Goal: Task Accomplishment & Management: Complete application form

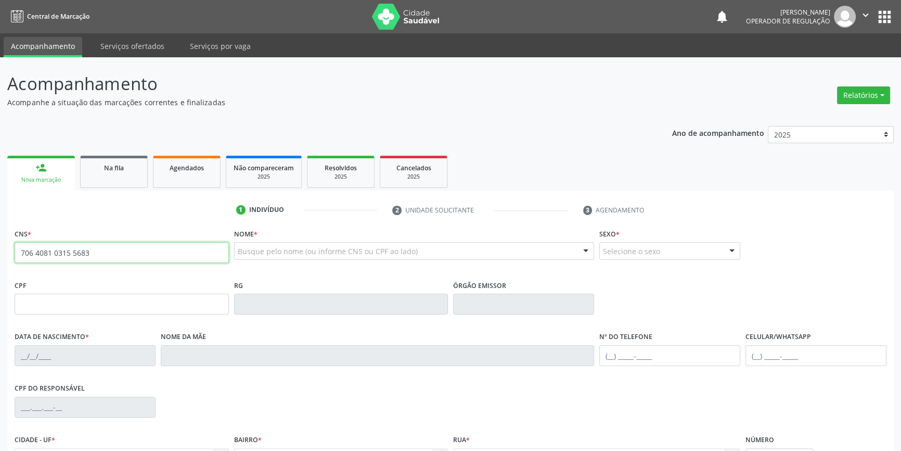
type input "706 4081 0315 5683"
type input "[DATE]"
type input "S/N"
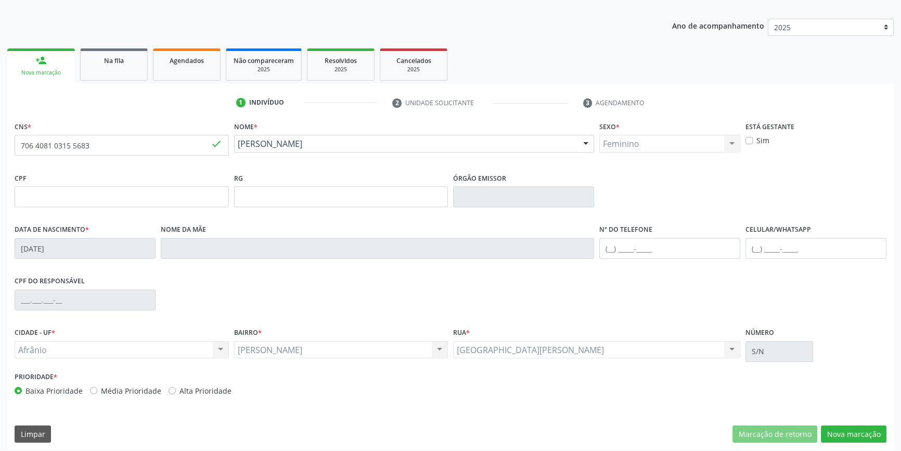
scroll to position [113, 0]
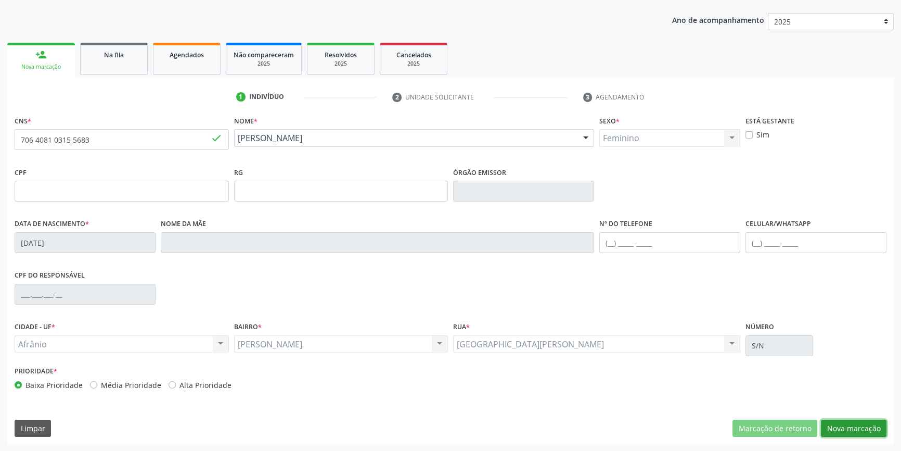
drag, startPoint x: 845, startPoint y: 432, endPoint x: 811, endPoint y: 400, distance: 47.1
click at [845, 432] on button "Nova marcação" at bounding box center [854, 428] width 66 height 18
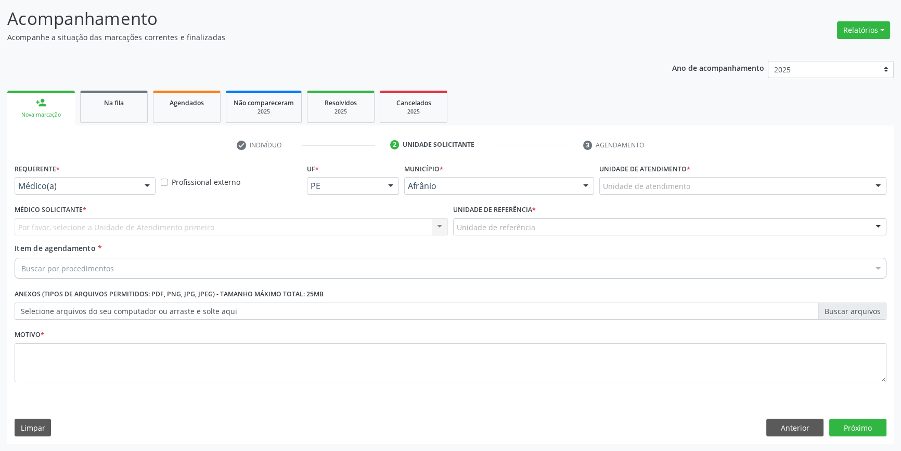
scroll to position [64, 0]
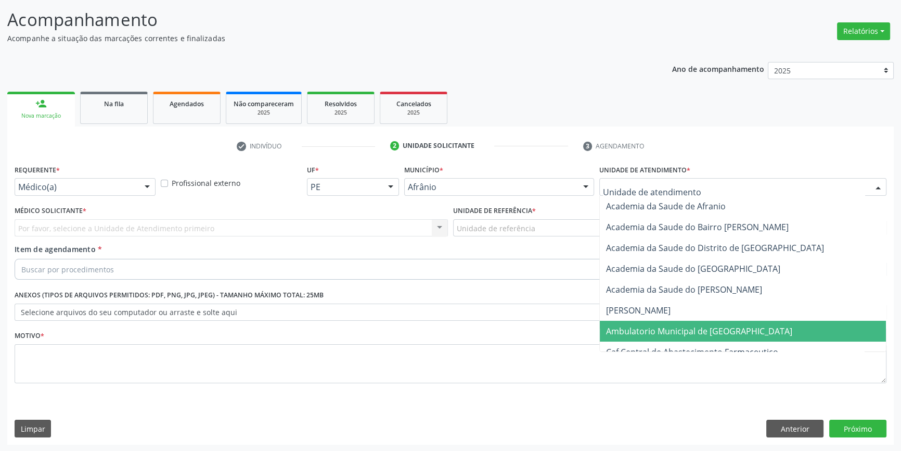
click at [658, 333] on span "Ambulatorio Municipal de [GEOGRAPHIC_DATA]" at bounding box center [699, 330] width 186 height 11
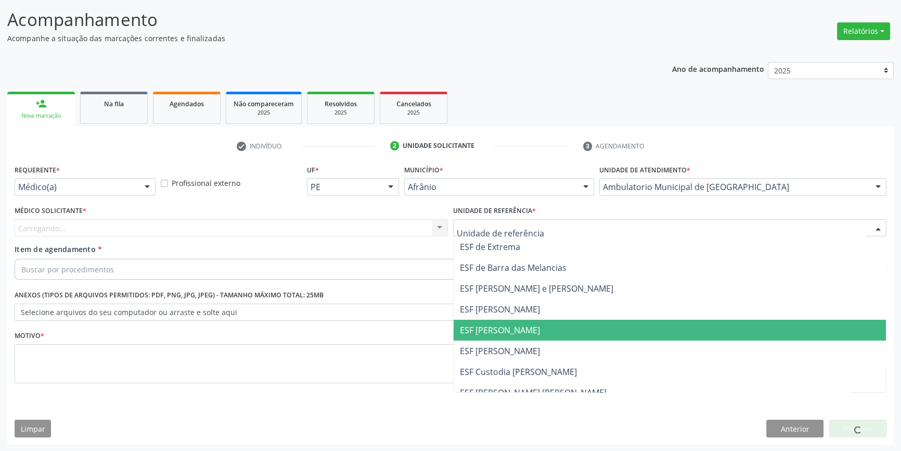
drag, startPoint x: 501, startPoint y: 334, endPoint x: 363, endPoint y: 267, distance: 153.8
click at [495, 333] on span "ESF [PERSON_NAME]" at bounding box center [500, 329] width 80 height 11
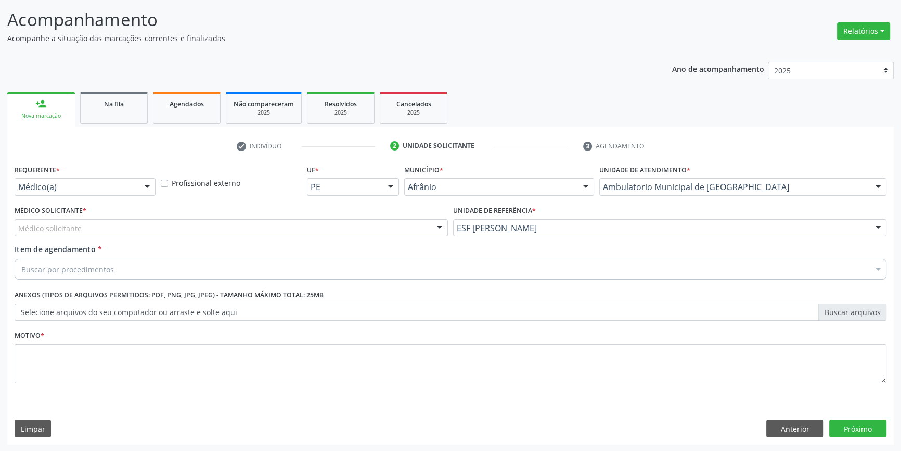
click at [261, 232] on div "Médico solicitante" at bounding box center [231, 228] width 433 height 18
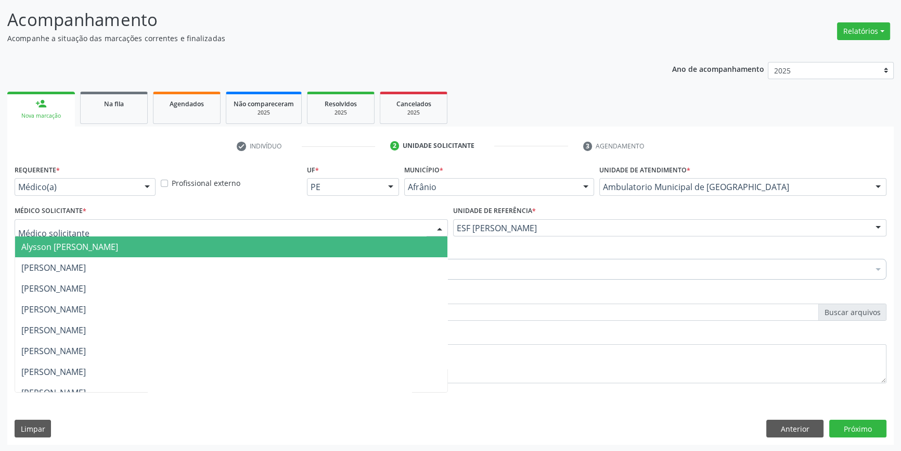
click at [163, 250] on span "Alysson [PERSON_NAME]" at bounding box center [231, 246] width 432 height 21
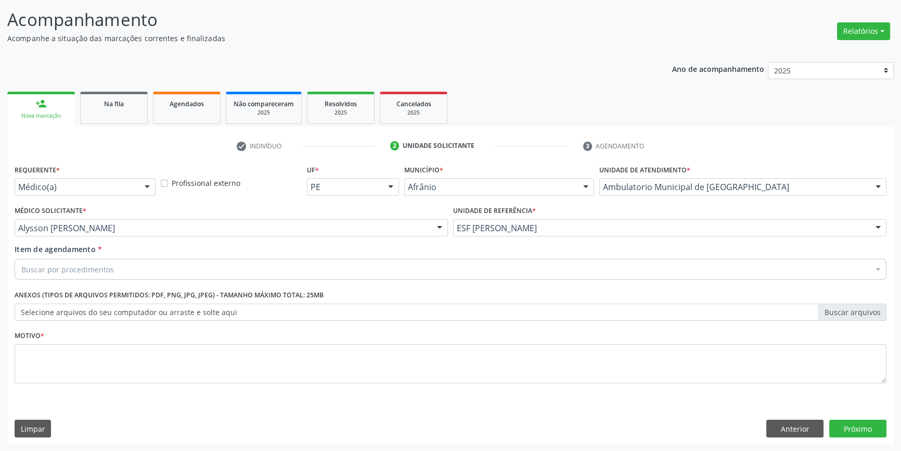
click at [143, 267] on div "Buscar por procedimentos" at bounding box center [451, 269] width 872 height 21
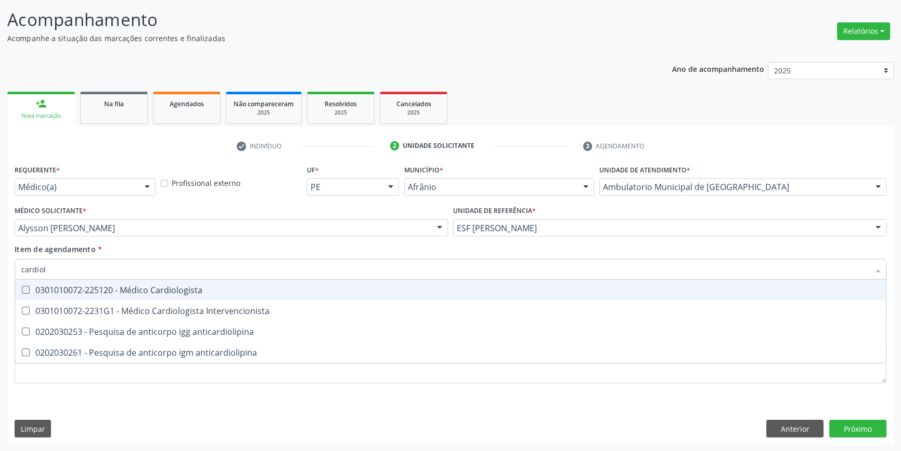
type input "cardiolo"
click at [186, 286] on div "0301010072-225120 - Médico Cardiologista" at bounding box center [450, 290] width 859 height 8
checkbox Cardiologista "true"
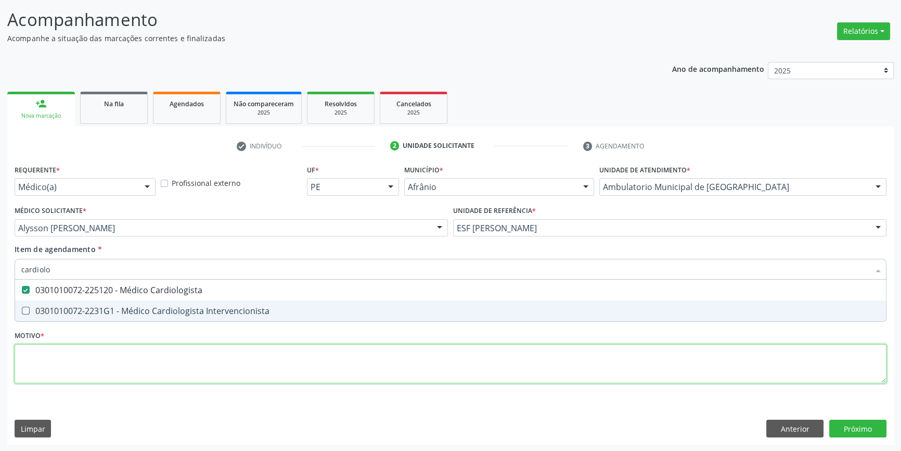
click at [187, 354] on div "Requerente * Médico(a) Médico(a) Enfermeiro(a) Paciente Nenhum resultado encont…" at bounding box center [451, 280] width 872 height 236
type textarea "'"
checkbox Intervencionista "true"
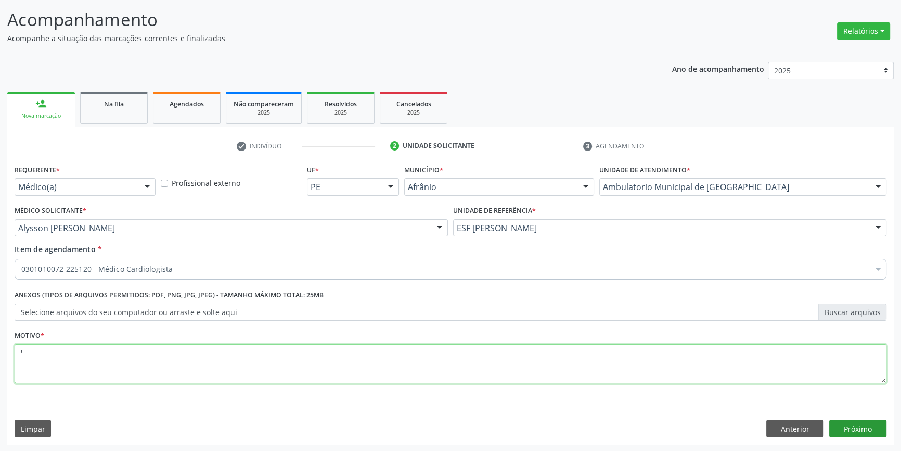
type textarea "'"
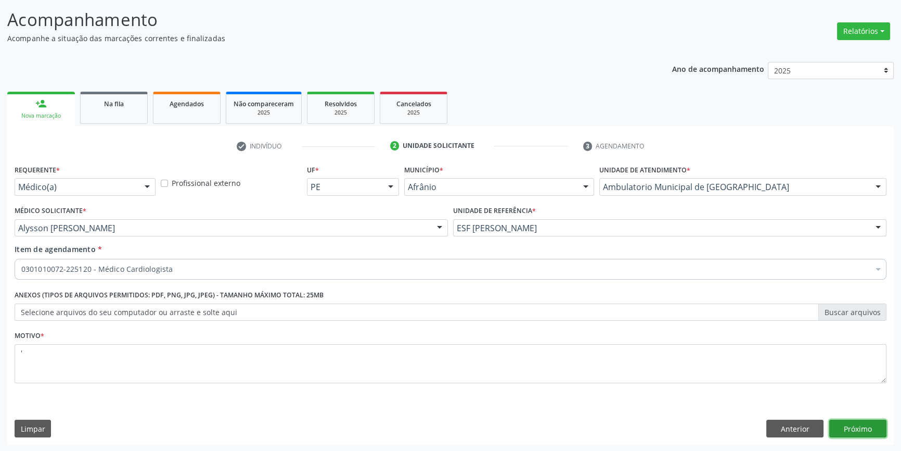
click at [861, 430] on button "Próximo" at bounding box center [857, 428] width 57 height 18
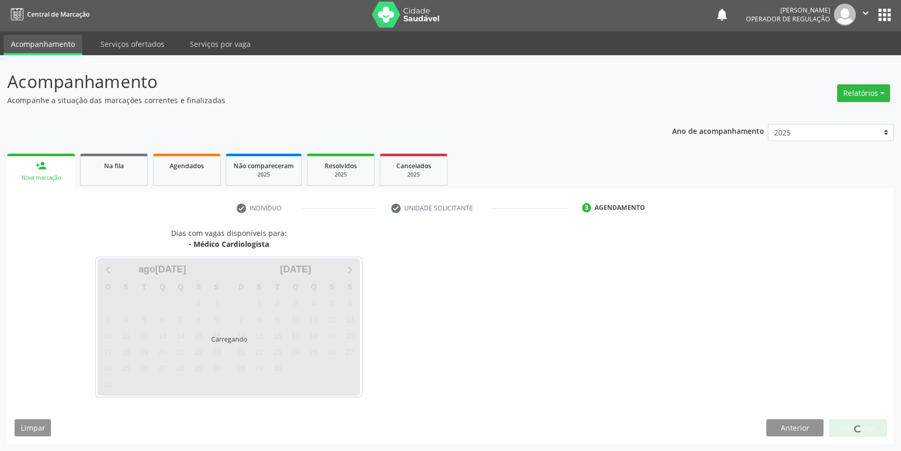
scroll to position [1, 0]
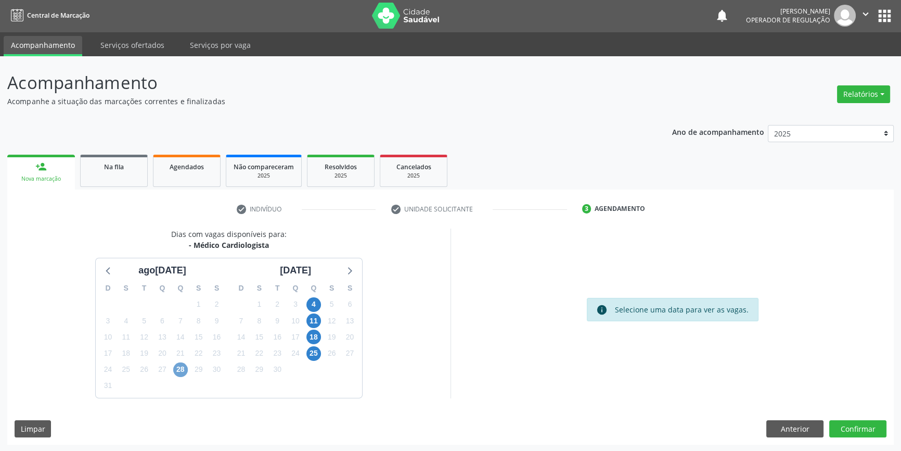
click at [184, 370] on span "28" at bounding box center [180, 369] width 15 height 15
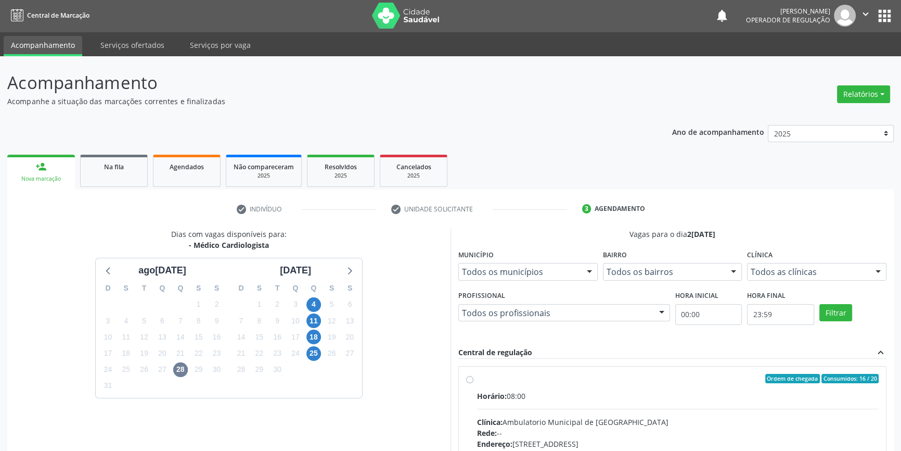
click at [478, 381] on div "Ordem de chegada Consumidos: 16 / 20" at bounding box center [678, 378] width 402 height 9
click at [474, 381] on input "Ordem de chegada Consumidos: 16 / 20 Horário: 08:00 Clínica: Ambulatorio Munici…" at bounding box center [469, 378] width 7 height 9
radio input "true"
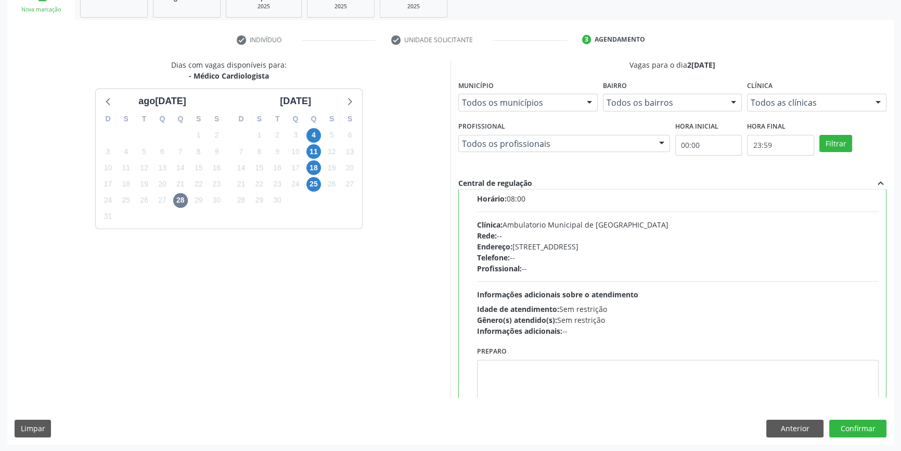
scroll to position [52, 0]
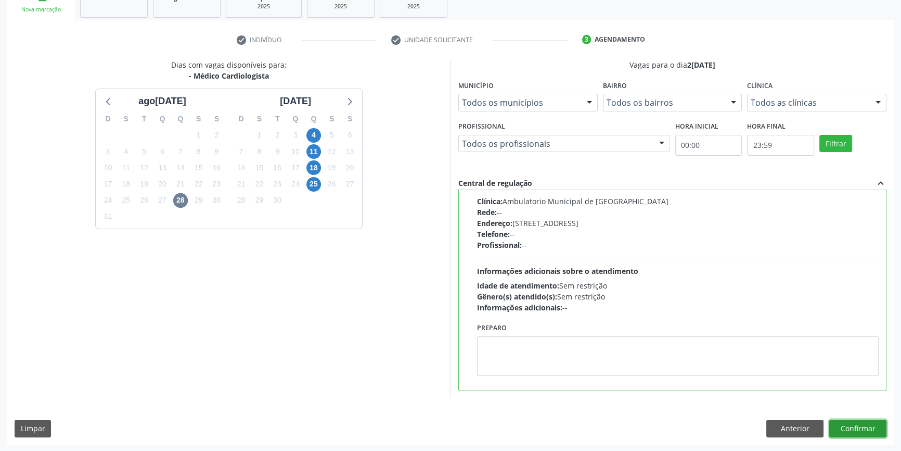
click at [855, 424] on button "Confirmar" at bounding box center [857, 428] width 57 height 18
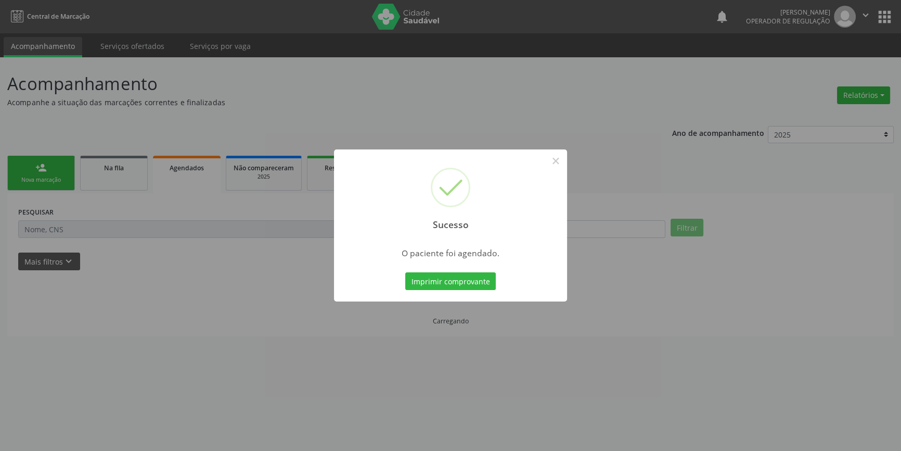
scroll to position [0, 0]
click at [446, 288] on button "Imprimir comprovante" at bounding box center [454, 281] width 91 height 18
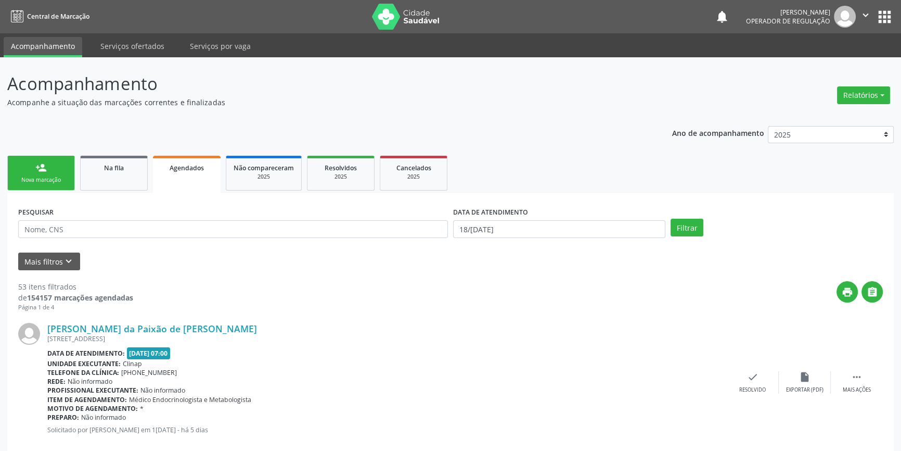
click at [45, 168] on div "person_add" at bounding box center [40, 167] width 11 height 11
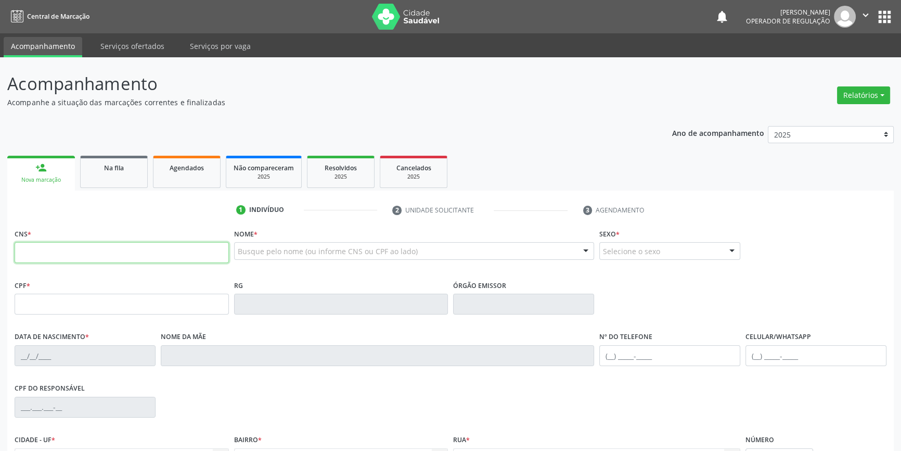
click at [50, 250] on input "text" at bounding box center [122, 252] width 214 height 21
type input "708 1015 6847 8134"
type input "09/08/1985"
type input "(87) 98817-9487"
type input "S/N"
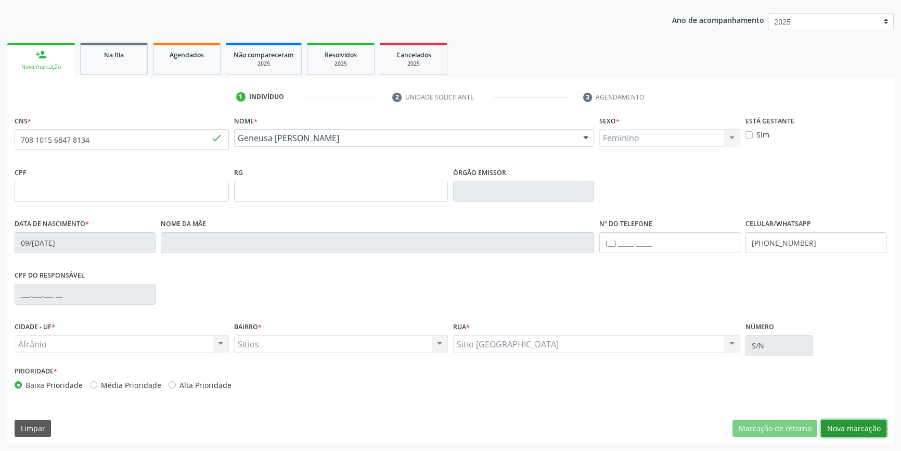
drag, startPoint x: 857, startPoint y: 424, endPoint x: 828, endPoint y: 393, distance: 42.0
click at [856, 424] on button "Nova marcação" at bounding box center [854, 428] width 66 height 18
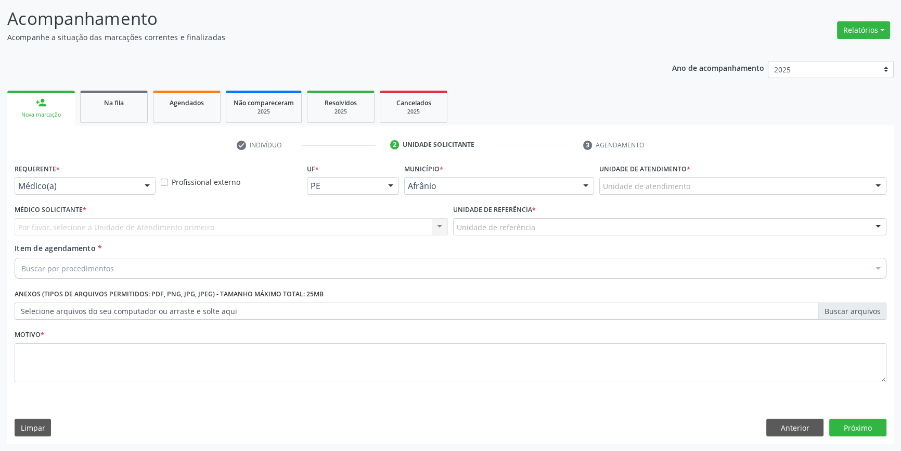
scroll to position [64, 0]
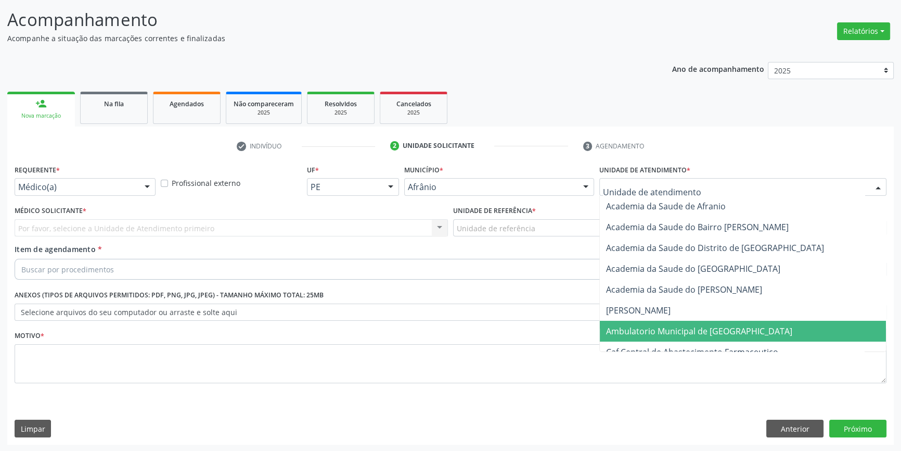
drag, startPoint x: 665, startPoint y: 328, endPoint x: 534, endPoint y: 254, distance: 150.5
click at [664, 329] on span "Ambulatorio Municipal de [GEOGRAPHIC_DATA]" at bounding box center [699, 330] width 186 height 11
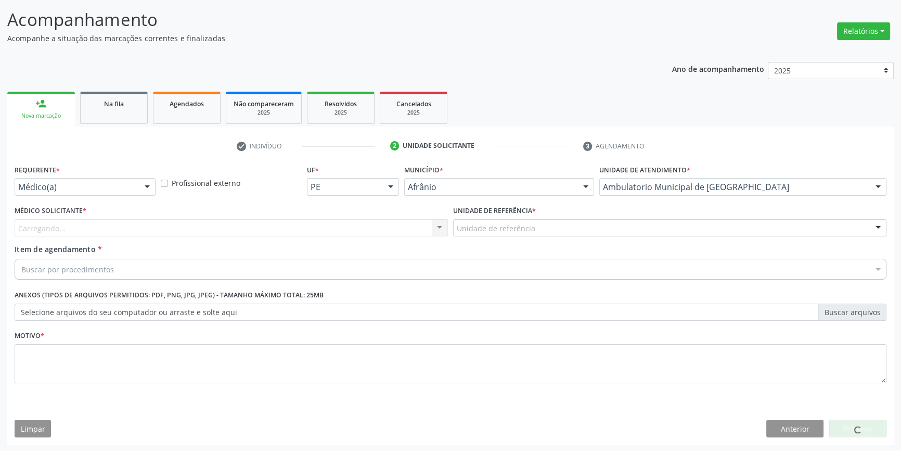
click at [528, 221] on div "Unidade de referência" at bounding box center [669, 228] width 433 height 18
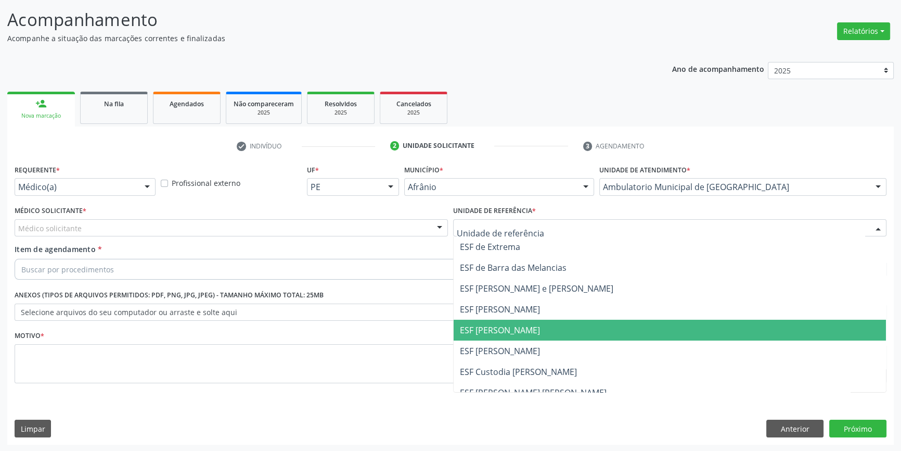
drag, startPoint x: 517, startPoint y: 330, endPoint x: 250, endPoint y: 237, distance: 282.7
click at [508, 327] on span "ESF [PERSON_NAME]" at bounding box center [500, 329] width 80 height 11
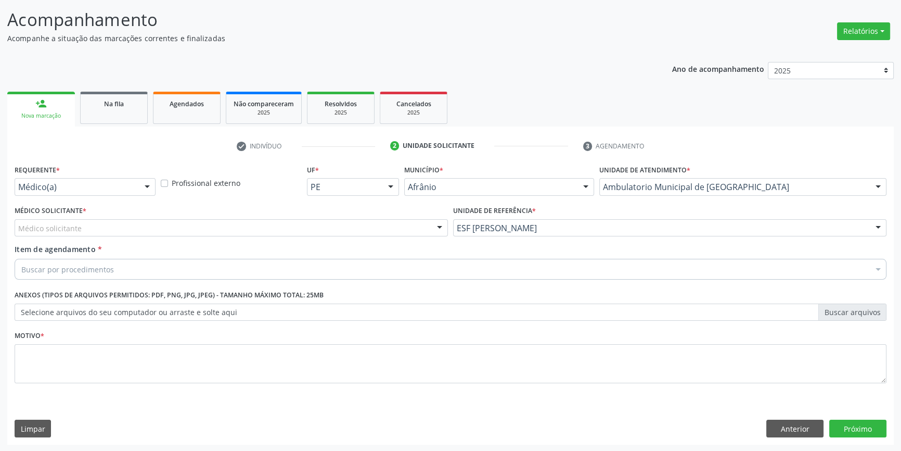
drag, startPoint x: 244, startPoint y: 235, endPoint x: 232, endPoint y: 232, distance: 12.2
click at [244, 234] on div "Médico solicitante" at bounding box center [231, 228] width 433 height 18
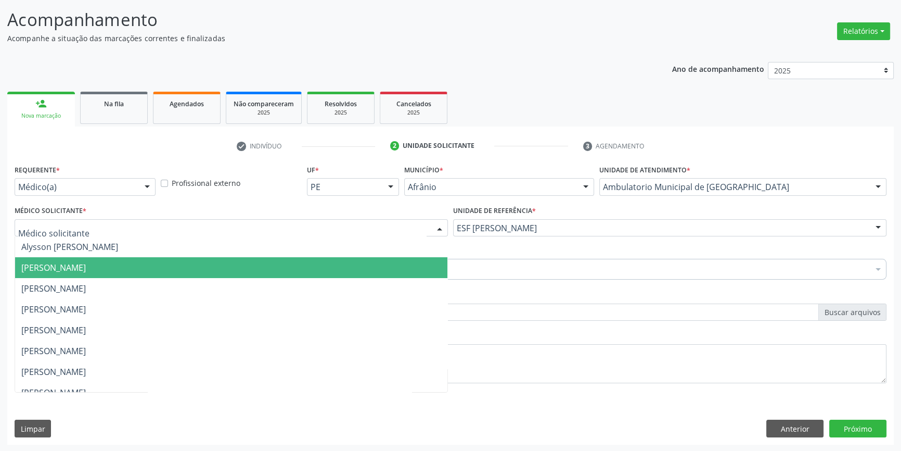
click at [86, 268] on span "[PERSON_NAME]" at bounding box center [53, 267] width 65 height 11
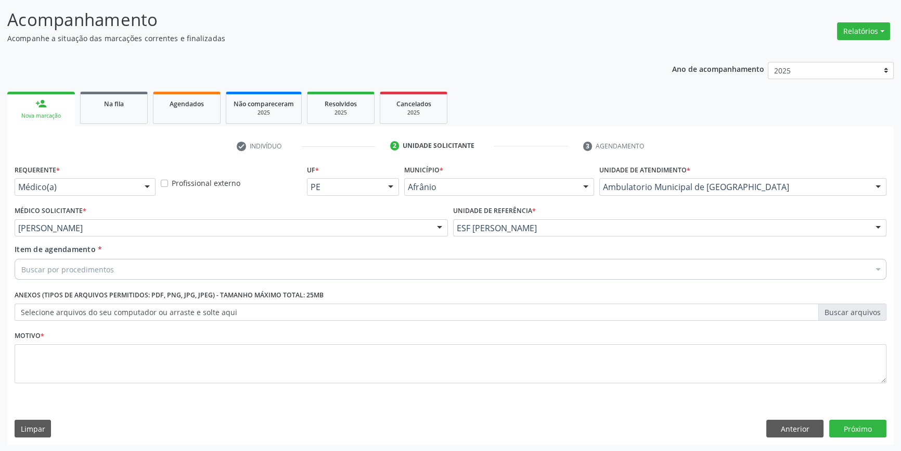
click at [120, 265] on div "Buscar por procedimentos" at bounding box center [451, 269] width 872 height 21
drag, startPoint x: 72, startPoint y: 264, endPoint x: 0, endPoint y: 209, distance: 90.6
click at [0, 254] on div "Acompanhamento Acompanhe a situação das marcações correntes e finalizadas Relat…" at bounding box center [450, 222] width 901 height 458
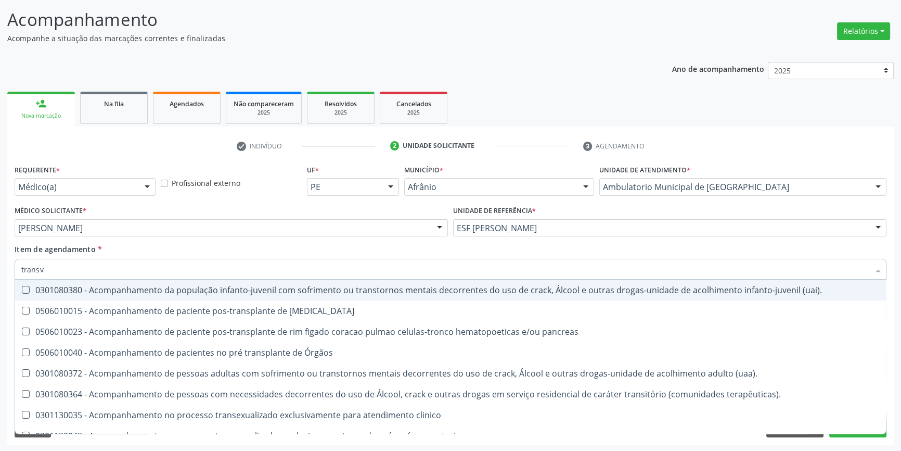
type input "transva"
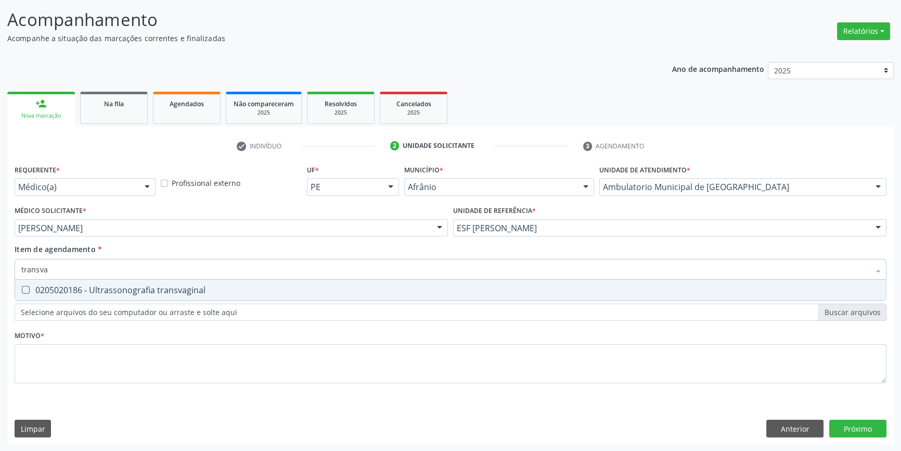
click at [63, 289] on div "0205020186 - Ultrassonografia transvaginal" at bounding box center [450, 290] width 859 height 8
checkbox transvaginal "true"
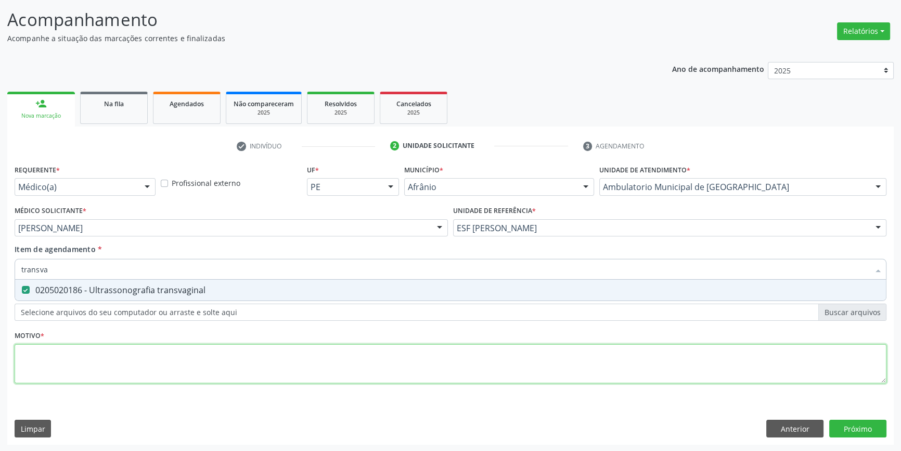
click at [85, 358] on div "Requerente * Médico(a) Médico(a) Enfermeiro(a) Paciente Nenhum resultado encont…" at bounding box center [451, 280] width 872 height 236
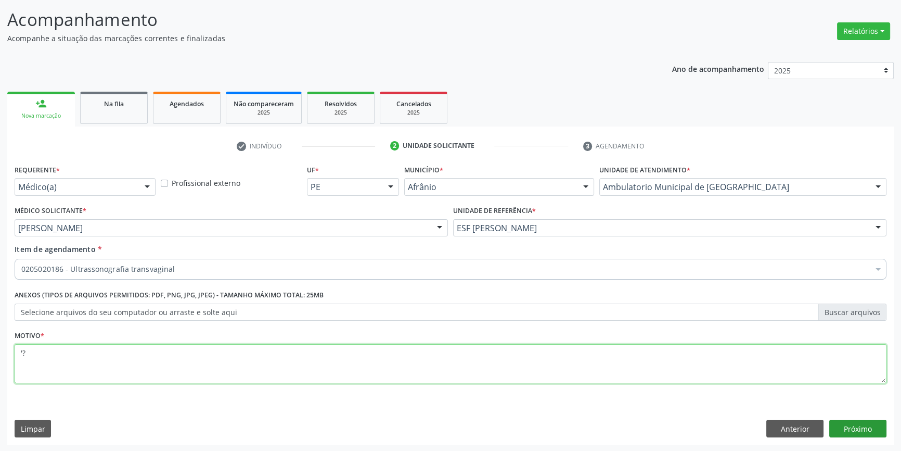
type textarea "'?"
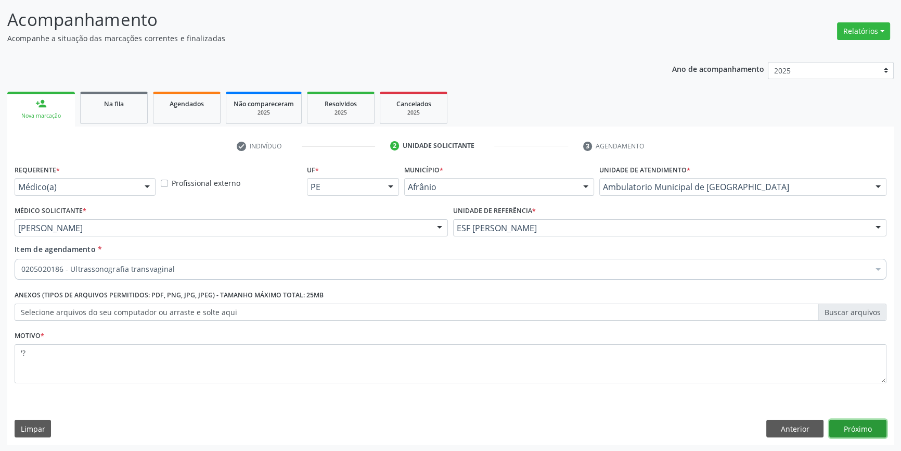
click at [862, 420] on button "Próximo" at bounding box center [857, 428] width 57 height 18
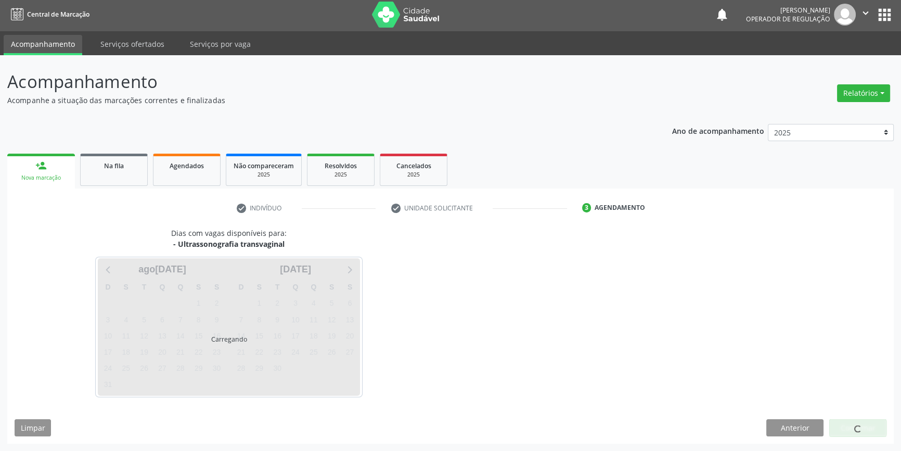
scroll to position [1, 0]
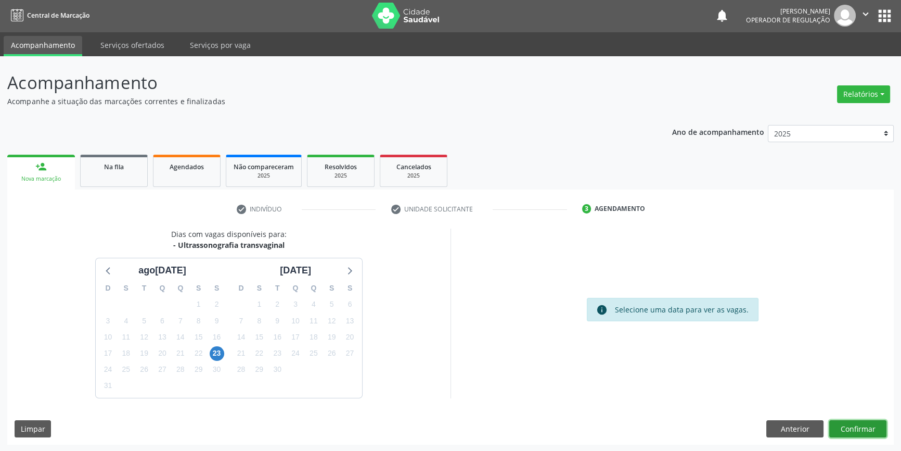
click at [861, 424] on button "Confirmar" at bounding box center [857, 429] width 57 height 18
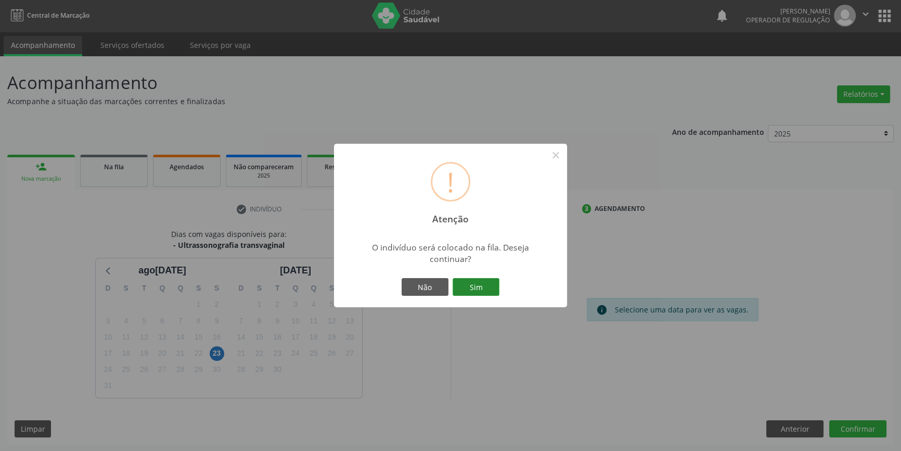
click at [480, 286] on button "Sim" at bounding box center [476, 287] width 47 height 18
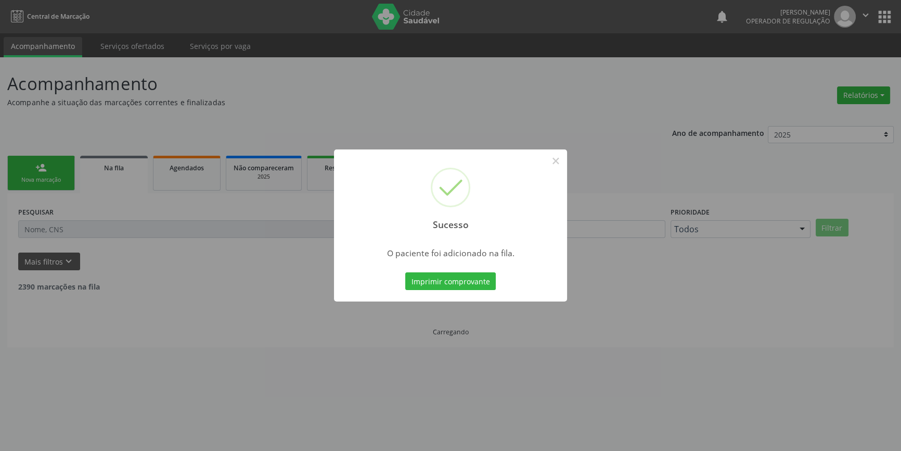
scroll to position [0, 0]
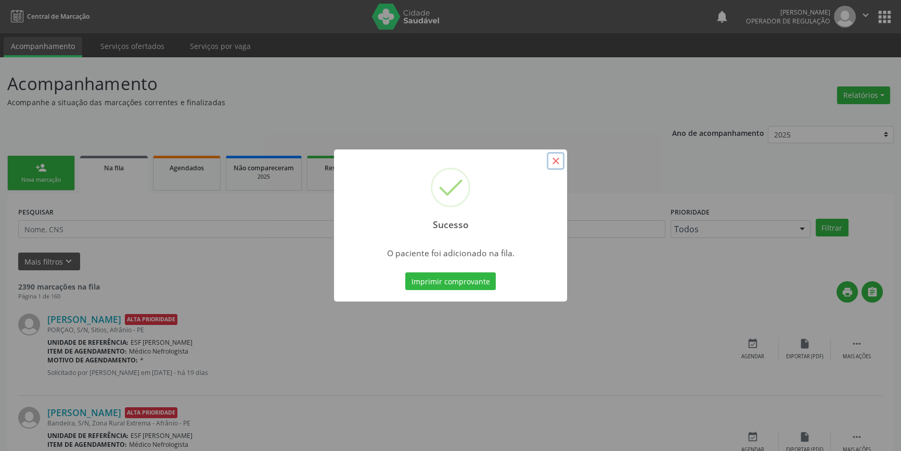
click at [559, 164] on button "×" at bounding box center [556, 161] width 18 height 18
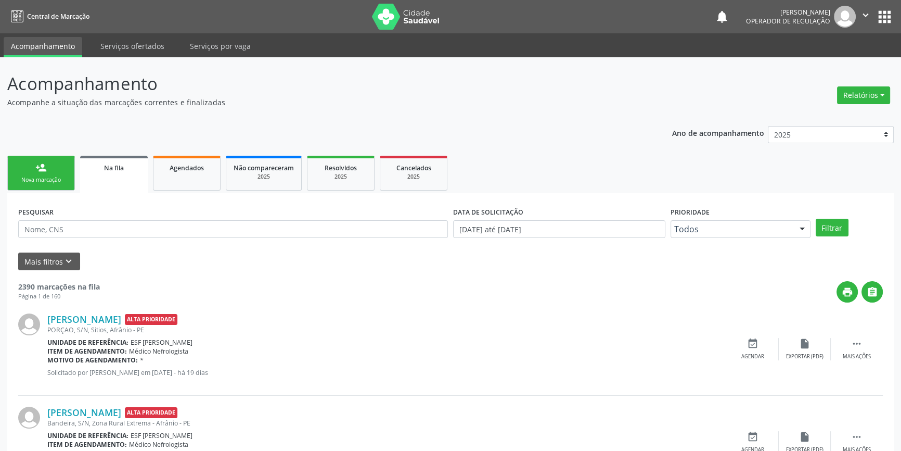
click at [43, 164] on div "person_add" at bounding box center [40, 167] width 11 height 11
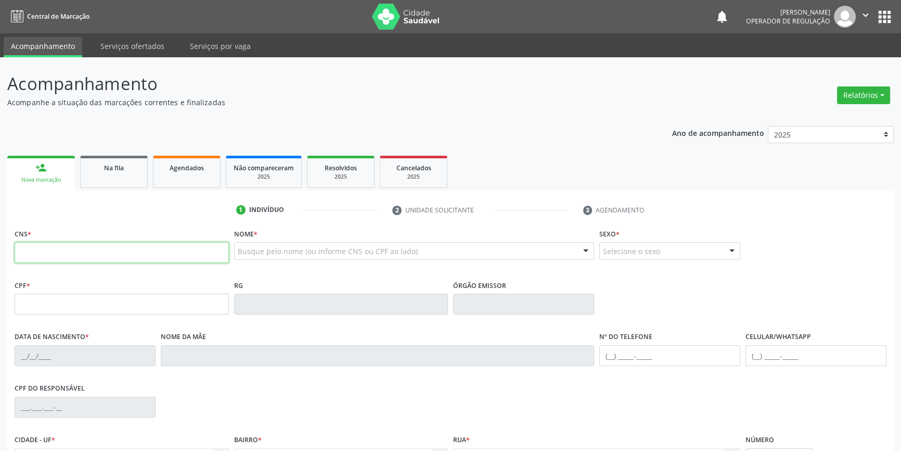
click at [83, 255] on input "text" at bounding box center [122, 252] width 214 height 21
type input "700 4049 5125 5546"
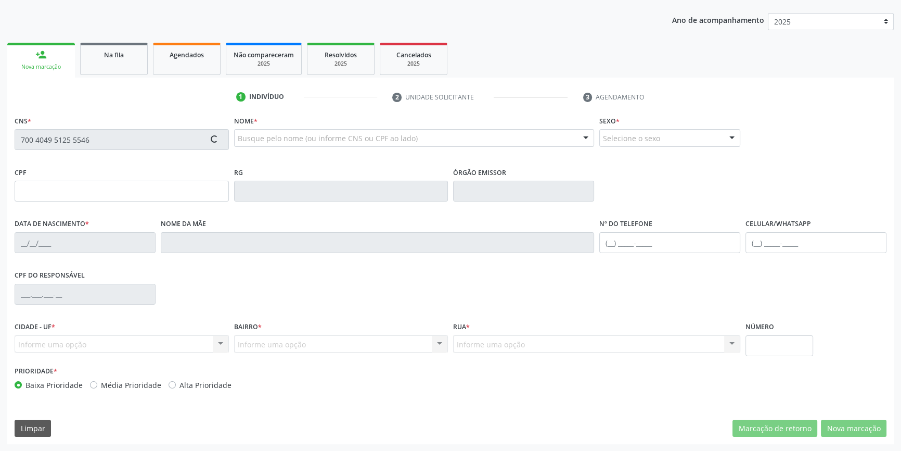
type input "774.748.054-72"
type input "28/01/1972"
type input "Aglais Maria de Barros"
type input "(87) 99969-3167"
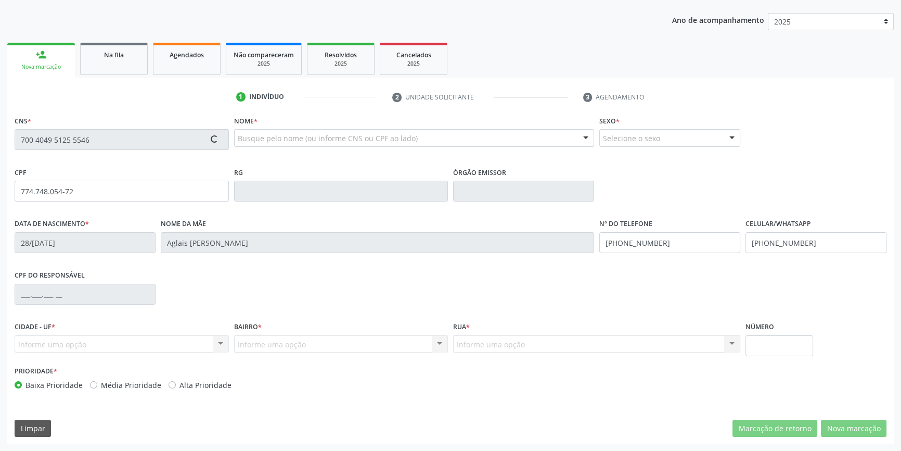
type input "056.464.014-02"
type input "150"
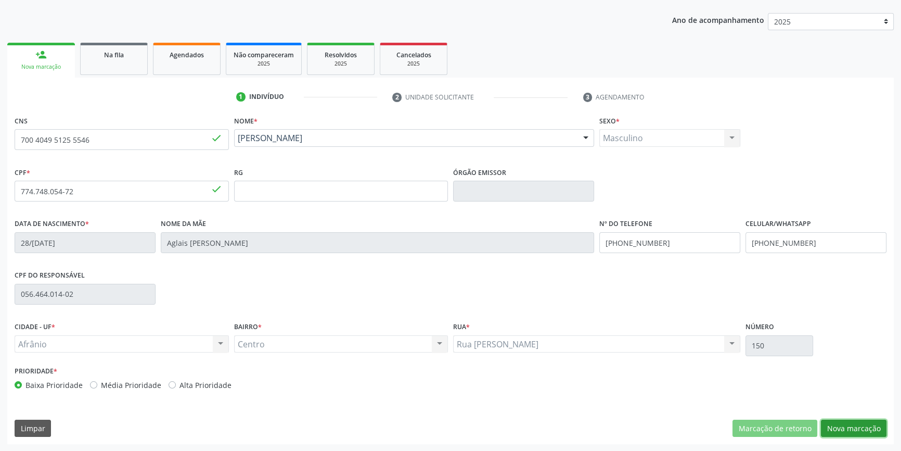
click at [853, 427] on button "Nova marcação" at bounding box center [854, 428] width 66 height 18
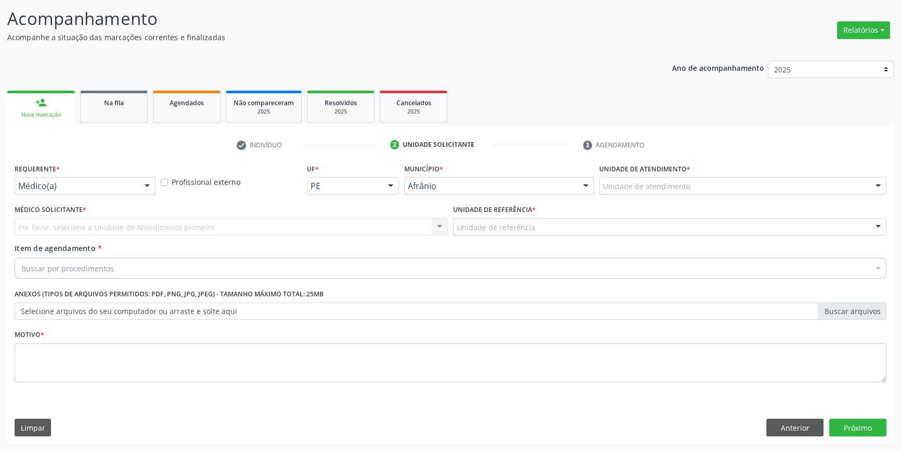
scroll to position [64, 0]
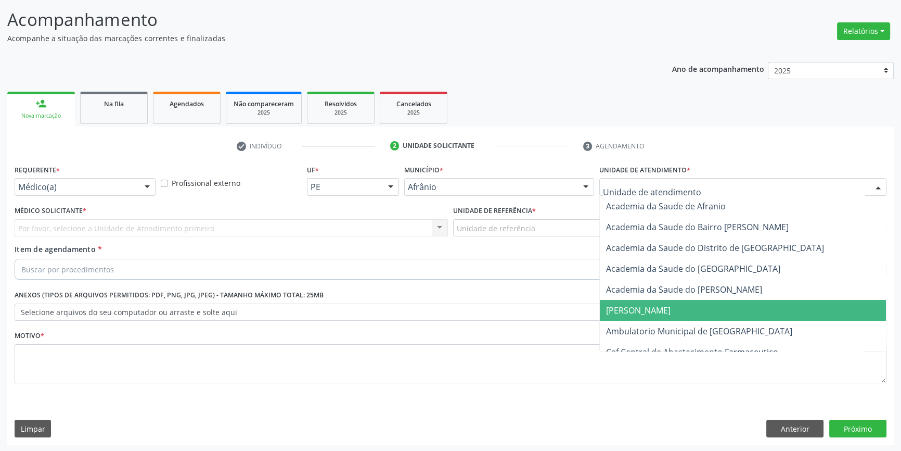
click at [662, 325] on span "Ambulatorio Municipal de [GEOGRAPHIC_DATA]" at bounding box center [699, 330] width 186 height 11
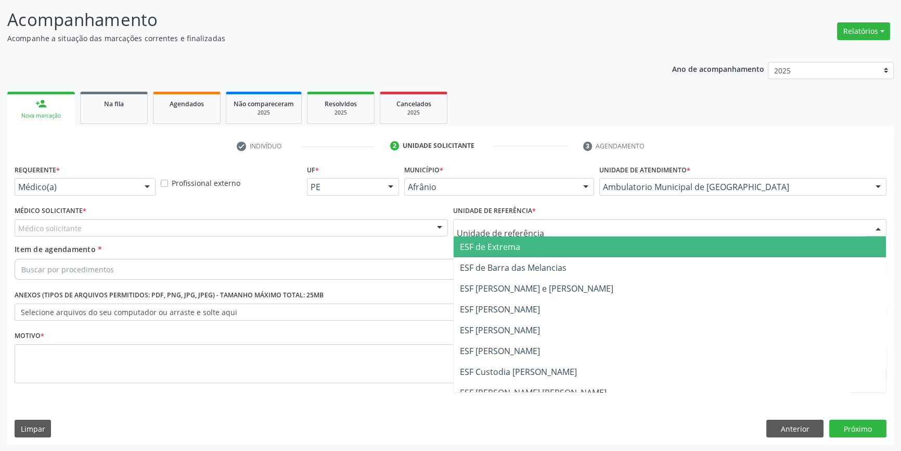
click at [531, 234] on div at bounding box center [669, 228] width 433 height 18
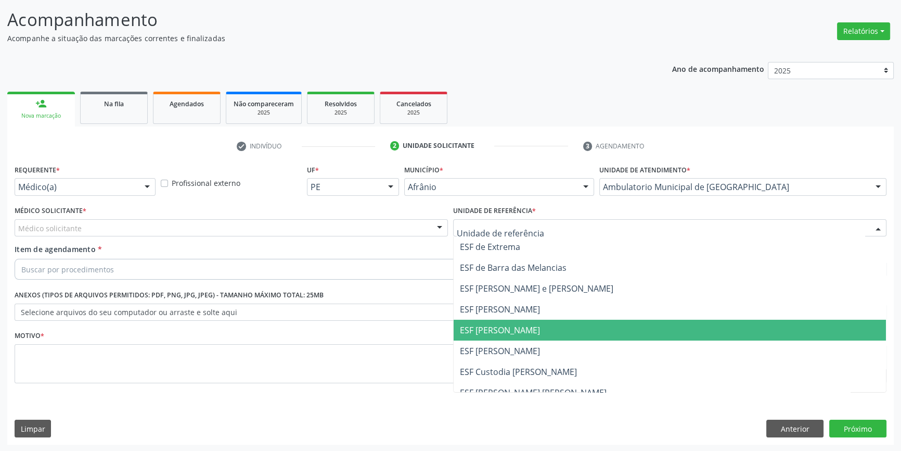
drag, startPoint x: 492, startPoint y: 332, endPoint x: 335, endPoint y: 275, distance: 167.2
click at [490, 332] on span "ESF [PERSON_NAME]" at bounding box center [500, 329] width 80 height 11
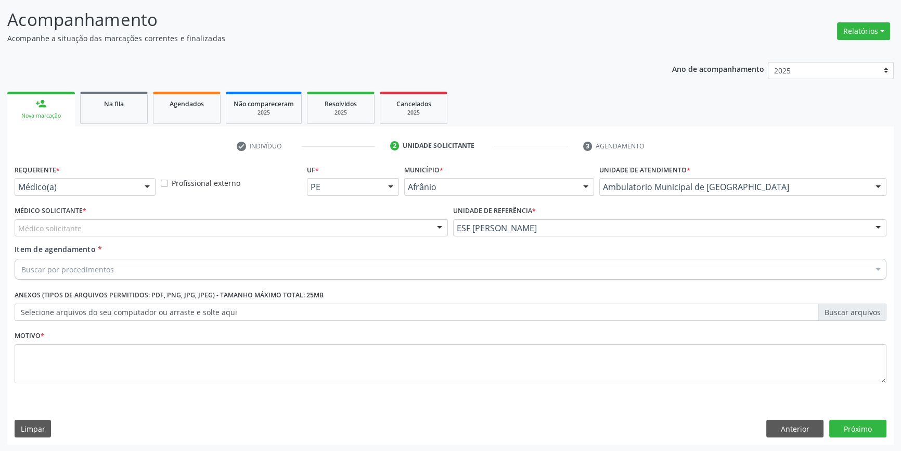
click at [234, 236] on div "Médico solicitante [PERSON_NAME] [PERSON_NAME] [PERSON_NAME] Reis [PERSON_NAME]…" at bounding box center [231, 228] width 433 height 18
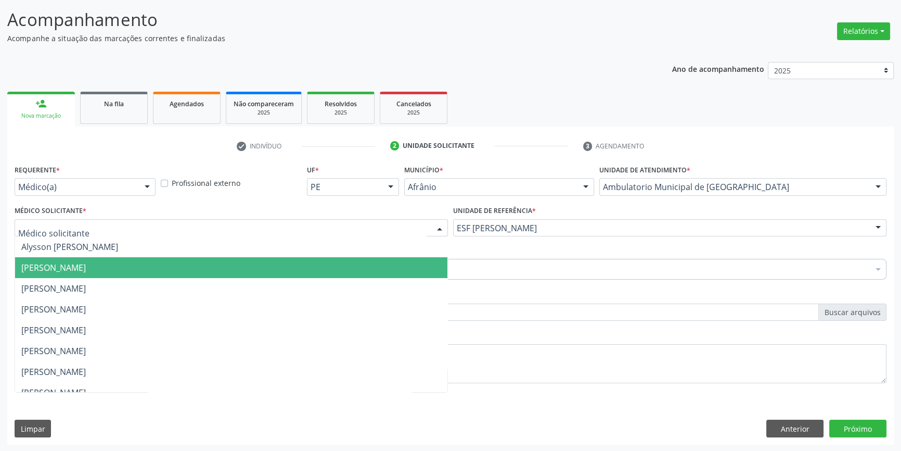
click at [86, 267] on span "[PERSON_NAME]" at bounding box center [53, 267] width 65 height 11
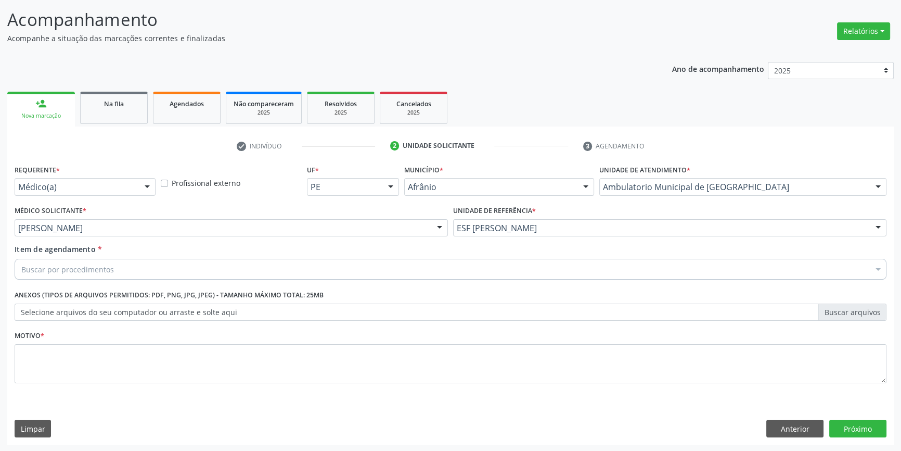
click at [113, 267] on div "Buscar por procedimentos" at bounding box center [451, 269] width 872 height 21
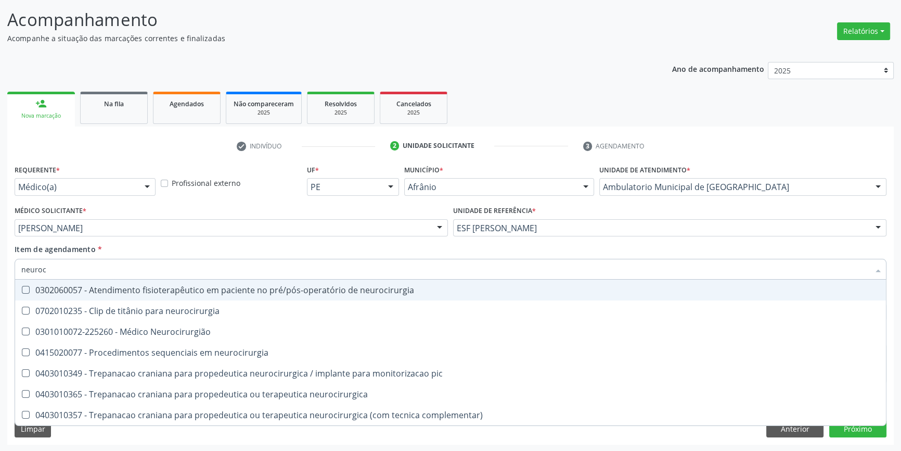
type input "neuroci"
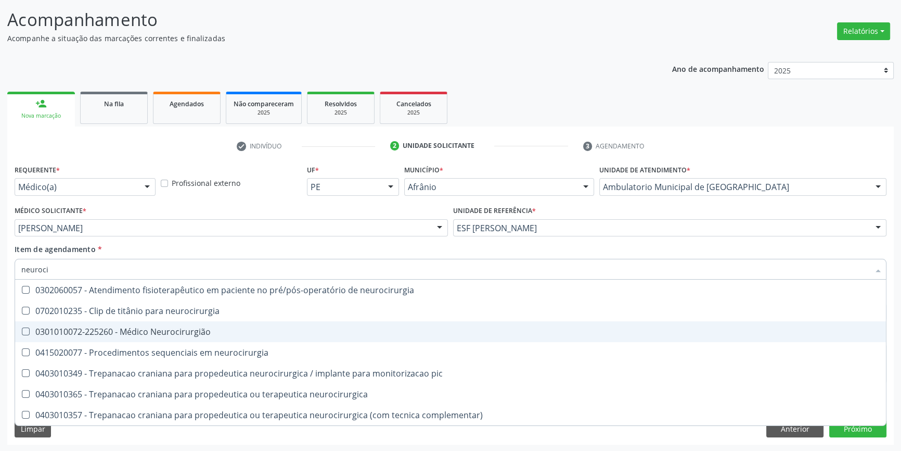
click at [160, 335] on div "0301010072-225260 - Médico Neurocirurgião" at bounding box center [450, 331] width 859 height 8
checkbox Neurocirurgião "true"
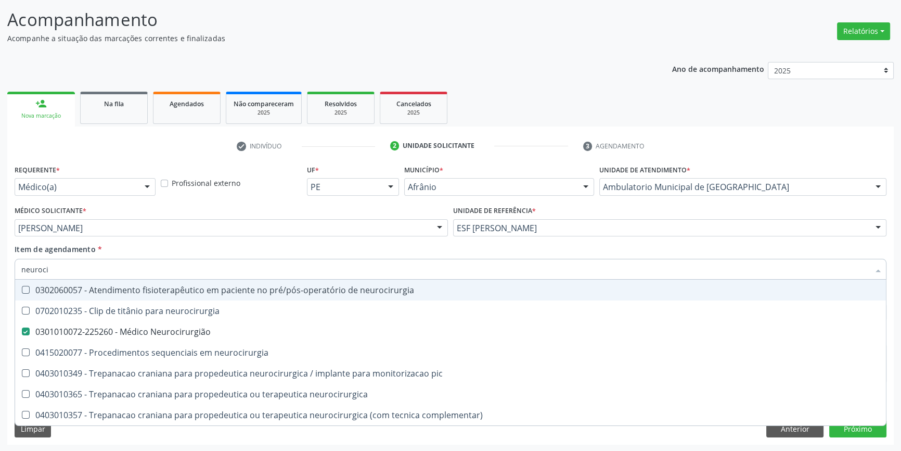
click at [185, 246] on div "Item de agendamento * neuroci Desfazer seleção 0302060057 - Atendimento fisiote…" at bounding box center [451, 260] width 872 height 33
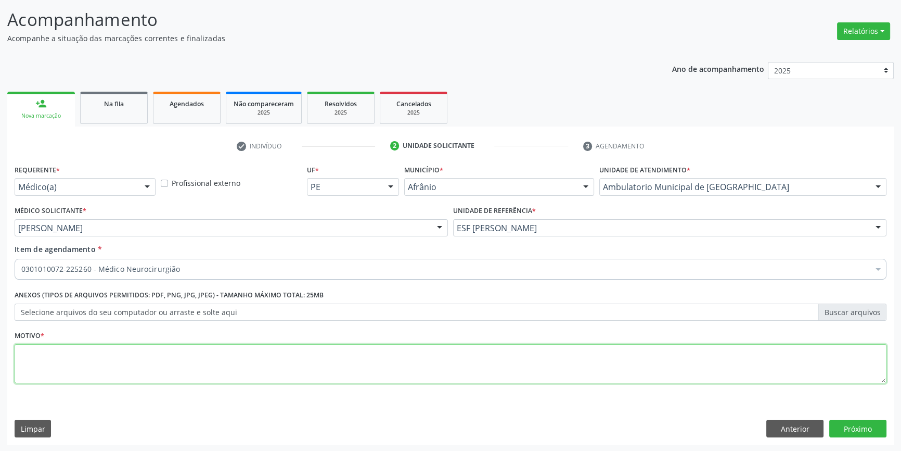
click at [130, 357] on textarea at bounding box center [451, 364] width 872 height 40
type textarea "nova consulta outubro de 2025"
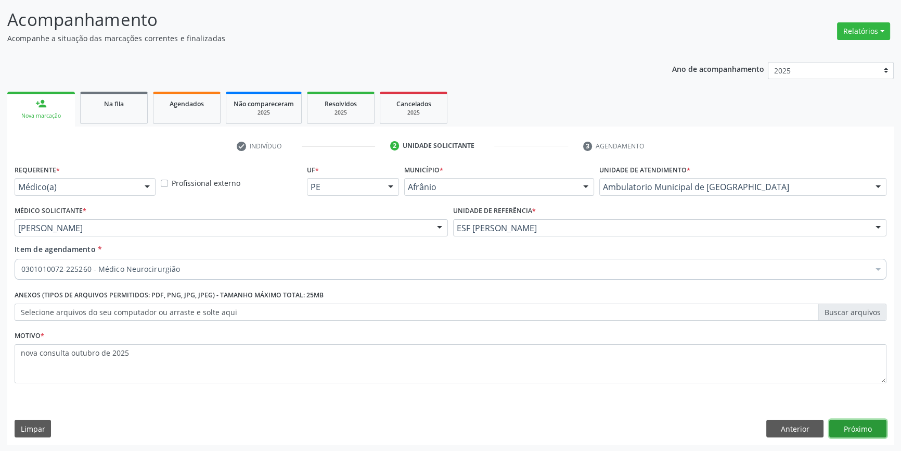
click at [859, 424] on button "Próximo" at bounding box center [857, 428] width 57 height 18
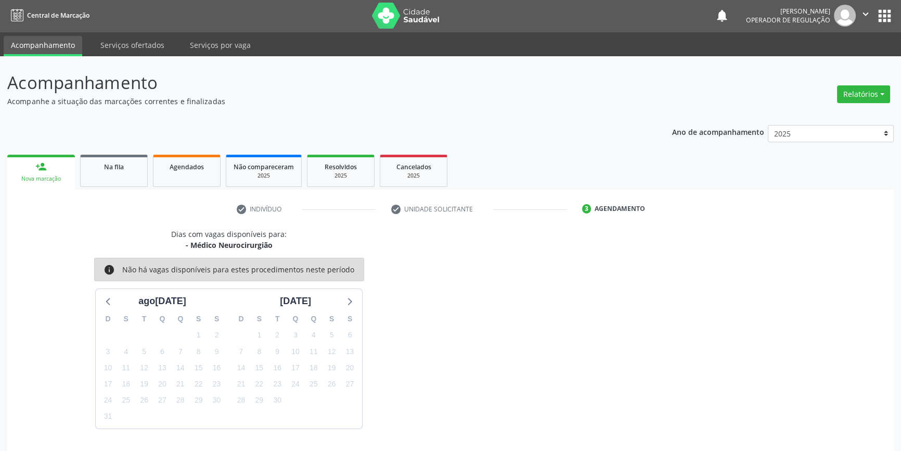
scroll to position [32, 0]
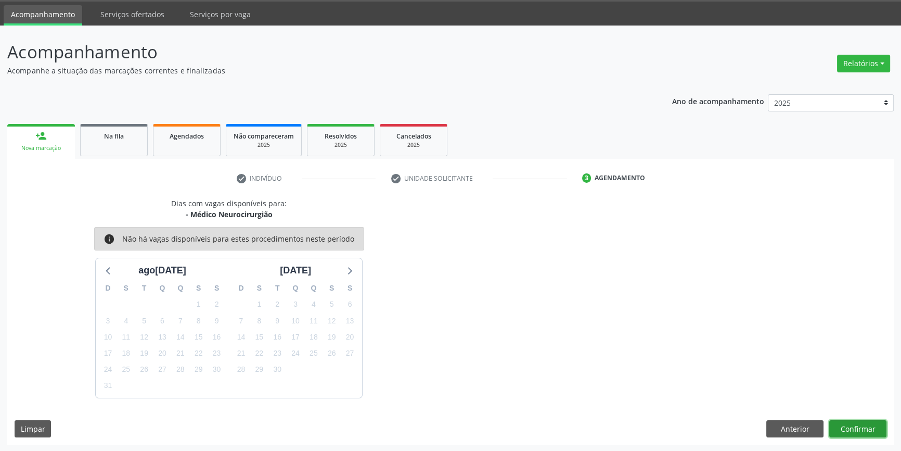
click at [855, 426] on button "Confirmar" at bounding box center [857, 429] width 57 height 18
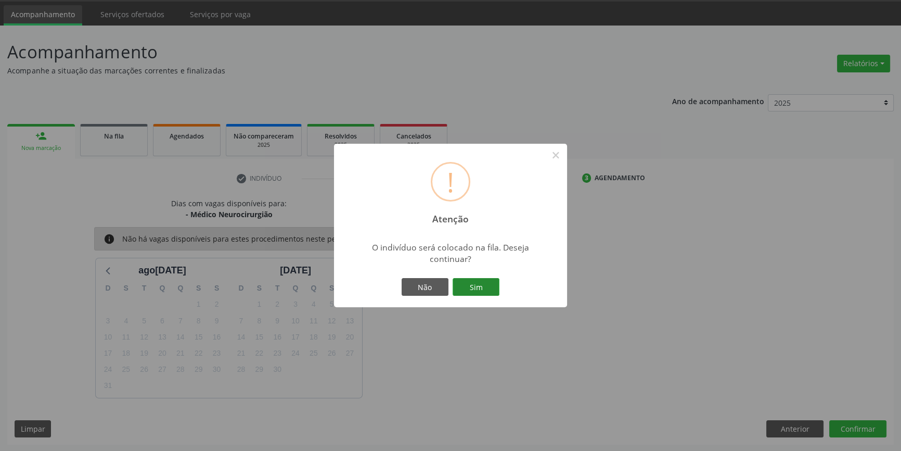
click at [459, 282] on button "Sim" at bounding box center [476, 287] width 47 height 18
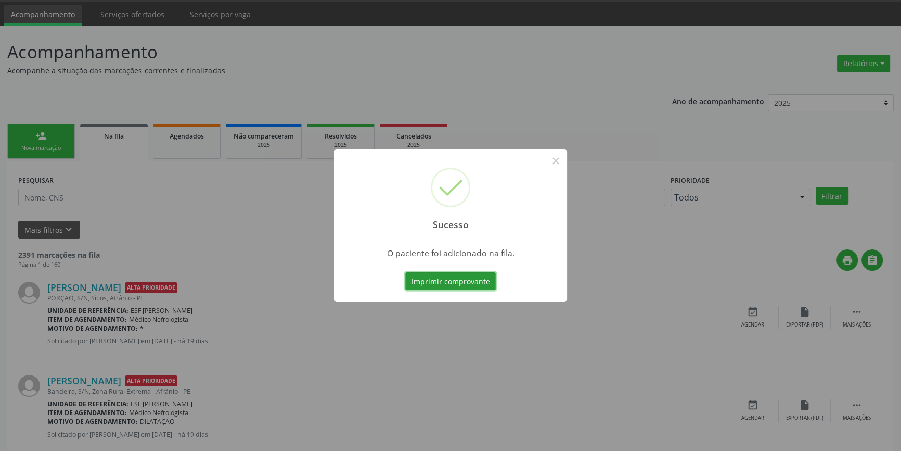
scroll to position [0, 0]
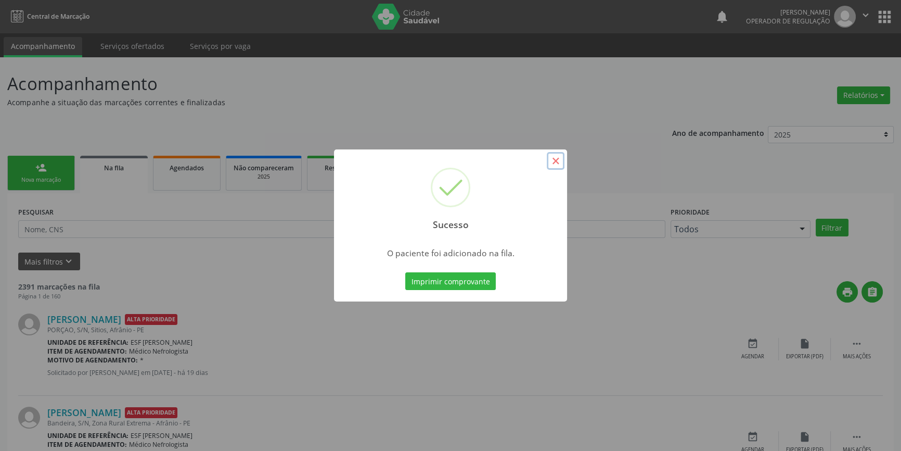
click at [549, 164] on button "×" at bounding box center [556, 161] width 18 height 18
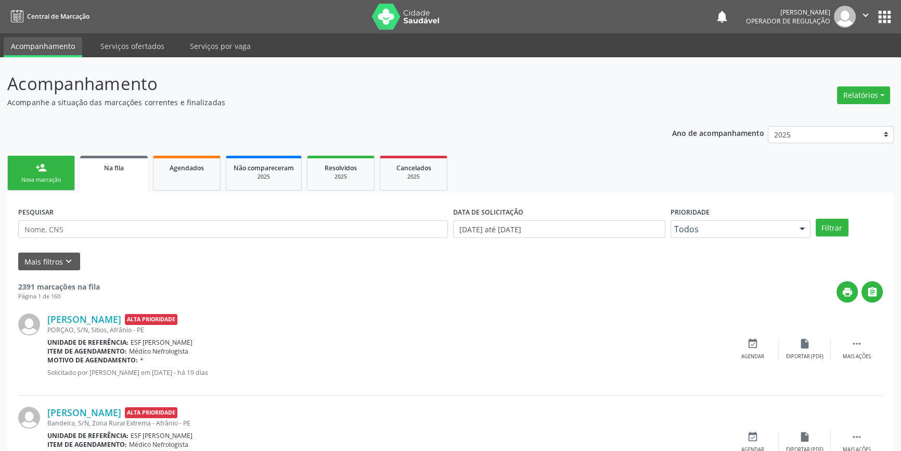
click at [41, 168] on div "person_add" at bounding box center [40, 167] width 11 height 11
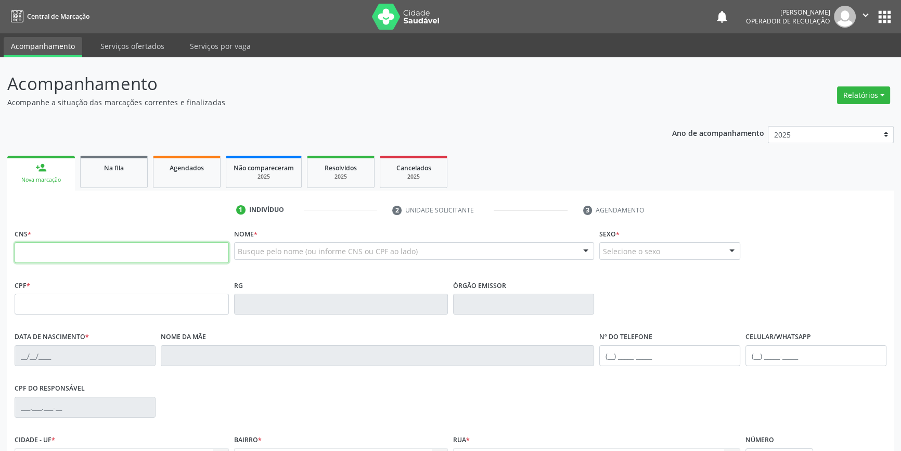
click at [50, 257] on input "text" at bounding box center [122, 252] width 214 height 21
type input "700 7039 2117 8078"
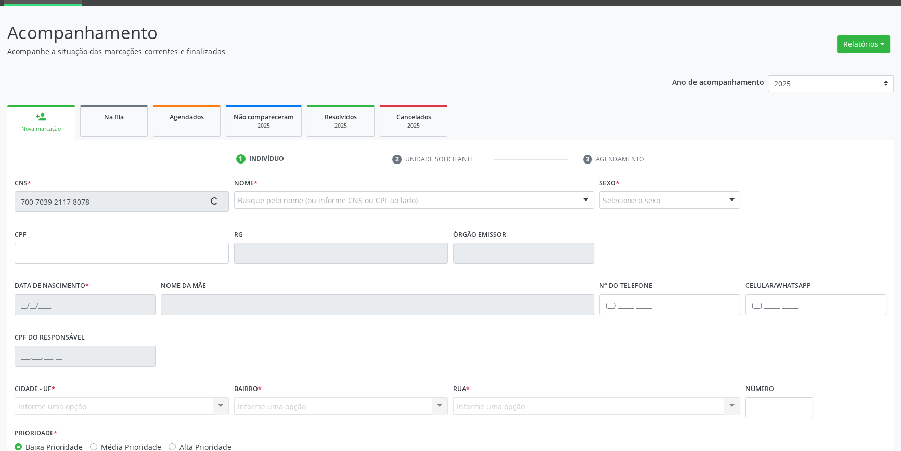
scroll to position [113, 0]
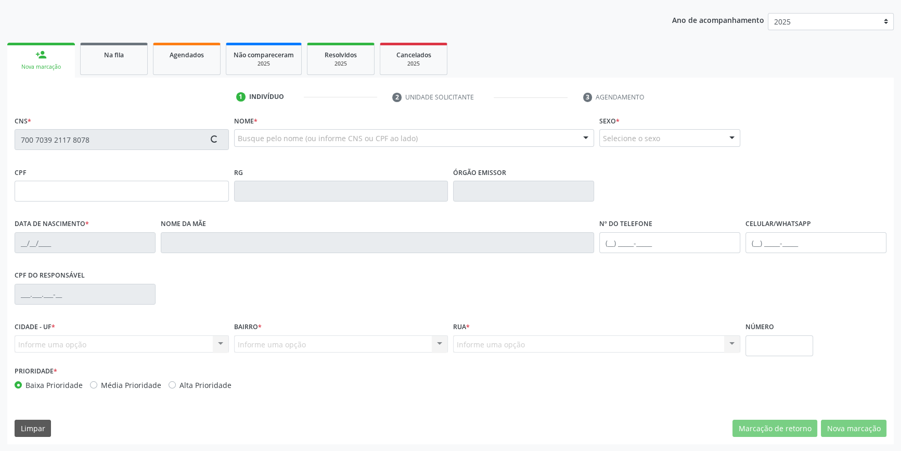
type input "174.873.184-00"
type input "07/01/2021"
type input "Maria Natalia Rodrigues de Araújo"
type input "(87) 99903-7783"
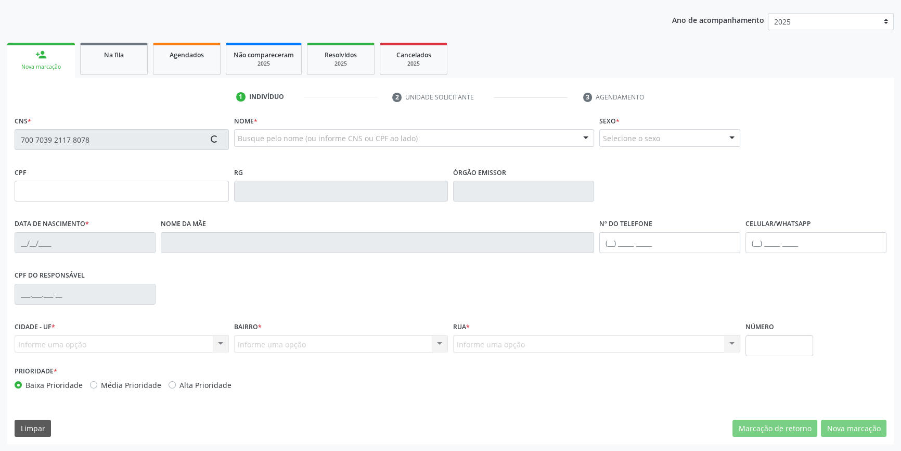
type input "704.443.924-16"
type input "S/N"
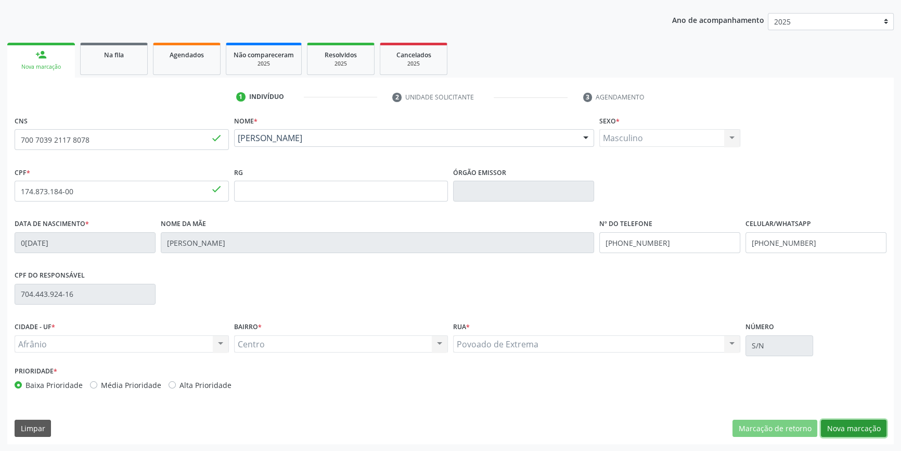
click at [851, 431] on button "Nova marcação" at bounding box center [854, 428] width 66 height 18
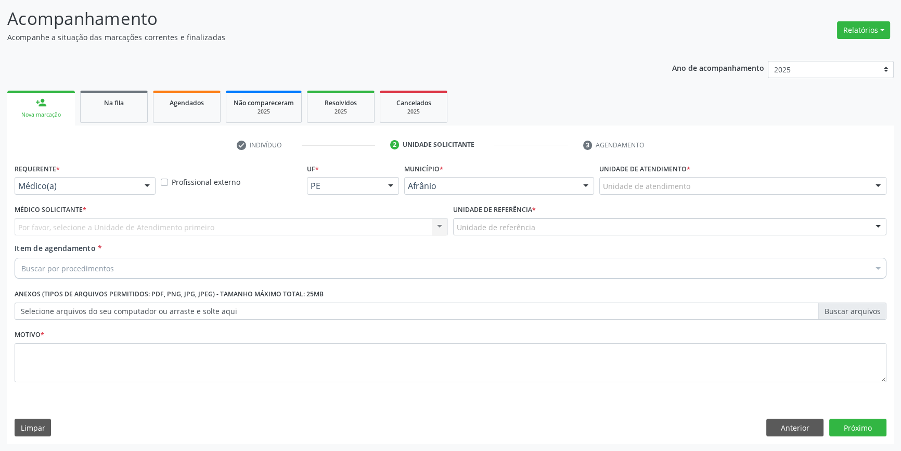
scroll to position [64, 0]
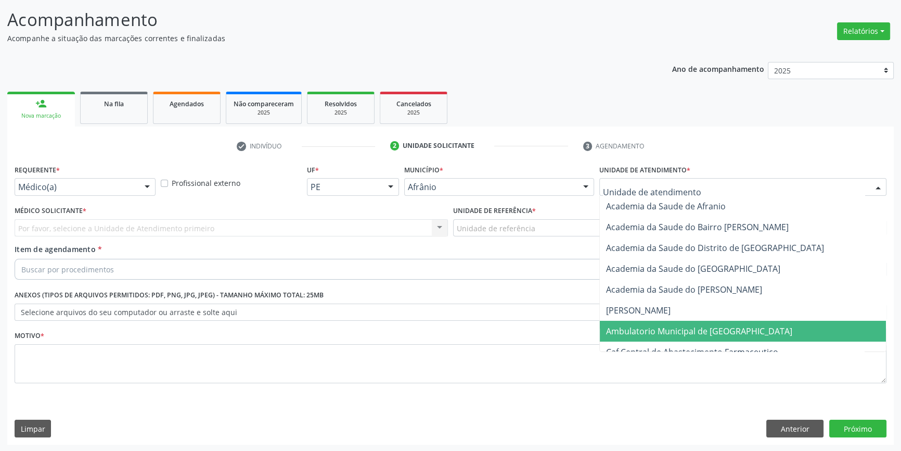
click at [680, 337] on span "Ambulatorio Municipal de [GEOGRAPHIC_DATA]" at bounding box center [743, 331] width 286 height 21
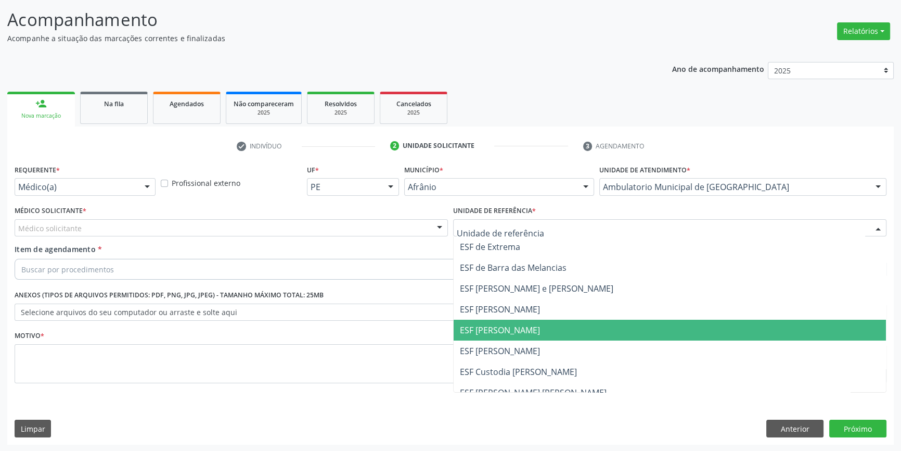
drag, startPoint x: 526, startPoint y: 331, endPoint x: 466, endPoint y: 296, distance: 68.8
click at [525, 331] on span "ESF [PERSON_NAME]" at bounding box center [500, 329] width 80 height 11
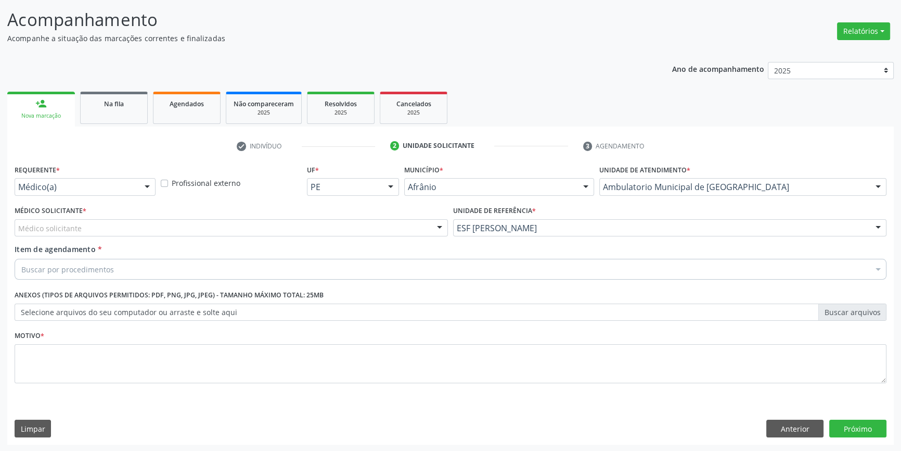
click at [342, 231] on div "Médico solicitante" at bounding box center [231, 228] width 433 height 18
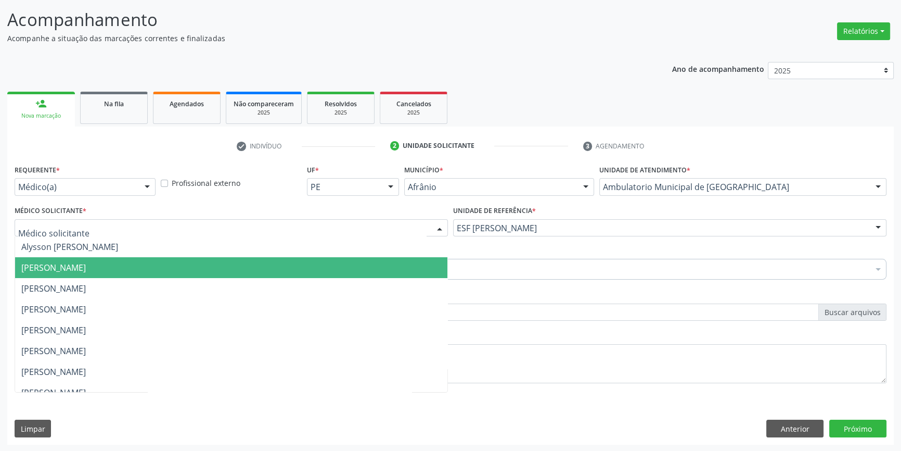
click at [134, 272] on span "[PERSON_NAME]" at bounding box center [231, 267] width 432 height 21
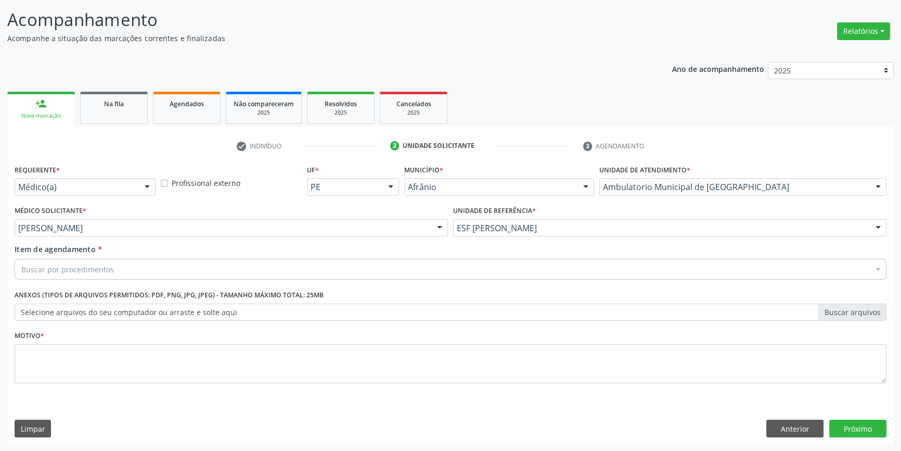
click at [117, 267] on div "Buscar por procedimentos" at bounding box center [451, 269] width 872 height 21
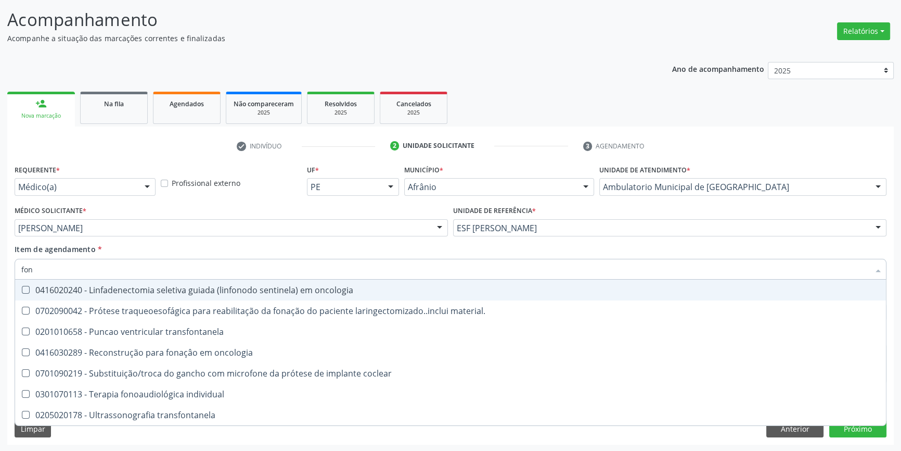
type input "fono"
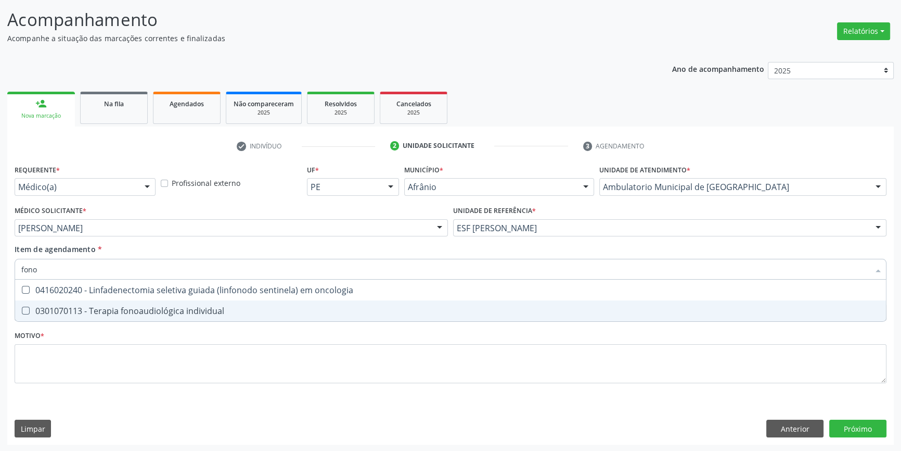
click at [151, 310] on div "0301070113 - Terapia fonoaudiológica individual" at bounding box center [450, 310] width 859 height 8
checkbox individual "true"
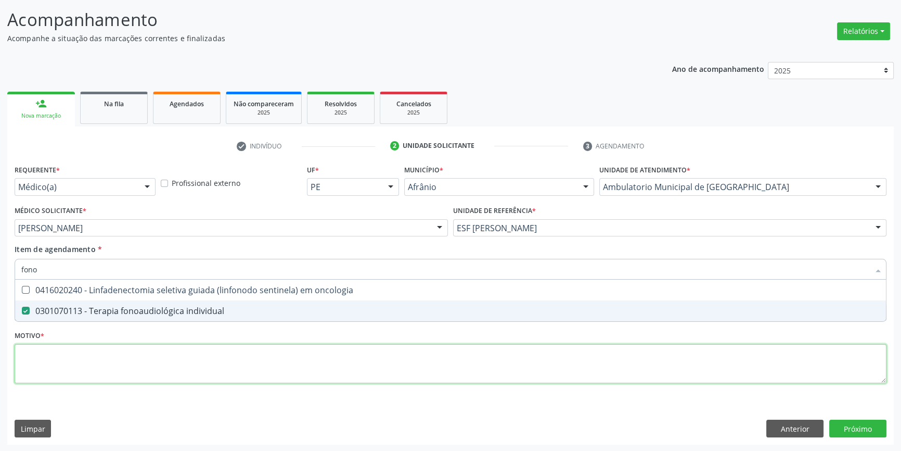
click at [155, 369] on div "Requerente * Médico(a) Médico(a) Enfermeiro(a) Paciente Nenhum resultado encont…" at bounding box center [451, 280] width 872 height 236
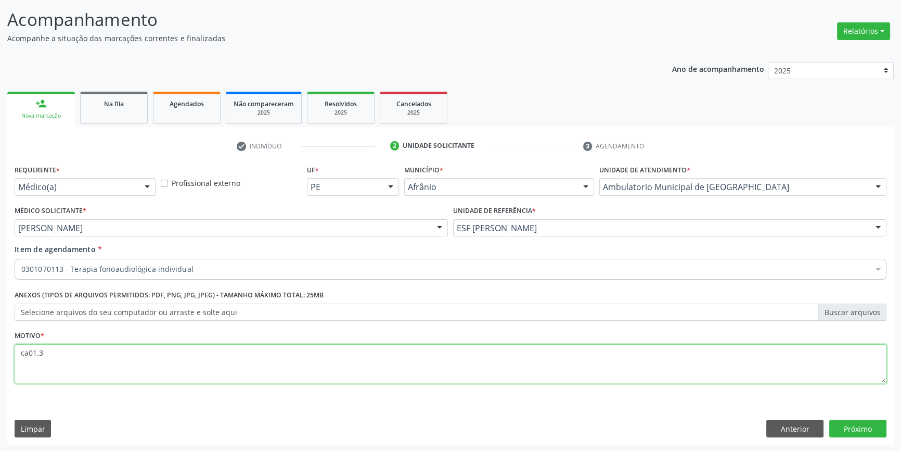
click at [27, 351] on textarea "ca01.3" at bounding box center [451, 364] width 872 height 40
drag, startPoint x: 119, startPoint y: 348, endPoint x: 17, endPoint y: 355, distance: 102.8
click at [18, 356] on textarea "CAO1.3" at bounding box center [451, 364] width 872 height 40
paste textarea "6A05"
type textarea "6A05"
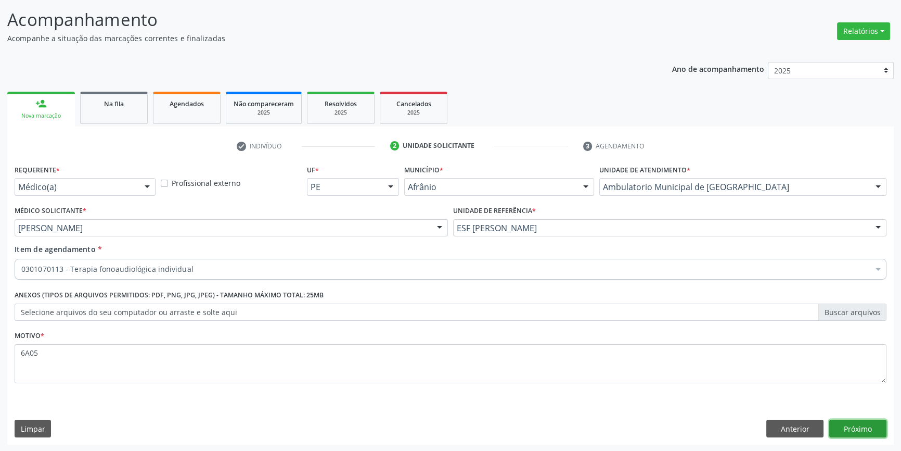
click at [873, 424] on button "Próximo" at bounding box center [857, 428] width 57 height 18
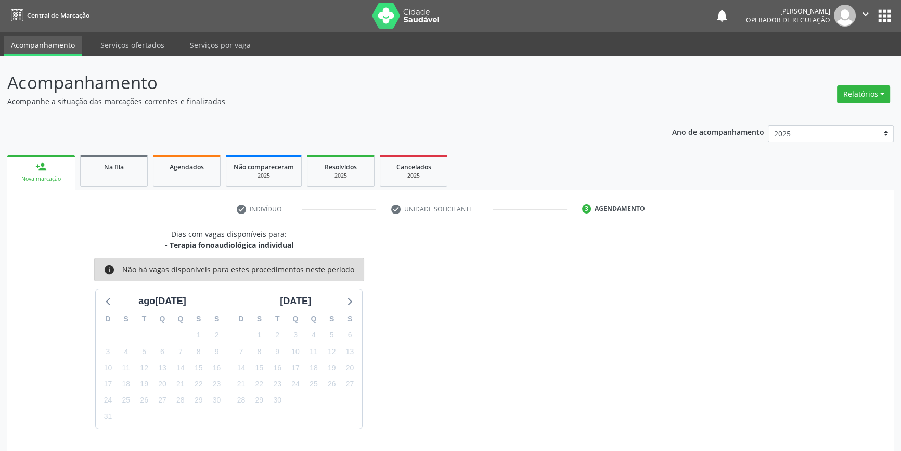
scroll to position [32, 0]
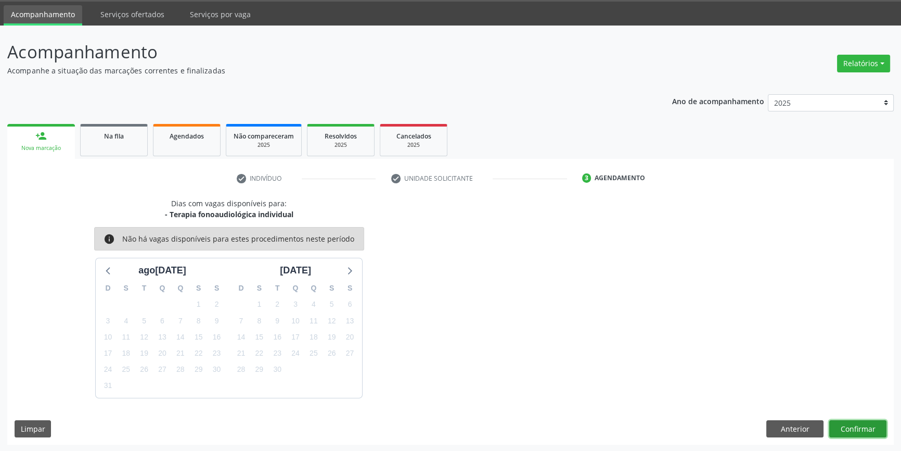
click at [858, 431] on button "Confirmar" at bounding box center [857, 429] width 57 height 18
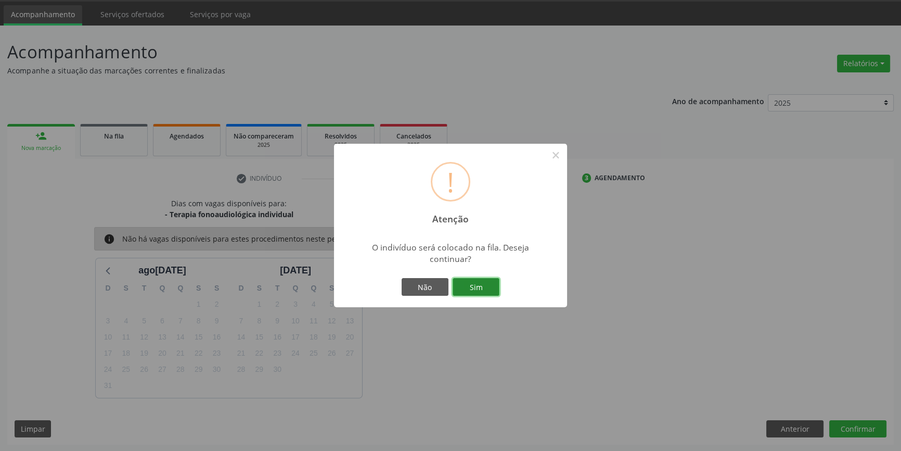
click at [475, 284] on button "Sim" at bounding box center [476, 287] width 47 height 18
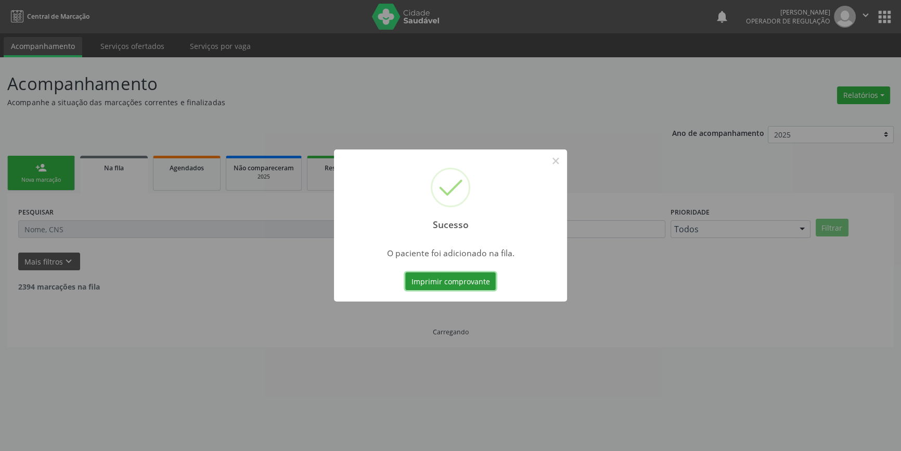
scroll to position [0, 0]
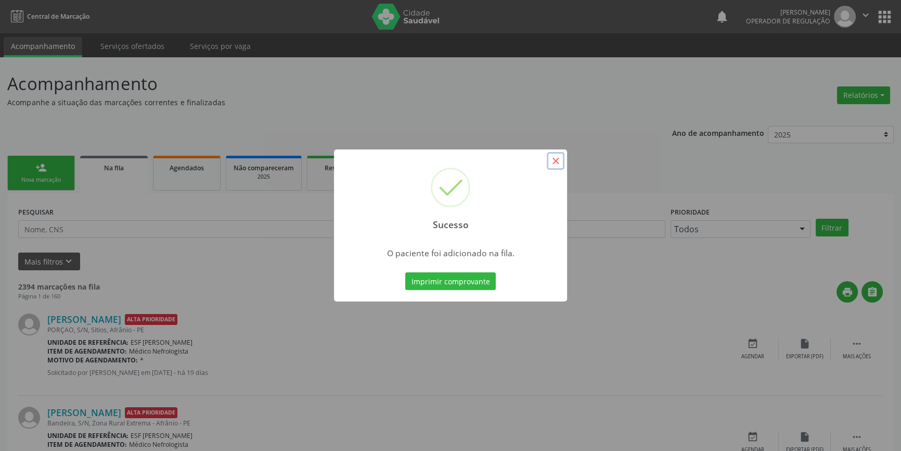
click at [555, 162] on button "×" at bounding box center [556, 161] width 18 height 18
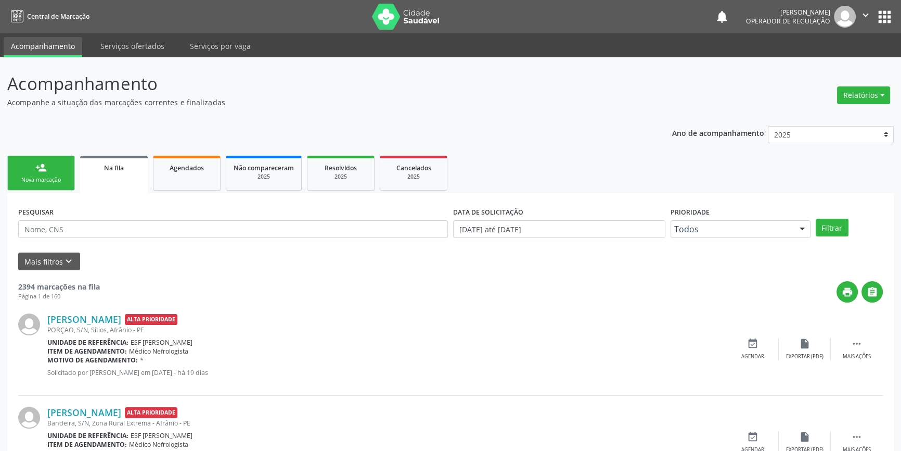
click at [19, 172] on link "person_add Nova marcação" at bounding box center [41, 173] width 68 height 35
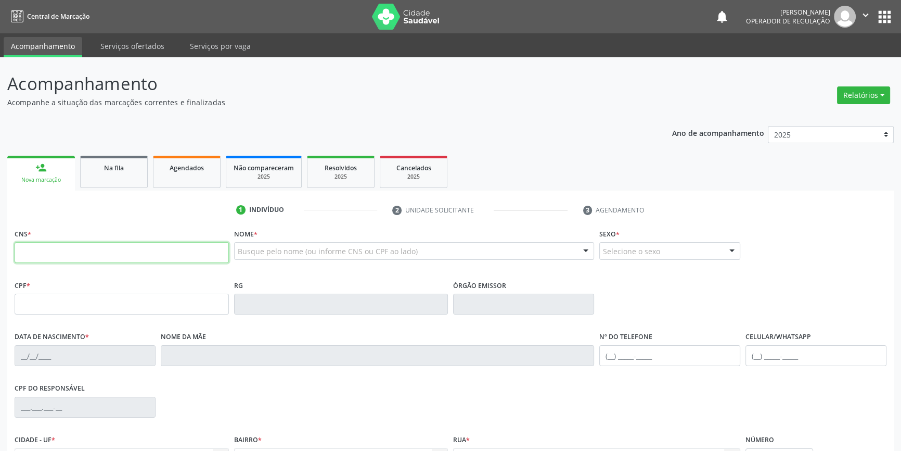
click at [40, 245] on input "text" at bounding box center [122, 252] width 214 height 21
type input "705 0050 2426 7651"
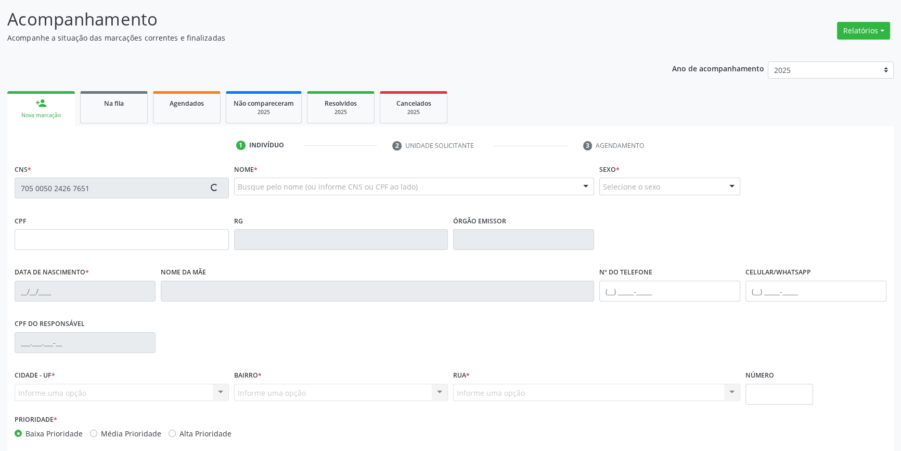
scroll to position [113, 0]
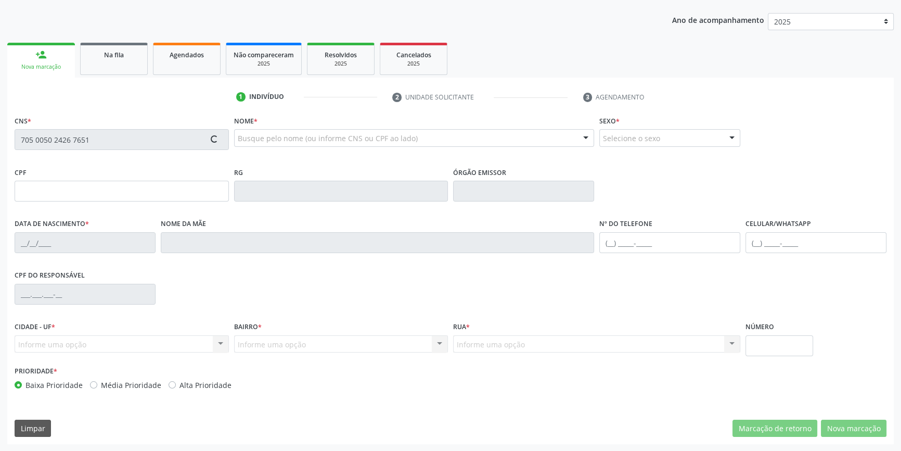
type input "19/08/1976"
type input "Raimundo Alves da Silva"
type input "(87) 98862-4758"
type input "S/N"
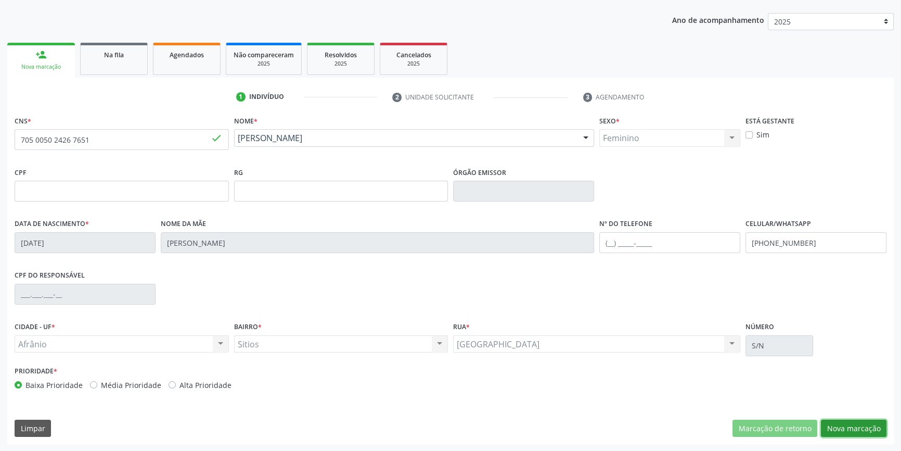
click at [849, 432] on button "Nova marcação" at bounding box center [854, 428] width 66 height 18
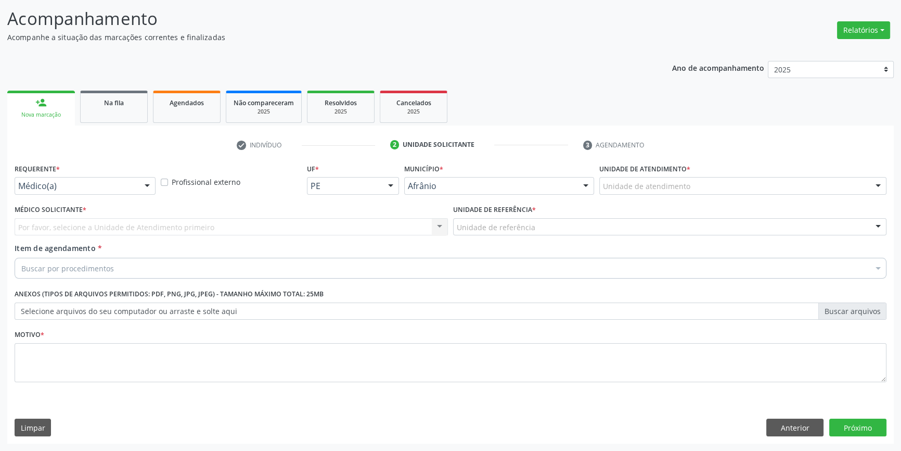
scroll to position [64, 0]
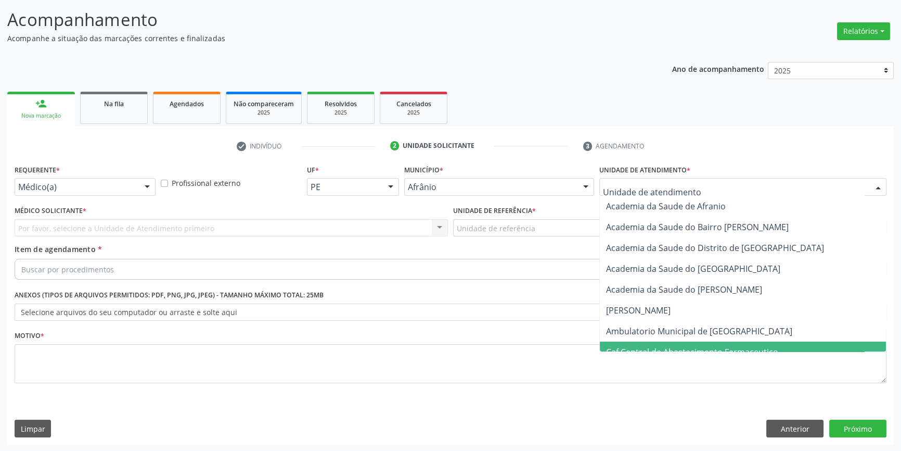
click at [689, 341] on span "Caf Central de Abastecimento Farmaceutico" at bounding box center [743, 351] width 286 height 21
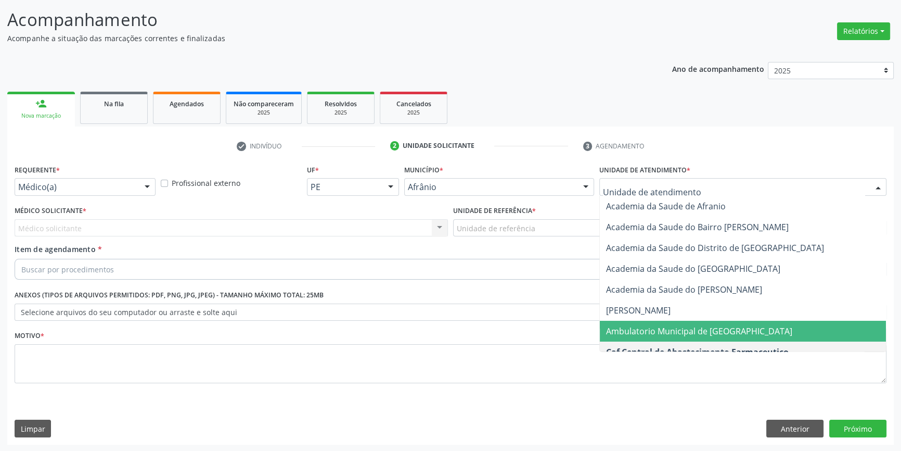
click at [650, 323] on span "Ambulatorio Municipal de [GEOGRAPHIC_DATA]" at bounding box center [743, 331] width 286 height 21
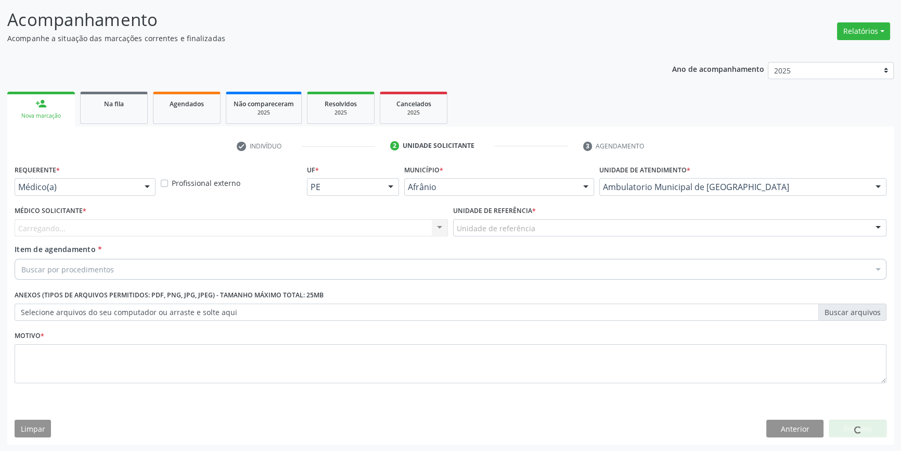
click at [549, 236] on div "Unidade de referência * Unidade de referência ESF de Extrema ESF de Barra das M…" at bounding box center [670, 223] width 439 height 41
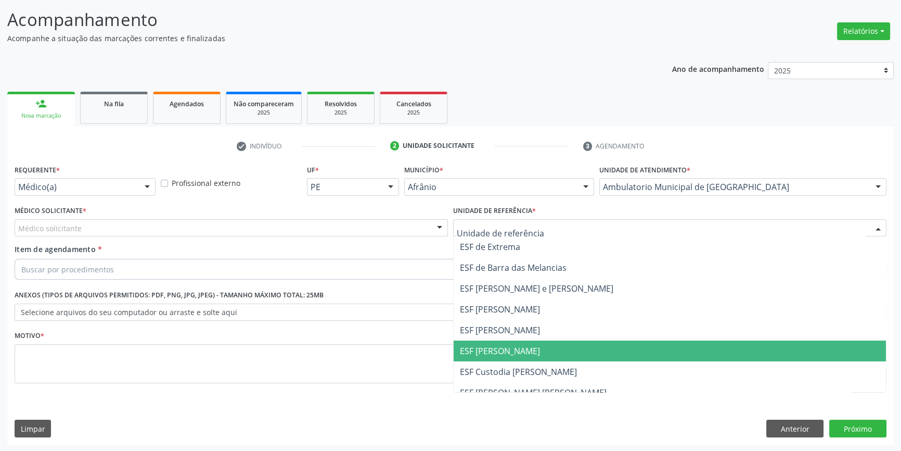
click at [498, 346] on span "ESF [PERSON_NAME]" at bounding box center [500, 350] width 80 height 11
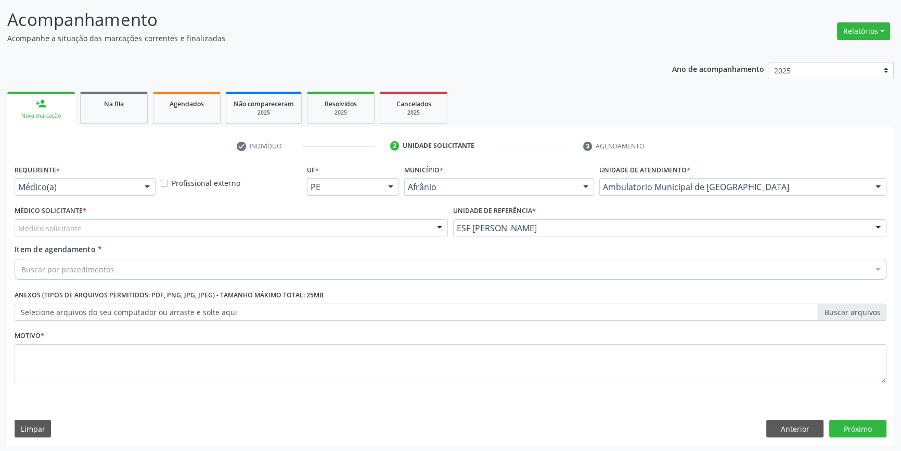
drag, startPoint x: 266, startPoint y: 225, endPoint x: 239, endPoint y: 228, distance: 27.3
click at [264, 225] on div "Médico solicitante" at bounding box center [231, 228] width 433 height 18
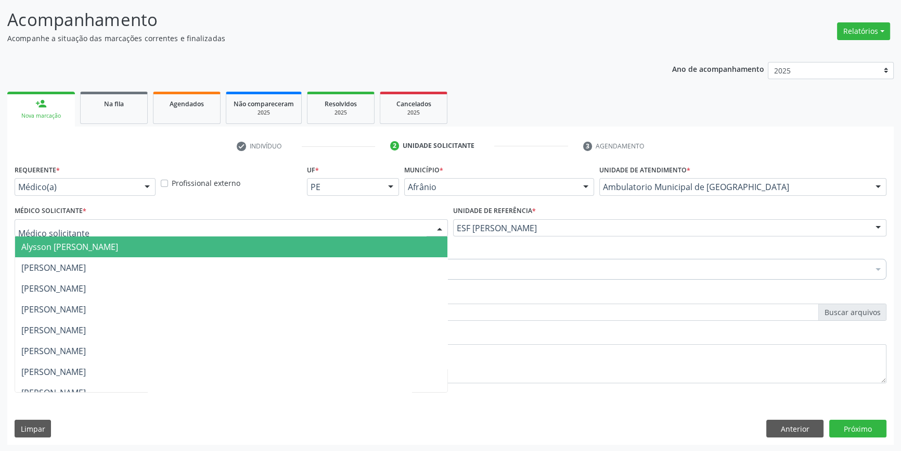
click at [127, 261] on span "[PERSON_NAME]" at bounding box center [231, 267] width 432 height 21
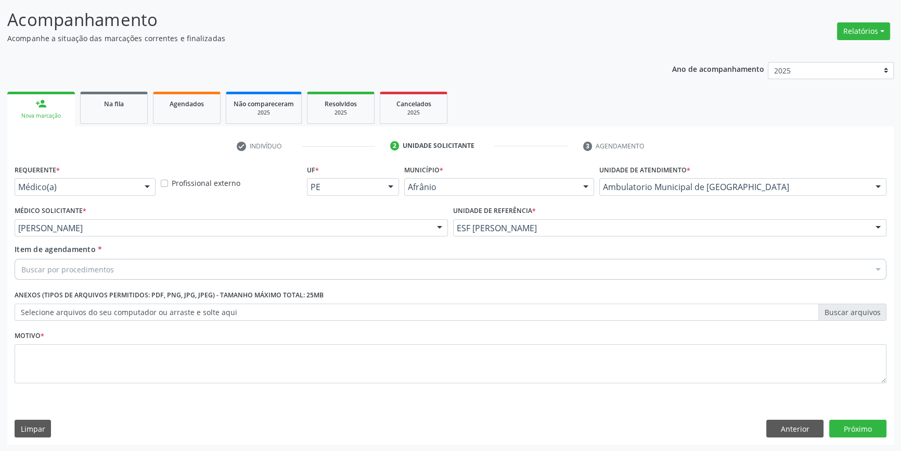
click at [122, 265] on div "Buscar por procedimentos" at bounding box center [451, 269] width 872 height 21
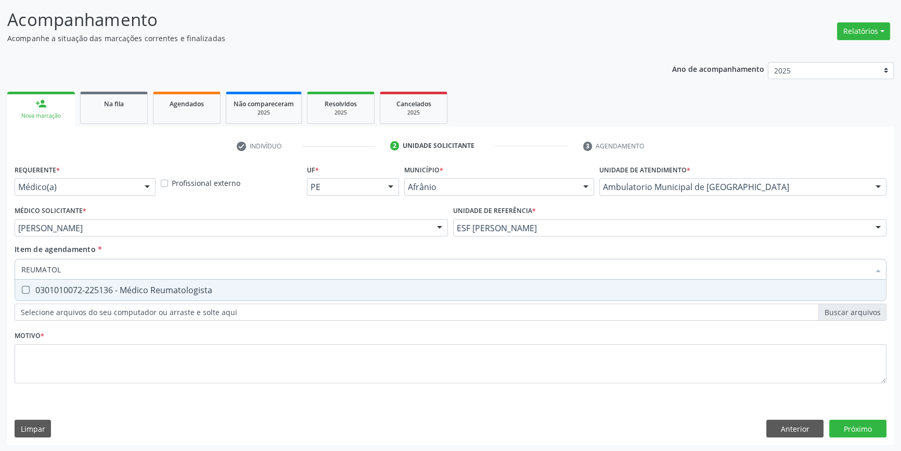
type input "REUMATOLO"
click at [121, 291] on div "0301010072-225136 - Médico Reumatologista" at bounding box center [450, 290] width 859 height 8
checkbox Reumatologista "true"
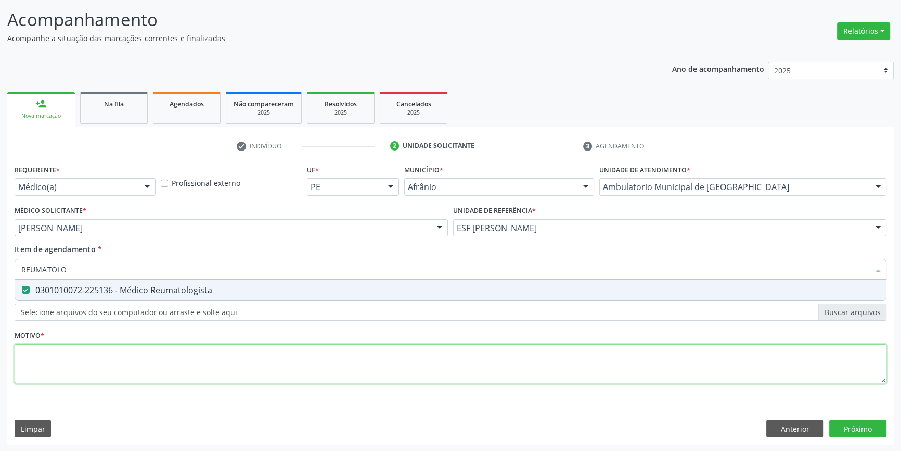
click at [127, 348] on div "Requerente * Médico(a) Médico(a) Enfermeiro(a) Paciente Nenhum resultado encont…" at bounding box center [451, 280] width 872 height 236
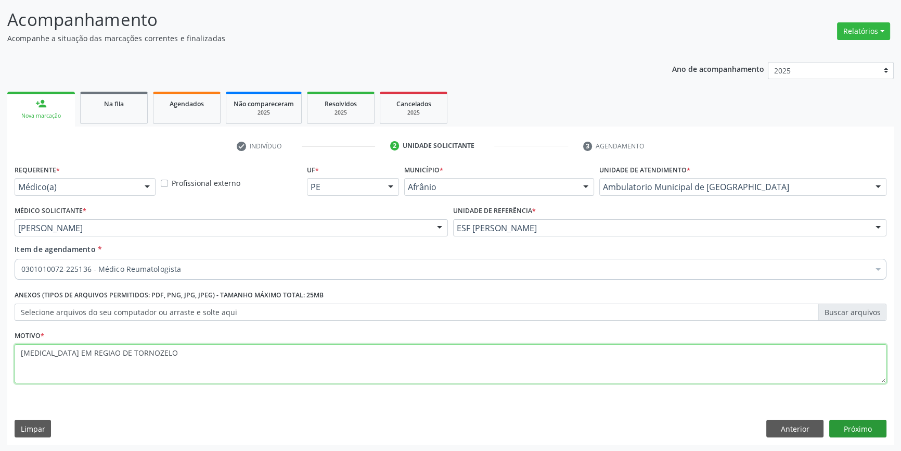
type textarea "EDEMA EM REGIAO DE TORNOZELO"
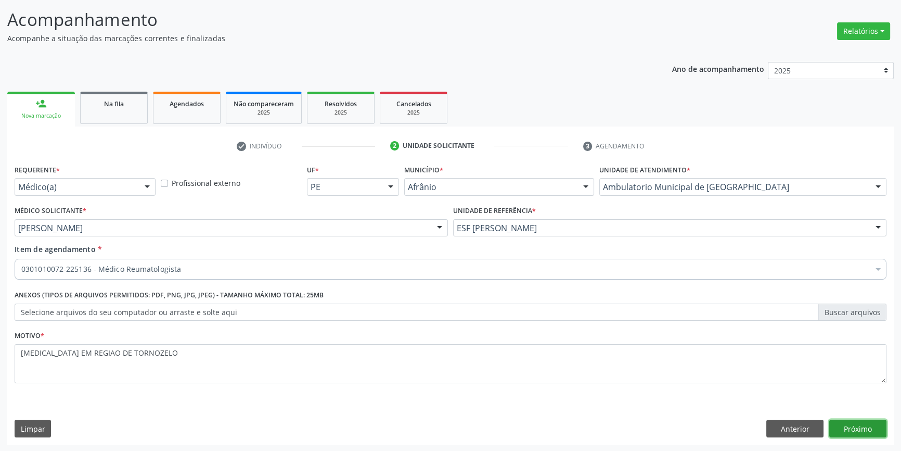
click at [871, 428] on button "Próximo" at bounding box center [857, 428] width 57 height 18
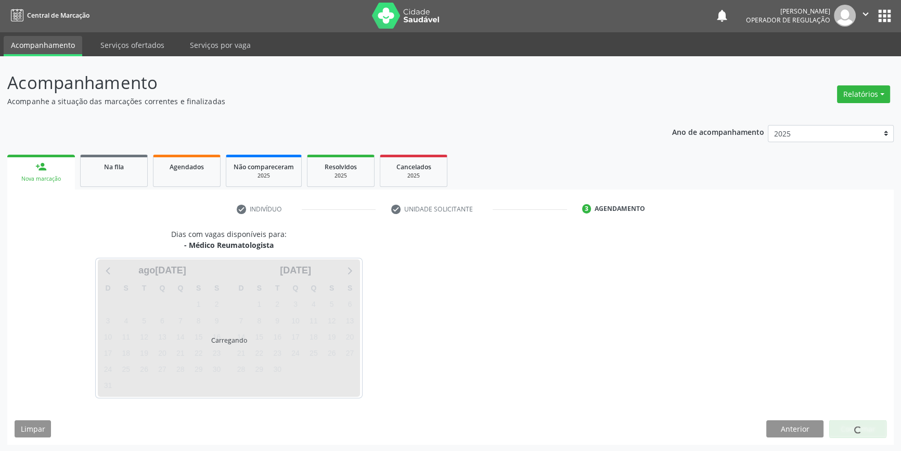
scroll to position [32, 0]
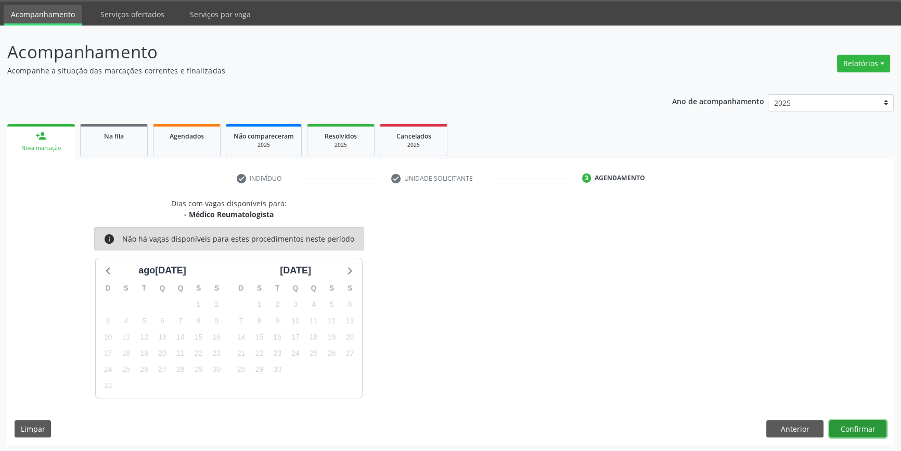
click at [871, 428] on button "Confirmar" at bounding box center [857, 429] width 57 height 18
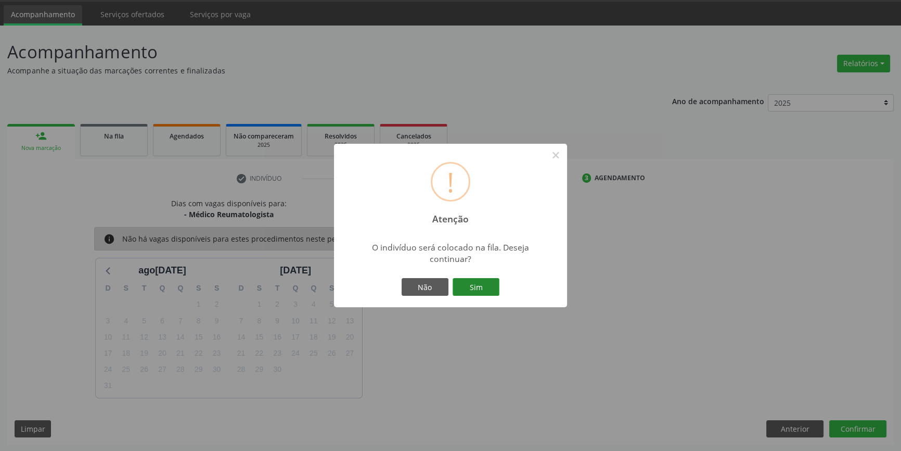
click at [463, 287] on button "Sim" at bounding box center [476, 287] width 47 height 18
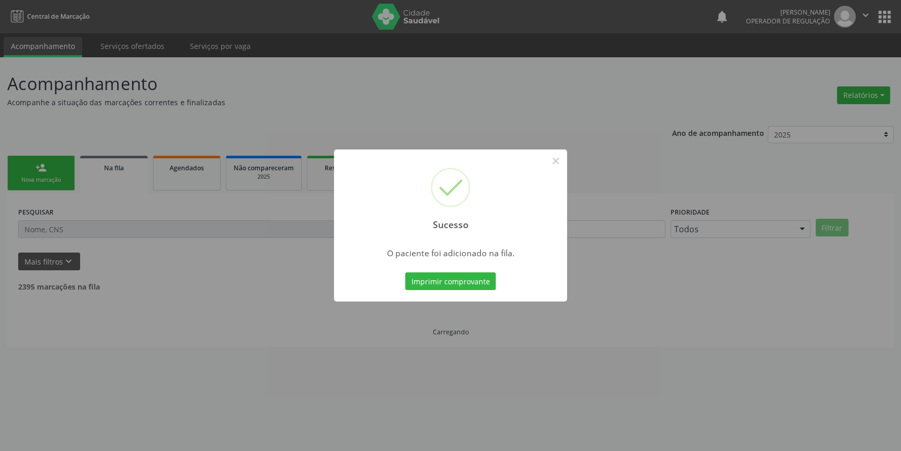
scroll to position [0, 0]
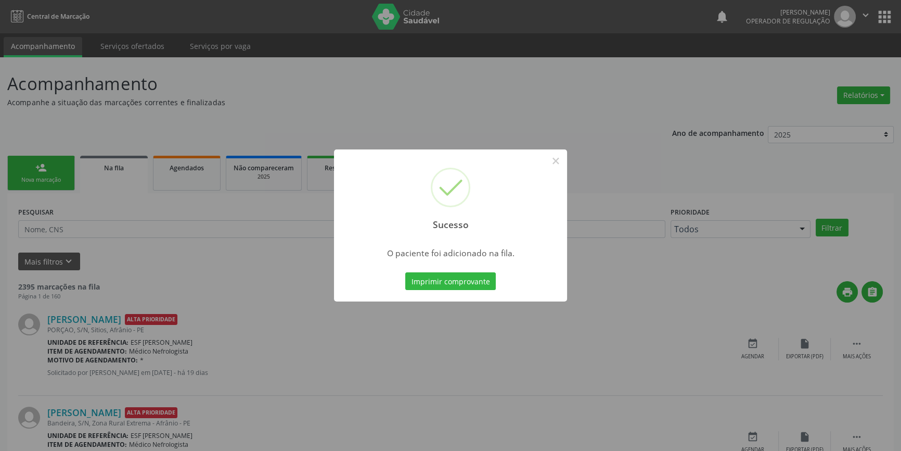
click at [567, 165] on div "Sucesso × O paciente foi adicionado na fila. Imprimir comprovante Cancel" at bounding box center [450, 225] width 901 height 451
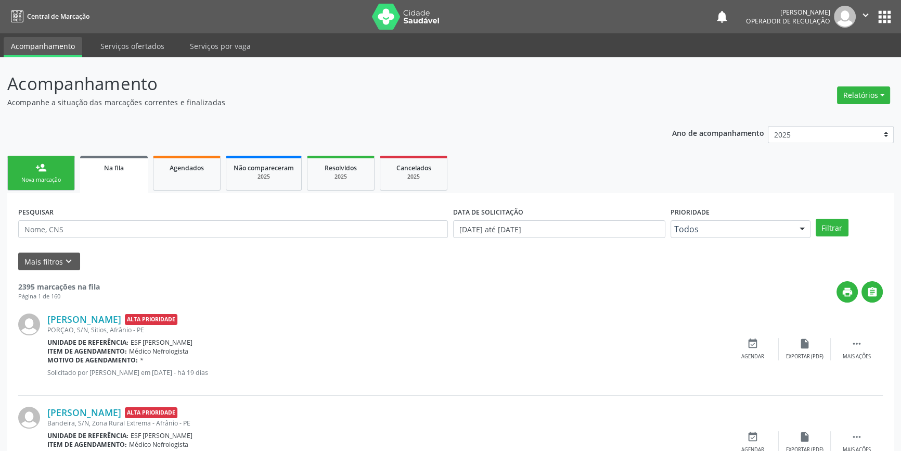
click at [560, 162] on ul "person_add Nova marcação Na fila Agendados Não compareceram 2025 Resolvidos 202…" at bounding box center [450, 173] width 887 height 40
click at [37, 184] on link "person_add Nova marcação" at bounding box center [41, 173] width 68 height 35
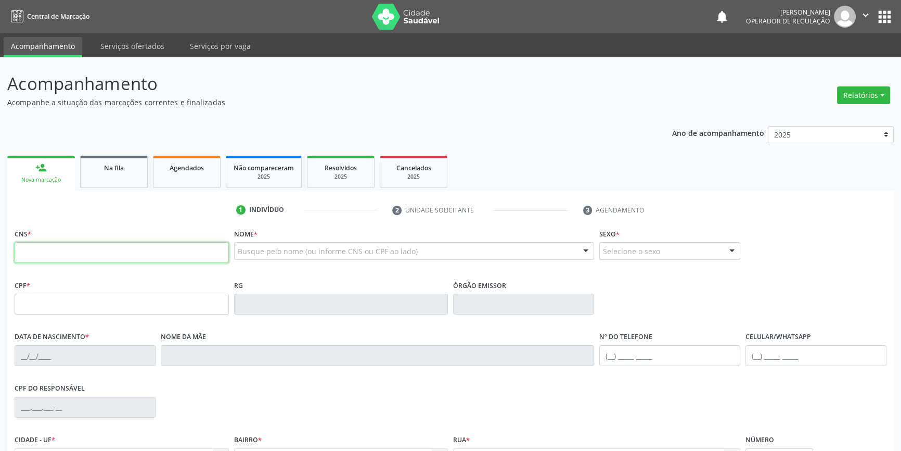
click at [24, 258] on input "text" at bounding box center [122, 252] width 214 height 21
type input "704 7067 7423 5531"
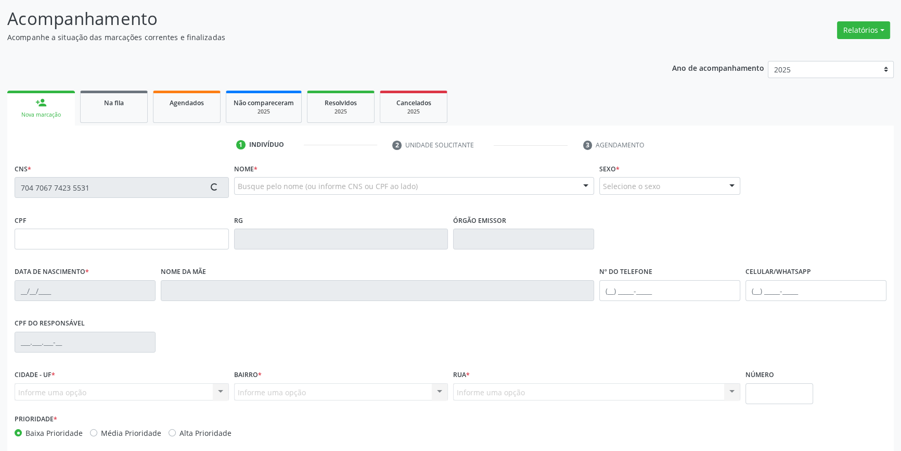
scroll to position [113, 0]
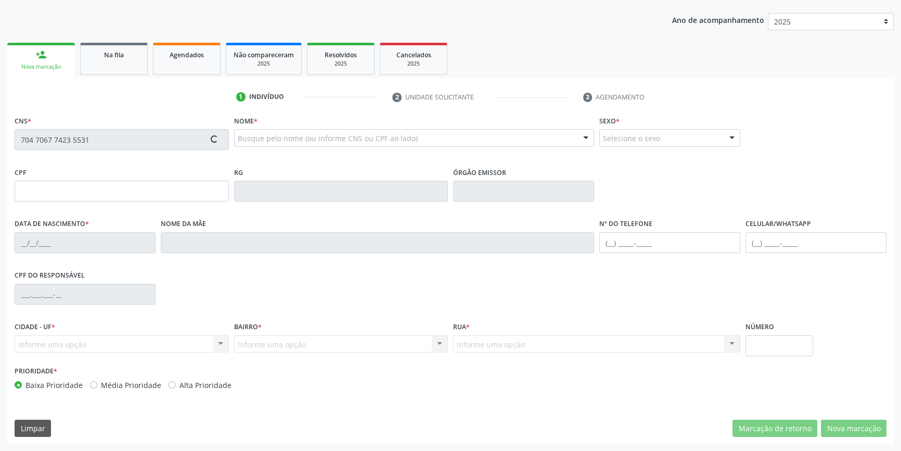
type input "20/08/1966"
type input "Eliza Luiza Gomes"
type input "(87) 8817-0559"
type input "S/N"
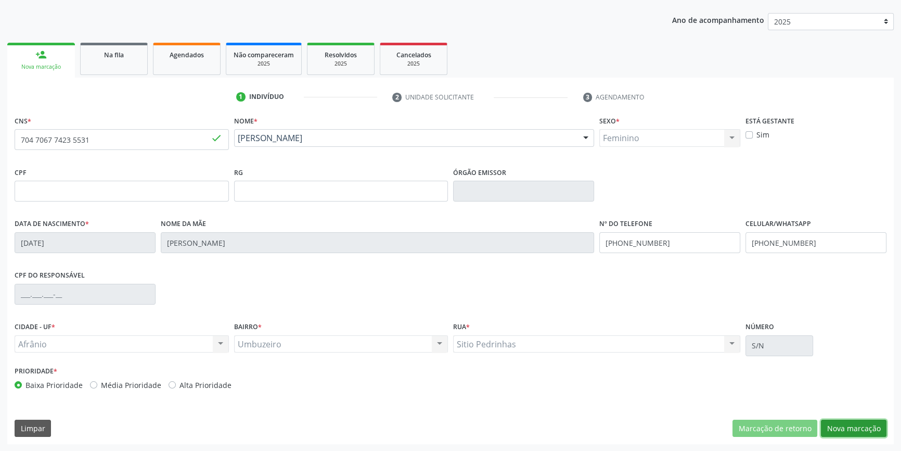
click at [853, 425] on button "Nova marcação" at bounding box center [854, 428] width 66 height 18
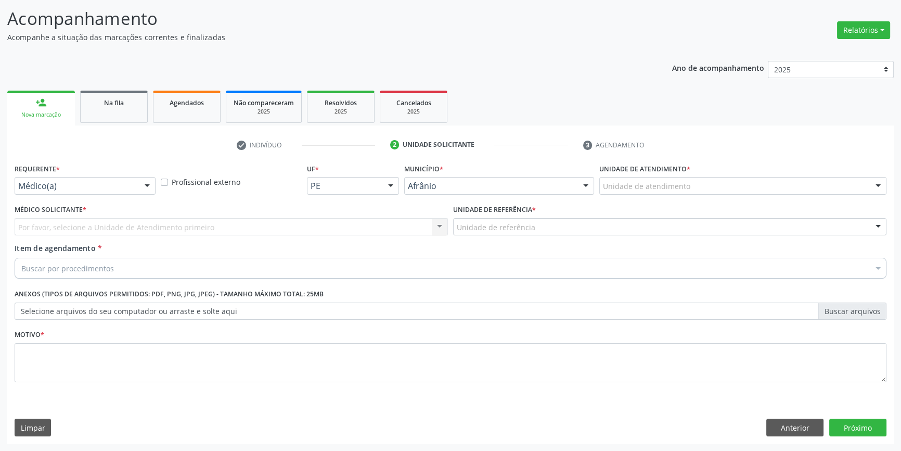
scroll to position [64, 0]
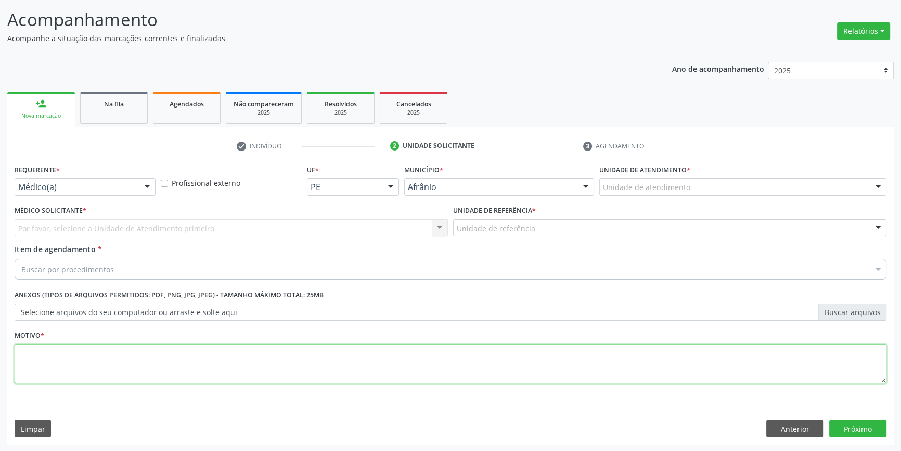
click at [193, 351] on textarea at bounding box center [451, 364] width 872 height 40
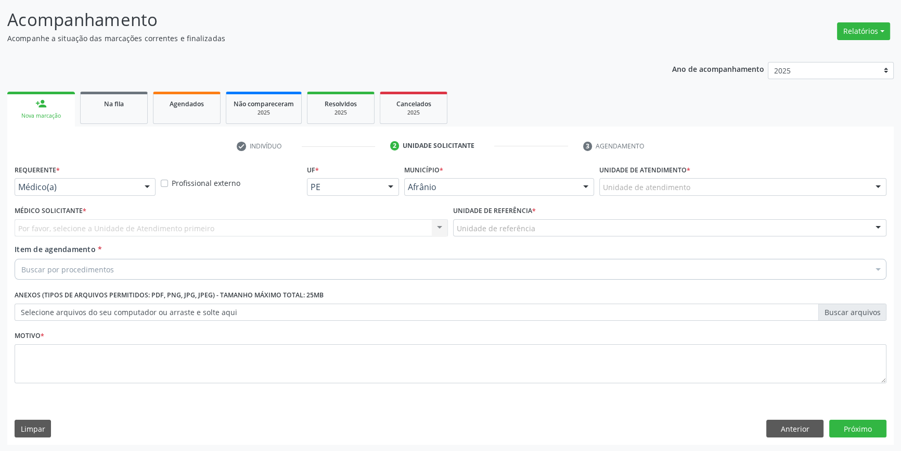
click at [138, 227] on div "Por favor, selecione a Unidade de Atendimento primeiro Nenhum resultado encontr…" at bounding box center [231, 228] width 433 height 18
click at [106, 221] on div "Por favor, selecione a Unidade de Atendimento primeiro Nenhum resultado encontr…" at bounding box center [231, 228] width 433 height 18
click at [105, 228] on div "Por favor, selecione a Unidade de Atendimento primeiro Nenhum resultado encontr…" at bounding box center [231, 228] width 433 height 18
click at [674, 193] on div "Unidade de atendimento" at bounding box center [742, 187] width 287 height 18
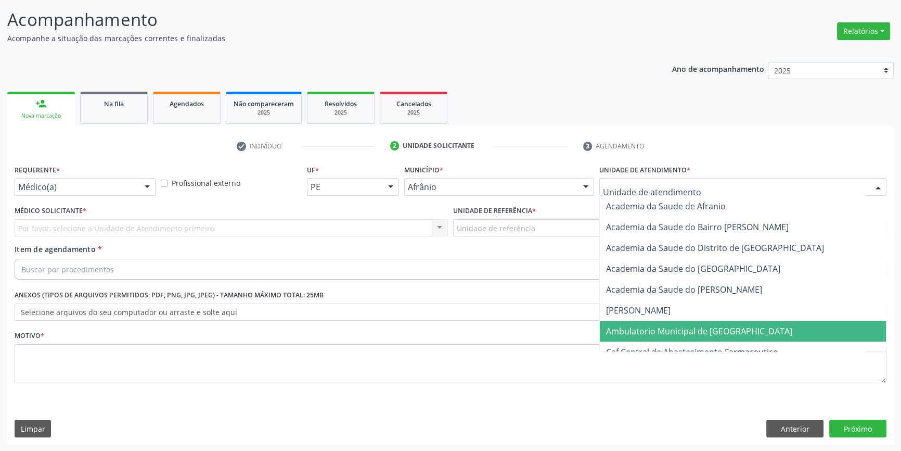
drag, startPoint x: 675, startPoint y: 328, endPoint x: 589, endPoint y: 292, distance: 93.5
click at [675, 328] on span "Ambulatorio Municipal de [GEOGRAPHIC_DATA]" at bounding box center [699, 330] width 186 height 11
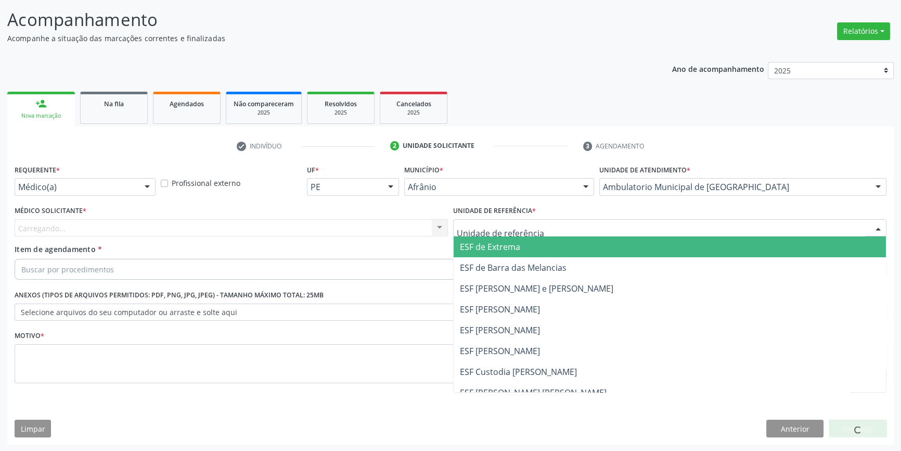
click at [509, 235] on div at bounding box center [669, 228] width 433 height 18
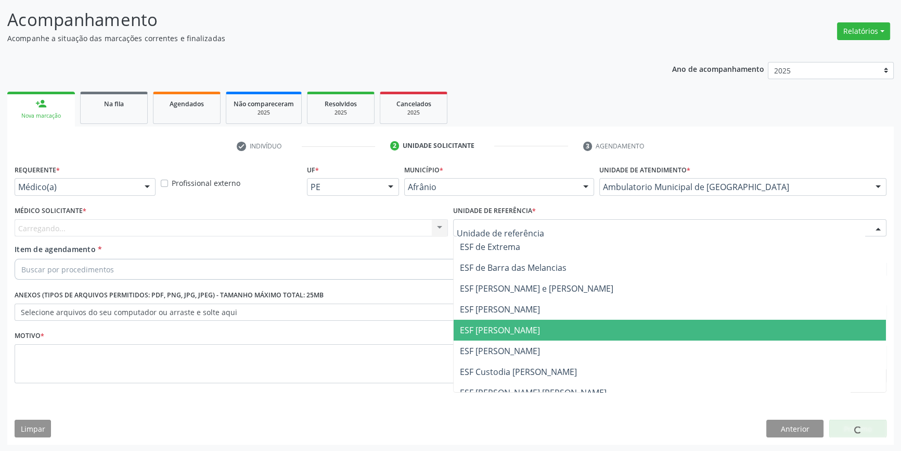
drag, startPoint x: 505, startPoint y: 333, endPoint x: 304, endPoint y: 281, distance: 207.5
click at [500, 329] on span "ESF [PERSON_NAME]" at bounding box center [500, 329] width 80 height 11
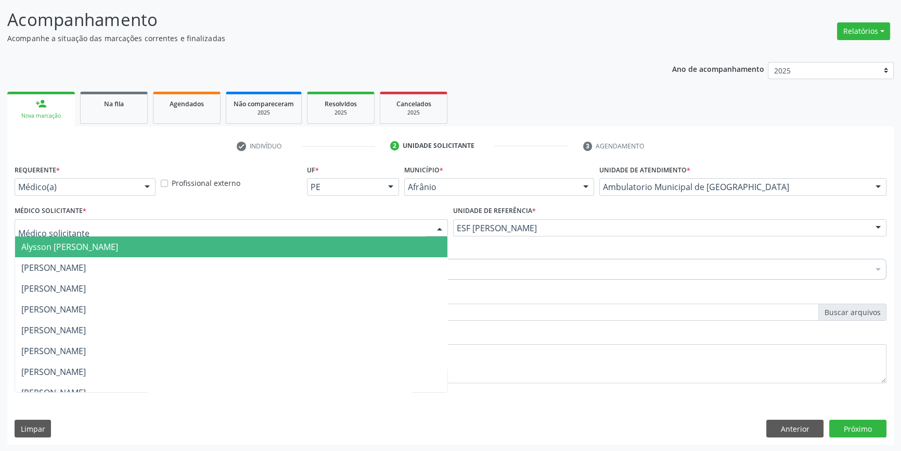
click at [211, 228] on div at bounding box center [231, 228] width 433 height 18
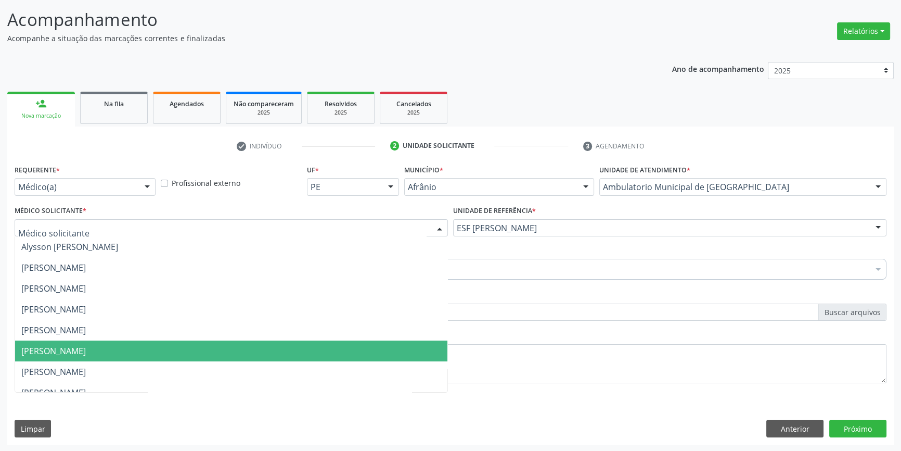
click at [86, 351] on span "[PERSON_NAME]" at bounding box center [53, 350] width 65 height 11
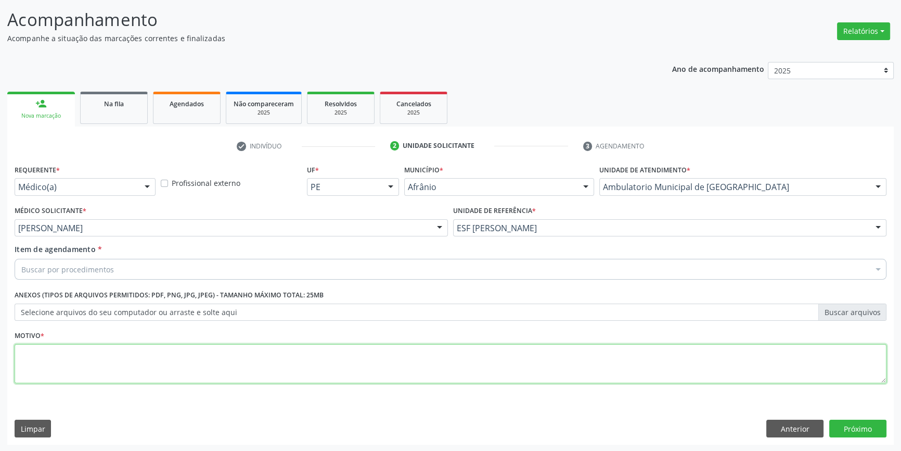
click at [89, 364] on textarea at bounding box center [451, 364] width 872 height 40
type textarea "RETORNO"
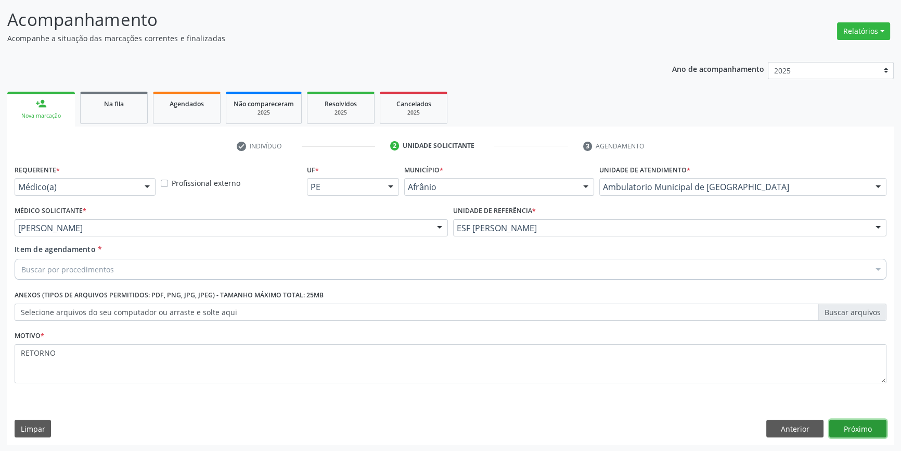
click at [849, 427] on button "Próximo" at bounding box center [857, 428] width 57 height 18
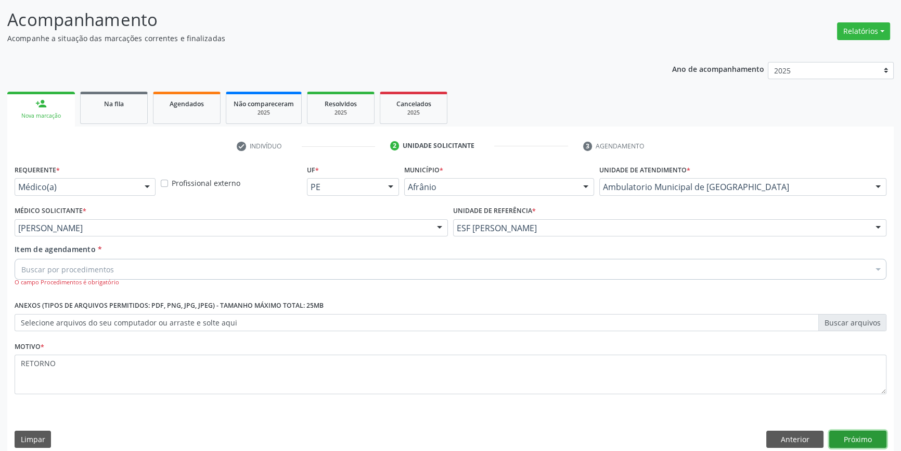
click at [855, 433] on button "Próximo" at bounding box center [857, 439] width 57 height 18
click at [136, 252] on div "Item de agendamento * Buscar por procedimentos Selecionar todos 0604320140 - Ab…" at bounding box center [451, 265] width 872 height 43
click at [127, 261] on div "Buscar por procedimentos" at bounding box center [451, 269] width 872 height 21
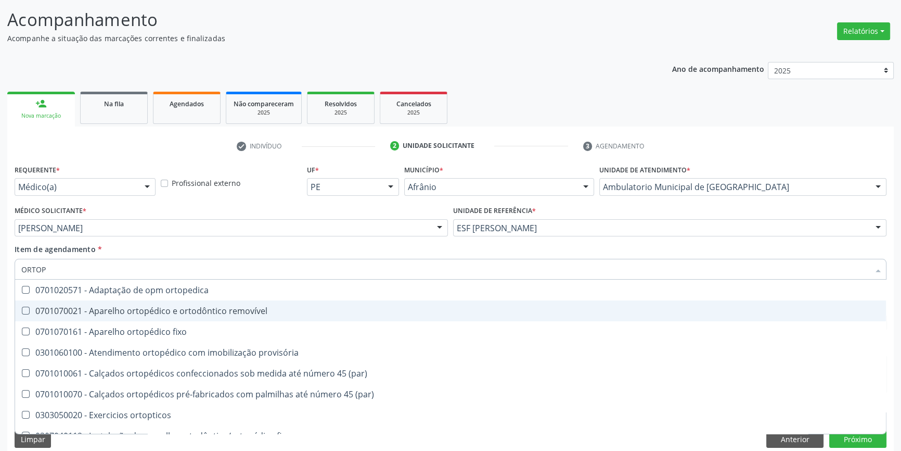
type input "ORTOPE"
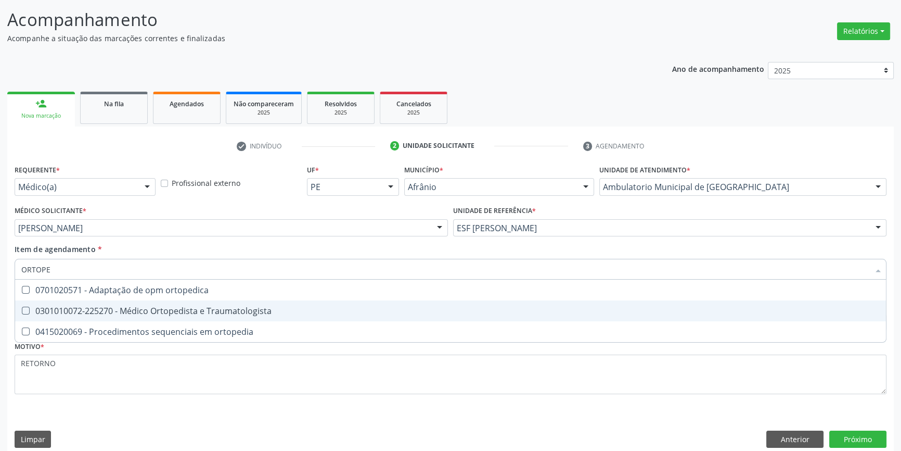
click at [167, 309] on div "0301010072-225270 - Médico Ortopedista e Traumatologista" at bounding box center [450, 310] width 859 height 8
checkbox Traumatologista "true"
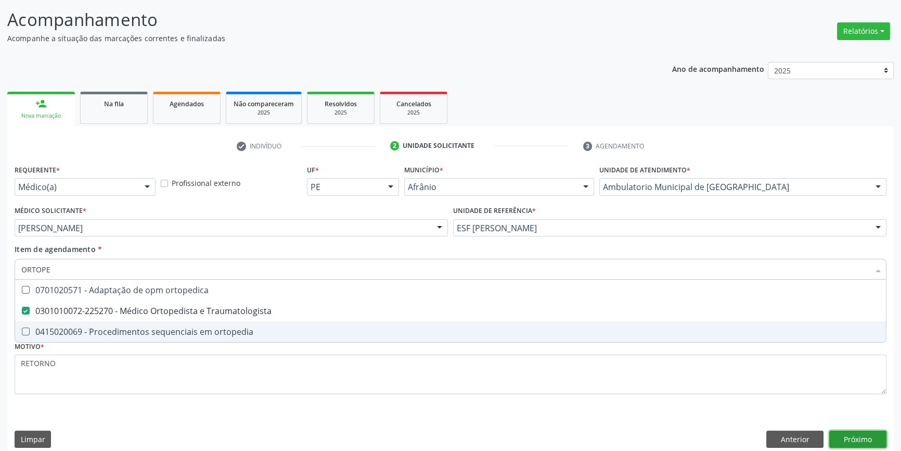
click at [872, 434] on button "Próximo" at bounding box center [857, 439] width 57 height 18
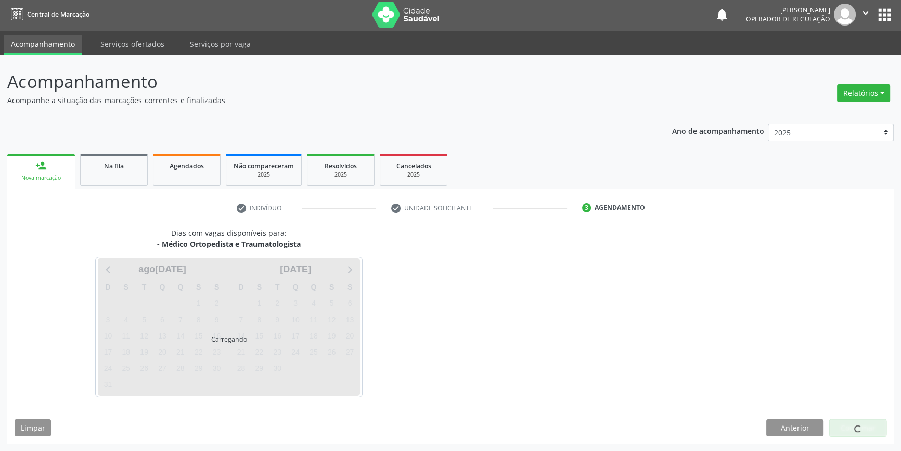
scroll to position [1, 0]
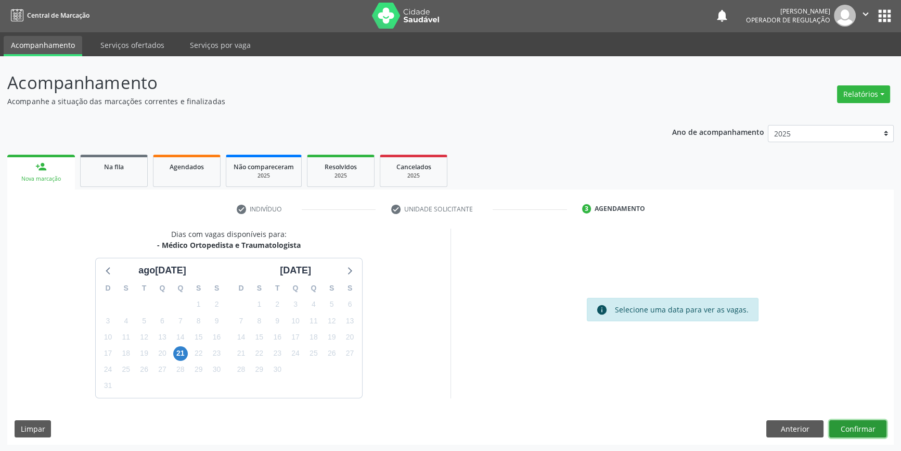
click at [861, 424] on button "Confirmar" at bounding box center [857, 429] width 57 height 18
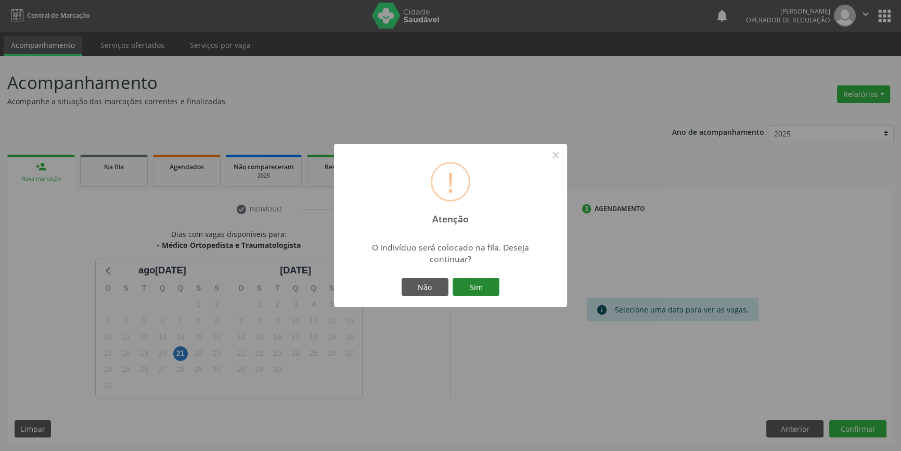
click at [473, 287] on button "Sim" at bounding box center [476, 287] width 47 height 18
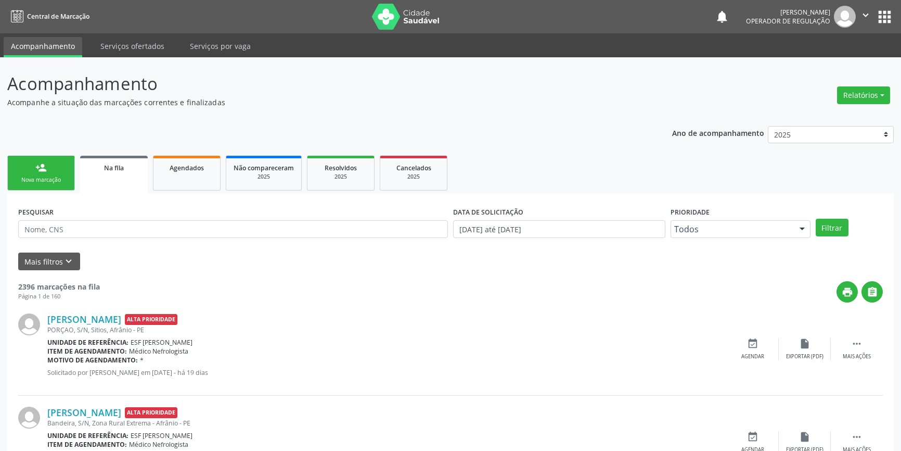
click at [44, 183] on div "Nova marcação" at bounding box center [41, 180] width 52 height 8
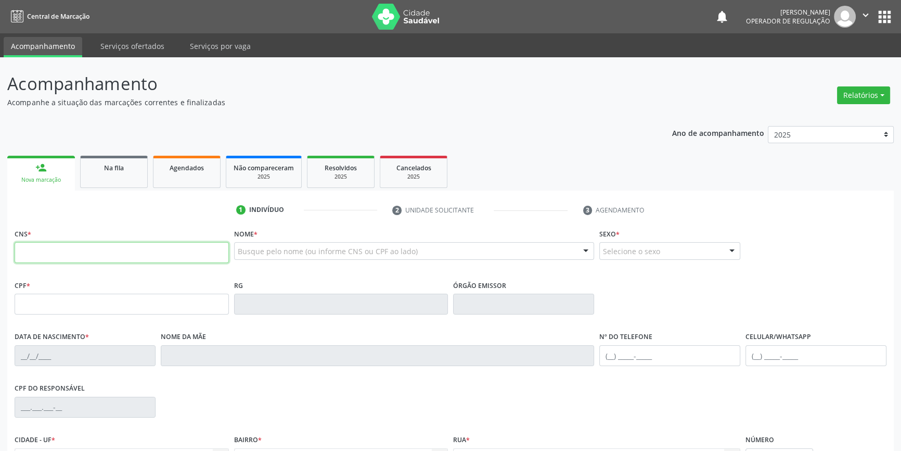
click at [52, 255] on input "text" at bounding box center [122, 252] width 214 height 21
type input "702 9025 2412 2878"
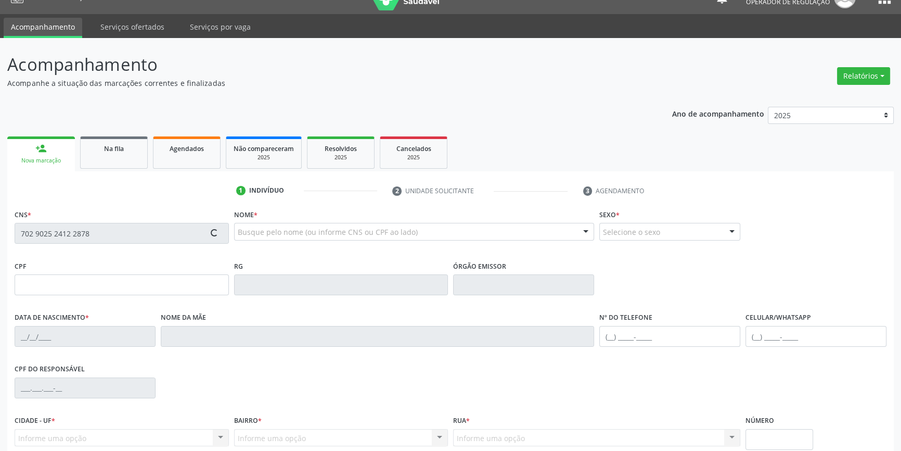
scroll to position [113, 0]
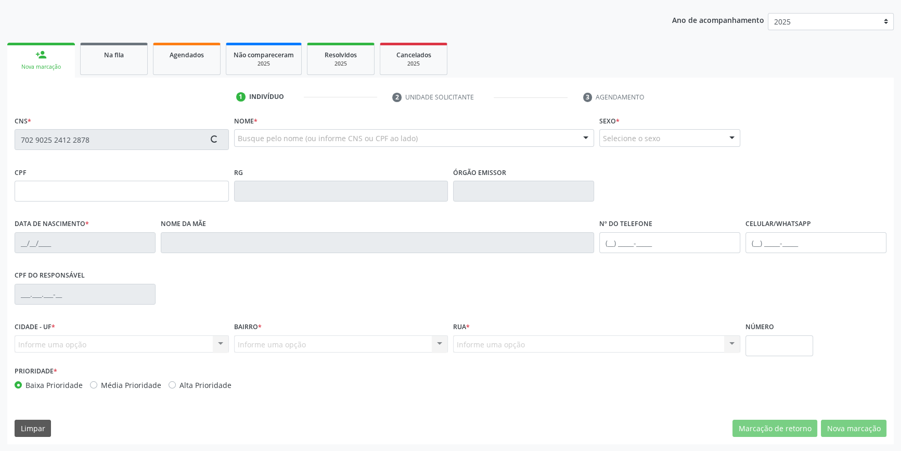
type input "714.061.864-06"
type input "18/07/2003"
type input "Luzia Maria de Jesus Amorim"
type input "(87) 3988-2056"
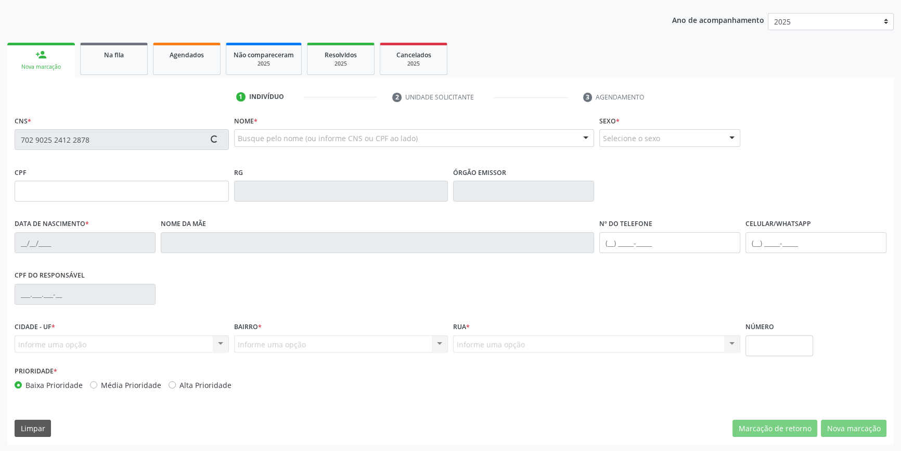
type input "066.589.714-63"
type input "S/N"
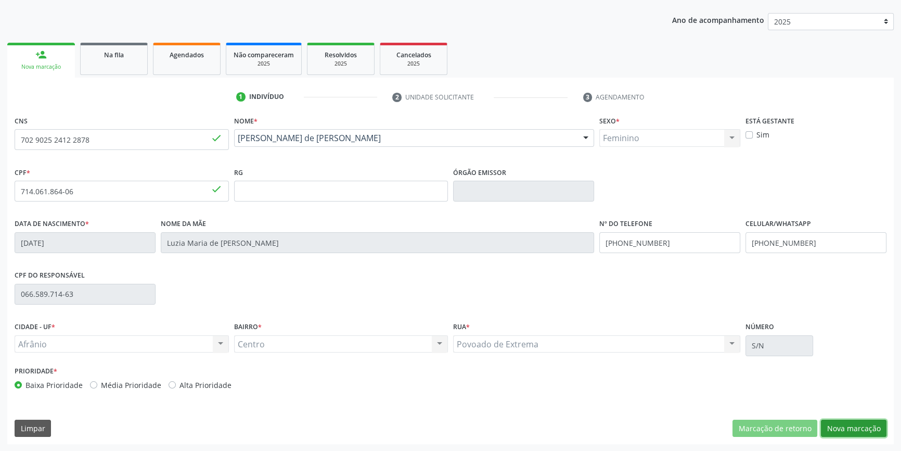
click at [860, 426] on button "Nova marcação" at bounding box center [854, 428] width 66 height 18
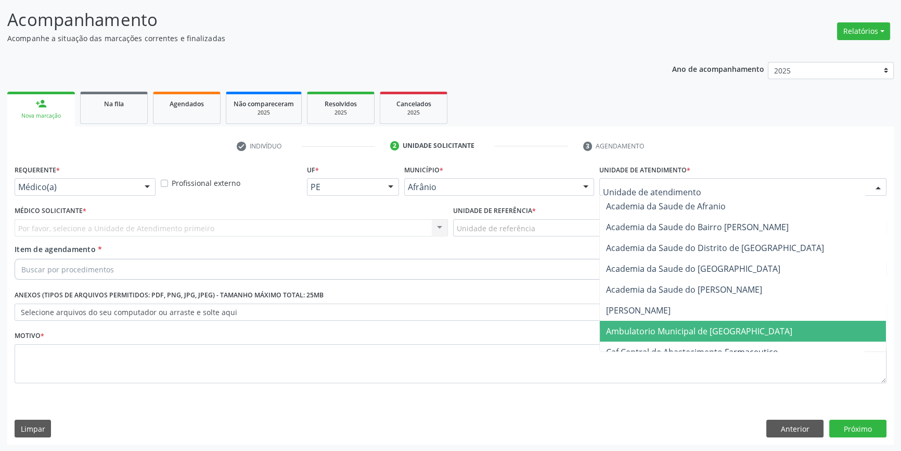
drag, startPoint x: 699, startPoint y: 341, endPoint x: 604, endPoint y: 285, distance: 110.6
click at [698, 341] on span "Caf Central de Abastecimento Farmaceutico" at bounding box center [743, 351] width 286 height 21
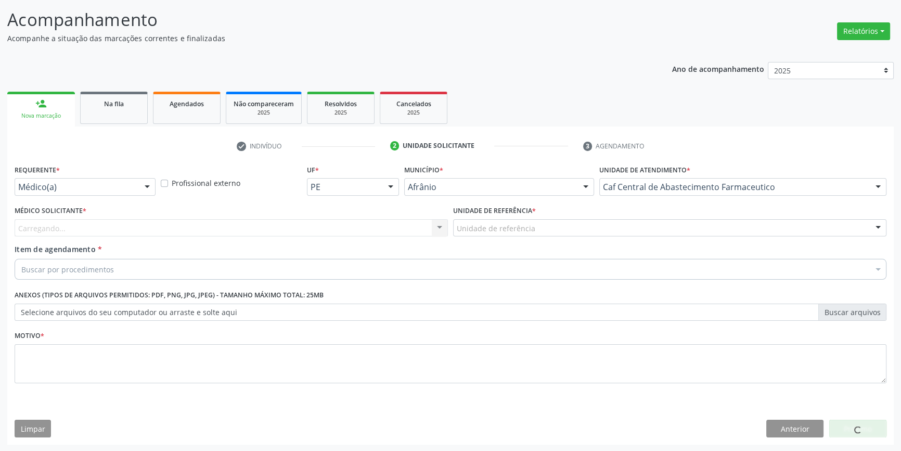
click at [688, 193] on div "Caf Central de Abastecimento Farmaceutico" at bounding box center [742, 187] width 287 height 18
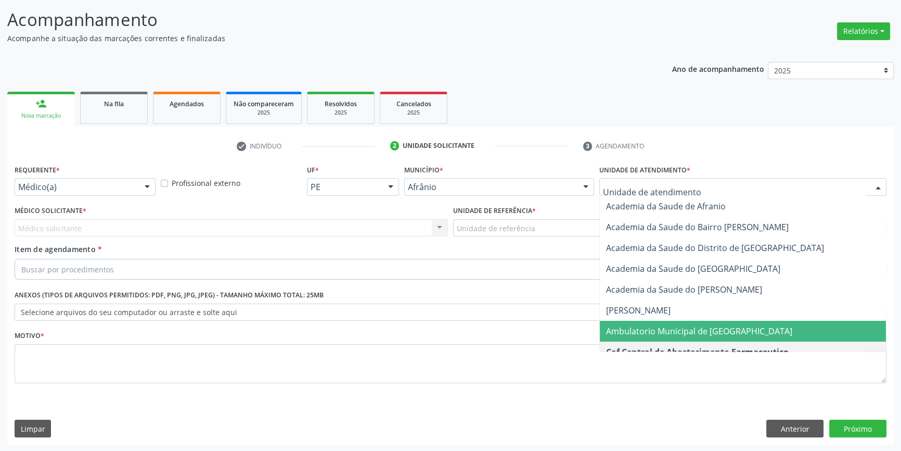
drag, startPoint x: 660, startPoint y: 324, endPoint x: 626, endPoint y: 306, distance: 38.0
click at [659, 325] on span "Ambulatorio Municipal de [GEOGRAPHIC_DATA]" at bounding box center [699, 330] width 186 height 11
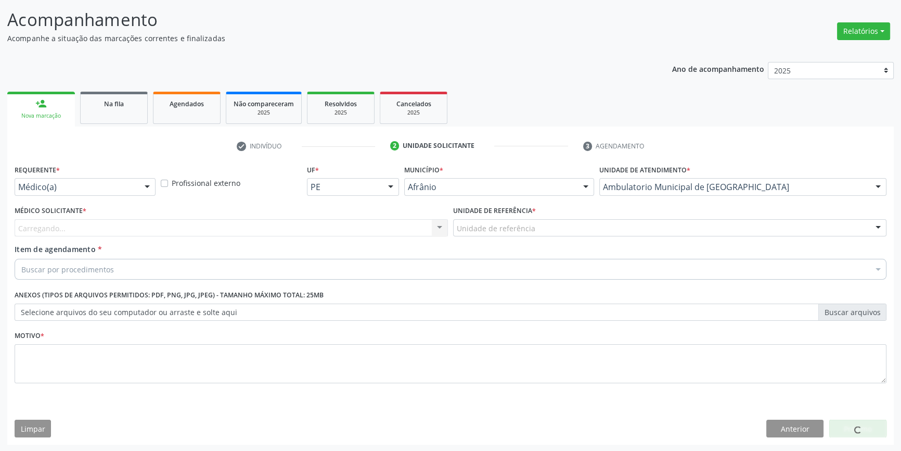
click at [538, 223] on div "Unidade de referência" at bounding box center [669, 228] width 433 height 18
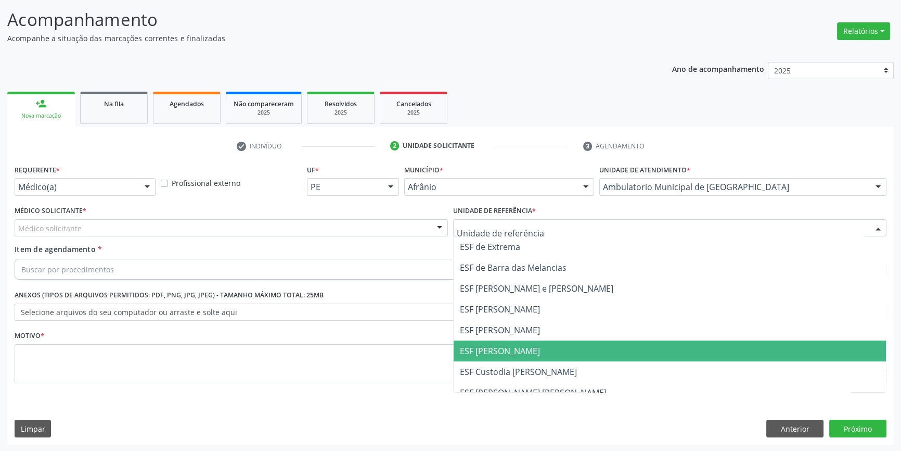
click at [512, 348] on span "ESF [PERSON_NAME]" at bounding box center [500, 350] width 80 height 11
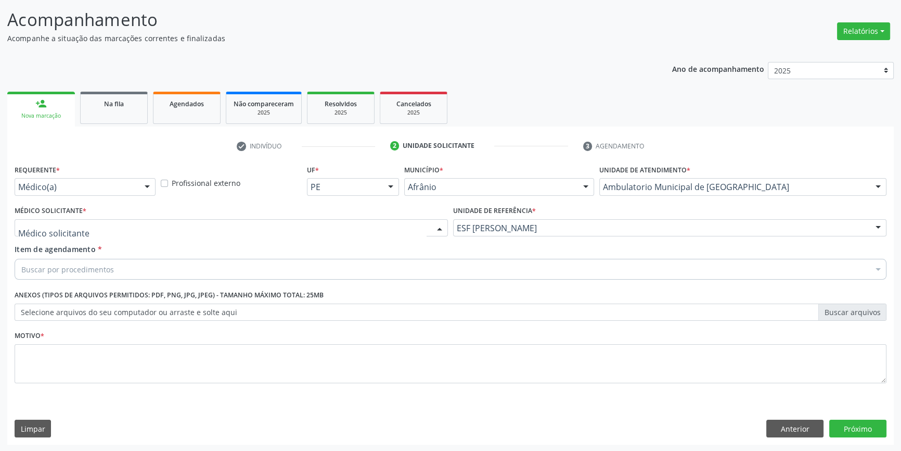
drag, startPoint x: 270, startPoint y: 222, endPoint x: 225, endPoint y: 240, distance: 47.6
click at [269, 222] on div at bounding box center [231, 228] width 433 height 18
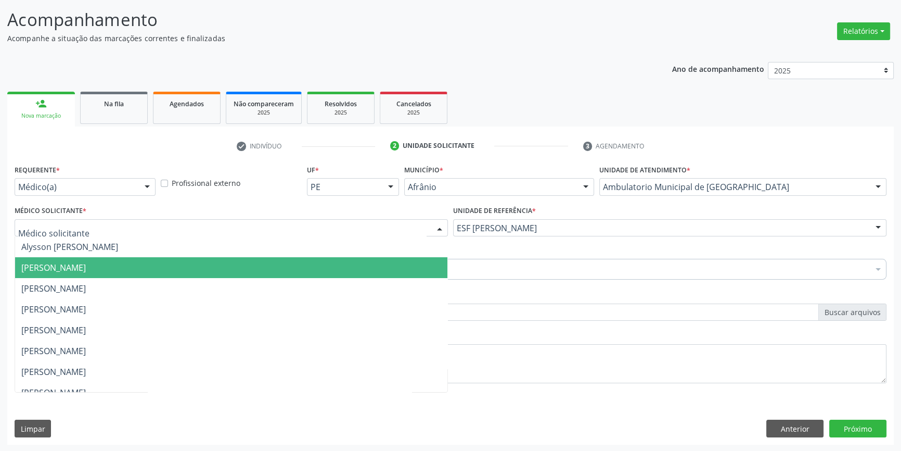
click at [200, 273] on span "[PERSON_NAME]" at bounding box center [231, 267] width 432 height 21
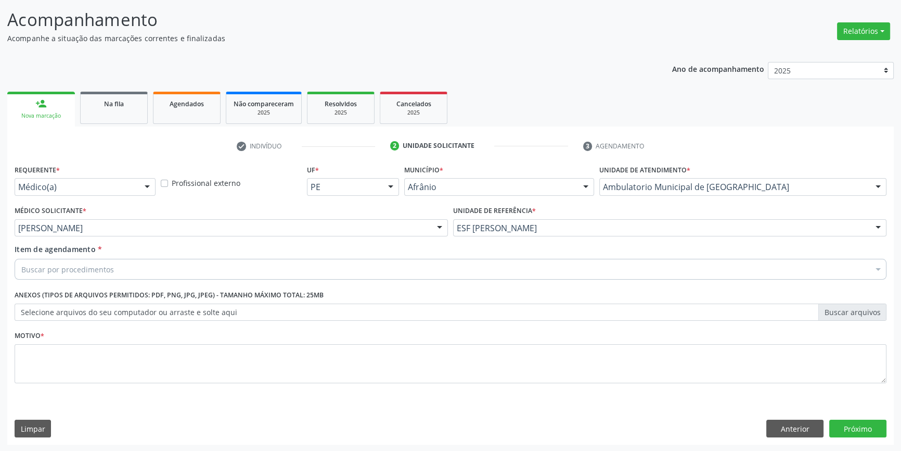
click at [173, 266] on div "Buscar por procedimentos" at bounding box center [451, 269] width 872 height 21
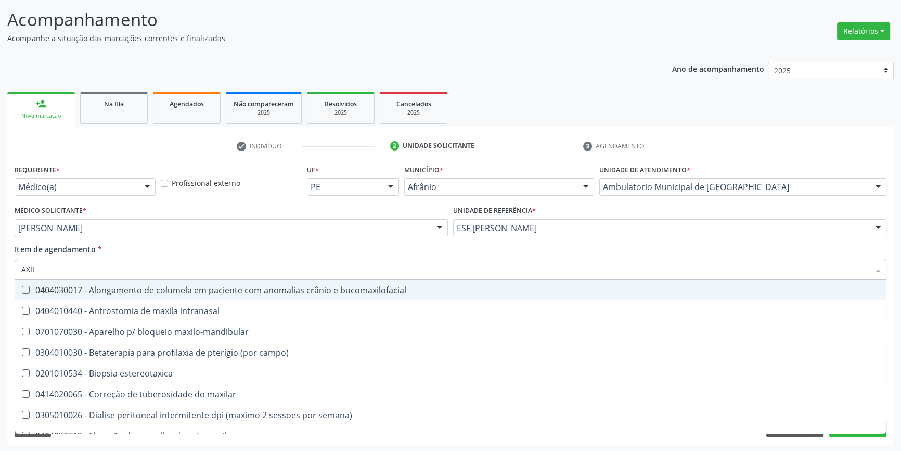
type input "AXILA"
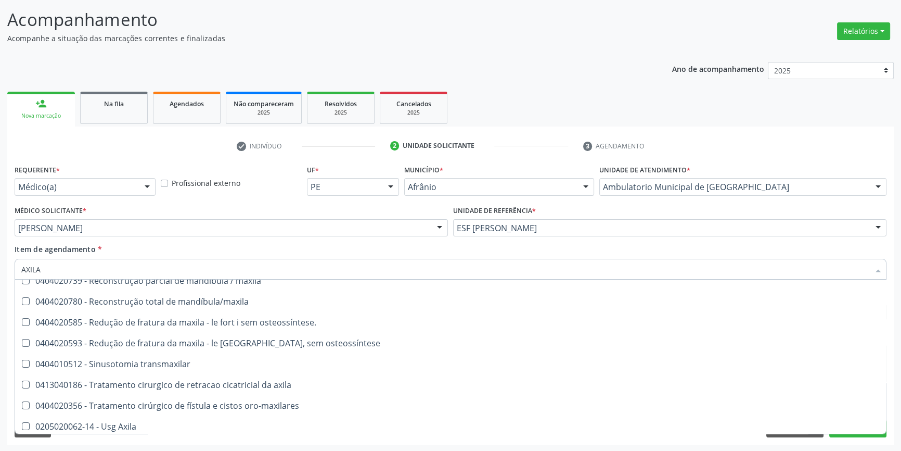
scroll to position [428, 0]
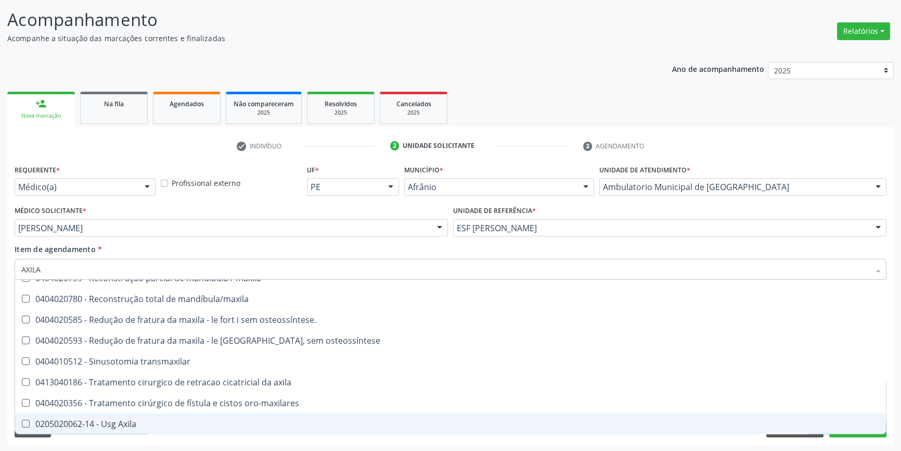
click at [122, 424] on div "0205020062-14 - Usg Axila" at bounding box center [450, 423] width 859 height 8
checkbox Axila "true"
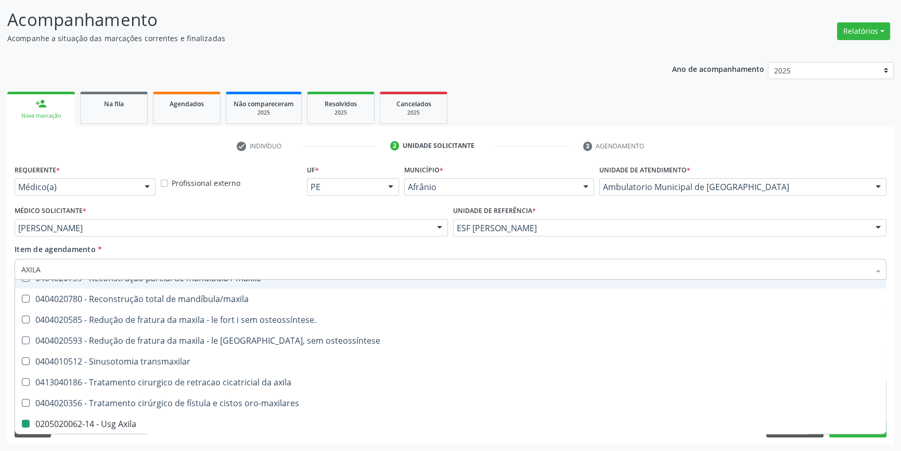
click at [204, 248] on div "Item de agendamento * AXILA Desfazer seleção 0404010440 - Antrostomia de maxila…" at bounding box center [451, 260] width 872 height 33
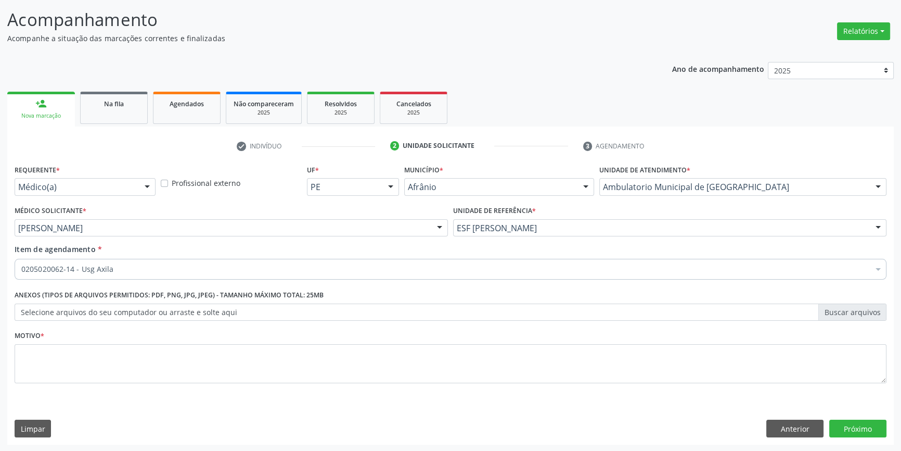
checkbox Axila "true"
checkbox congenito "false"
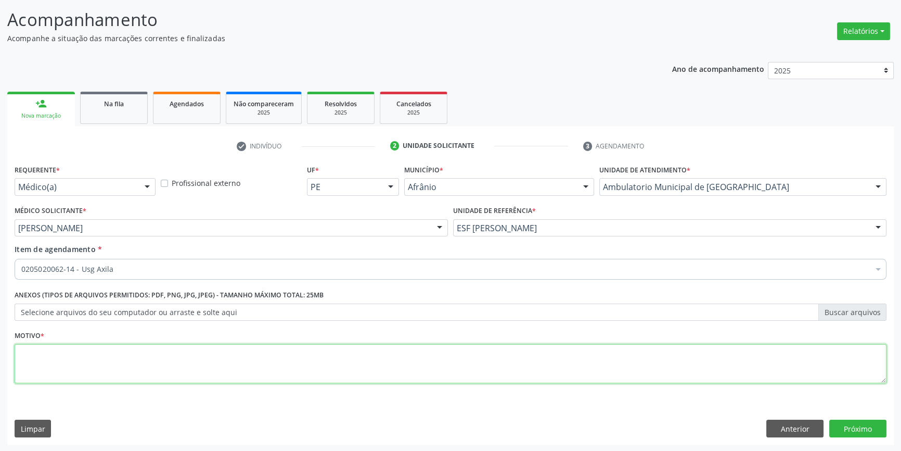
click at [112, 364] on textarea at bounding box center [451, 364] width 872 height 40
type textarea "HIDRADENITE?"
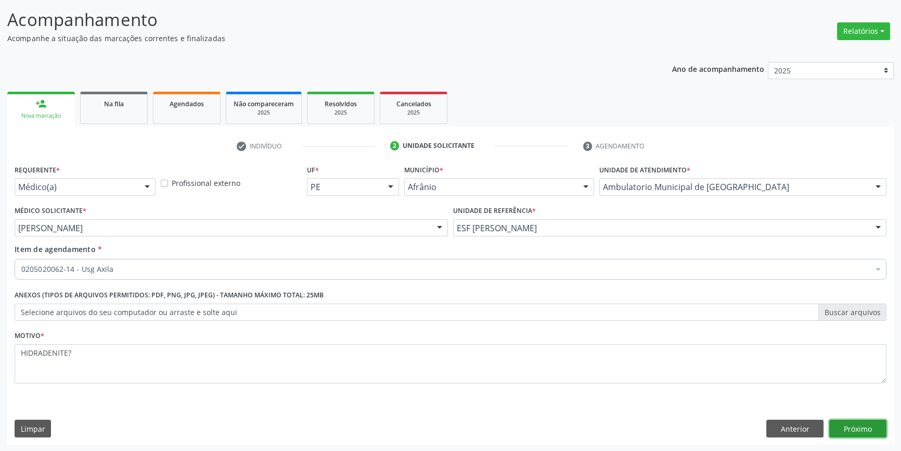
click at [874, 429] on button "Próximo" at bounding box center [857, 428] width 57 height 18
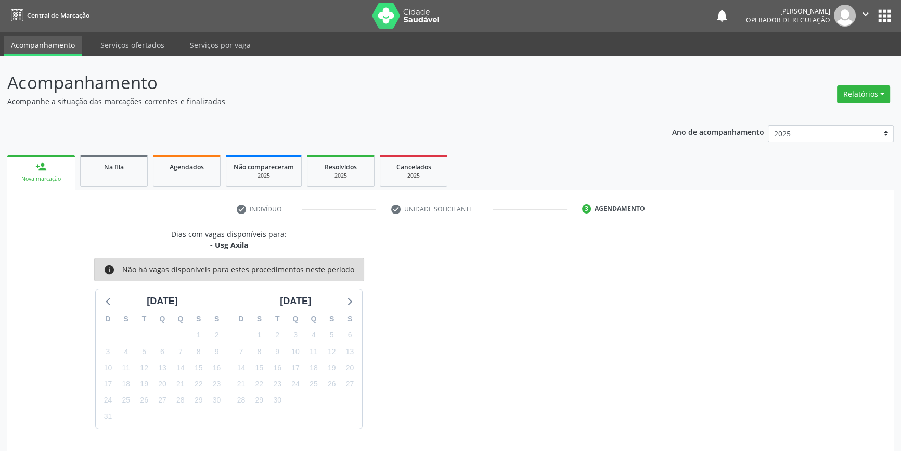
scroll to position [32, 0]
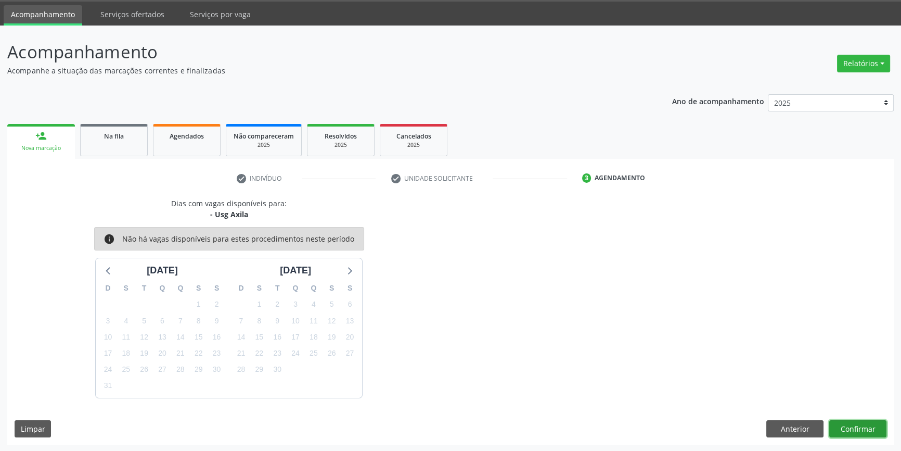
click at [873, 429] on button "Confirmar" at bounding box center [857, 429] width 57 height 18
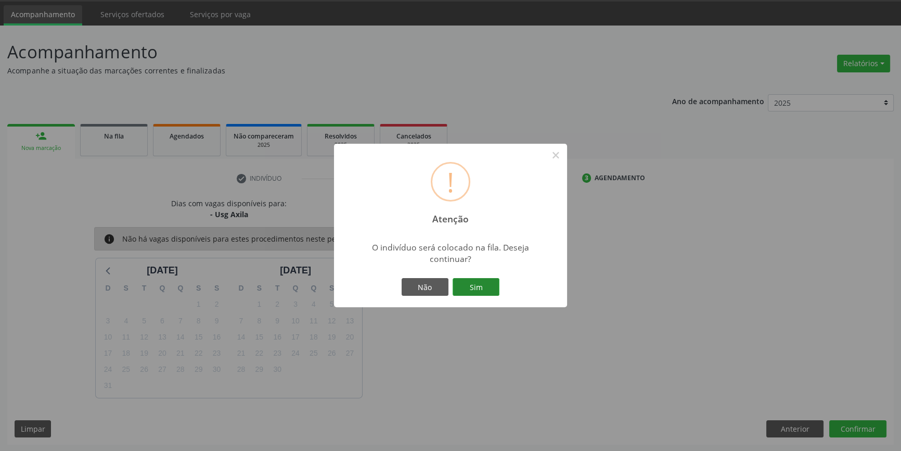
click at [480, 288] on button "Sim" at bounding box center [476, 287] width 47 height 18
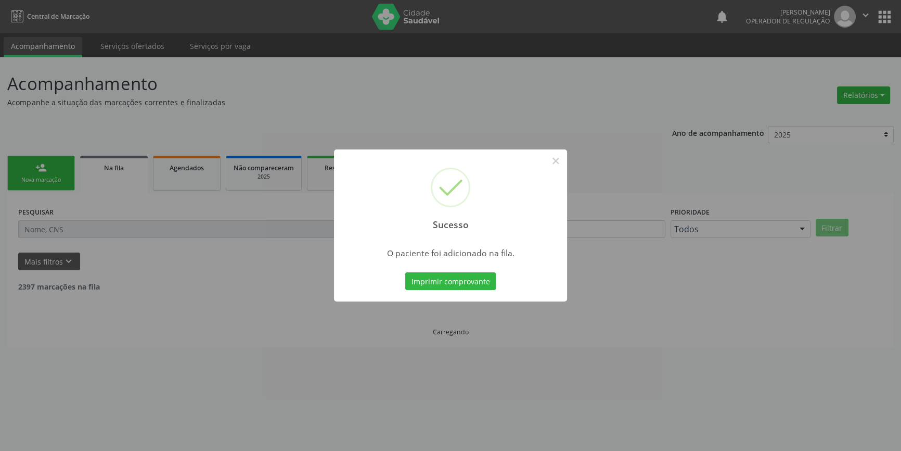
scroll to position [0, 0]
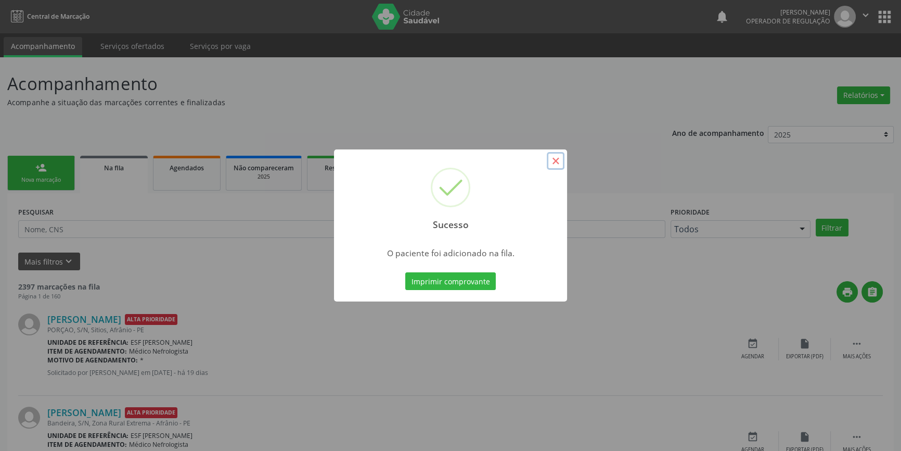
click at [561, 167] on button "×" at bounding box center [556, 161] width 18 height 18
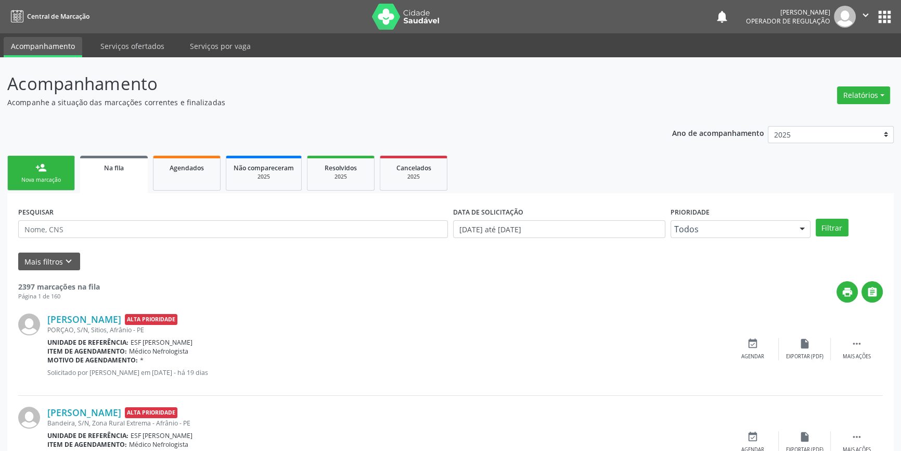
click at [23, 172] on link "person_add Nova marcação" at bounding box center [41, 173] width 68 height 35
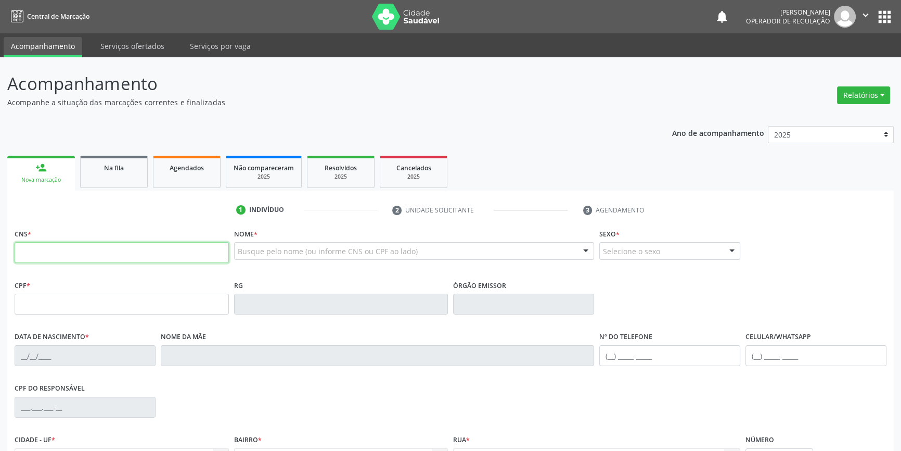
click at [47, 253] on input "text" at bounding box center [122, 252] width 214 height 21
type input "702 9025 2412 2878"
type input "714.061.864-06"
type input "18/07/2003"
type input "Luzia Maria de Jesus Amorim"
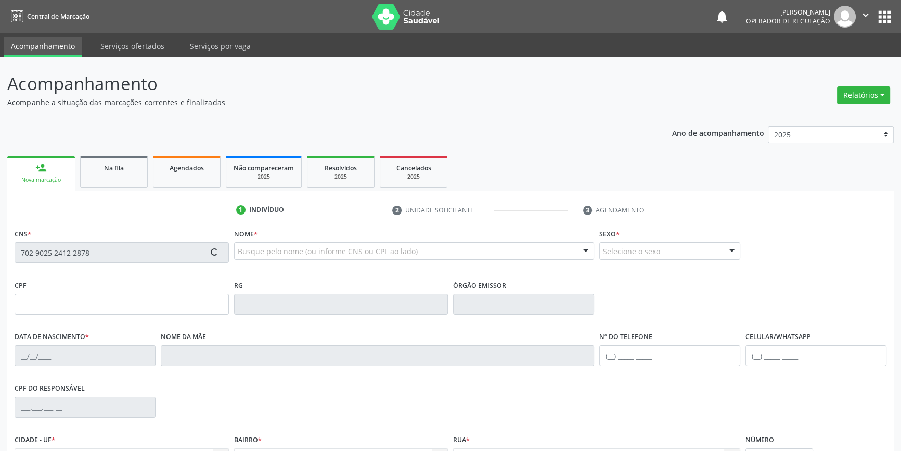
type input "(87) 3988-2056"
type input "066.589.714-63"
type input "S/N"
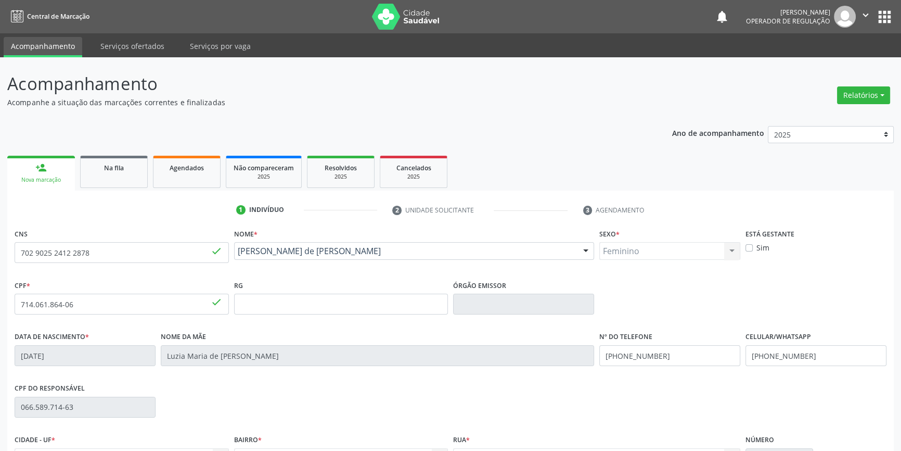
click at [210, 276] on div "CNS 702 9025 2412 2878 done" at bounding box center [122, 252] width 220 height 52
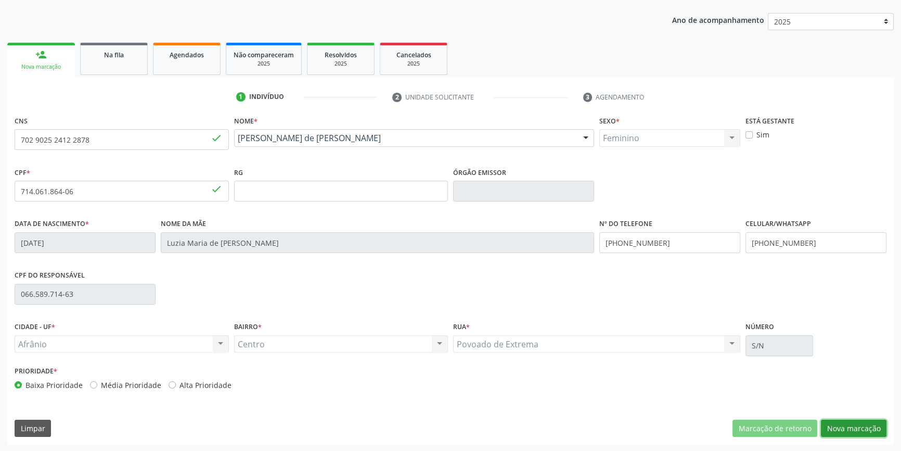
click at [856, 420] on button "Nova marcação" at bounding box center [854, 428] width 66 height 18
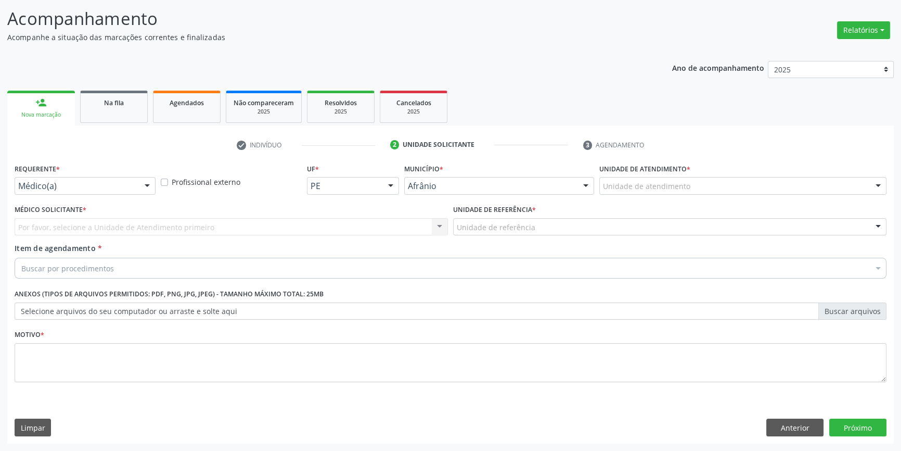
scroll to position [64, 0]
drag, startPoint x: 646, startPoint y: 198, endPoint x: 655, endPoint y: 193, distance: 11.0
click at [647, 197] on div "Unidade de atendimento * Unidade de atendimento Academia da Saude de Afranio Ac…" at bounding box center [743, 182] width 292 height 41
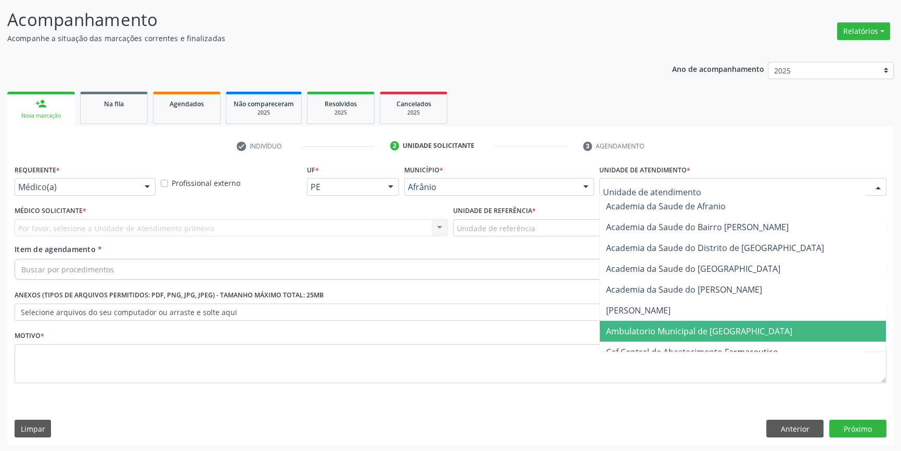
click at [692, 333] on span "Ambulatorio Municipal de [GEOGRAPHIC_DATA]" at bounding box center [699, 330] width 186 height 11
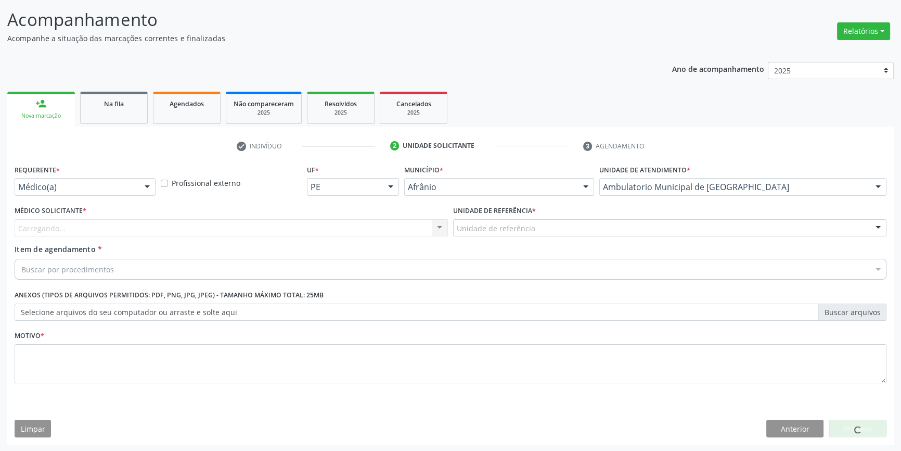
click at [554, 236] on div "Unidade de referência * Unidade de referência ESF de Extrema ESF de Barra das M…" at bounding box center [670, 223] width 439 height 41
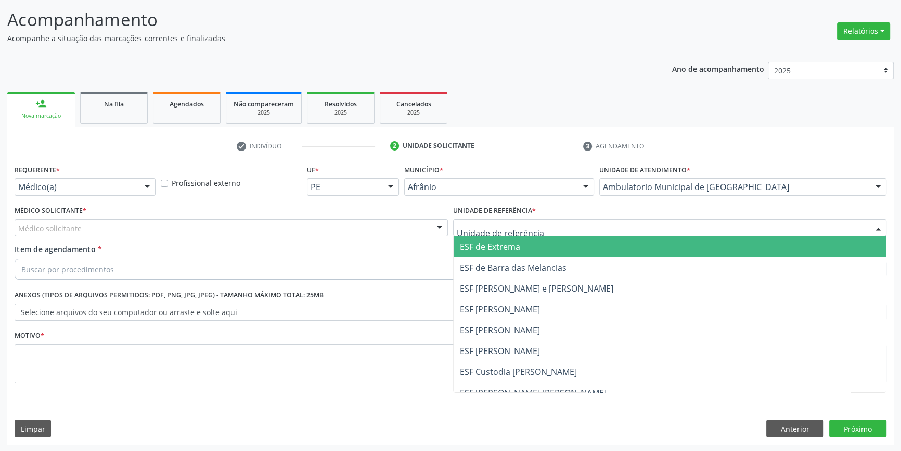
click at [554, 231] on div at bounding box center [669, 228] width 433 height 18
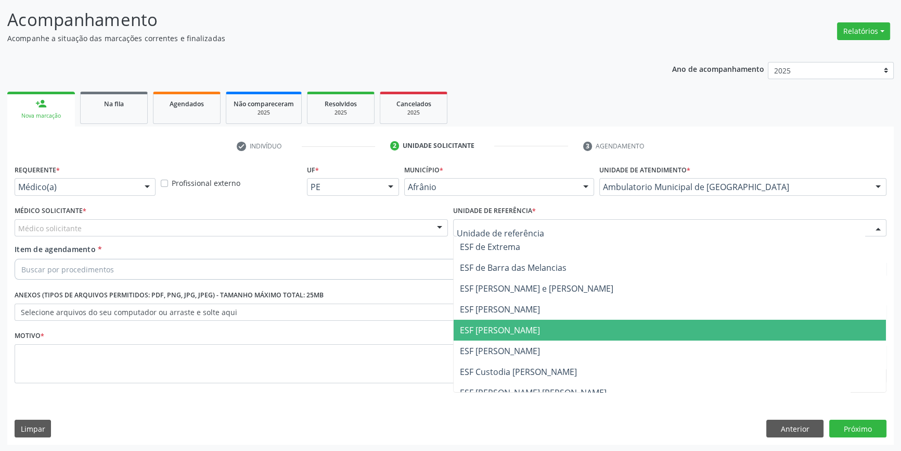
click at [529, 324] on span "ESF [PERSON_NAME]" at bounding box center [670, 329] width 432 height 21
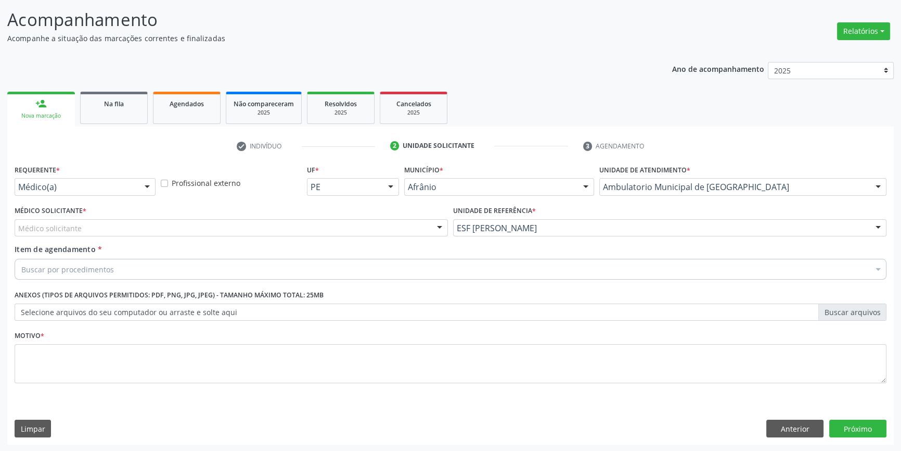
click at [220, 239] on div "Médico Solicitante * Médico solicitante [PERSON_NAME] [PERSON_NAME] [PERSON_NAM…" at bounding box center [231, 223] width 439 height 41
click at [194, 233] on div "Médico solicitante" at bounding box center [231, 228] width 433 height 18
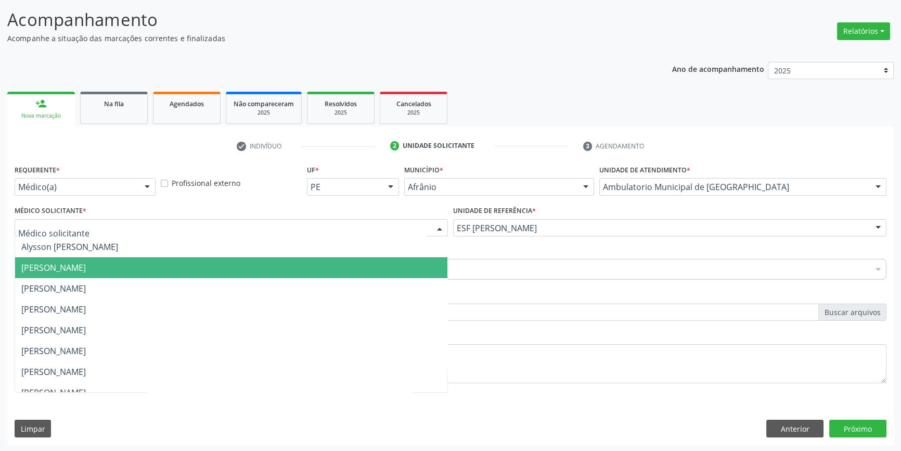
click at [86, 266] on span "[PERSON_NAME]" at bounding box center [53, 267] width 65 height 11
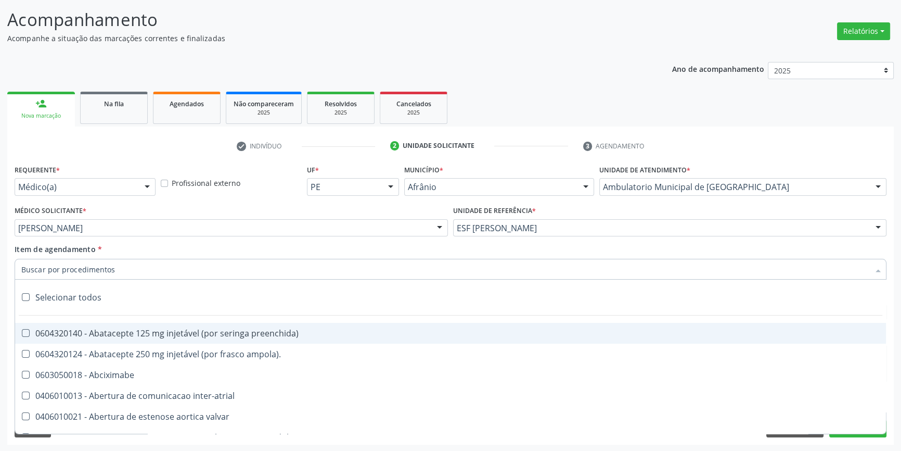
paste input "0401010074"
type input "0401010074"
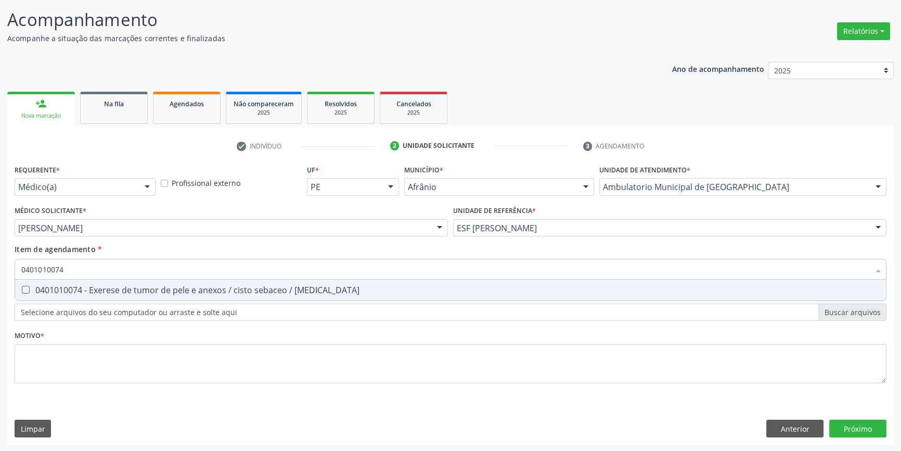
click at [132, 294] on div "0401010074 - Exerese de tumor de pele e anexos / cisto sebaceo / [MEDICAL_DATA]" at bounding box center [450, 290] width 859 height 8
checkbox lipoma "true"
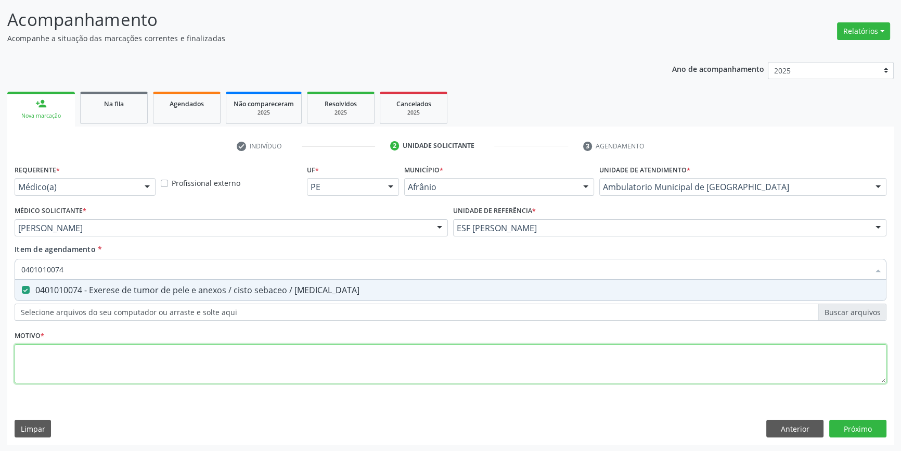
click at [84, 361] on div "Requerente * Médico(a) Médico(a) Enfermeiro(a) Paciente Nenhum resultado encont…" at bounding box center [451, 280] width 872 height 236
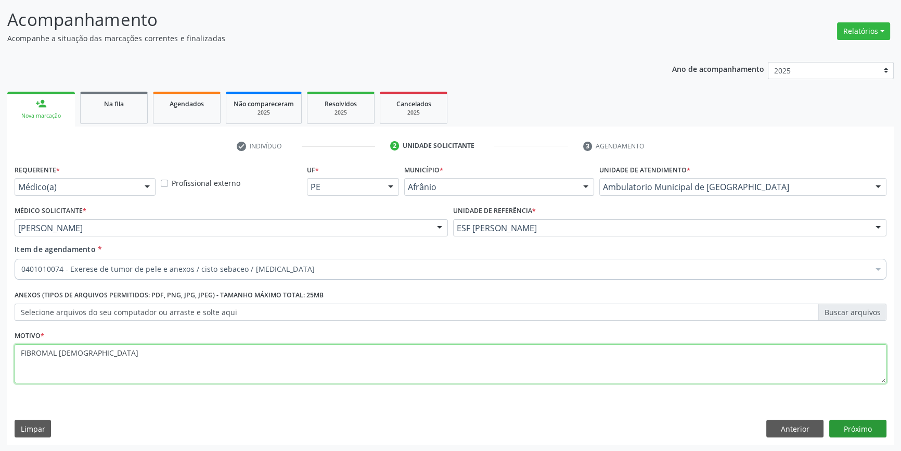
type textarea "FIBROMAL MALE"
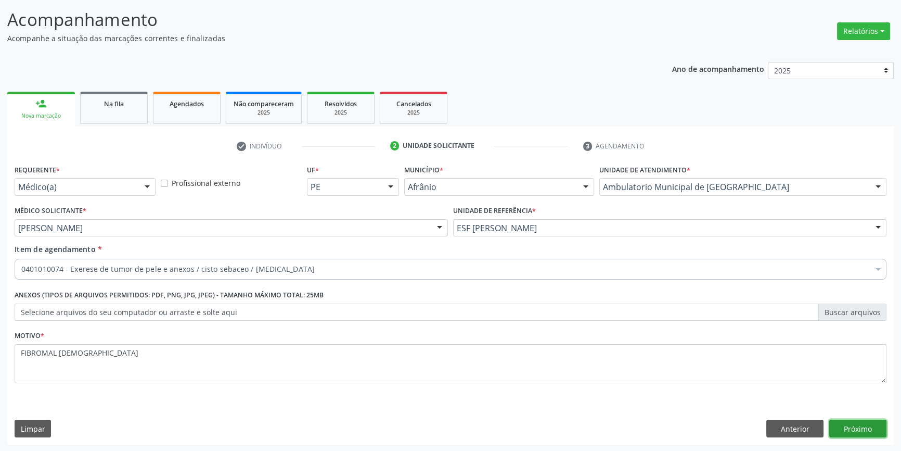
click at [858, 432] on button "Próximo" at bounding box center [857, 428] width 57 height 18
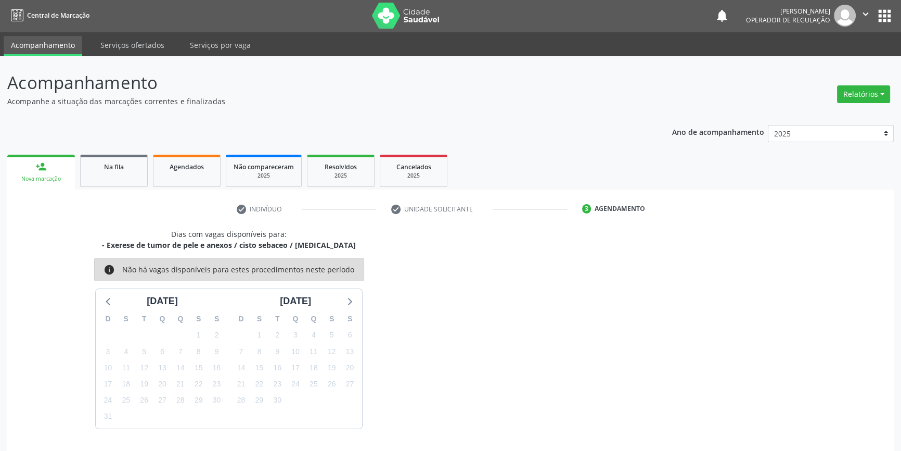
scroll to position [32, 0]
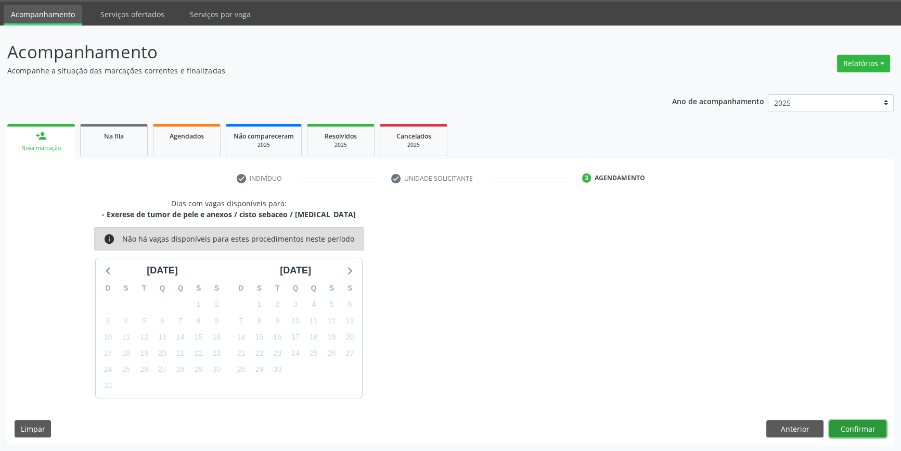
click at [863, 433] on button "Confirmar" at bounding box center [857, 429] width 57 height 18
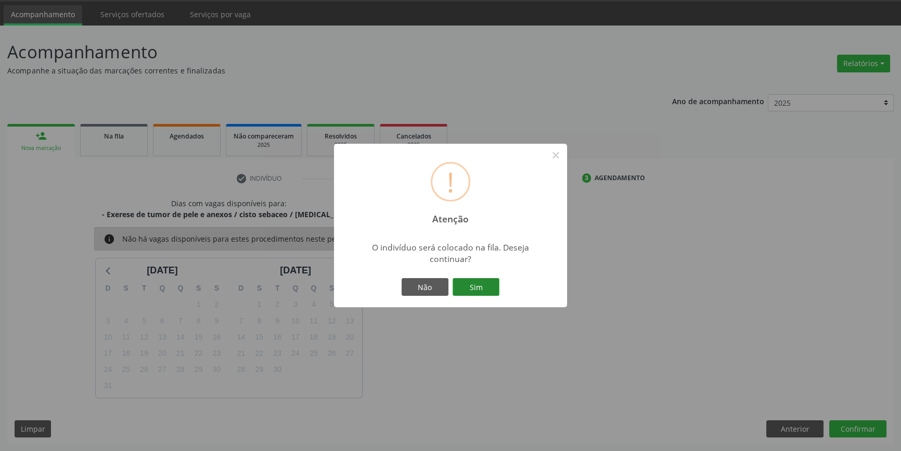
click at [478, 279] on button "Sim" at bounding box center [476, 287] width 47 height 18
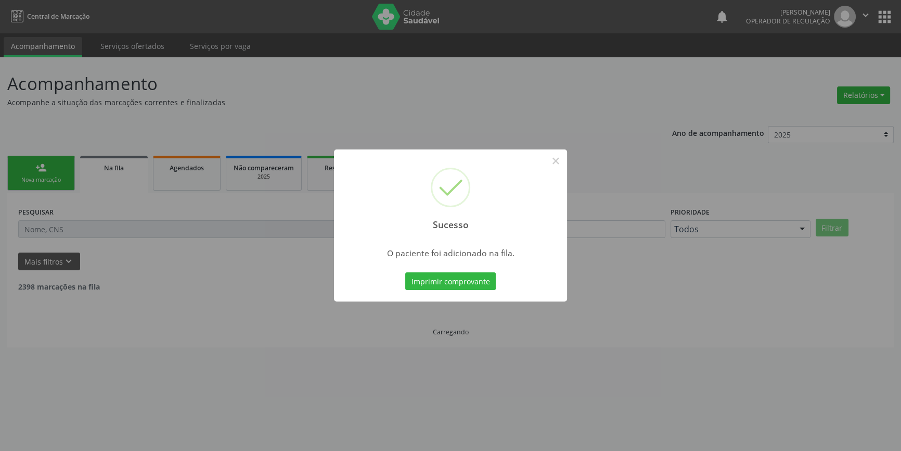
scroll to position [0, 0]
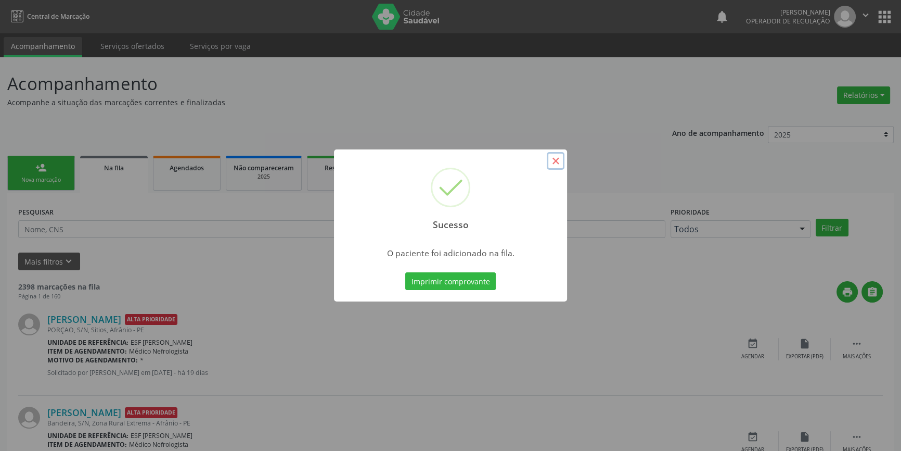
click at [552, 164] on button "×" at bounding box center [556, 161] width 18 height 18
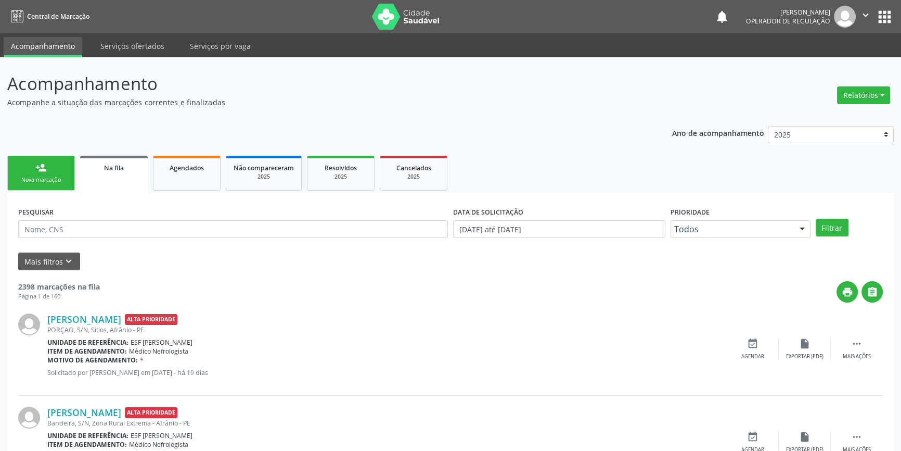
click at [60, 169] on link "person_add Nova marcação" at bounding box center [41, 173] width 68 height 35
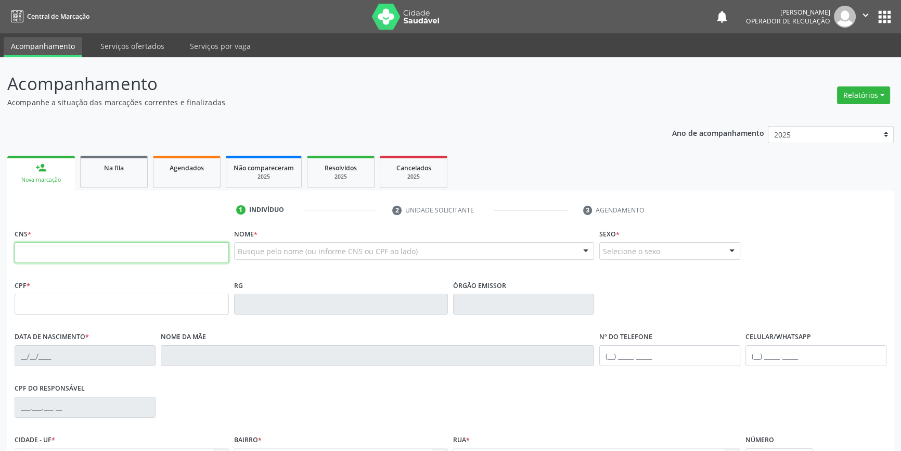
click at [80, 254] on input "text" at bounding box center [122, 252] width 214 height 21
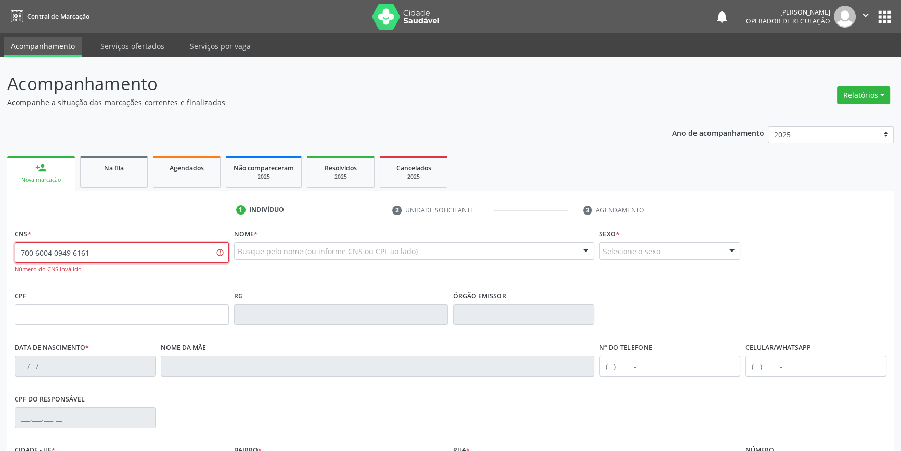
type input "700 6004 0949 6161"
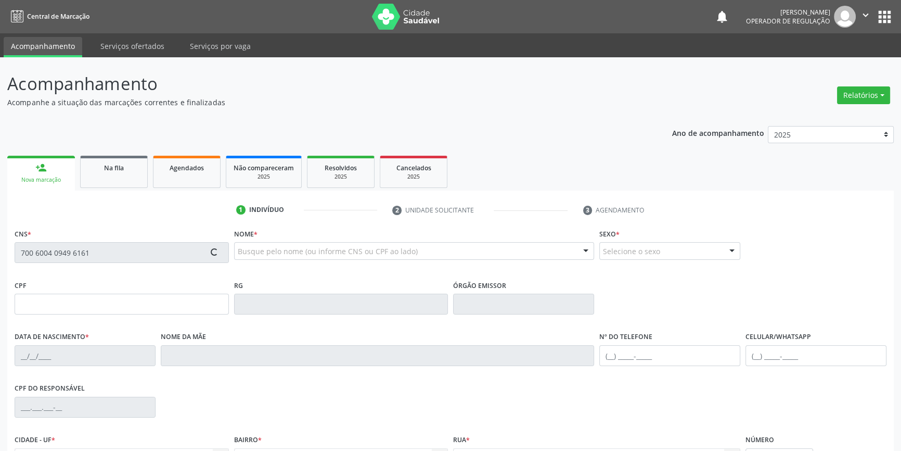
type input "28/08/1971"
type input "Antonia Izabel da Cotas"
type input "(87) 98155-2058"
type input "(87) 98115-0561"
type input "S/N"
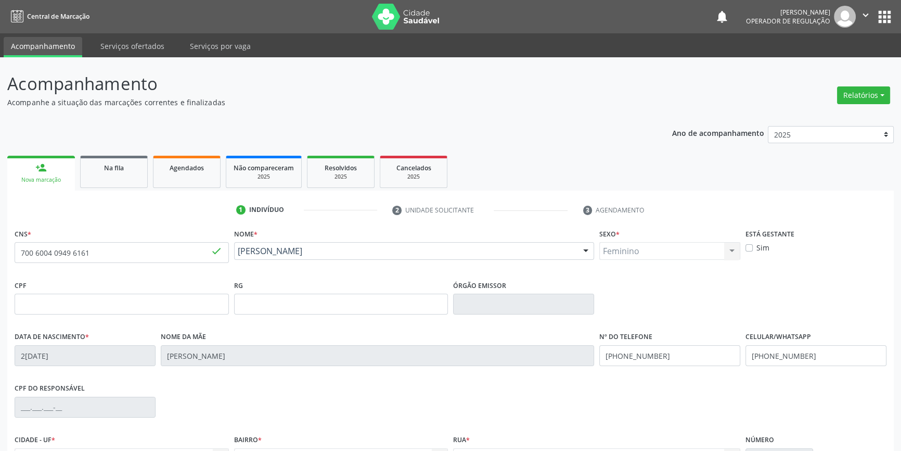
scroll to position [113, 0]
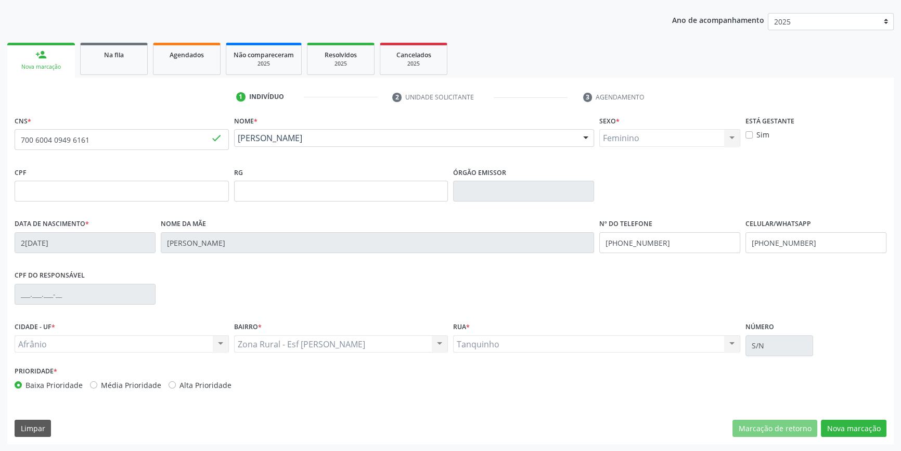
click at [852, 416] on div "CNS * 700 6004 0949 6161 done Nome * Francisco de Assis da Costa Francisco de A…" at bounding box center [450, 278] width 887 height 331
click at [844, 427] on button "Nova marcação" at bounding box center [854, 428] width 66 height 18
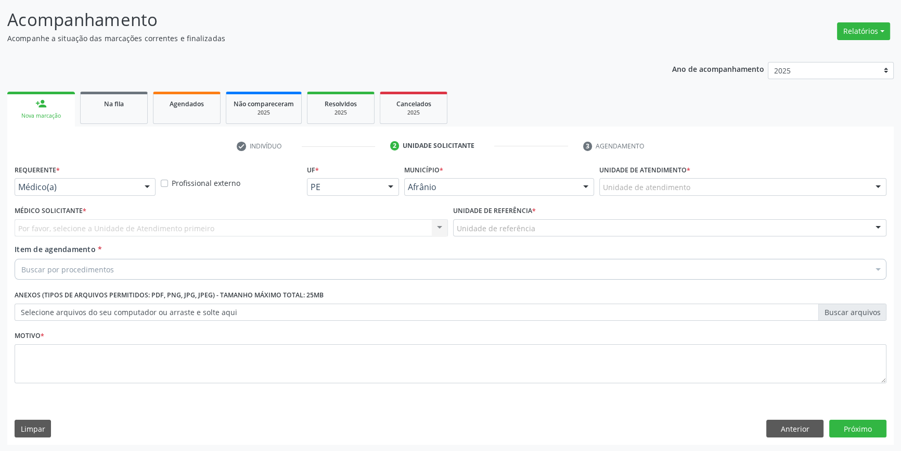
click at [698, 189] on div "Unidade de atendimento" at bounding box center [742, 187] width 287 height 18
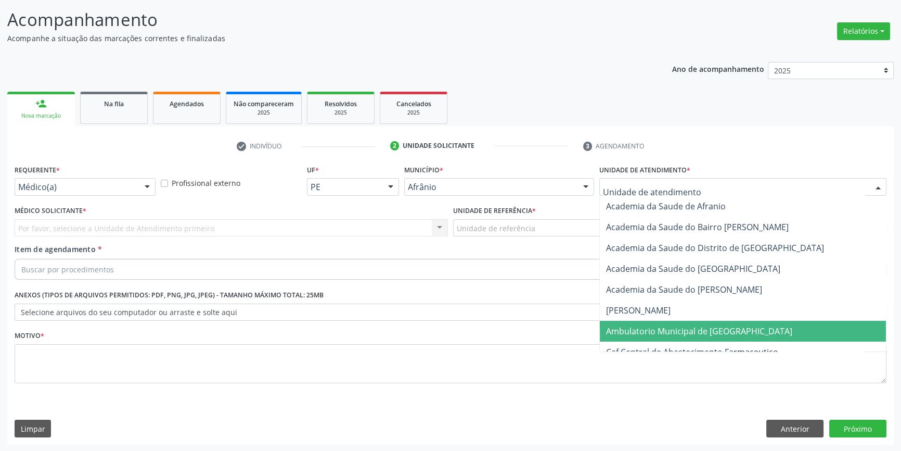
drag, startPoint x: 693, startPoint y: 328, endPoint x: 608, endPoint y: 293, distance: 91.9
click at [687, 328] on span "Ambulatorio Municipal de [GEOGRAPHIC_DATA]" at bounding box center [699, 330] width 186 height 11
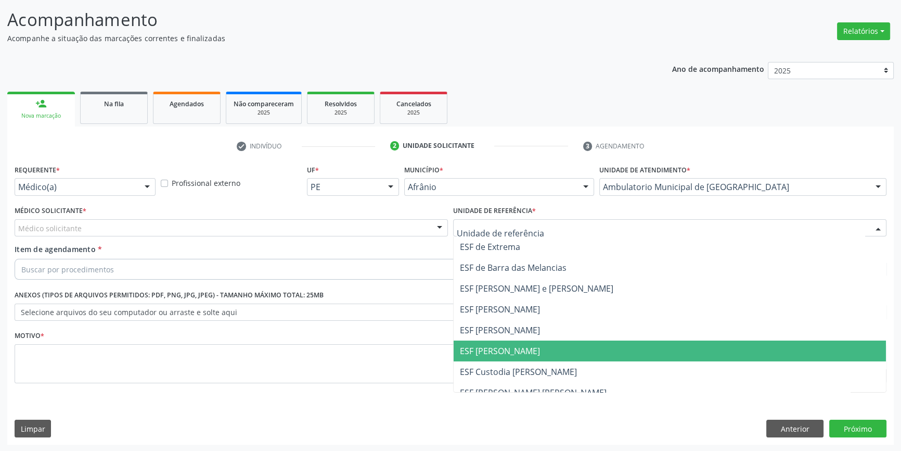
click at [489, 345] on span "ESF [PERSON_NAME]" at bounding box center [500, 350] width 80 height 11
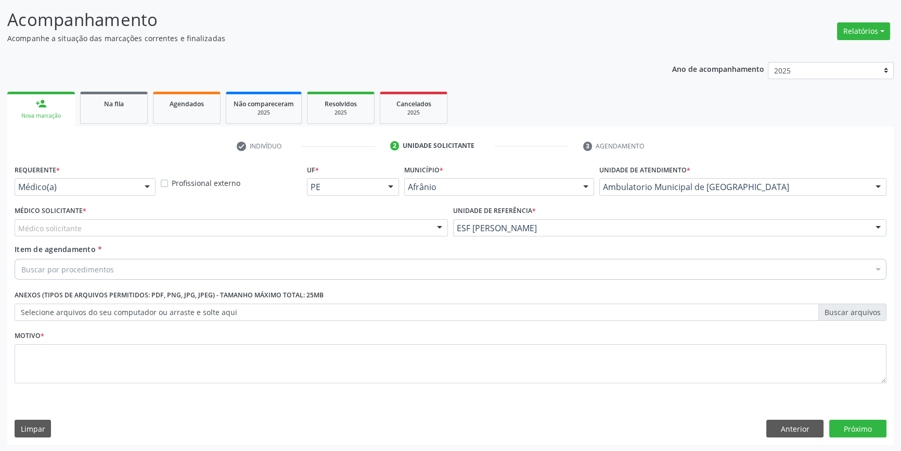
click at [243, 226] on div "Médico solicitante" at bounding box center [231, 228] width 433 height 18
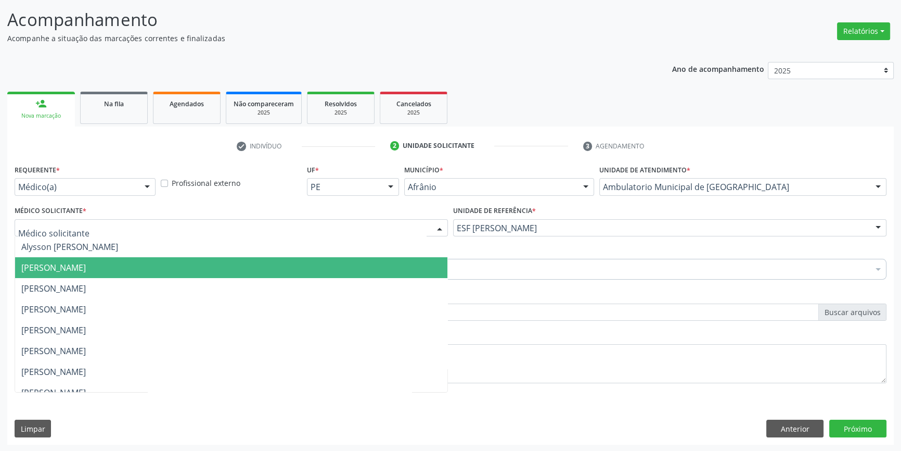
click at [86, 265] on span "[PERSON_NAME]" at bounding box center [53, 267] width 65 height 11
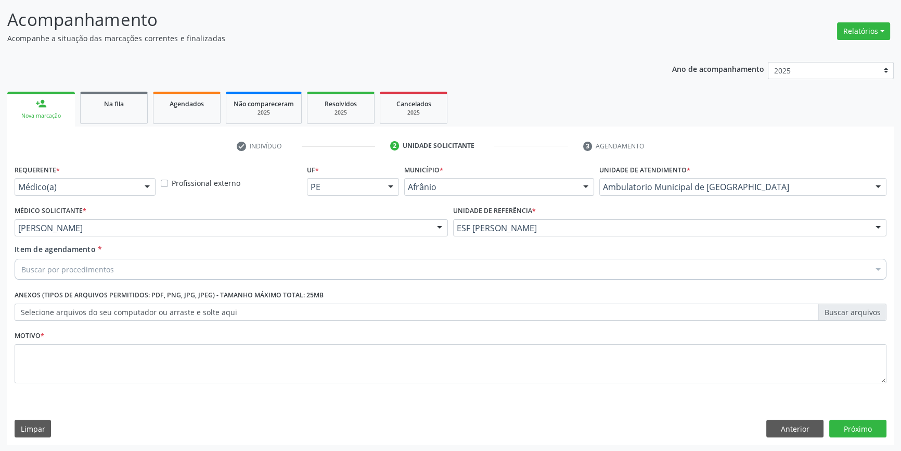
click at [120, 266] on div "Buscar por procedimentos" at bounding box center [451, 269] width 872 height 21
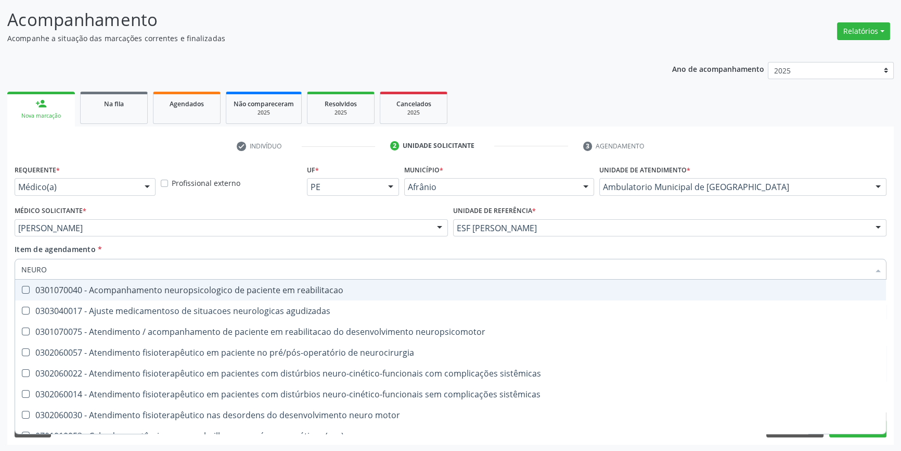
type input "NEUROC"
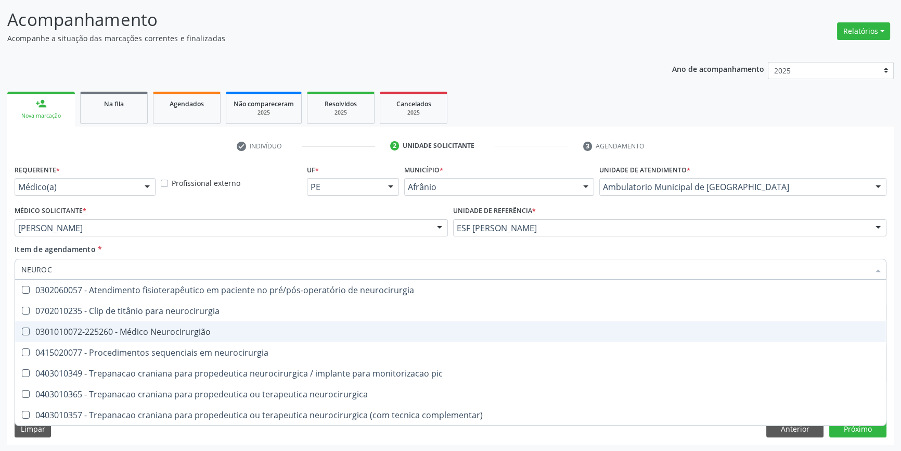
click at [186, 329] on div "0301010072-225260 - Médico Neurocirurgião" at bounding box center [450, 331] width 859 height 8
checkbox Neurocirurgião "true"
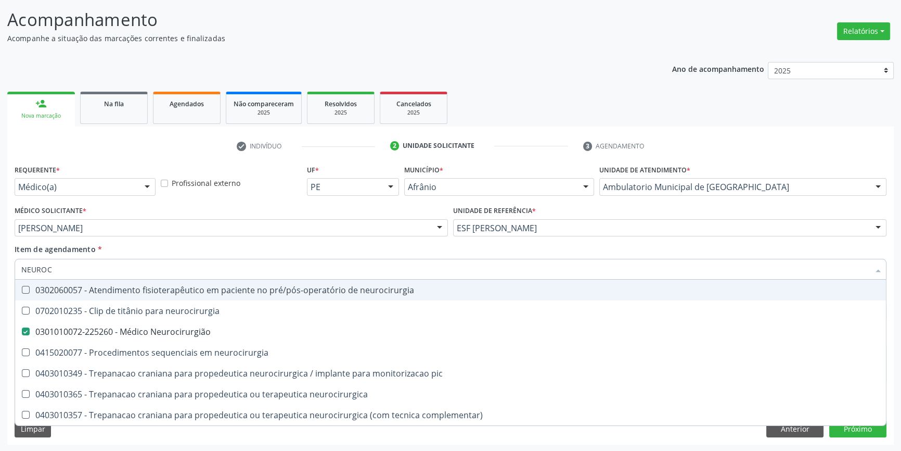
click at [149, 250] on div "Item de agendamento * NEUROC Desfazer seleção 0302060057 - Atendimento fisioter…" at bounding box center [451, 260] width 872 height 33
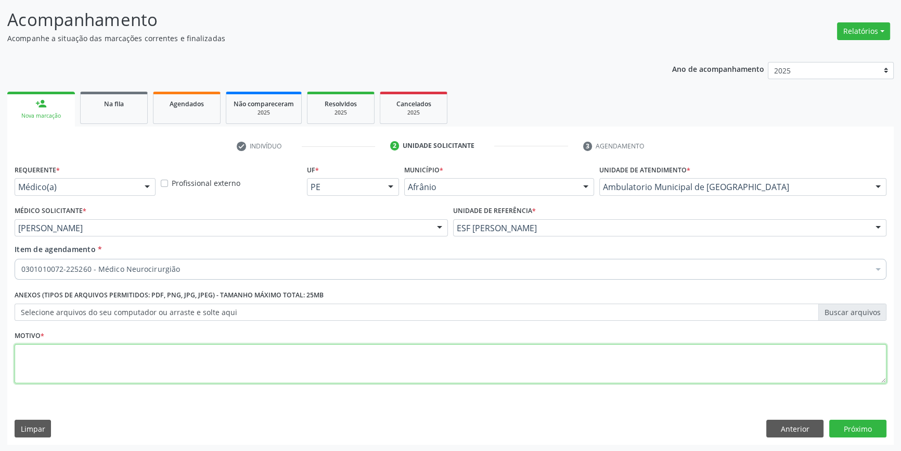
click at [116, 360] on textarea at bounding box center [451, 364] width 872 height 40
type textarea "R"
type textarea "NOVA CONSULTA APOS EXAMES"
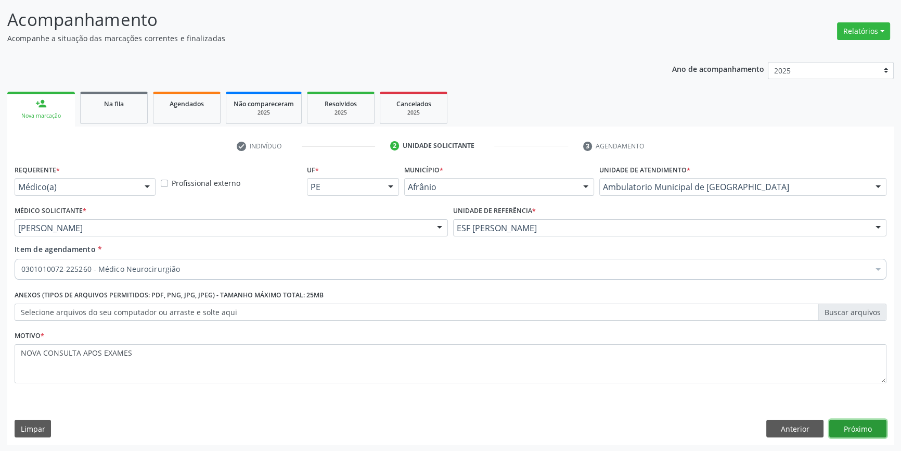
click at [864, 427] on button "Próximo" at bounding box center [857, 428] width 57 height 18
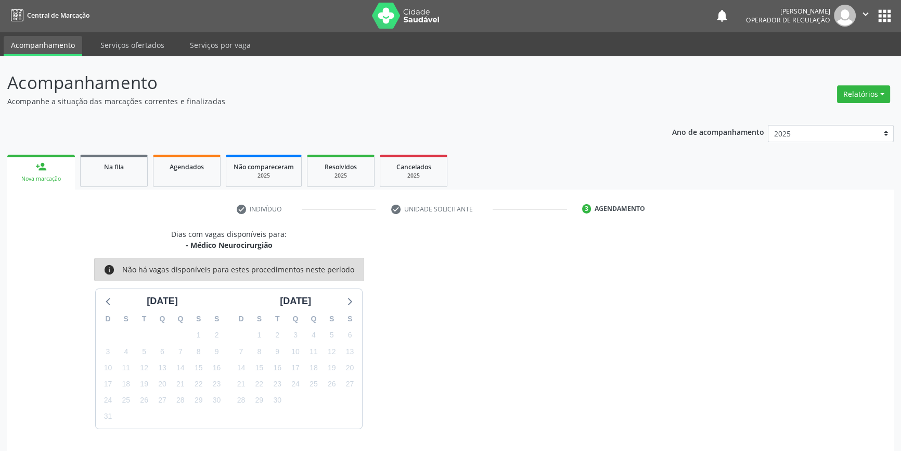
scroll to position [32, 0]
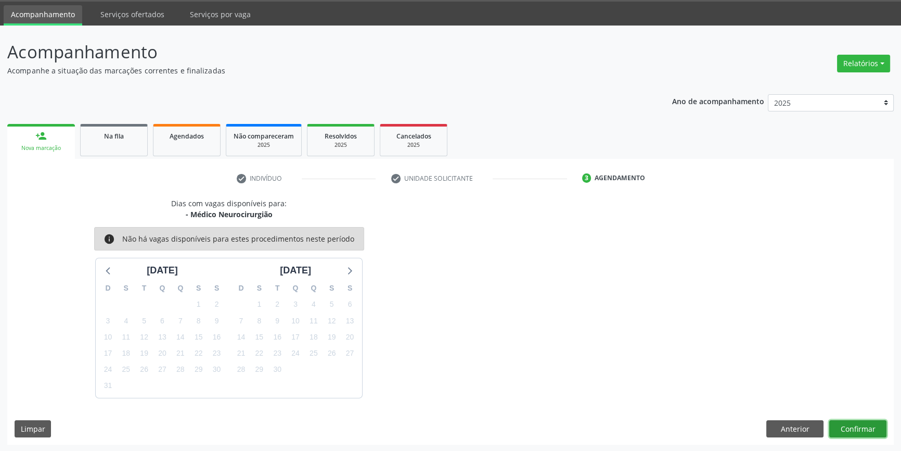
click at [864, 427] on button "Confirmar" at bounding box center [857, 429] width 57 height 18
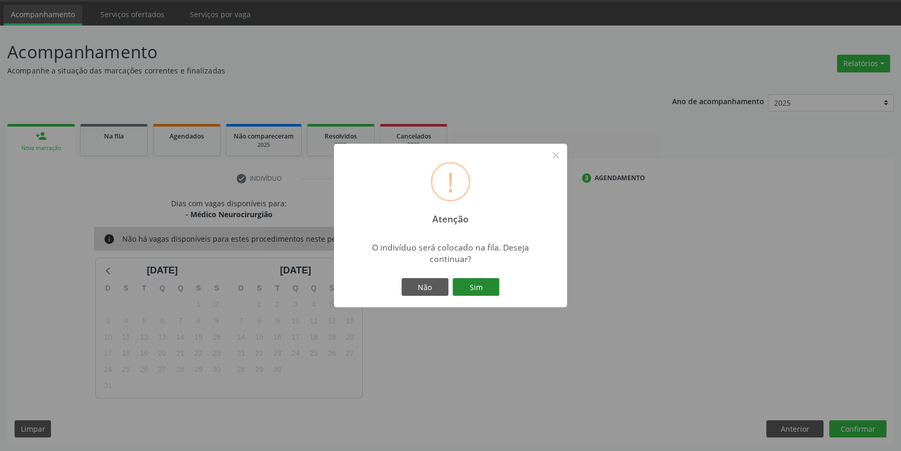
click at [476, 283] on button "Sim" at bounding box center [476, 287] width 47 height 18
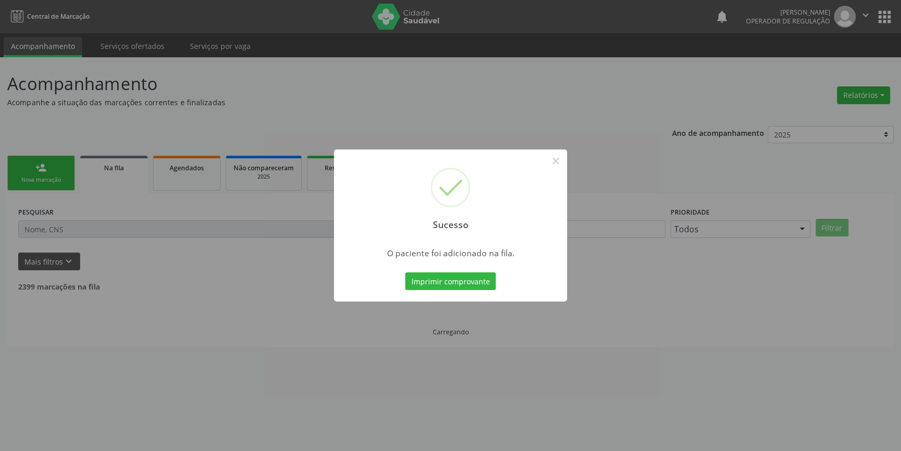
scroll to position [0, 0]
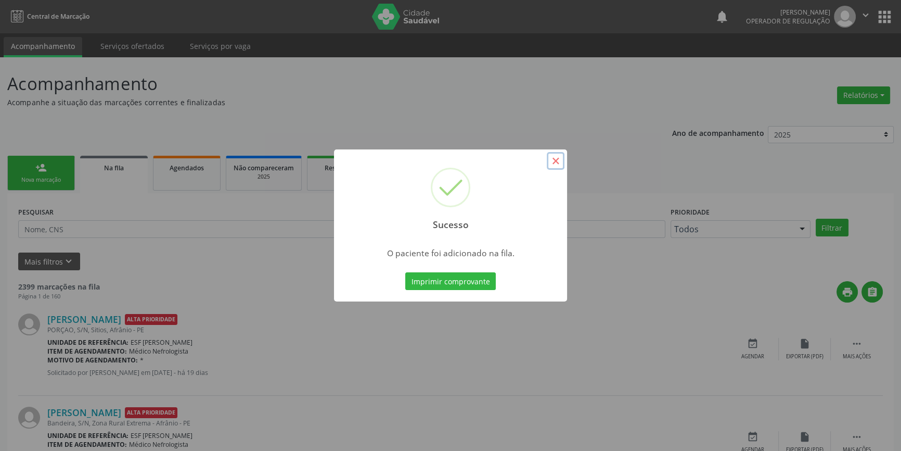
click at [561, 157] on button "×" at bounding box center [556, 161] width 18 height 18
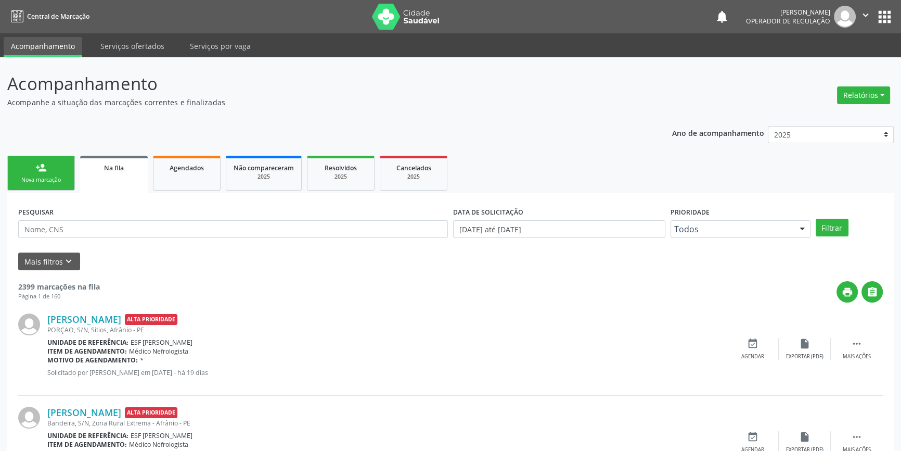
click at [30, 174] on link "person_add Nova marcação" at bounding box center [41, 173] width 68 height 35
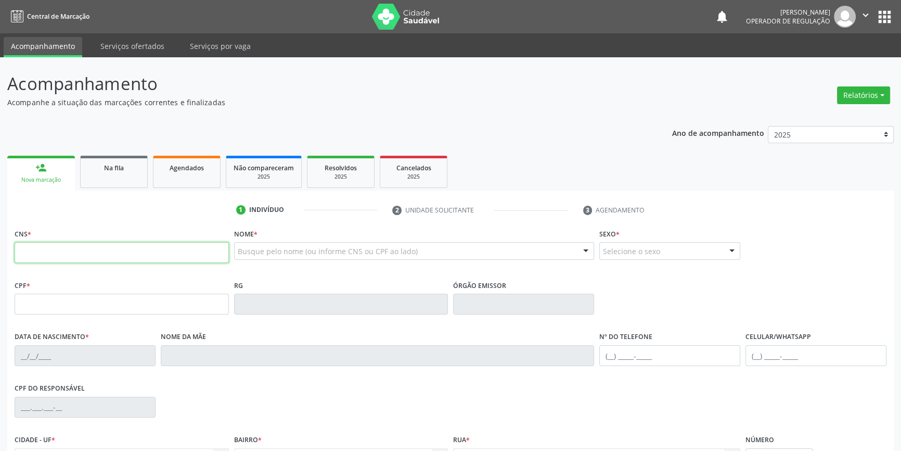
click at [40, 246] on input "text" at bounding box center [122, 252] width 214 height 21
type input "700 0021 9220 7403"
type input "024.808.994-38"
type input "20/04/1979"
type input "Rosalina de Brito Coelho"
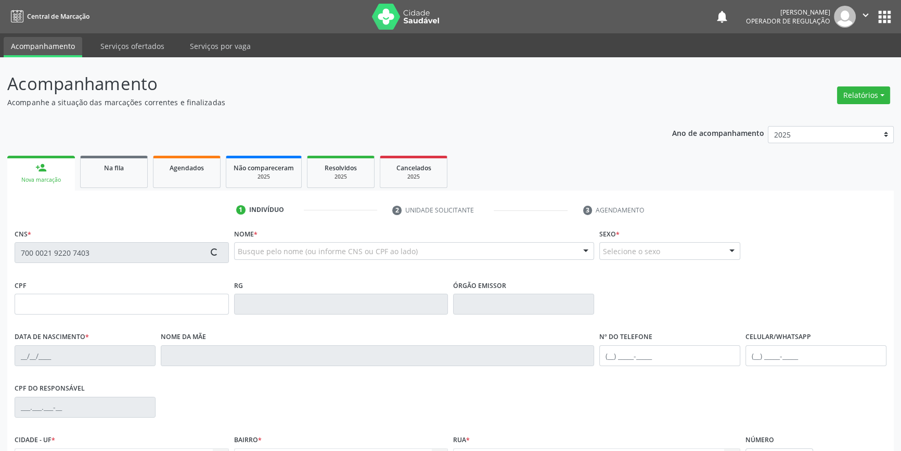
type input "(87) 98846-3212"
type input "10"
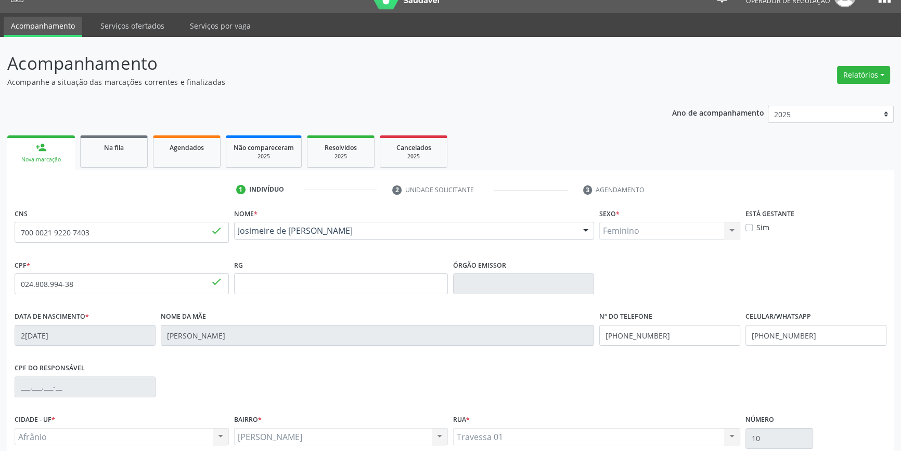
scroll to position [113, 0]
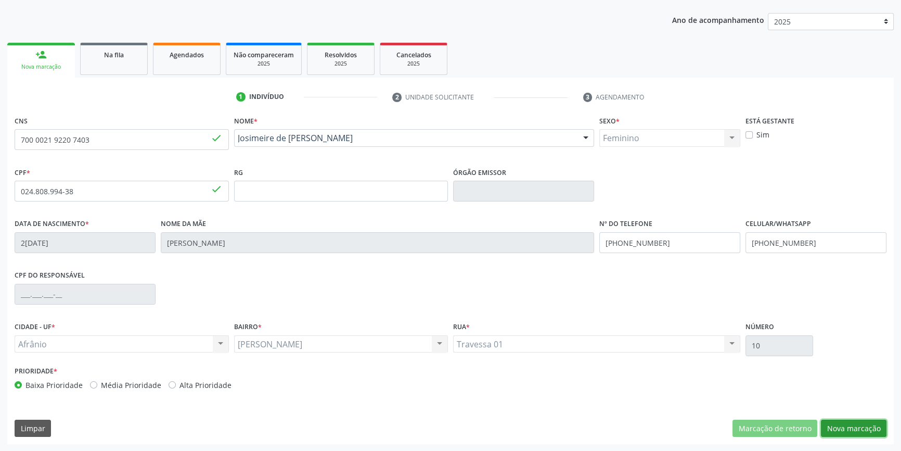
click at [853, 429] on button "Nova marcação" at bounding box center [854, 428] width 66 height 18
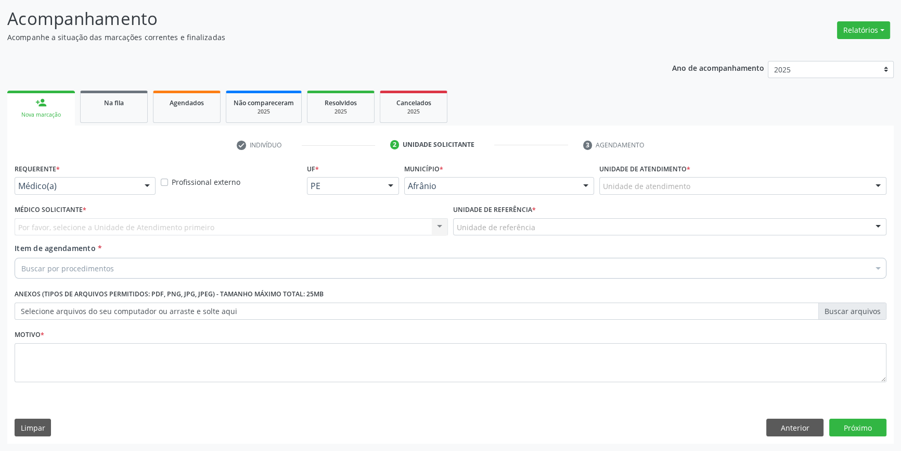
scroll to position [64, 0]
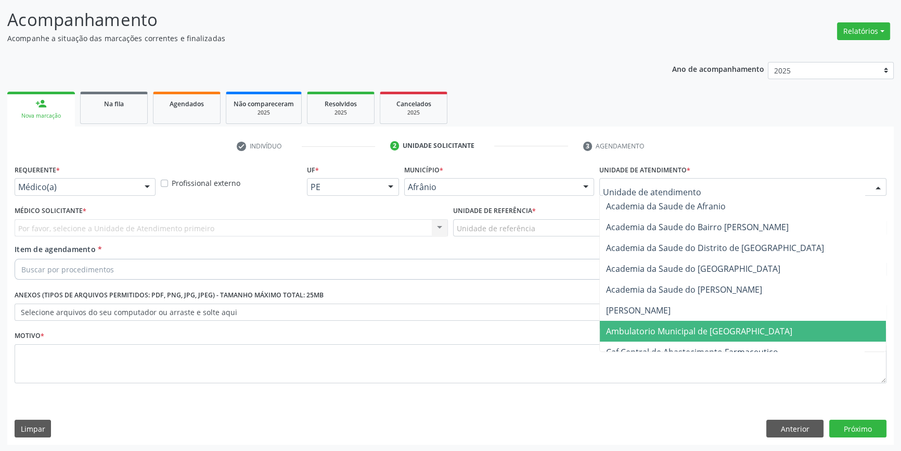
click at [653, 334] on span "Ambulatorio Municipal de [GEOGRAPHIC_DATA]" at bounding box center [699, 330] width 186 height 11
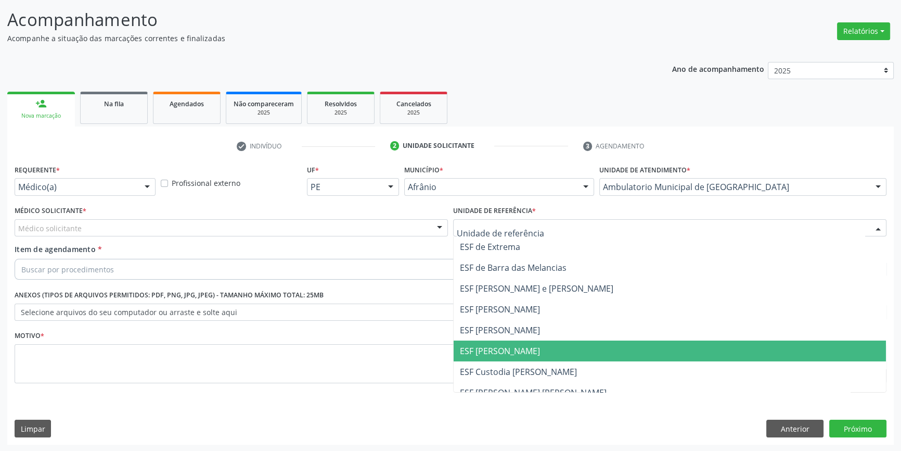
drag, startPoint x: 515, startPoint y: 349, endPoint x: 336, endPoint y: 269, distance: 195.9
click at [511, 349] on span "ESF [PERSON_NAME]" at bounding box center [500, 350] width 80 height 11
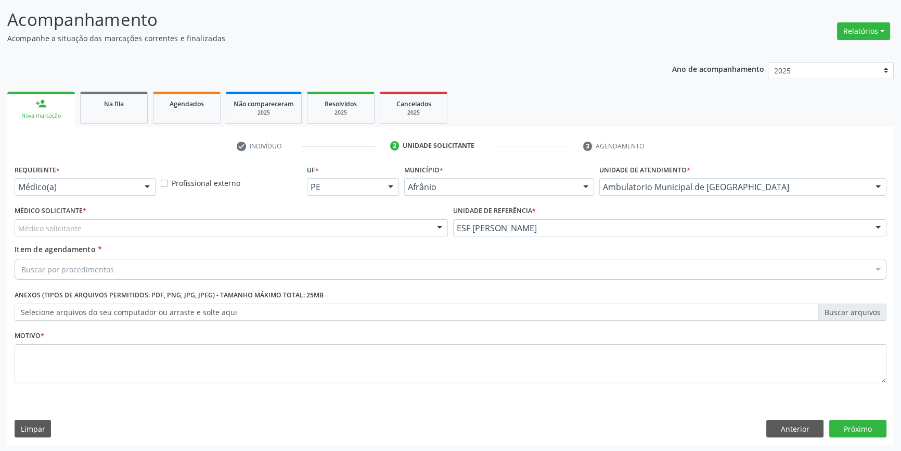
click at [307, 245] on div "Item de agendamento * Buscar por procedimentos Selecionar todos 0604320140 - Ab…" at bounding box center [451, 260] width 872 height 33
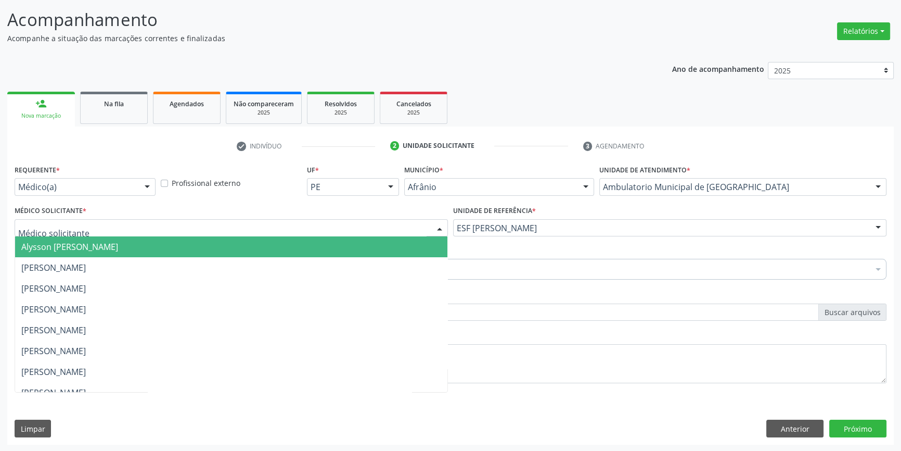
click at [280, 225] on div at bounding box center [231, 228] width 433 height 18
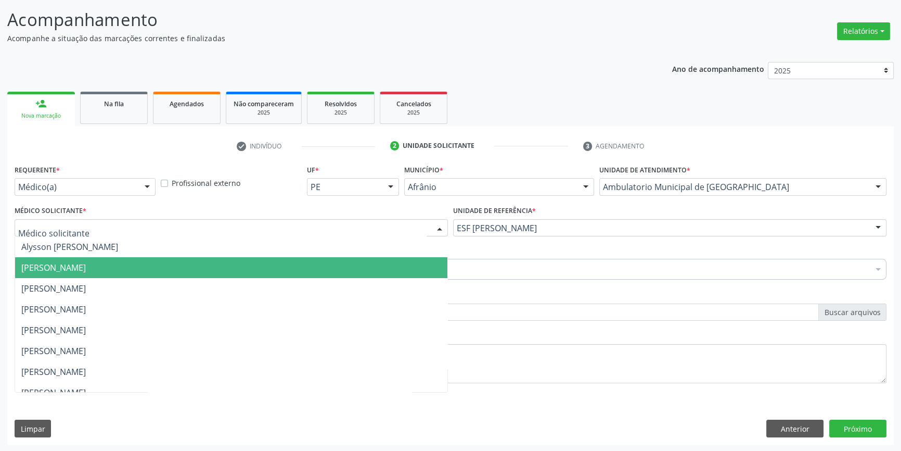
click at [160, 266] on span "[PERSON_NAME]" at bounding box center [231, 267] width 432 height 21
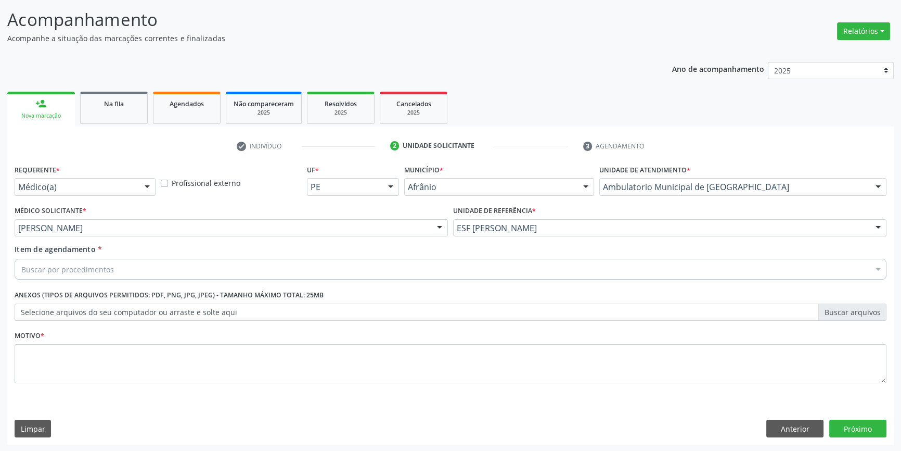
click at [130, 270] on div "Buscar por procedimentos" at bounding box center [451, 269] width 872 height 21
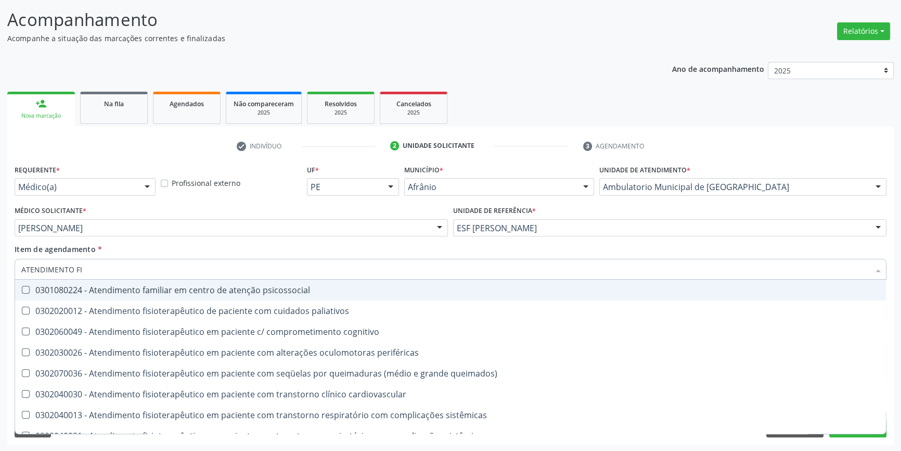
type input "ATENDIMENTO FIS"
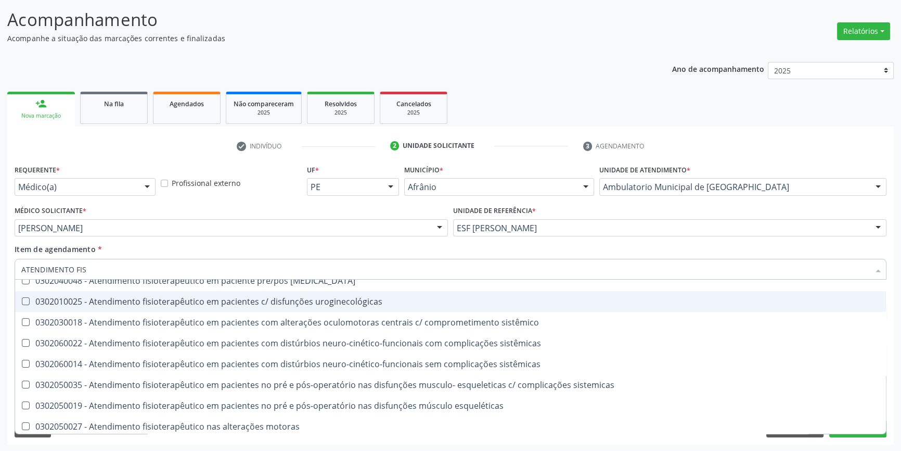
scroll to position [345, 0]
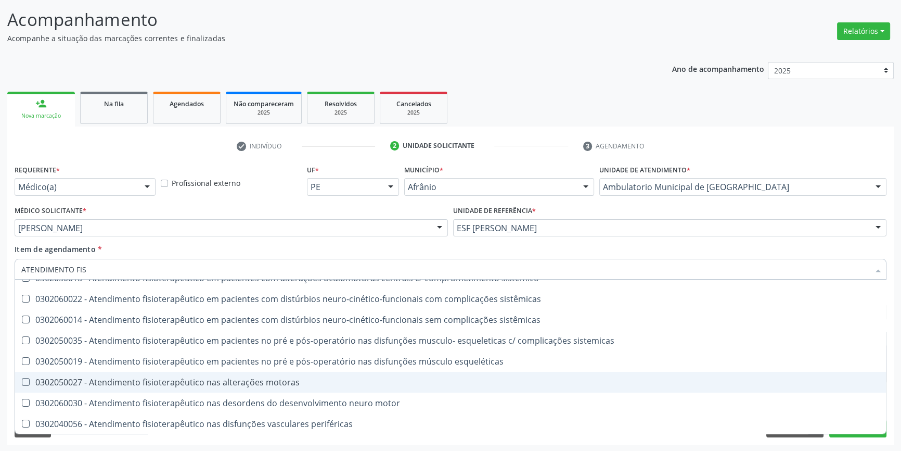
click at [213, 378] on div "0302050027 - Atendimento fisioterapêutico nas alterações motoras" at bounding box center [450, 382] width 859 height 8
checkbox motoras "true"
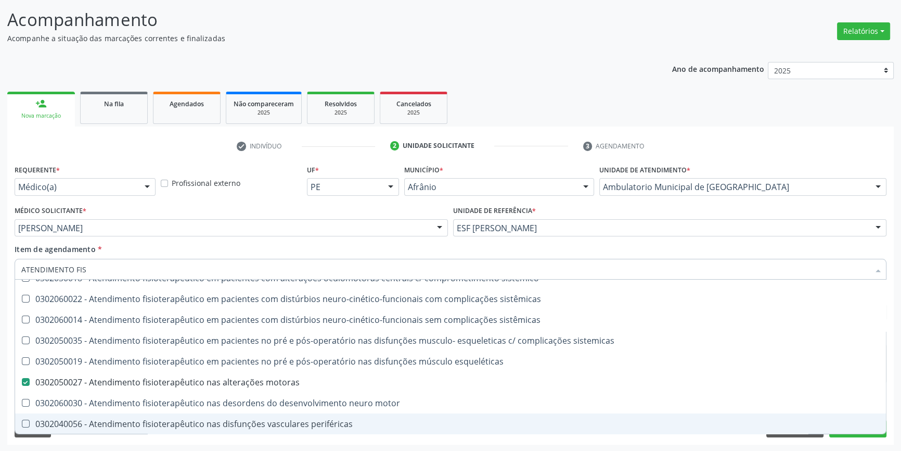
click at [876, 442] on div "Requerente * Médico(a) Médico(a) Enfermeiro(a) Paciente Nenhum resultado encont…" at bounding box center [450, 303] width 887 height 283
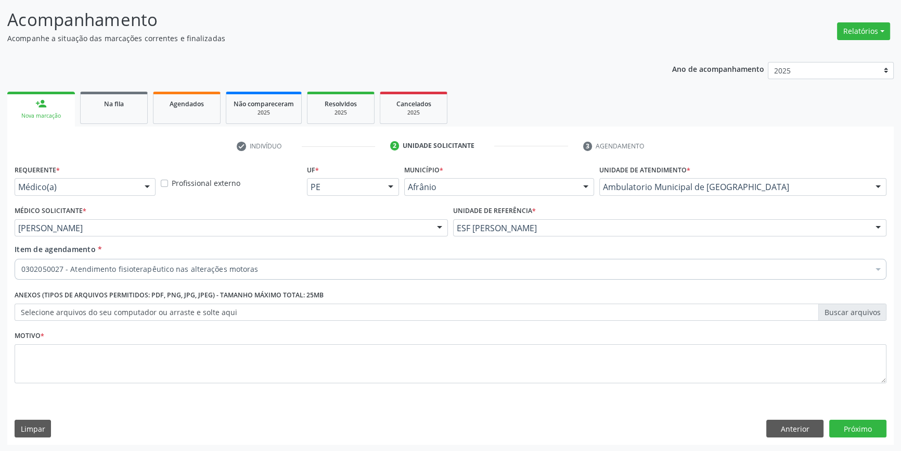
scroll to position [0, 0]
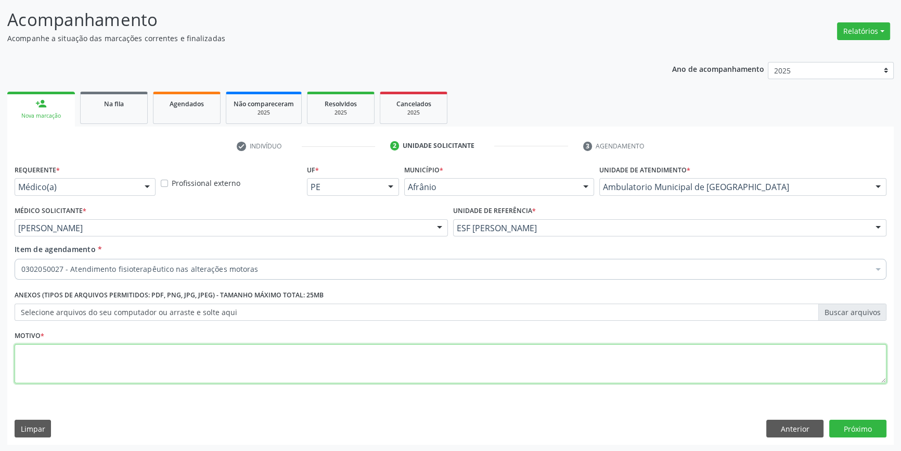
click at [240, 363] on textarea at bounding box center [451, 364] width 872 height 40
type textarea "DOR JOELHO CONDROPATIA"
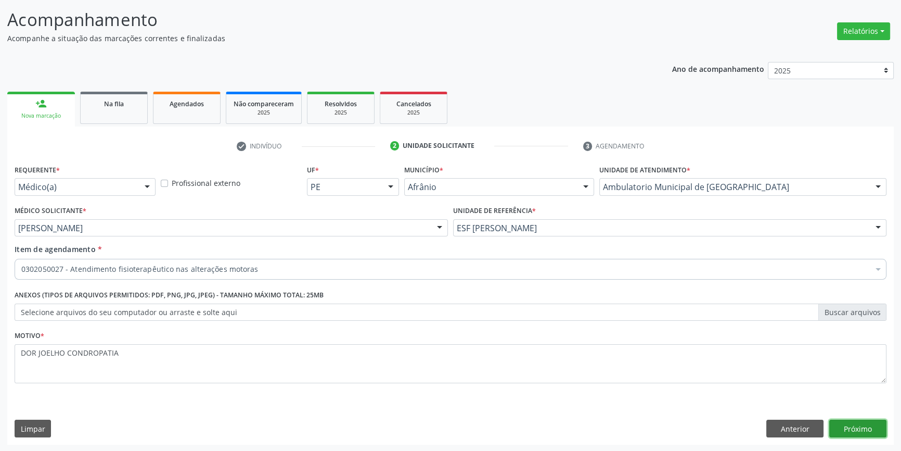
click at [870, 423] on button "Próximo" at bounding box center [857, 428] width 57 height 18
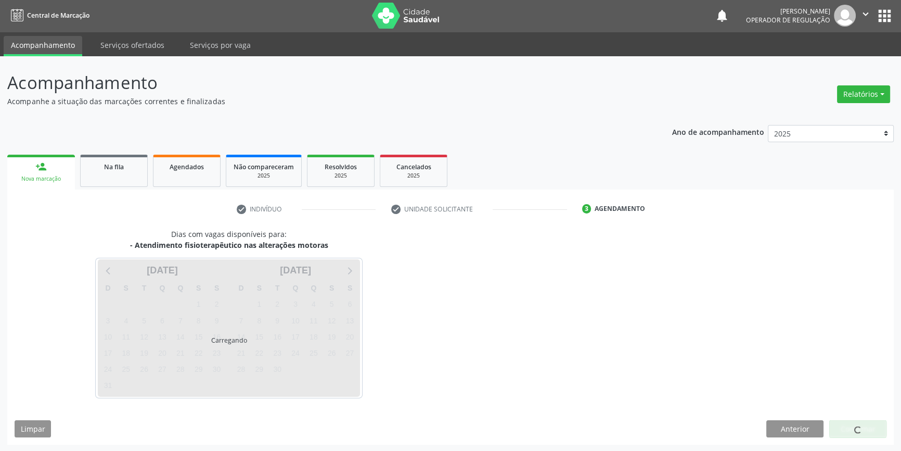
scroll to position [32, 0]
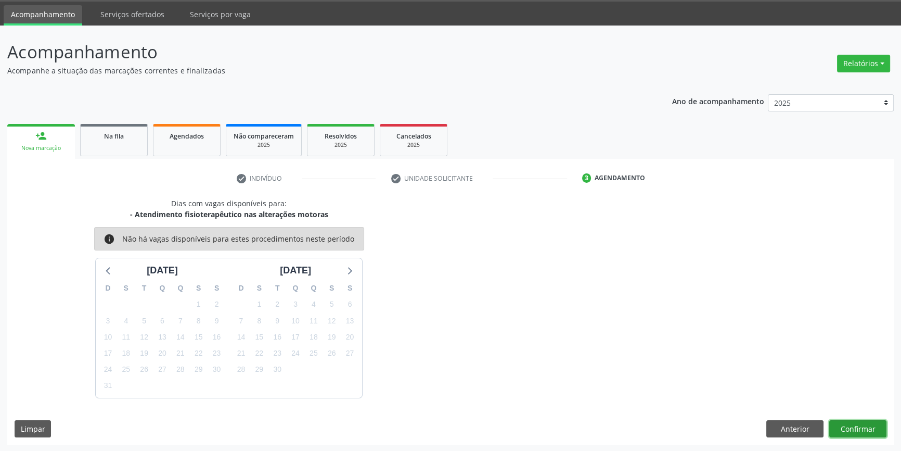
click at [868, 426] on button "Confirmar" at bounding box center [857, 429] width 57 height 18
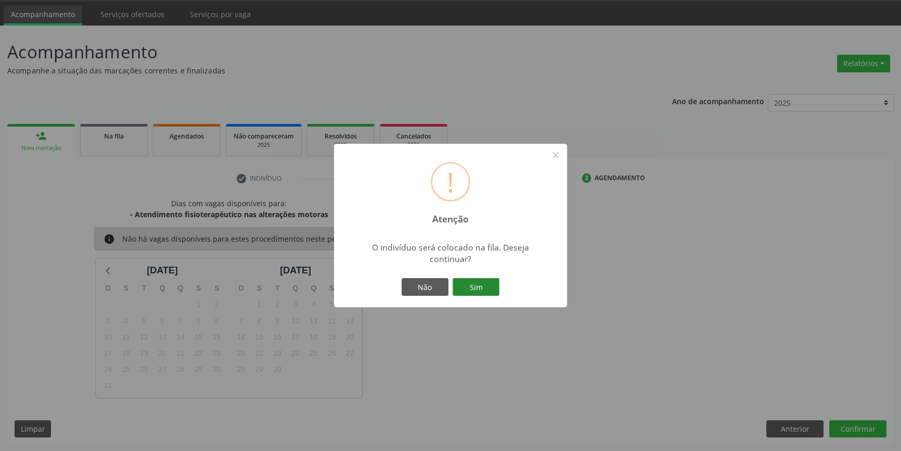
click at [459, 284] on button "Sim" at bounding box center [476, 287] width 47 height 18
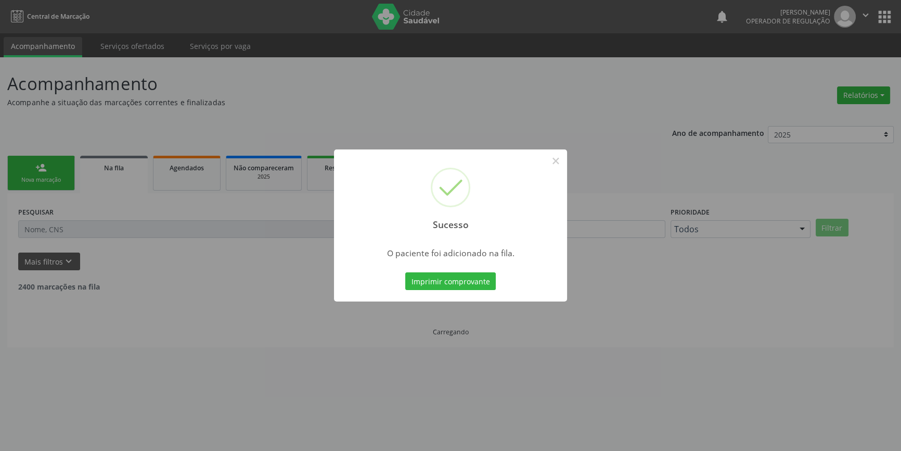
scroll to position [0, 0]
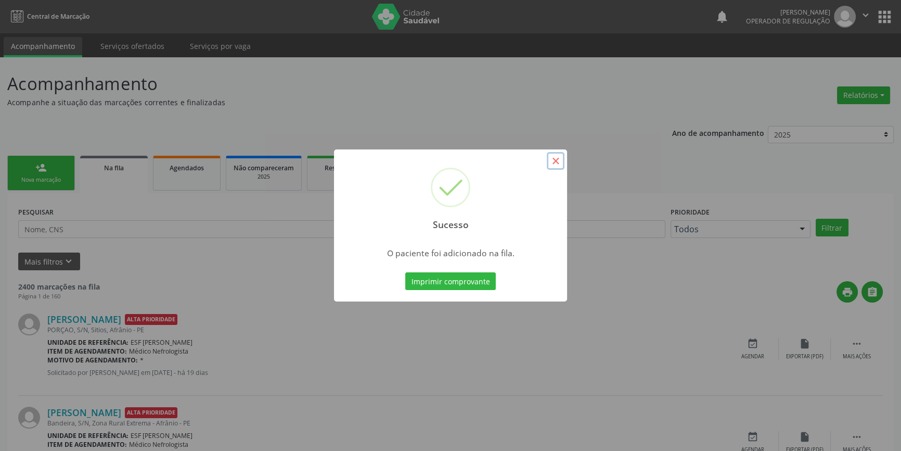
click at [553, 161] on button "×" at bounding box center [556, 161] width 18 height 18
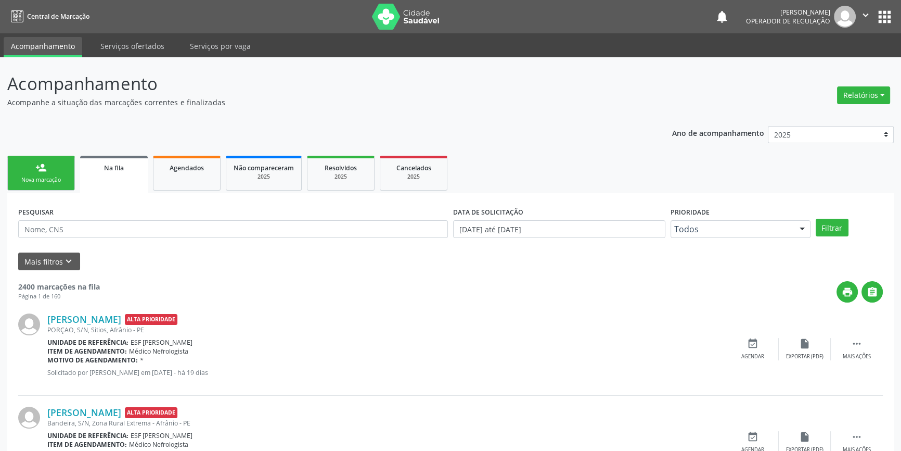
click at [54, 167] on link "person_add Nova marcação" at bounding box center [41, 173] width 68 height 35
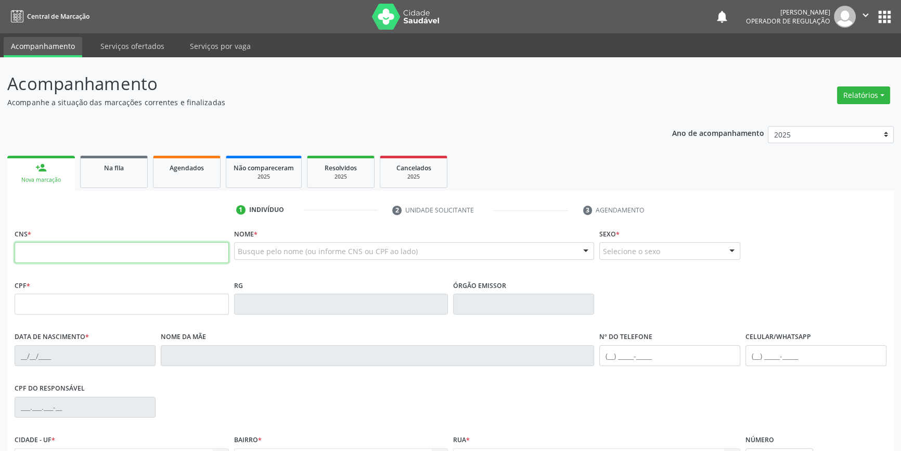
click at [87, 249] on input "text" at bounding box center [122, 252] width 214 height 21
type input "707 6062 0445 0898"
type input "03/08/1940"
type input "Josefa Francisca do Espirito Santo"
type input "--"
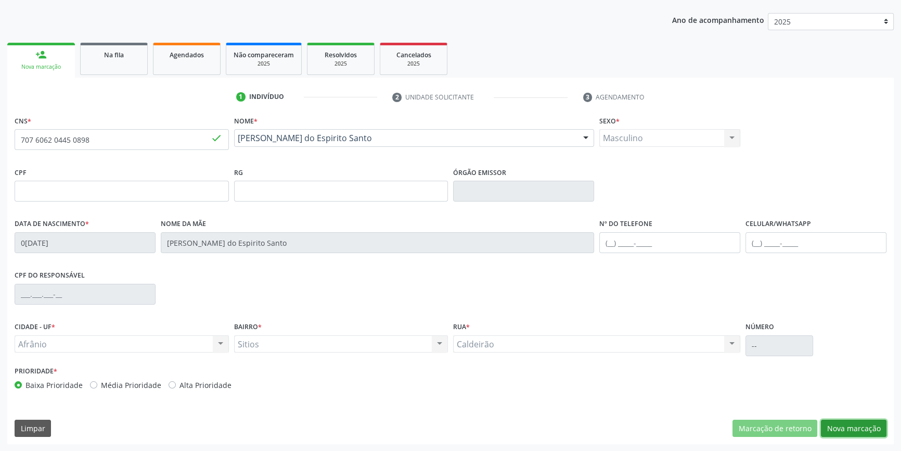
click at [865, 421] on button "Nova marcação" at bounding box center [854, 428] width 66 height 18
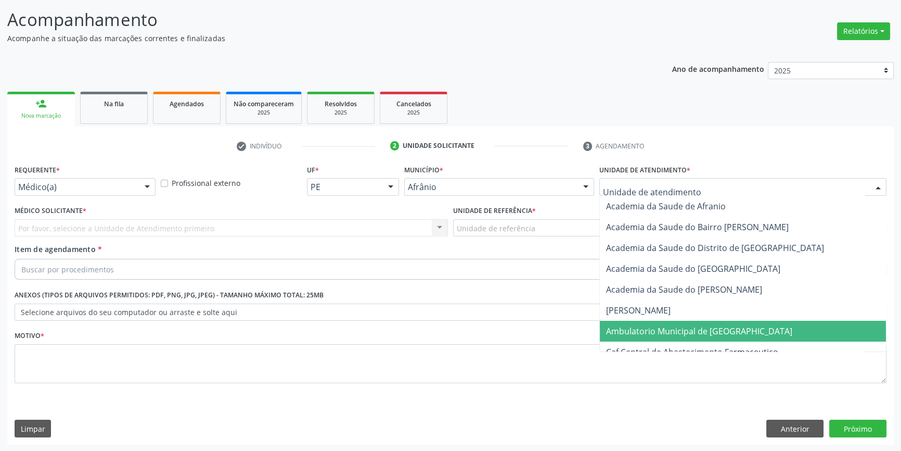
click at [662, 329] on span "Ambulatorio Municipal de [GEOGRAPHIC_DATA]" at bounding box center [699, 330] width 186 height 11
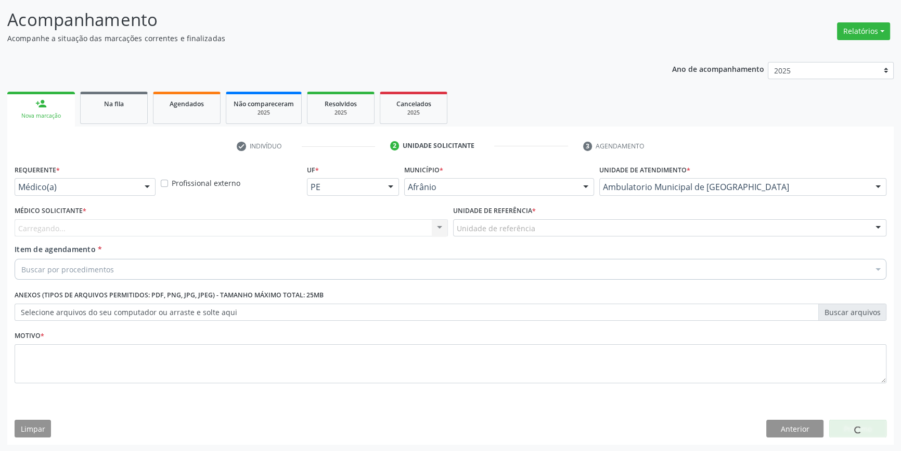
click at [536, 232] on div "Unidade de referência" at bounding box center [669, 228] width 433 height 18
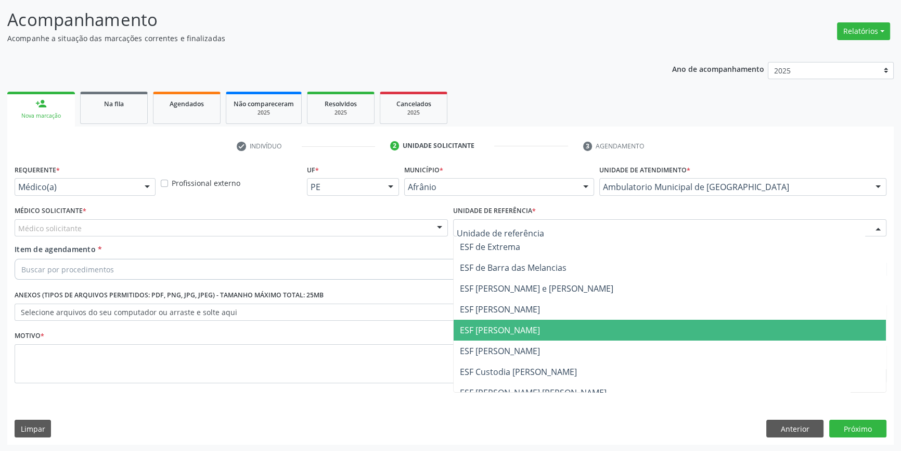
drag, startPoint x: 514, startPoint y: 328, endPoint x: 457, endPoint y: 310, distance: 59.6
click at [511, 329] on span "ESF [PERSON_NAME]" at bounding box center [500, 329] width 80 height 11
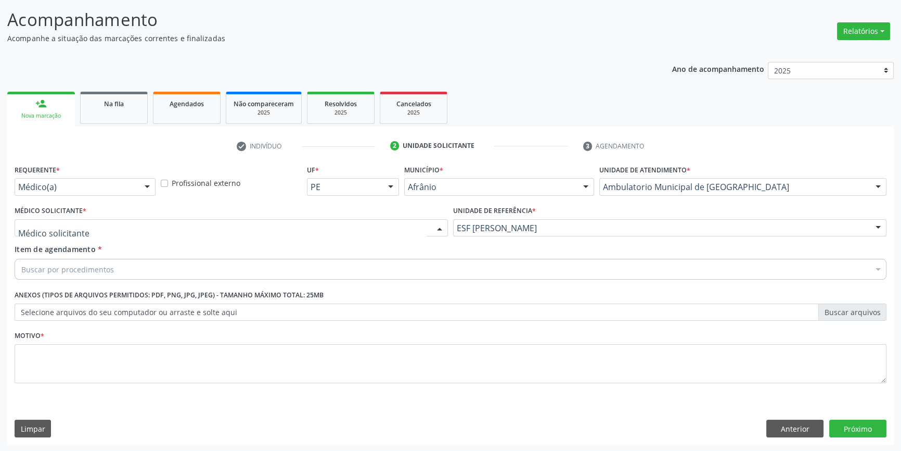
click at [237, 231] on div at bounding box center [231, 228] width 433 height 18
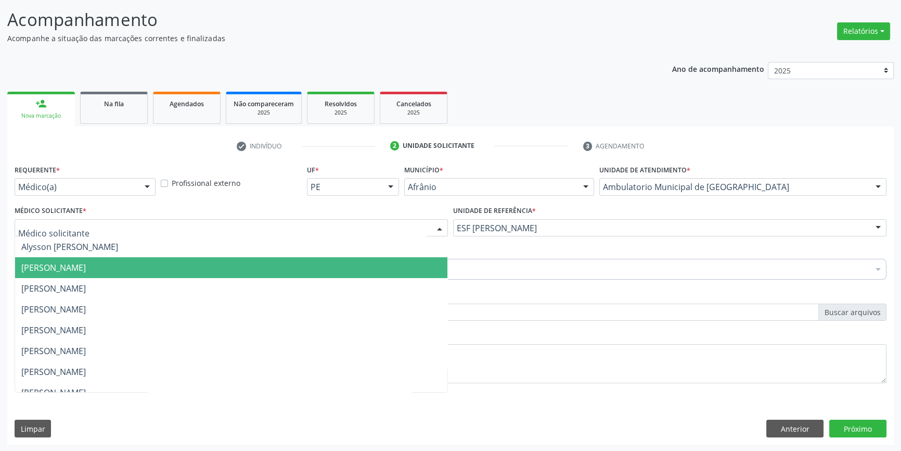
click at [86, 267] on span "[PERSON_NAME]" at bounding box center [53, 267] width 65 height 11
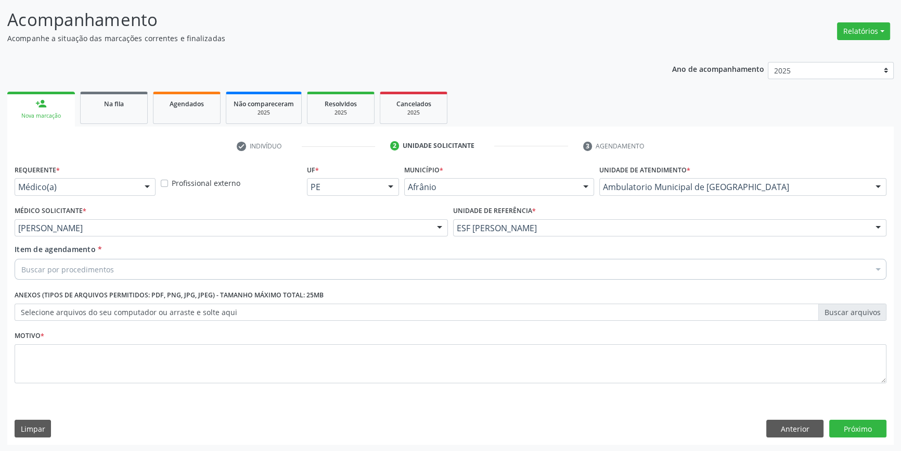
click at [107, 283] on div "Requerente * Médico(a) Médico(a) Enfermeiro(a) Paciente Nenhum resultado encont…" at bounding box center [451, 280] width 872 height 236
click at [107, 276] on div "Buscar por procedimentos" at bounding box center [451, 269] width 872 height 21
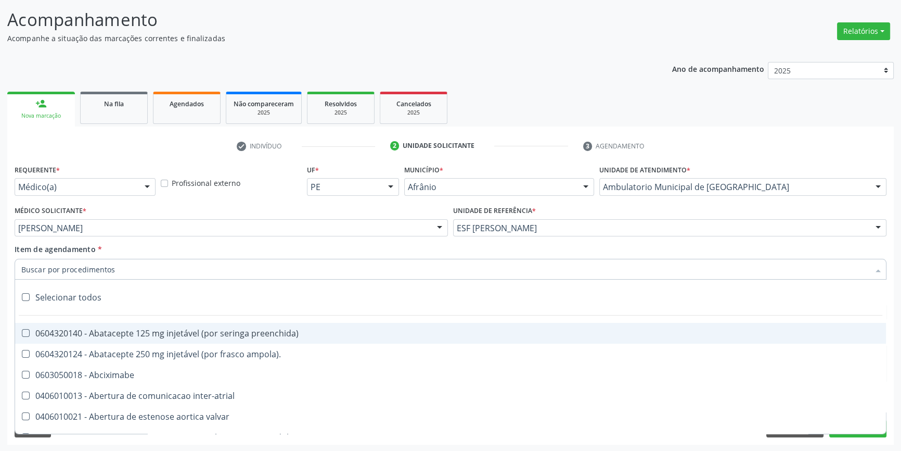
click at [108, 272] on input "Item de agendamento *" at bounding box center [445, 269] width 848 height 21
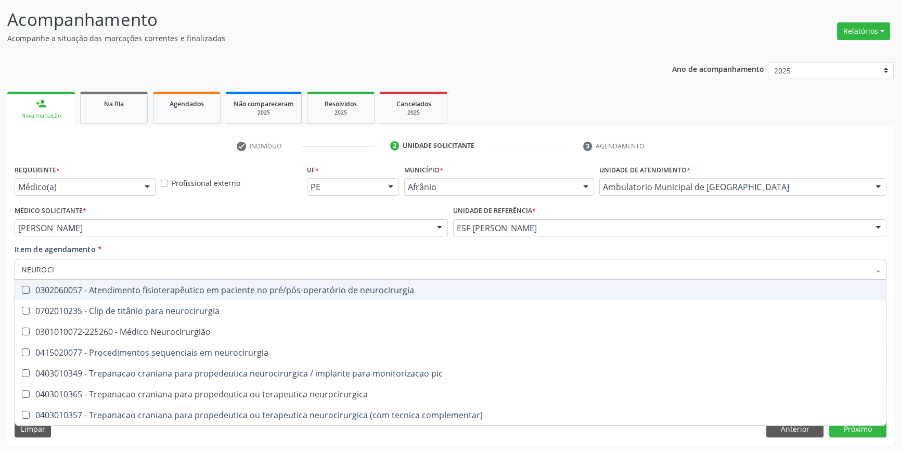
type input "NEUROCIR"
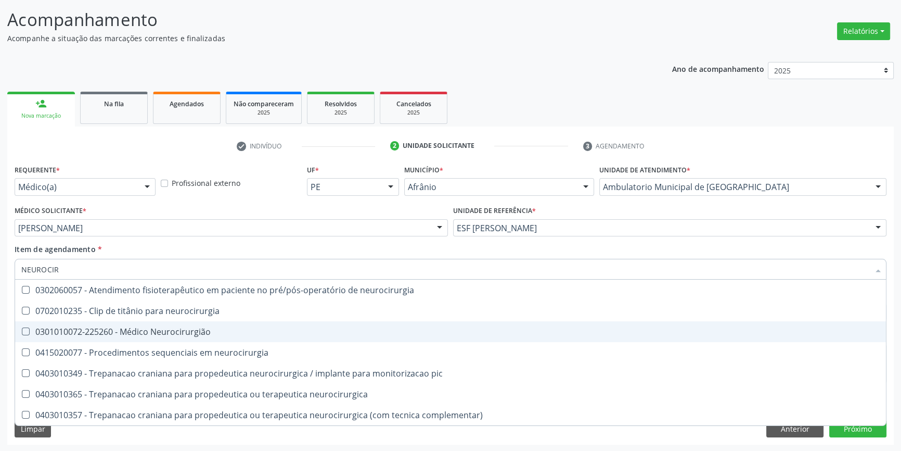
click at [140, 327] on div "0301010072-225260 - Médico Neurocirurgião" at bounding box center [450, 331] width 859 height 8
checkbox Neurocirurgião "true"
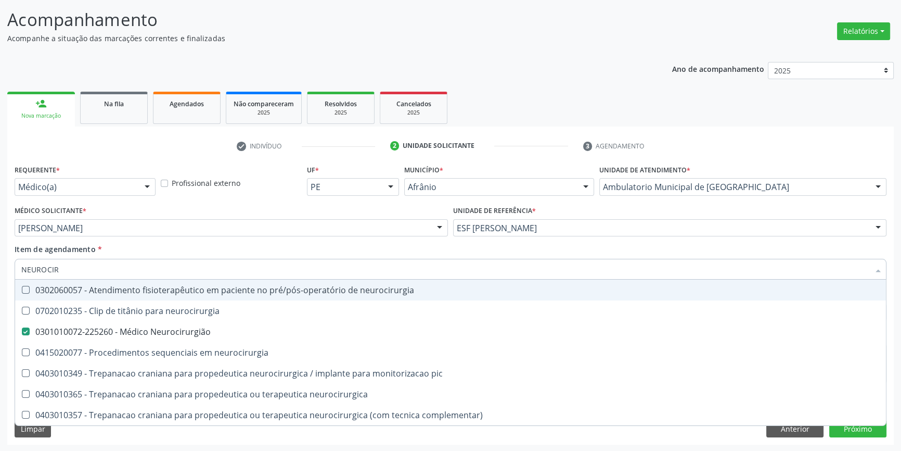
click at [162, 246] on div "Item de agendamento * NEUROCIR Desfazer seleção 0302060057 - Atendimento fisiot…" at bounding box center [451, 260] width 872 height 33
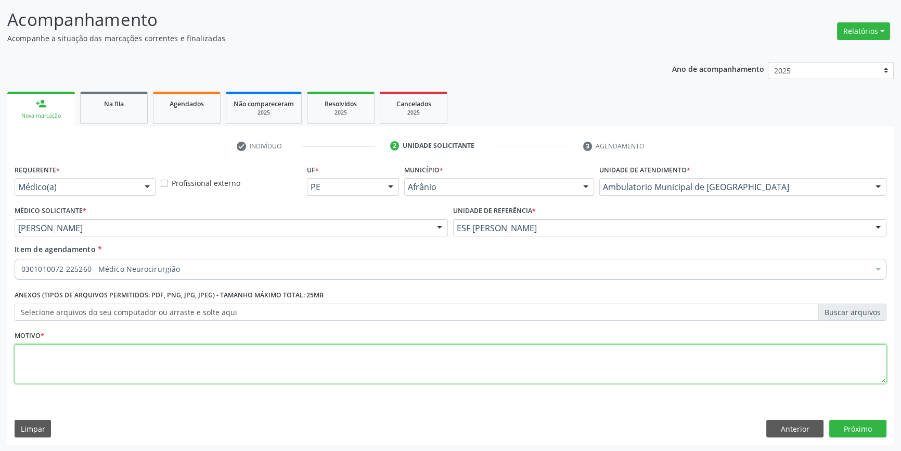
click at [183, 347] on textarea at bounding box center [451, 364] width 872 height 40
type textarea "DEMENCIA NA DOENÇA DE ALZHIEMER"
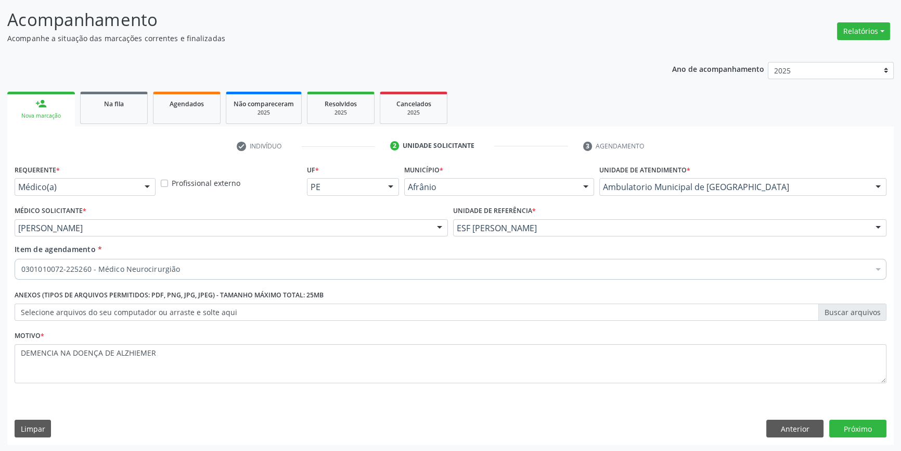
click at [841, 436] on div "Requerente * Médico(a) Médico(a) Enfermeiro(a) Paciente Nenhum resultado encont…" at bounding box center [450, 303] width 887 height 283
click at [847, 429] on button "Próximo" at bounding box center [857, 428] width 57 height 18
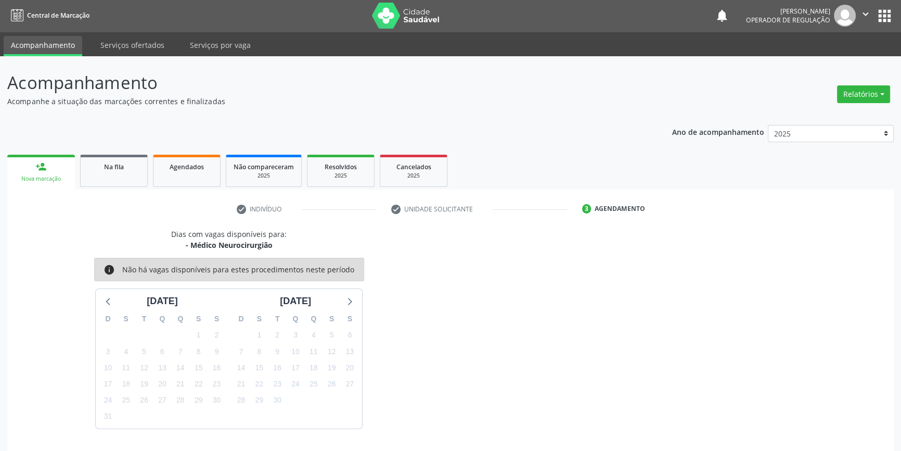
scroll to position [32, 0]
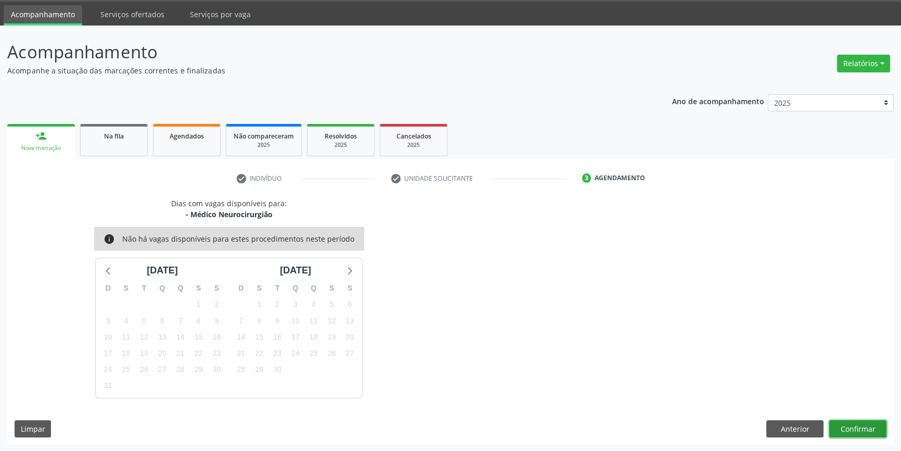
click at [853, 420] on button "Confirmar" at bounding box center [857, 429] width 57 height 18
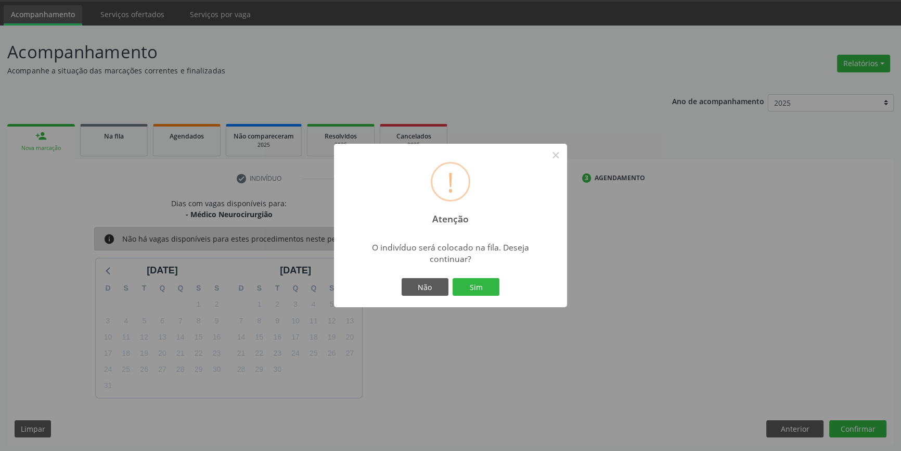
click at [474, 273] on div "! Atenção × O indivíduo será colocado na fila. Deseja continuar? Não Sim" at bounding box center [450, 225] width 233 height 163
click at [475, 278] on button "Sim" at bounding box center [476, 287] width 47 height 18
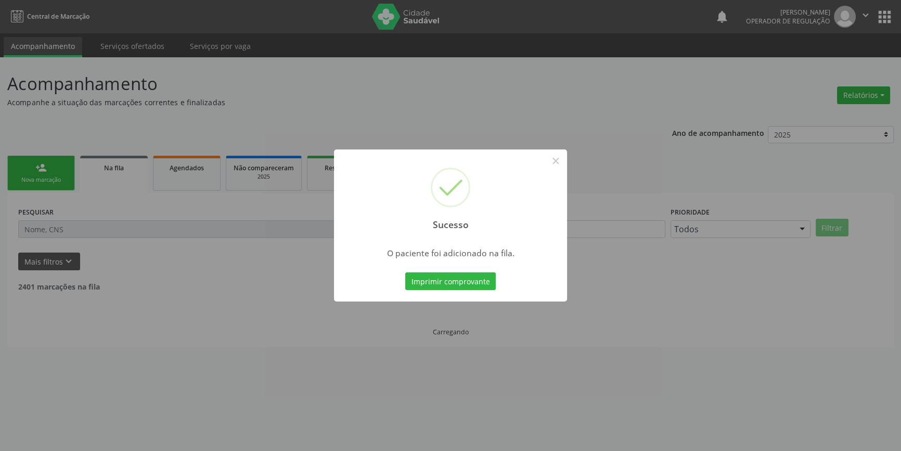
scroll to position [0, 0]
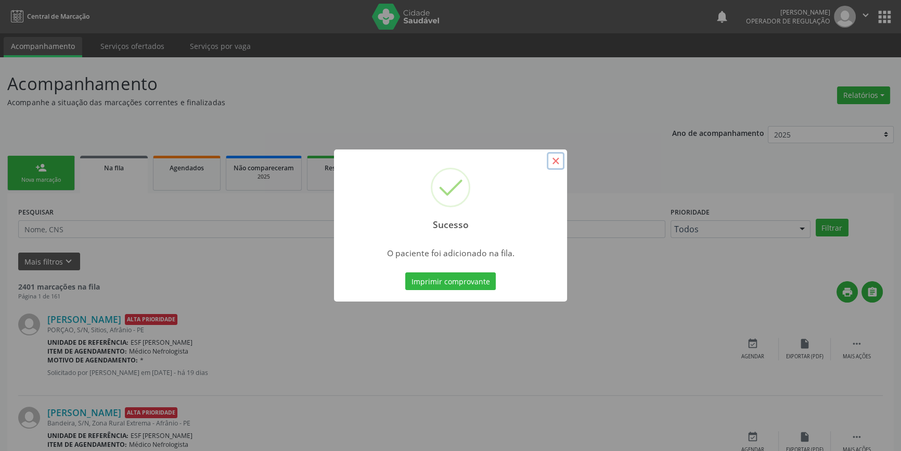
click at [562, 165] on button "×" at bounding box center [556, 161] width 18 height 18
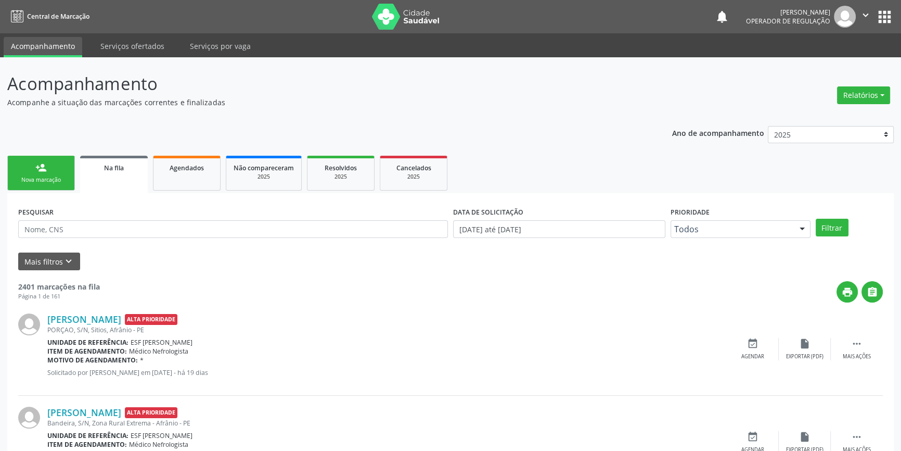
click at [871, 14] on icon "" at bounding box center [865, 14] width 11 height 11
click at [48, 170] on link "person_add Nova marcação" at bounding box center [41, 173] width 68 height 35
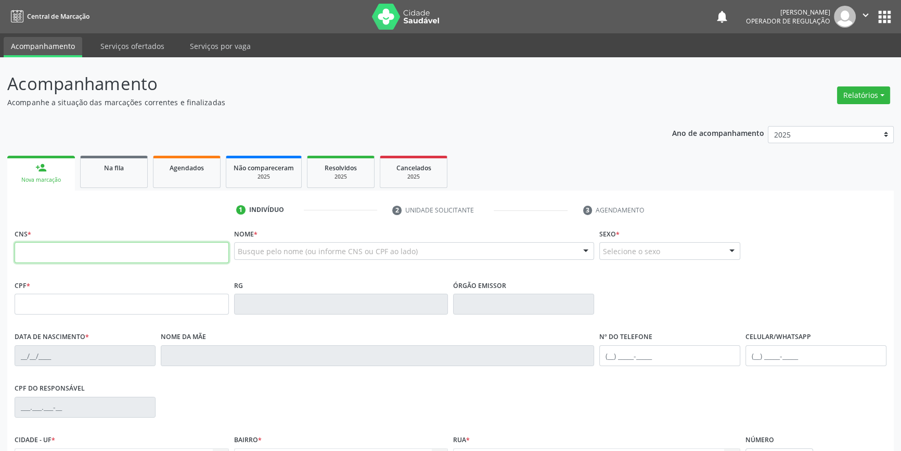
click at [51, 251] on input "text" at bounding box center [122, 252] width 214 height 21
type input "702 0028 6828 4184"
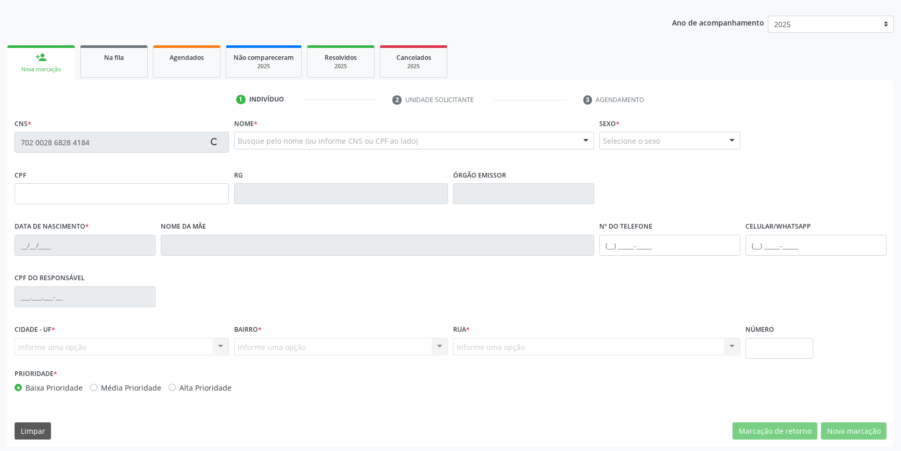
scroll to position [113, 0]
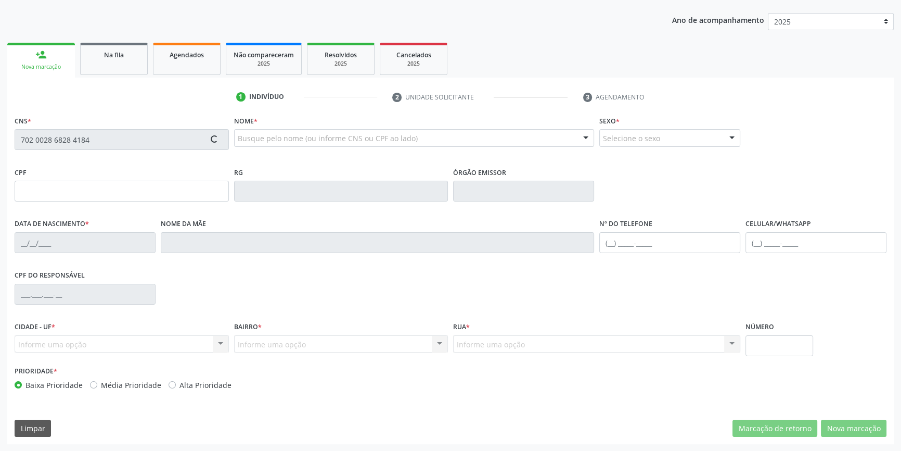
type input "17/09/1998"
type input "Maria de Jesus Nunes dos Santos"
type input "(87) 98818-8839"
type input "S/N"
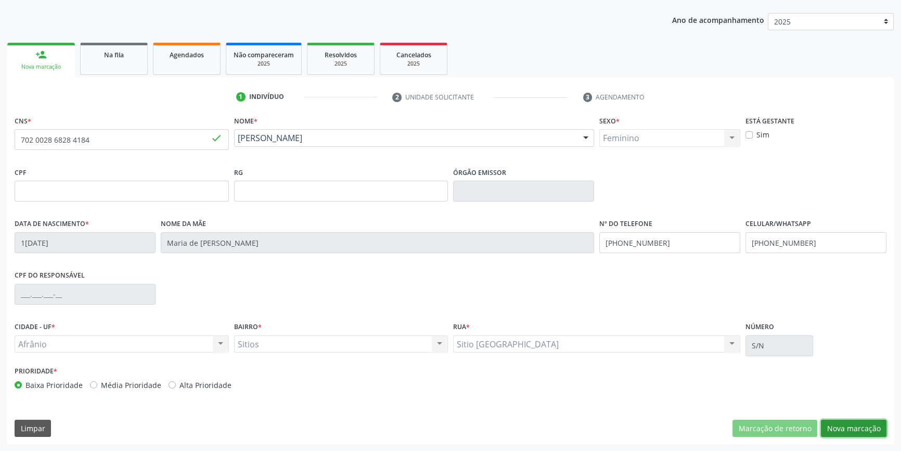
click at [839, 425] on button "Nova marcação" at bounding box center [854, 428] width 66 height 18
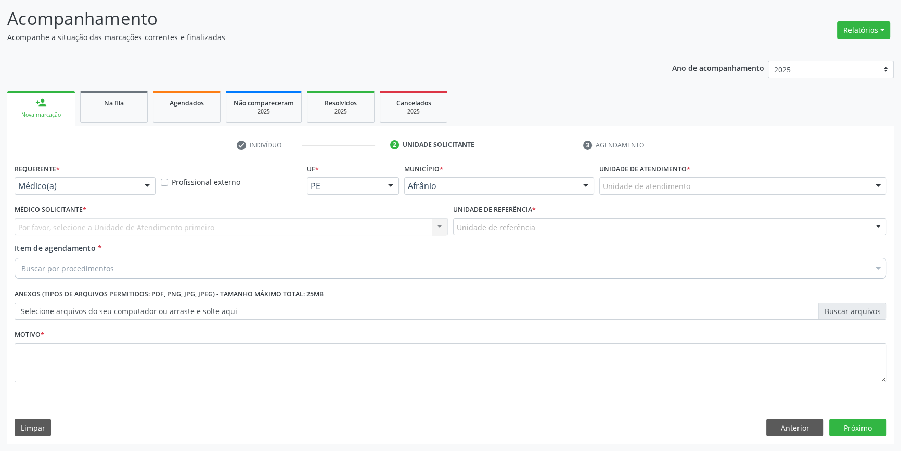
scroll to position [64, 0]
click at [674, 194] on div "Unidade de atendimento" at bounding box center [742, 187] width 287 height 18
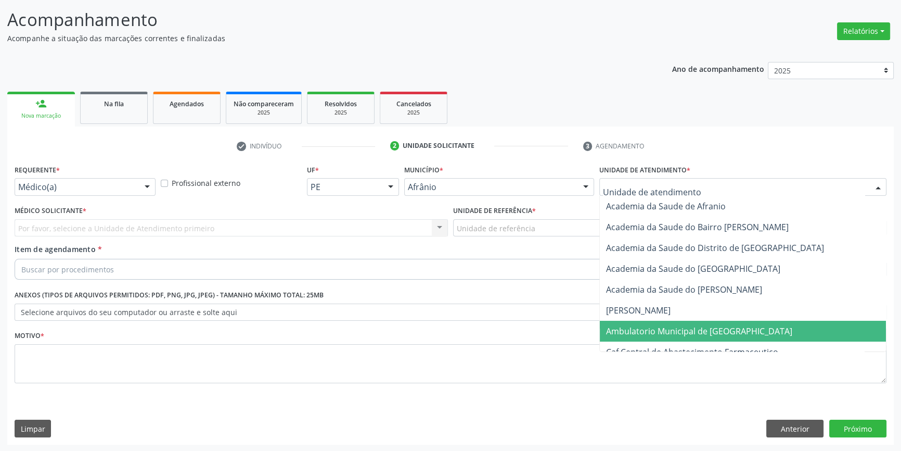
click at [671, 325] on span "Ambulatorio Municipal de [GEOGRAPHIC_DATA]" at bounding box center [699, 330] width 186 height 11
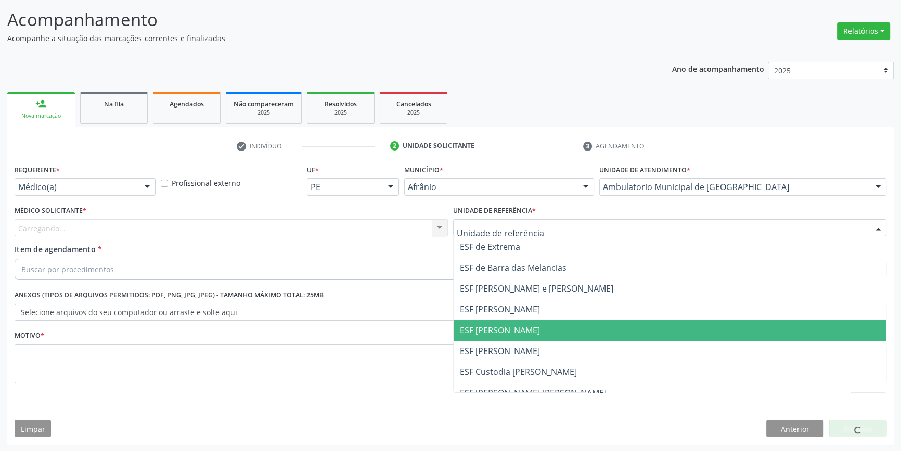
drag, startPoint x: 504, startPoint y: 334, endPoint x: 298, endPoint y: 266, distance: 216.7
click at [497, 332] on span "ESF [PERSON_NAME]" at bounding box center [500, 329] width 80 height 11
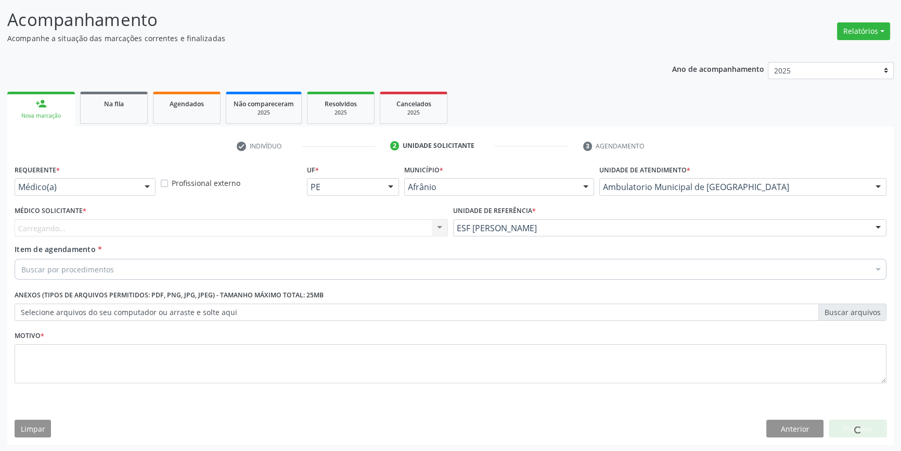
click at [251, 226] on div "Carregando... Nenhum resultado encontrado para: " " Não há nenhuma opção para s…" at bounding box center [231, 228] width 433 height 18
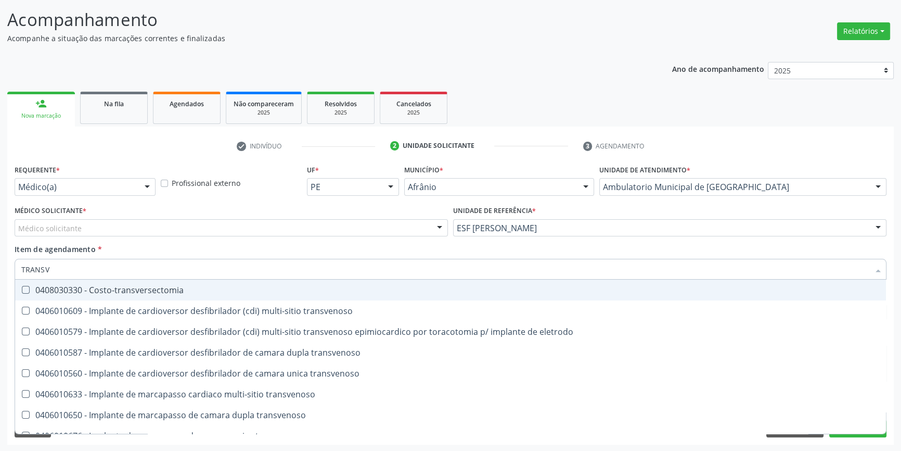
type input "TRANSVA"
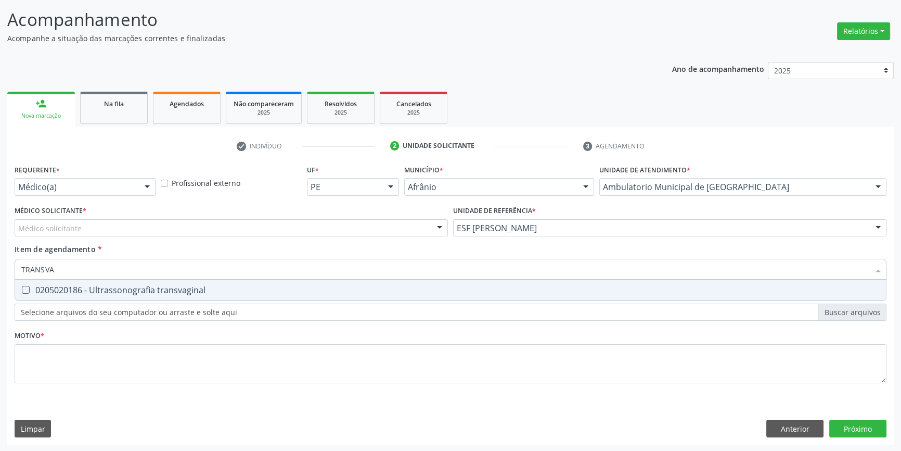
click at [130, 293] on div "0205020186 - Ultrassonografia transvaginal" at bounding box center [450, 290] width 859 height 8
checkbox transvaginal "true"
click at [94, 226] on div "Médico solicitante" at bounding box center [231, 228] width 433 height 18
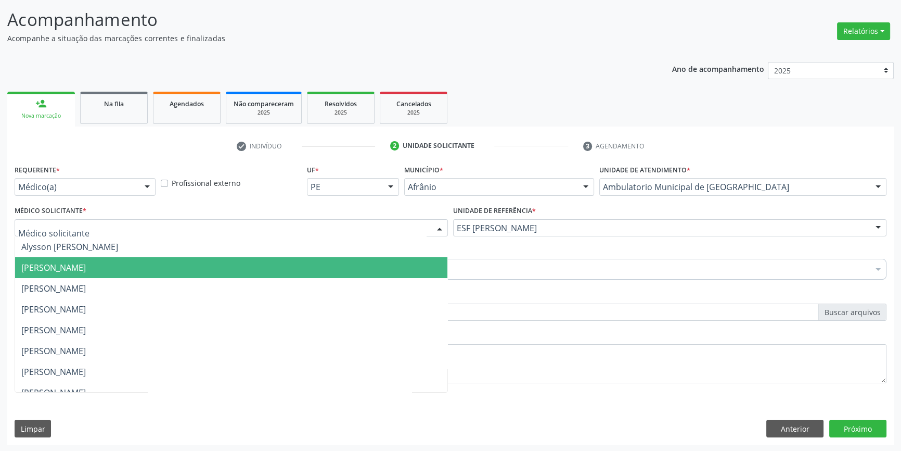
click at [88, 274] on span "[PERSON_NAME]" at bounding box center [231, 267] width 432 height 21
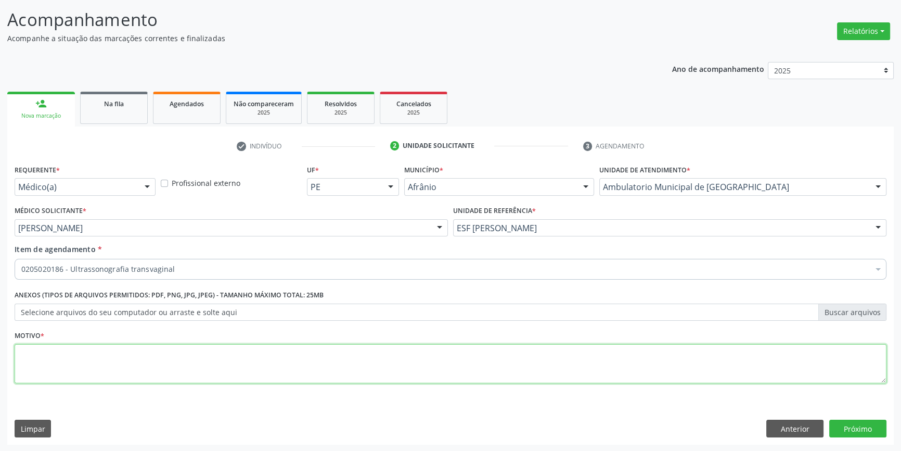
click at [72, 375] on textarea at bounding box center [451, 364] width 872 height 40
type textarea "'"
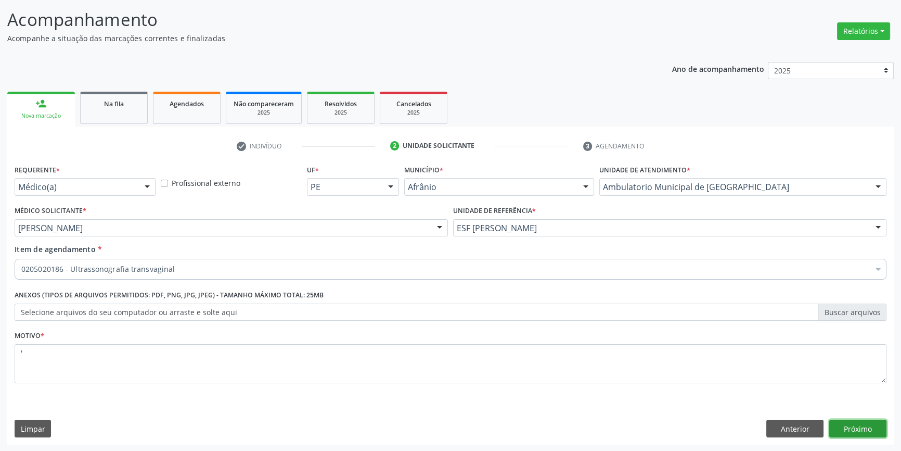
click at [871, 424] on button "Próximo" at bounding box center [857, 428] width 57 height 18
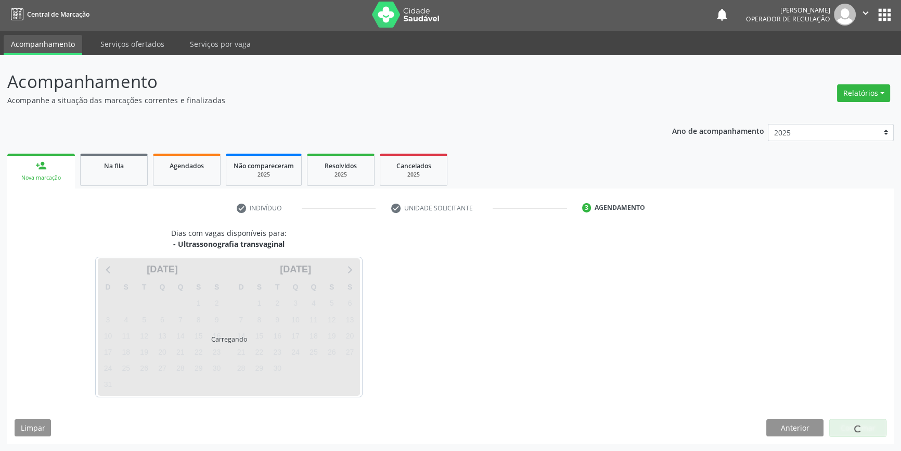
scroll to position [1, 0]
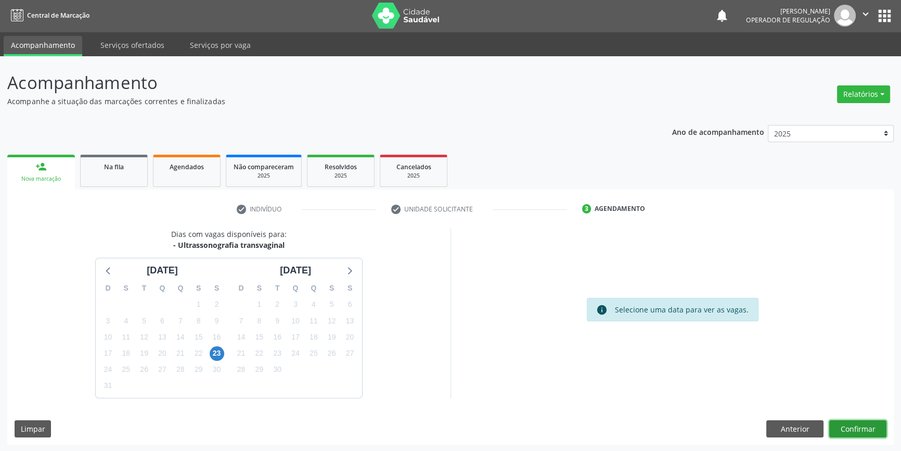
click at [865, 434] on button "Confirmar" at bounding box center [857, 429] width 57 height 18
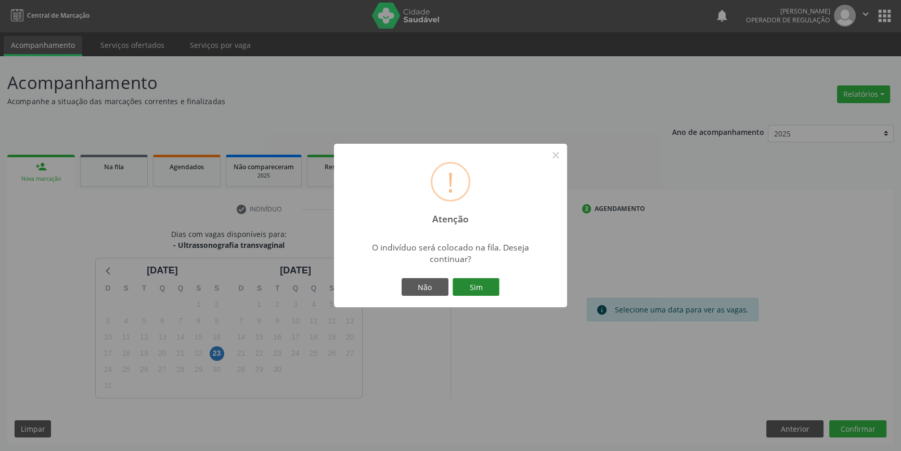
click at [477, 286] on button "Sim" at bounding box center [476, 287] width 47 height 18
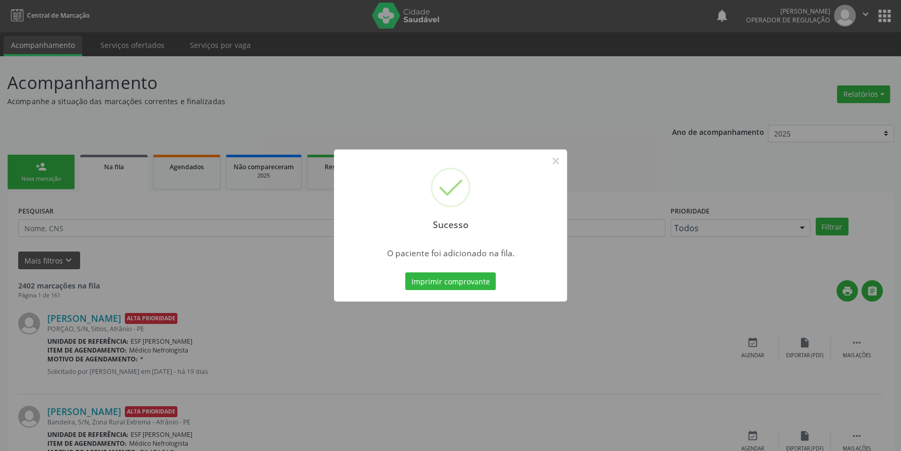
scroll to position [0, 0]
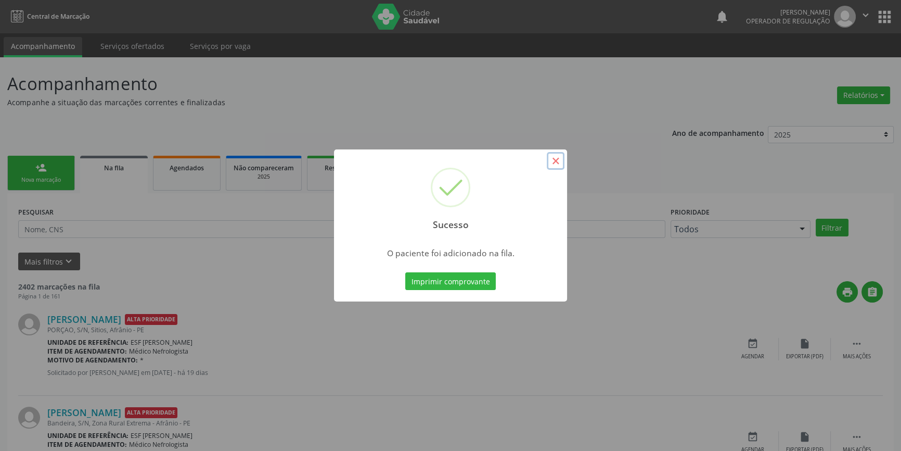
click at [551, 160] on button "×" at bounding box center [556, 161] width 18 height 18
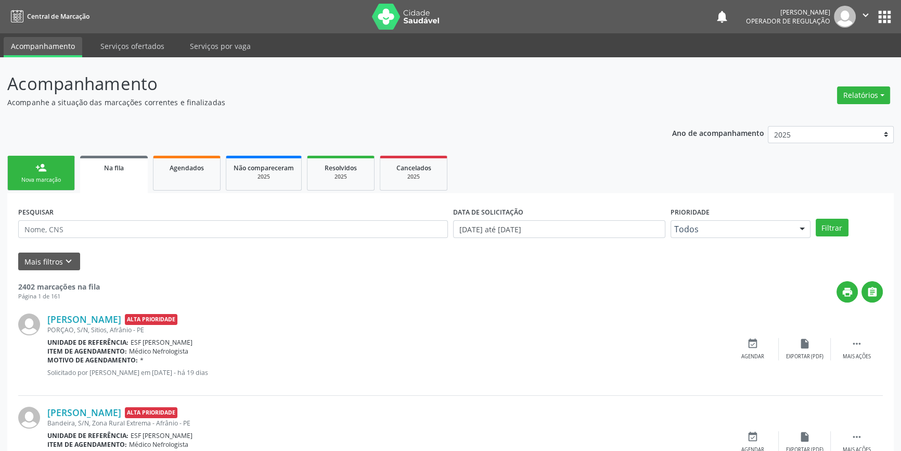
click at [65, 167] on link "person_add Nova marcação" at bounding box center [41, 173] width 68 height 35
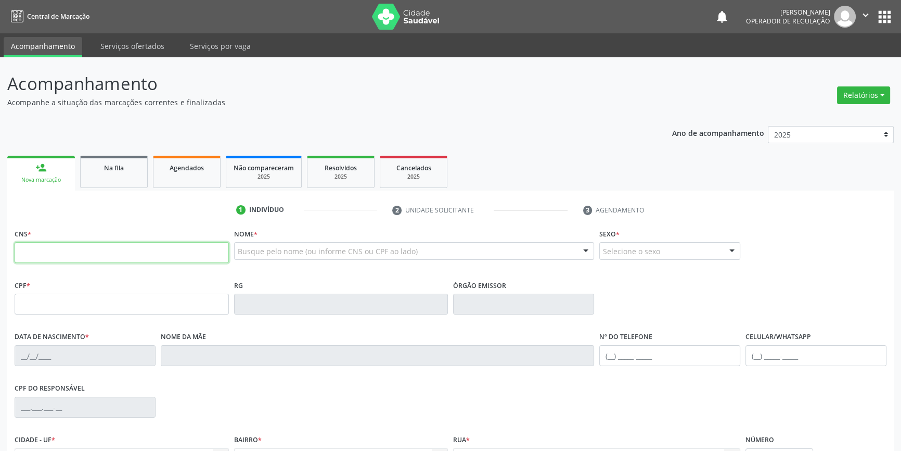
click at [56, 258] on input "text" at bounding box center [122, 252] width 214 height 21
type input "700 3059 7817 3437"
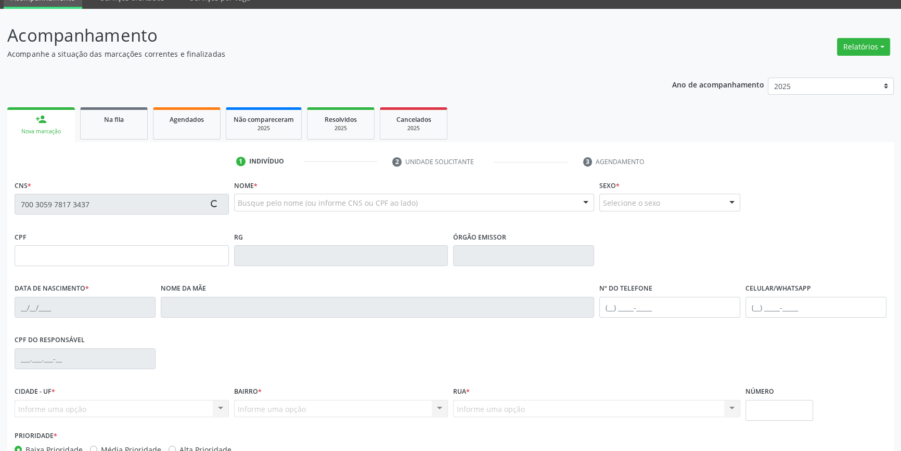
scroll to position [94, 0]
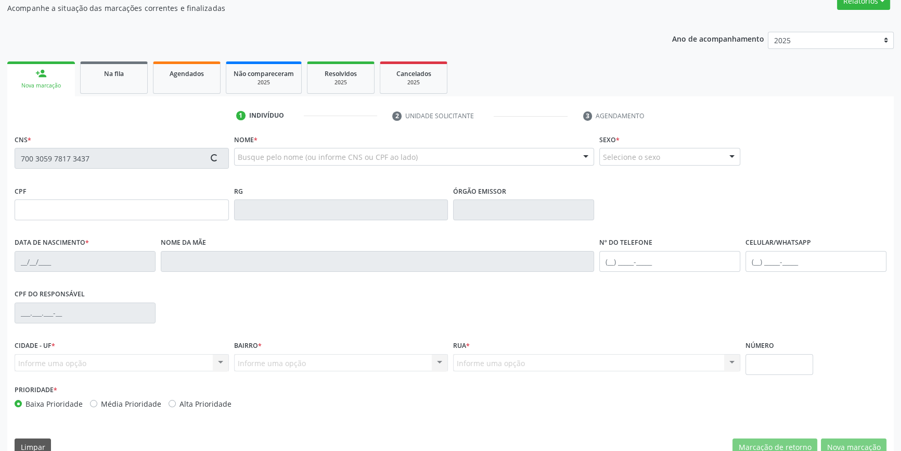
type input "110.353.694-00"
type input "11/01/1993"
type input "Maria de Fátima de Sousa Rodrigues"
type input "(87) 99993-4650"
type input "S/N"
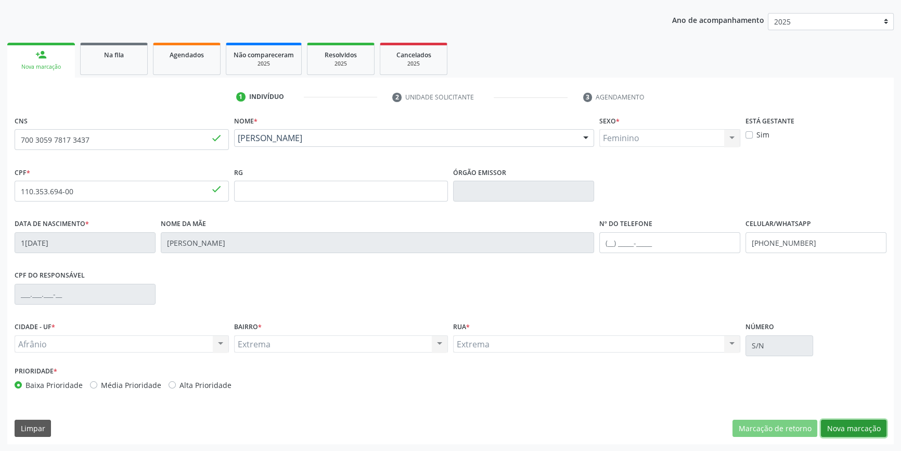
click at [855, 426] on button "Nova marcação" at bounding box center [854, 428] width 66 height 18
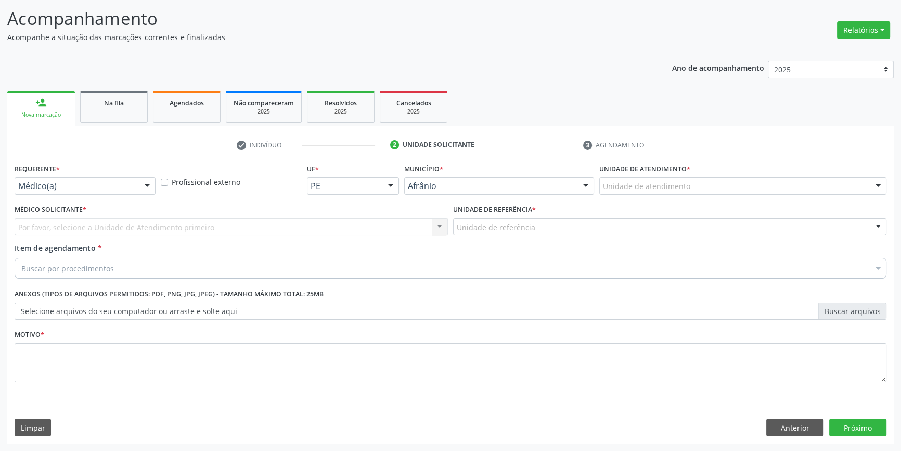
scroll to position [64, 0]
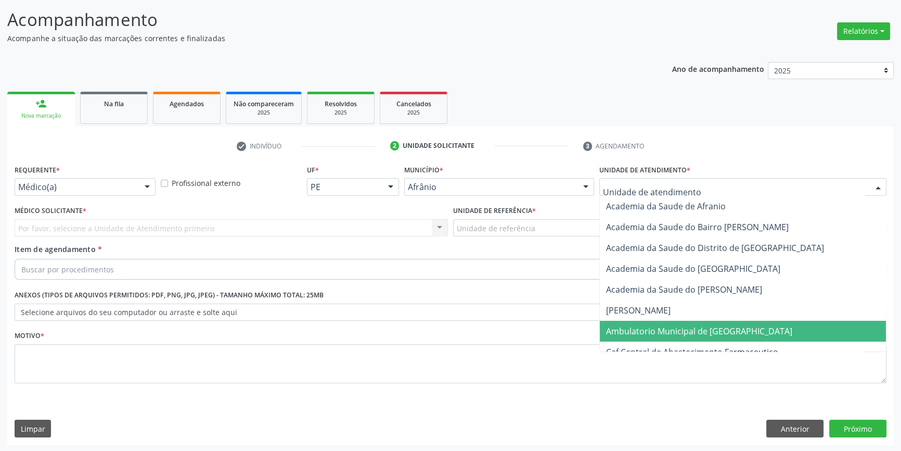
click at [655, 334] on span "Ambulatorio Municipal de [GEOGRAPHIC_DATA]" at bounding box center [699, 330] width 186 height 11
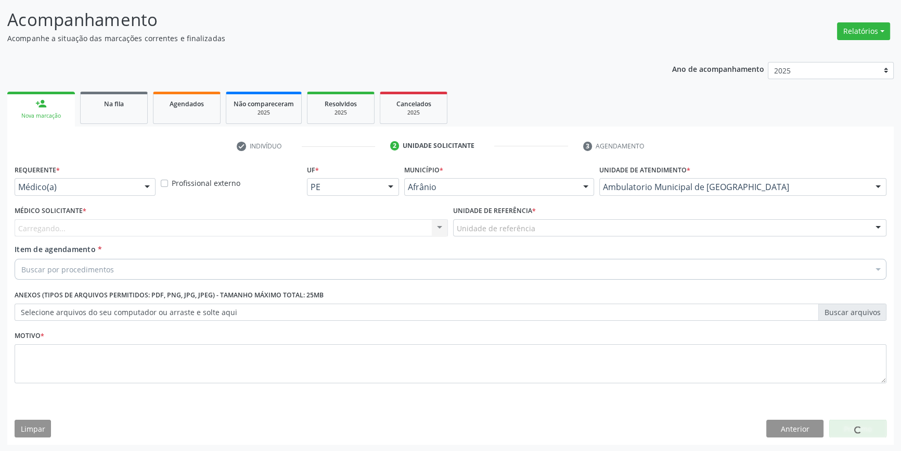
click at [547, 219] on div "Unidade de referência" at bounding box center [669, 228] width 433 height 18
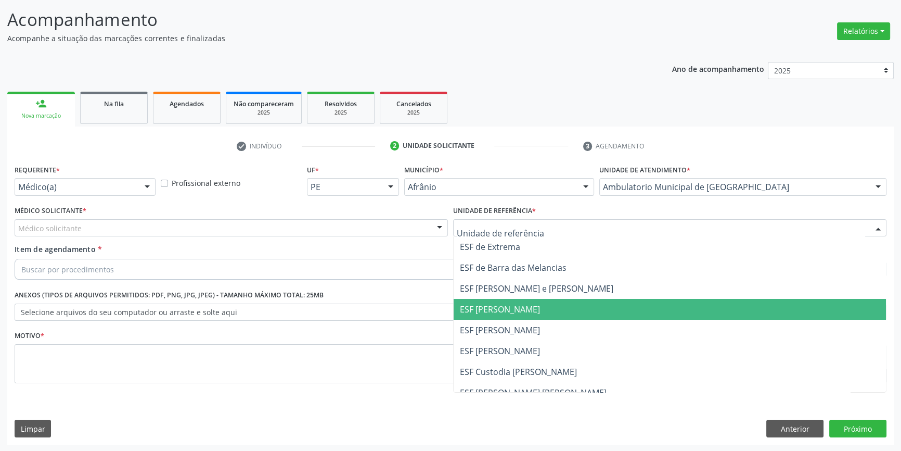
drag, startPoint x: 520, startPoint y: 321, endPoint x: 513, endPoint y: 316, distance: 9.4
click at [519, 320] on span "ESF [PERSON_NAME]" at bounding box center [670, 329] width 432 height 21
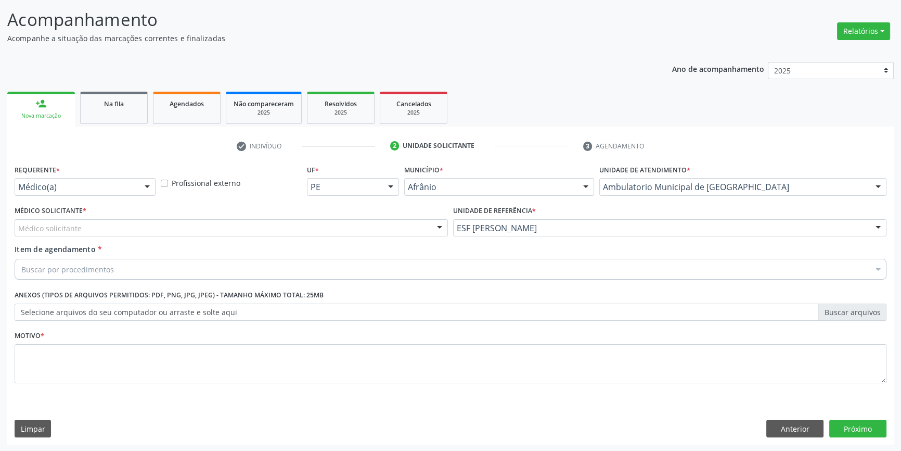
drag, startPoint x: 347, startPoint y: 223, endPoint x: 292, endPoint y: 226, distance: 54.7
click at [347, 223] on div "Médico solicitante" at bounding box center [231, 228] width 433 height 18
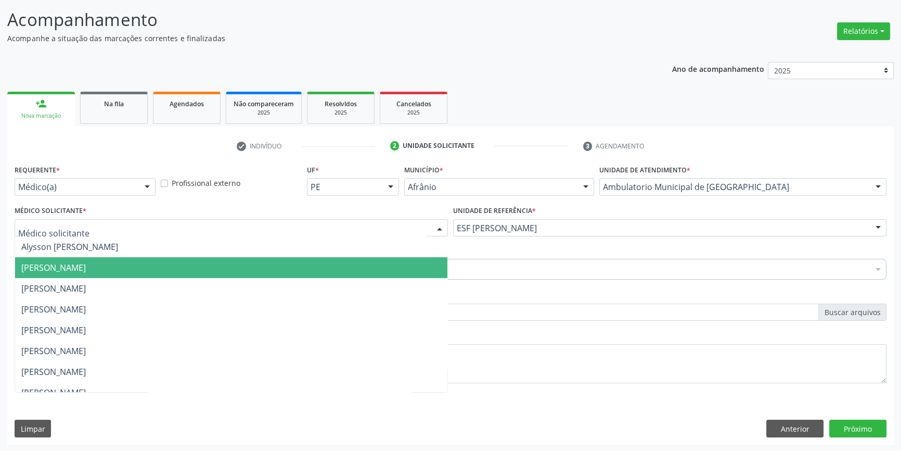
click at [196, 272] on span "[PERSON_NAME]" at bounding box center [231, 267] width 432 height 21
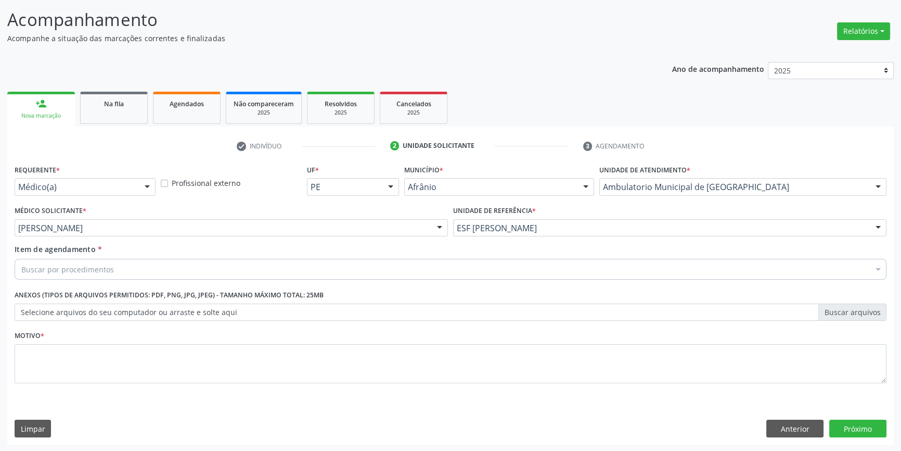
click at [185, 271] on div "Buscar por procedimentos" at bounding box center [451, 269] width 872 height 21
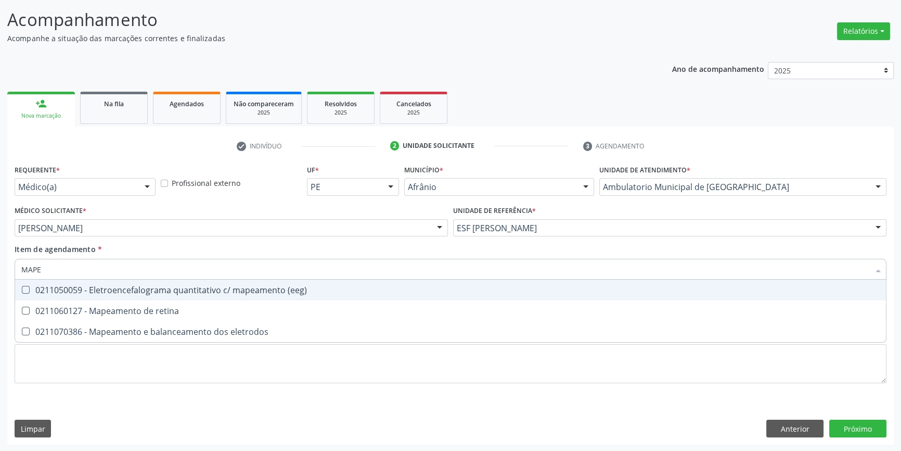
type input "MAPEA"
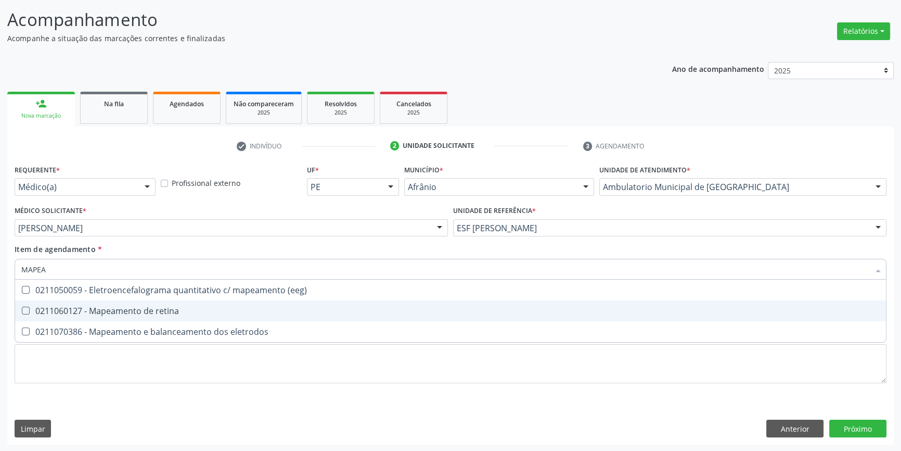
click at [142, 312] on div "0211060127 - Mapeamento de retina" at bounding box center [450, 310] width 859 height 8
checkbox retina "true"
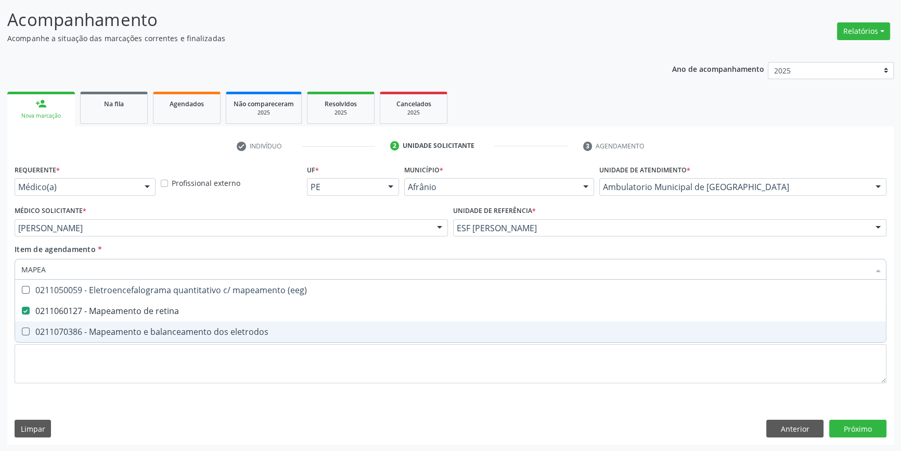
click at [671, 387] on div "Requerente * Médico(a) Médico(a) Enfermeiro(a) Paciente Nenhum resultado encont…" at bounding box center [451, 280] width 872 height 236
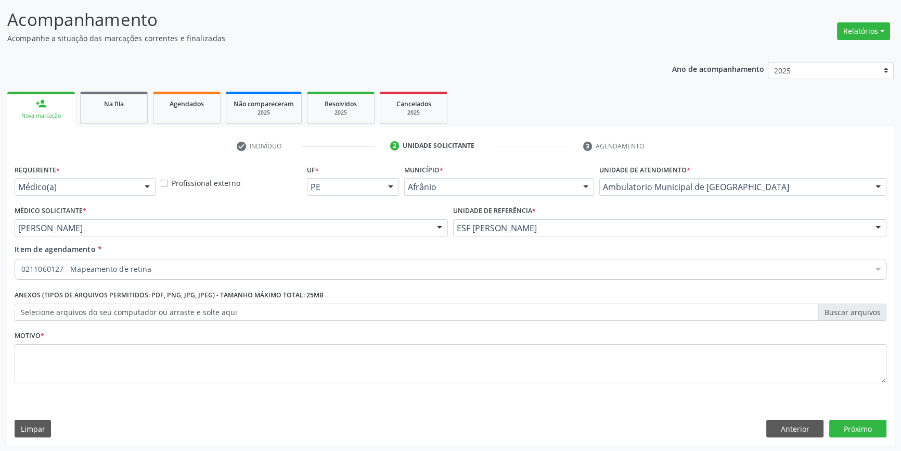
click at [667, 384] on div "Requerente * Médico(a) Médico(a) Enfermeiro(a) Paciente Nenhum resultado encont…" at bounding box center [451, 280] width 872 height 236
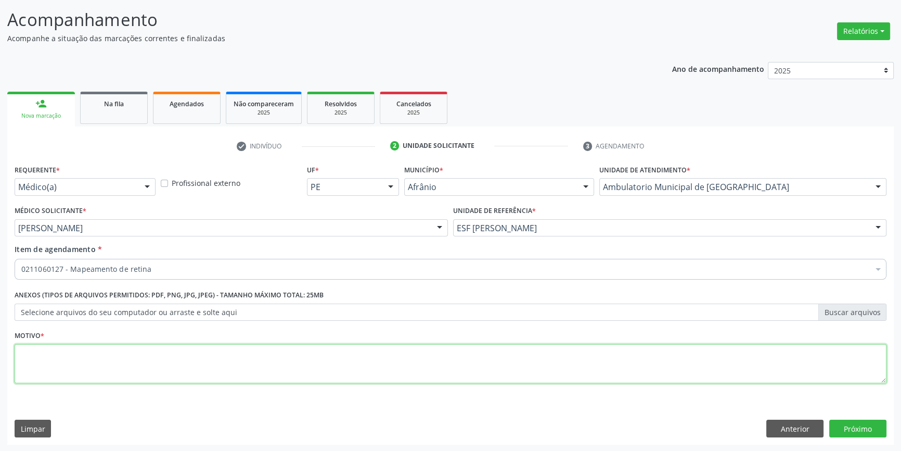
click at [621, 373] on textarea at bounding box center [451, 364] width 872 height 40
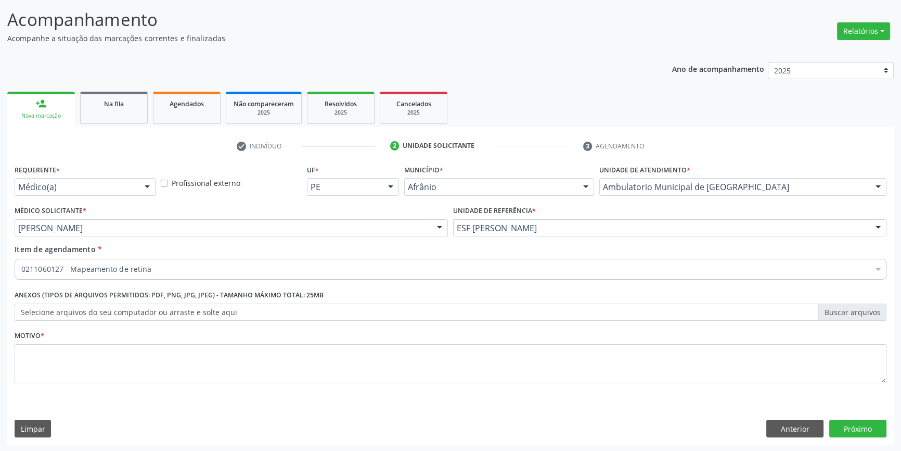
click at [197, 307] on label "Selecione arquivos do seu computador ou arraste e solte aqui" at bounding box center [451, 312] width 872 height 18
click at [197, 307] on input "Selecione arquivos do seu computador ou arraste e solte aqui" at bounding box center [451, 312] width 872 height 18
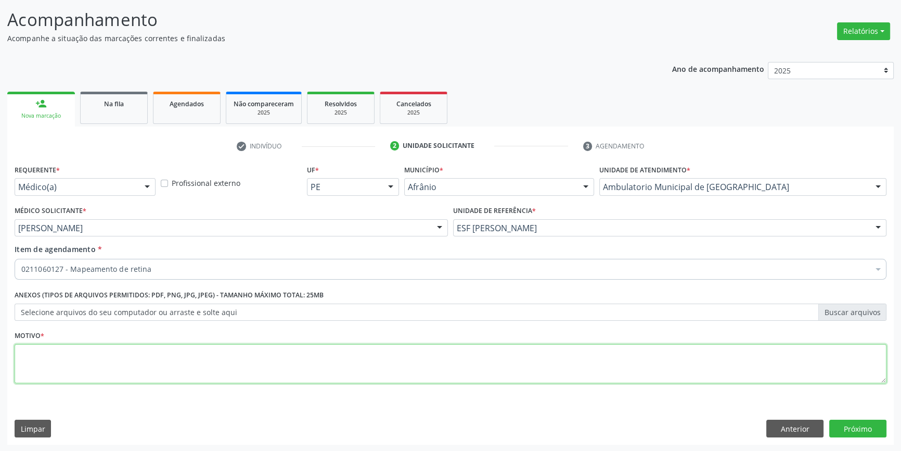
click at [301, 350] on textarea at bounding box center [451, 364] width 872 height 40
type textarea "'"
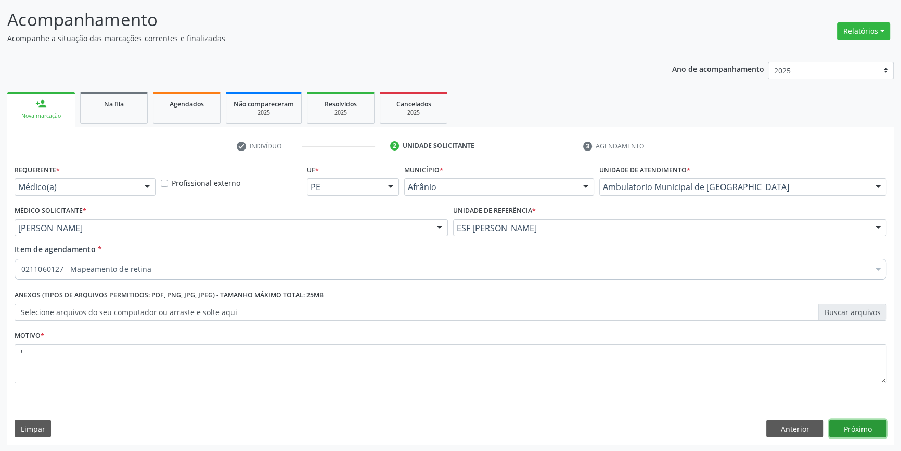
click at [856, 431] on button "Próximo" at bounding box center [857, 428] width 57 height 18
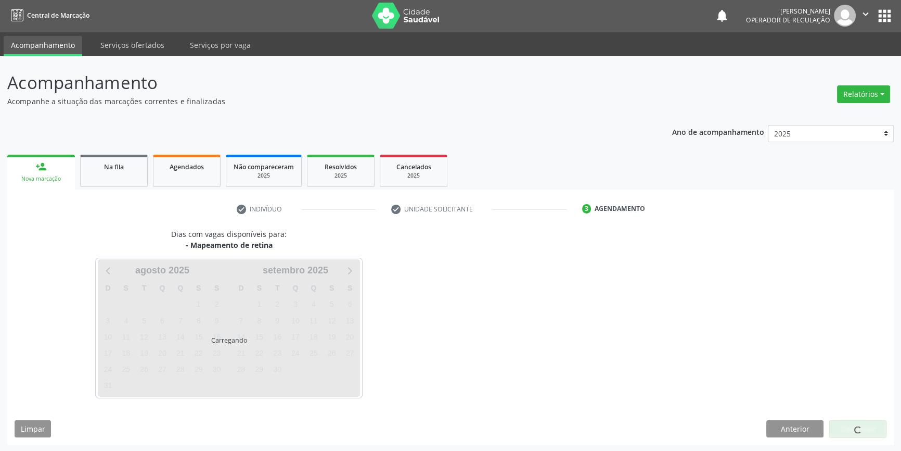
scroll to position [32, 0]
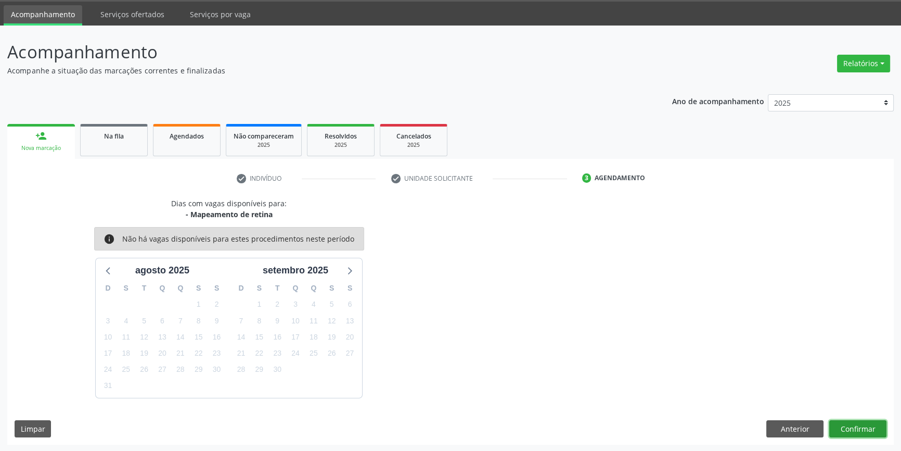
click at [856, 421] on button "Confirmar" at bounding box center [857, 429] width 57 height 18
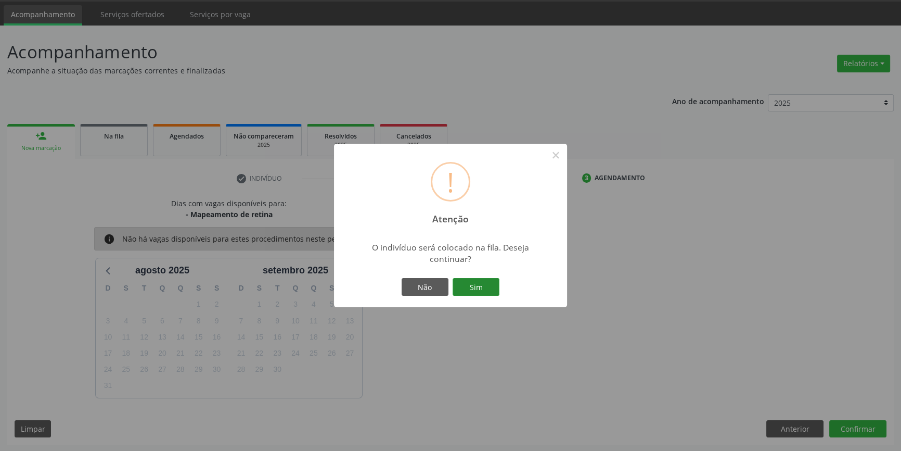
click at [487, 289] on button "Sim" at bounding box center [476, 287] width 47 height 18
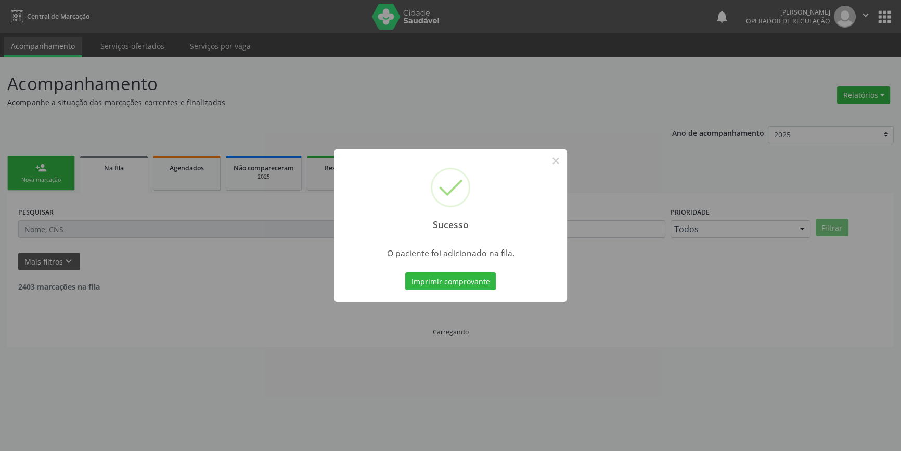
scroll to position [0, 0]
click at [561, 164] on button "×" at bounding box center [560, 161] width 18 height 18
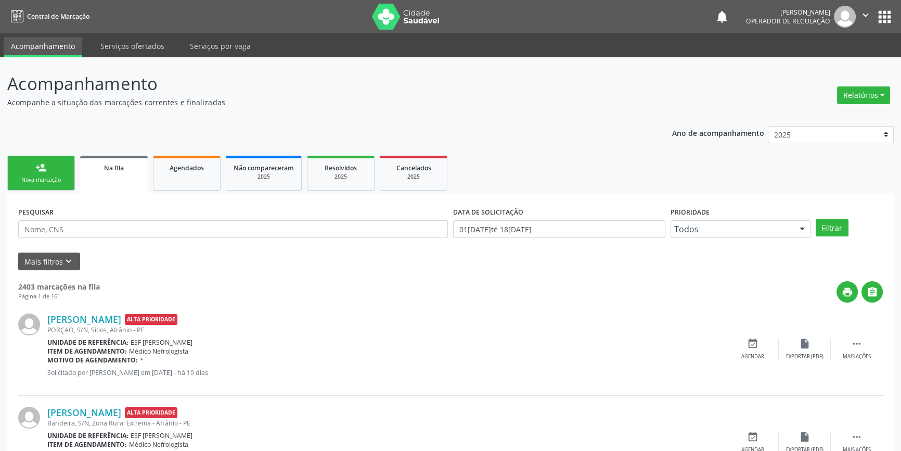
click at [55, 180] on div "Nova marcação" at bounding box center [41, 180] width 52 height 8
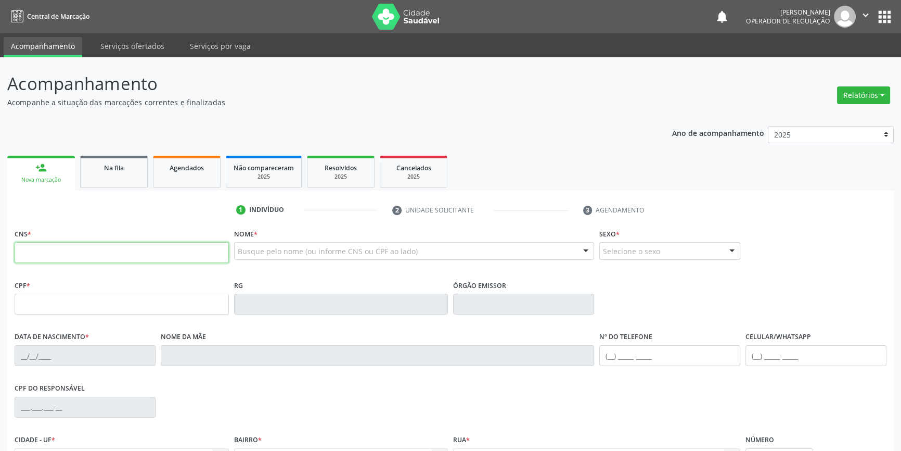
click at [70, 249] on input "text" at bounding box center [122, 252] width 214 height 21
type input "700 3059 7817 3437"
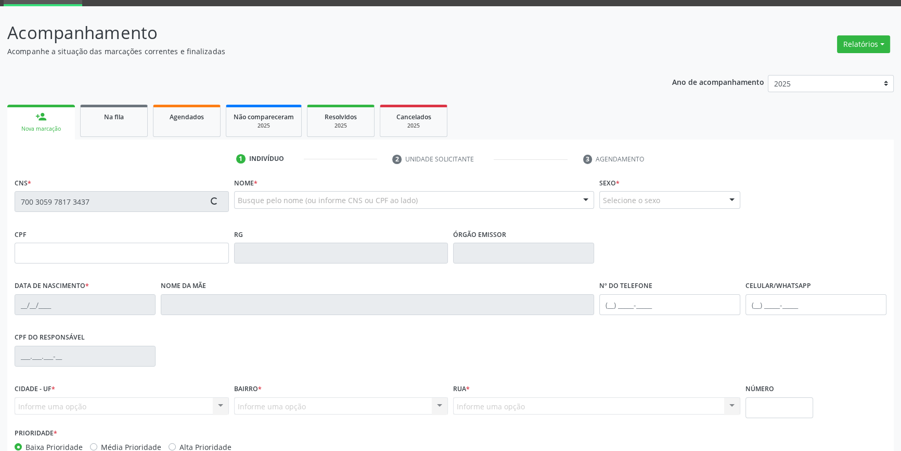
type input "110.353.694-00"
type input "11/01/1993"
type input "Maria de Fátima de Sousa Rodrigues"
type input "(87) 99993-4650"
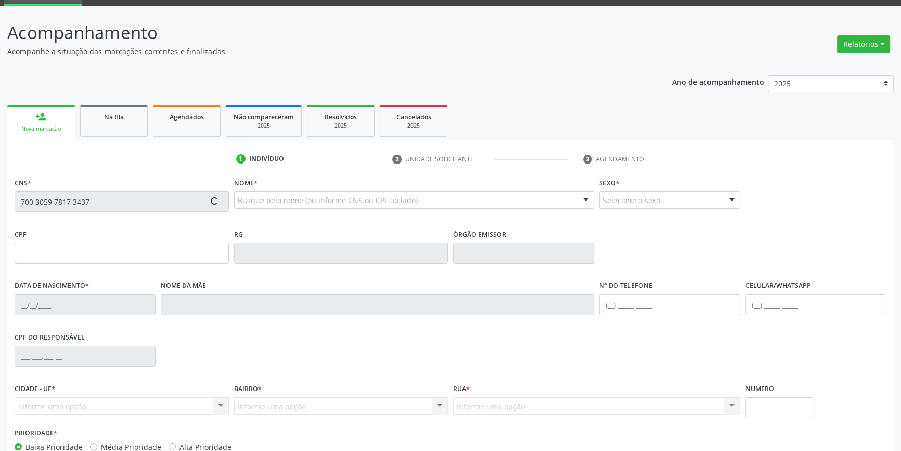
type input "S/N"
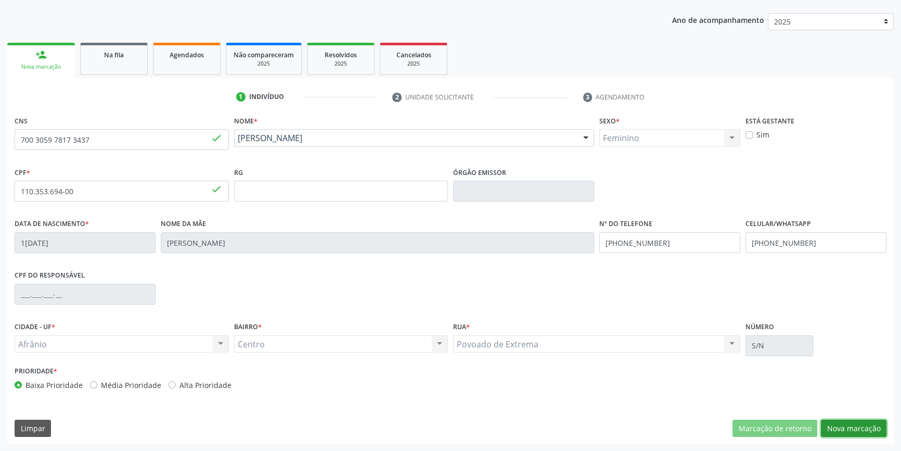
click at [845, 432] on button "Nova marcação" at bounding box center [854, 428] width 66 height 18
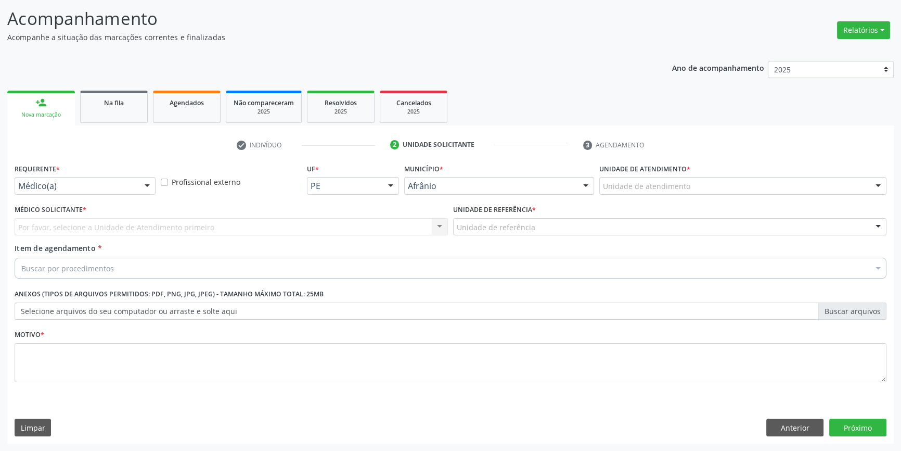
scroll to position [64, 0]
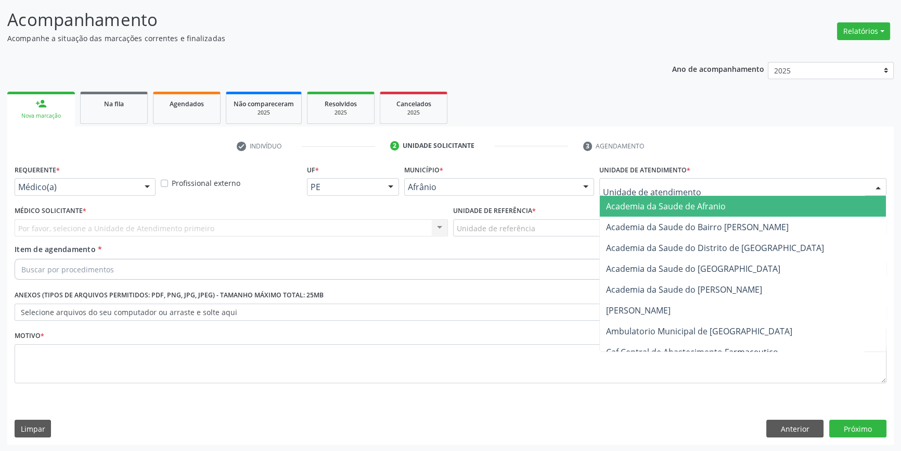
click at [645, 180] on div at bounding box center [742, 187] width 287 height 18
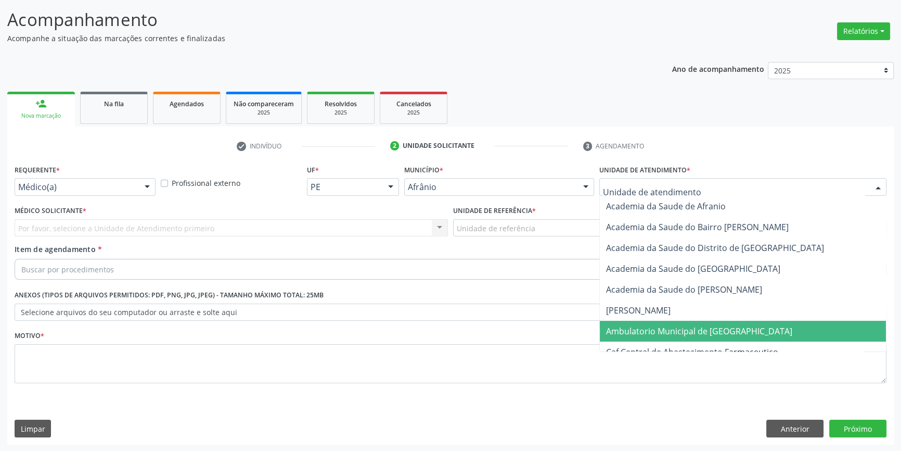
drag, startPoint x: 657, startPoint y: 333, endPoint x: 605, endPoint y: 305, distance: 58.9
click at [653, 331] on span "Ambulatorio Municipal de [GEOGRAPHIC_DATA]" at bounding box center [699, 330] width 186 height 11
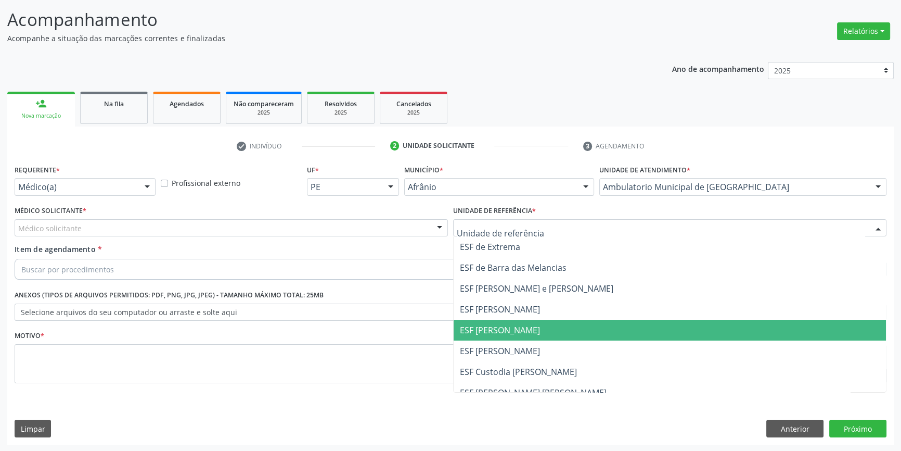
drag, startPoint x: 515, startPoint y: 325, endPoint x: 350, endPoint y: 249, distance: 182.1
click at [515, 325] on span "ESF [PERSON_NAME]" at bounding box center [500, 329] width 80 height 11
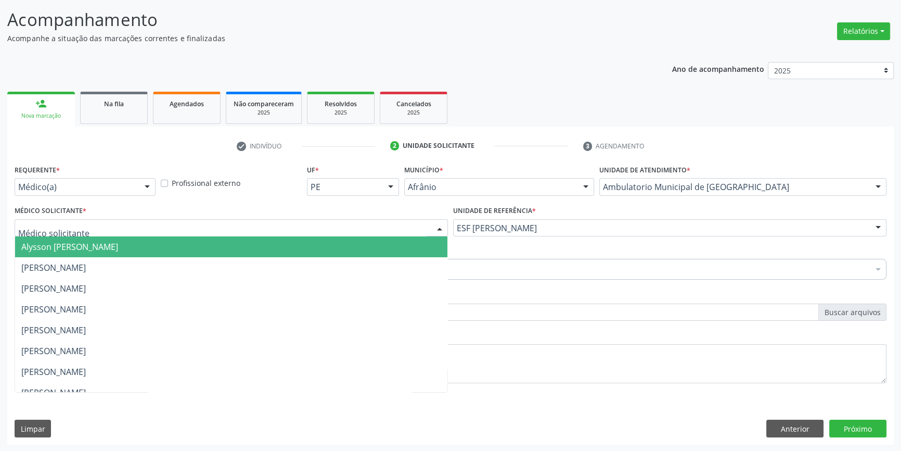
drag, startPoint x: 314, startPoint y: 230, endPoint x: 245, endPoint y: 247, distance: 70.8
click at [313, 230] on div at bounding box center [231, 228] width 433 height 18
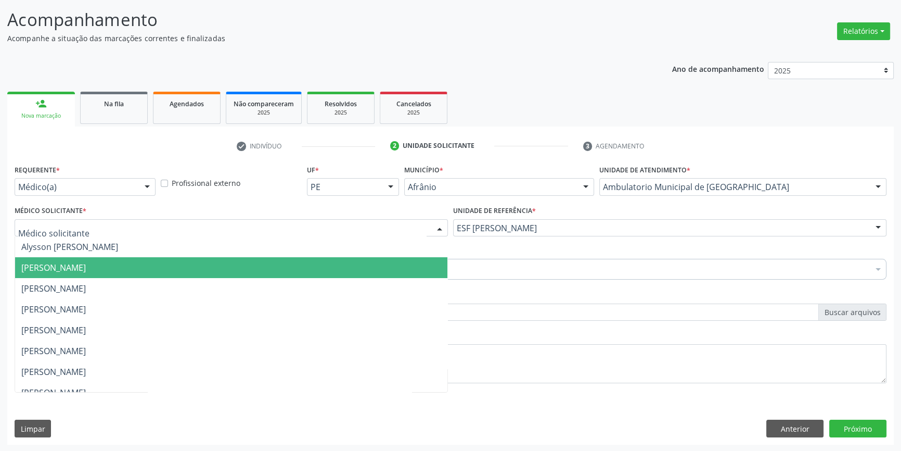
click at [168, 268] on span "[PERSON_NAME]" at bounding box center [231, 267] width 432 height 21
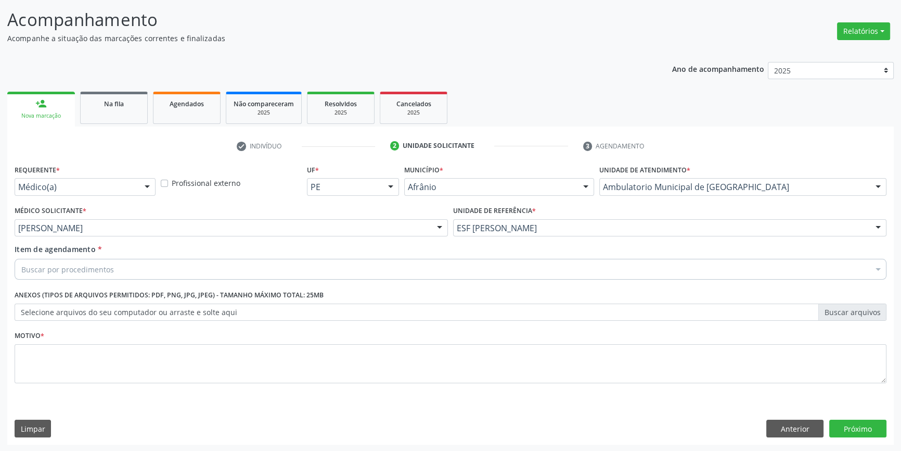
click at [161, 271] on div "Buscar por procedimentos" at bounding box center [451, 269] width 872 height 21
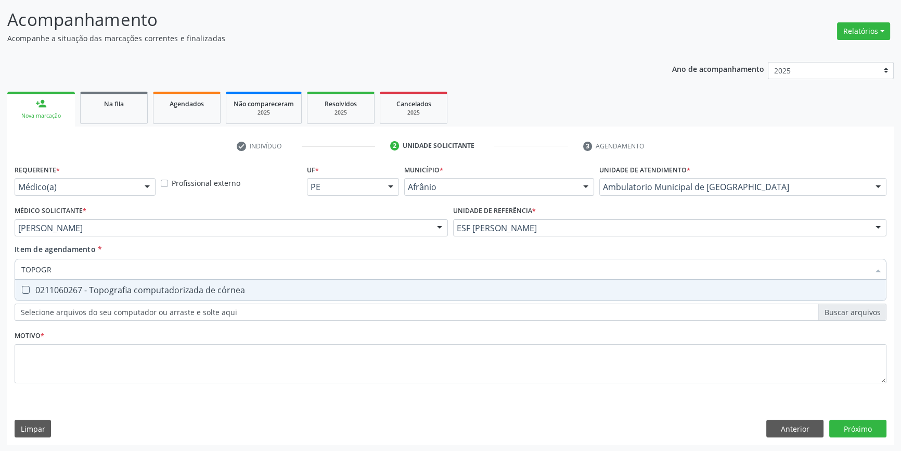
type input "TOPOGRA"
click at [184, 287] on div "0211060267 - Topografia computadorizada de córnea" at bounding box center [450, 290] width 859 height 8
checkbox córnea "true"
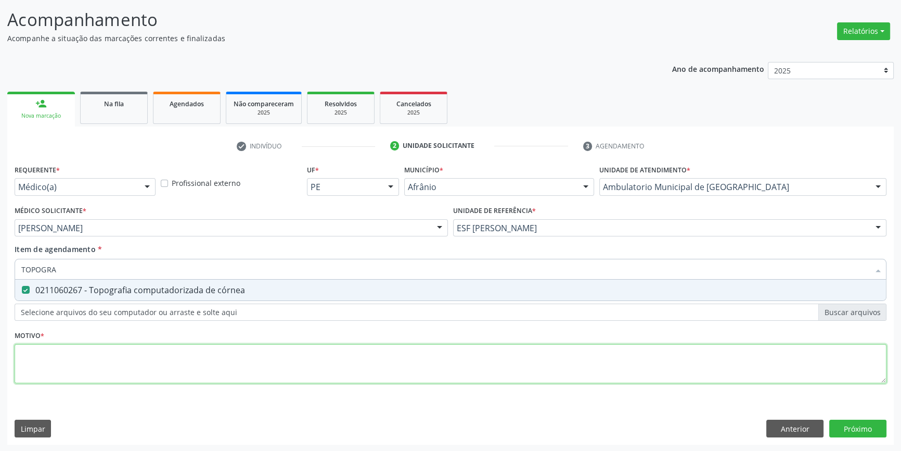
click at [163, 376] on div "Requerente * Médico(a) Médico(a) Enfermeiro(a) Paciente Nenhum resultado encont…" at bounding box center [451, 280] width 872 height 236
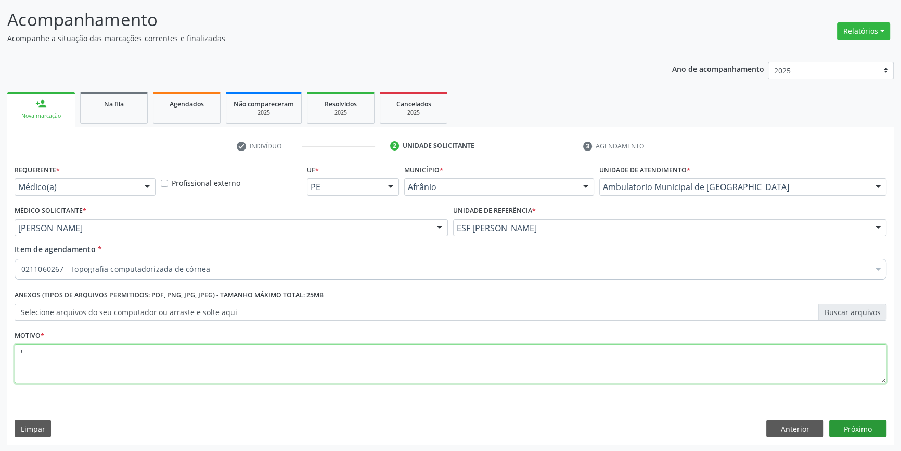
type textarea "'"
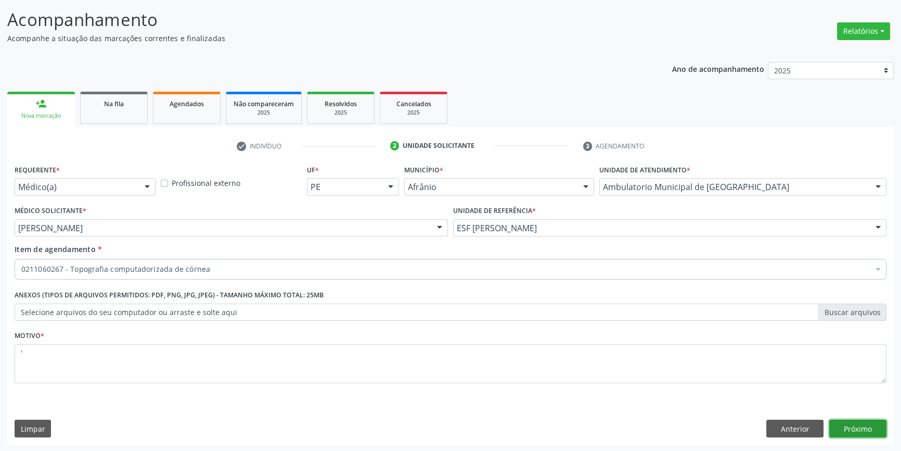
click at [863, 432] on button "Próximo" at bounding box center [857, 428] width 57 height 18
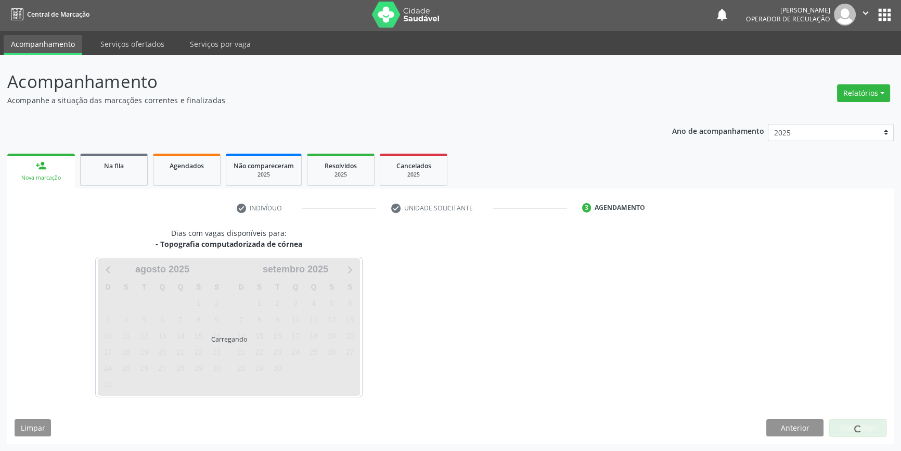
scroll to position [1, 0]
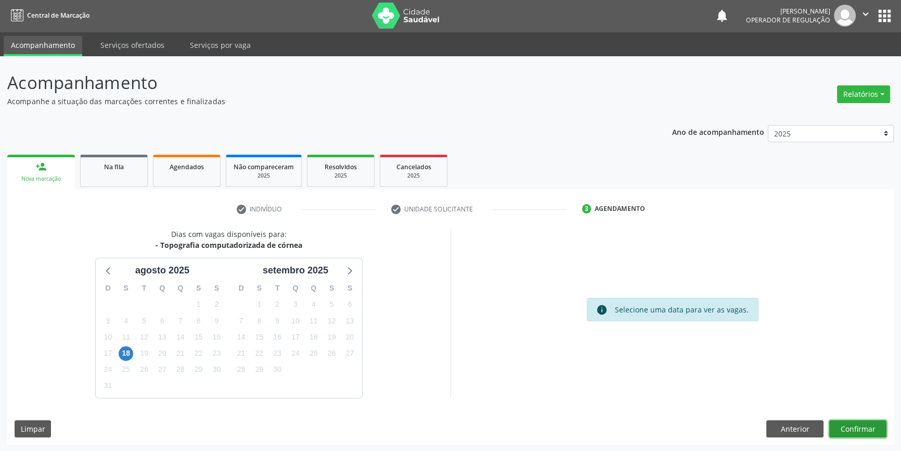
click at [855, 421] on button "Confirmar" at bounding box center [857, 429] width 57 height 18
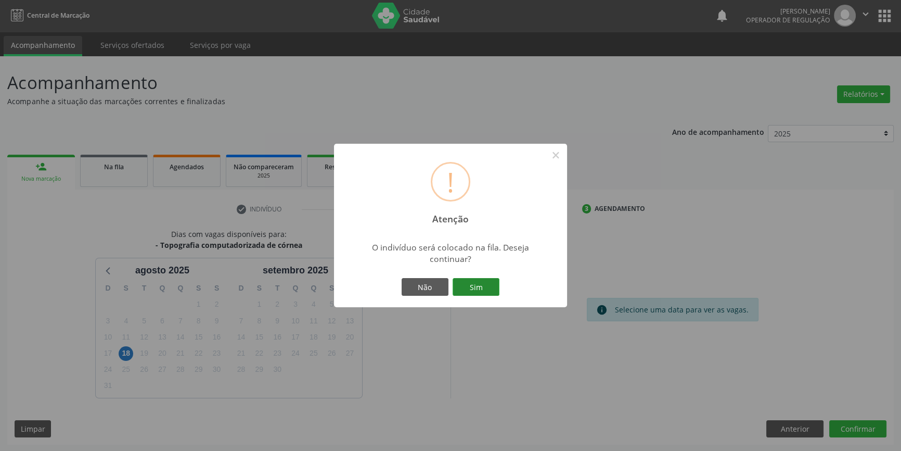
click at [481, 285] on button "Sim" at bounding box center [476, 287] width 47 height 18
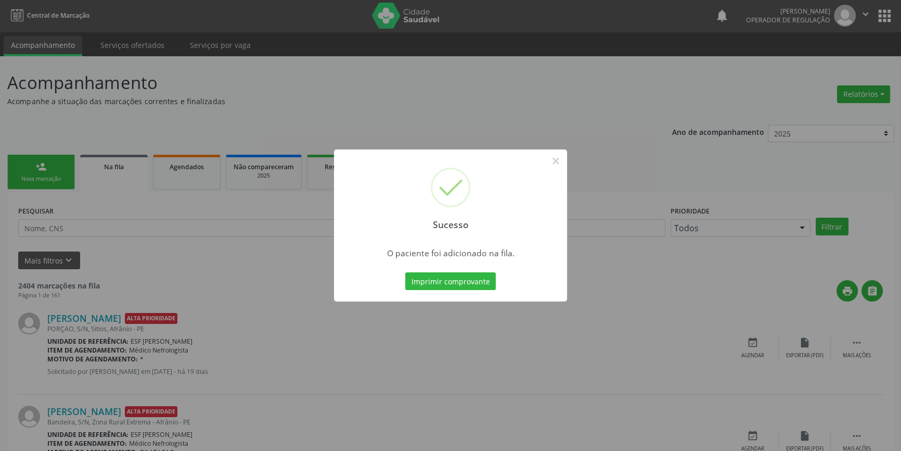
scroll to position [0, 0]
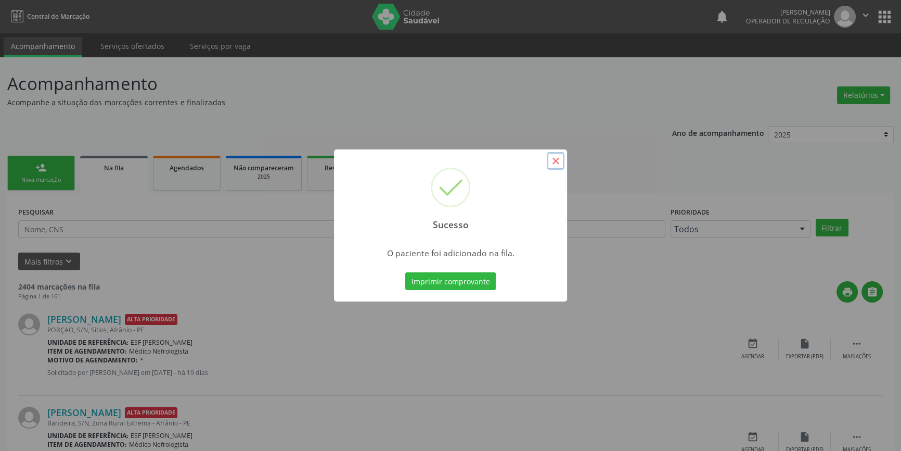
click at [548, 162] on button "×" at bounding box center [556, 161] width 18 height 18
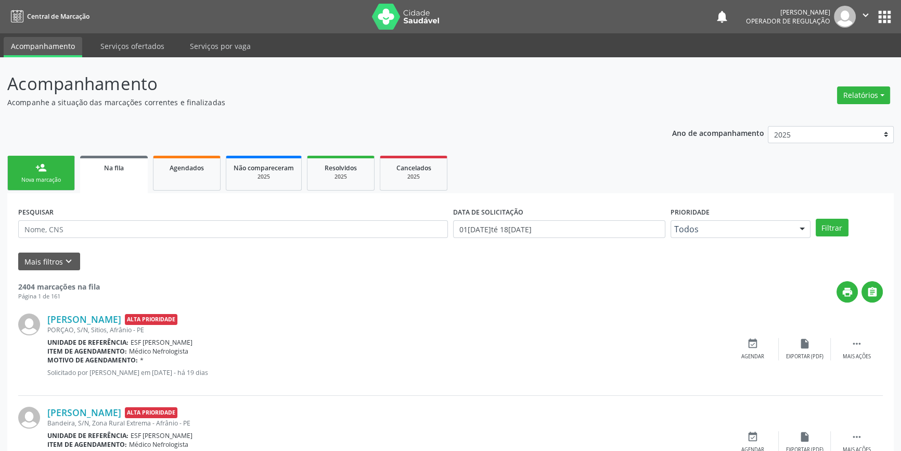
click at [32, 172] on link "person_add Nova marcação" at bounding box center [41, 173] width 68 height 35
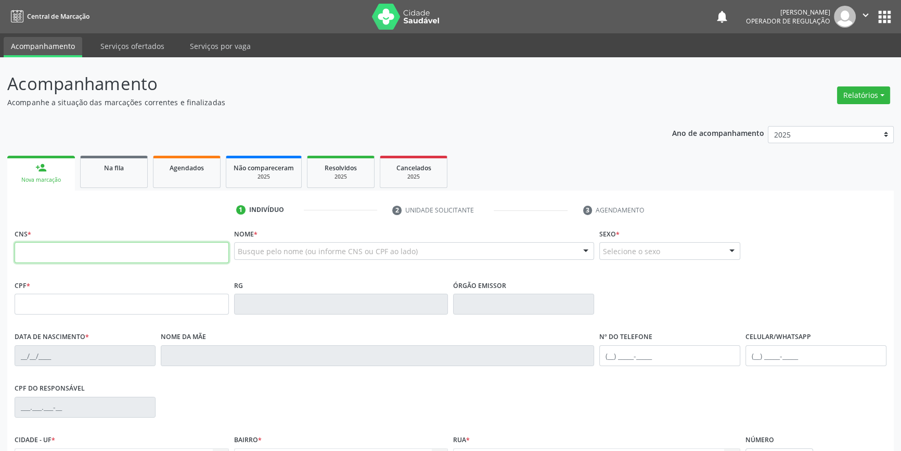
click at [103, 255] on input "text" at bounding box center [122, 252] width 214 height 21
type input "705 2084 7263 6279"
type input "707.770.264-22"
type input "21/03/1998"
type input "Luciana Lima Celestino"
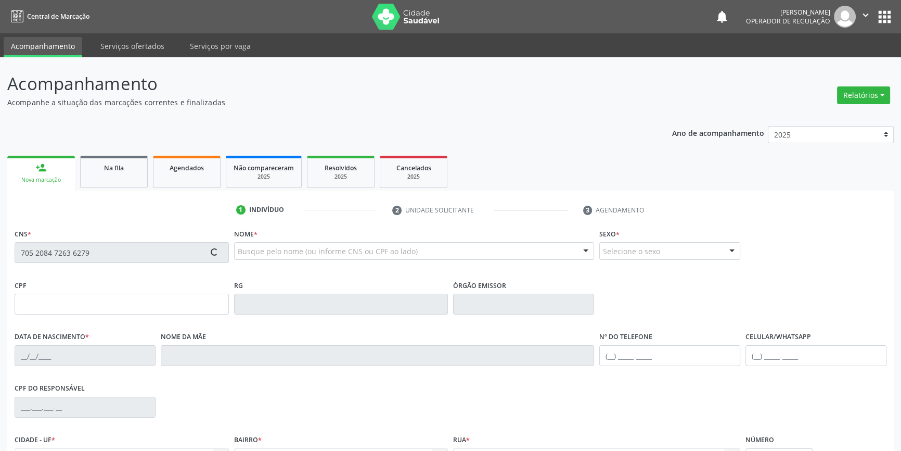
type input "(87) 98827-6717"
type input "(87) 98854-3544"
type input "497.947.013-00"
type input "290"
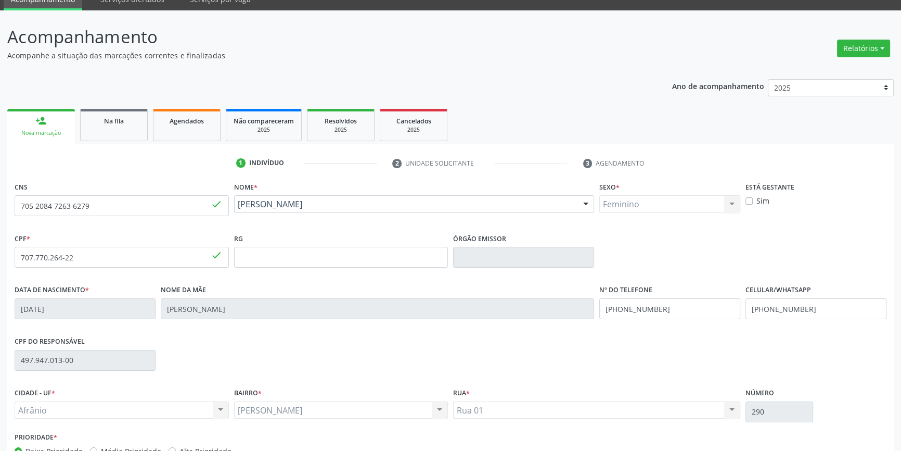
scroll to position [47, 0]
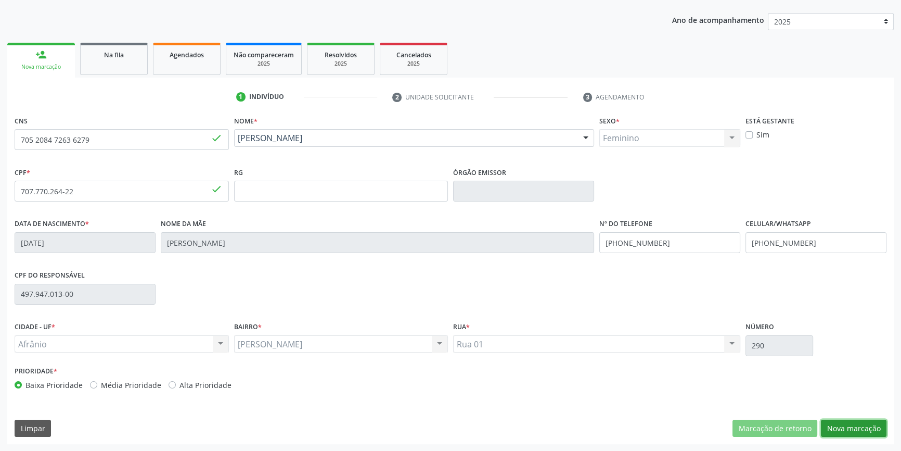
click at [852, 420] on button "Nova marcação" at bounding box center [854, 428] width 66 height 18
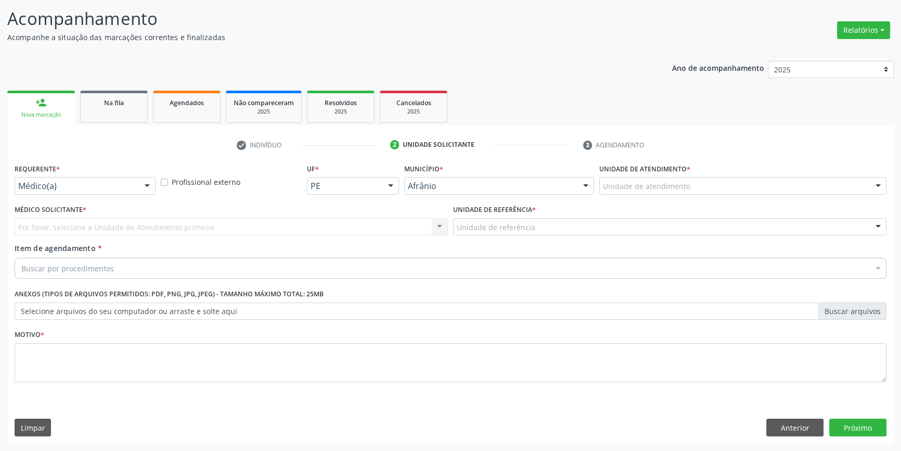
scroll to position [64, 0]
click at [694, 183] on div "Unidade de atendimento" at bounding box center [742, 187] width 287 height 18
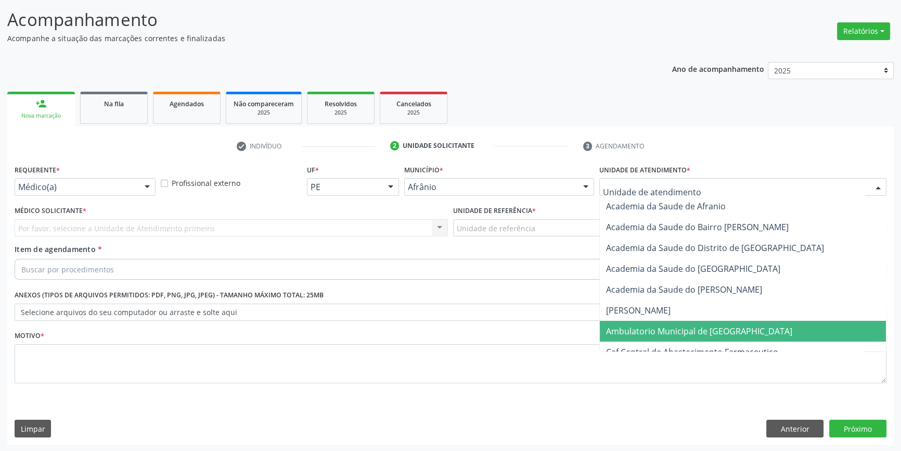
drag, startPoint x: 689, startPoint y: 327, endPoint x: 598, endPoint y: 291, distance: 98.1
click at [688, 327] on span "Ambulatorio Municipal de [GEOGRAPHIC_DATA]" at bounding box center [699, 330] width 186 height 11
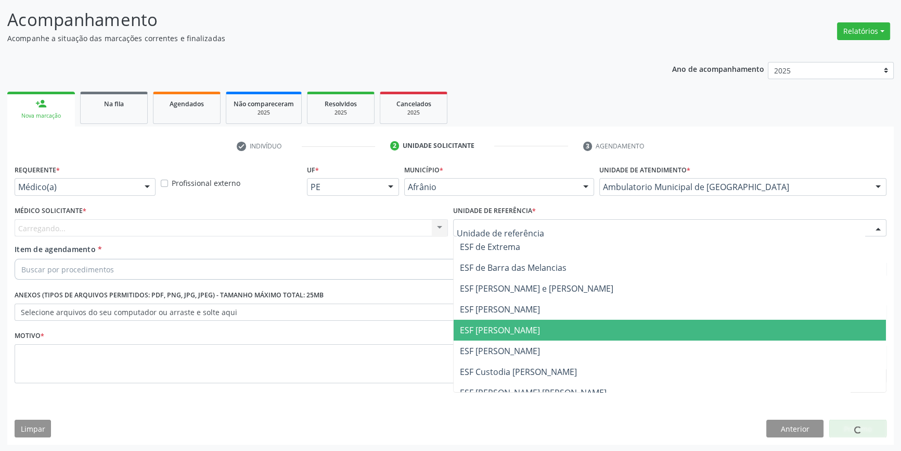
click at [521, 337] on span "ESF [PERSON_NAME]" at bounding box center [670, 329] width 432 height 21
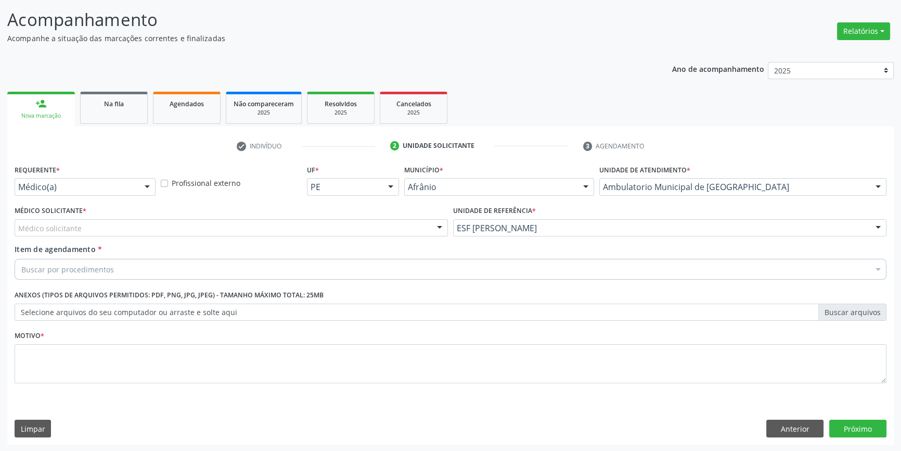
click at [245, 226] on div "Médico solicitante" at bounding box center [231, 228] width 433 height 18
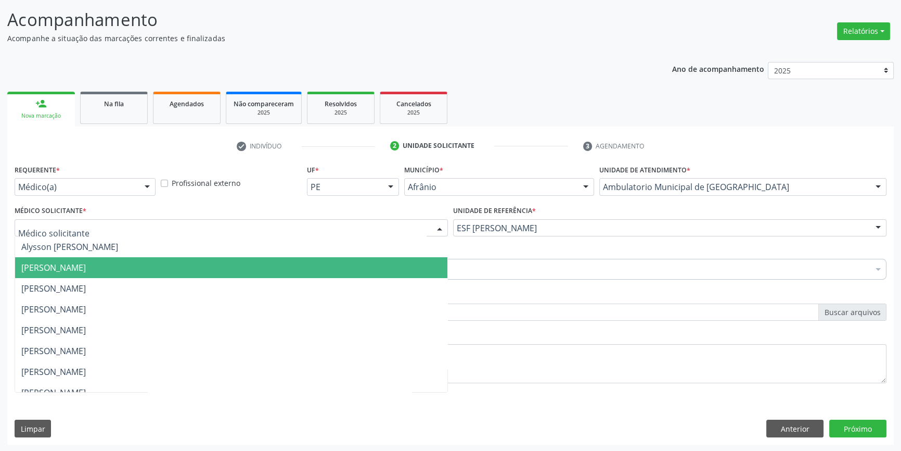
click at [86, 263] on span "[PERSON_NAME]" at bounding box center [53, 267] width 65 height 11
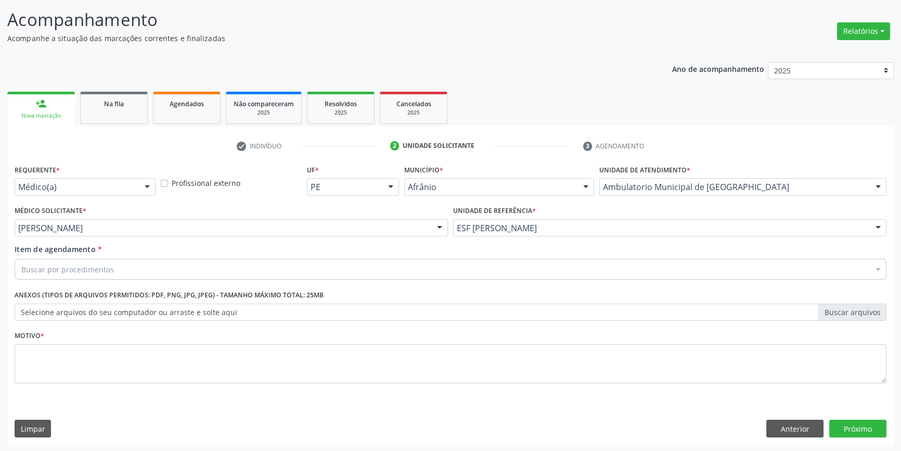
click at [134, 263] on div "Buscar por procedimentos" at bounding box center [451, 269] width 872 height 21
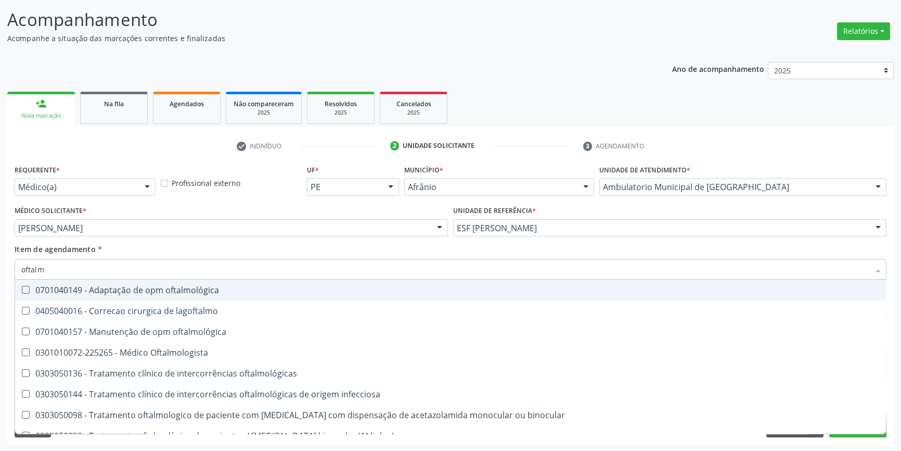
type input "oftalmo"
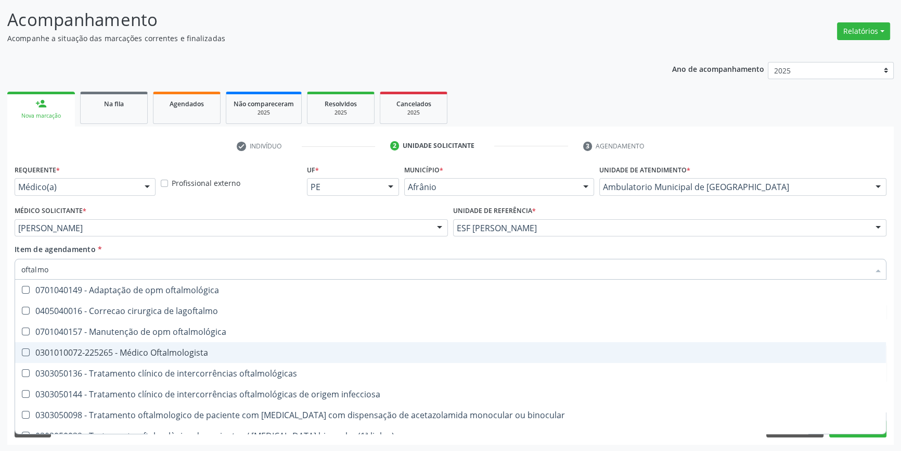
click at [185, 354] on div "0301010072-225265 - Médico Oftalmologista" at bounding box center [450, 352] width 859 height 8
checkbox Oftalmologista "true"
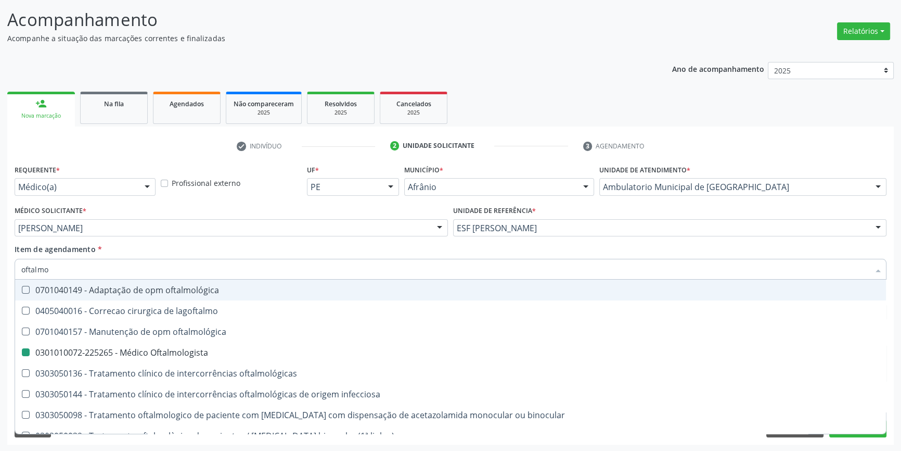
click at [207, 253] on div "Item de agendamento * oftalmo Desfazer seleção 0701040149 - Adaptação de opm of…" at bounding box center [451, 260] width 872 height 33
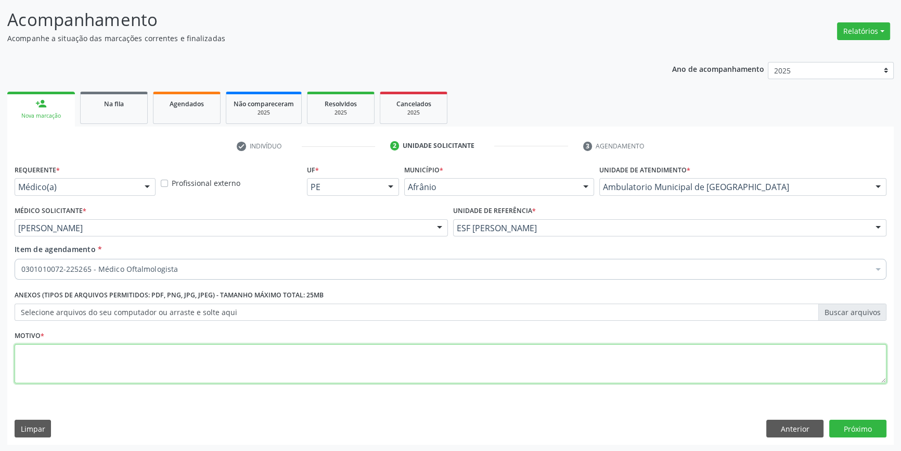
click at [235, 355] on textarea at bounding box center [451, 364] width 872 height 40
type textarea "hs26"
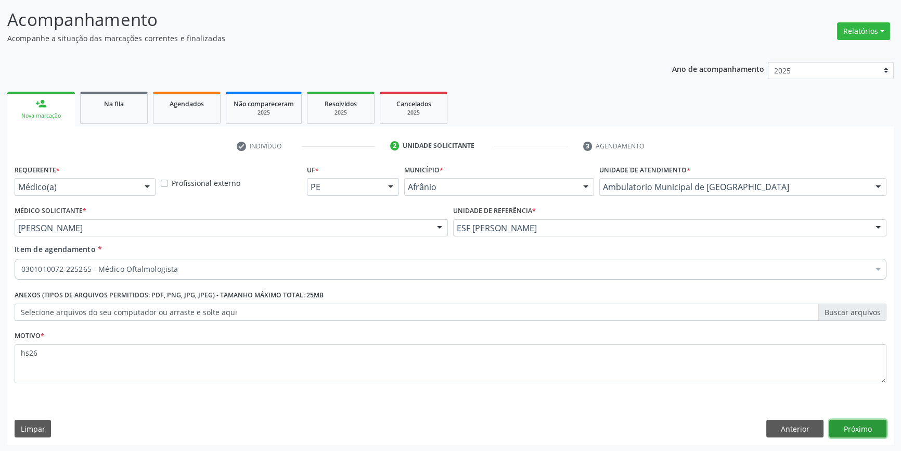
click at [867, 428] on button "Próximo" at bounding box center [857, 428] width 57 height 18
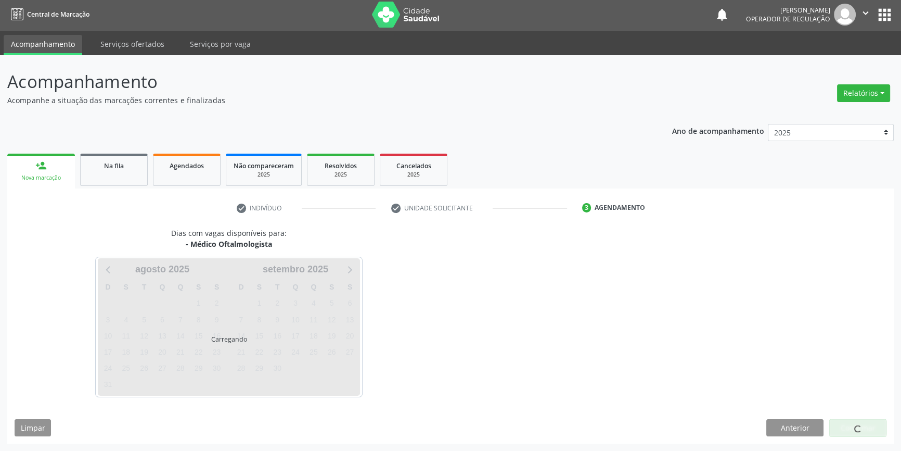
scroll to position [1, 0]
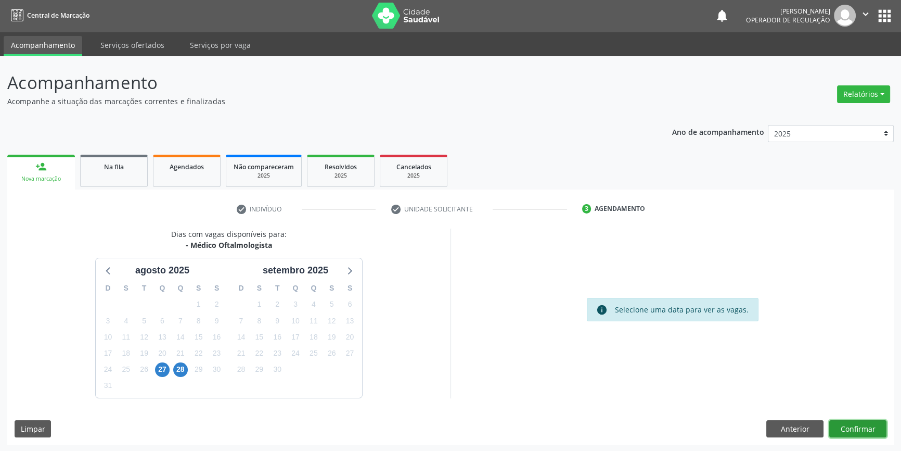
click at [867, 428] on button "Confirmar" at bounding box center [857, 429] width 57 height 18
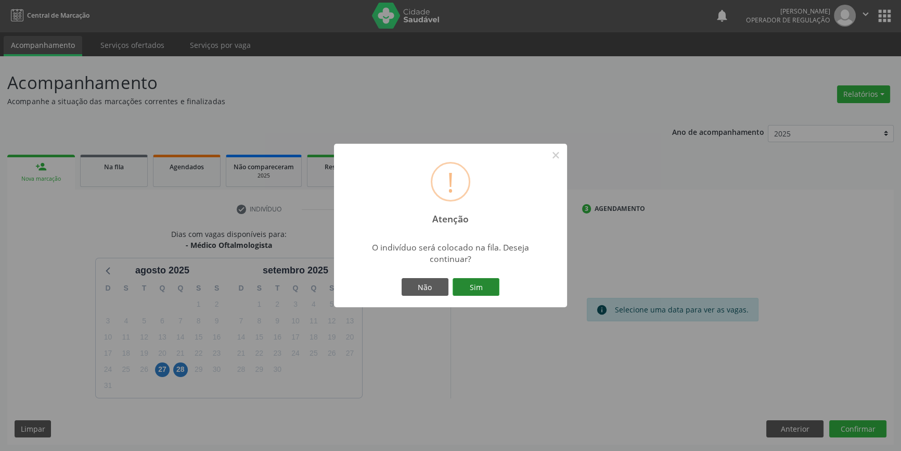
click at [483, 293] on button "Sim" at bounding box center [476, 287] width 47 height 18
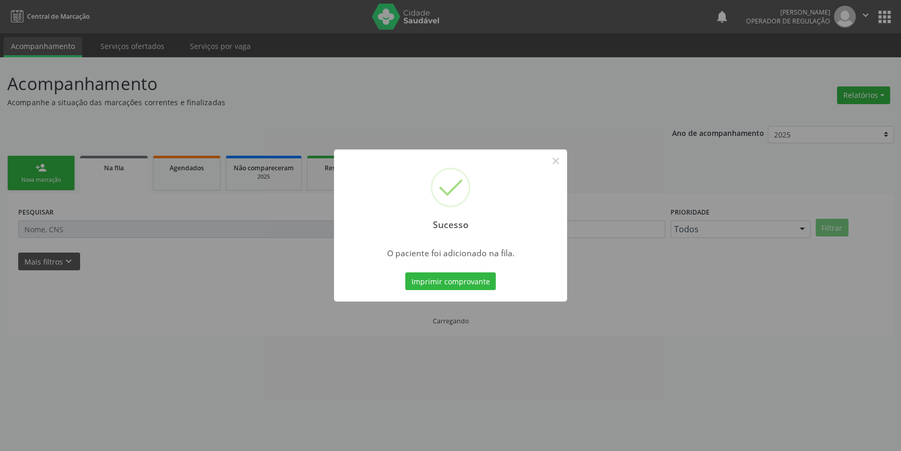
scroll to position [0, 0]
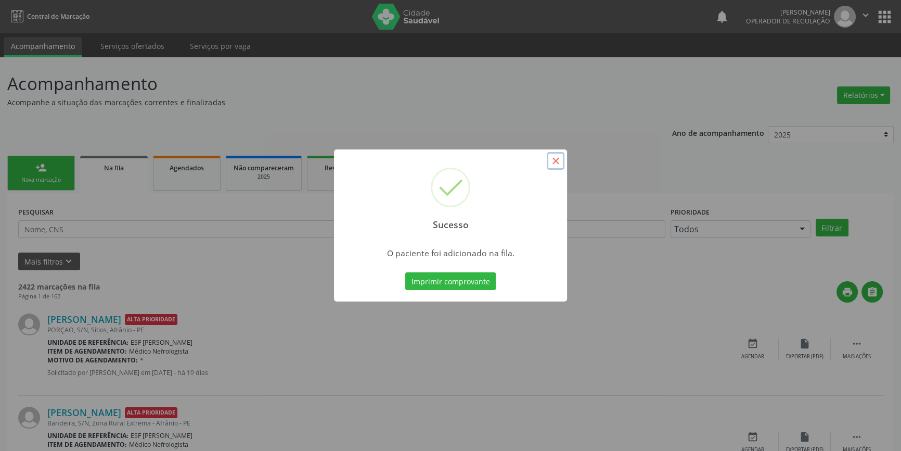
click at [559, 162] on button "×" at bounding box center [556, 161] width 18 height 18
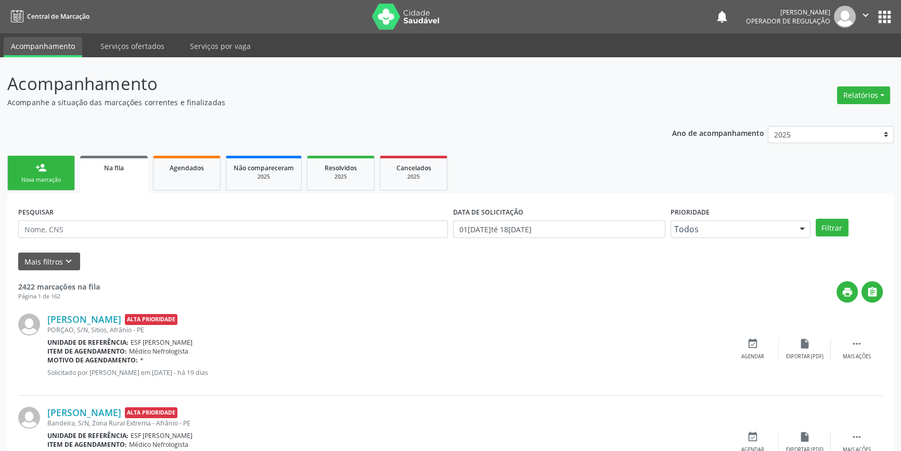
click at [37, 165] on div "person_add" at bounding box center [40, 167] width 11 height 11
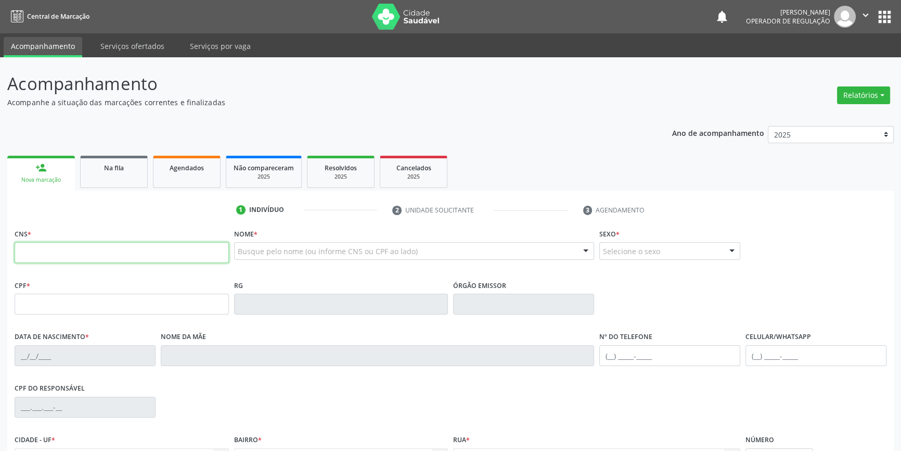
click at [40, 249] on input "text" at bounding box center [122, 252] width 214 height 21
type input "700 5087 1860 3157"
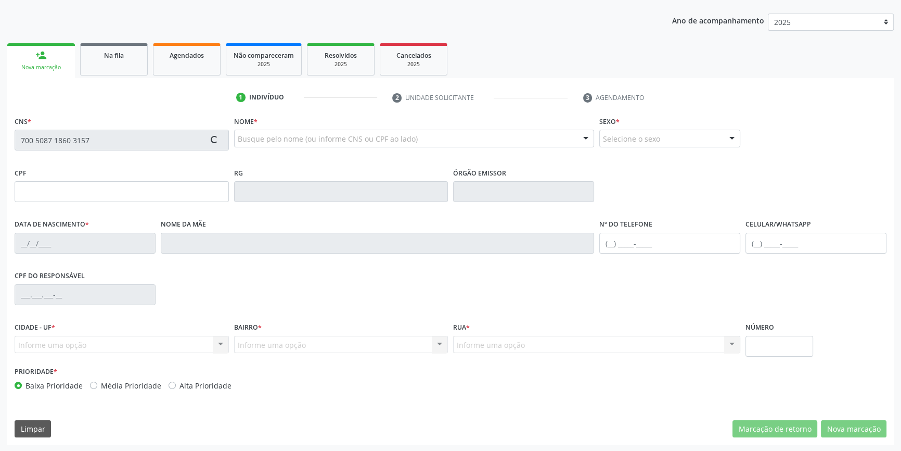
scroll to position [113, 0]
type input "26/04/1967"
type input "(87) 98116-7639"
type input "S/N"
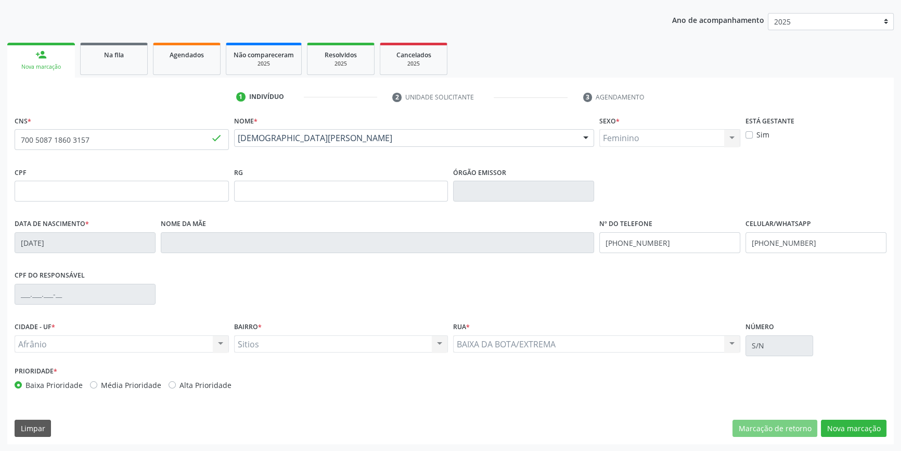
click at [889, 417] on div "CNS * 700 5087 1860 3157 done Nome * Carmelita de Souza Rodrigues Carmelita de …" at bounding box center [450, 278] width 887 height 331
click at [872, 423] on button "Nova marcação" at bounding box center [854, 428] width 66 height 18
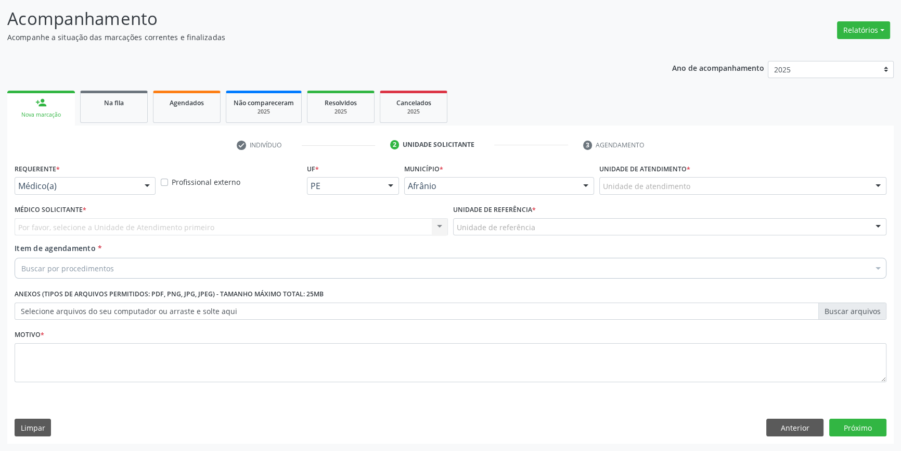
scroll to position [64, 0]
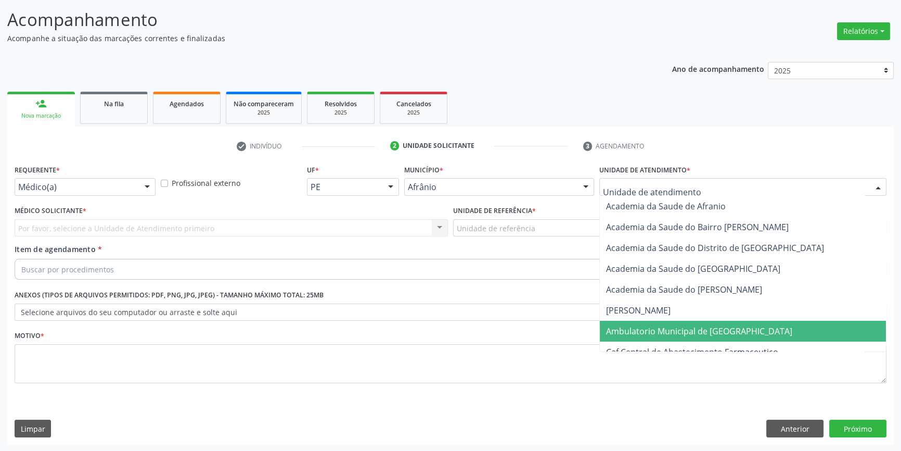
click at [672, 322] on span "Ambulatorio Municipal de [GEOGRAPHIC_DATA]" at bounding box center [743, 331] width 286 height 21
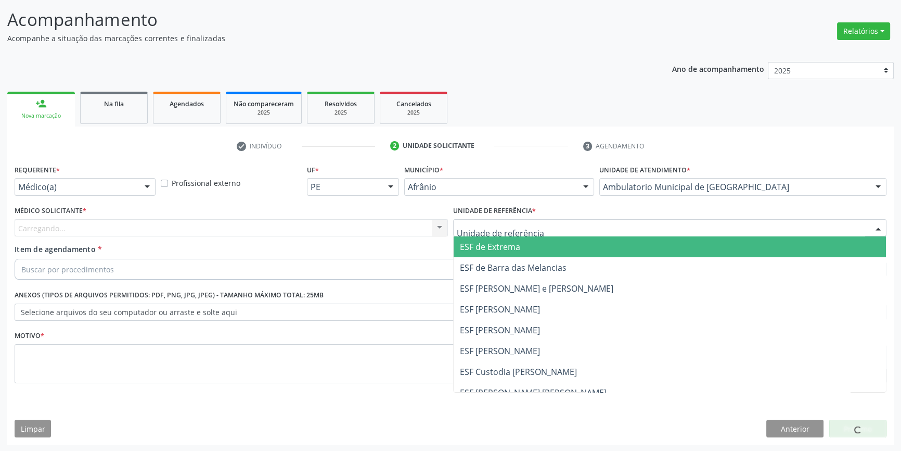
click at [538, 232] on div at bounding box center [669, 228] width 433 height 18
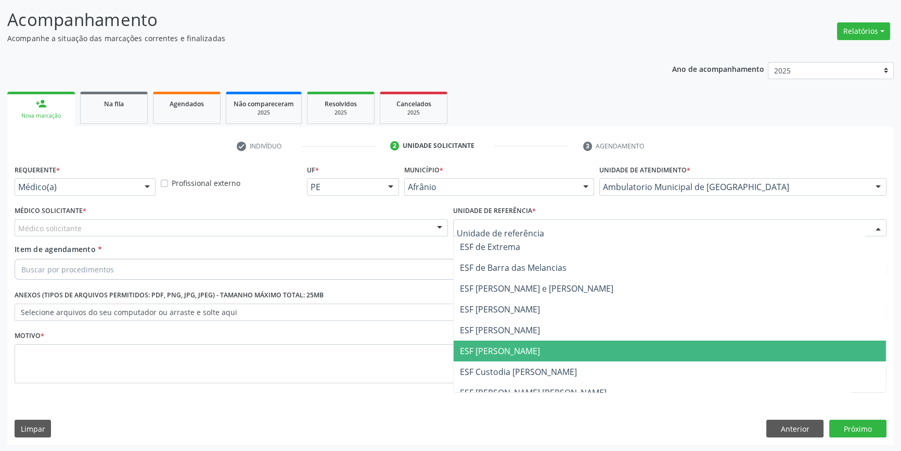
click at [502, 348] on span "ESF [PERSON_NAME]" at bounding box center [500, 350] width 80 height 11
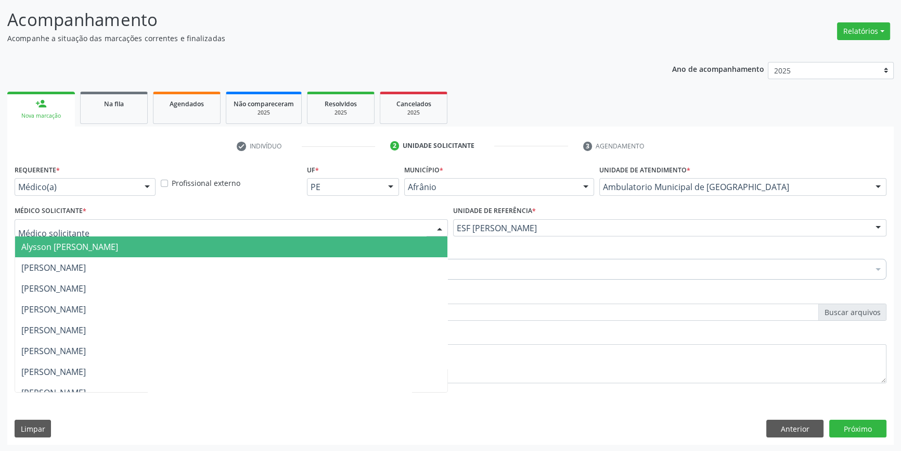
click at [304, 219] on div at bounding box center [231, 228] width 433 height 18
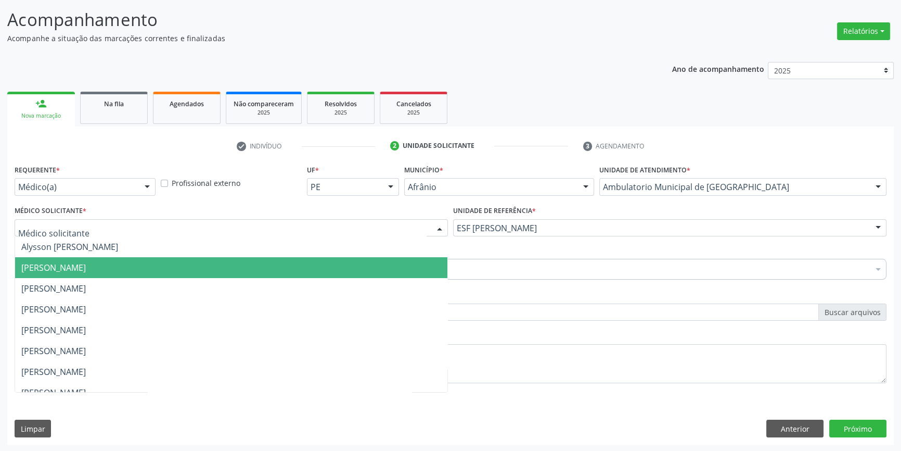
click at [52, 292] on span "[PERSON_NAME]" at bounding box center [53, 288] width 65 height 11
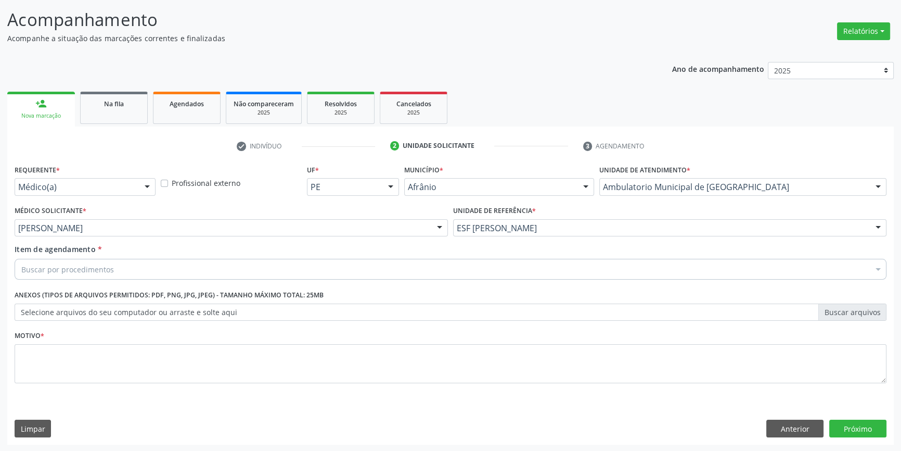
drag, startPoint x: 87, startPoint y: 238, endPoint x: 100, endPoint y: 231, distance: 14.5
click at [89, 236] on div "Médico Solicitante * [PERSON_NAME] [PERSON_NAME] [PERSON_NAME] [PERSON_NAME] Re…" at bounding box center [231, 223] width 439 height 41
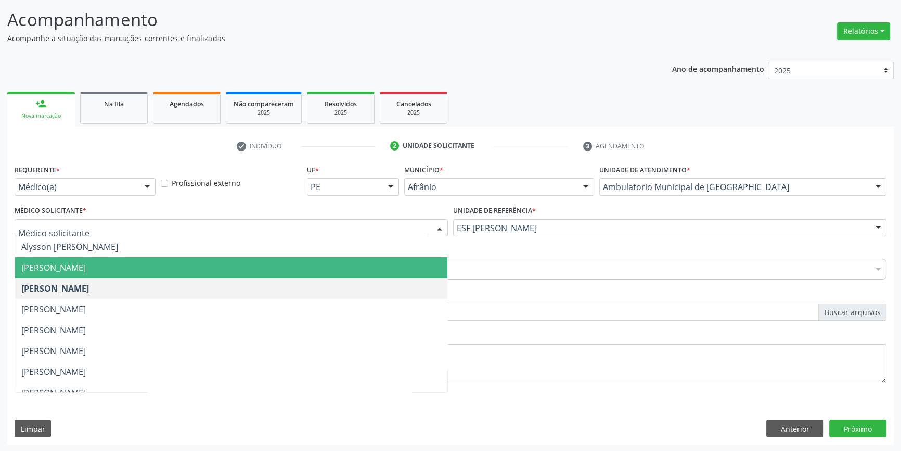
click at [80, 264] on span "[PERSON_NAME]" at bounding box center [53, 267] width 65 height 11
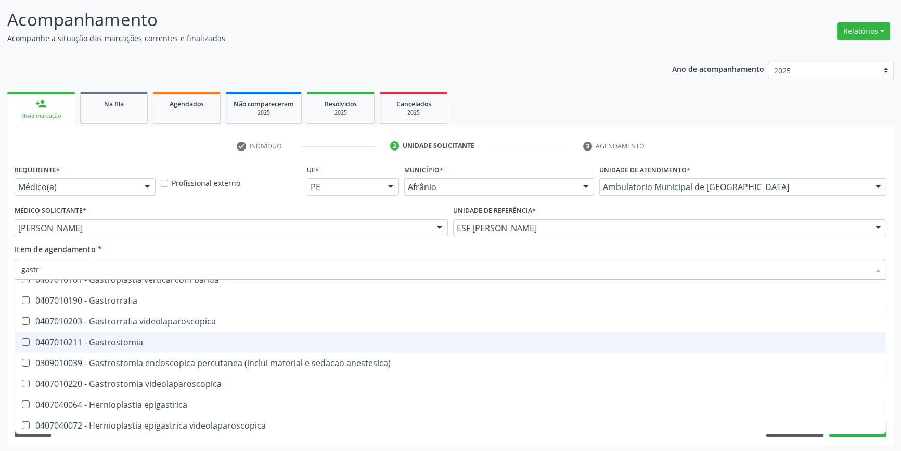
scroll to position [359, 0]
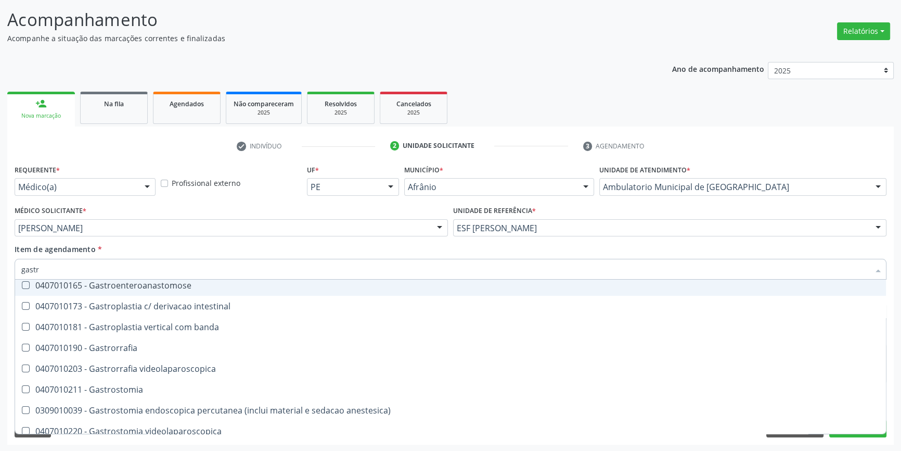
drag, startPoint x: 48, startPoint y: 266, endPoint x: 0, endPoint y: 265, distance: 48.4
click at [0, 265] on div "Acompanhamento Acompanhe a situação das marcações correntes e finalizadas Relat…" at bounding box center [450, 222] width 901 height 458
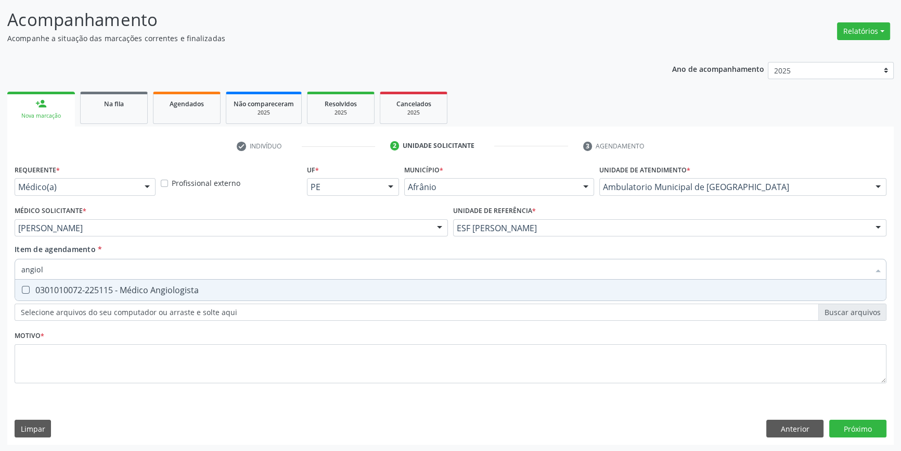
scroll to position [0, 0]
type input "angiolo"
click at [65, 282] on span "0301010072-225115 - Médico Angiologista" at bounding box center [450, 289] width 871 height 21
checkbox Angiologista "true"
click at [0, 271] on div "Acompanhamento Acompanhe a situação das marcações correntes e finalizadas Relat…" at bounding box center [450, 222] width 901 height 458
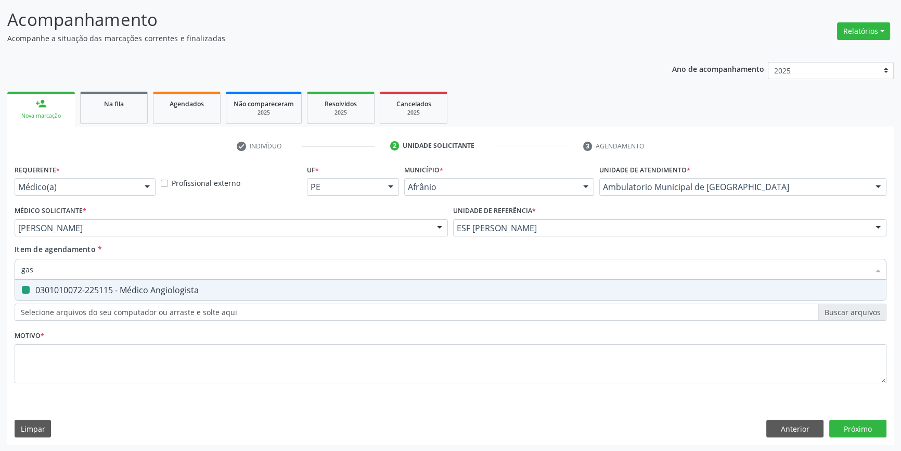
type input "gast"
checkbox Angiologista "false"
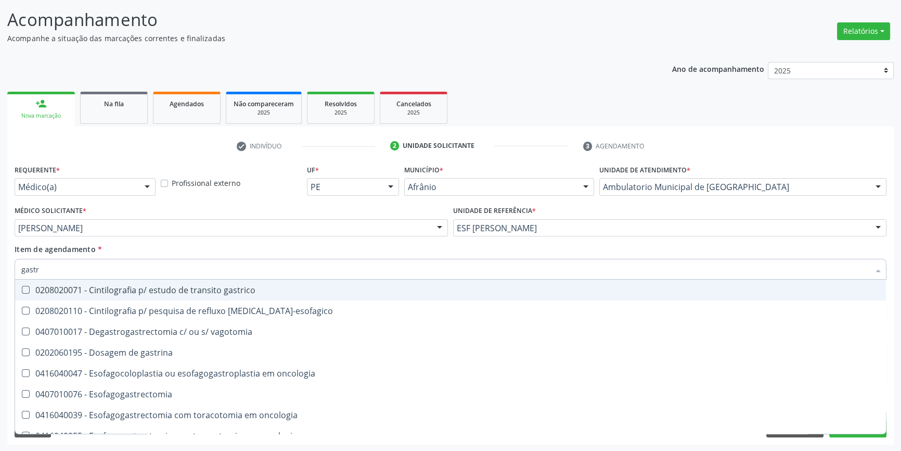
type input "gastro"
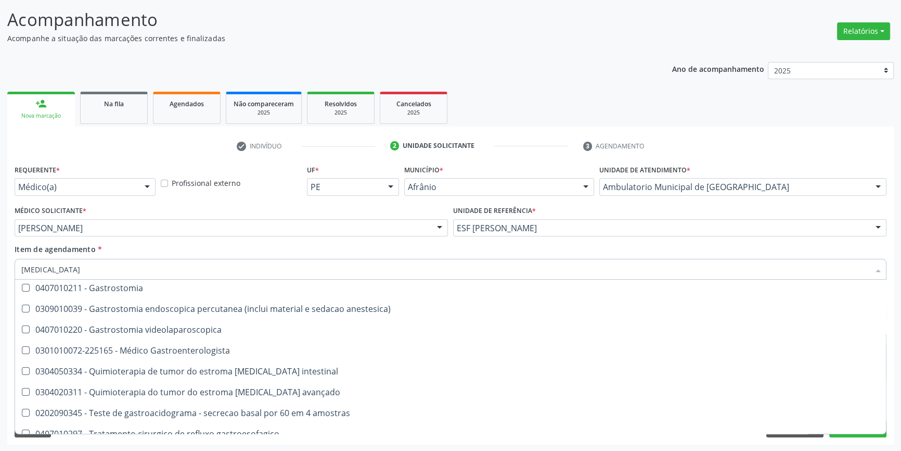
scroll to position [220, 0]
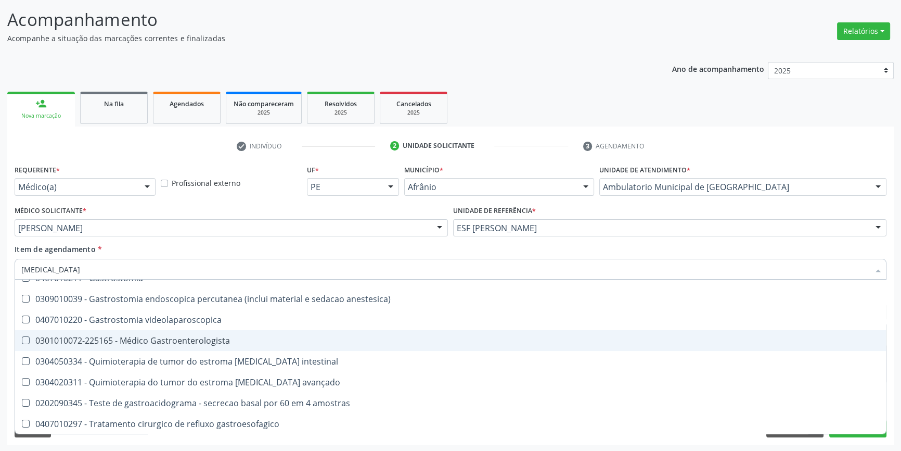
click at [173, 338] on div "0301010072-225165 - Médico Gastroenterologista" at bounding box center [450, 340] width 859 height 8
checkbox Gastroenterologista "true"
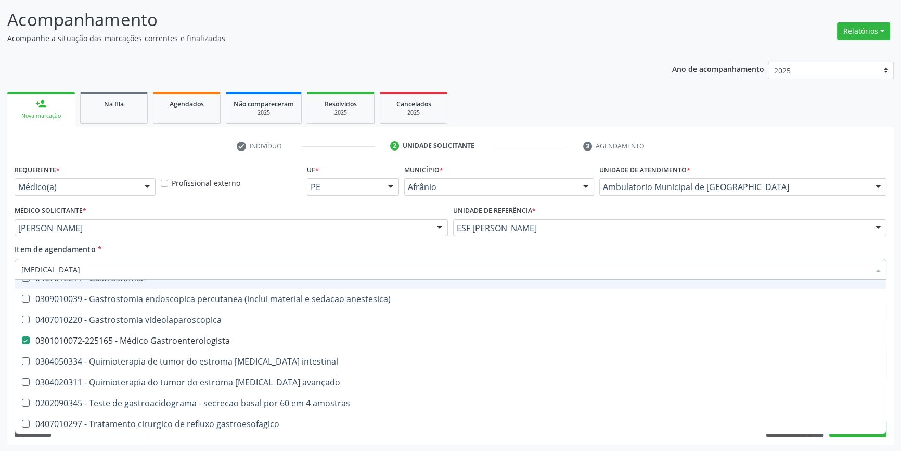
click at [220, 245] on div "Item de agendamento * gastro Desfazer seleção 0208020110 - Cintilografia p/ pes…" at bounding box center [451, 260] width 872 height 33
checkbox vagotomia "true"
checkbox oncologia "true"
checkbox Gastroenterologista "false"
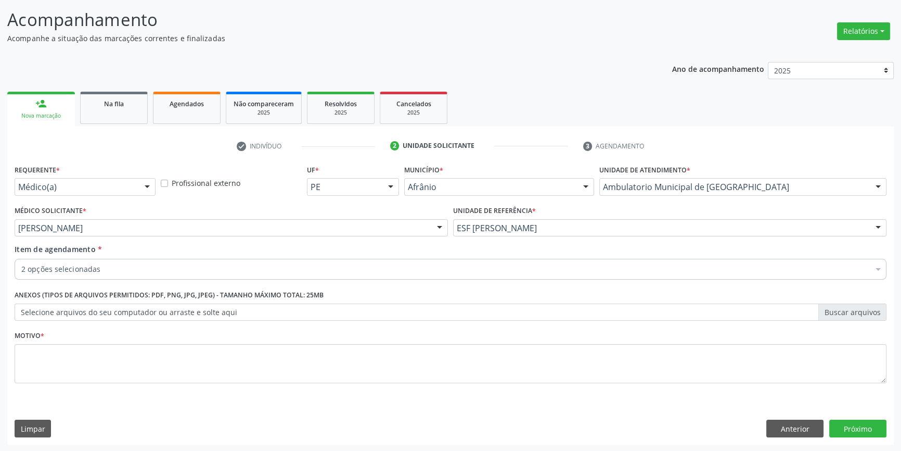
scroll to position [0, 0]
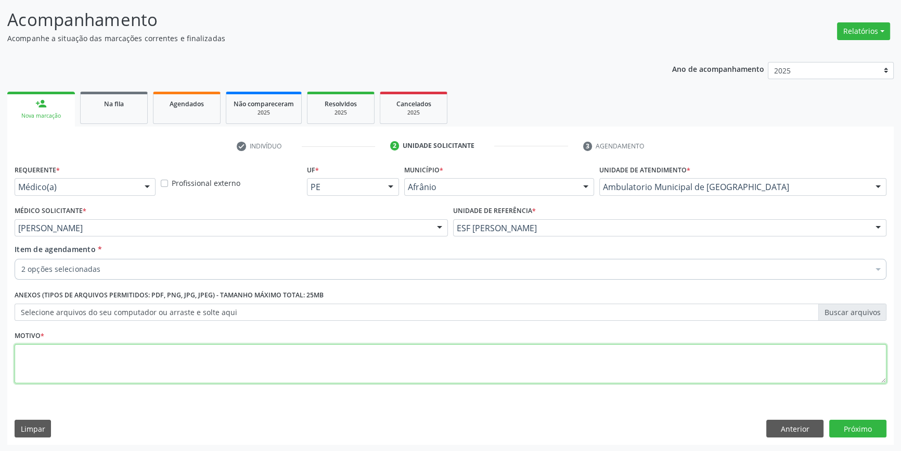
click at [165, 361] on textarea at bounding box center [451, 364] width 872 height 40
type textarea "'"
drag, startPoint x: 155, startPoint y: 369, endPoint x: 79, endPoint y: 372, distance: 75.5
click at [79, 372] on textarea "'" at bounding box center [451, 364] width 872 height 40
type textarea "retorno"
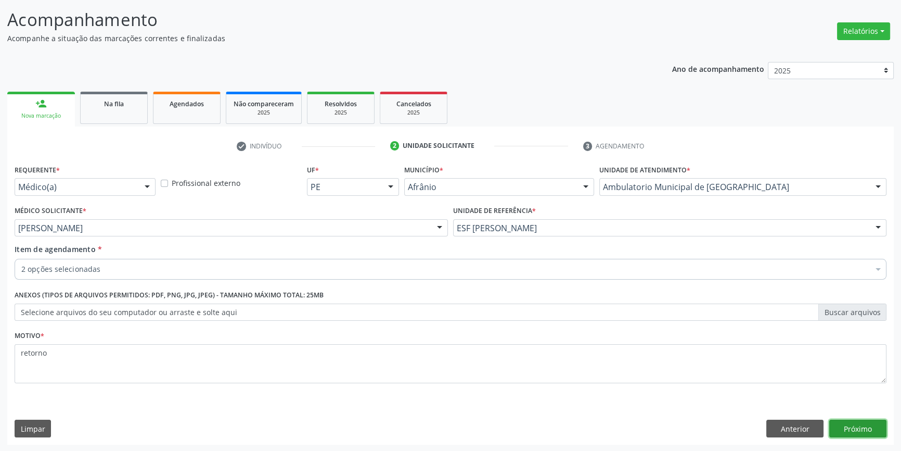
click at [861, 421] on button "Próximo" at bounding box center [857, 428] width 57 height 18
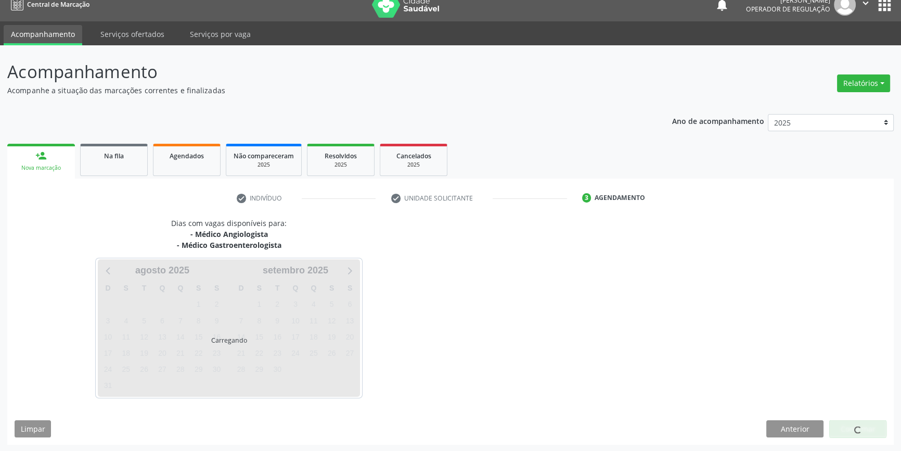
scroll to position [43, 0]
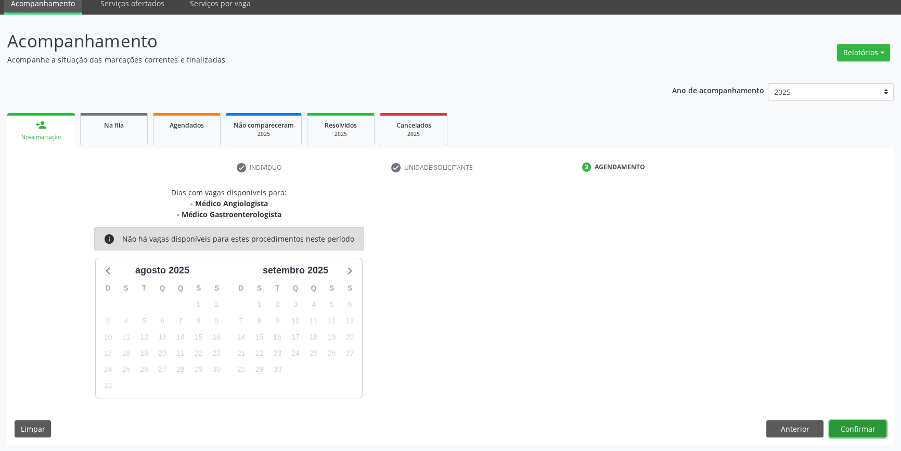
click at [860, 422] on button "Confirmar" at bounding box center [857, 429] width 57 height 18
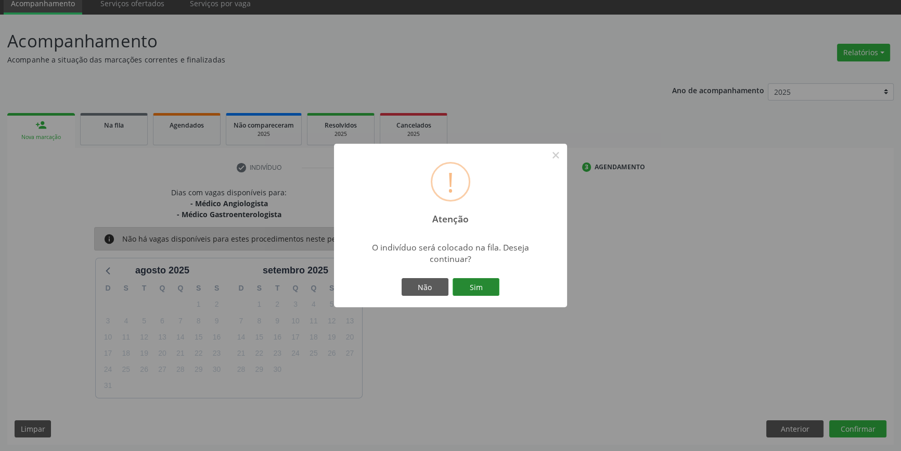
click at [476, 289] on button "Sim" at bounding box center [476, 287] width 47 height 18
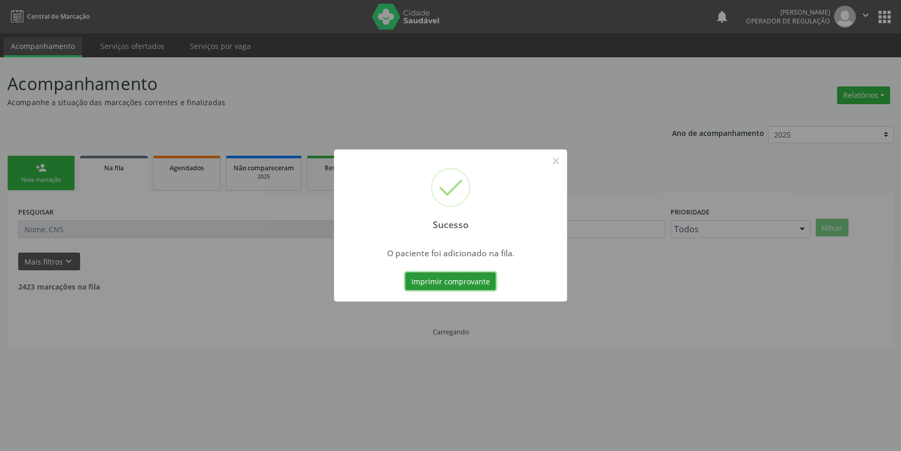
scroll to position [0, 0]
click at [555, 166] on button "×" at bounding box center [560, 161] width 18 height 18
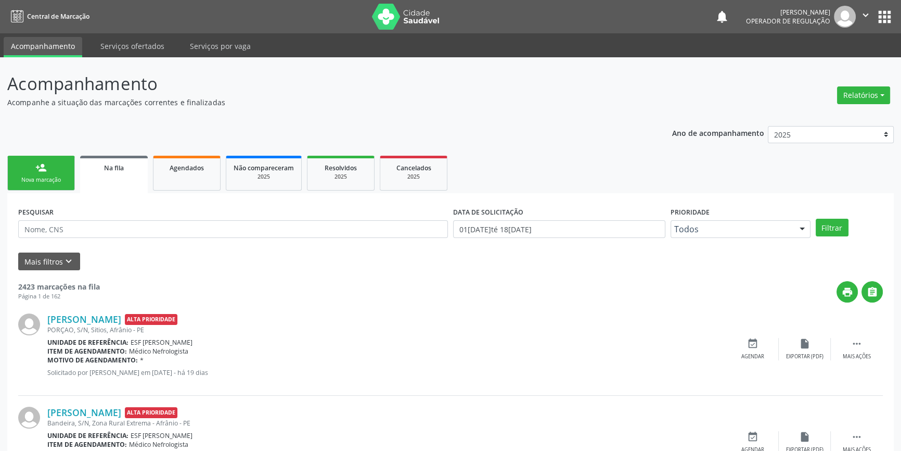
click at [70, 176] on link "person_add Nova marcação" at bounding box center [41, 173] width 68 height 35
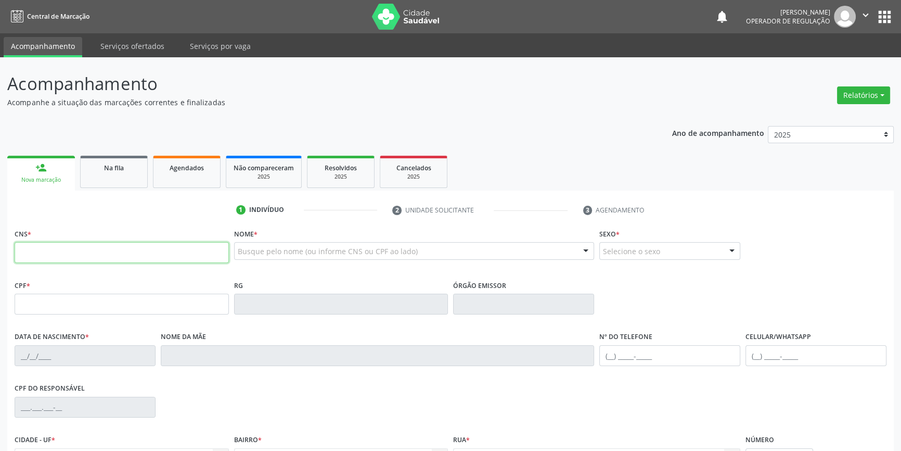
click at [81, 249] on input "text" at bounding box center [122, 252] width 214 height 21
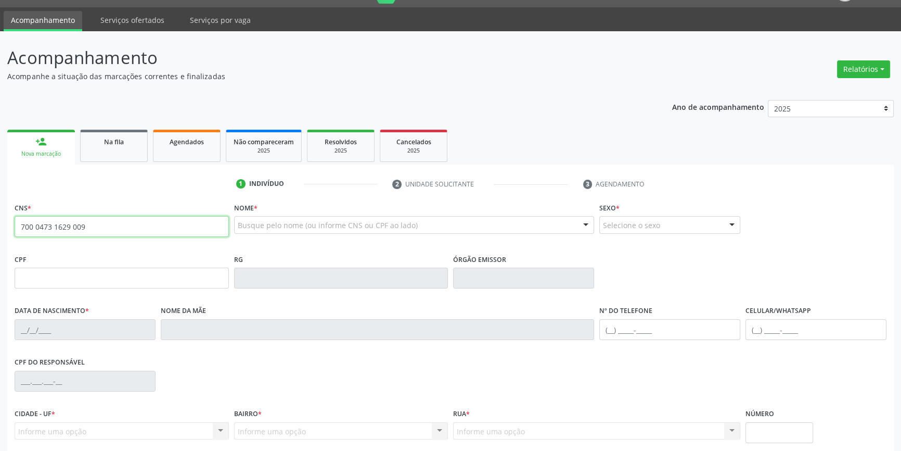
scroll to position [47, 0]
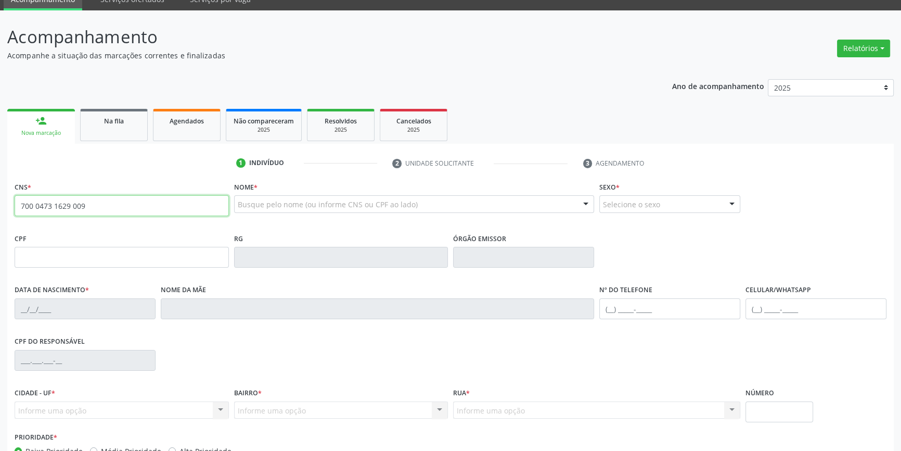
drag, startPoint x: 104, startPoint y: 204, endPoint x: 0, endPoint y: 214, distance: 104.5
click at [0, 214] on div "Acompanhamento Acompanhe a situação das marcações correntes e finalizadas Relat…" at bounding box center [450, 263] width 901 height 507
type input "700 0047 3162 9009"
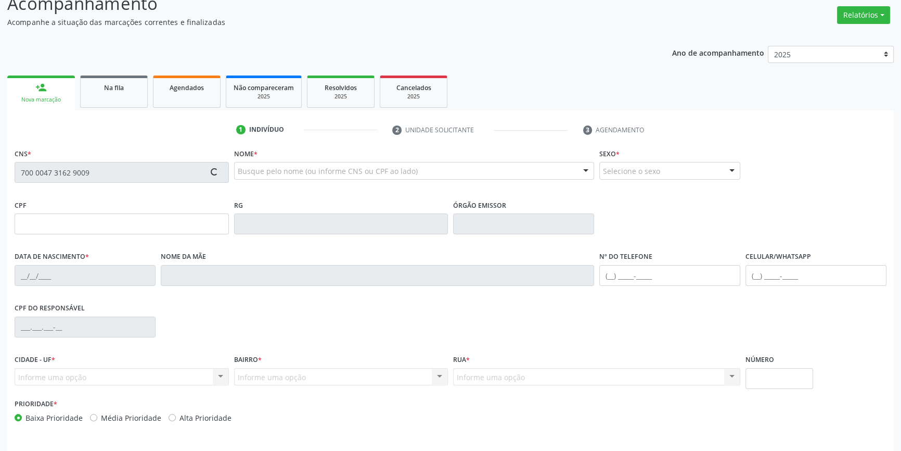
scroll to position [113, 0]
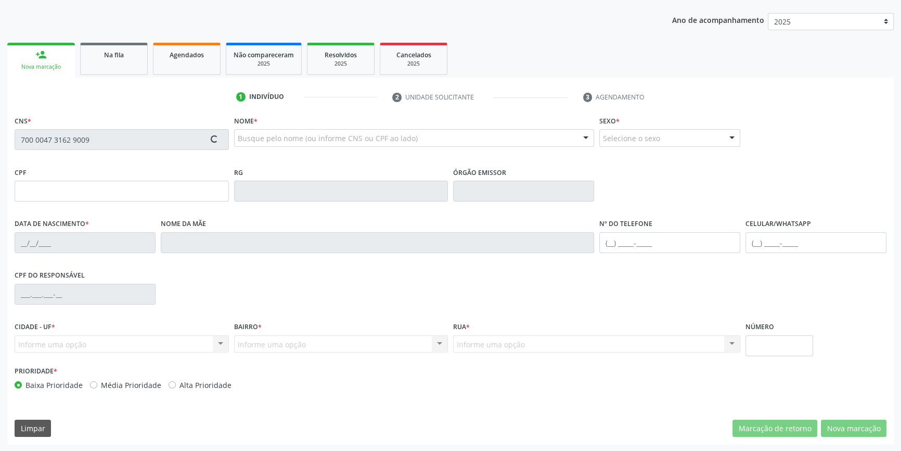
type input "28/05/1981"
type input "Joana Maria da Conceição"
type input "(87) 98826-3456"
type input "S/N"
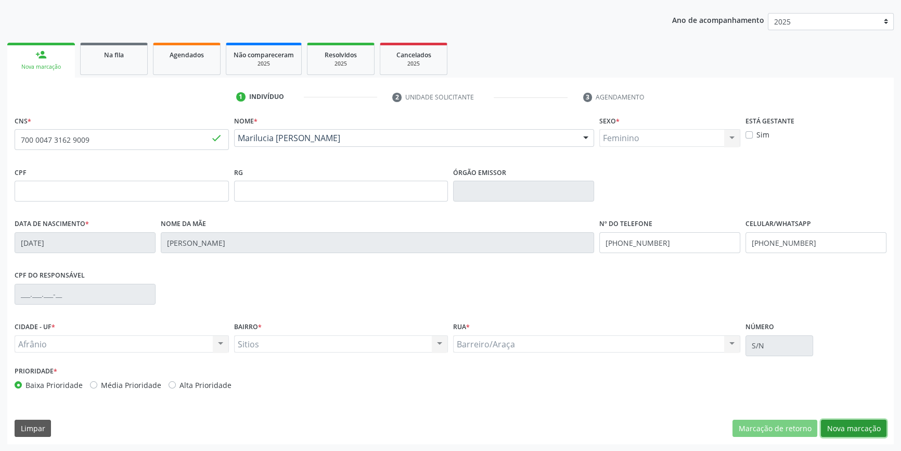
click at [853, 433] on button "Nova marcação" at bounding box center [854, 428] width 66 height 18
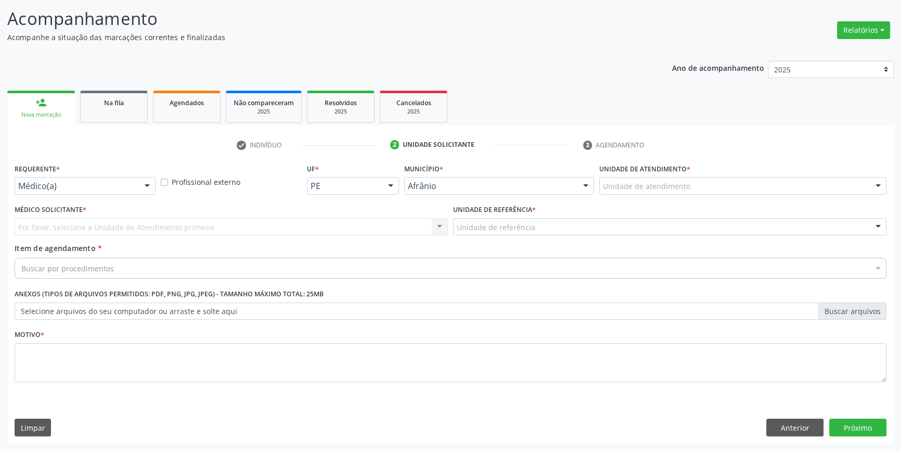
scroll to position [64, 0]
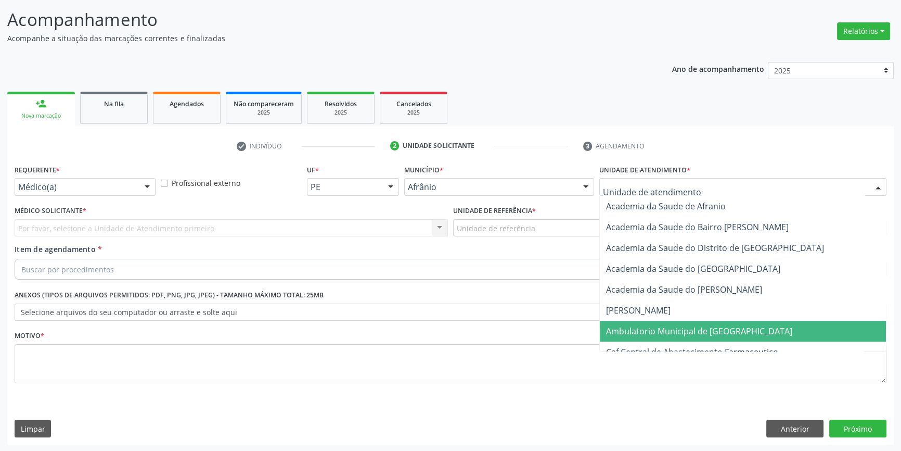
click at [680, 334] on span "Ambulatorio Municipal de [GEOGRAPHIC_DATA]" at bounding box center [699, 330] width 186 height 11
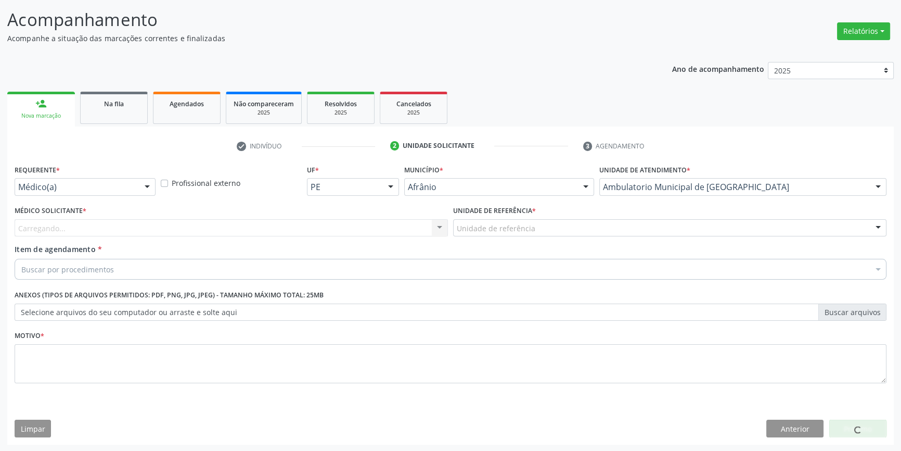
click at [491, 233] on div "Unidade de referência" at bounding box center [669, 228] width 433 height 18
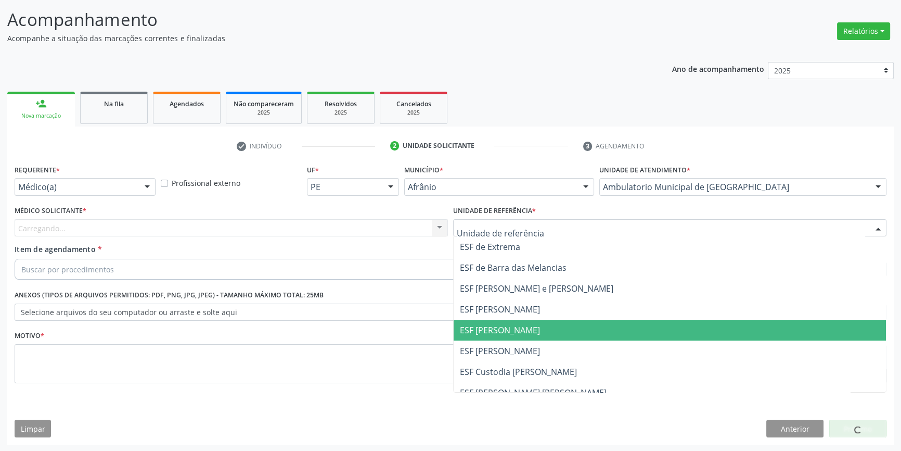
click at [512, 338] on span "ESF [PERSON_NAME]" at bounding box center [670, 329] width 432 height 21
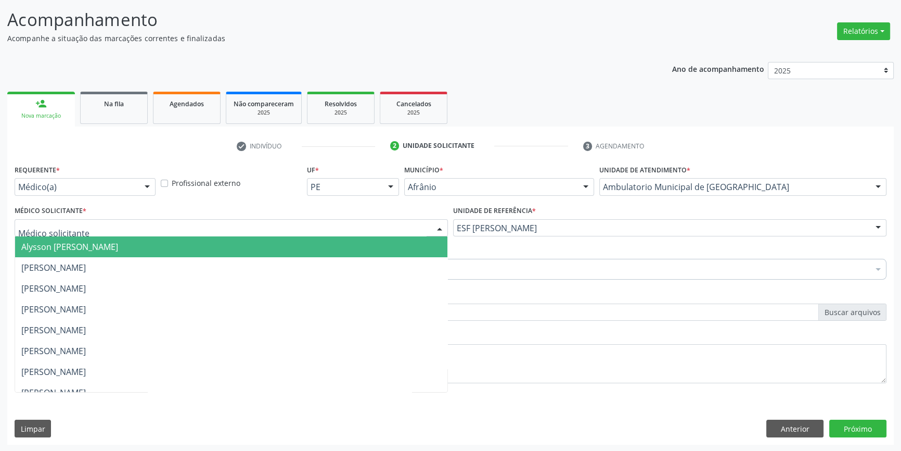
click at [228, 226] on div at bounding box center [231, 228] width 433 height 18
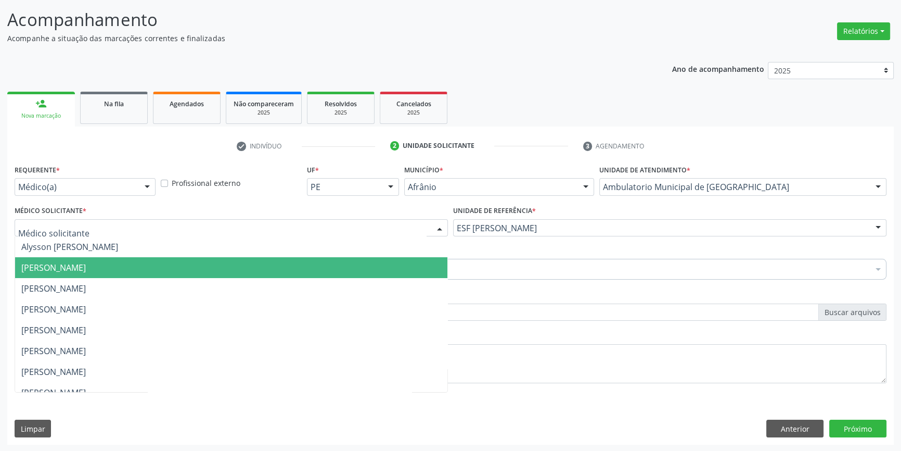
click at [86, 268] on span "[PERSON_NAME]" at bounding box center [53, 267] width 65 height 11
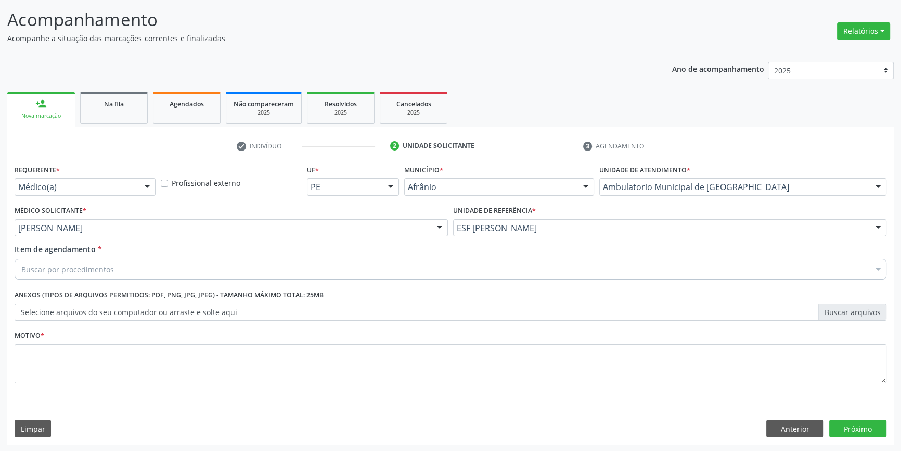
click at [131, 266] on div "Buscar por procedimentos" at bounding box center [451, 269] width 872 height 21
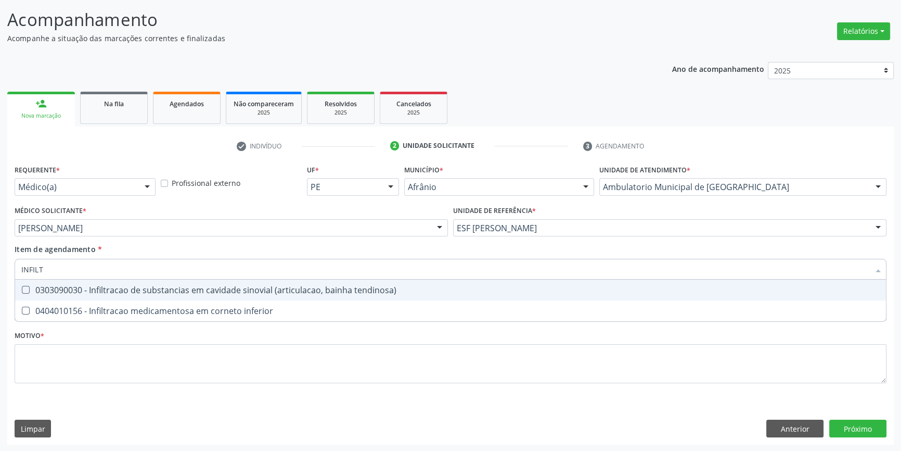
type input "INFILTR"
click at [260, 290] on div "0303090030 - Infiltracao de substancias em cavidade sinovial (articulacao, bain…" at bounding box center [450, 290] width 859 height 8
checkbox tendinosa\) "true"
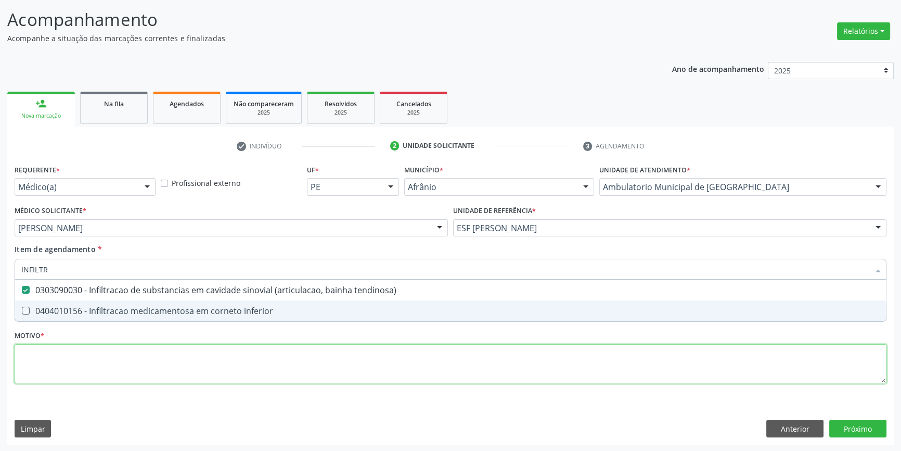
click at [196, 365] on div "Requerente * Médico(a) Médico(a) Enfermeiro(a) Paciente Nenhum resultado encont…" at bounding box center [451, 280] width 872 height 236
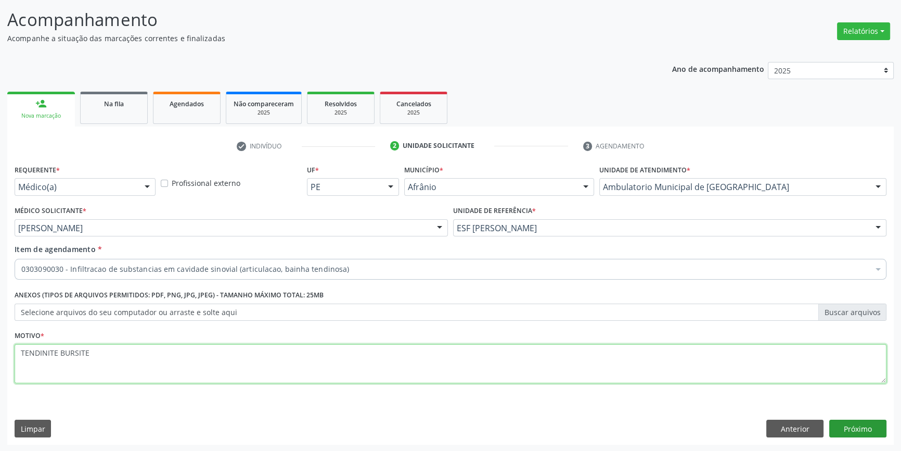
type textarea "TENDINITE BURSITE"
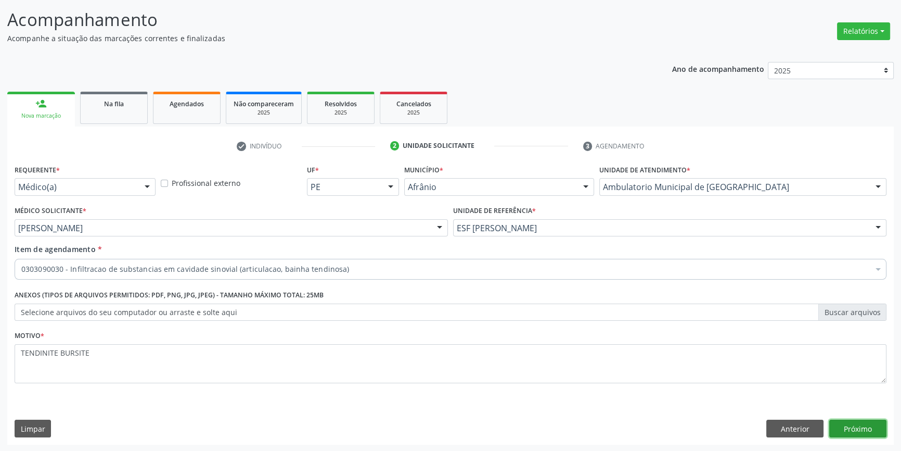
click at [856, 421] on button "Próximo" at bounding box center [857, 428] width 57 height 18
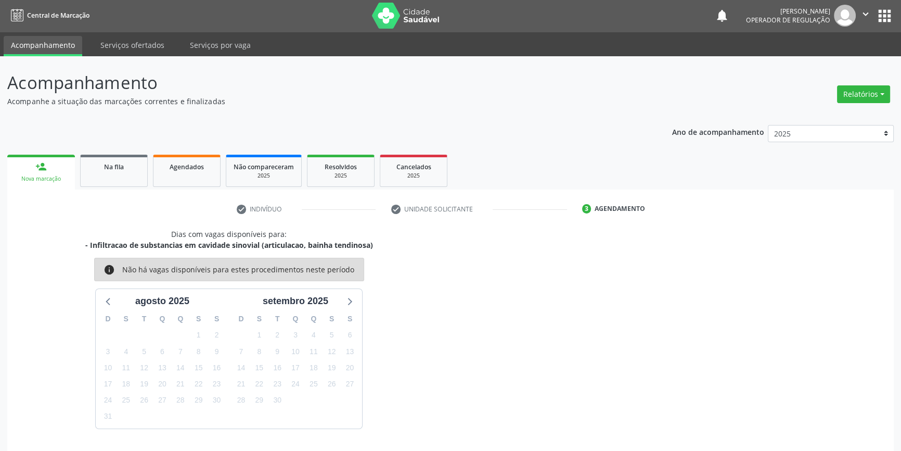
scroll to position [32, 0]
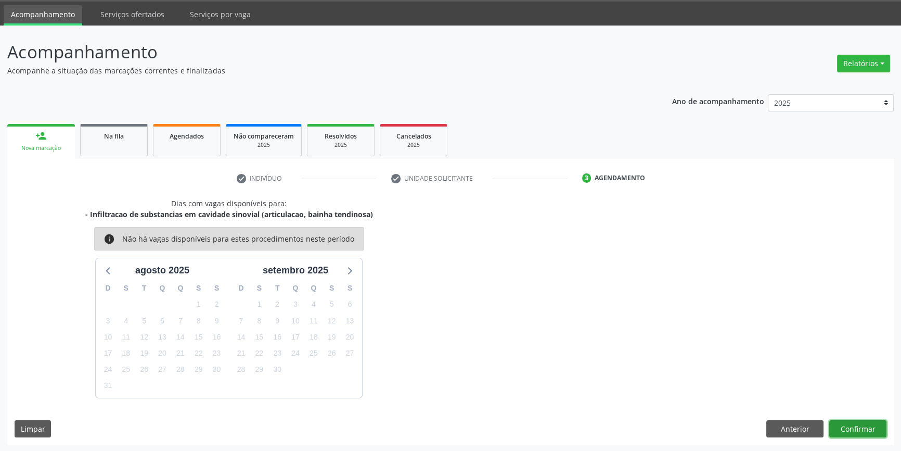
click at [848, 428] on button "Confirmar" at bounding box center [857, 429] width 57 height 18
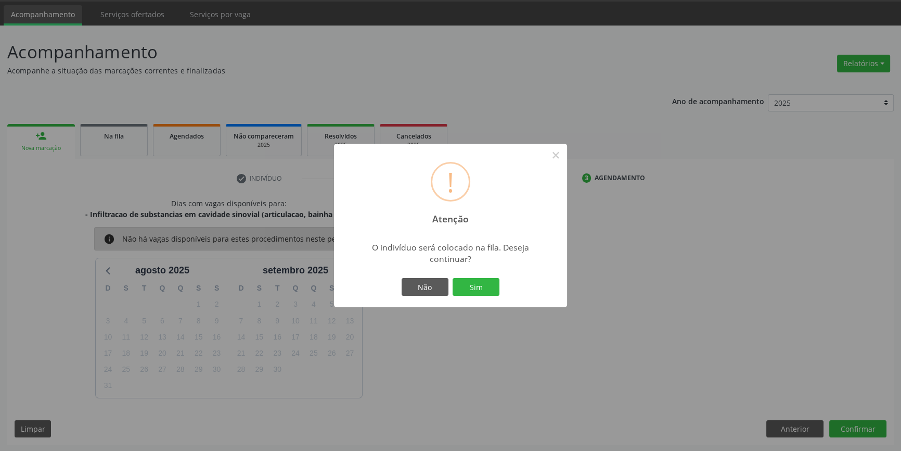
click at [465, 276] on div "Não Sim" at bounding box center [450, 287] width 103 height 22
click at [468, 282] on button "Sim" at bounding box center [476, 287] width 47 height 18
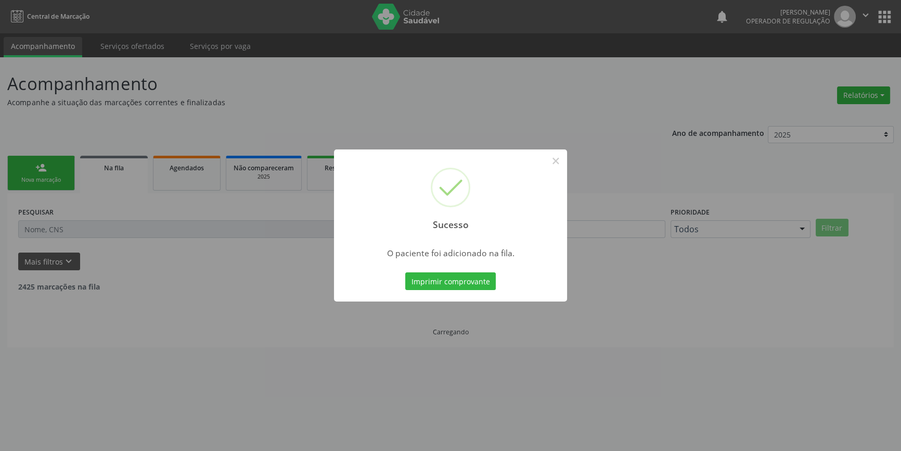
scroll to position [0, 0]
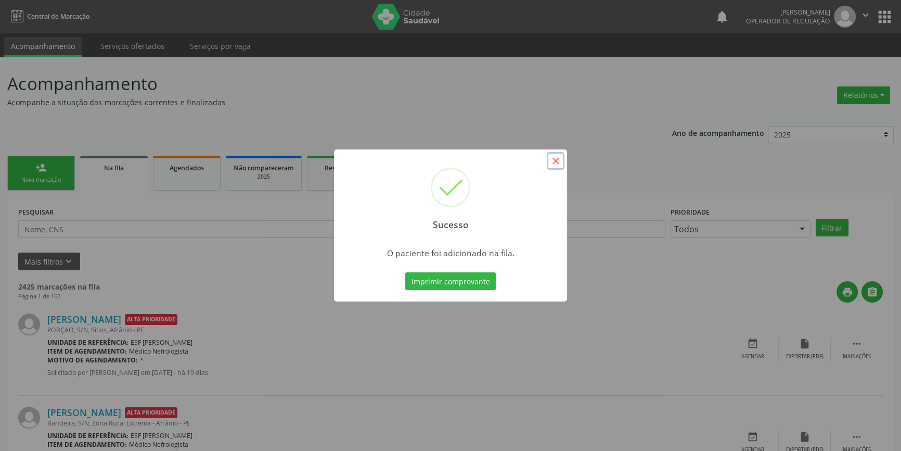
click at [560, 161] on button "×" at bounding box center [556, 161] width 18 height 18
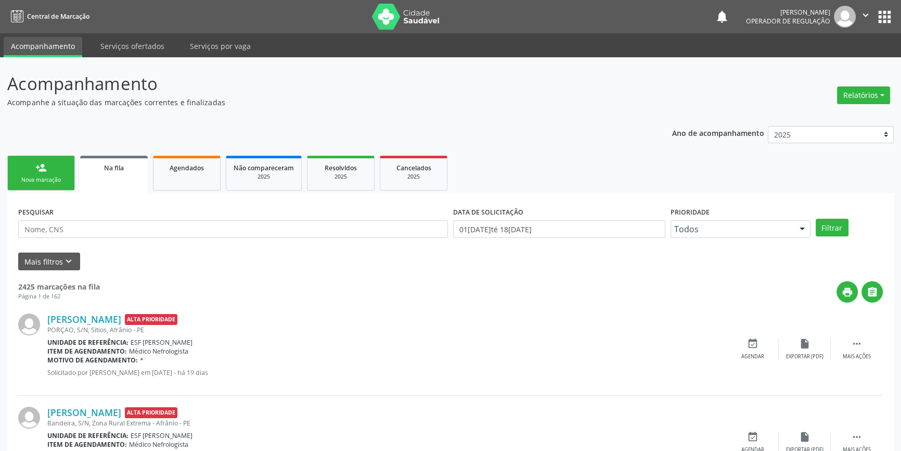
click at [63, 167] on link "person_add Nova marcação" at bounding box center [41, 173] width 68 height 35
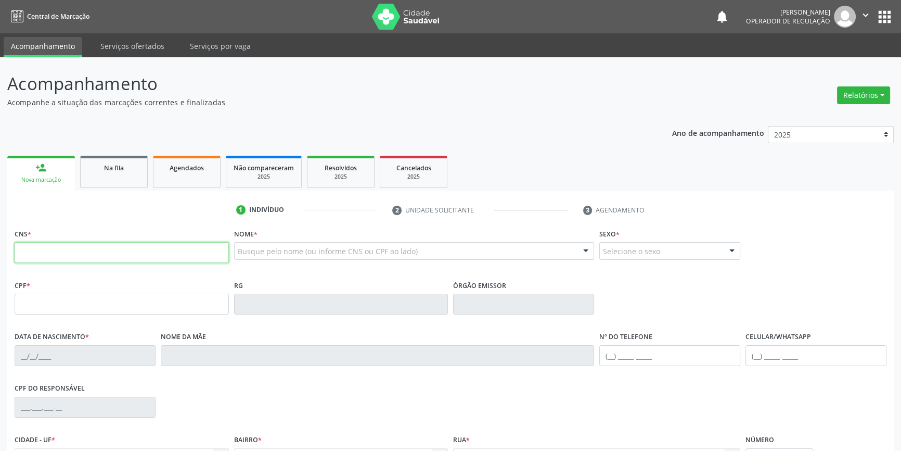
click at [77, 247] on input "text" at bounding box center [122, 252] width 214 height 21
type input "700 0047 3162 9009"
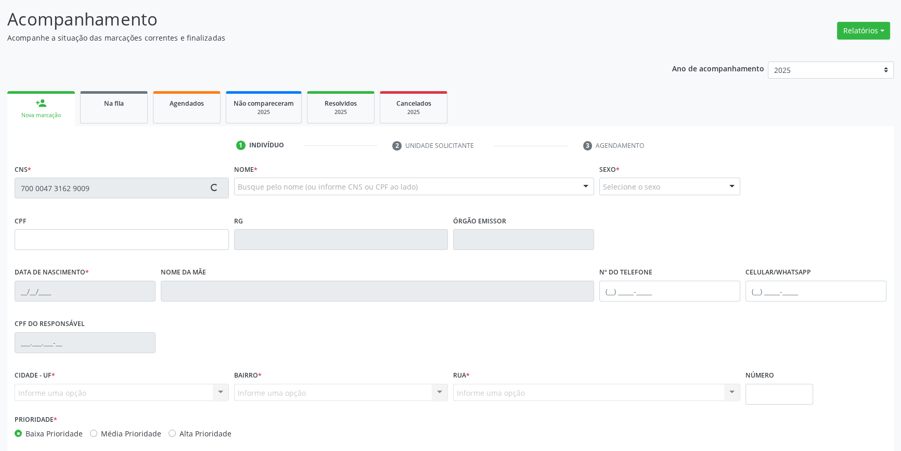
scroll to position [113, 0]
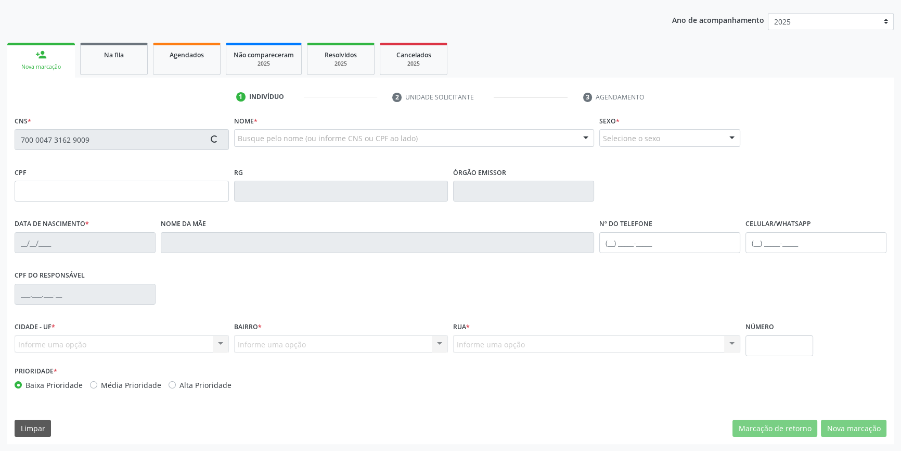
type input "28/05/1981"
type input "Joana Maria da Conceição"
type input "(87) 98826-3456"
type input "S/N"
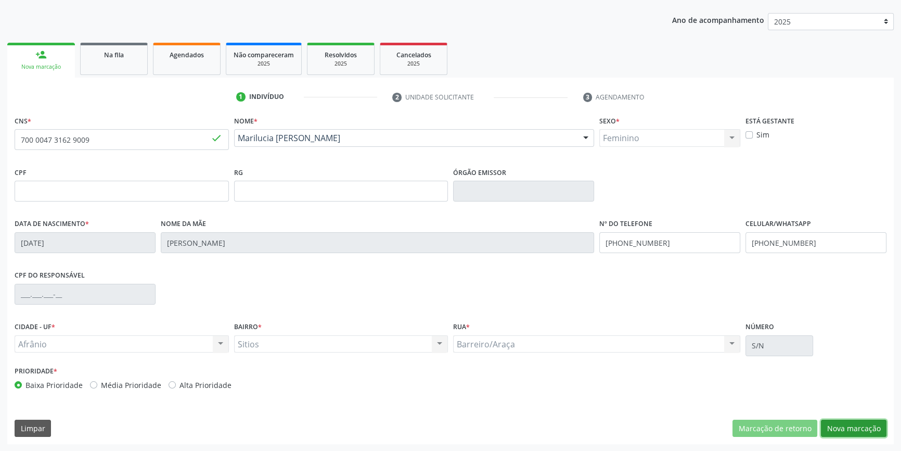
click at [864, 428] on button "Nova marcação" at bounding box center [854, 428] width 66 height 18
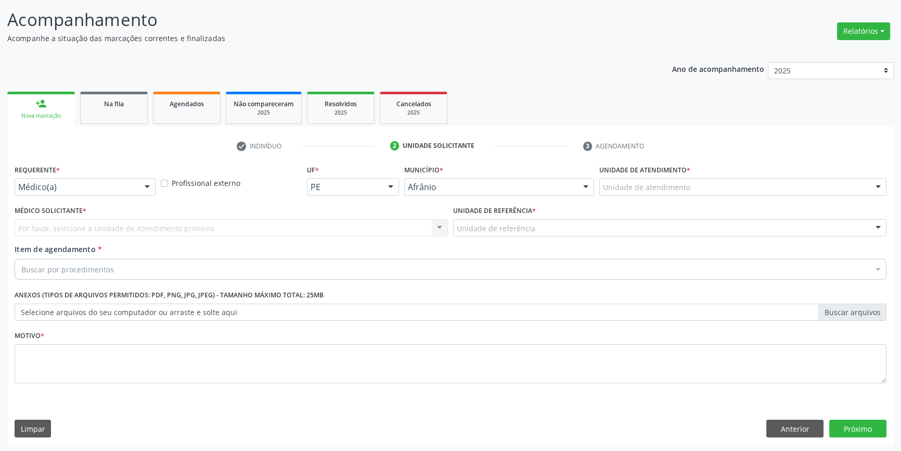
click at [720, 187] on div "Unidade de atendimento" at bounding box center [742, 187] width 287 height 18
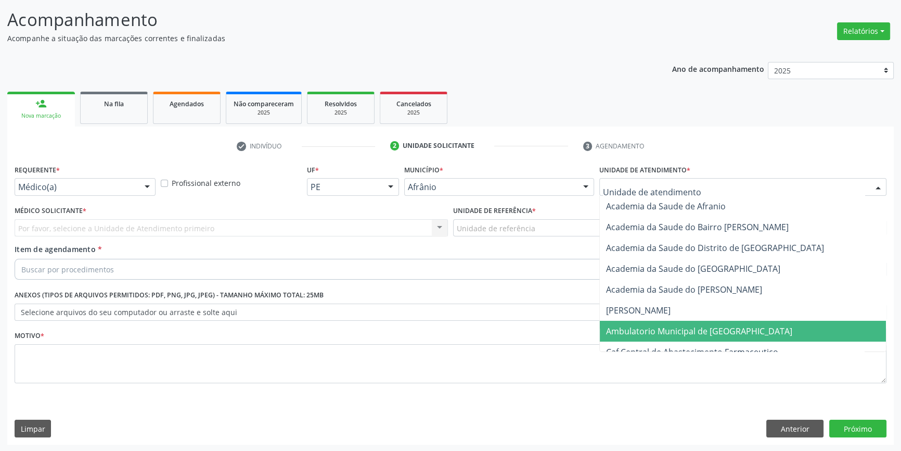
drag, startPoint x: 690, startPoint y: 336, endPoint x: 540, endPoint y: 243, distance: 176.6
click at [687, 334] on span "Ambulatorio Municipal de [GEOGRAPHIC_DATA]" at bounding box center [743, 331] width 286 height 21
click at [540, 244] on div "Item de agendamento * Buscar por procedimentos Selecionar todos 0604320140 - Ab…" at bounding box center [451, 260] width 872 height 33
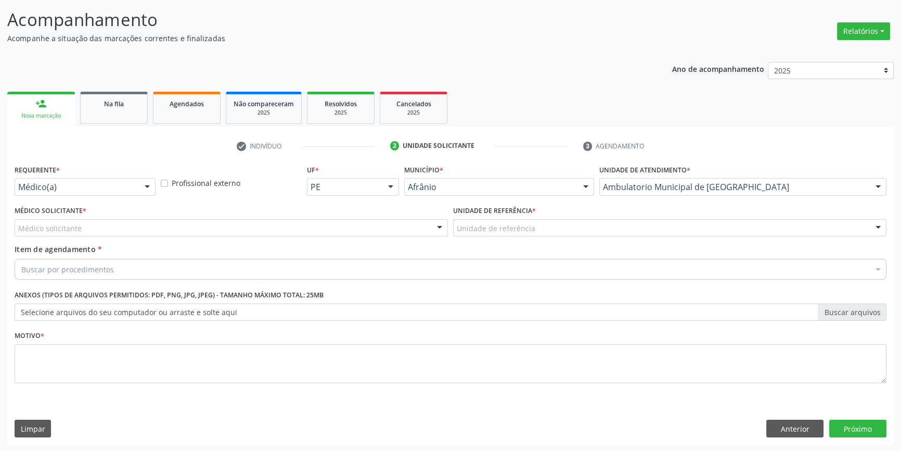
click at [537, 233] on div "Unidade de referência" at bounding box center [669, 228] width 433 height 18
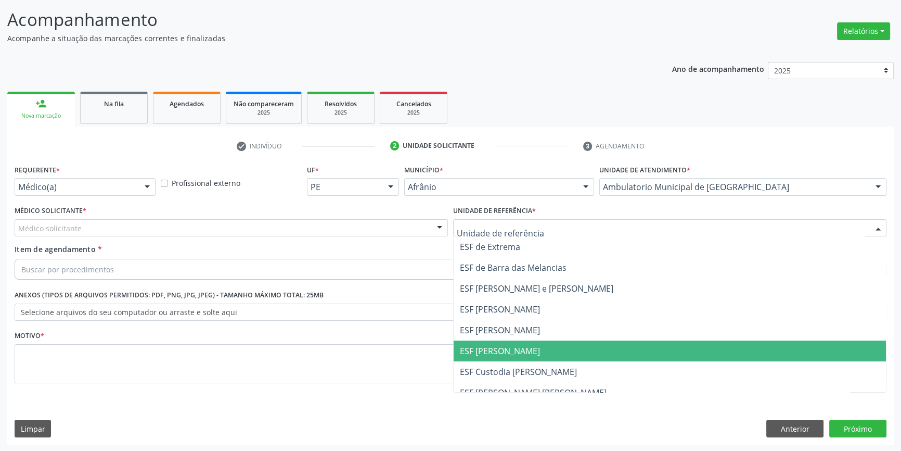
click at [502, 328] on span "ESF [PERSON_NAME]" at bounding box center [500, 329] width 80 height 11
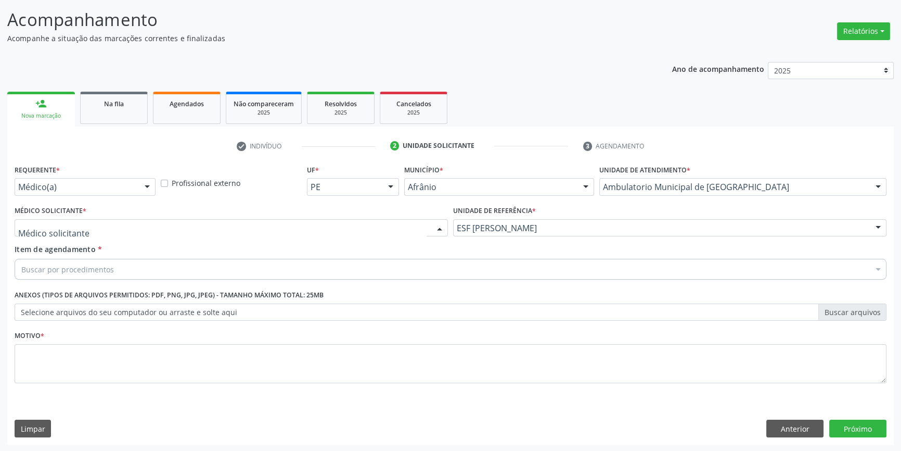
drag, startPoint x: 300, startPoint y: 225, endPoint x: 287, endPoint y: 234, distance: 16.0
click at [298, 226] on div at bounding box center [231, 228] width 433 height 18
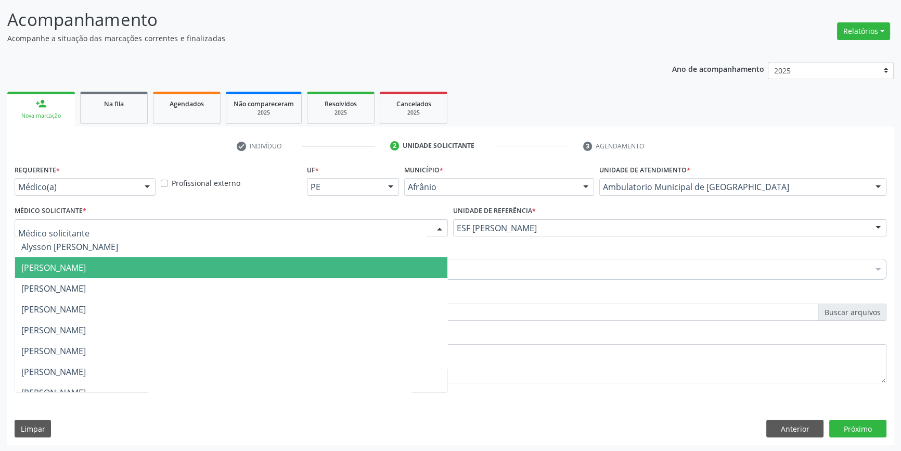
click at [207, 268] on span "[PERSON_NAME]" at bounding box center [231, 267] width 432 height 21
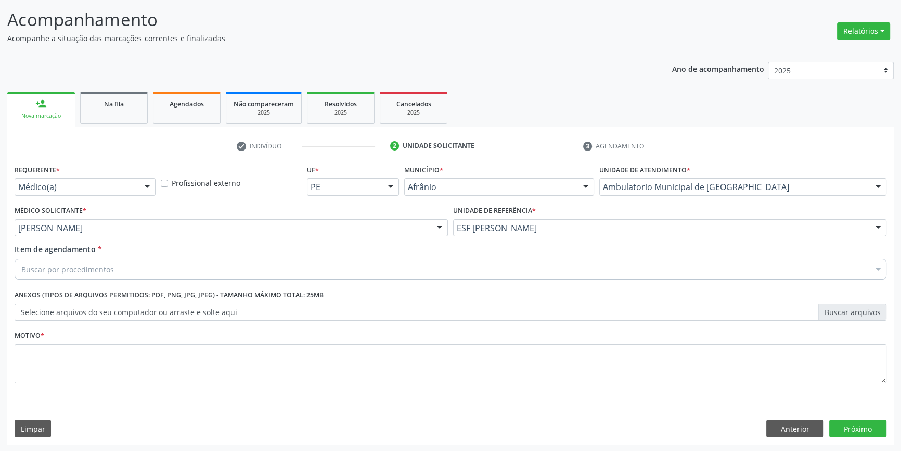
click at [191, 264] on div "Buscar por procedimentos" at bounding box center [451, 269] width 872 height 21
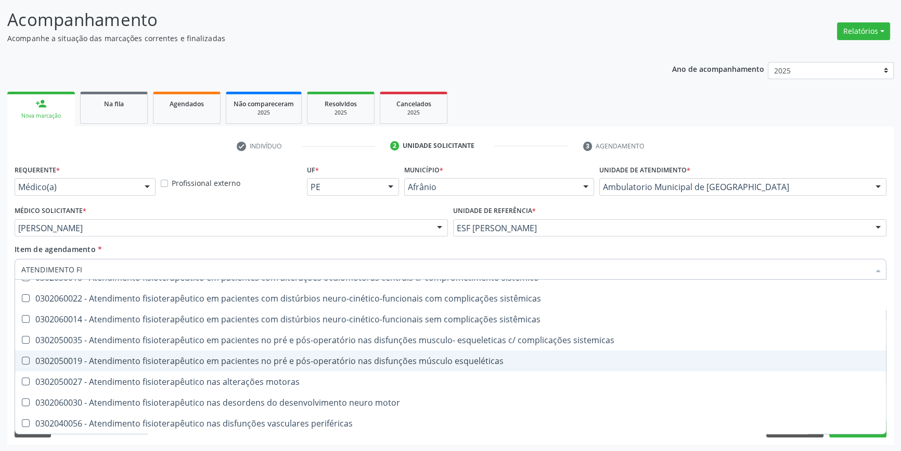
scroll to position [346, 0]
type input "ATENDIMENTO FISI"
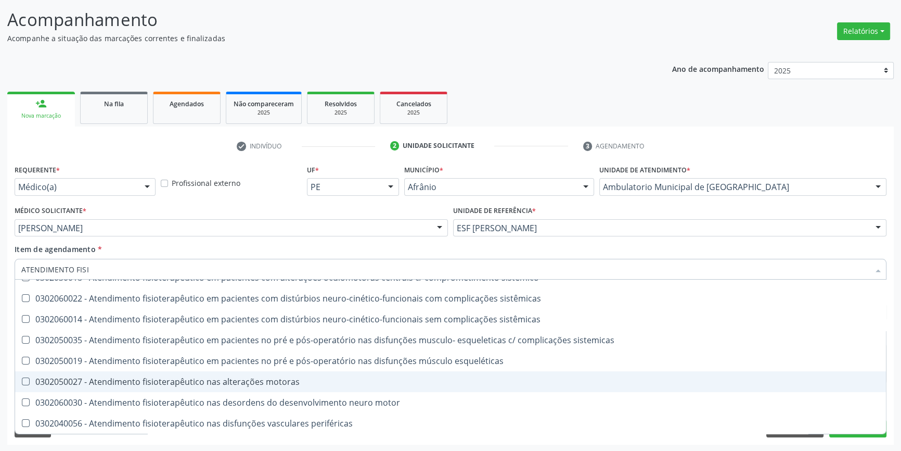
click at [229, 377] on div "0302050027 - Atendimento fisioterapêutico nas alterações motoras" at bounding box center [450, 381] width 859 height 8
checkbox motoras "true"
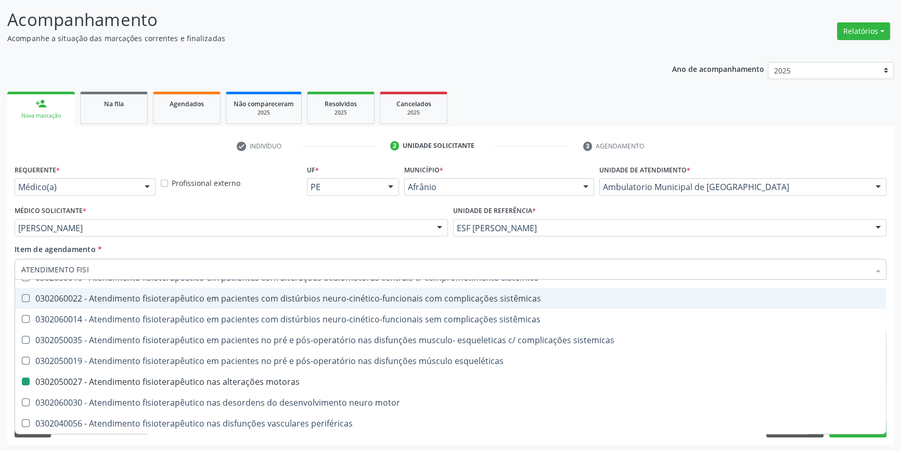
click at [218, 248] on div "Item de agendamento * ATENDIMENTO FISI Desfazer seleção 0302020012 - Atendiment…" at bounding box center [451, 260] width 872 height 33
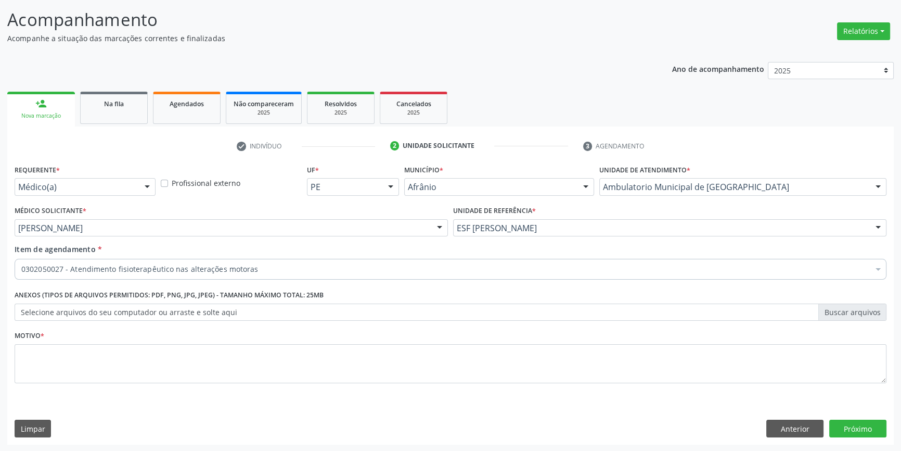
scroll to position [0, 0]
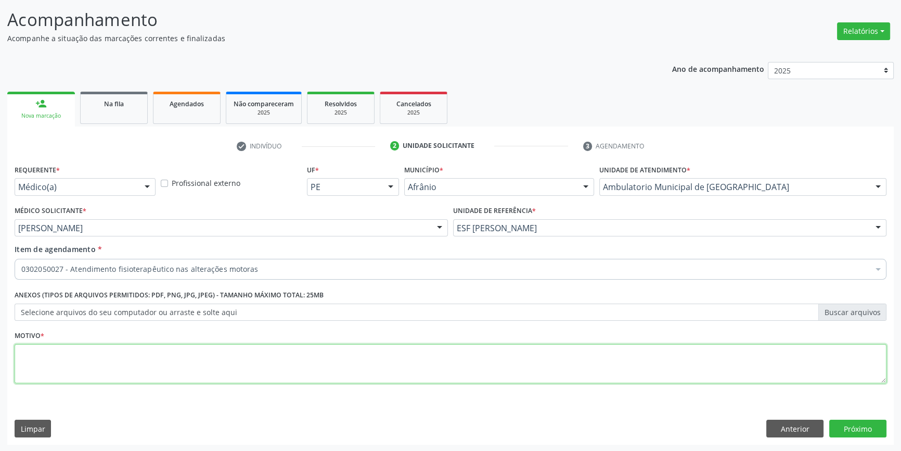
click at [225, 358] on textarea at bounding box center [451, 364] width 872 height 40
type textarea "MARILUCIA JOANA CONCEIÇÃO"
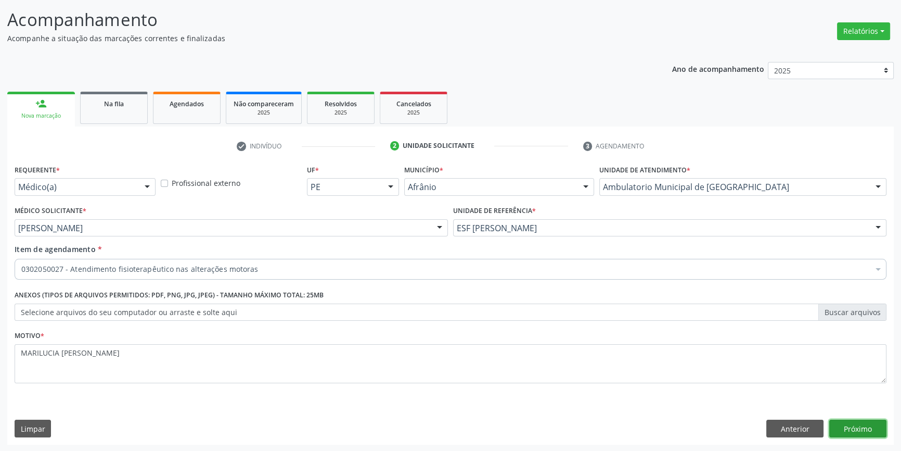
click at [862, 430] on button "Próximo" at bounding box center [857, 428] width 57 height 18
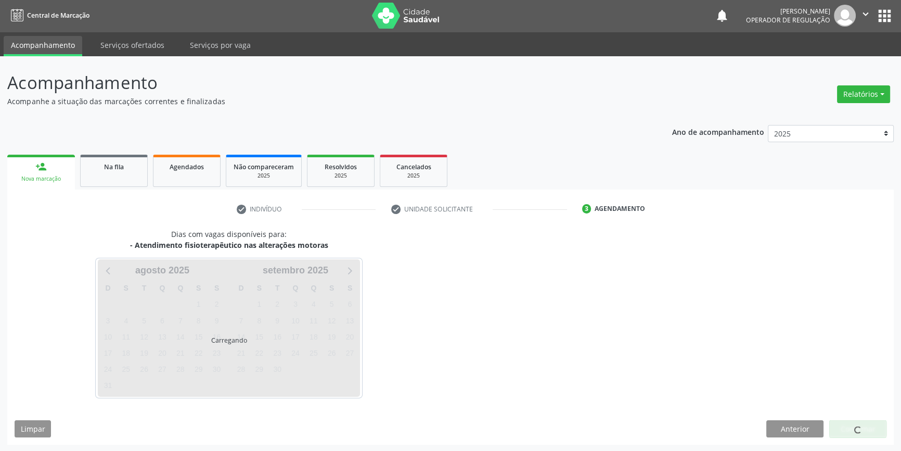
scroll to position [32, 0]
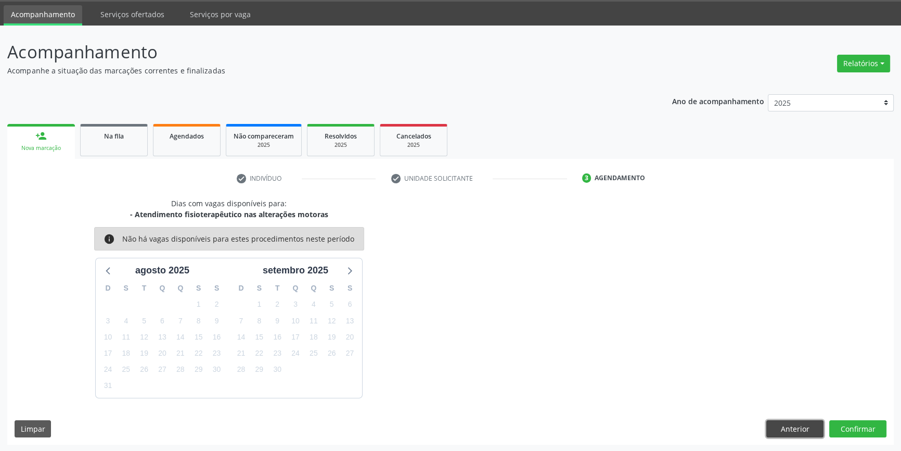
click at [796, 428] on button "Anterior" at bounding box center [794, 429] width 57 height 18
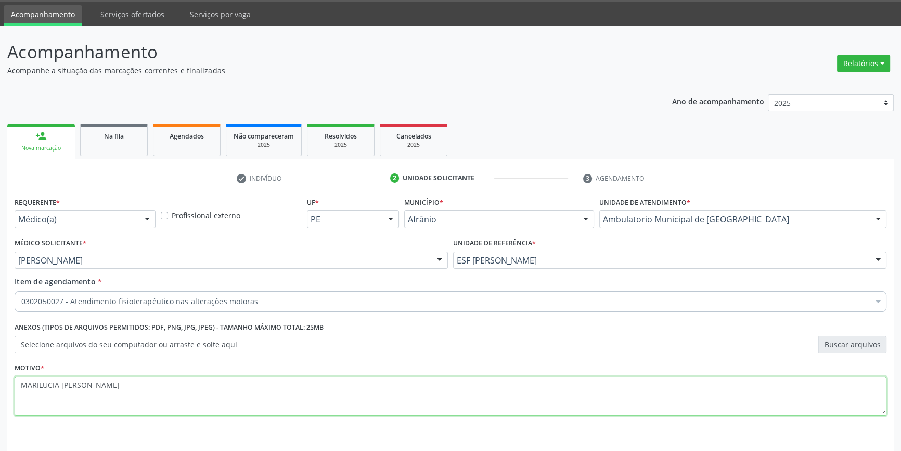
drag, startPoint x: 76, startPoint y: 385, endPoint x: 0, endPoint y: 383, distance: 76.5
click at [0, 383] on div "Acompanhamento Acompanhe a situação das marcações correntes e finalizadas Relat…" at bounding box center [450, 254] width 901 height 458
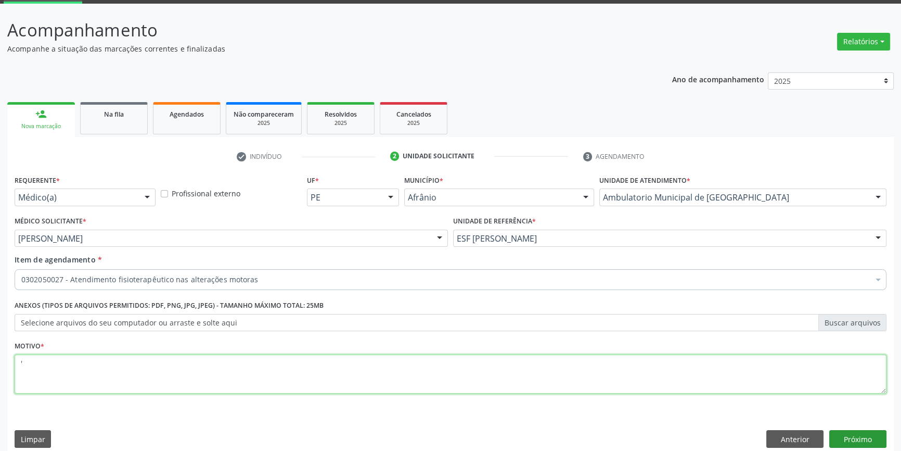
scroll to position [64, 0]
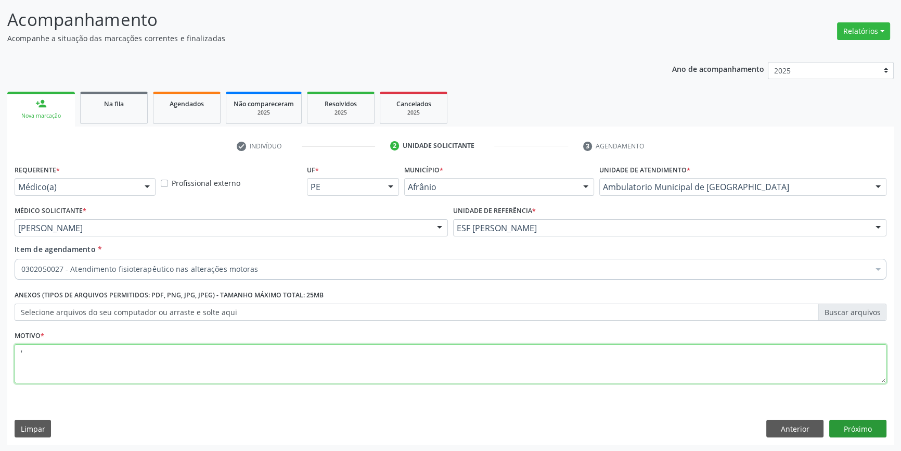
type textarea "'"
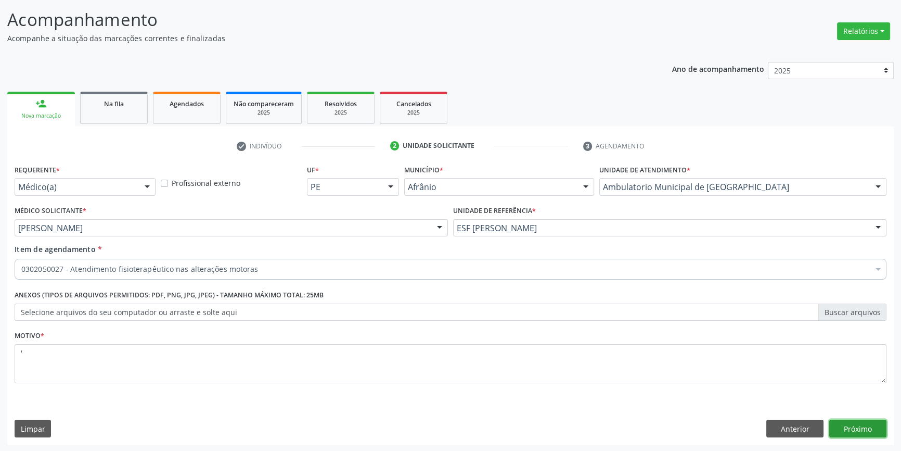
click at [881, 427] on button "Próximo" at bounding box center [857, 428] width 57 height 18
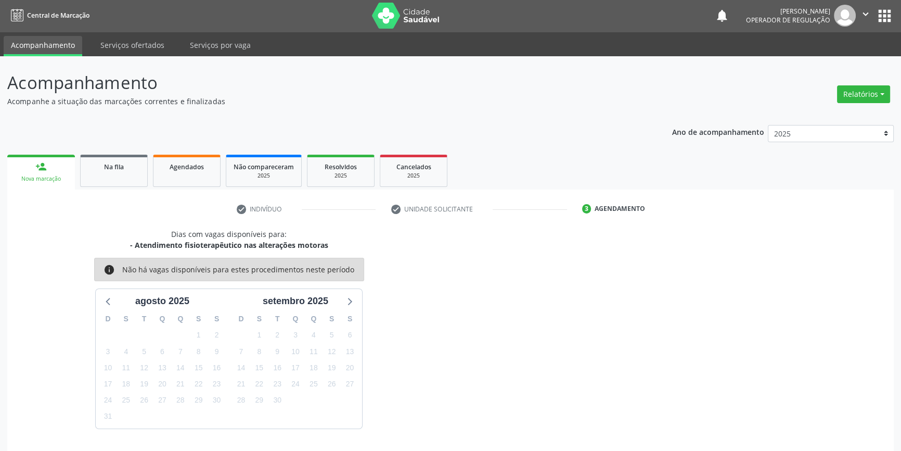
scroll to position [32, 0]
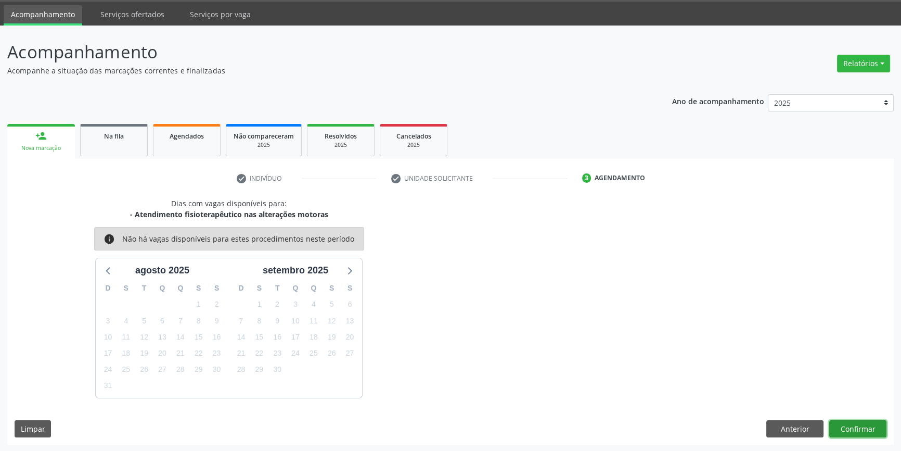
click at [834, 423] on button "Confirmar" at bounding box center [857, 429] width 57 height 18
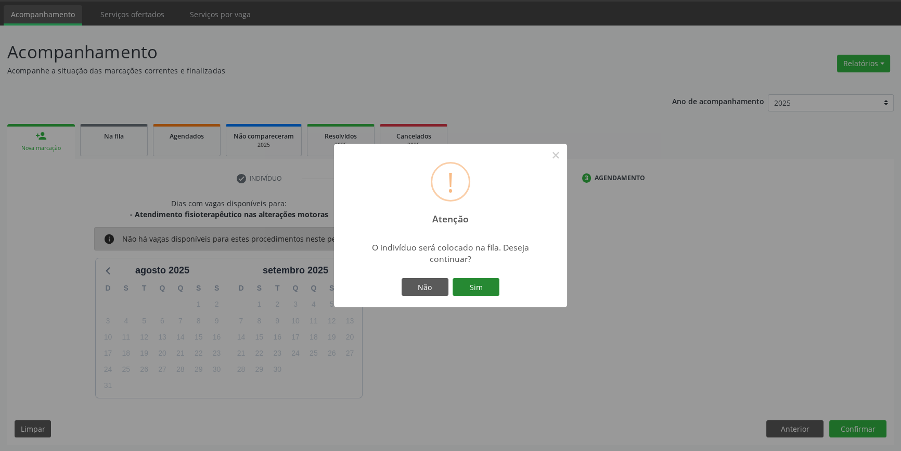
click at [471, 280] on button "Sim" at bounding box center [476, 287] width 47 height 18
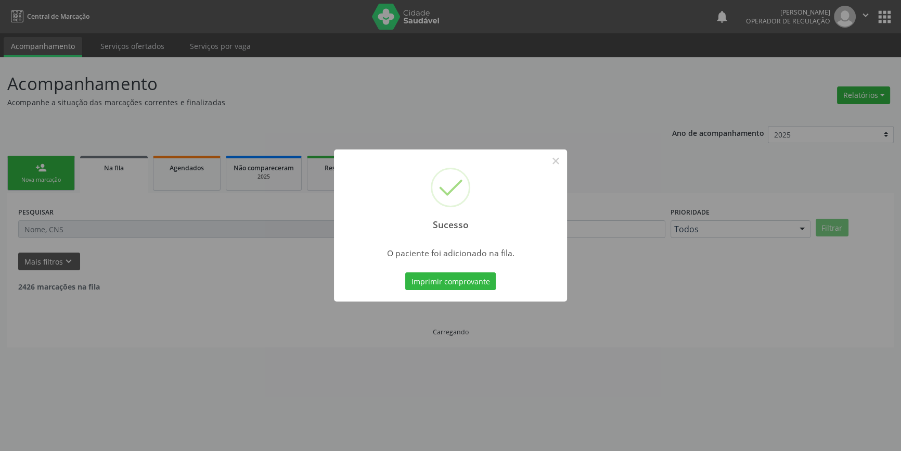
scroll to position [0, 0]
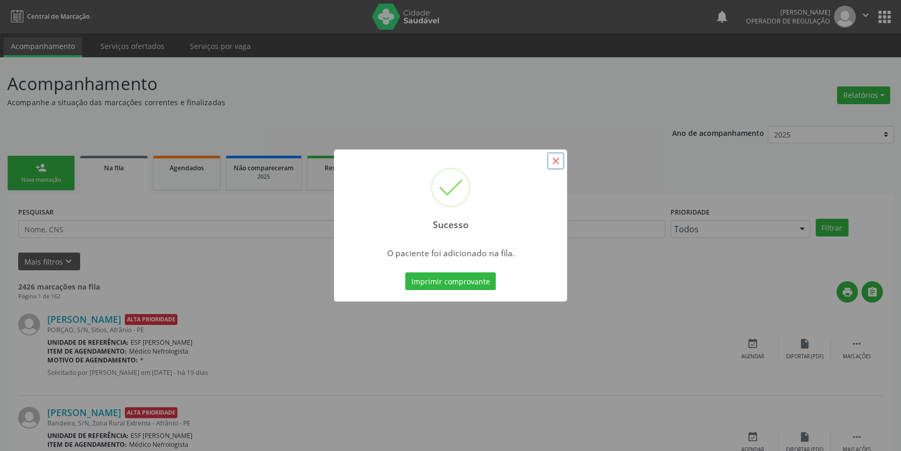
click at [552, 159] on button "×" at bounding box center [556, 161] width 18 height 18
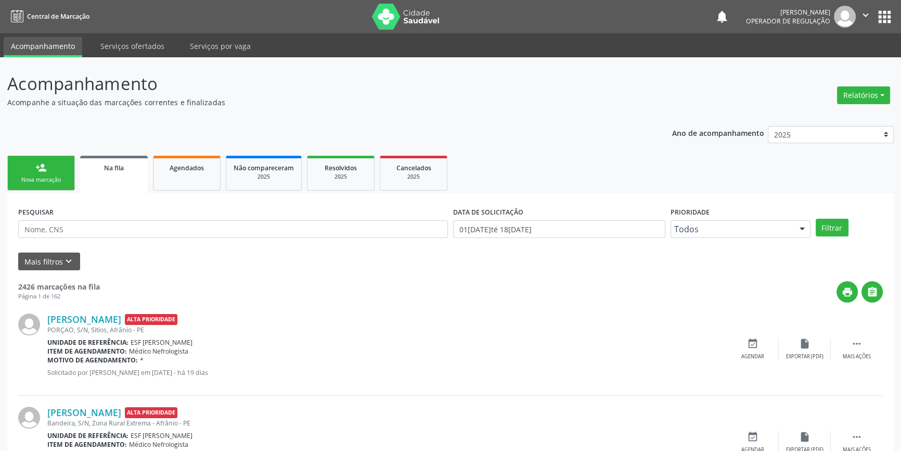
click at [45, 165] on div "person_add" at bounding box center [40, 167] width 11 height 11
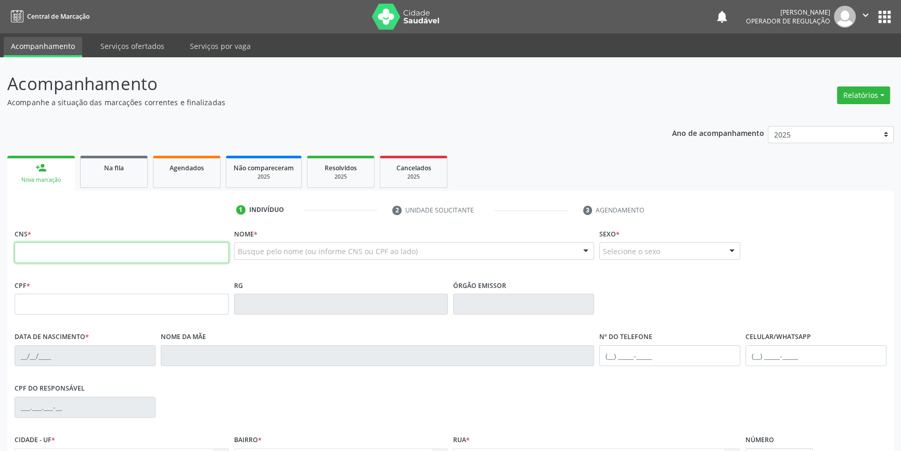
click at [58, 249] on input "text" at bounding box center [122, 252] width 214 height 21
type input "703 4042 3524 0019"
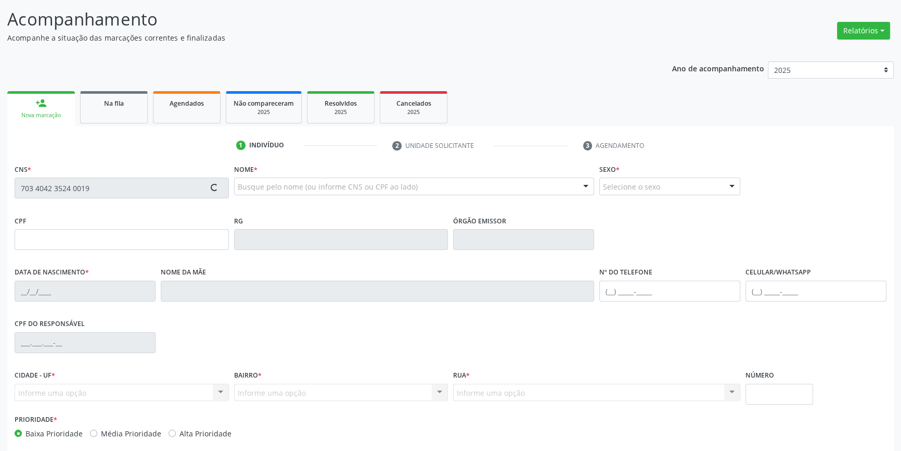
scroll to position [113, 0]
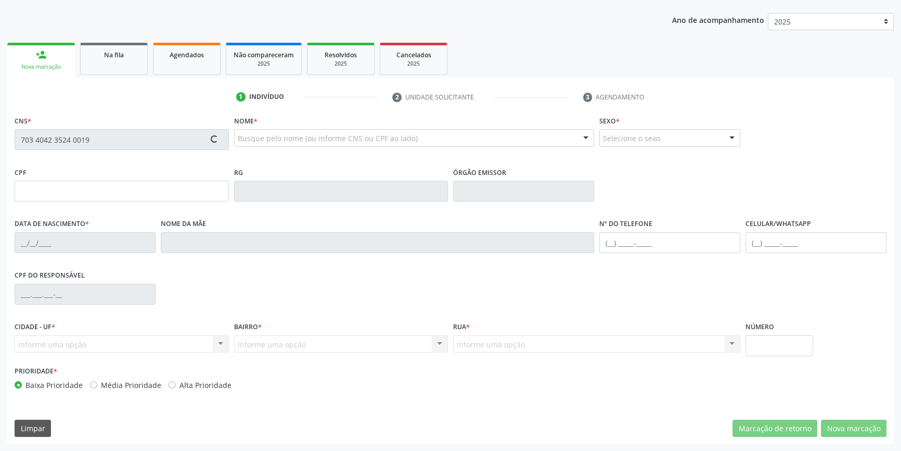
type input "17/05/1978"
type input "Cezarina Helena Nunes de Melo"
type input "(87) 98157-1542"
type input "(87) 98811-3694"
type input "S/N"
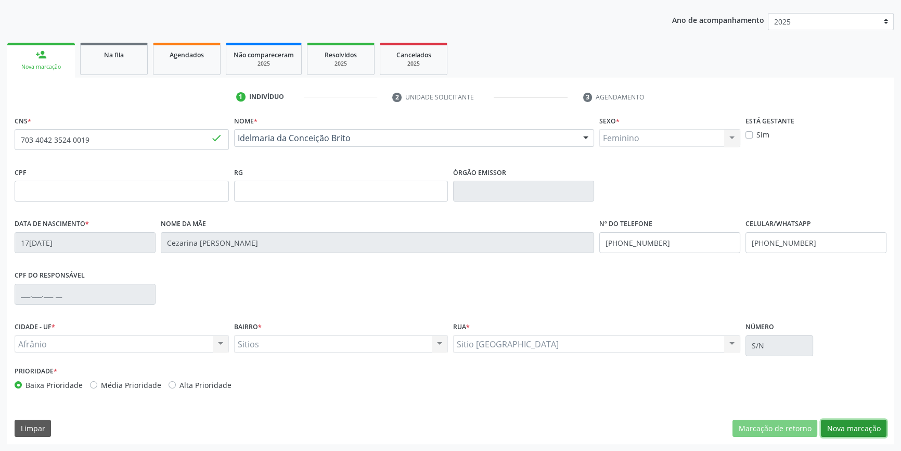
click at [846, 427] on button "Nova marcação" at bounding box center [854, 428] width 66 height 18
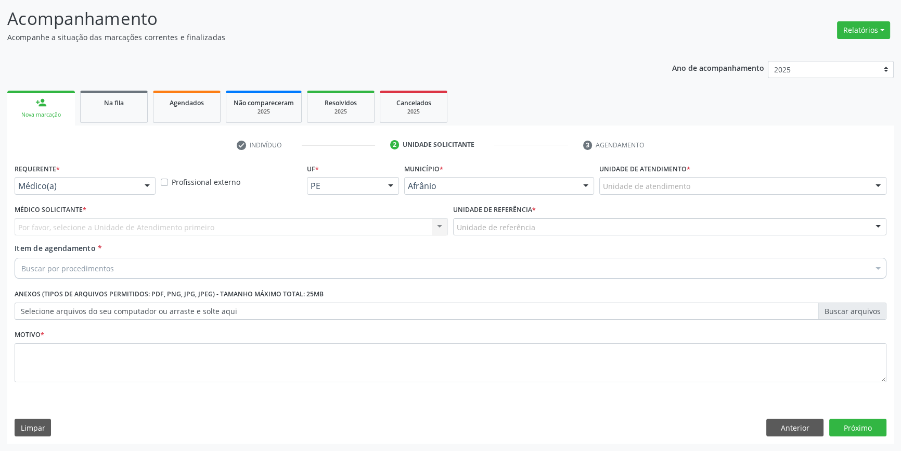
scroll to position [64, 0]
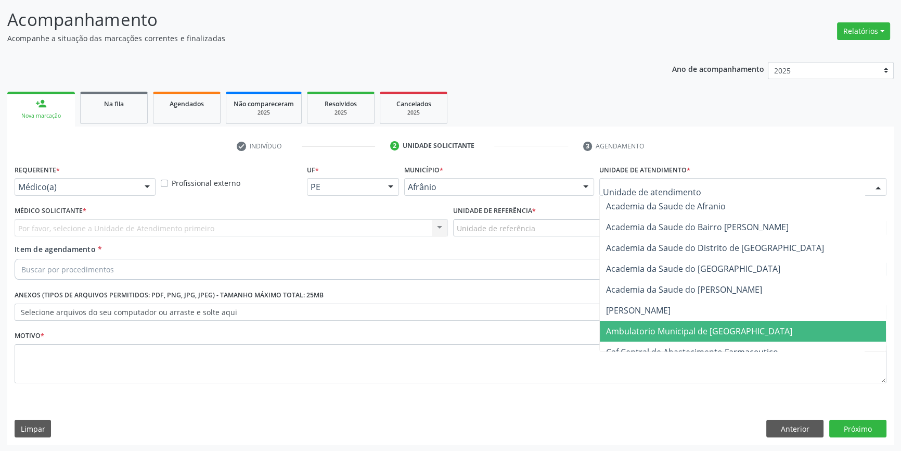
click at [629, 328] on span "Ambulatorio Municipal de [GEOGRAPHIC_DATA]" at bounding box center [699, 330] width 186 height 11
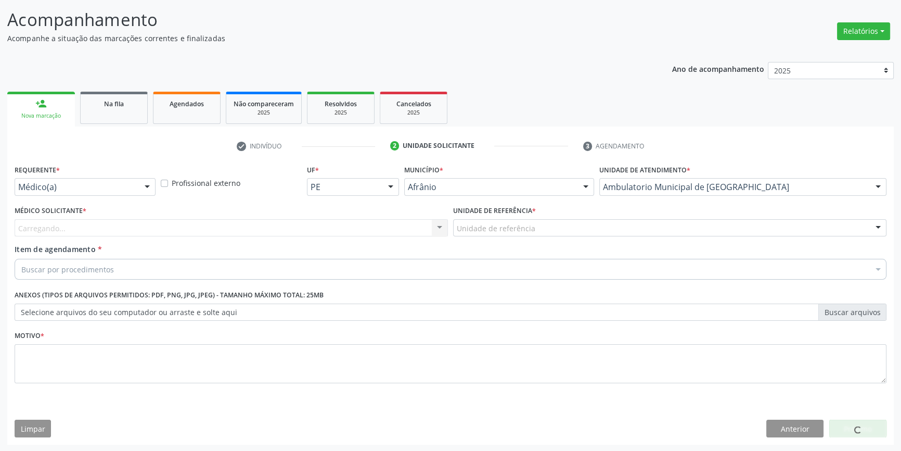
click at [509, 221] on div "Unidade de referência" at bounding box center [669, 228] width 433 height 18
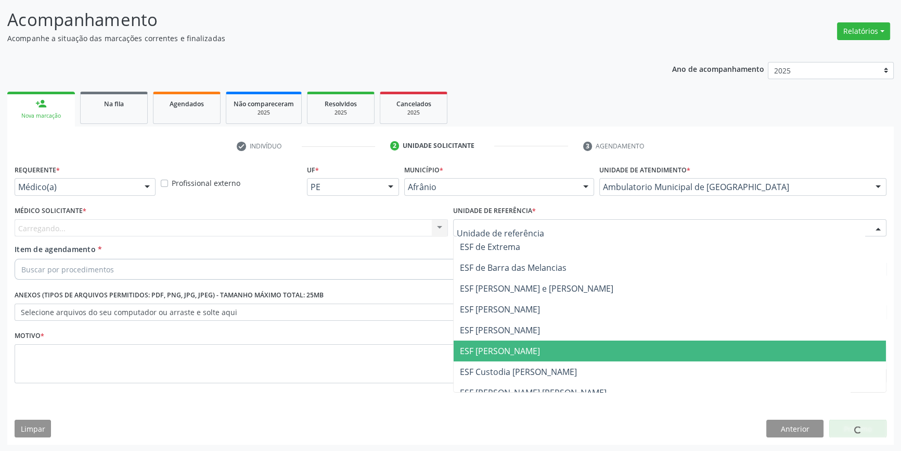
drag, startPoint x: 513, startPoint y: 345, endPoint x: 347, endPoint y: 309, distance: 169.3
click at [507, 346] on span "ESF [PERSON_NAME]" at bounding box center [500, 350] width 80 height 11
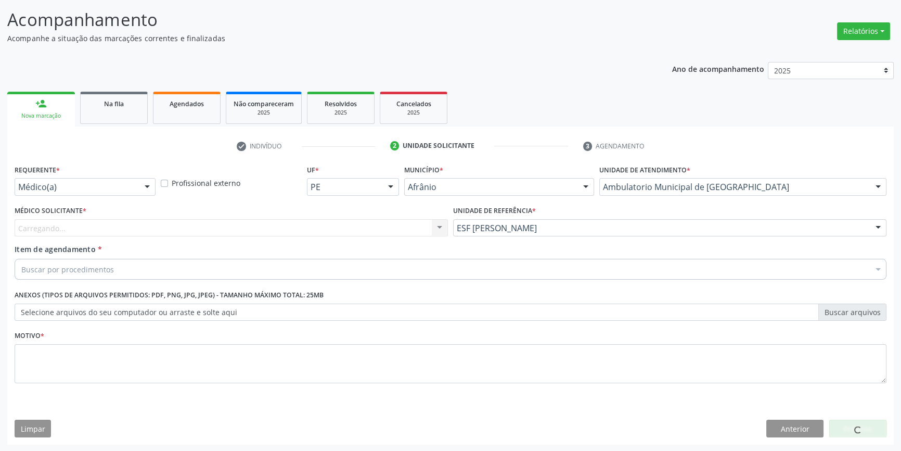
click at [240, 229] on div "Carregando... Nenhum resultado encontrado para: " " Não há nenhuma opção para s…" at bounding box center [231, 228] width 433 height 18
drag, startPoint x: 196, startPoint y: 229, endPoint x: 176, endPoint y: 227, distance: 19.3
click at [194, 229] on div "Médico solicitante" at bounding box center [231, 228] width 433 height 18
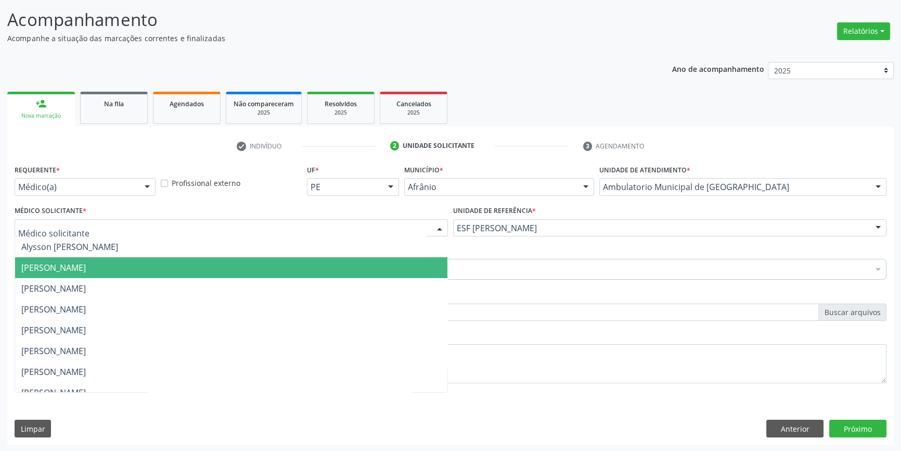
click at [86, 262] on span "[PERSON_NAME]" at bounding box center [53, 267] width 65 height 11
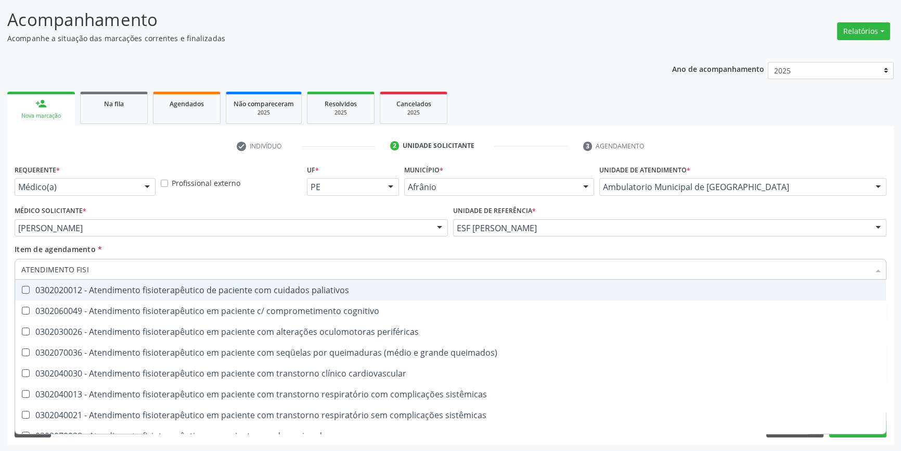
type input "ATENDIMENTO FISIO"
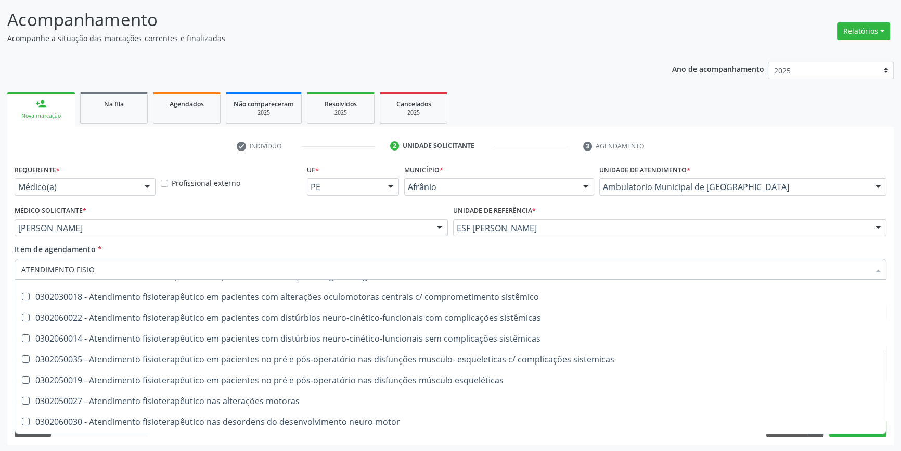
scroll to position [345, 0]
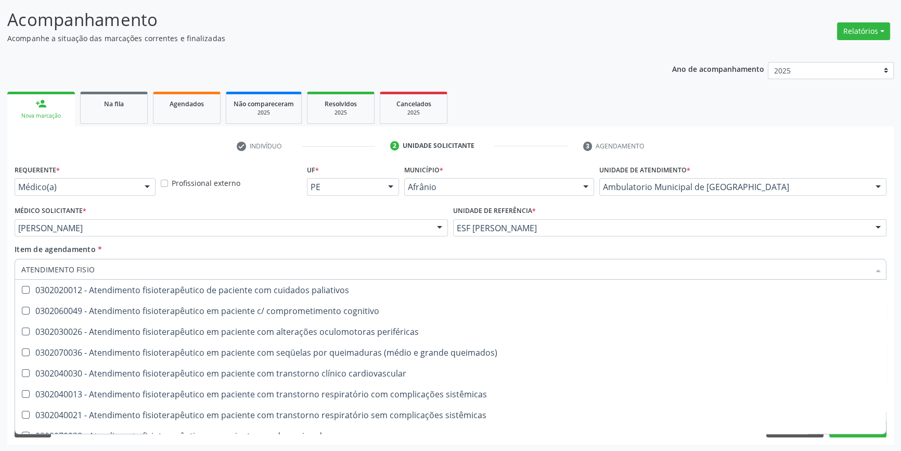
scroll to position [345, 0]
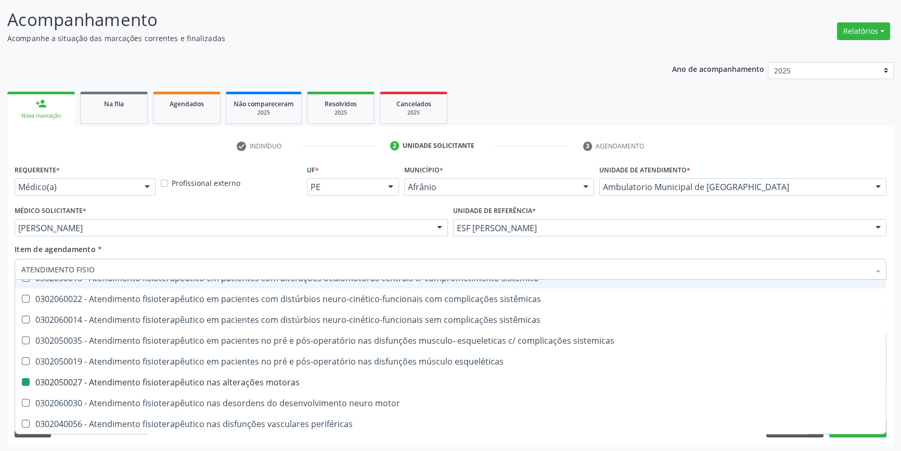
click at [413, 249] on div "Item de agendamento * ATENDIMENTO FISIO Desfazer seleção 0302020012 - Atendimen…" at bounding box center [451, 260] width 872 height 33
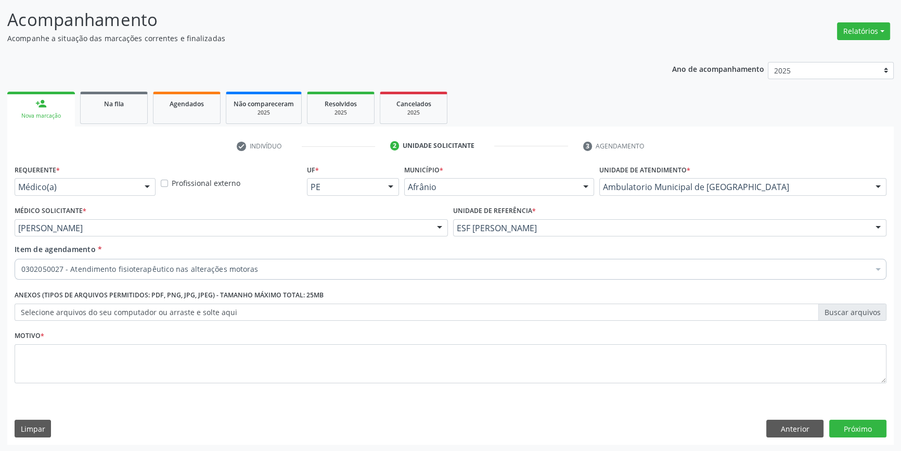
scroll to position [0, 0]
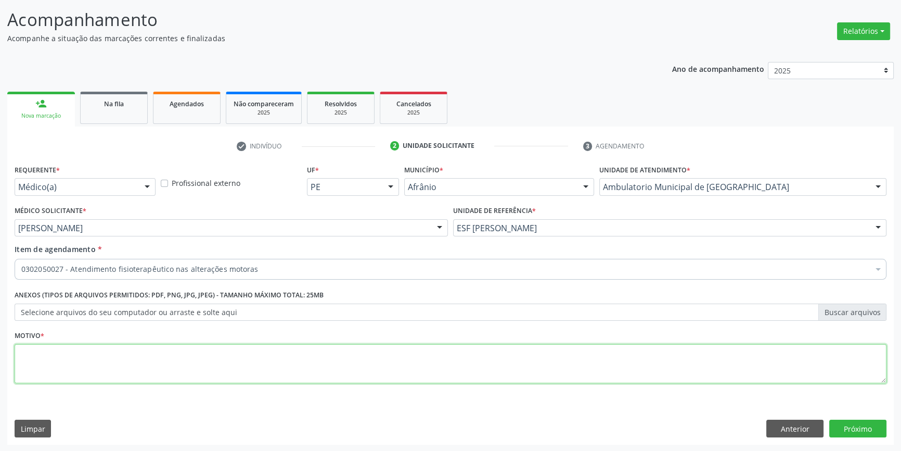
click at [187, 357] on textarea at bounding box center [451, 364] width 872 height 40
type textarea "DOR PES ENTESOPATIA CALCANEOS"
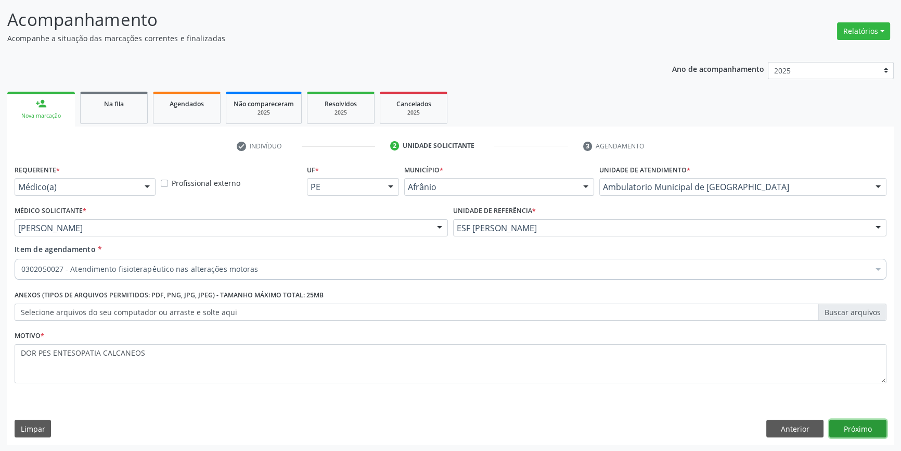
click at [866, 427] on button "Próximo" at bounding box center [857, 428] width 57 height 18
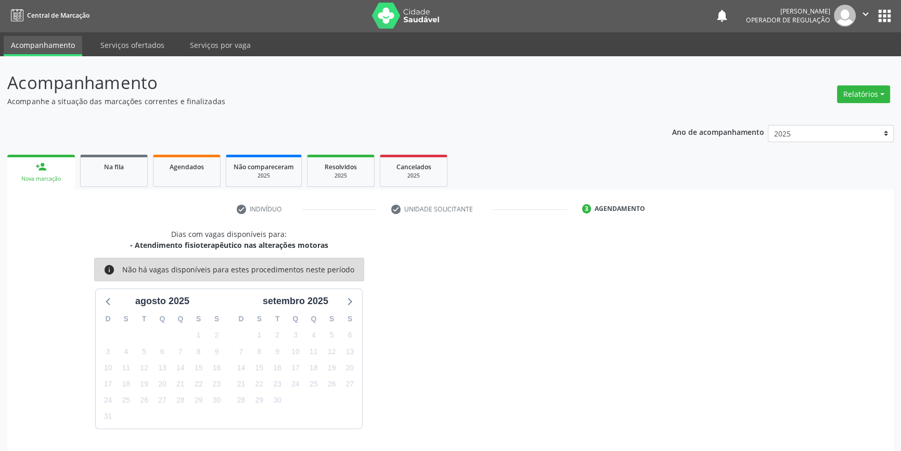
scroll to position [32, 0]
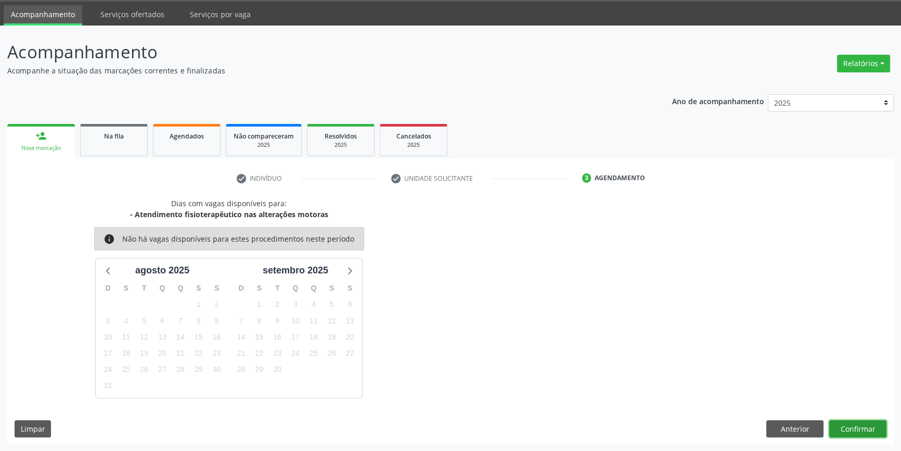
click at [854, 430] on button "Confirmar" at bounding box center [857, 429] width 57 height 18
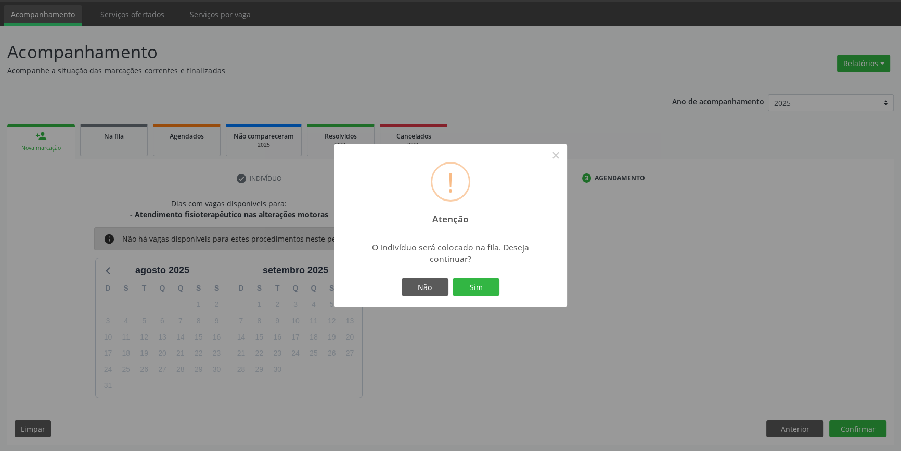
click at [475, 298] on div "! Atenção × O indivíduo será colocado na fila. Deseja continuar? Não Sim" at bounding box center [450, 225] width 233 height 163
click at [475, 296] on div "Não Sim" at bounding box center [450, 287] width 103 height 22
click at [475, 290] on button "Sim" at bounding box center [476, 287] width 47 height 18
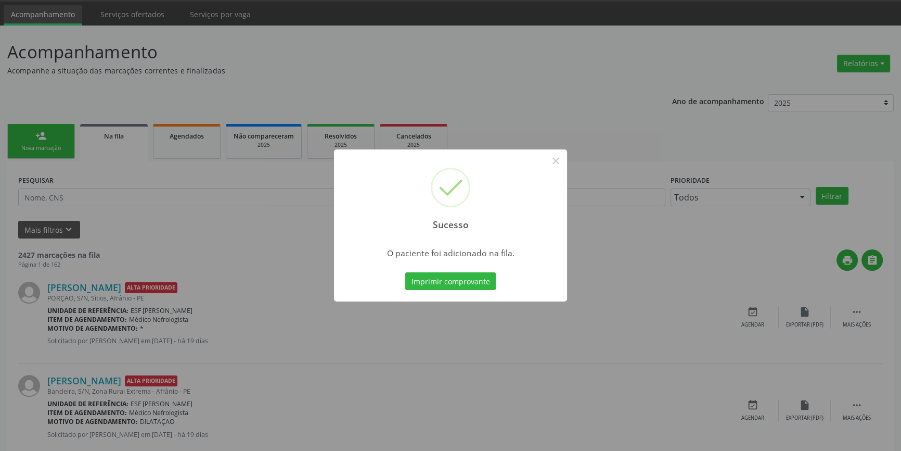
scroll to position [0, 0]
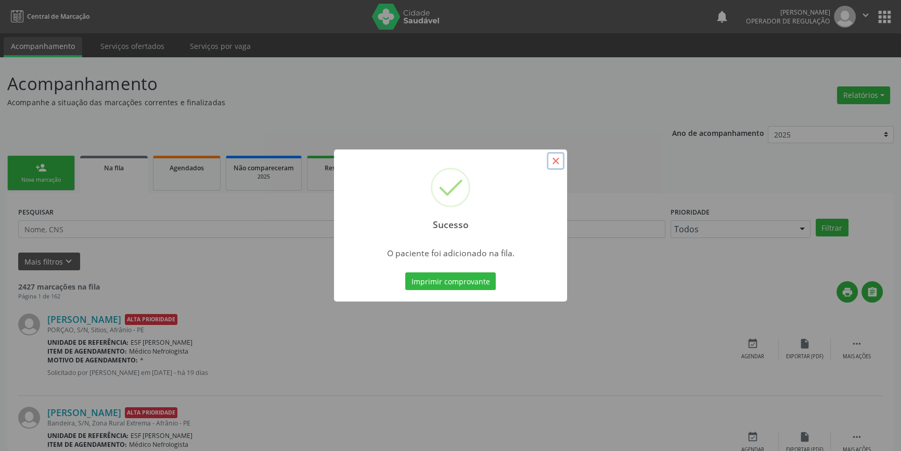
click at [558, 166] on button "×" at bounding box center [556, 161] width 18 height 18
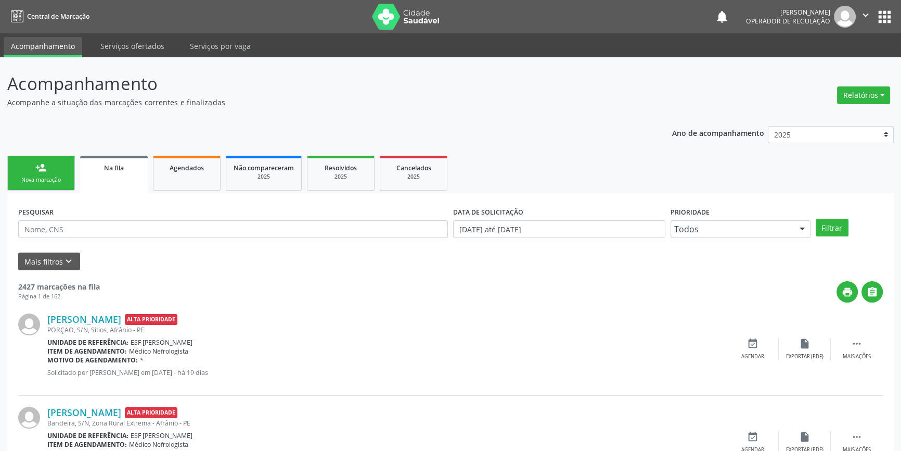
click at [51, 180] on div "Nova marcação" at bounding box center [41, 180] width 52 height 8
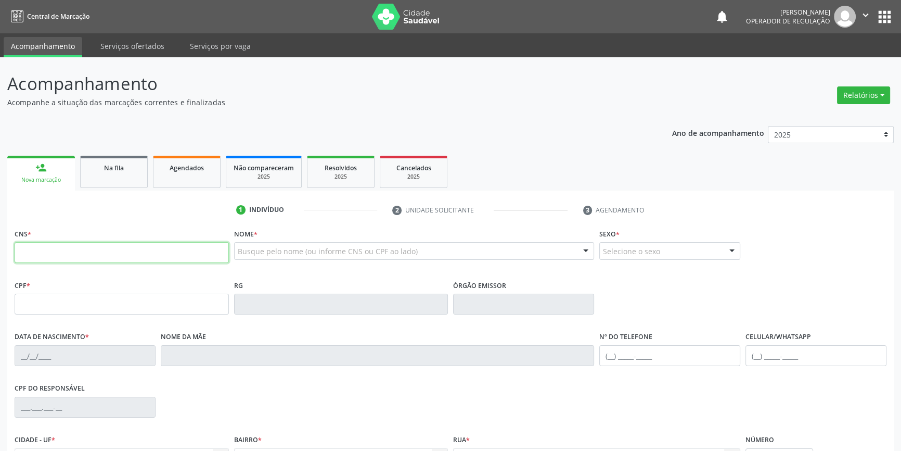
click at [69, 253] on input "text" at bounding box center [122, 252] width 214 height 21
type input "703 4042 3524 0019"
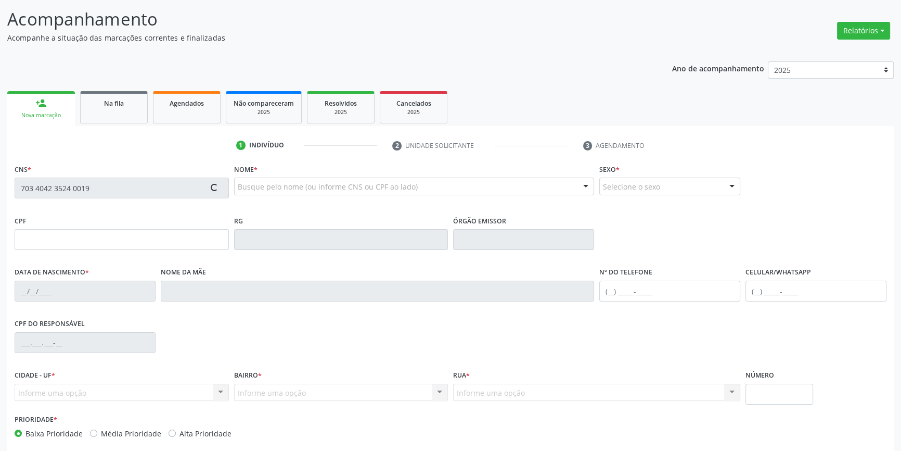
scroll to position [113, 0]
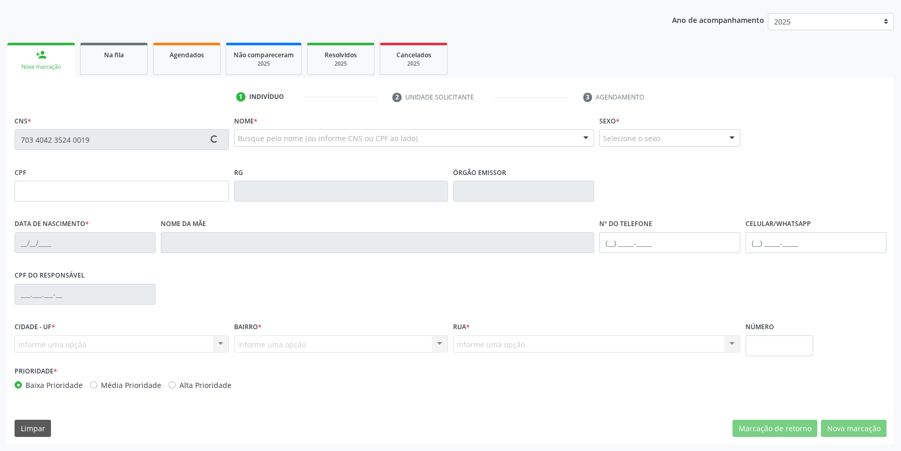
type input "[DATE]"
type input "Cezarina [PERSON_NAME]"
type input "[PHONE_NUMBER]"
type input "S/N"
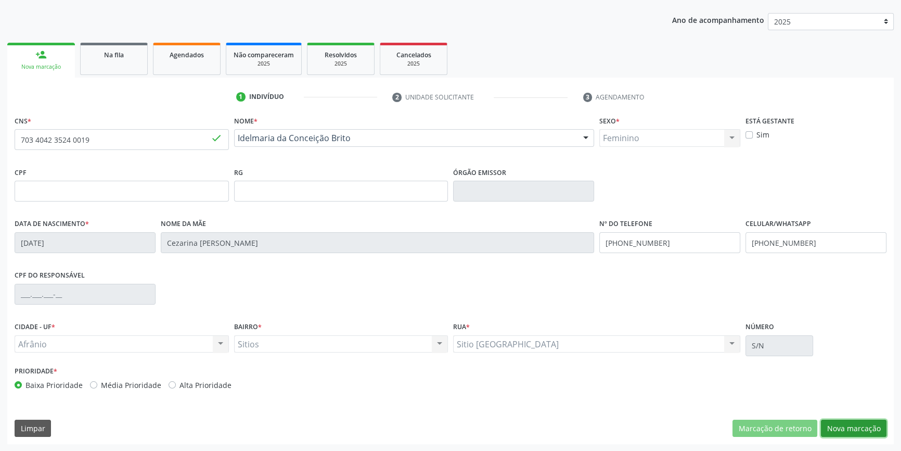
click at [857, 427] on button "Nova marcação" at bounding box center [854, 428] width 66 height 18
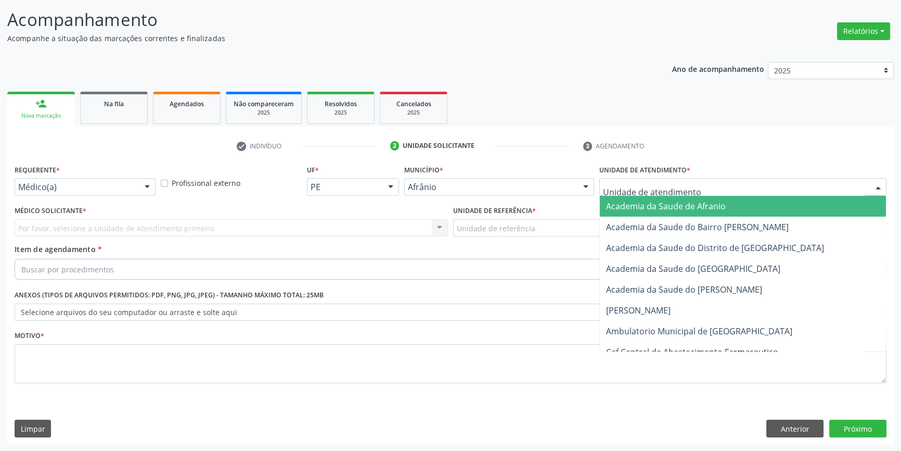
click at [638, 194] on div at bounding box center [742, 187] width 287 height 18
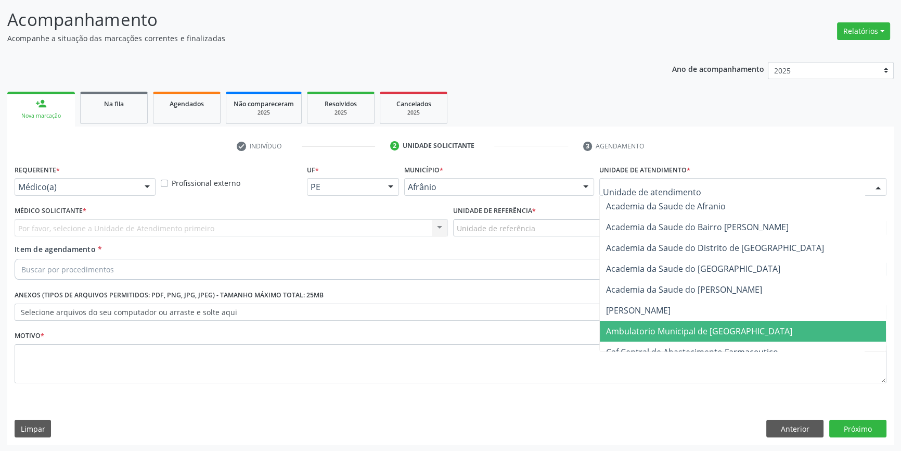
drag, startPoint x: 673, startPoint y: 327, endPoint x: 556, endPoint y: 273, distance: 128.7
click at [664, 325] on span "Ambulatorio Municipal de [GEOGRAPHIC_DATA]" at bounding box center [699, 330] width 186 height 11
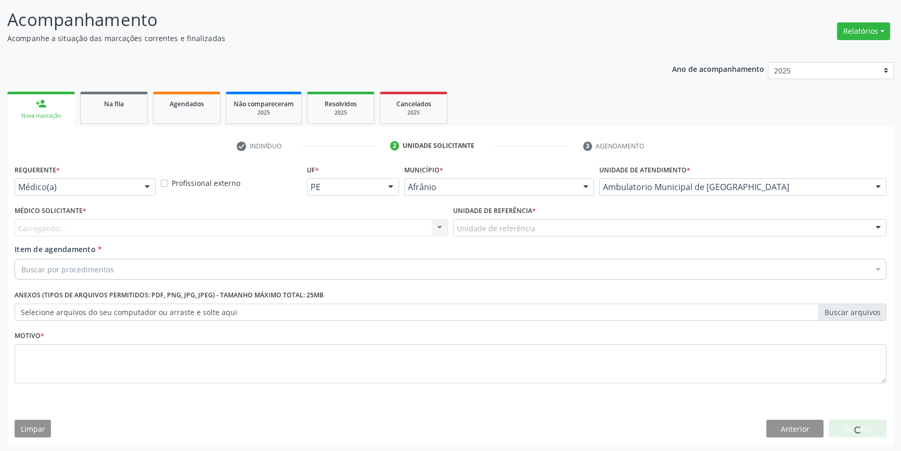
drag, startPoint x: 515, startPoint y: 227, endPoint x: 529, endPoint y: 279, distance: 54.4
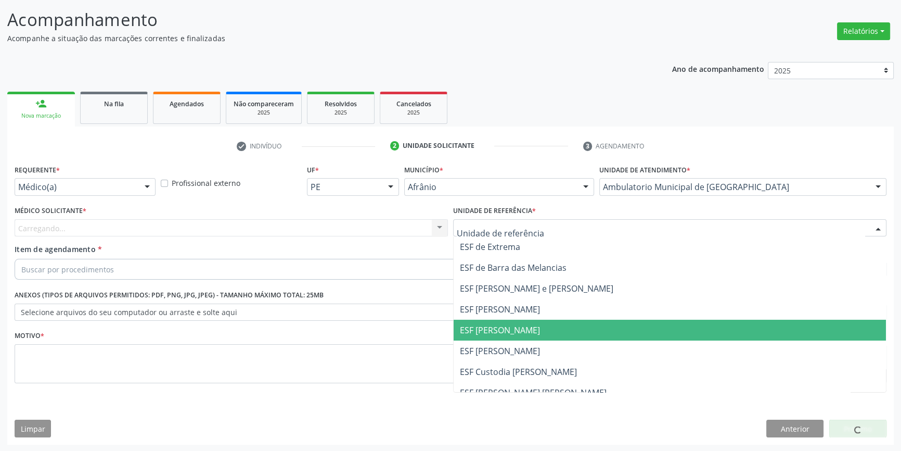
drag, startPoint x: 521, startPoint y: 332, endPoint x: 273, endPoint y: 248, distance: 262.3
click at [494, 325] on span "ESF [PERSON_NAME]" at bounding box center [500, 329] width 80 height 11
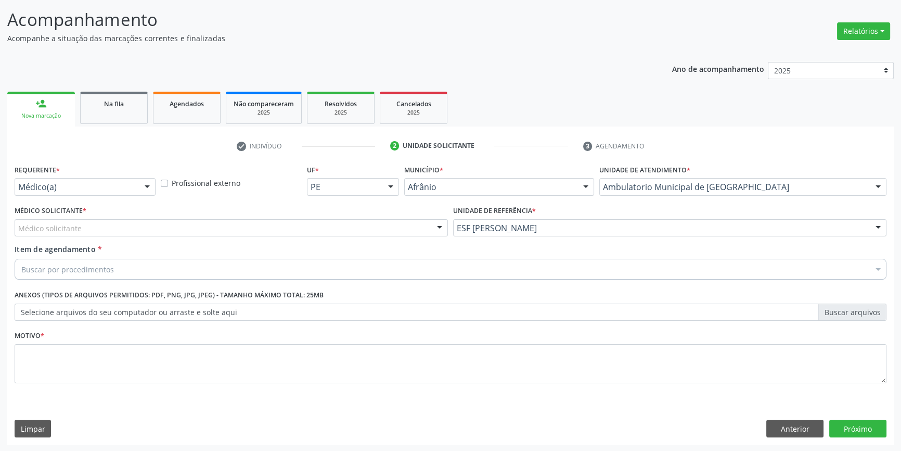
click at [173, 232] on div "Médico solicitante" at bounding box center [231, 228] width 433 height 18
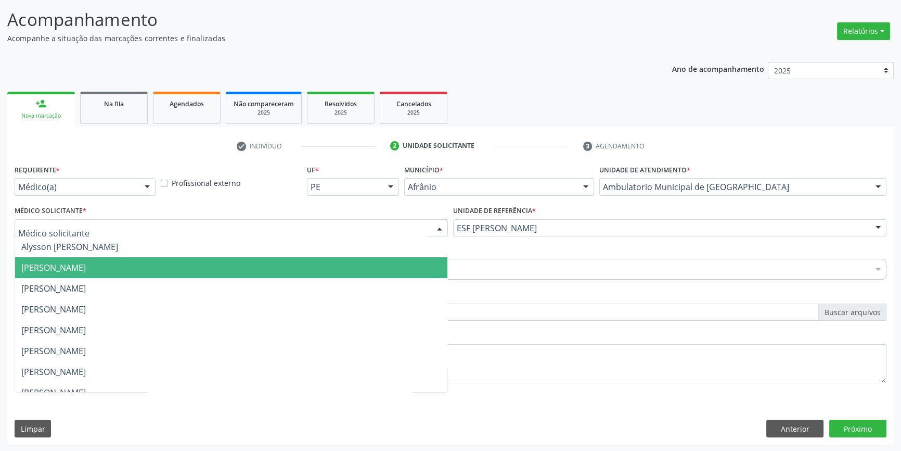
click at [86, 263] on span "[PERSON_NAME]" at bounding box center [53, 267] width 65 height 11
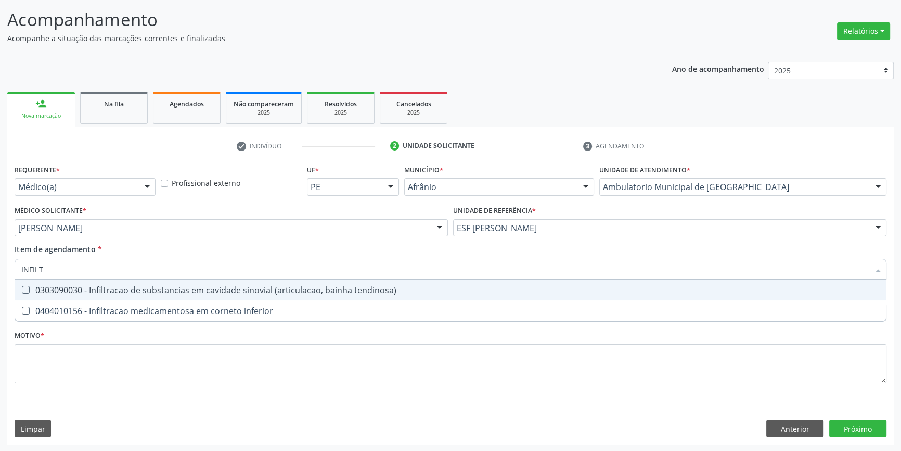
type input "INFILTR"
click at [114, 279] on span "0303090030 - Infiltracao de substancias em cavidade sinovial (articulacao, bain…" at bounding box center [450, 289] width 871 height 21
checkbox tendinosa\) "true"
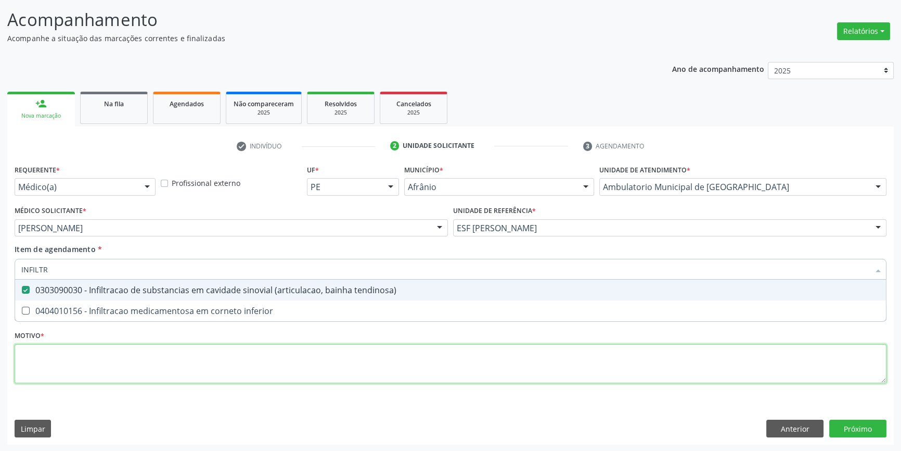
click at [136, 359] on div "Requerente * Médico(a) Médico(a) Enfermeiro(a) Paciente Nenhum resultado encont…" at bounding box center [451, 280] width 872 height 236
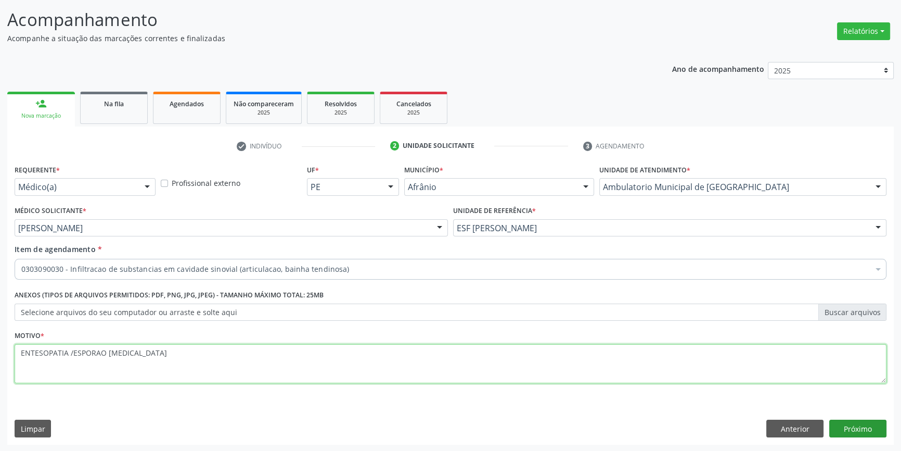
type textarea "ENTESOPATIA /ESPORAO [MEDICAL_DATA]"
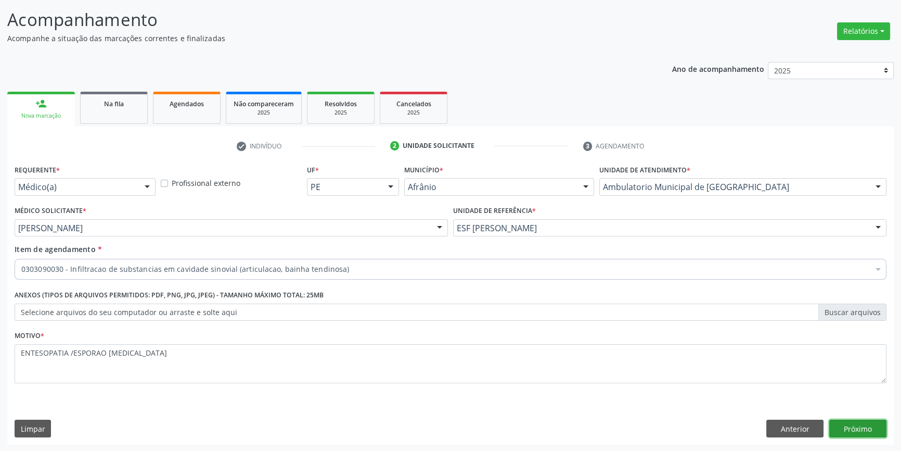
click at [864, 427] on button "Próximo" at bounding box center [857, 428] width 57 height 18
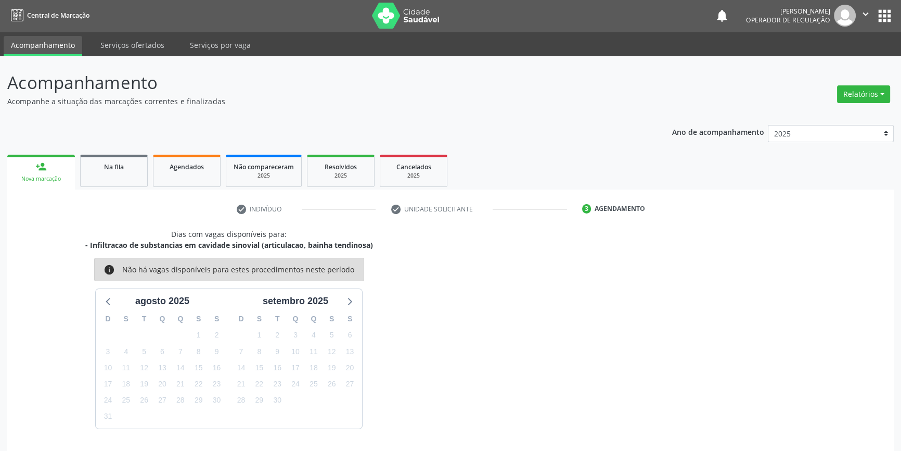
scroll to position [32, 0]
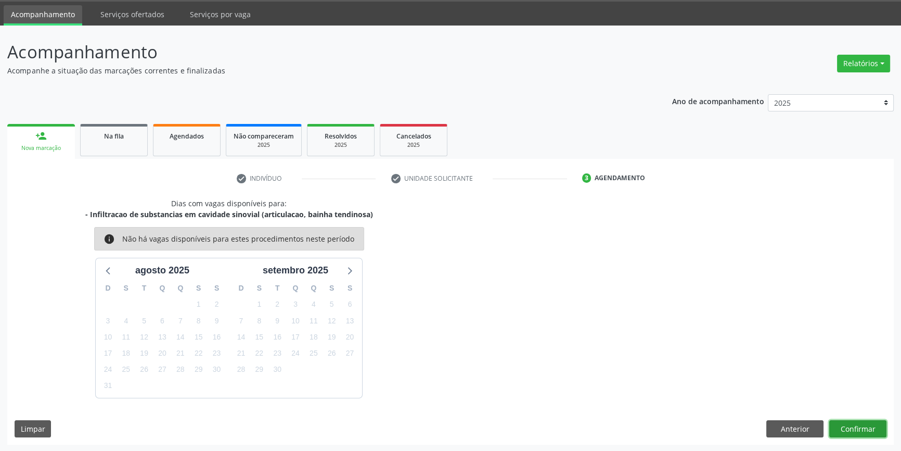
click at [858, 428] on button "Confirmar" at bounding box center [857, 429] width 57 height 18
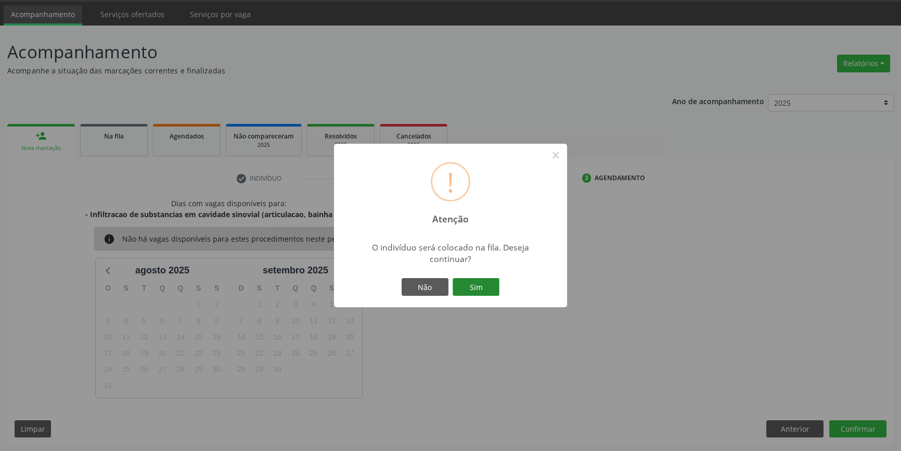
click at [488, 285] on button "Sim" at bounding box center [476, 287] width 47 height 18
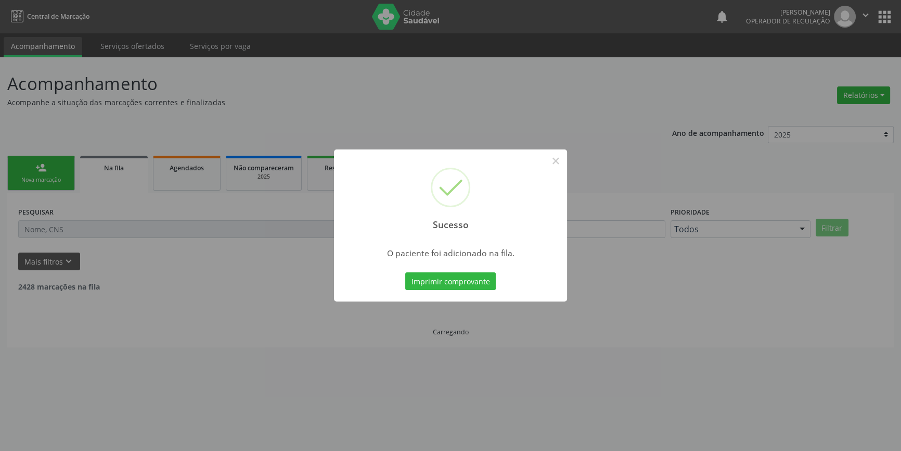
scroll to position [0, 0]
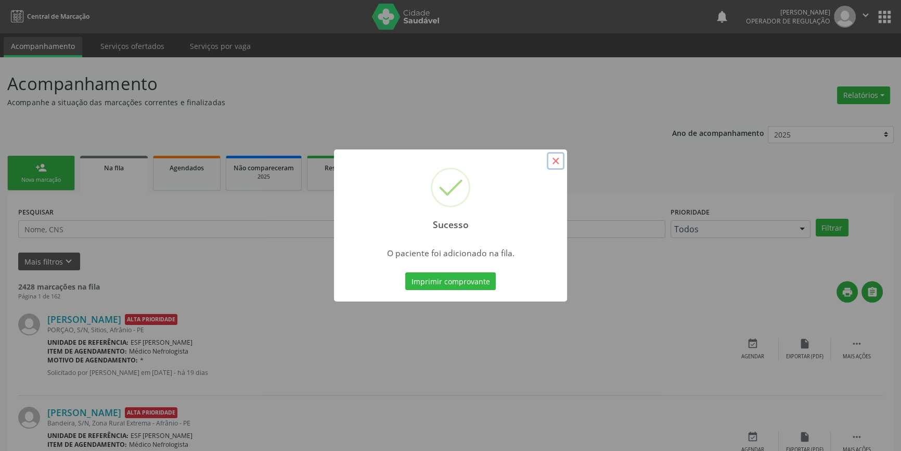
click at [560, 167] on button "×" at bounding box center [556, 161] width 18 height 18
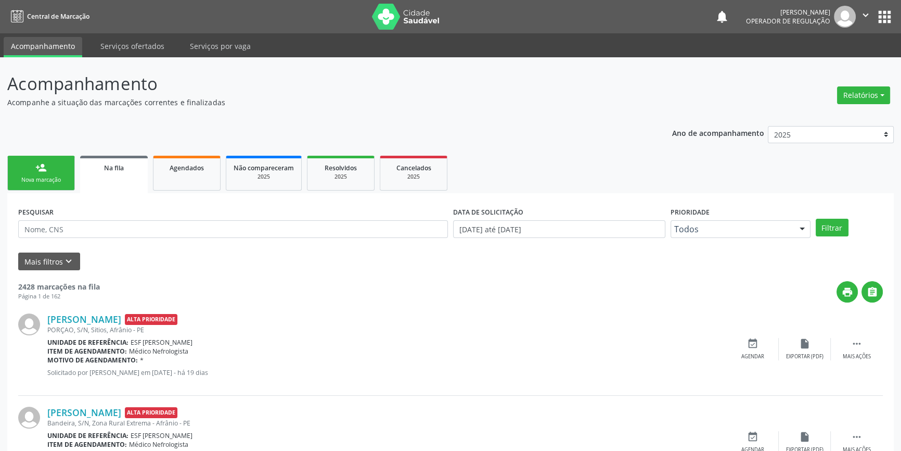
click at [49, 186] on link "person_add Nova marcação" at bounding box center [41, 173] width 68 height 35
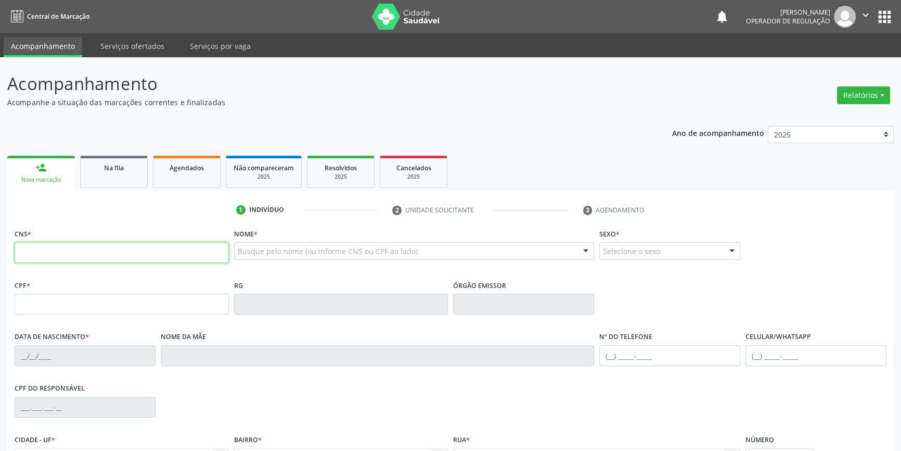
click at [57, 249] on input "text" at bounding box center [122, 252] width 214 height 21
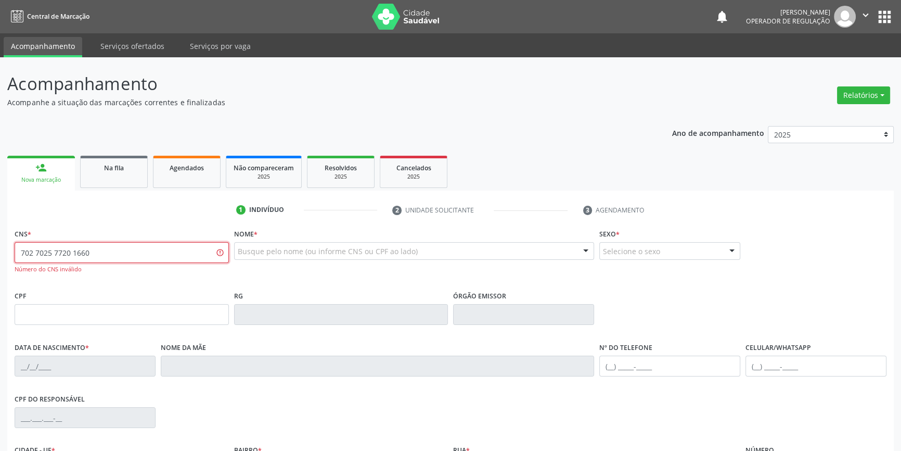
drag, startPoint x: 111, startPoint y: 249, endPoint x: 0, endPoint y: 237, distance: 111.5
click at [0, 237] on div "Acompanhamento Acompanhe a situação das marcações correntes e finalizadas Relat…" at bounding box center [450, 315] width 901 height 517
type input "702 7026 7720 1660"
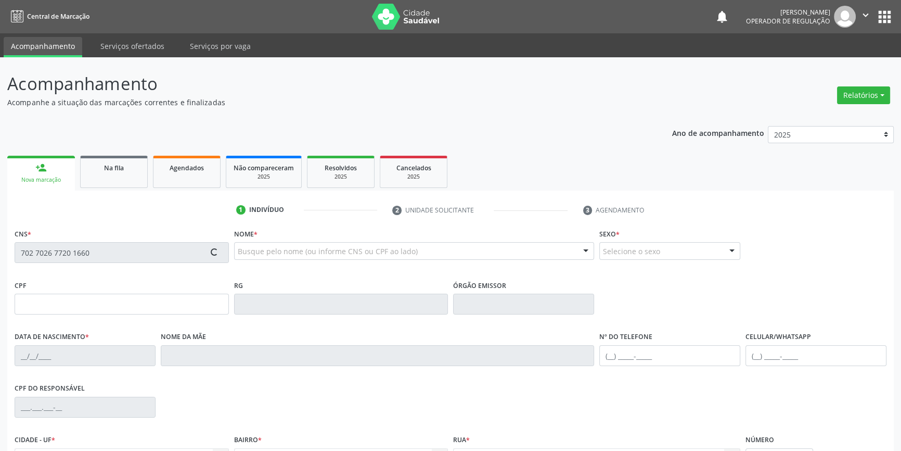
type input "2[DATE]"
type input "[PHONE_NUMBER]"
type input "S/N"
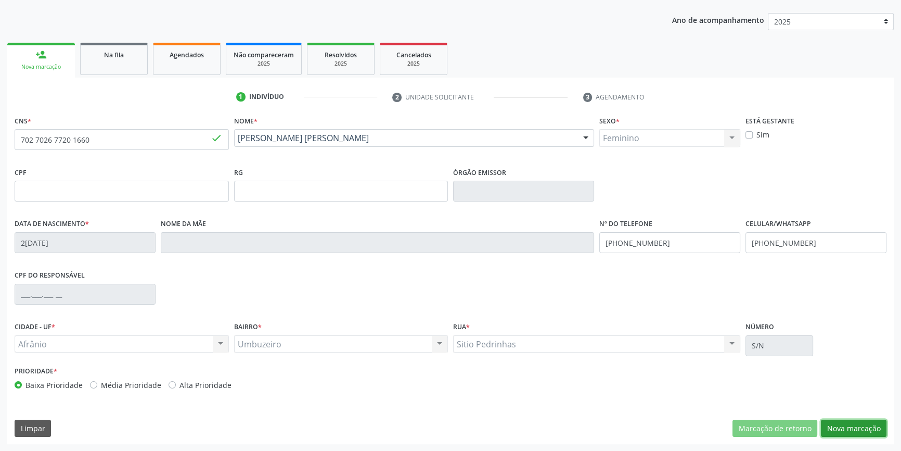
click at [877, 427] on button "Nova marcação" at bounding box center [854, 428] width 66 height 18
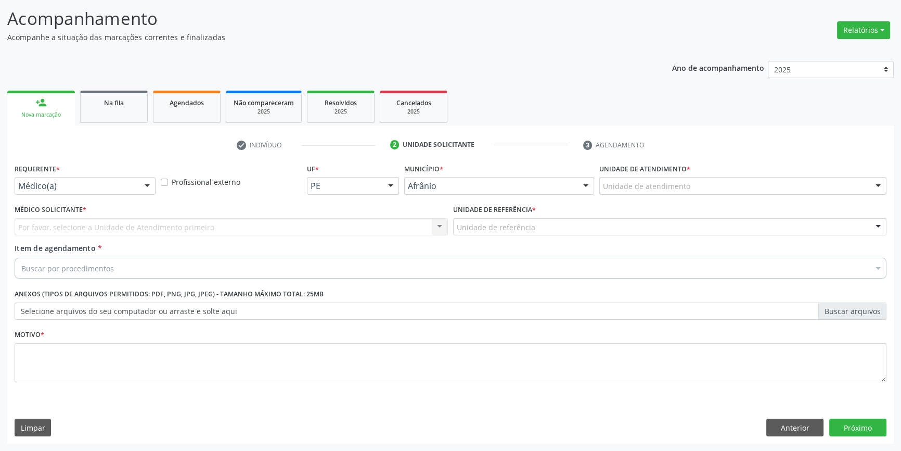
scroll to position [64, 0]
click at [696, 189] on div "Unidade de atendimento" at bounding box center [742, 187] width 287 height 18
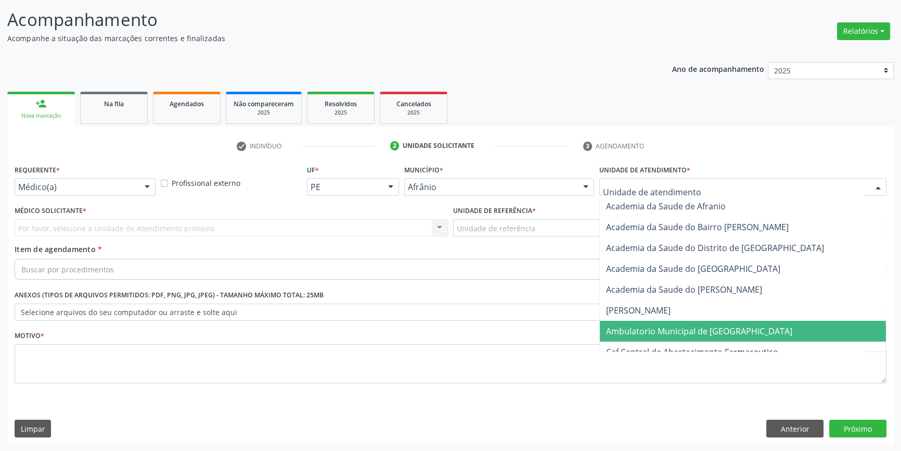
drag, startPoint x: 674, startPoint y: 328, endPoint x: 577, endPoint y: 306, distance: 100.1
click at [673, 329] on span "Ambulatorio Municipal de [GEOGRAPHIC_DATA]" at bounding box center [699, 330] width 186 height 11
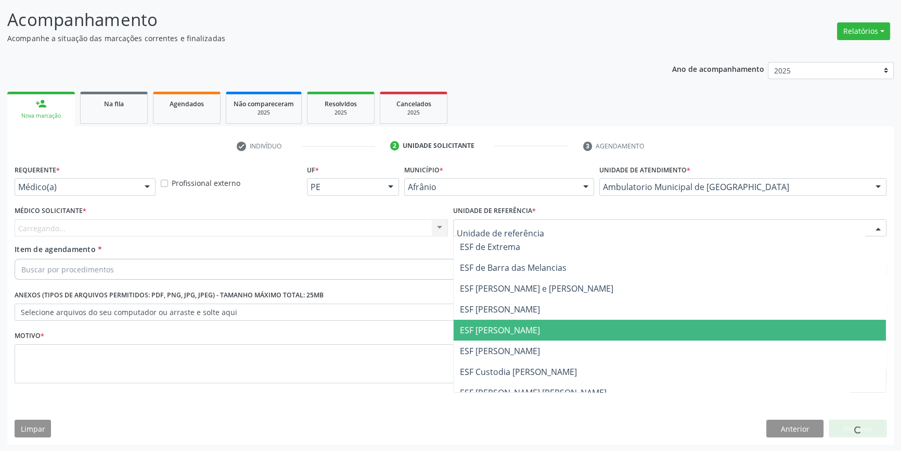
click at [529, 337] on span "ESF [PERSON_NAME]" at bounding box center [670, 329] width 432 height 21
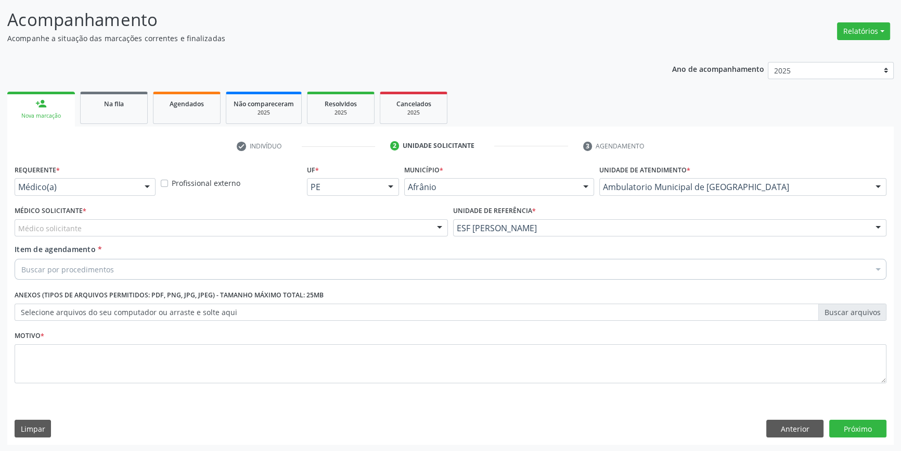
click at [190, 226] on div "Médico solicitante" at bounding box center [231, 228] width 433 height 18
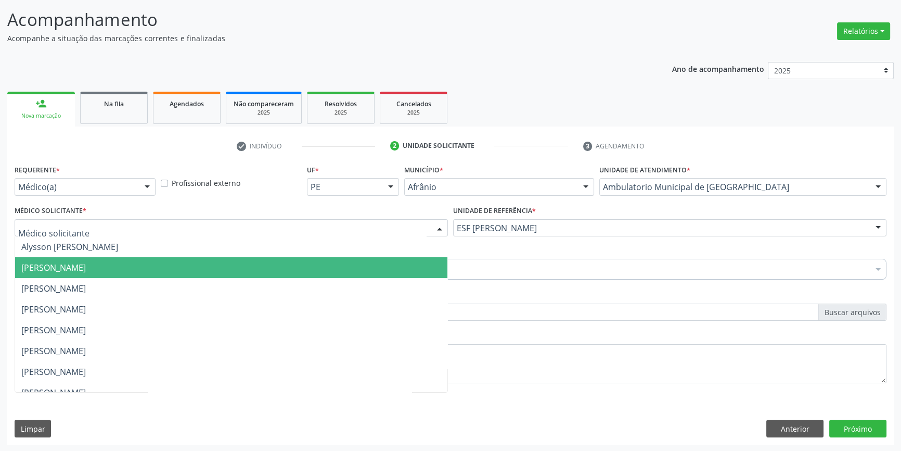
click at [56, 272] on span "[PERSON_NAME]" at bounding box center [231, 267] width 432 height 21
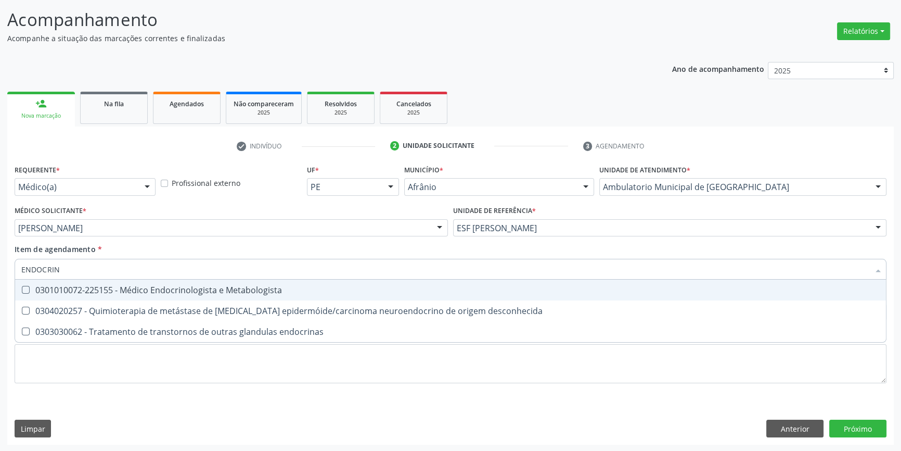
type input "ENDOCRINO"
click at [244, 290] on div "0301010072-225155 - Médico Endocrinologista e Metabologista" at bounding box center [450, 290] width 859 height 8
checkbox Metabologista "true"
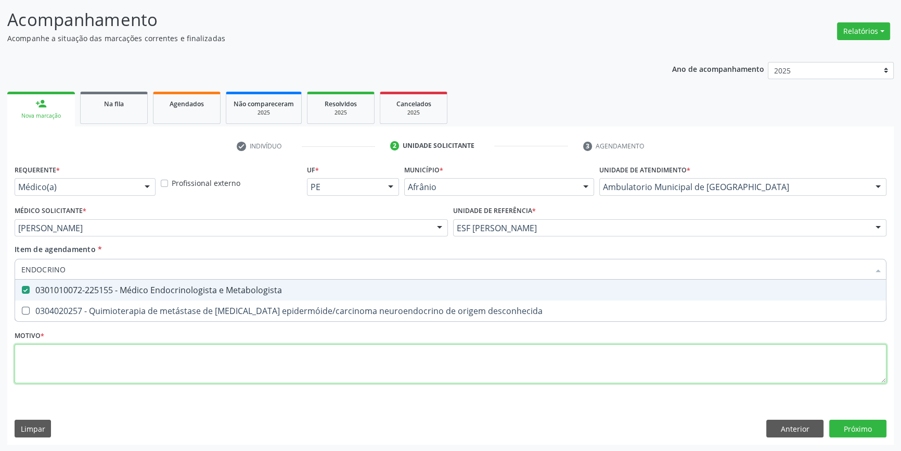
click at [185, 359] on div "Requerente * Médico(a) Médico(a) Enfermeiro(a) Paciente Nenhum resultado encont…" at bounding box center [451, 280] width 872 height 236
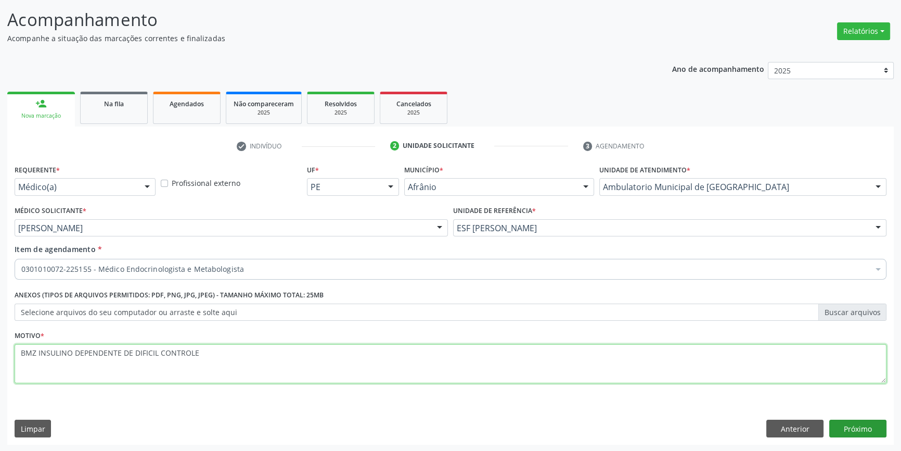
type textarea "BMZ INSULINO DEPENDENTE DE DIFICIL CONTROLE"
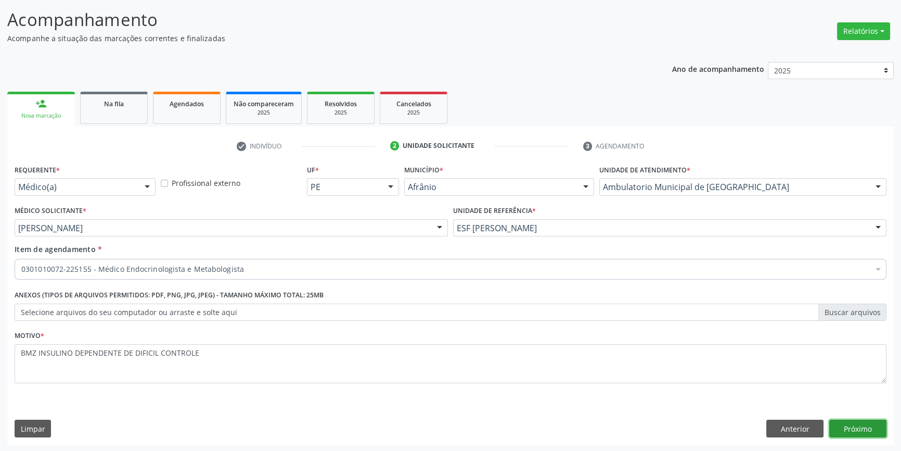
click at [869, 430] on button "Próximo" at bounding box center [857, 428] width 57 height 18
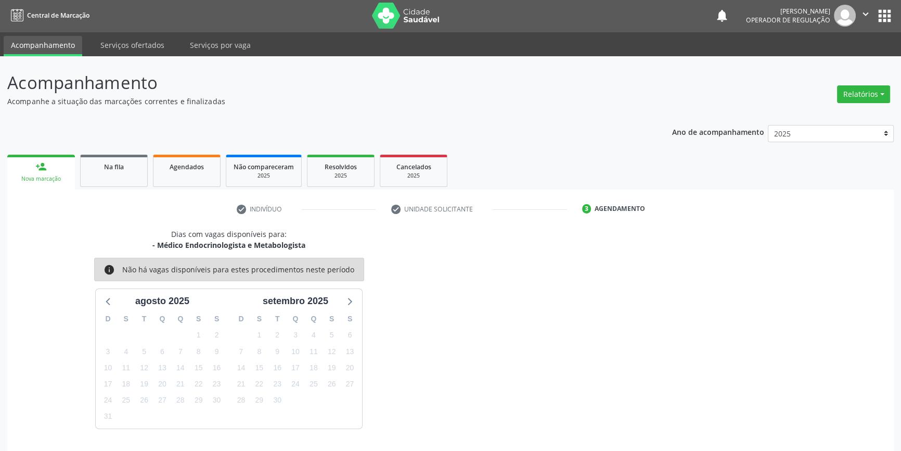
scroll to position [32, 0]
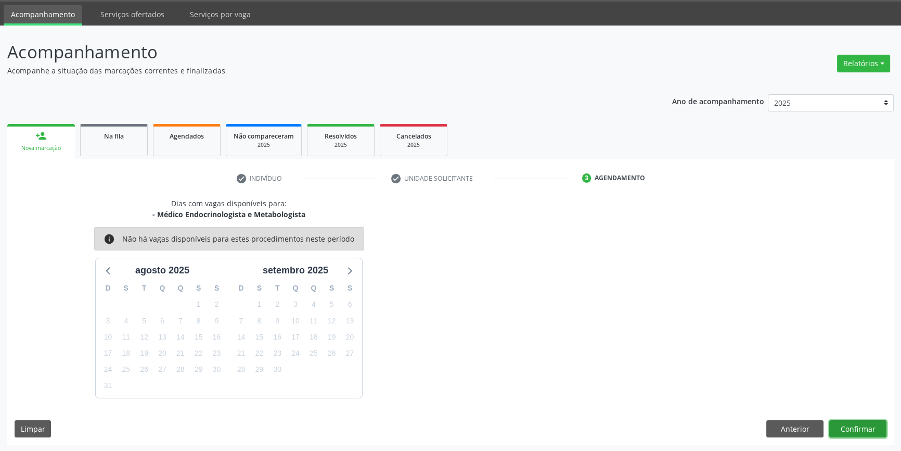
click at [843, 420] on button "Confirmar" at bounding box center [857, 429] width 57 height 18
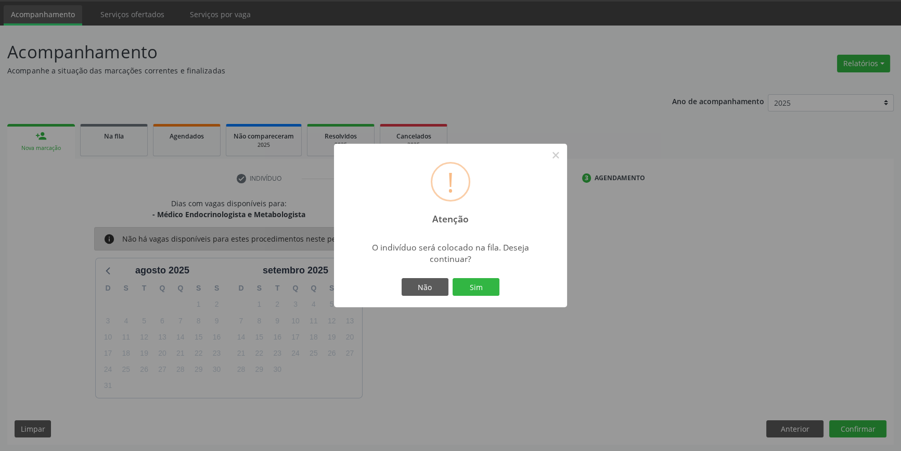
click at [483, 297] on div "Não Sim" at bounding box center [450, 287] width 103 height 22
click at [483, 291] on button "Sim" at bounding box center [476, 287] width 47 height 18
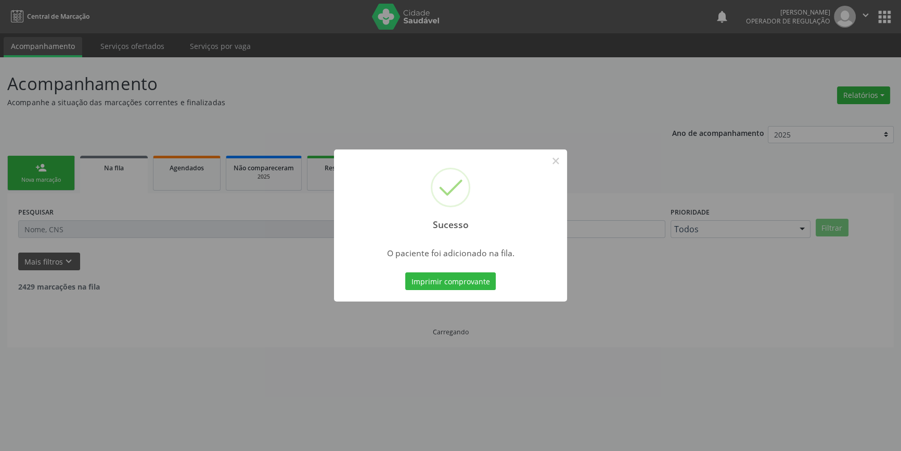
scroll to position [0, 0]
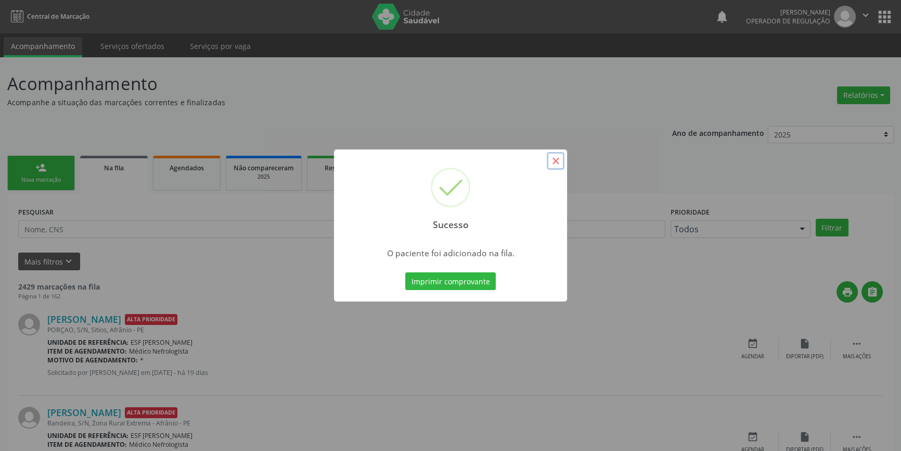
click at [555, 163] on button "×" at bounding box center [556, 161] width 18 height 18
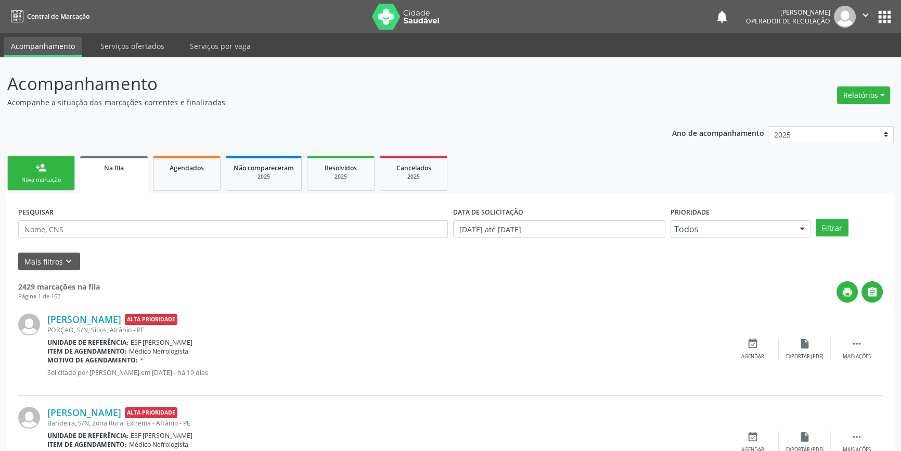
click at [42, 175] on link "person_add Nova marcação" at bounding box center [41, 173] width 68 height 35
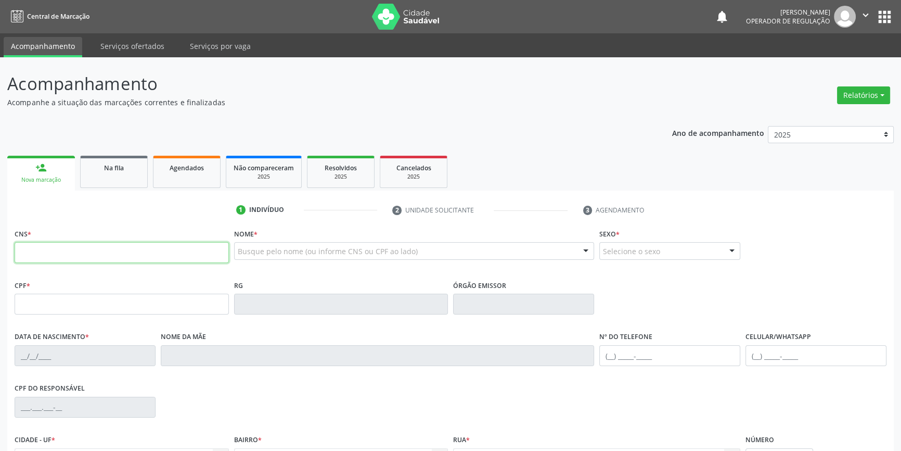
click at [76, 248] on input "text" at bounding box center [122, 252] width 214 height 21
type input "700 5071 9230 1450"
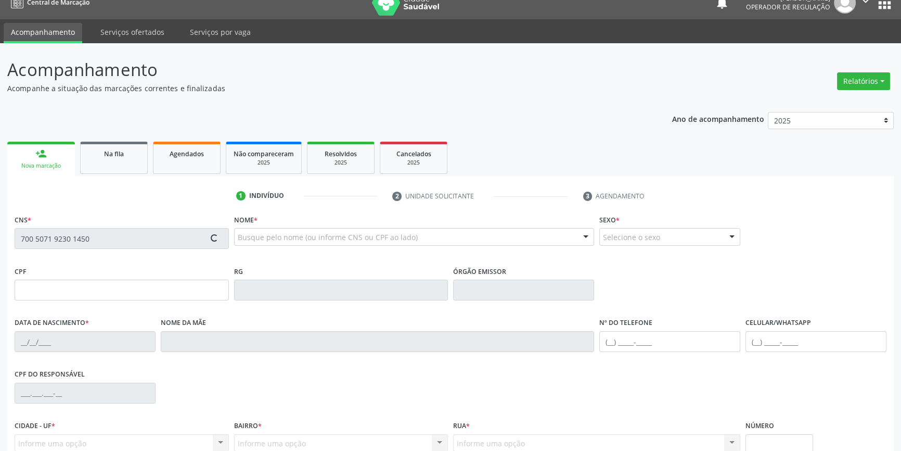
scroll to position [113, 0]
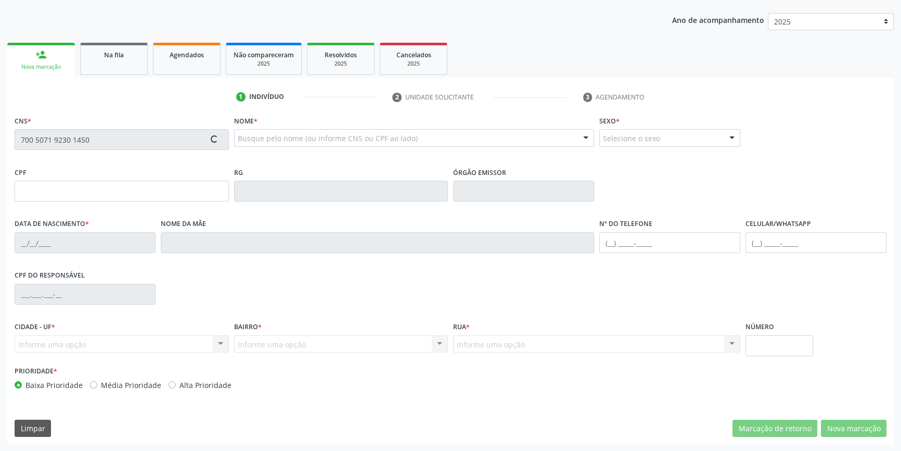
type input "667.273.834-72"
type input "16/10/1960"
type input "Maria Iracema dos Santos"
type input "(87) 98861-6420"
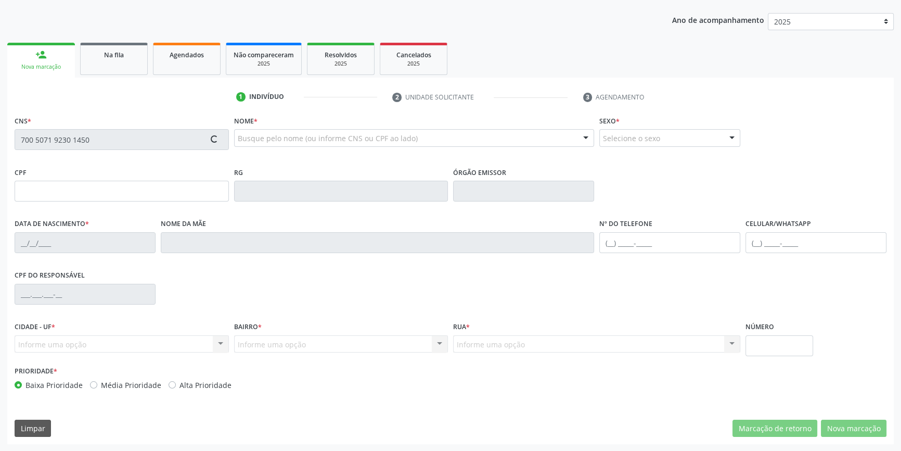
type input "819.972.214-20"
type input "S/N"
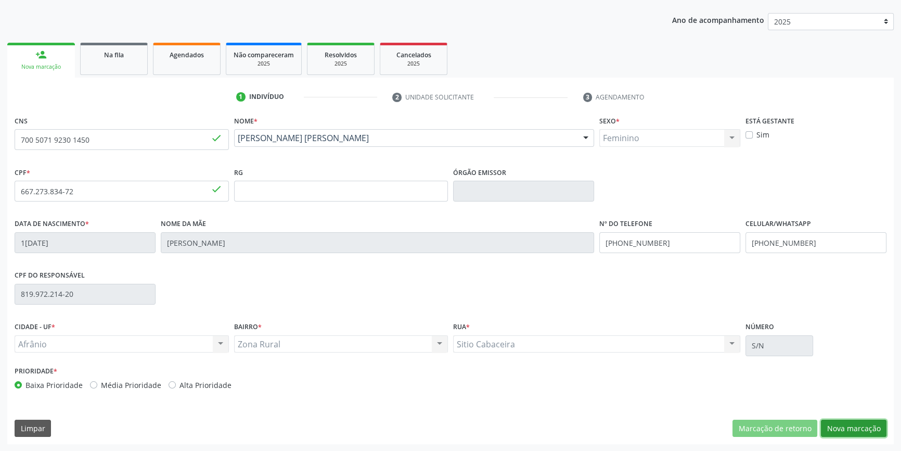
click at [843, 425] on button "Nova marcação" at bounding box center [854, 428] width 66 height 18
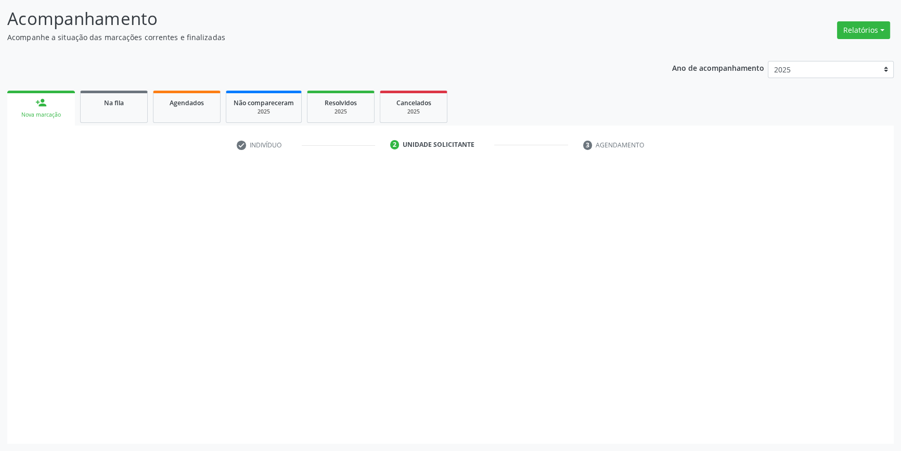
scroll to position [64, 0]
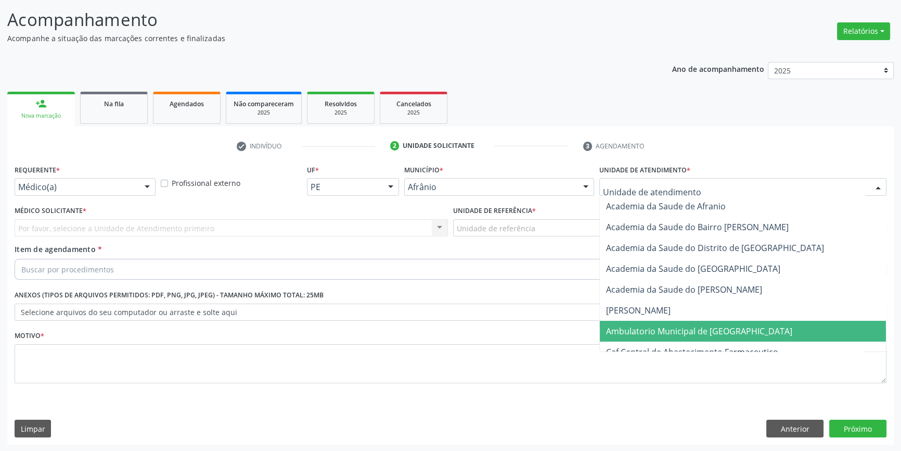
drag, startPoint x: 668, startPoint y: 330, endPoint x: 543, endPoint y: 278, distance: 135.3
click at [666, 328] on span "Ambulatorio Municipal de [GEOGRAPHIC_DATA]" at bounding box center [699, 330] width 186 height 11
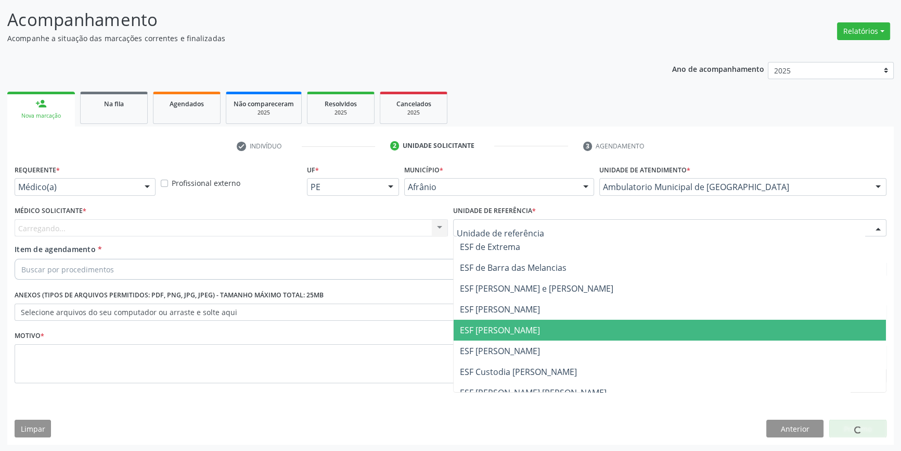
drag, startPoint x: 505, startPoint y: 338, endPoint x: 434, endPoint y: 312, distance: 75.4
click at [504, 338] on span "ESF [PERSON_NAME]" at bounding box center [670, 329] width 432 height 21
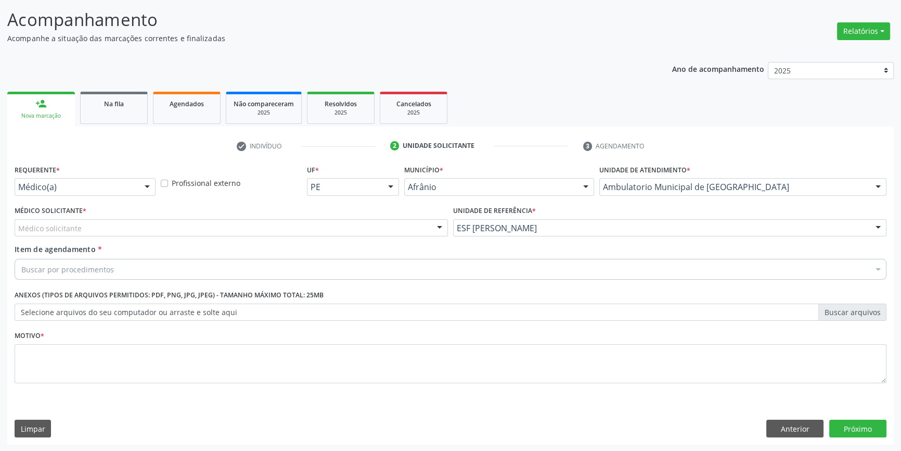
drag, startPoint x: 172, startPoint y: 218, endPoint x: 161, endPoint y: 224, distance: 11.9
click at [171, 219] on div "Médico solicitante" at bounding box center [231, 228] width 433 height 18
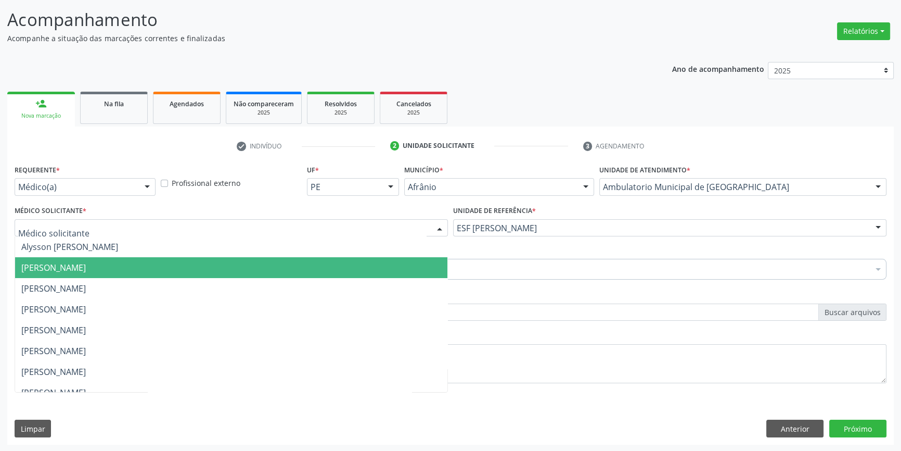
click at [86, 268] on span "[PERSON_NAME]" at bounding box center [53, 267] width 65 height 11
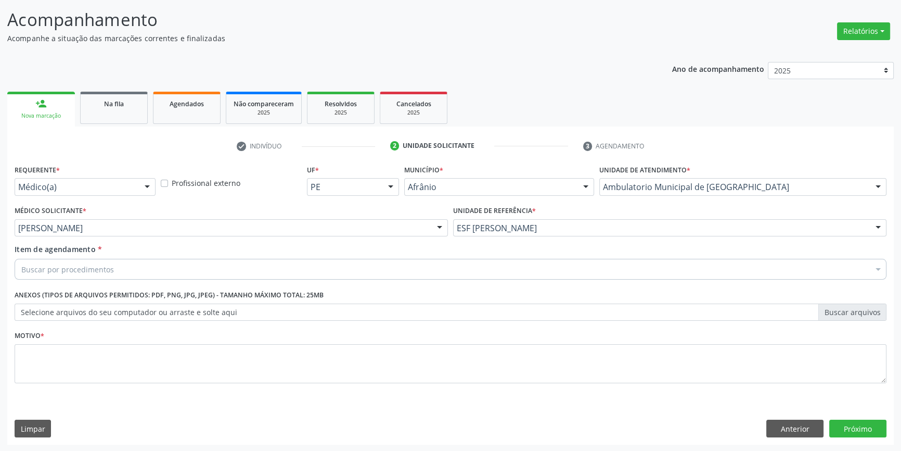
drag, startPoint x: 76, startPoint y: 257, endPoint x: 75, endPoint y: 263, distance: 5.7
click at [76, 260] on div "Item de agendamento * Buscar por procedimentos Selecionar todos 0604320140 - Ab…" at bounding box center [451, 260] width 872 height 33
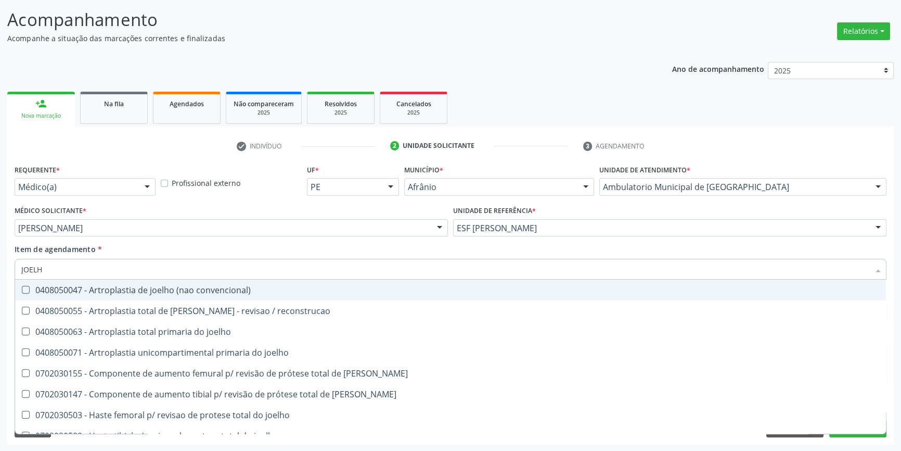
type input "JOELHO"
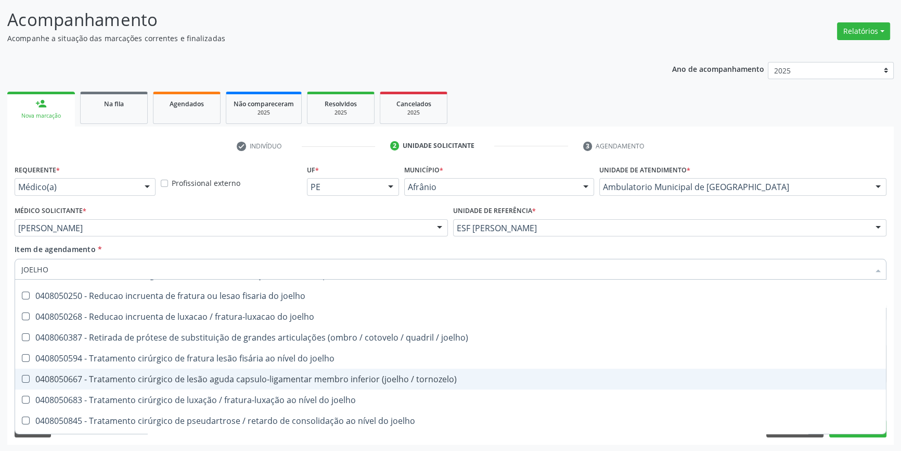
scroll to position [449, 0]
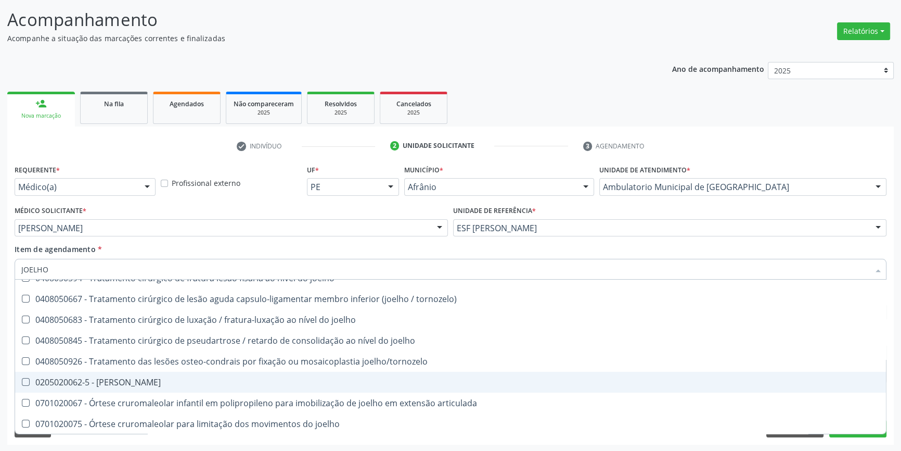
click at [135, 389] on span "0205020062-5 - Usg Joelho" at bounding box center [450, 382] width 871 height 21
checkbox Joelho "true"
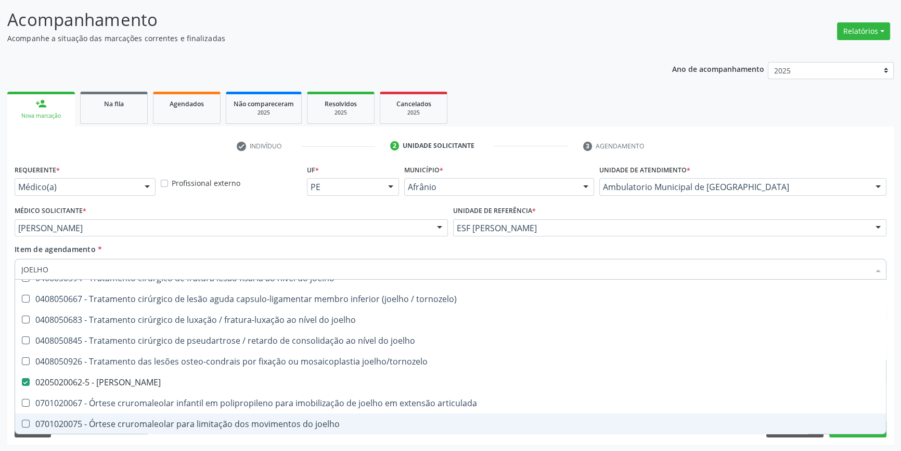
click at [628, 441] on div "Requerente * Médico(a) Médico(a) Enfermeiro(a) Paciente Nenhum resultado encont…" at bounding box center [450, 303] width 887 height 283
checkbox reconstrucao "true"
checkbox Joelho "false"
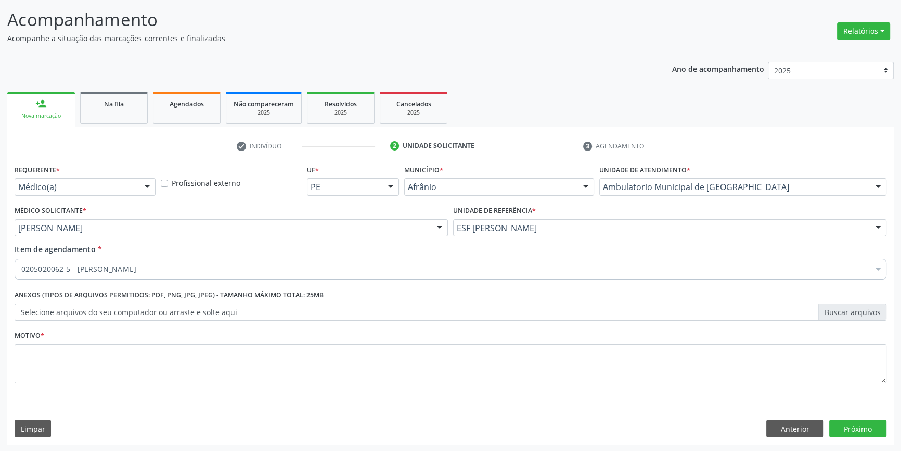
scroll to position [0, 0]
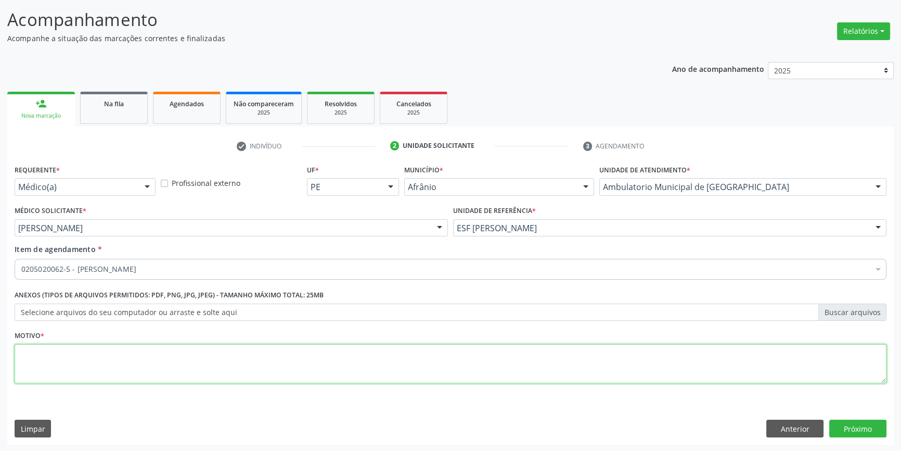
click at [203, 362] on textarea at bounding box center [451, 364] width 872 height 40
type textarea "ARTROSE DE JOELHO D E E?"
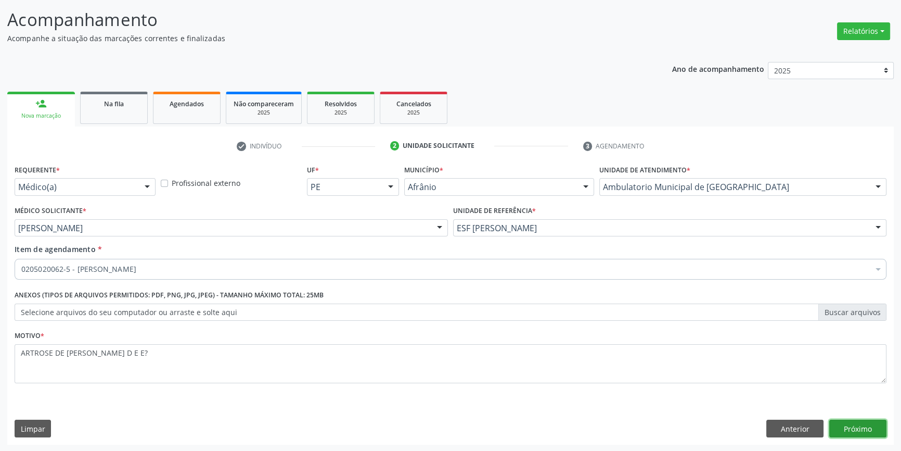
click at [850, 430] on button "Próximo" at bounding box center [857, 428] width 57 height 18
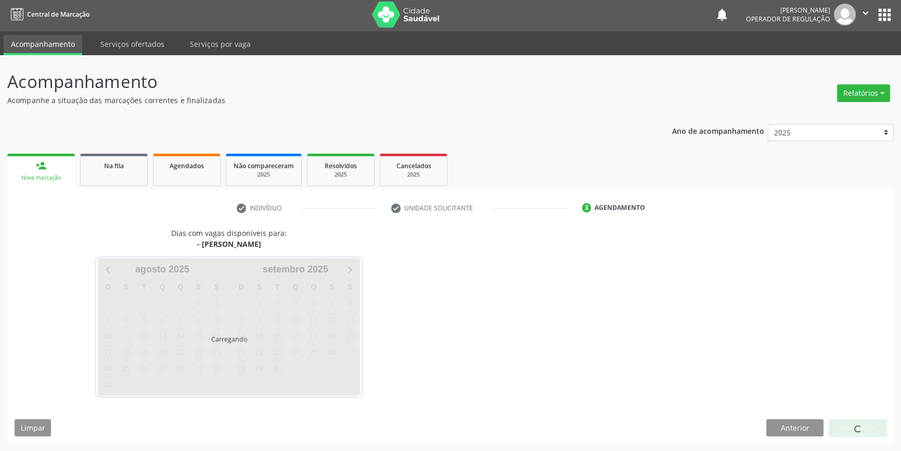
scroll to position [1, 0]
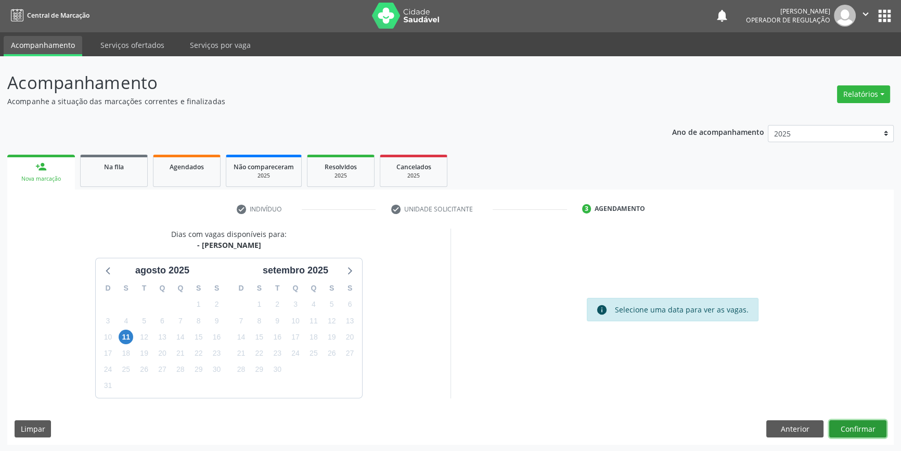
click at [849, 430] on button "Confirmar" at bounding box center [857, 429] width 57 height 18
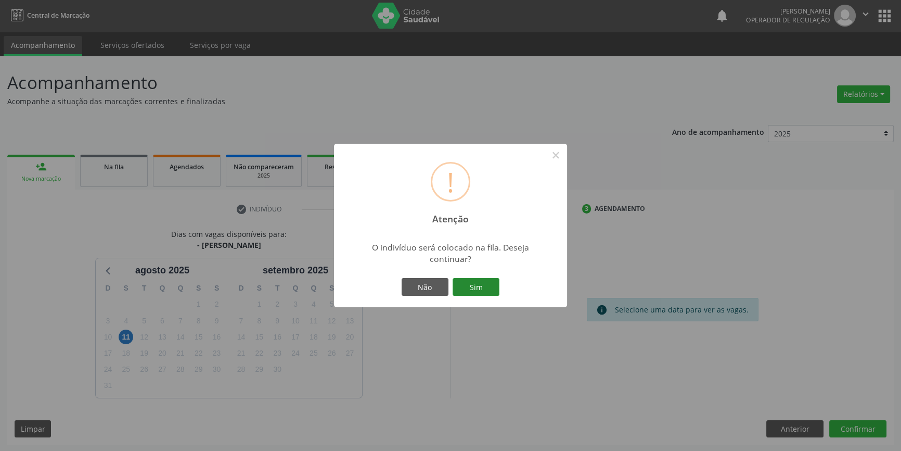
click at [474, 287] on button "Sim" at bounding box center [476, 287] width 47 height 18
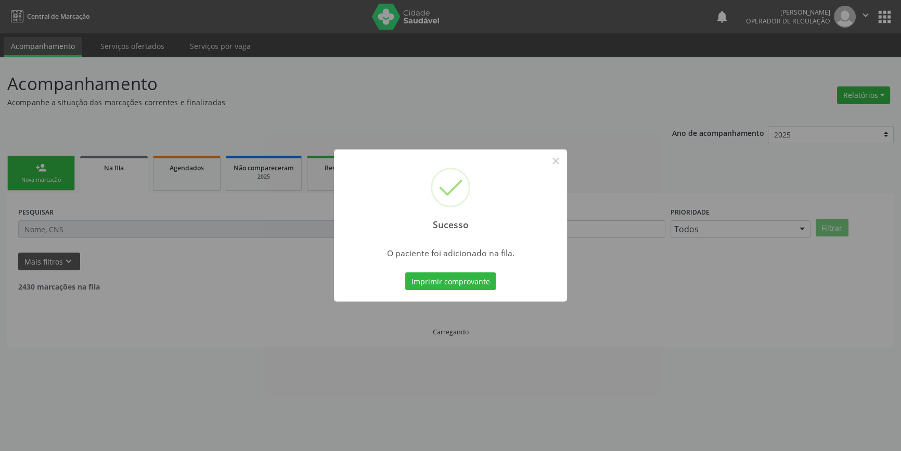
scroll to position [0, 0]
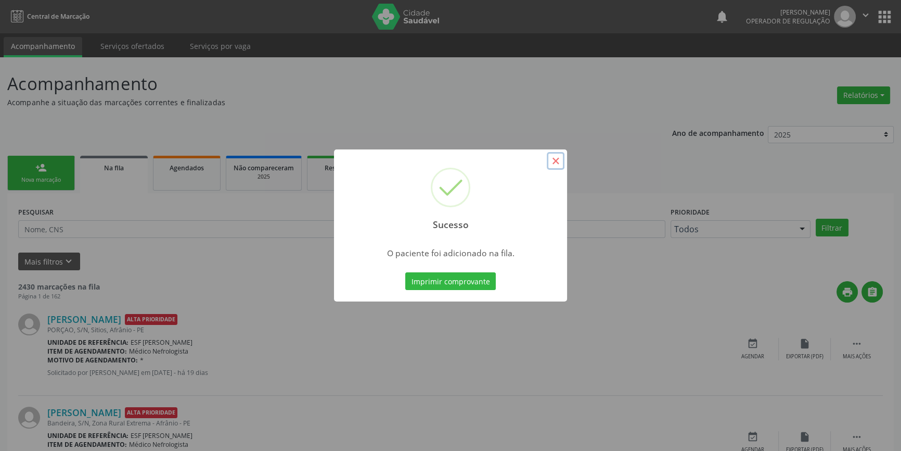
click at [554, 161] on button "×" at bounding box center [556, 161] width 18 height 18
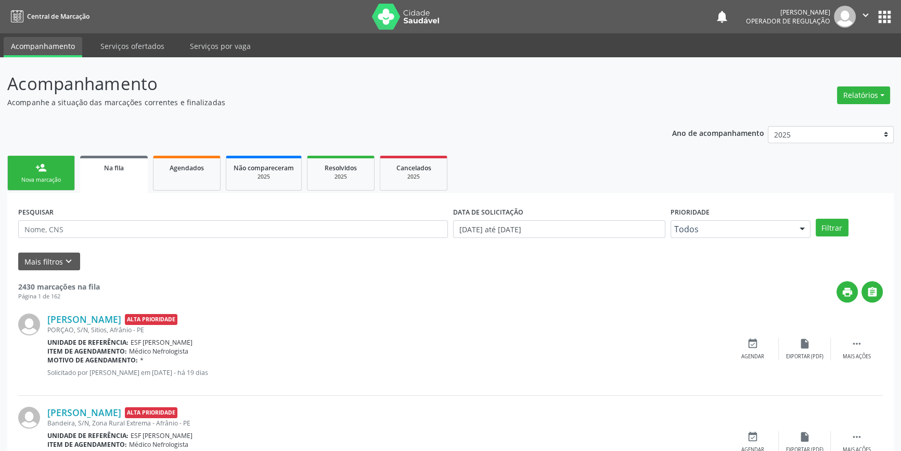
click at [47, 187] on link "person_add Nova marcação" at bounding box center [41, 173] width 68 height 35
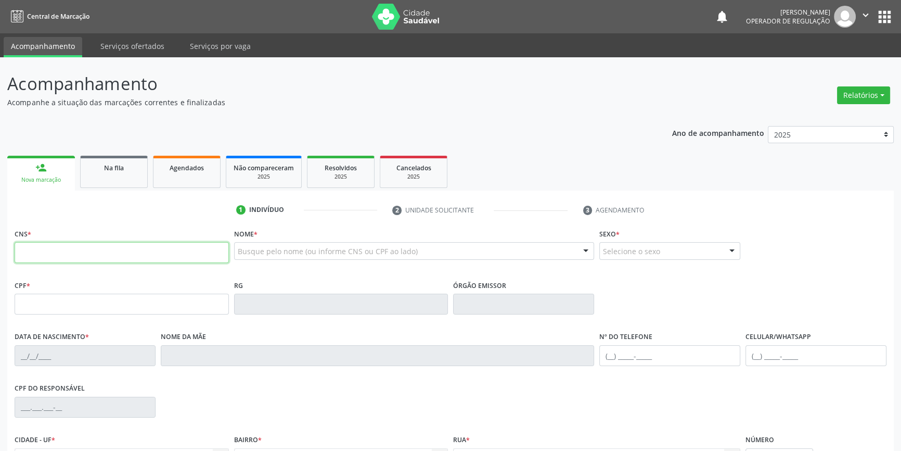
click at [36, 253] on input "text" at bounding box center [122, 252] width 214 height 21
type input "700 5071 9230 1450"
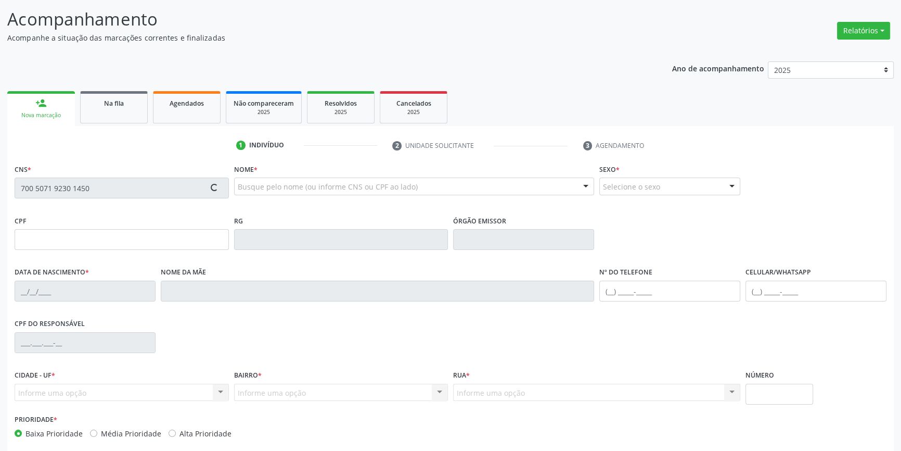
type input "667.273.834-72"
type input "16/10/1960"
type input "Maria Iracema dos Santos"
type input "(87) 98861-6420"
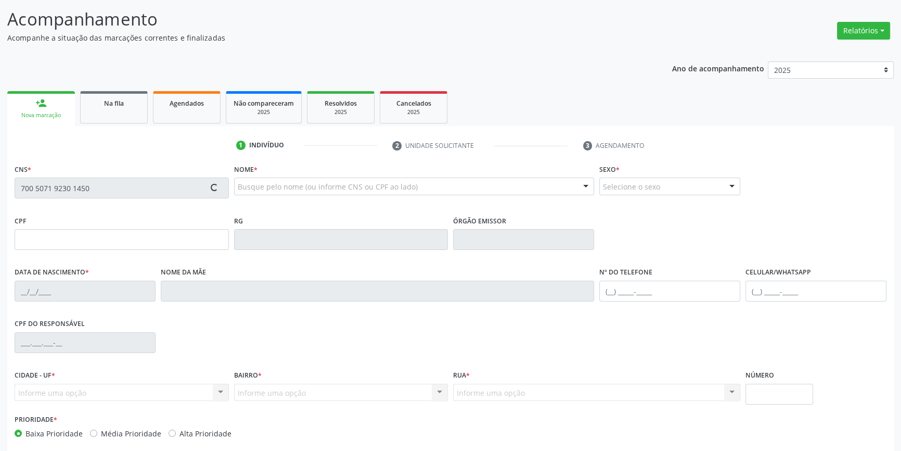
type input "819.972.214-20"
type input "S/N"
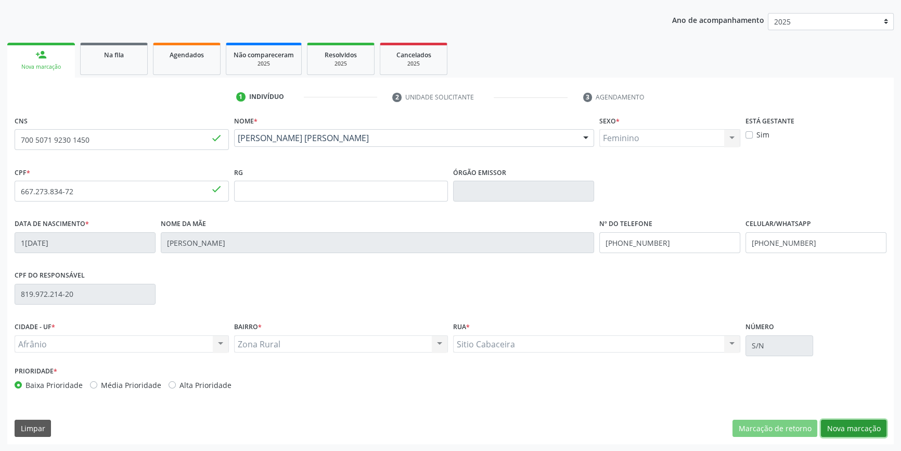
click at [863, 426] on button "Nova marcação" at bounding box center [854, 428] width 66 height 18
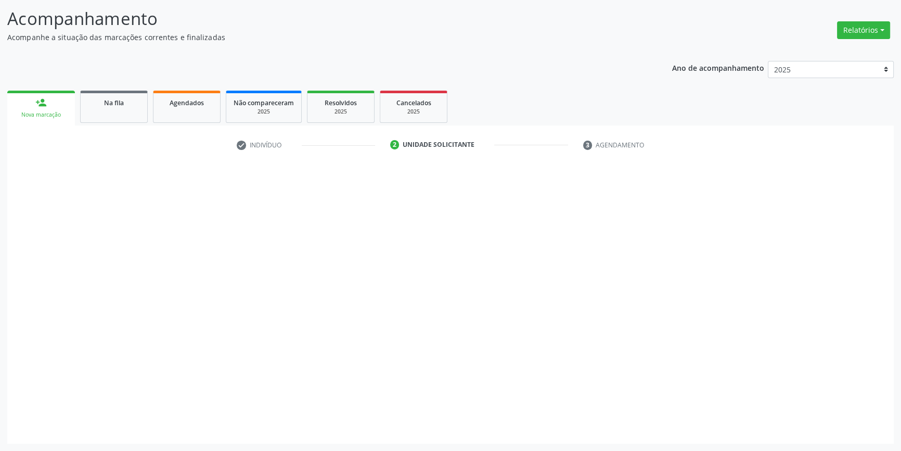
scroll to position [64, 0]
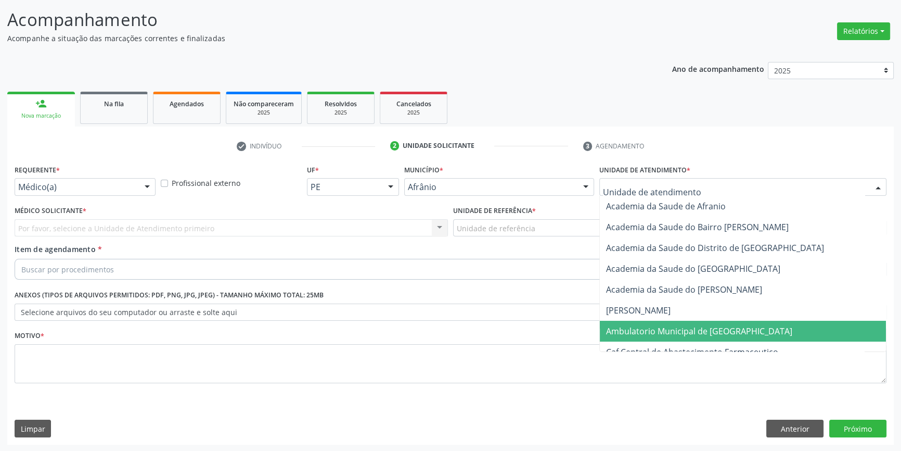
click at [663, 333] on span "Ambulatorio Municipal de [GEOGRAPHIC_DATA]" at bounding box center [699, 330] width 186 height 11
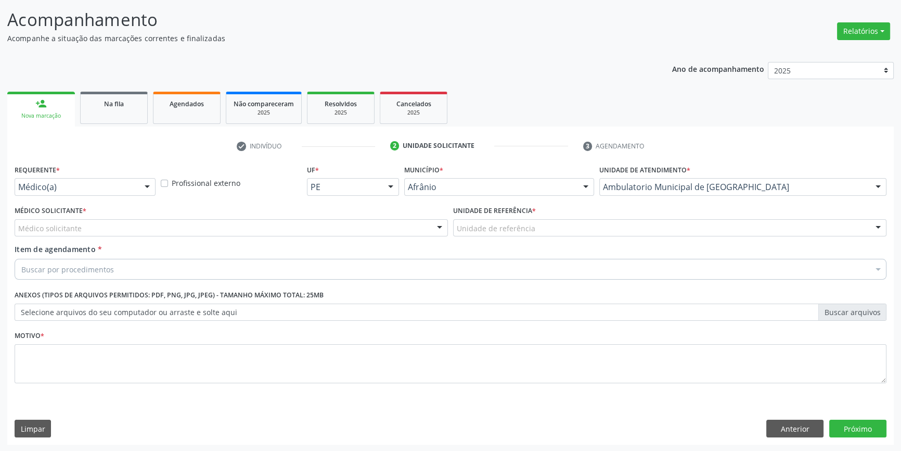
click at [530, 234] on div "Unidade de referência" at bounding box center [669, 228] width 433 height 18
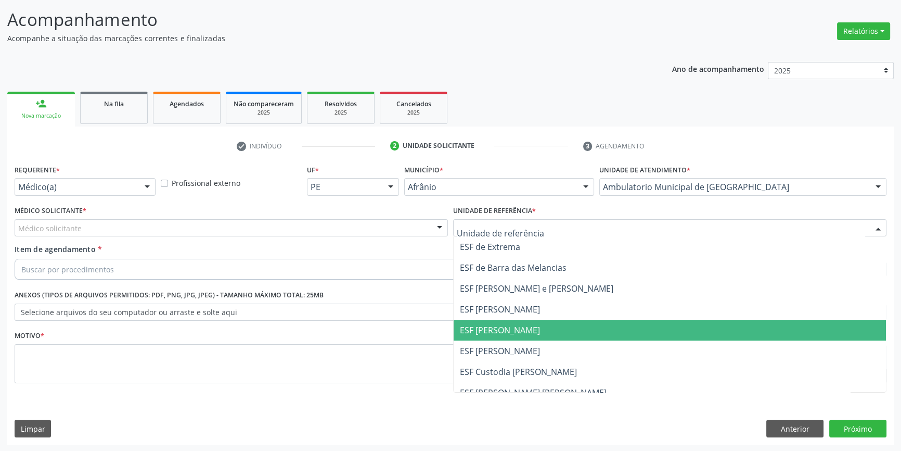
drag, startPoint x: 498, startPoint y: 333, endPoint x: 356, endPoint y: 282, distance: 150.4
click at [492, 331] on span "ESF [PERSON_NAME]" at bounding box center [500, 329] width 80 height 11
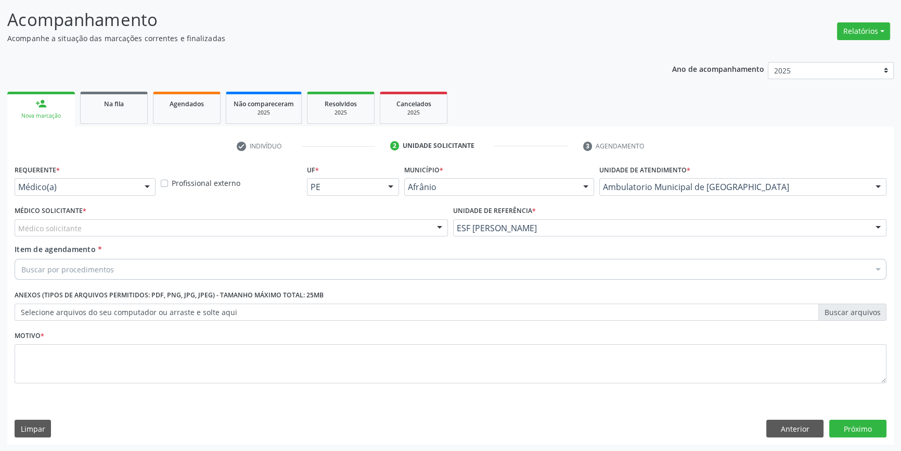
drag, startPoint x: 269, startPoint y: 238, endPoint x: 250, endPoint y: 248, distance: 21.2
click at [268, 238] on div "Médico Solicitante * Médico solicitante [PERSON_NAME] [PERSON_NAME] [PERSON_NAM…" at bounding box center [231, 223] width 439 height 41
click at [237, 232] on div "Médico solicitante" at bounding box center [231, 228] width 433 height 18
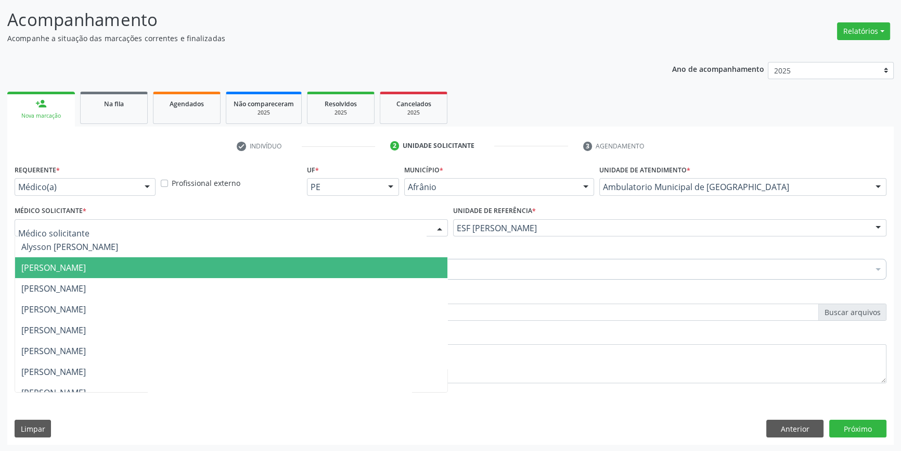
click at [153, 268] on span "[PERSON_NAME]" at bounding box center [231, 267] width 432 height 21
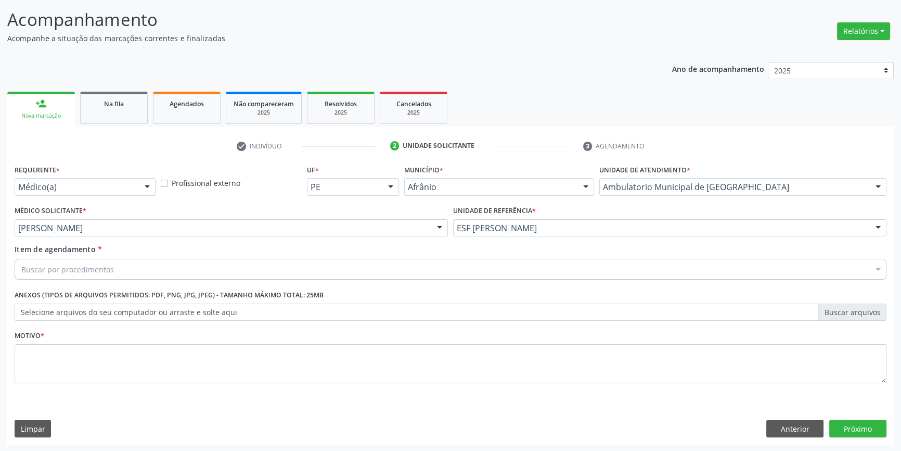
click at [134, 270] on div "Buscar por procedimentos" at bounding box center [451, 269] width 872 height 21
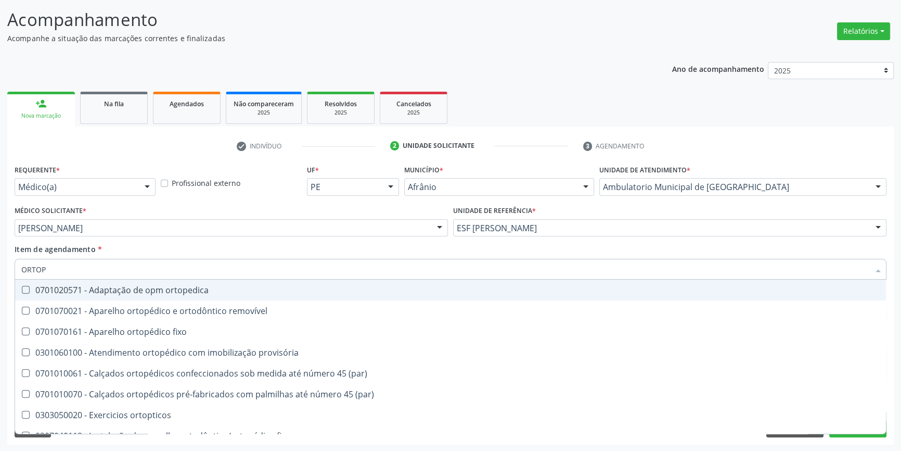
type input "ORTOPE"
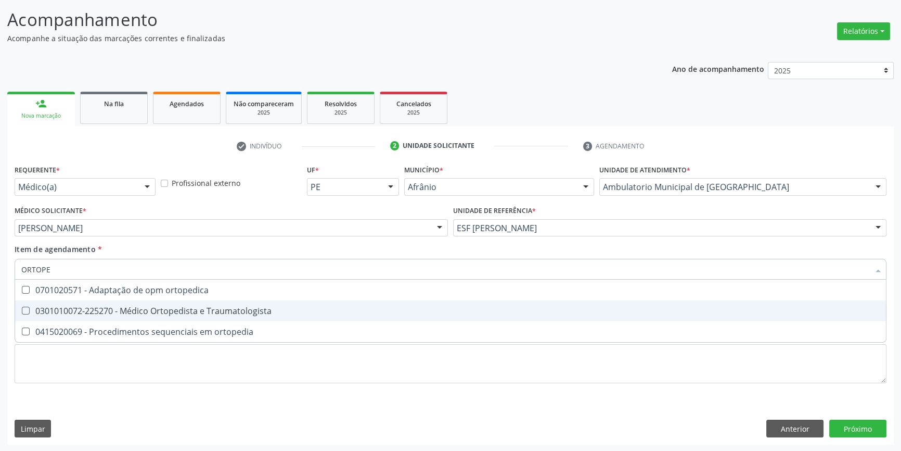
click at [179, 314] on div "0301010072-225270 - Médico Ortopedista e Traumatologista" at bounding box center [450, 310] width 859 height 8
checkbox Traumatologista "true"
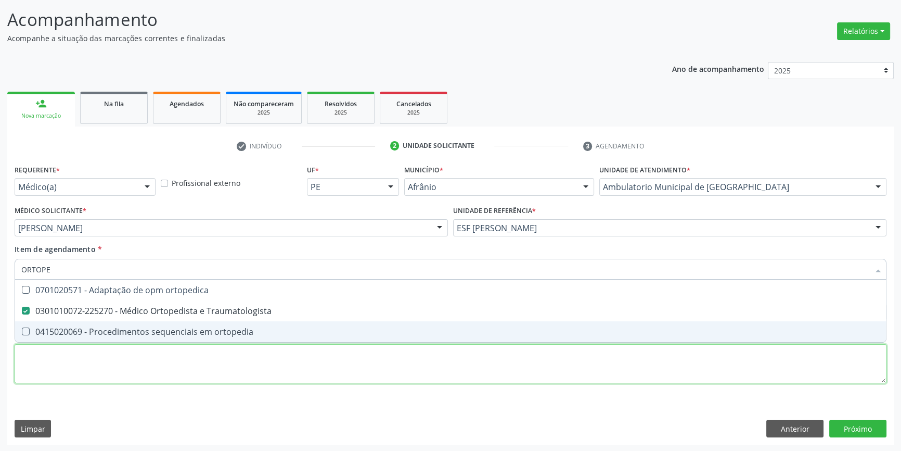
click at [132, 380] on div "Requerente * Médico(a) Médico(a) Enfermeiro(a) Paciente Nenhum resultado encont…" at bounding box center [451, 280] width 872 height 236
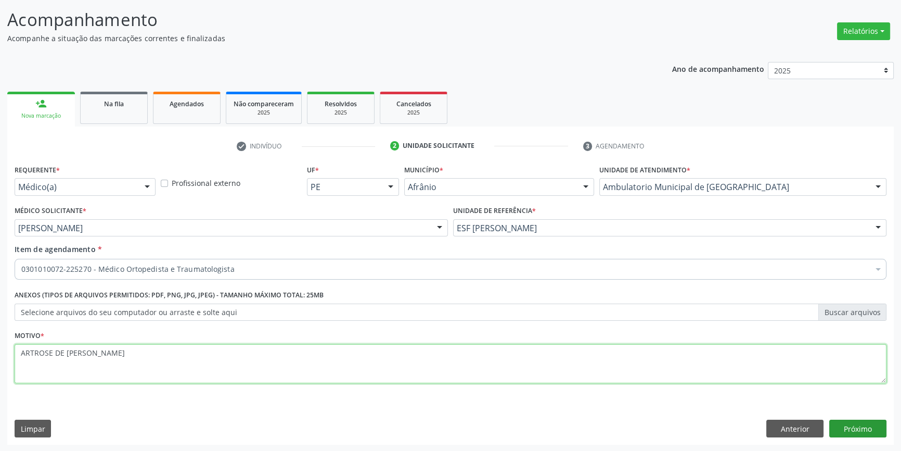
type textarea "ARTROSE DE JOELHO BILATERAL"
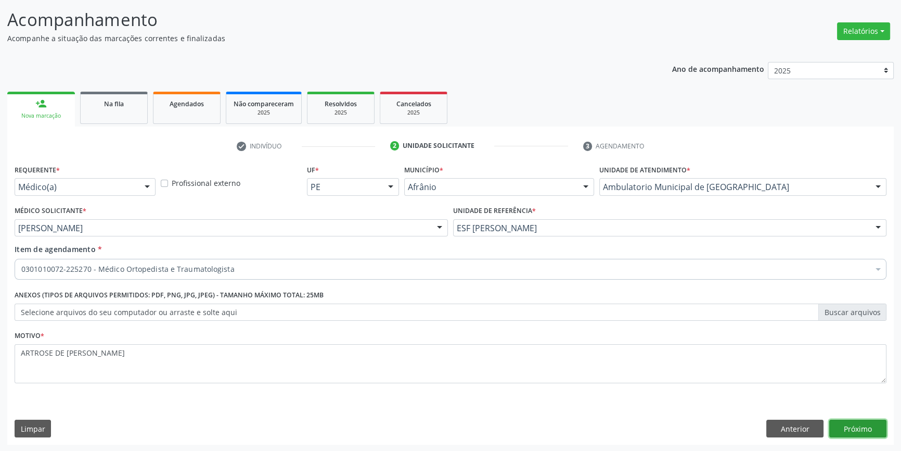
click at [875, 426] on button "Próximo" at bounding box center [857, 428] width 57 height 18
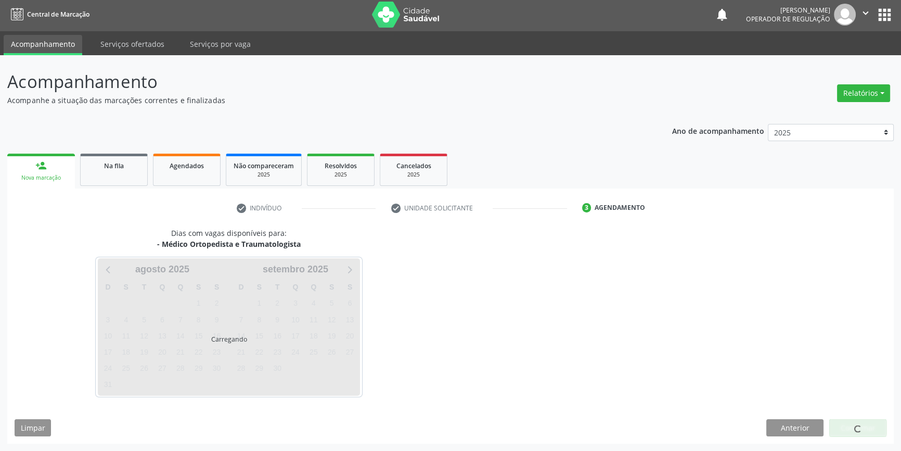
scroll to position [1, 0]
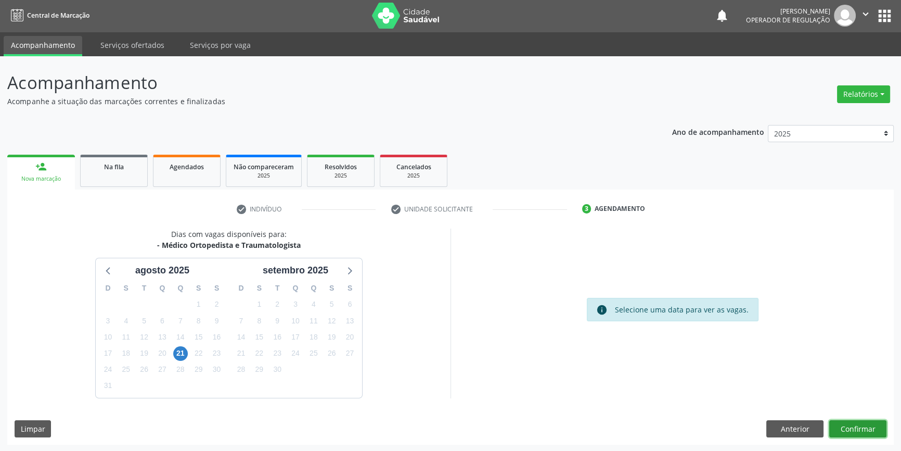
click at [875, 426] on button "Confirmar" at bounding box center [857, 429] width 57 height 18
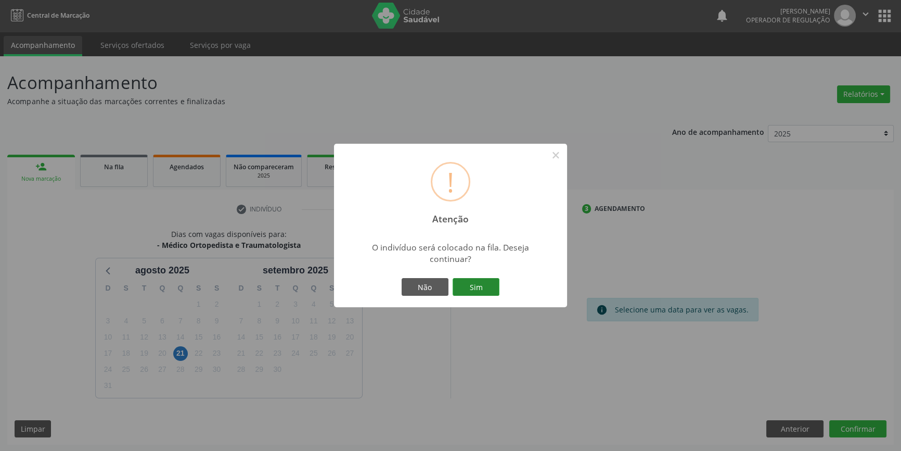
click at [484, 290] on button "Sim" at bounding box center [476, 287] width 47 height 18
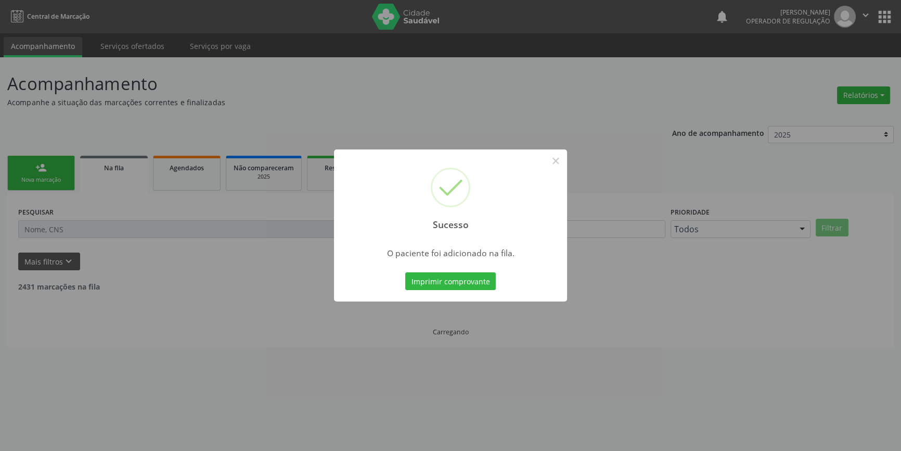
scroll to position [0, 0]
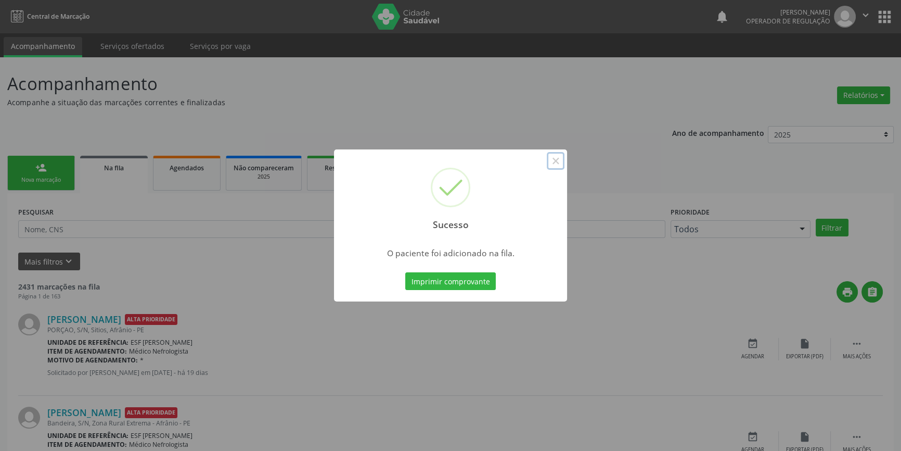
click at [555, 159] on button "×" at bounding box center [556, 161] width 18 height 18
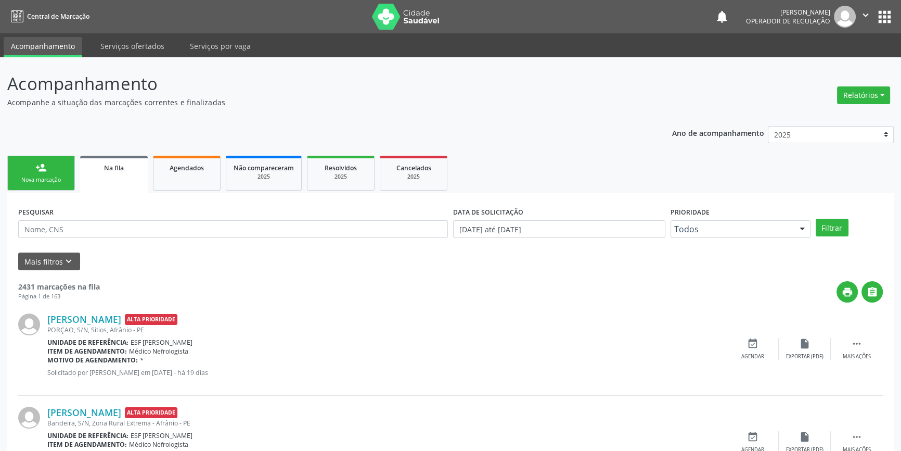
click at [68, 177] on link "person_add Nova marcação" at bounding box center [41, 173] width 68 height 35
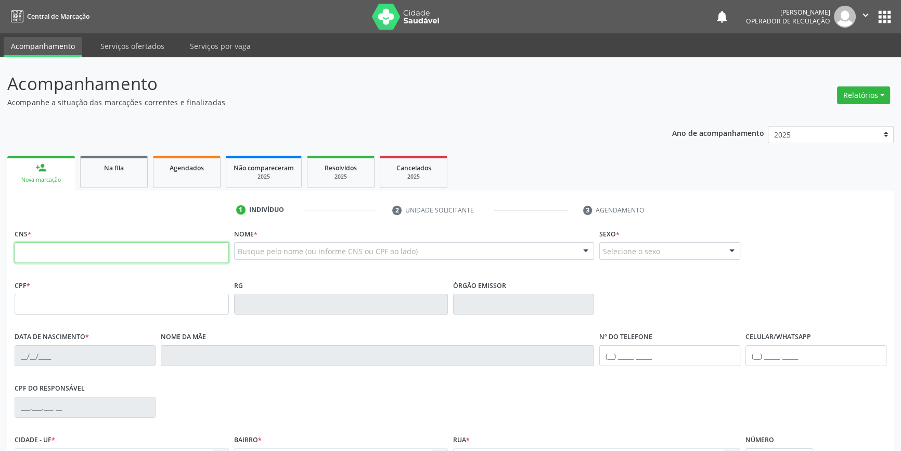
click at [44, 261] on input "text" at bounding box center [122, 252] width 214 height 21
type input "705 0038 9118 6857"
type input "12/12/1966"
type input "Augusta Maria Santos Araujo"
type input "(87) 98818-1949"
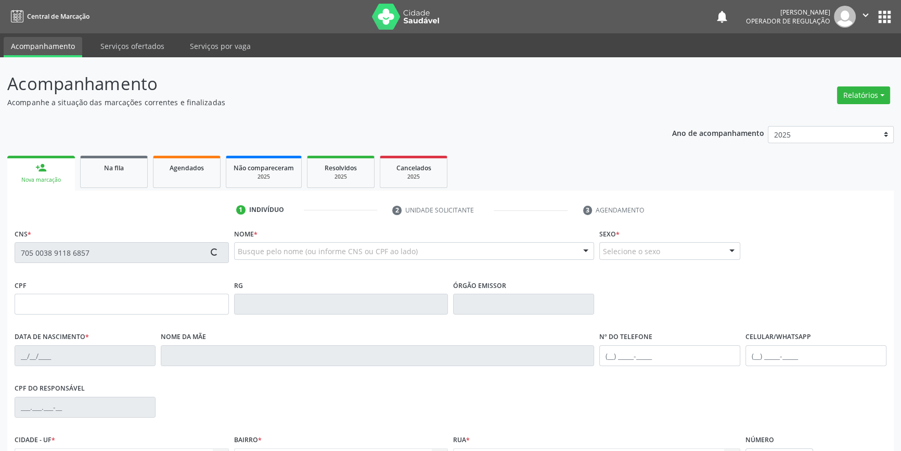
type input "(87) 98818-1949"
type input "S/N"
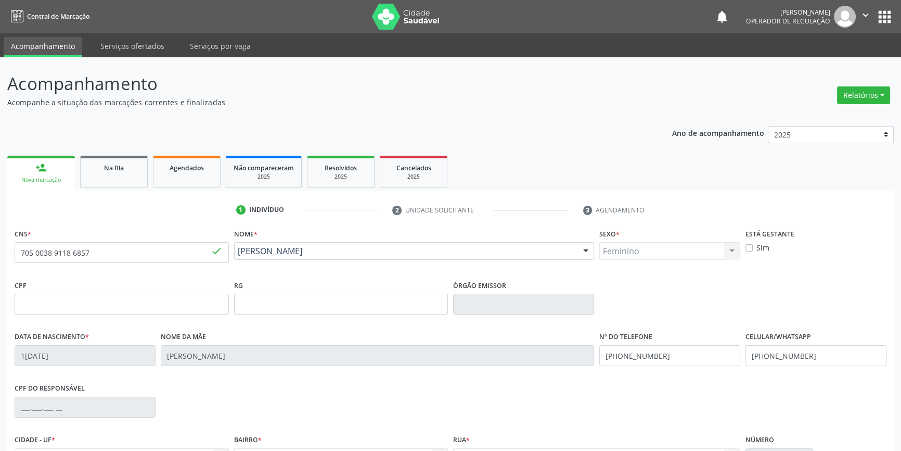
scroll to position [113, 0]
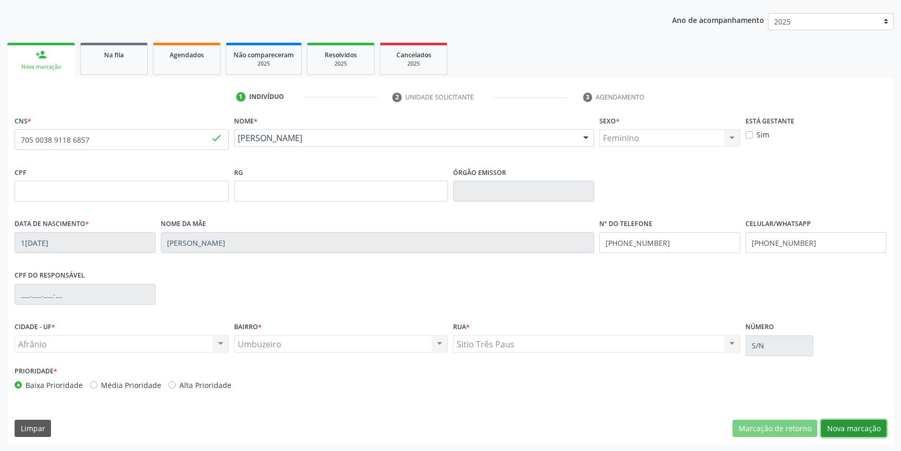
drag, startPoint x: 863, startPoint y: 426, endPoint x: 823, endPoint y: 392, distance: 52.4
click at [862, 427] on button "Nova marcação" at bounding box center [854, 428] width 66 height 18
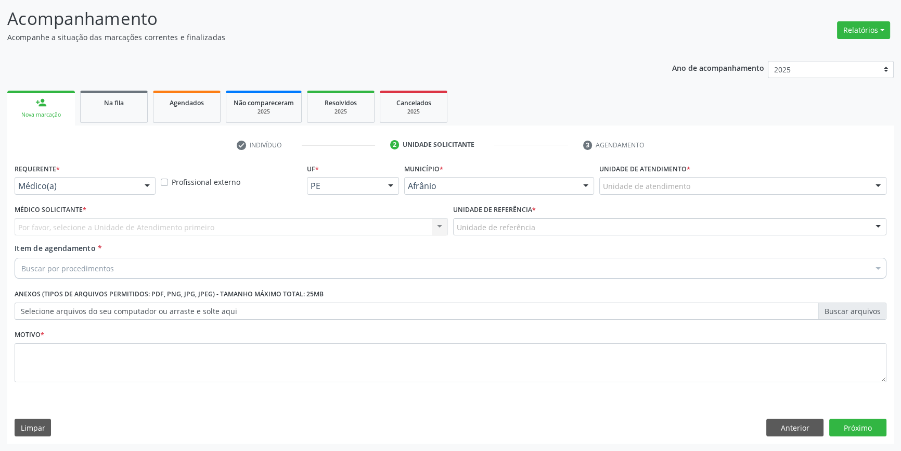
scroll to position [64, 0]
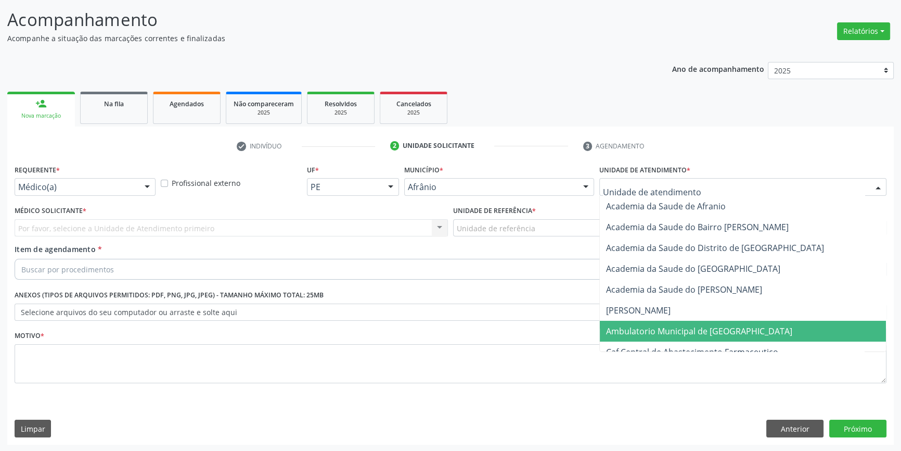
click at [670, 329] on span "Ambulatorio Municipal de [GEOGRAPHIC_DATA]" at bounding box center [699, 330] width 186 height 11
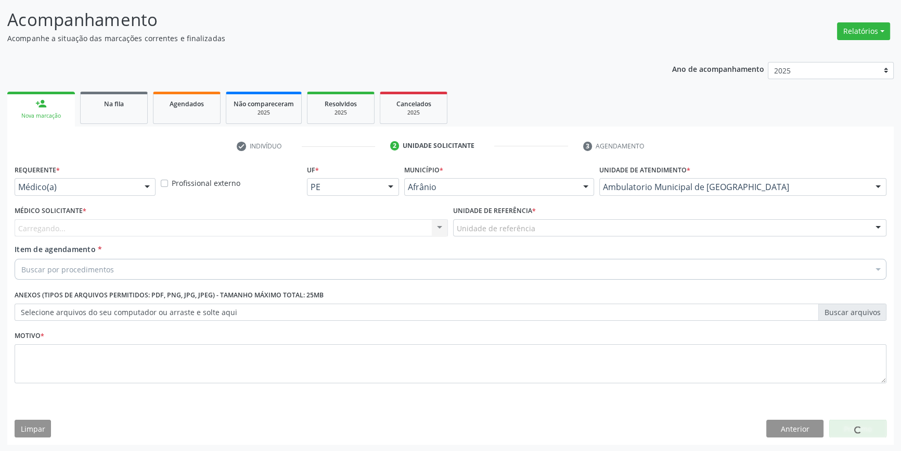
click at [541, 227] on div "Unidade de referência" at bounding box center [669, 228] width 433 height 18
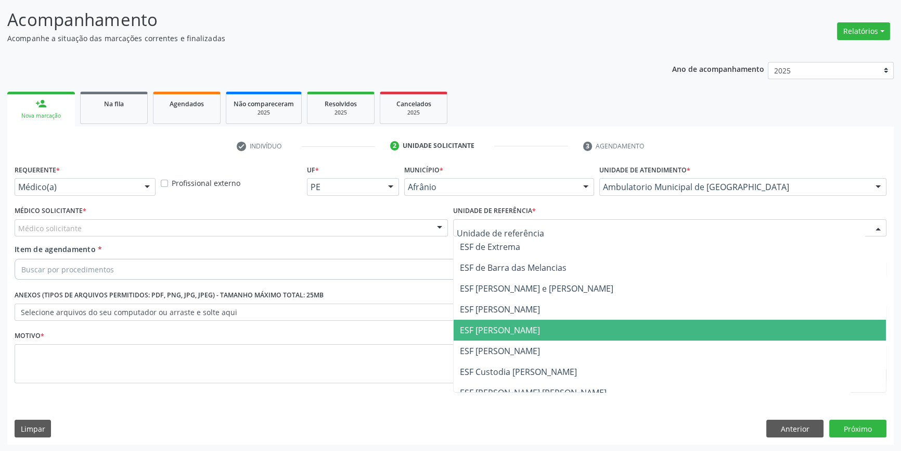
drag, startPoint x: 522, startPoint y: 325, endPoint x: 297, endPoint y: 268, distance: 232.5
click at [521, 326] on span "ESF [PERSON_NAME]" at bounding box center [500, 329] width 80 height 11
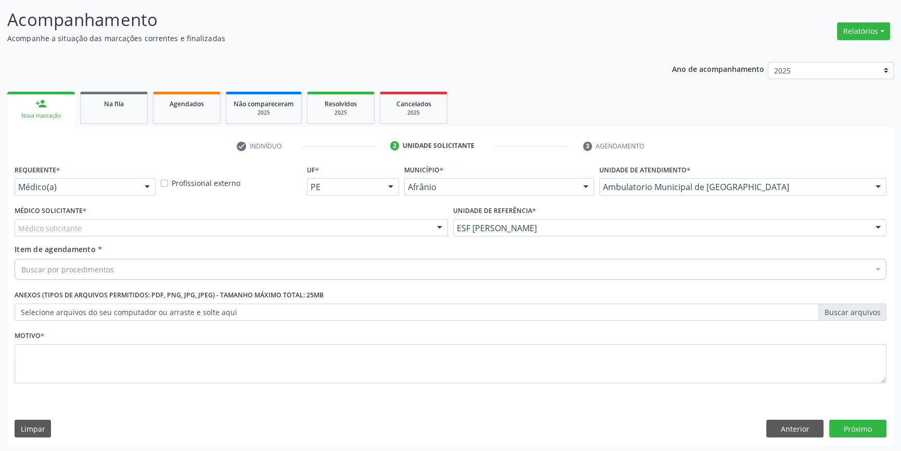
click at [252, 234] on div "Médico solicitante" at bounding box center [231, 228] width 433 height 18
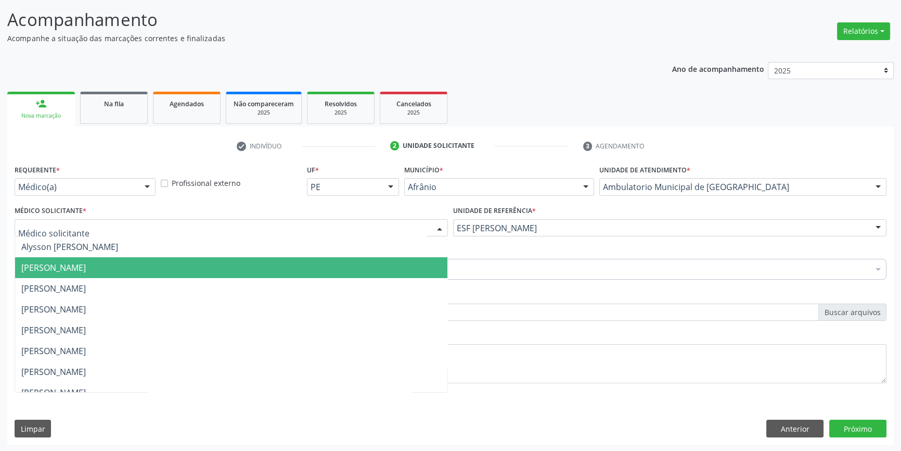
drag, startPoint x: 167, startPoint y: 264, endPoint x: 117, endPoint y: 270, distance: 49.8
click at [164, 264] on span "[PERSON_NAME]" at bounding box center [231, 267] width 432 height 21
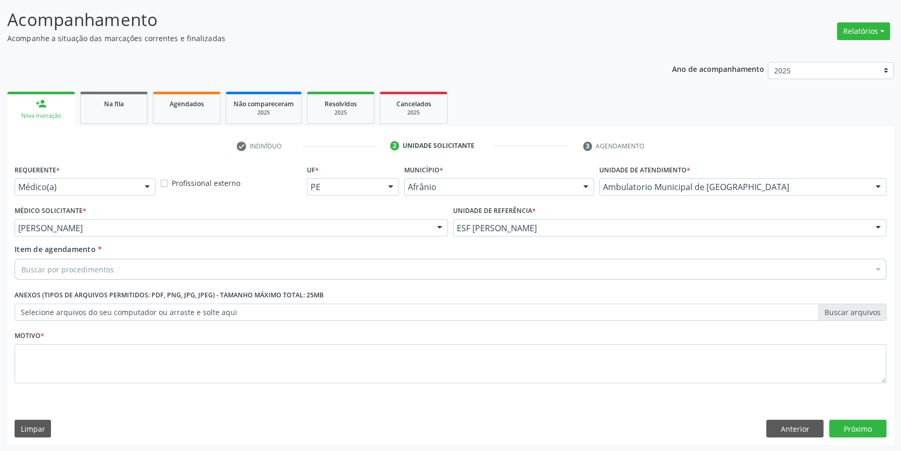
click at [114, 273] on div "Buscar por procedimentos" at bounding box center [451, 269] width 872 height 21
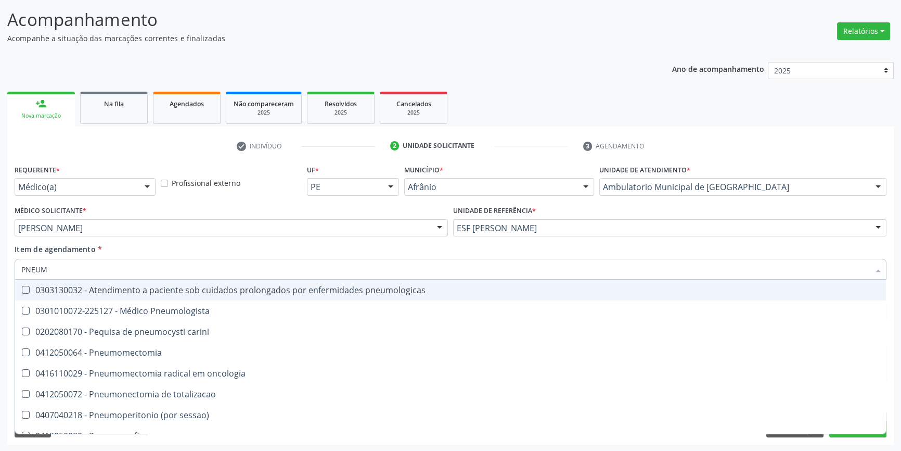
type input "PNEUMO"
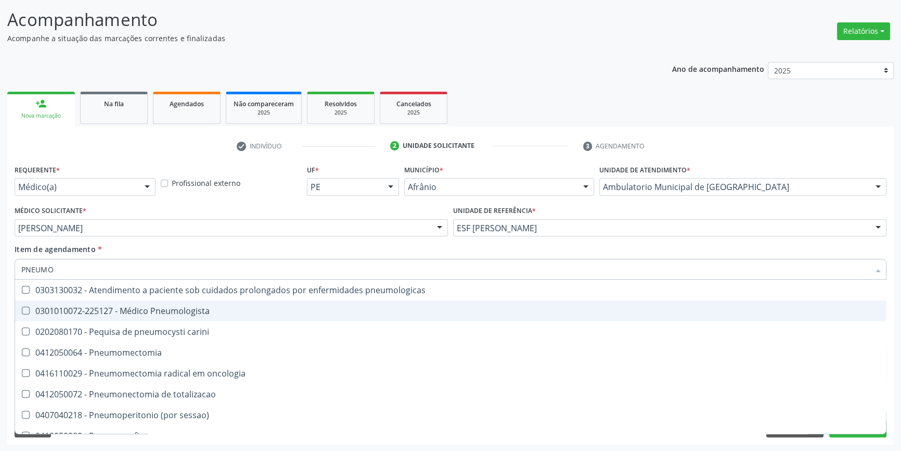
click at [146, 306] on div "0301010072-225127 - Médico Pneumologista" at bounding box center [450, 310] width 859 height 8
checkbox Pneumologista "true"
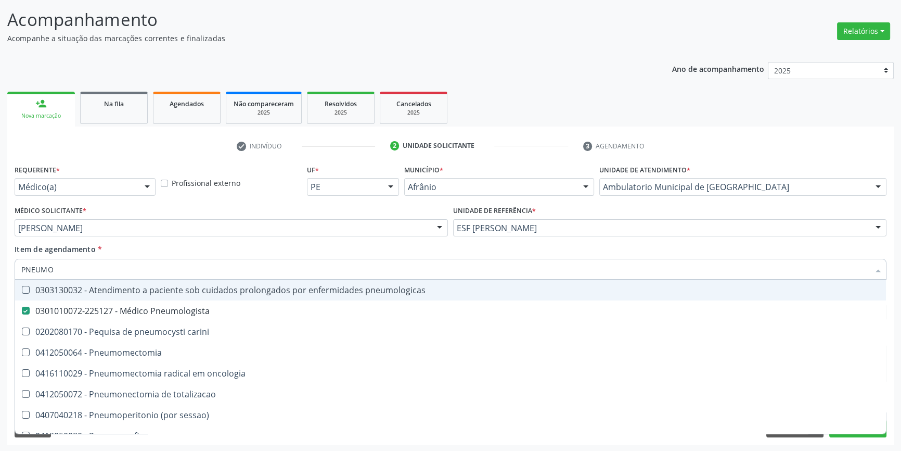
click at [156, 245] on div "Item de agendamento * PNEUMO Desfazer seleção 0303130032 - Atendimento a pacien…" at bounding box center [451, 260] width 872 height 33
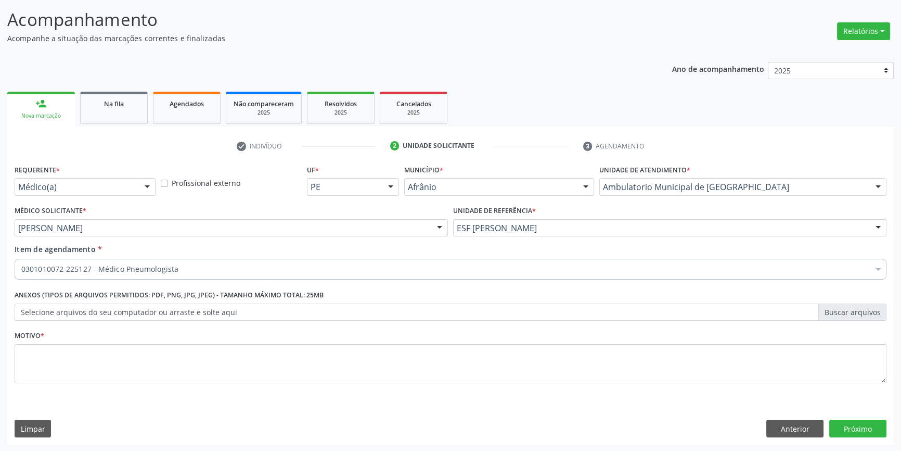
click at [144, 341] on div "Motivo *" at bounding box center [451, 355] width 872 height 55
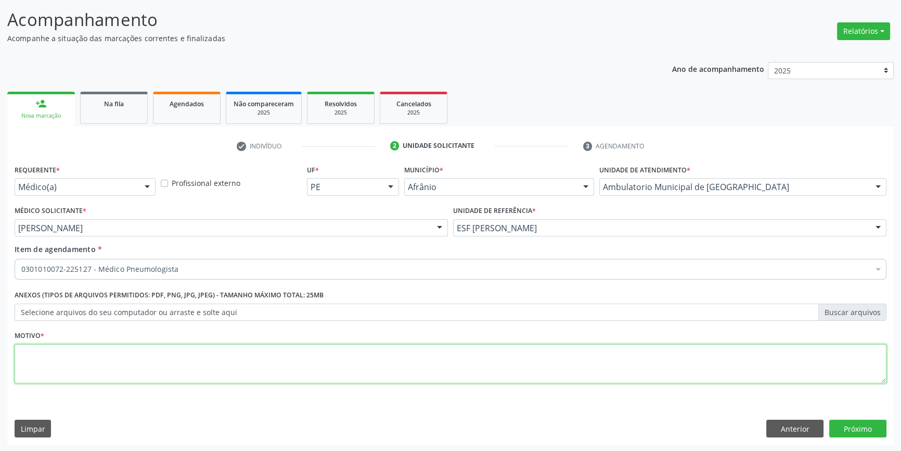
click at [142, 354] on textarea at bounding box center [451, 364] width 872 height 40
type textarea "O"
type textarea "DPOC?"
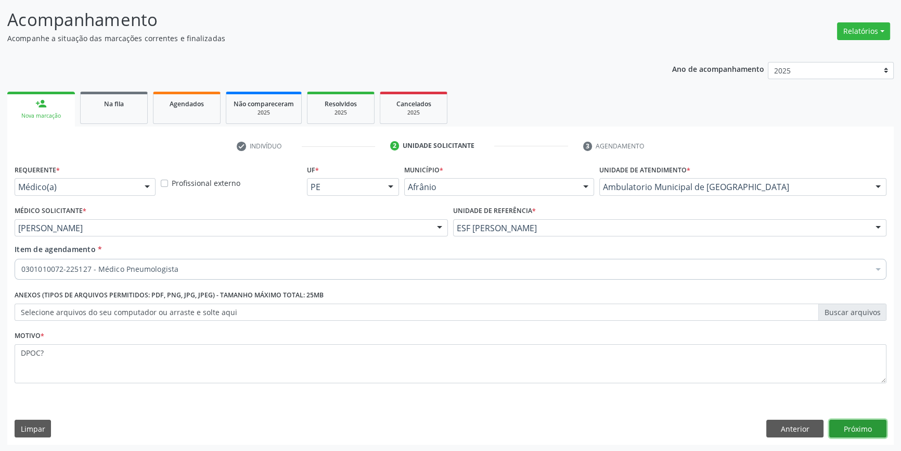
click at [857, 423] on button "Próximo" at bounding box center [857, 428] width 57 height 18
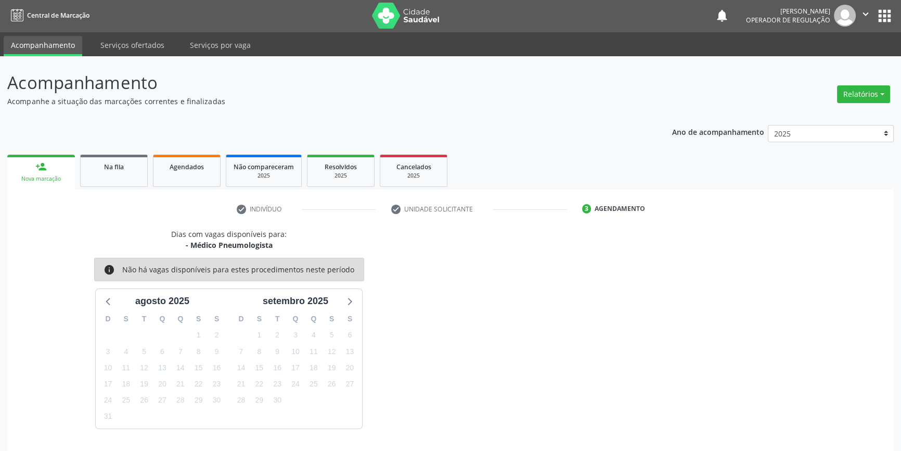
scroll to position [32, 0]
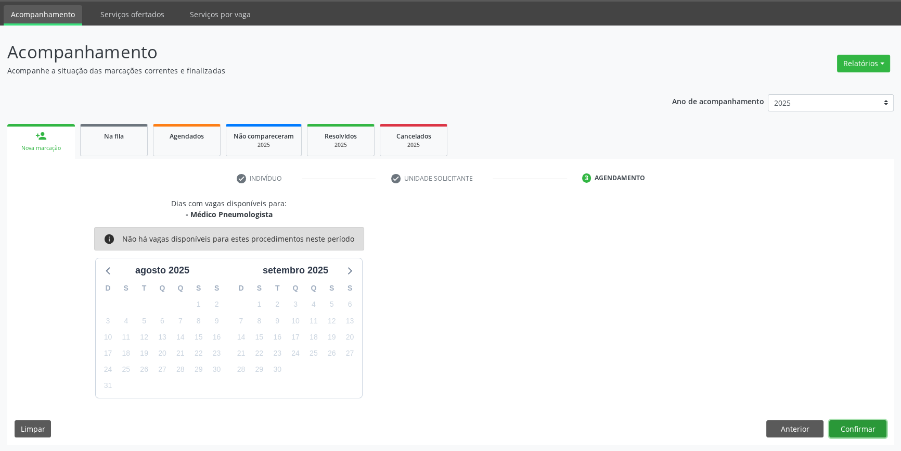
click at [845, 428] on button "Confirmar" at bounding box center [857, 429] width 57 height 18
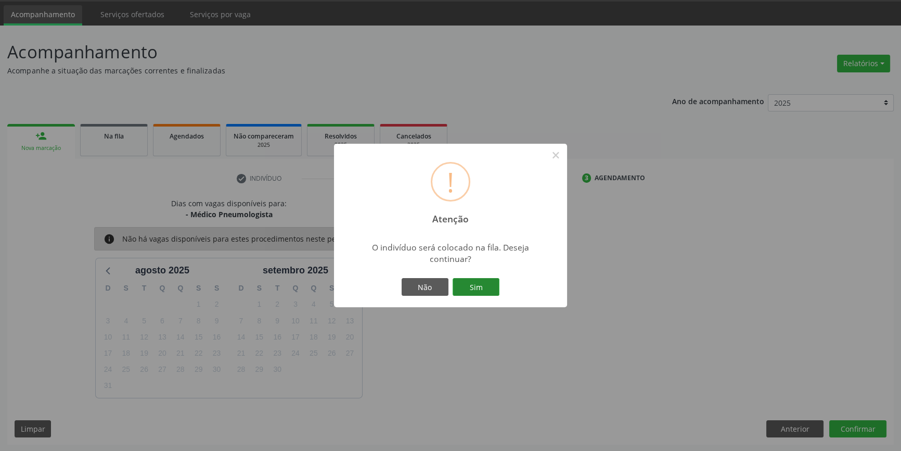
click at [483, 287] on button "Sim" at bounding box center [476, 287] width 47 height 18
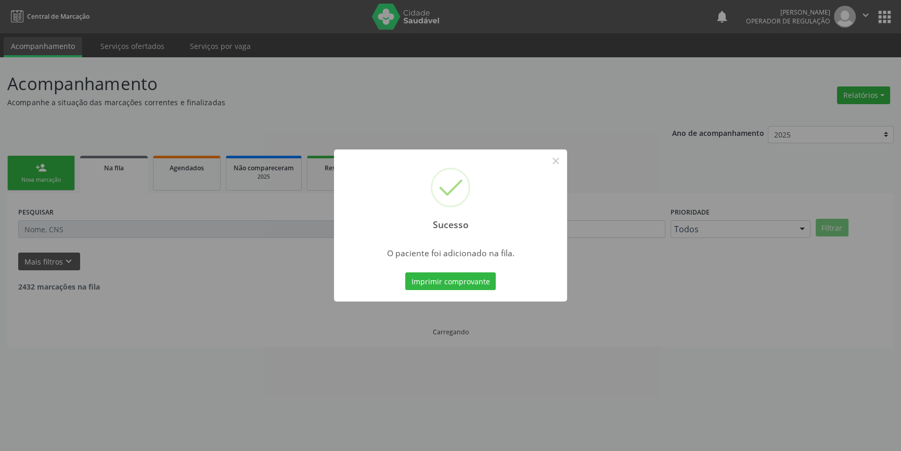
scroll to position [0, 0]
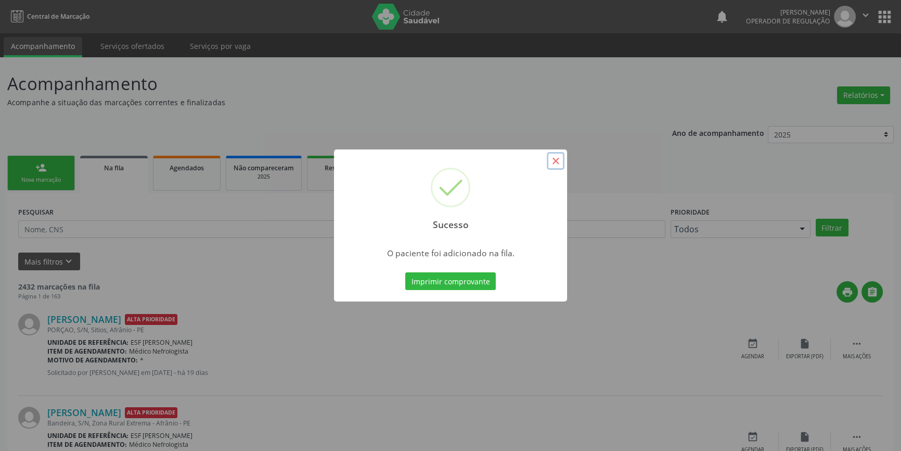
click at [556, 156] on button "×" at bounding box center [556, 161] width 18 height 18
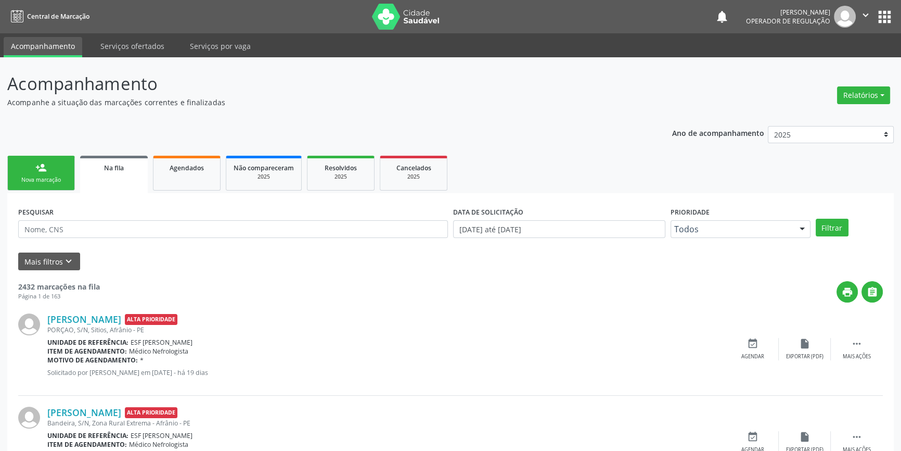
click at [59, 176] on div "Nova marcação" at bounding box center [41, 180] width 52 height 8
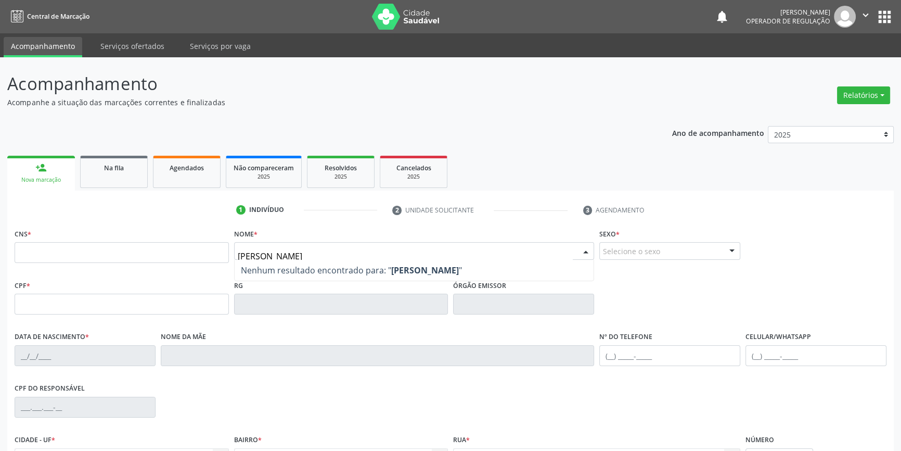
type input "LEONARDO"
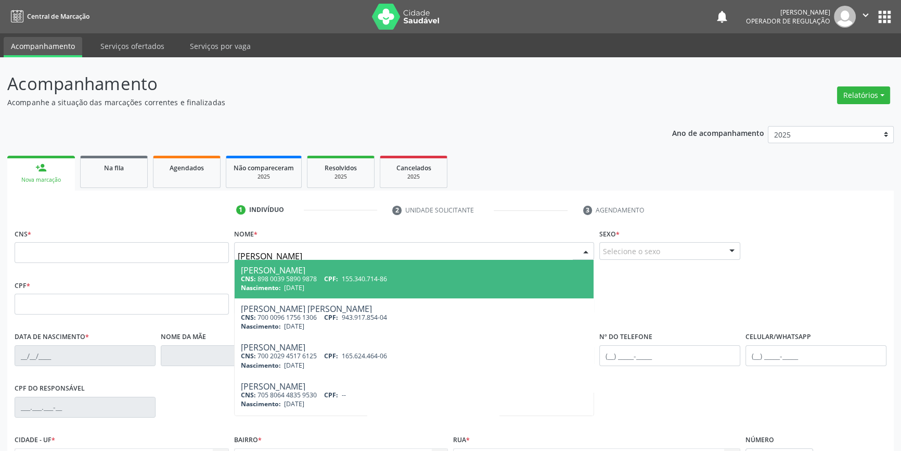
drag, startPoint x: 315, startPoint y: 254, endPoint x: 195, endPoint y: 245, distance: 120.6
click at [195, 245] on div "CNS * Nome * LEONARDO José Leonardo do Nascimento CNS: 898 0039 5890 9878 CPF: …" at bounding box center [450, 252] width 877 height 52
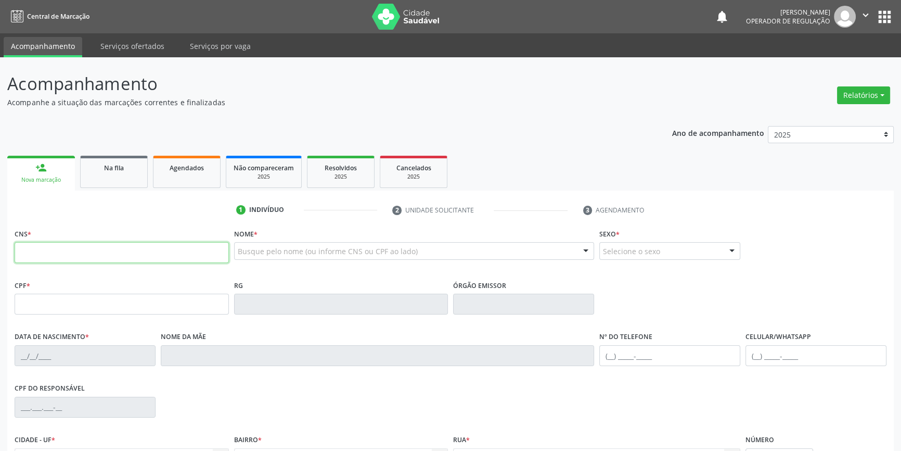
click at [156, 254] on input "text" at bounding box center [122, 252] width 214 height 21
type input "707 5072 2660 2390"
type input "715.191.764-30"
type input "26/07/2011"
type input "Maria de Luodes Silva Pereira"
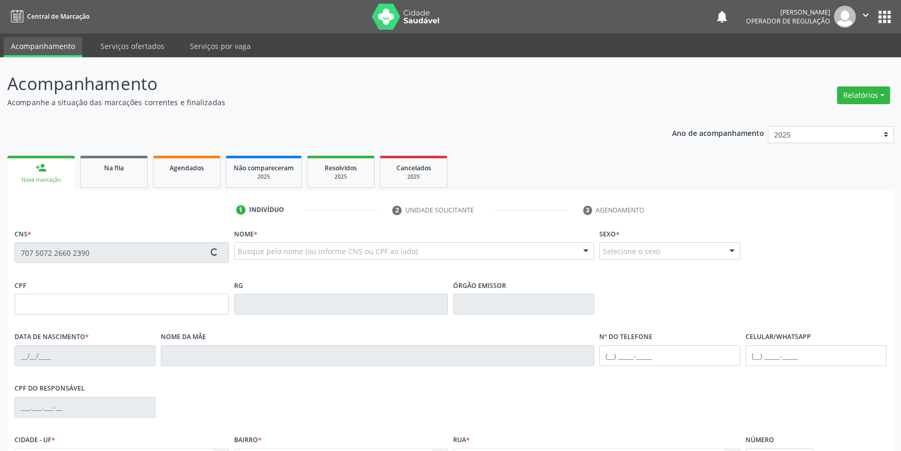
type input "(87) 98819-4259"
type input "084.997.944-75"
type input "S/N"
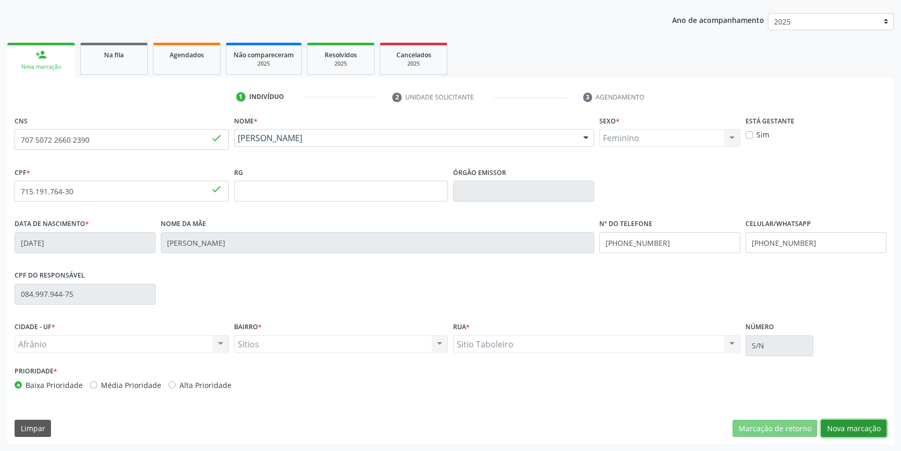
click at [846, 420] on button "Nova marcação" at bounding box center [854, 428] width 66 height 18
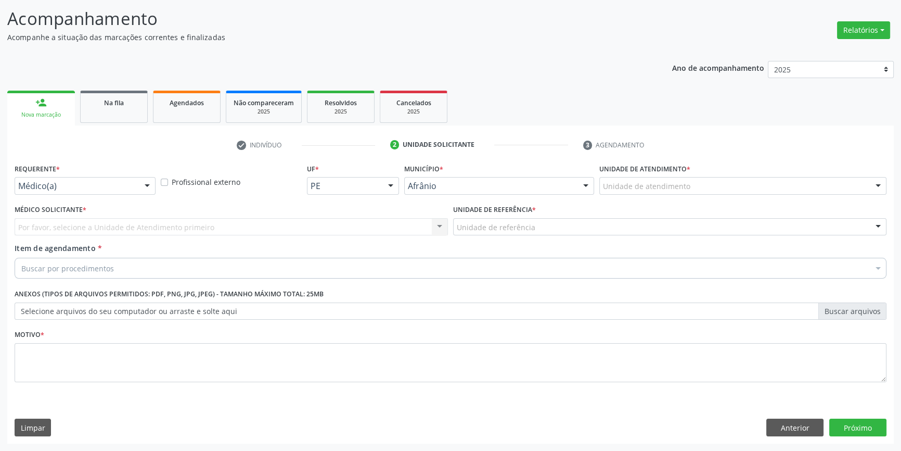
scroll to position [64, 0]
click at [56, 235] on div "Por favor, selecione a Unidade de Atendimento primeiro Nenhum resultado encontr…" at bounding box center [231, 228] width 433 height 18
click at [59, 224] on div "Por favor, selecione a Unidade de Atendimento primeiro Nenhum resultado encontr…" at bounding box center [231, 228] width 433 height 18
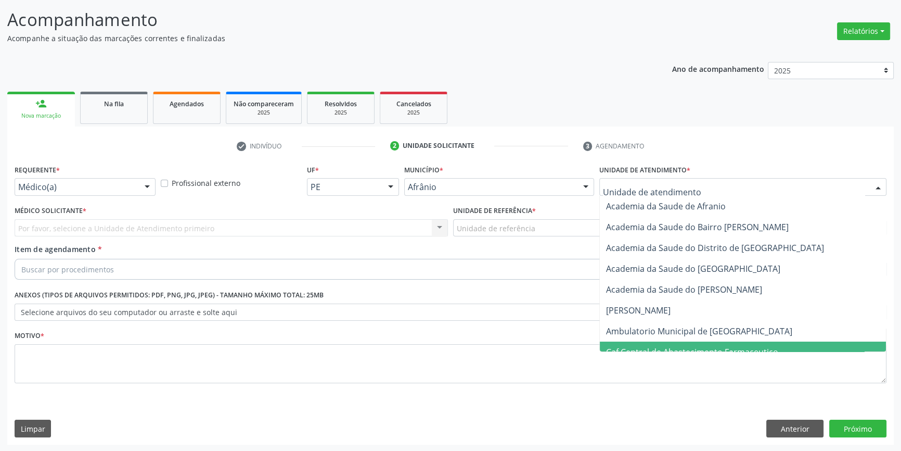
click at [684, 341] on span "Caf Central de Abastecimento Farmaceutico" at bounding box center [743, 351] width 286 height 21
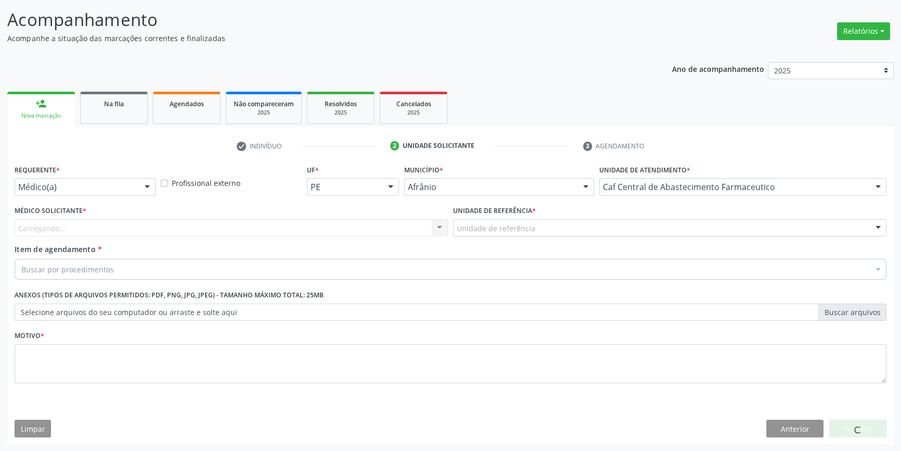
click at [682, 196] on div "Unidade de atendimento * Caf Central de Abastecimento Farmaceutico Academia da …" at bounding box center [743, 182] width 292 height 41
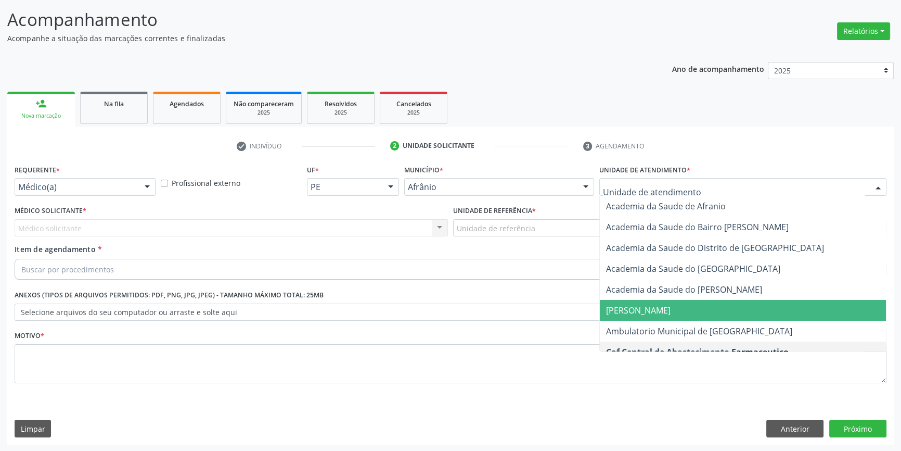
drag, startPoint x: 666, startPoint y: 328, endPoint x: 592, endPoint y: 292, distance: 81.9
click at [661, 328] on span "Ambulatorio Municipal de [GEOGRAPHIC_DATA]" at bounding box center [699, 330] width 186 height 11
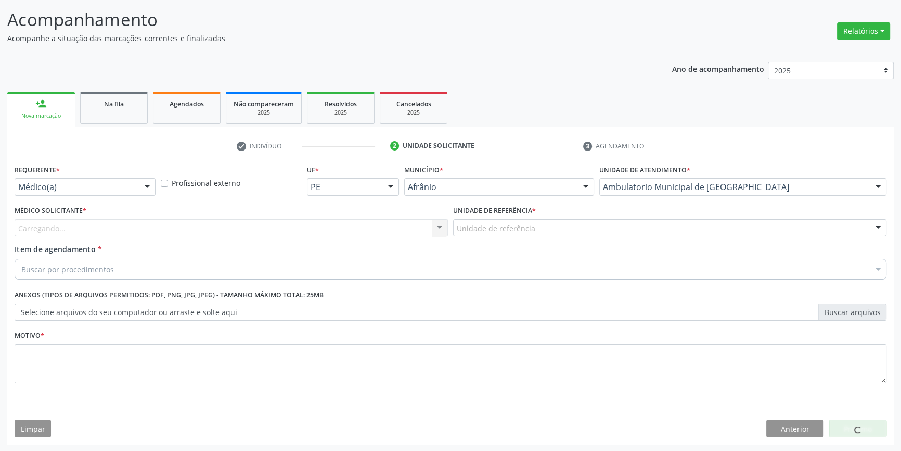
click at [521, 233] on div "Unidade de referência" at bounding box center [669, 228] width 433 height 18
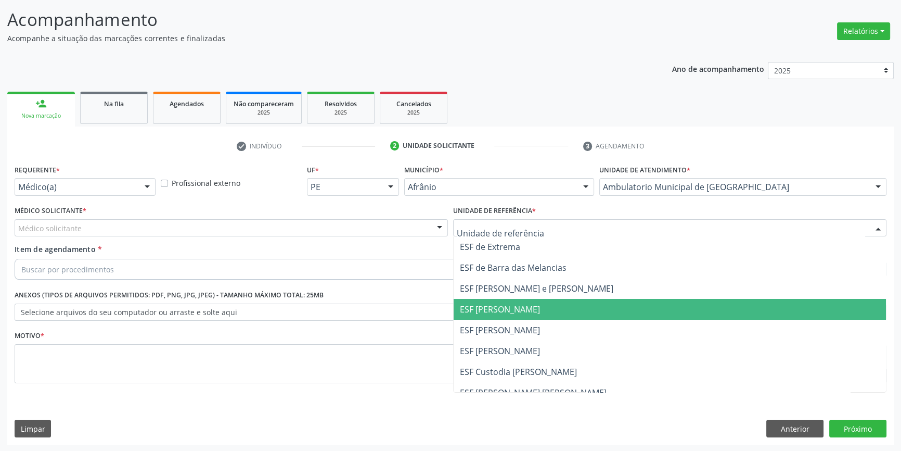
click at [517, 318] on span "ESF [PERSON_NAME]" at bounding box center [670, 309] width 432 height 21
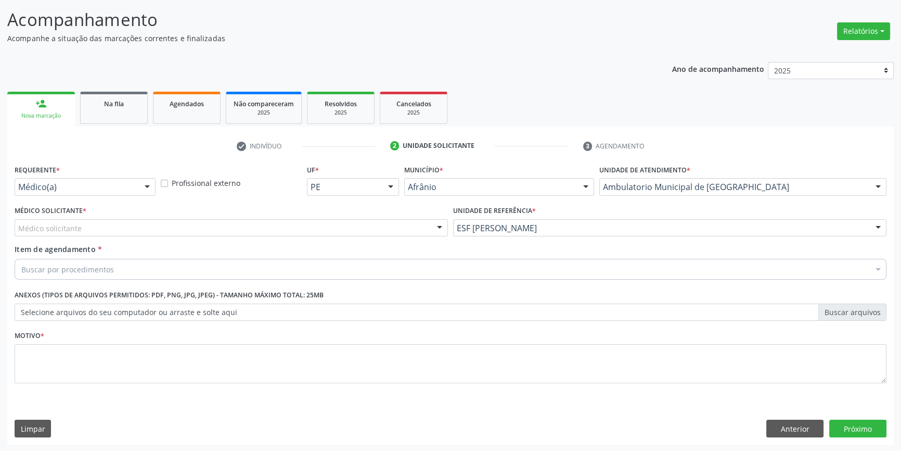
click at [253, 232] on div "Médico solicitante" at bounding box center [231, 228] width 433 height 18
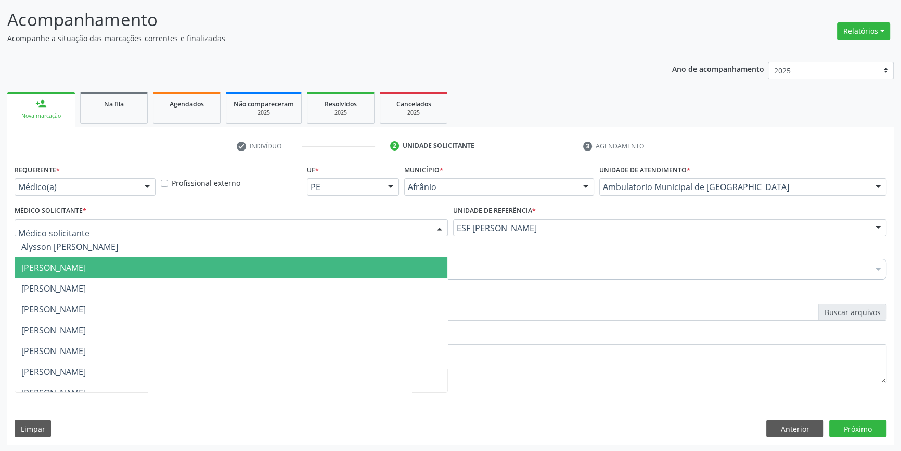
click at [124, 259] on span "[PERSON_NAME]" at bounding box center [231, 267] width 432 height 21
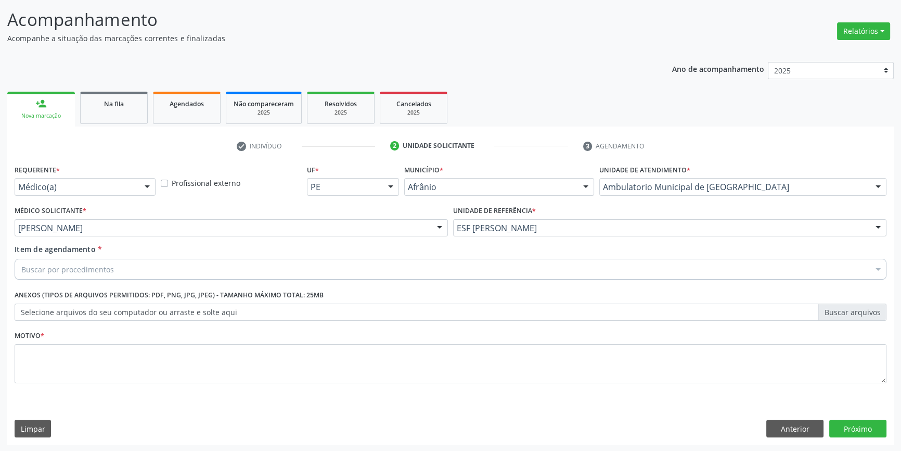
click at [124, 272] on div "Buscar por procedimentos" at bounding box center [451, 269] width 872 height 21
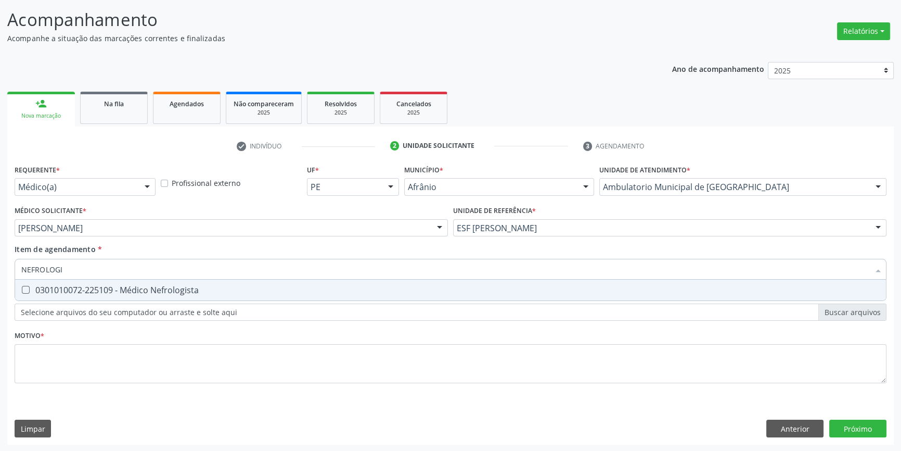
type input "NEFROLOGIS"
click at [176, 288] on div "0301010072-225109 - Médico Nefrologista" at bounding box center [450, 290] width 859 height 8
checkbox Nefrologista "true"
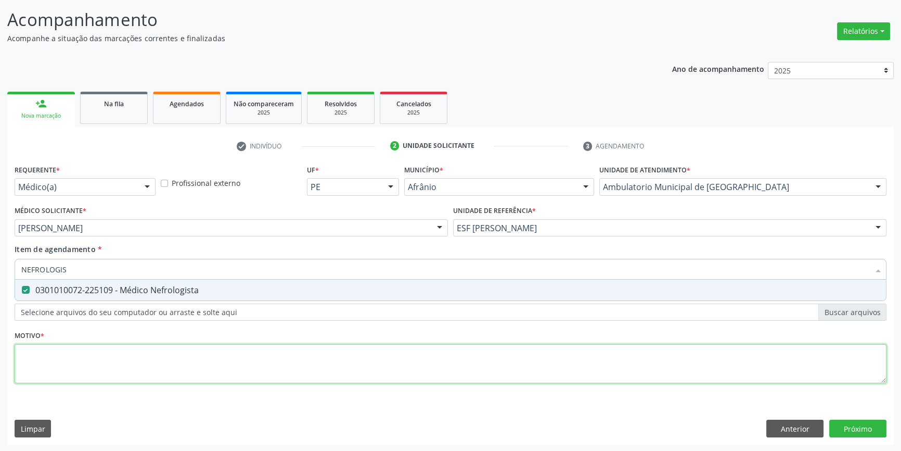
click at [154, 359] on div "Requerente * Médico(a) Médico(a) Enfermeiro(a) Paciente Nenhum resultado encont…" at bounding box center [451, 280] width 872 height 236
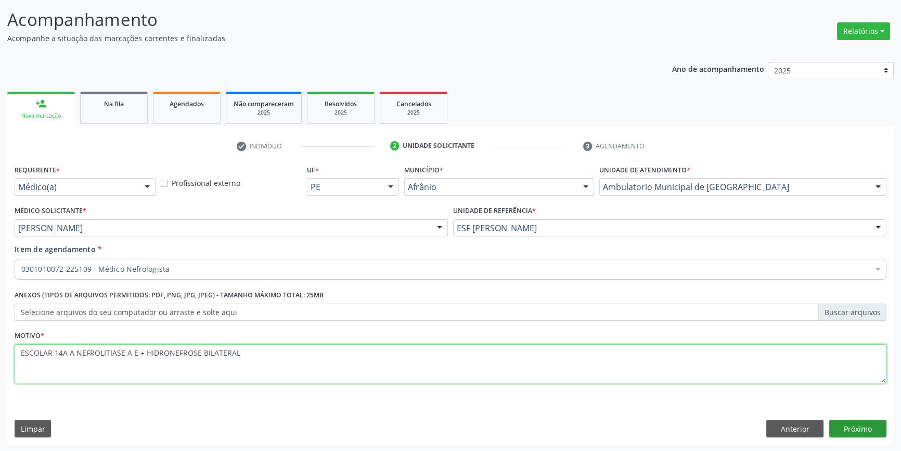
type textarea "ESCOLAR 14A A NEFROLITIASE A E + HIDRONEFROSE BILATERAL"
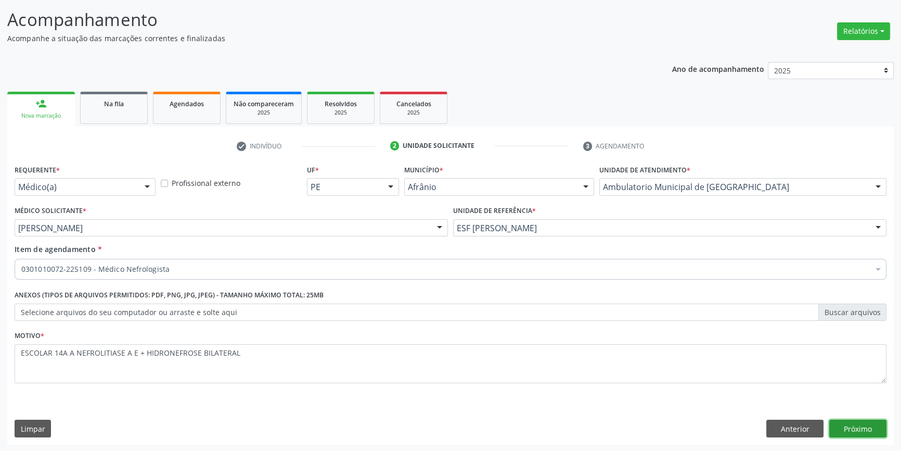
click at [875, 429] on button "Próximo" at bounding box center [857, 428] width 57 height 18
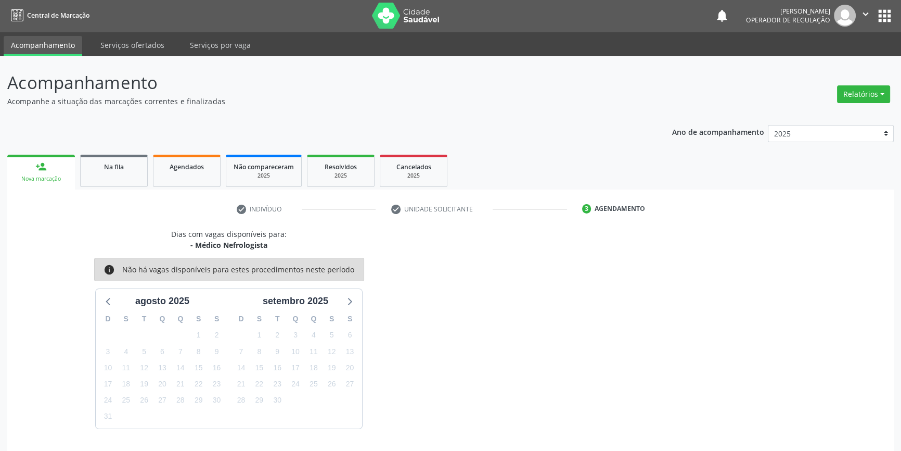
scroll to position [32, 0]
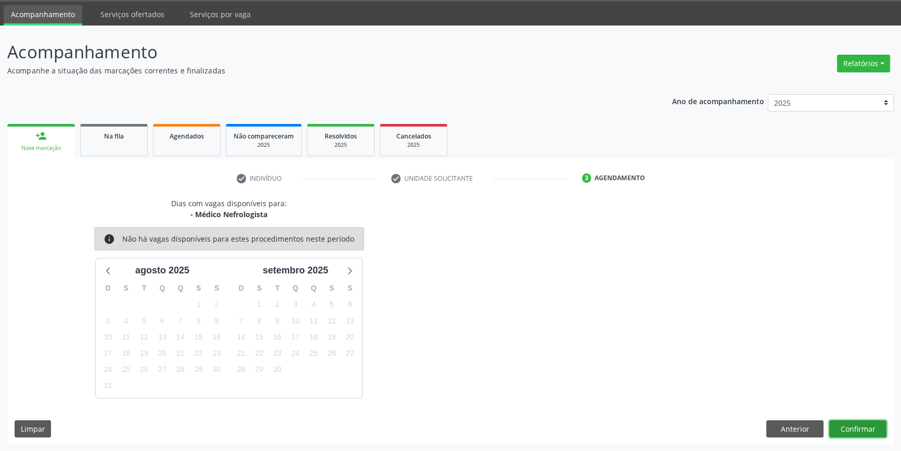
click at [849, 430] on button "Confirmar" at bounding box center [857, 429] width 57 height 18
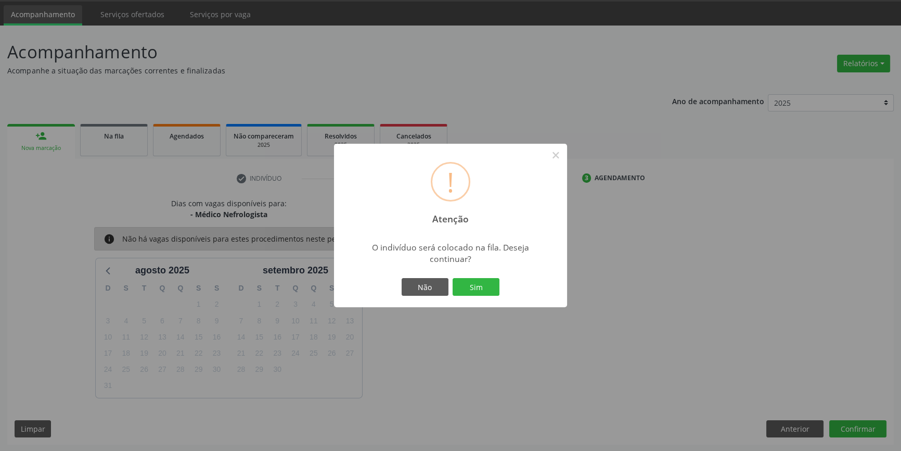
click at [480, 296] on div "Não Sim" at bounding box center [450, 287] width 103 height 22
click at [481, 291] on button "Sim" at bounding box center [476, 287] width 47 height 18
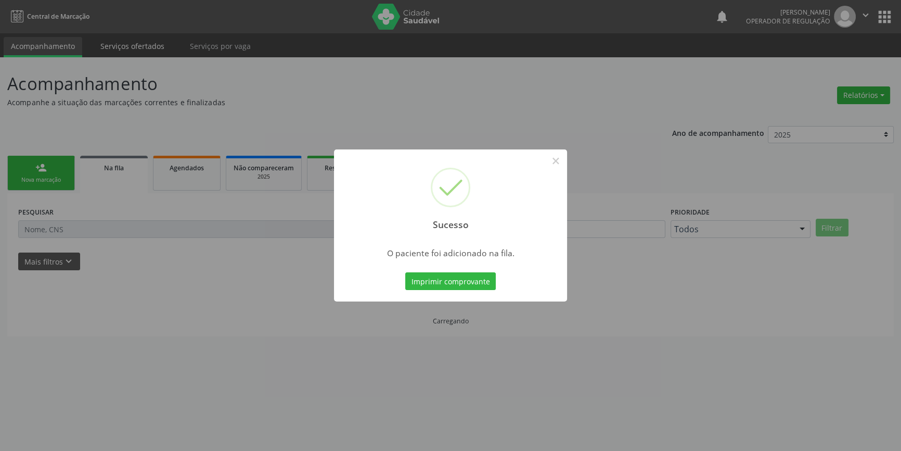
scroll to position [0, 0]
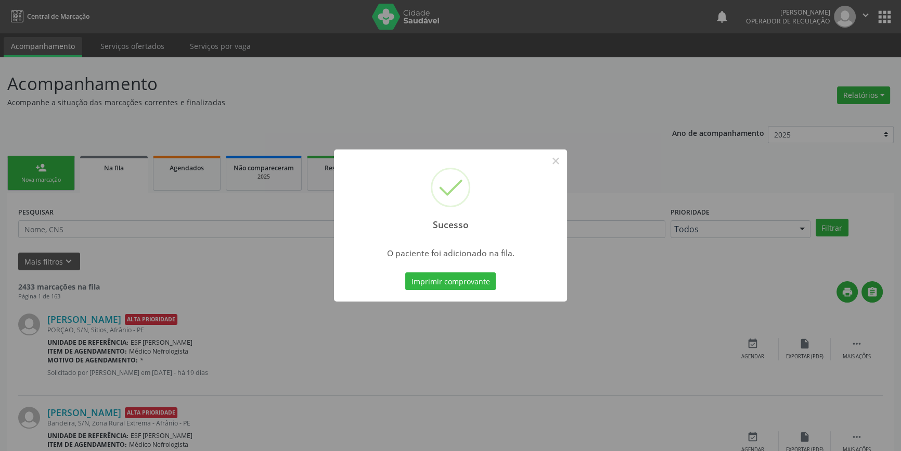
click at [545, 156] on div "Sucesso ×" at bounding box center [450, 193] width 233 height 89
click at [548, 157] on button "×" at bounding box center [556, 161] width 18 height 18
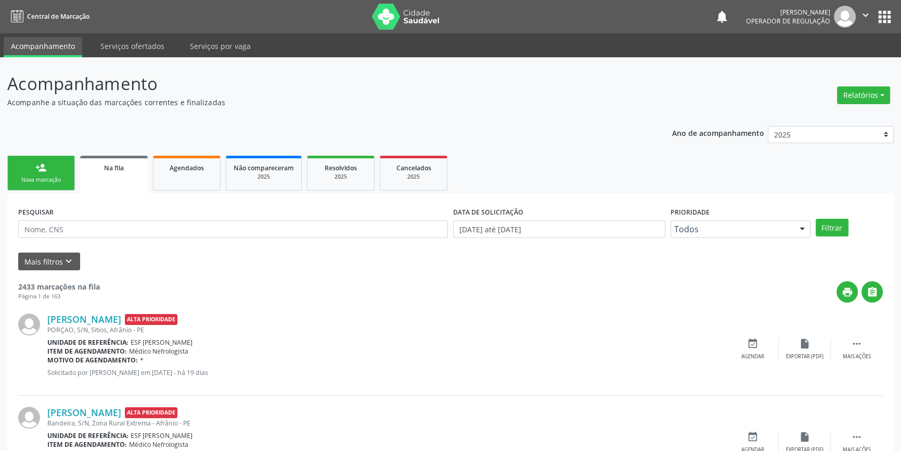
click at [31, 182] on div "Nova marcação" at bounding box center [41, 180] width 52 height 8
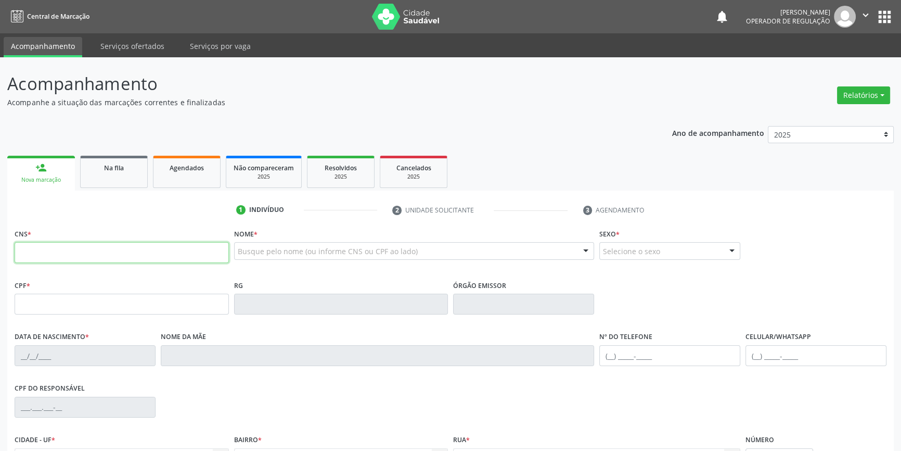
click at [75, 247] on input "text" at bounding box center [122, 252] width 214 height 21
type input "707 5072 2660 2390"
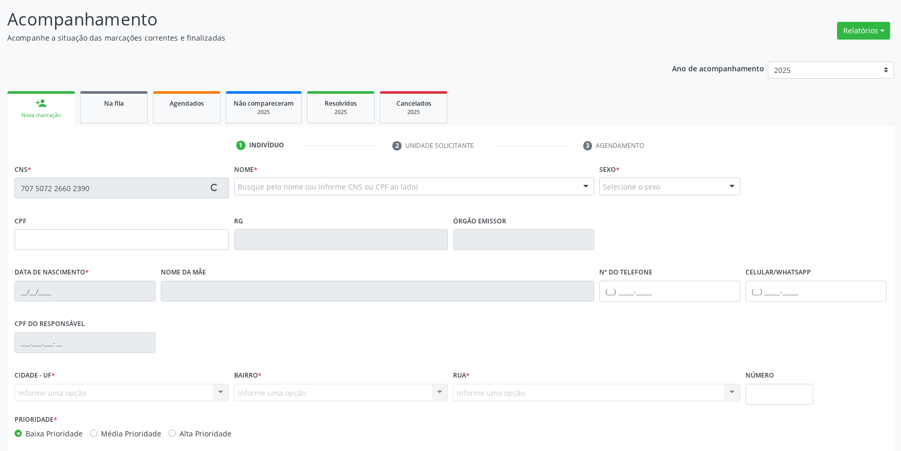
scroll to position [113, 0]
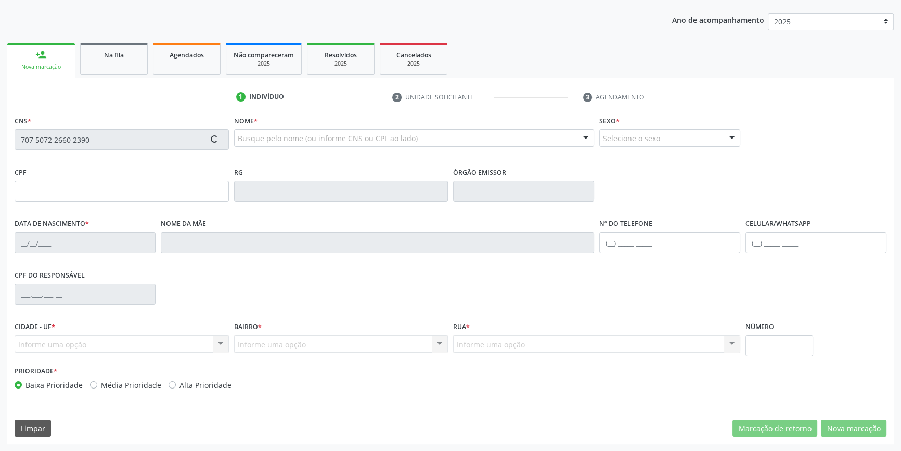
type input "715.191.764-30"
type input "26/07/2011"
type input "Maria de Luodes Silva Pereira"
type input "(87) 98819-4259"
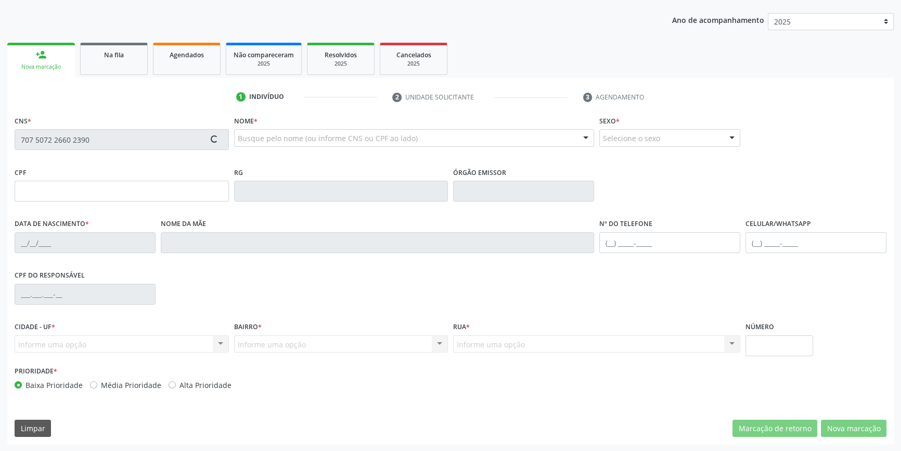
type input "084.997.944-75"
type input "S/N"
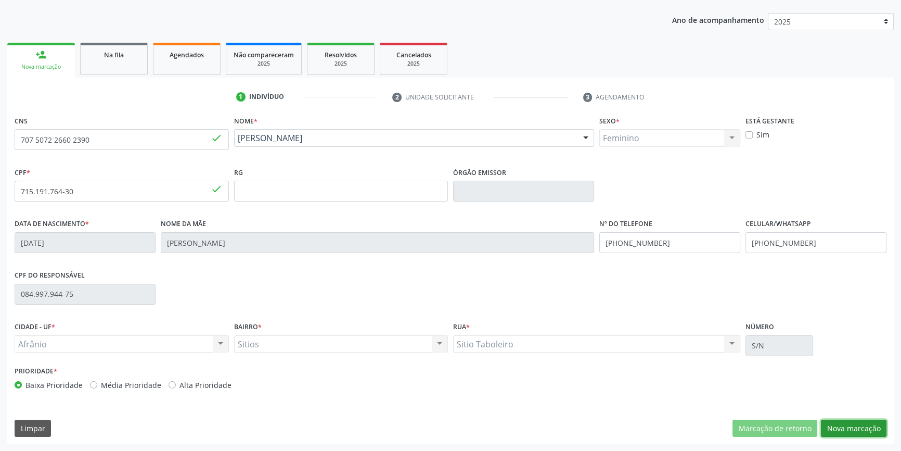
click at [861, 427] on button "Nova marcação" at bounding box center [854, 428] width 66 height 18
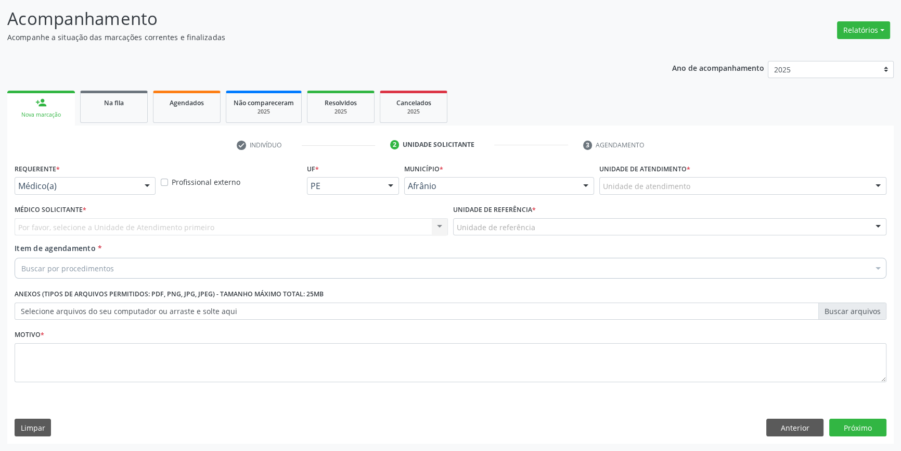
scroll to position [64, 0]
click at [669, 173] on label "Unidade de atendimento *" at bounding box center [644, 170] width 91 height 16
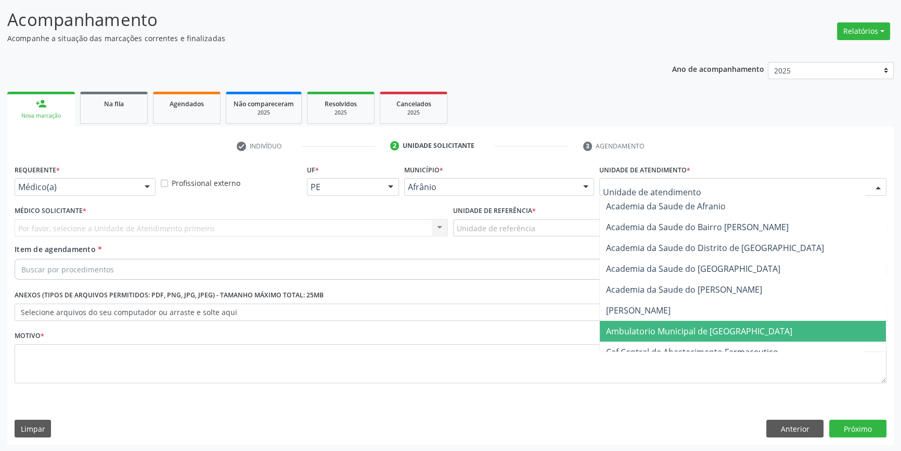
click at [692, 334] on span "Ambulatorio Municipal de [GEOGRAPHIC_DATA]" at bounding box center [699, 330] width 186 height 11
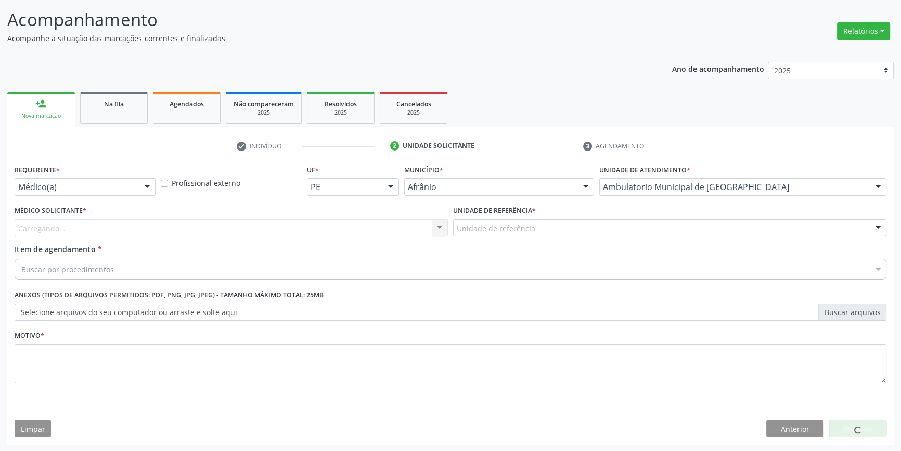
click at [493, 211] on label "Unidade de referência *" at bounding box center [494, 211] width 83 height 16
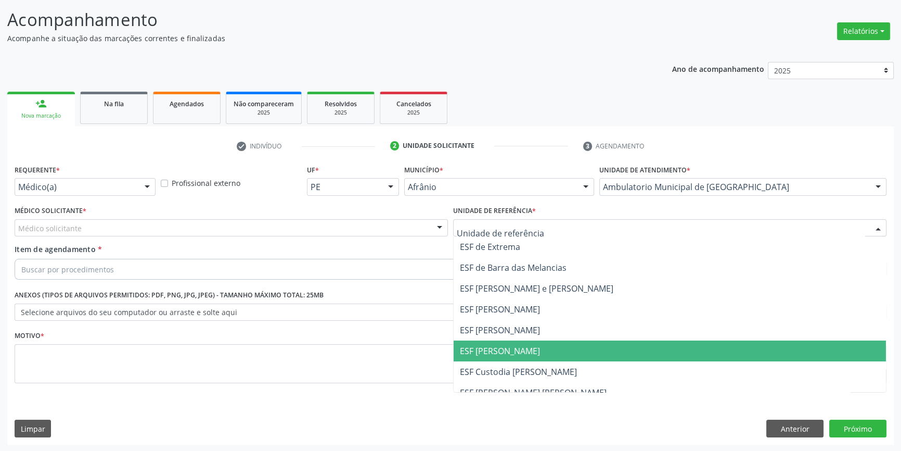
drag, startPoint x: 529, startPoint y: 348, endPoint x: 387, endPoint y: 299, distance: 150.2
click at [525, 344] on span "ESF [PERSON_NAME]" at bounding box center [670, 350] width 432 height 21
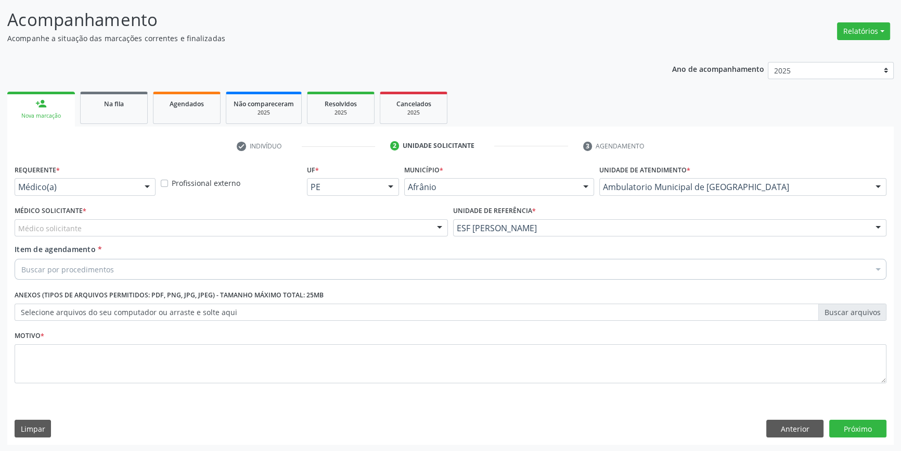
click at [288, 223] on div "Médico solicitante" at bounding box center [231, 228] width 433 height 18
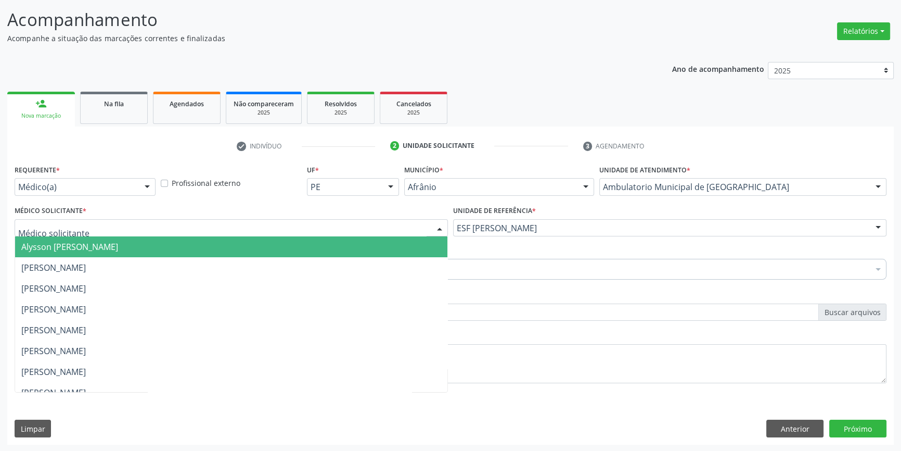
click at [156, 254] on span "Alysson [PERSON_NAME]" at bounding box center [231, 246] width 432 height 21
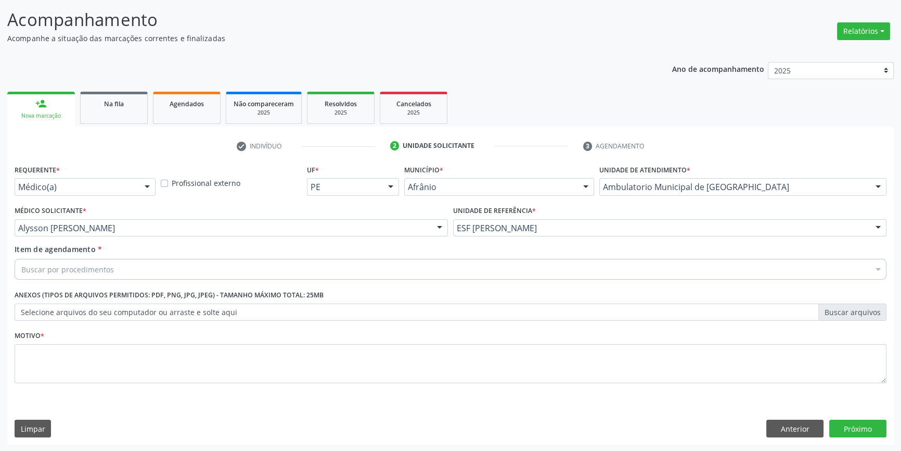
click at [121, 266] on div "Buscar por procedimentos" at bounding box center [451, 269] width 872 height 21
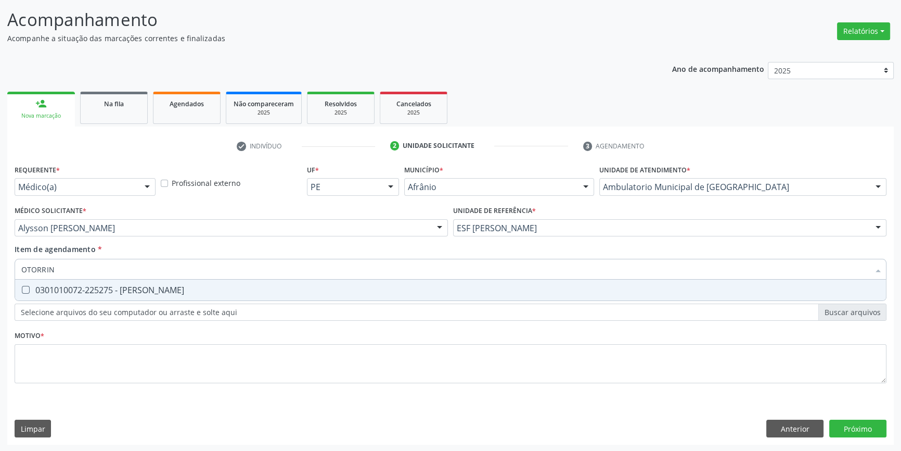
type input "OTORRINO"
click at [129, 297] on span "0301010072-225275 - Médico Otorrinolaringologista" at bounding box center [450, 289] width 871 height 21
checkbox Otorrinolaringologista "true"
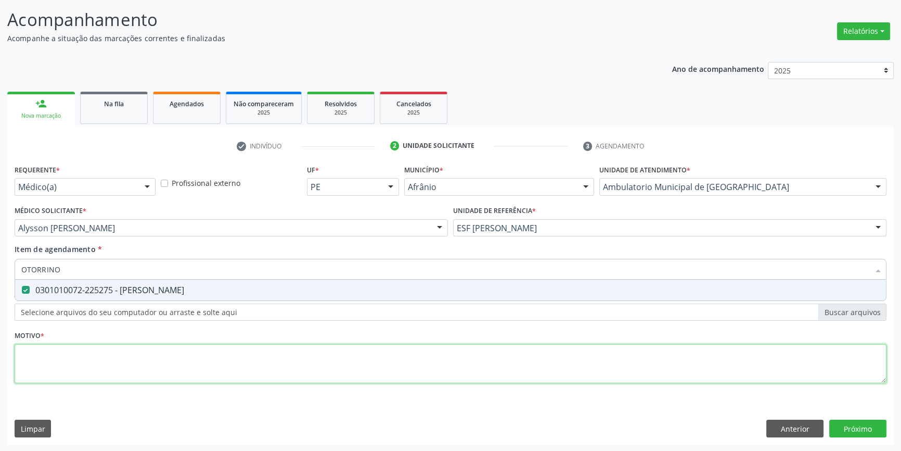
click at [113, 359] on div "Requerente * Médico(a) Médico(a) Enfermeiro(a) Paciente Nenhum resultado encont…" at bounding box center [451, 280] width 872 height 236
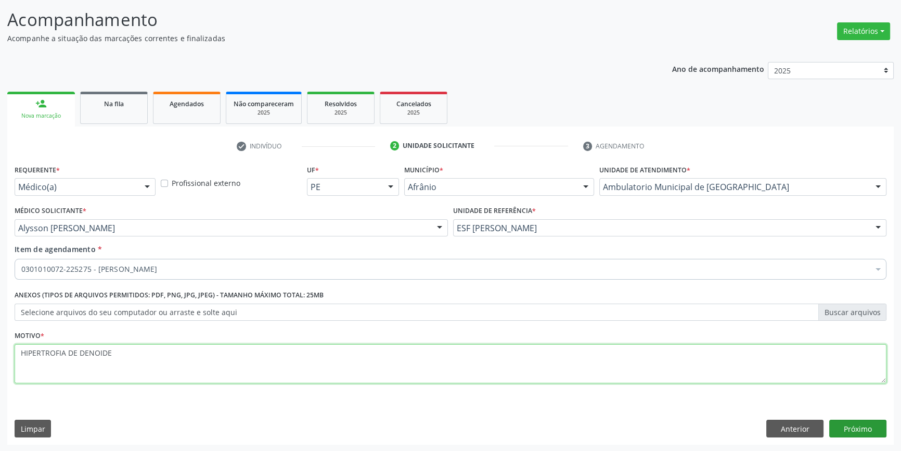
type textarea "HIPERTROFIA DE DENOIDE"
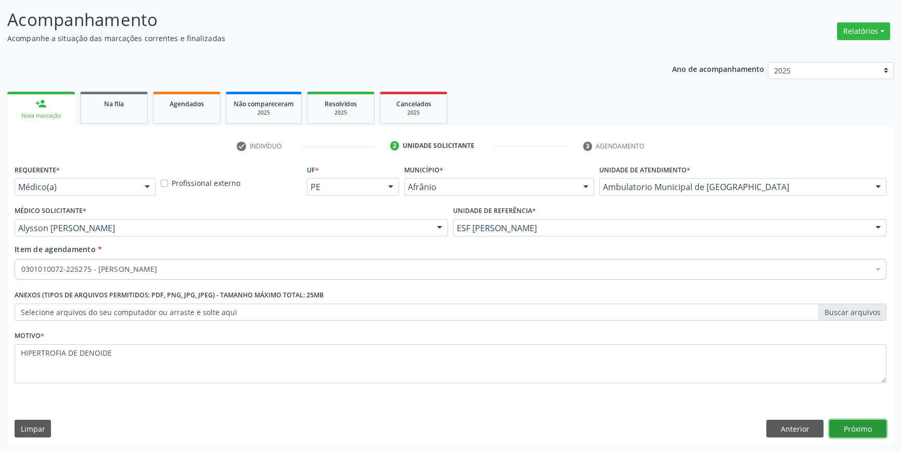
click at [835, 428] on button "Próximo" at bounding box center [857, 428] width 57 height 18
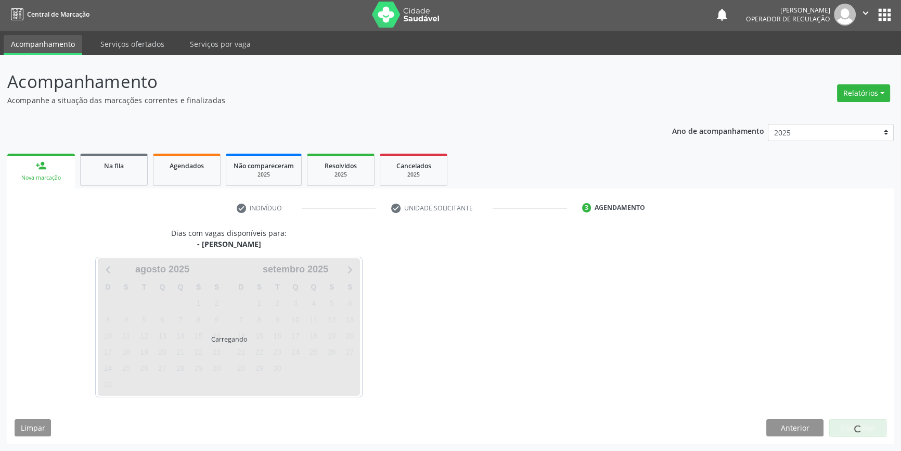
scroll to position [1, 0]
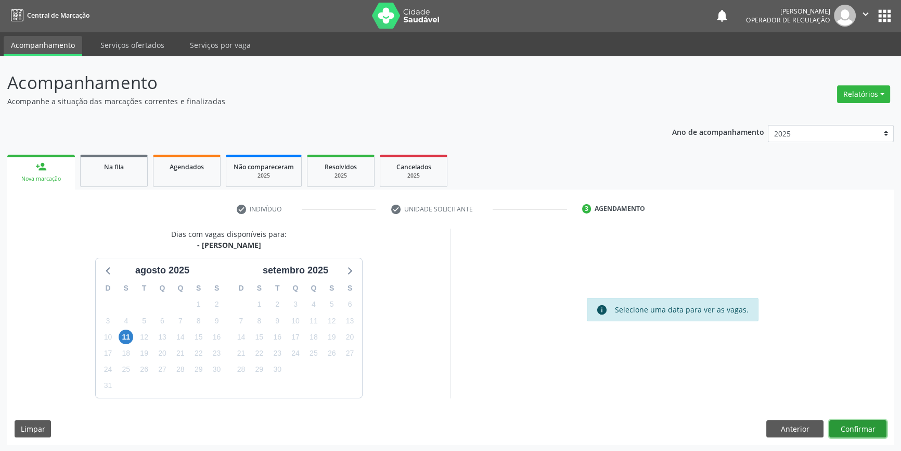
click at [835, 428] on button "Confirmar" at bounding box center [857, 429] width 57 height 18
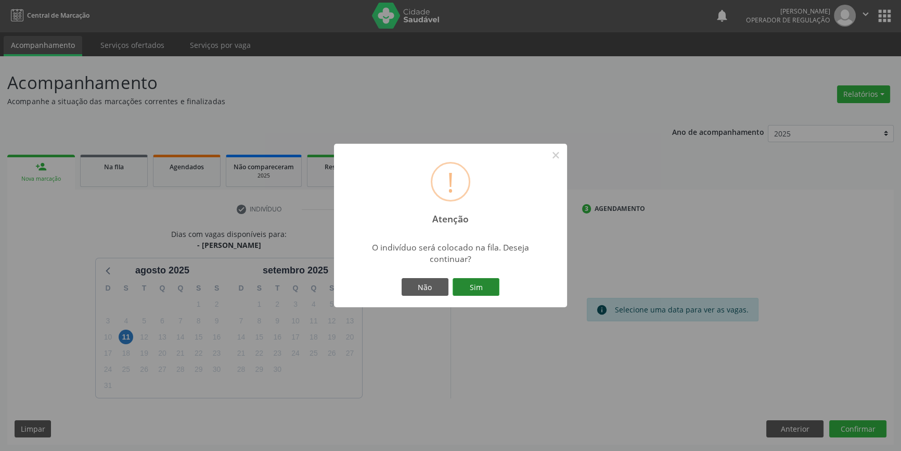
click at [487, 285] on button "Sim" at bounding box center [476, 287] width 47 height 18
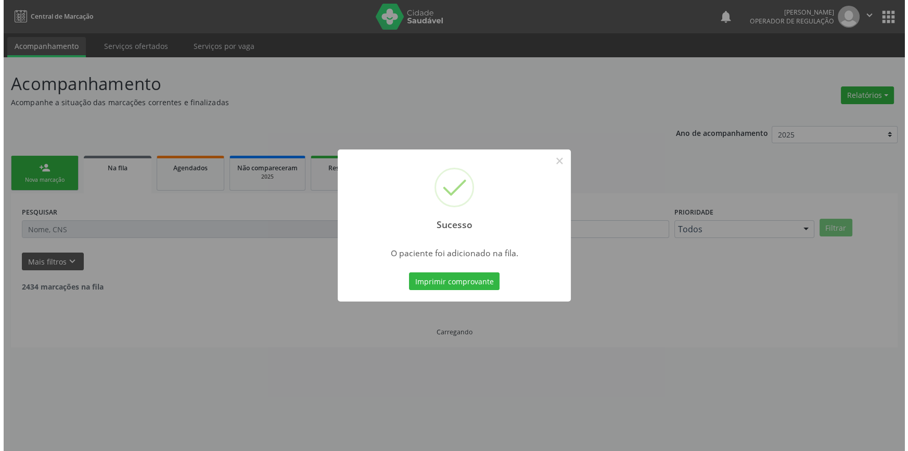
scroll to position [0, 0]
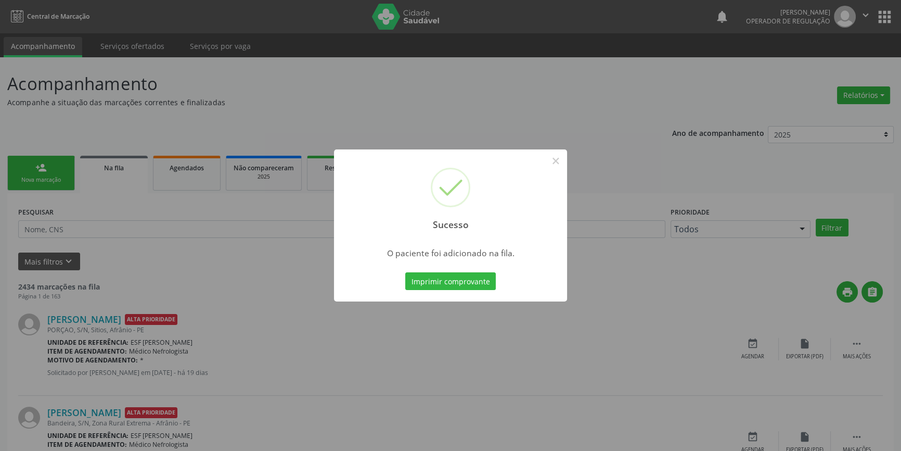
click at [151, 209] on div "Sucesso × O paciente foi adicionado na fila. Imprimir comprovante Cancel" at bounding box center [450, 225] width 901 height 451
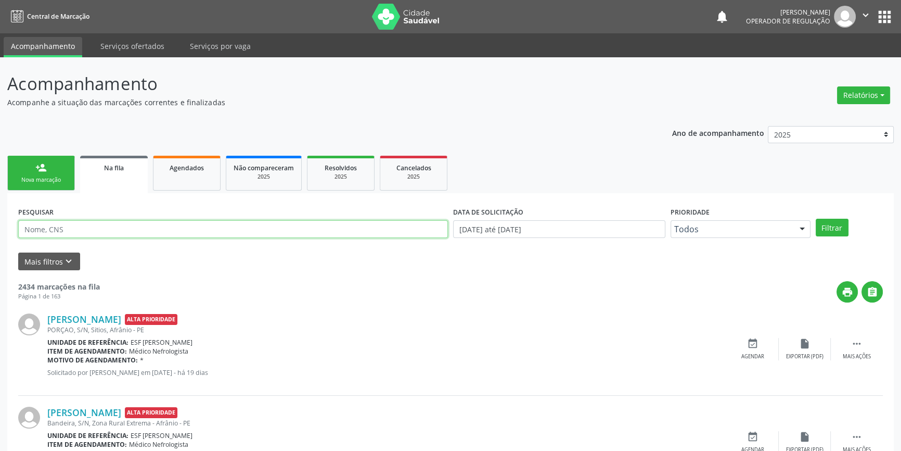
click at [110, 233] on input "text" at bounding box center [233, 229] width 430 height 18
paste input "702 4025 8895 2620"
drag, startPoint x: 106, startPoint y: 233, endPoint x: 0, endPoint y: 214, distance: 107.3
type input "702 4025 8895 2620"
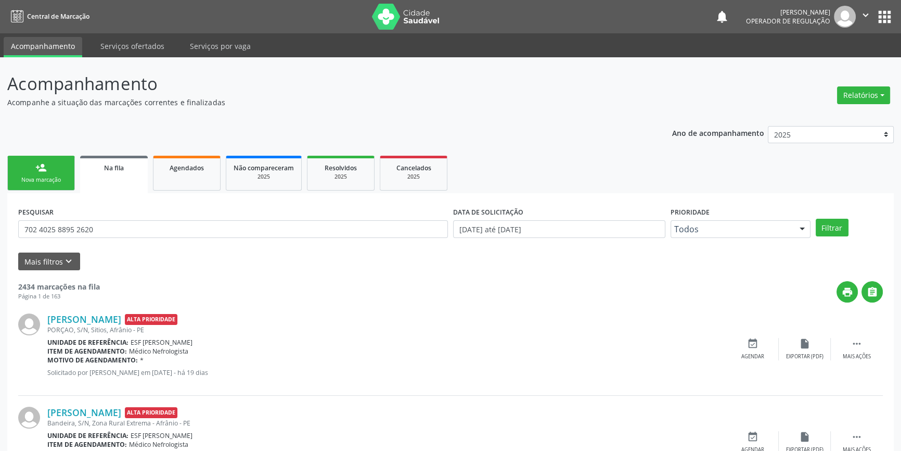
click at [46, 161] on link "person_add Nova marcação" at bounding box center [41, 173] width 68 height 35
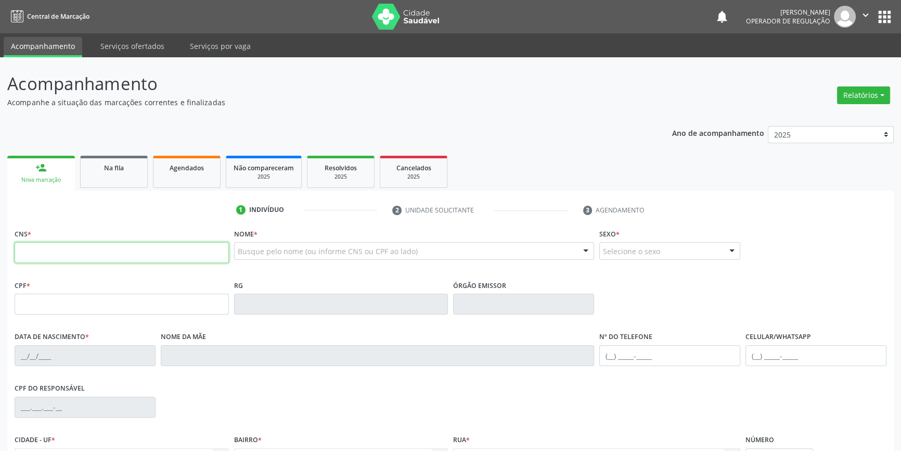
click at [75, 251] on input "text" at bounding box center [122, 252] width 214 height 21
paste input "702 4025 8895 2620"
type input "702 4025 8895 2620"
type input "706.317.514-91"
type input "09/08/1965"
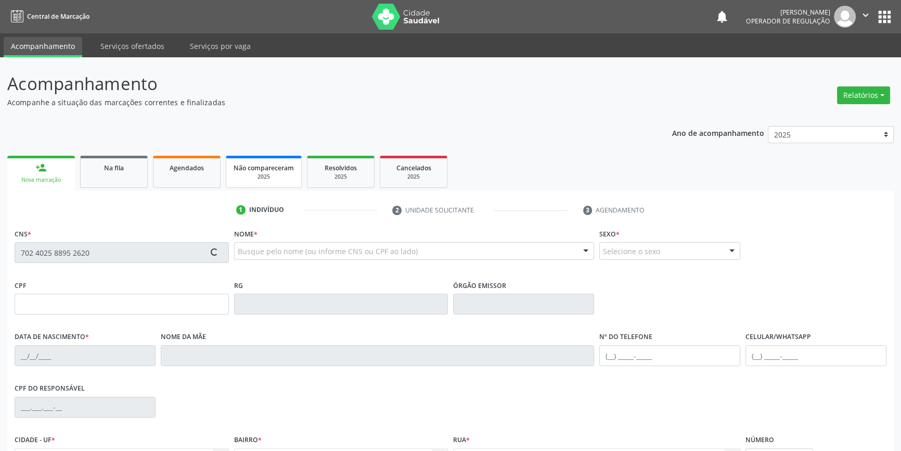
type input "Maria Rosa de Lima"
type input "(87) 98872-9179"
type input "240"
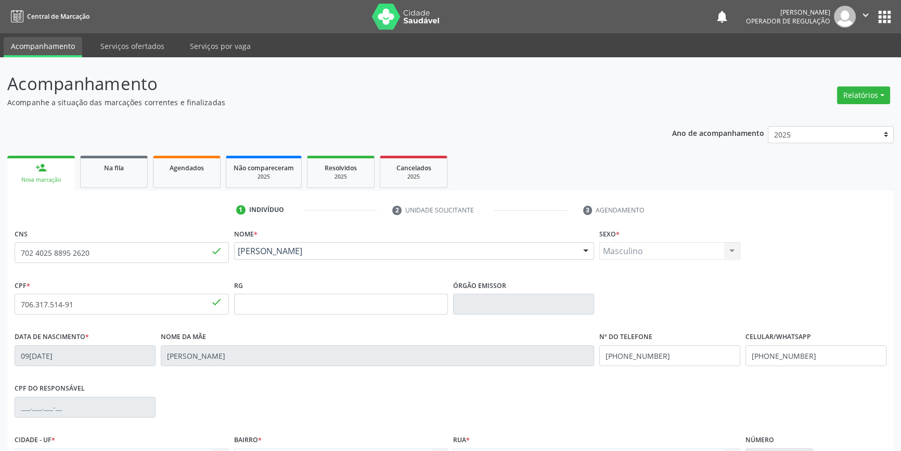
click at [106, 254] on fieldset "CNS 702 4025 8895 2620 done" at bounding box center [122, 248] width 214 height 44
drag, startPoint x: 109, startPoint y: 253, endPoint x: 0, endPoint y: 254, distance: 109.3
click at [0, 254] on div "Acompanhamento Acompanhe a situação das marcações correntes e finalizadas Relat…" at bounding box center [450, 310] width 901 height 507
click at [115, 181] on link "Na fila" at bounding box center [114, 172] width 68 height 32
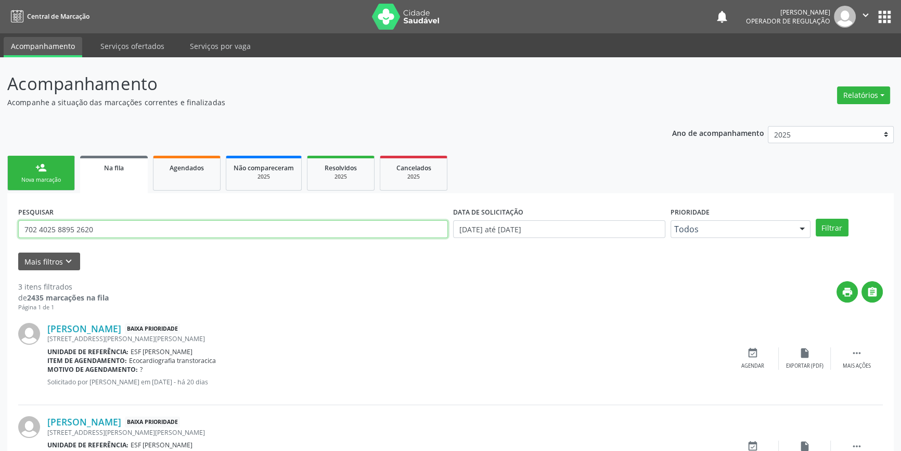
drag, startPoint x: 125, startPoint y: 224, endPoint x: 0, endPoint y: 220, distance: 124.9
click at [0, 220] on div "Acompanhamento Acompanhe a situação das marcações correntes e finalizadas Relat…" at bounding box center [450, 333] width 901 height 552
click at [842, 227] on button "Filtrar" at bounding box center [832, 228] width 33 height 18
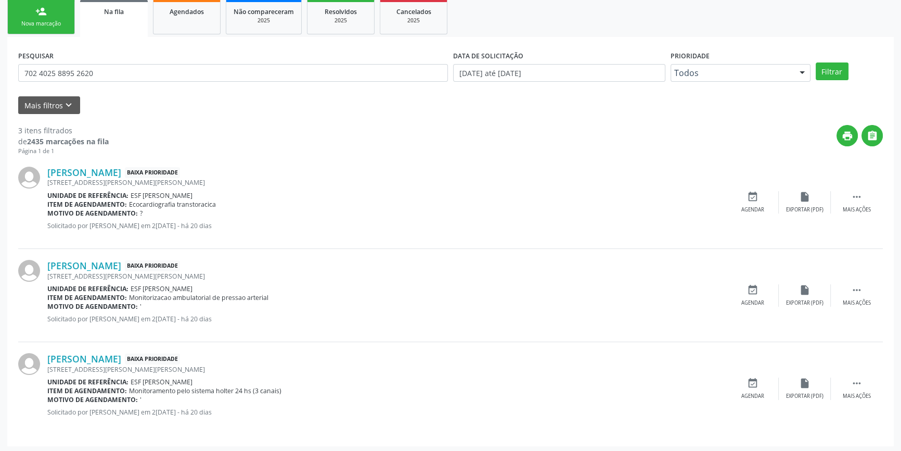
scroll to position [157, 0]
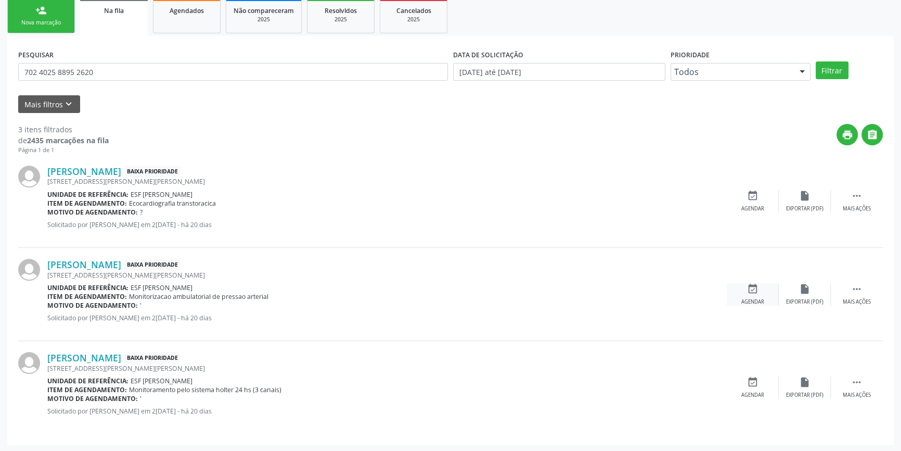
click at [758, 292] on icon "event_available" at bounding box center [752, 288] width 11 height 11
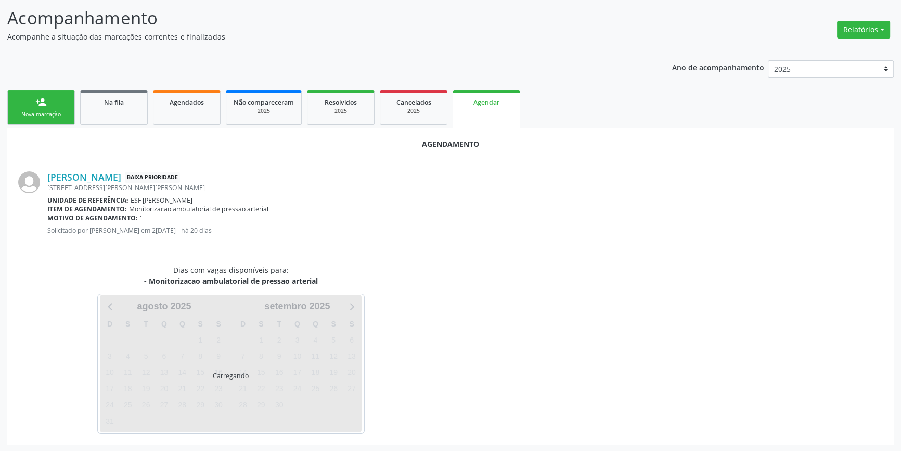
scroll to position [90, 0]
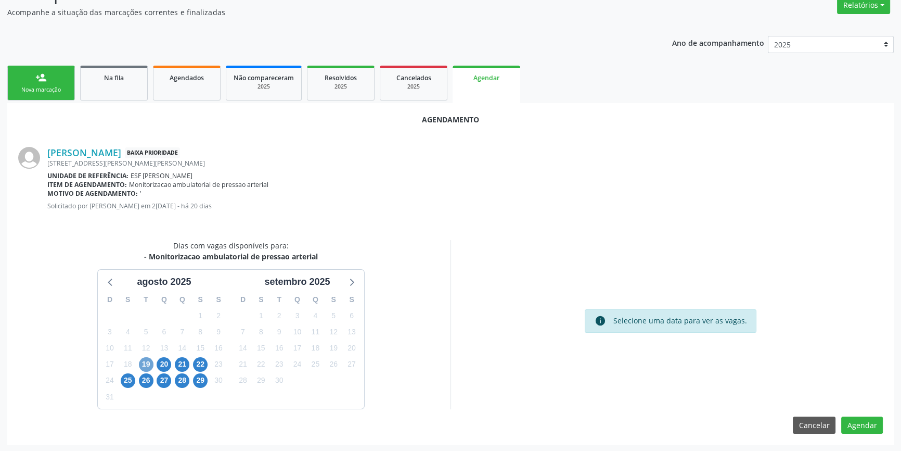
click at [146, 357] on span "19" at bounding box center [146, 364] width 15 height 15
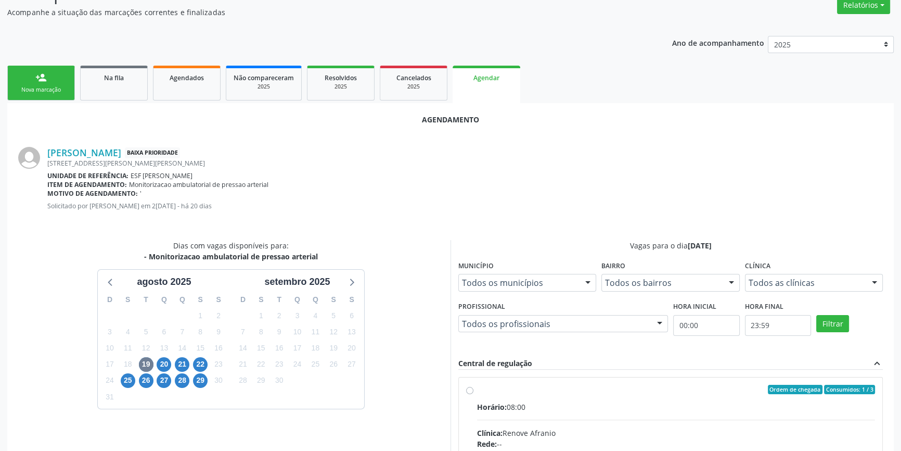
click at [481, 390] on div "Ordem de chegada Consumidos: 1 / 3" at bounding box center [676, 389] width 398 height 9
click at [474, 390] on input "Ordem de chegada Consumidos: 1 / 3 Horário: 08:00 Clínica: Renove Afranio Rede:…" at bounding box center [469, 389] width 7 height 9
radio input "true"
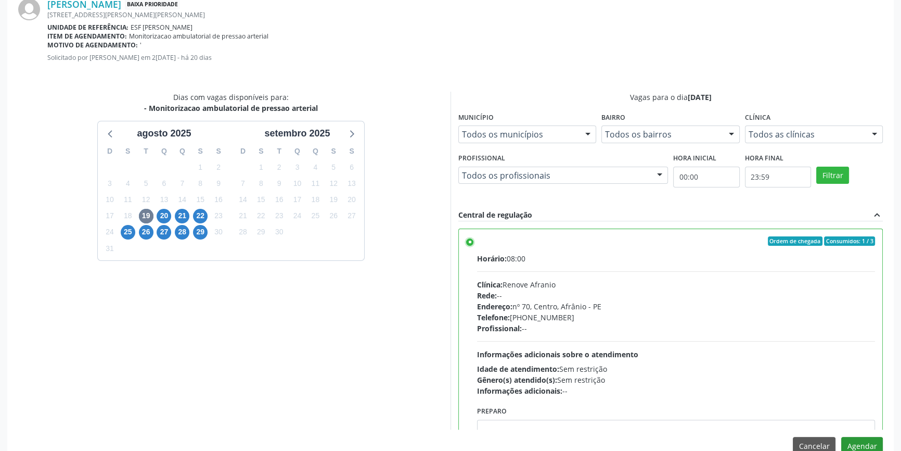
scroll to position [259, 0]
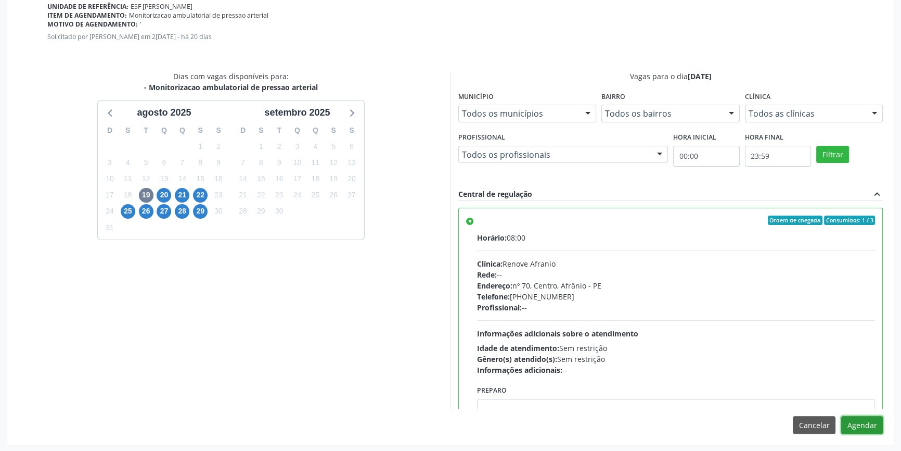
click at [873, 425] on button "Agendar" at bounding box center [862, 425] width 42 height 18
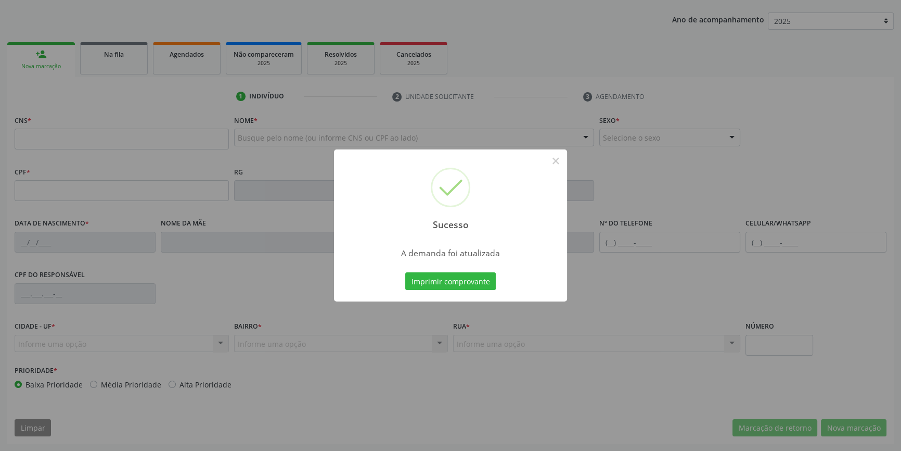
scroll to position [113, 0]
click at [479, 284] on button "Imprimir comprovante" at bounding box center [450, 281] width 91 height 18
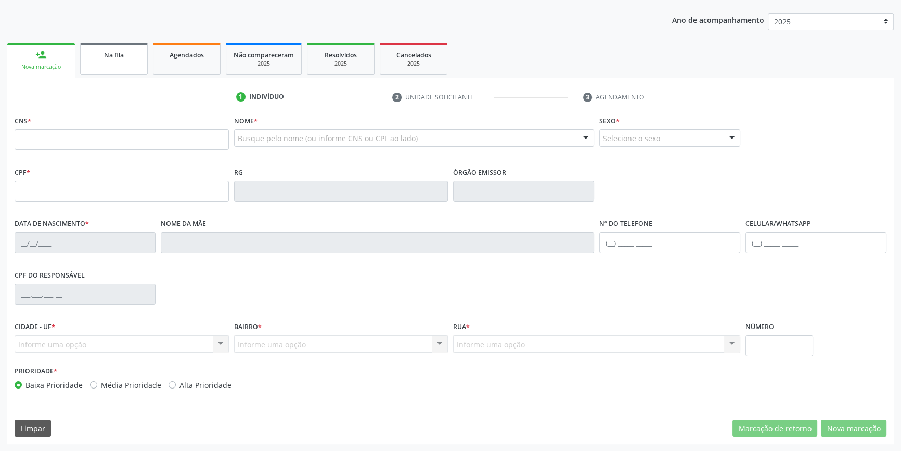
click at [133, 61] on link "Na fila" at bounding box center [114, 59] width 68 height 32
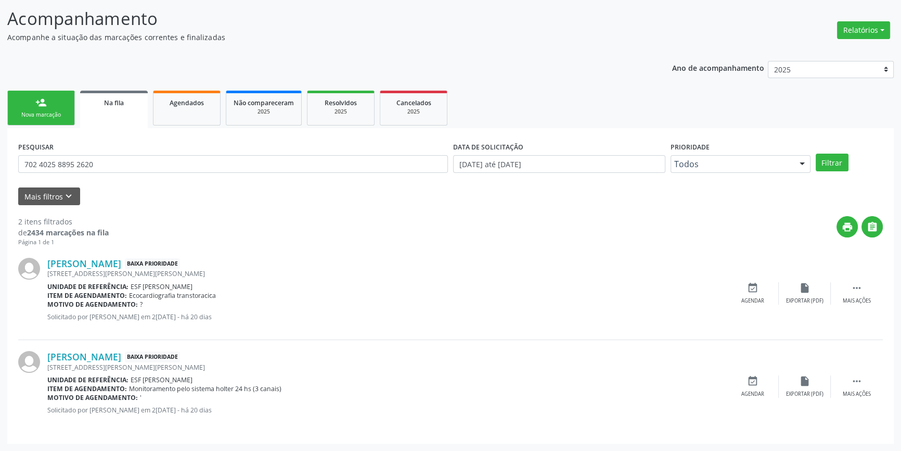
scroll to position [0, 0]
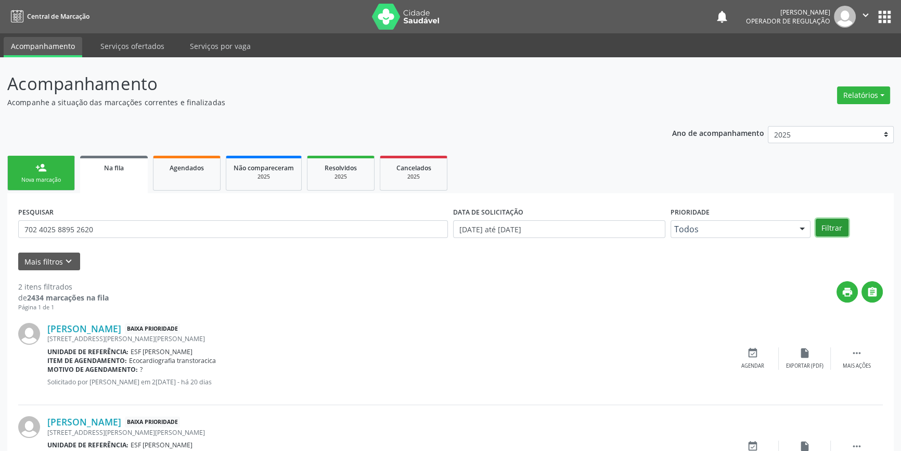
click at [831, 233] on button "Filtrar" at bounding box center [832, 228] width 33 height 18
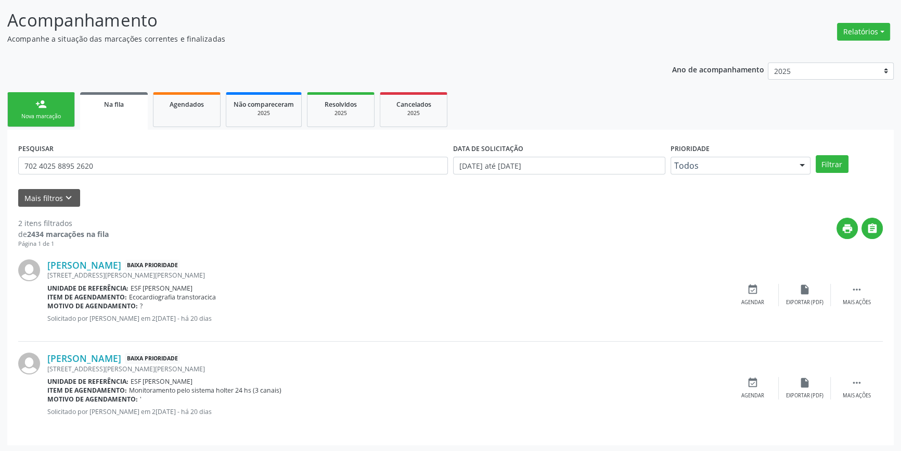
scroll to position [64, 0]
click at [747, 386] on icon "event_available" at bounding box center [752, 381] width 11 height 11
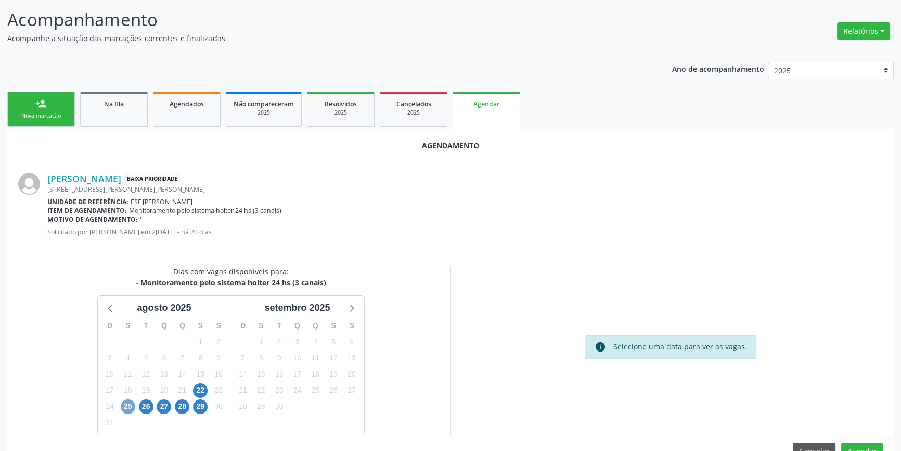
click at [125, 409] on span "25" at bounding box center [128, 406] width 15 height 15
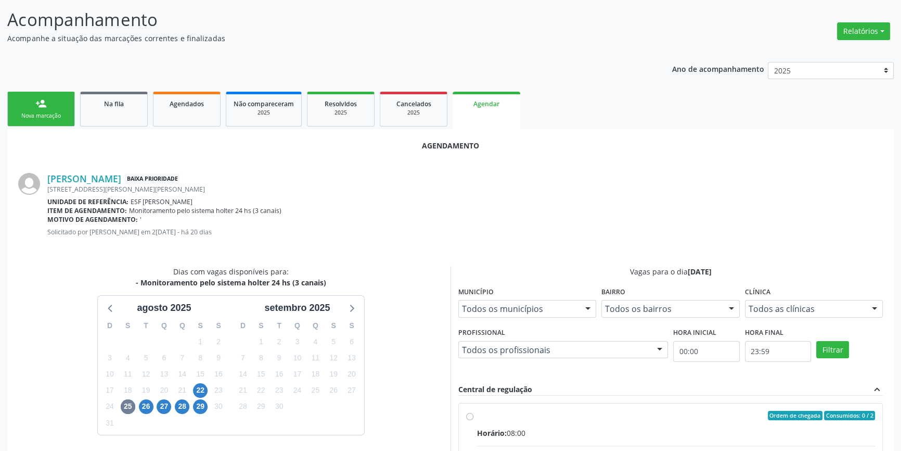
click at [494, 418] on div "Ordem de chegada Consumidos: 0 / 2" at bounding box center [676, 415] width 398 height 9
click at [474, 418] on input "Ordem de chegada Consumidos: 0 / 2 Horário: 08:00 Clínica: Renove Afranio Rede:…" at bounding box center [469, 415] width 7 height 9
radio input "true"
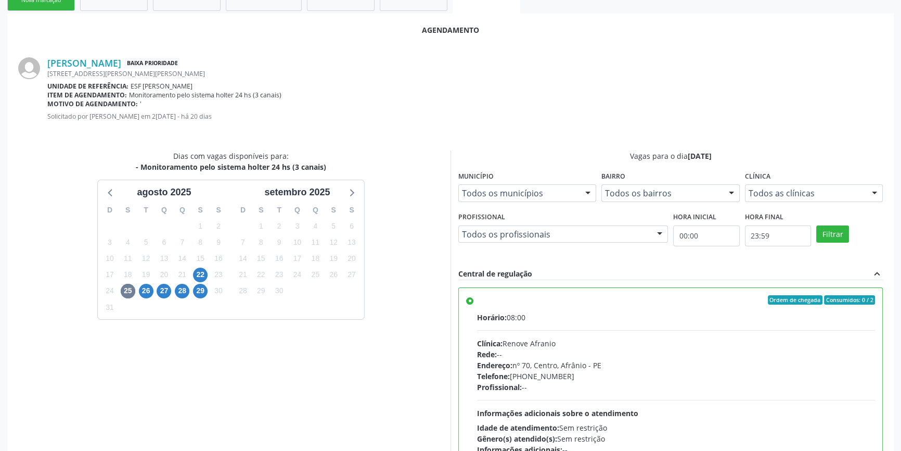
scroll to position [259, 0]
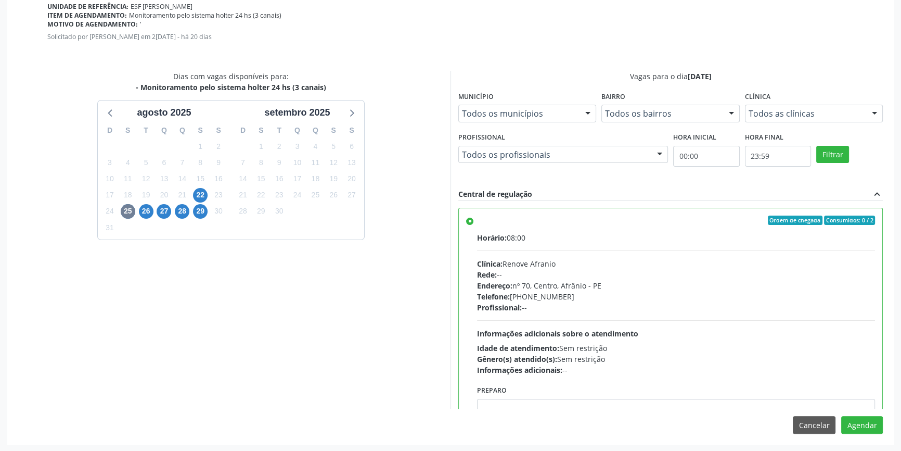
click at [415, 387] on div "Dias com vagas disponíveis para: - Monitoramento pelo sistema holter 24 hs (3 c…" at bounding box center [231, 240] width 440 height 338
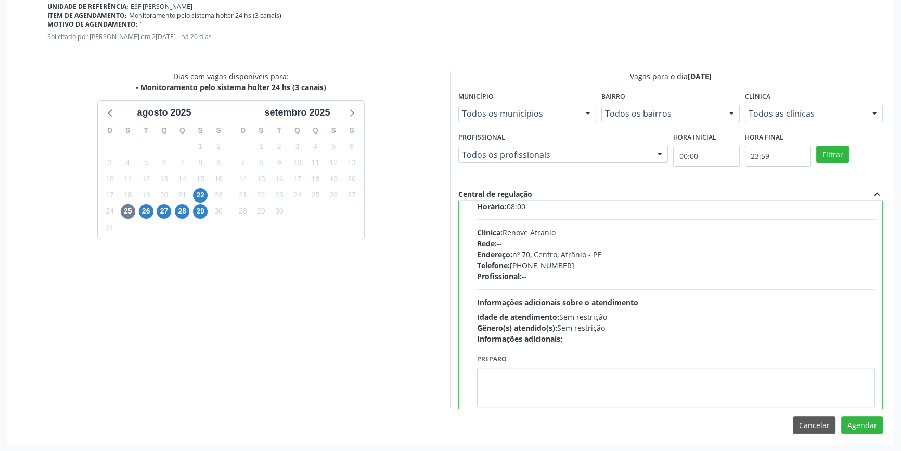
scroll to position [47, 0]
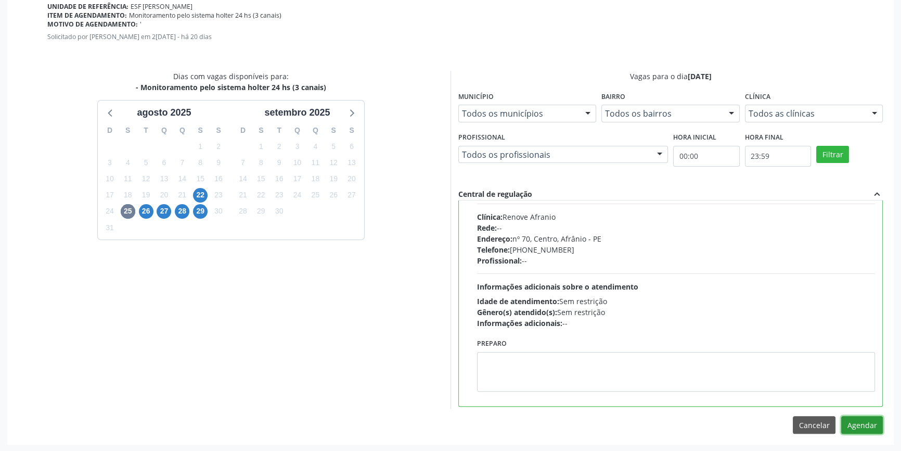
click at [874, 430] on button "Agendar" at bounding box center [862, 425] width 42 height 18
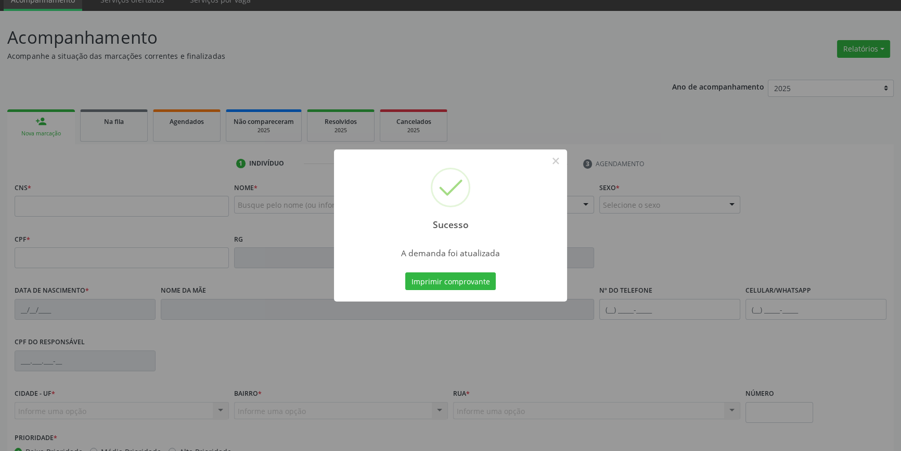
scroll to position [0, 0]
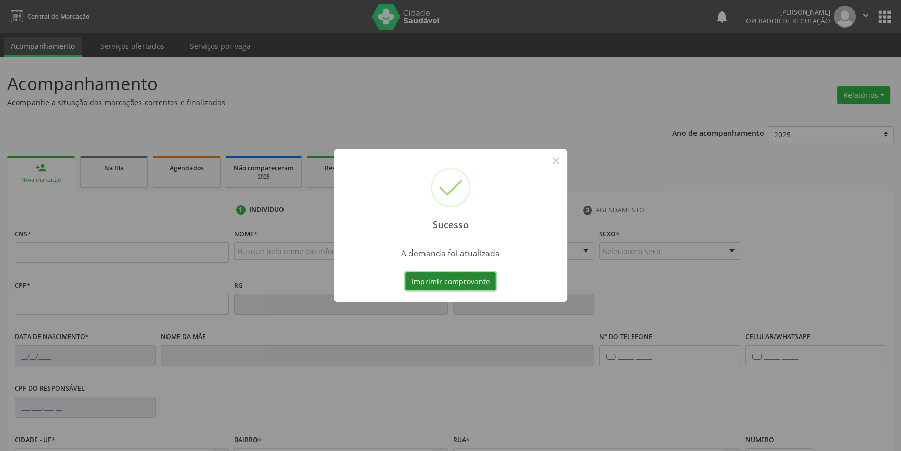
click at [458, 288] on button "Imprimir comprovante" at bounding box center [450, 281] width 91 height 18
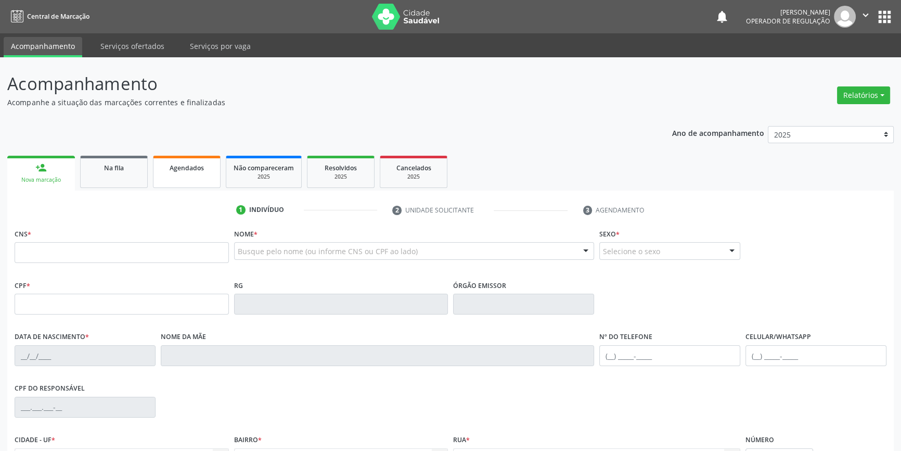
click at [188, 182] on link "Agendados" at bounding box center [187, 172] width 68 height 32
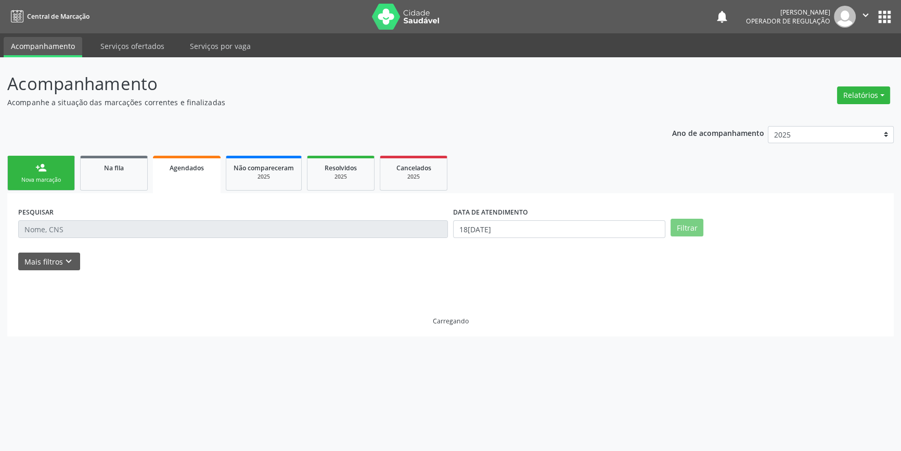
click at [133, 227] on input "text" at bounding box center [233, 229] width 430 height 18
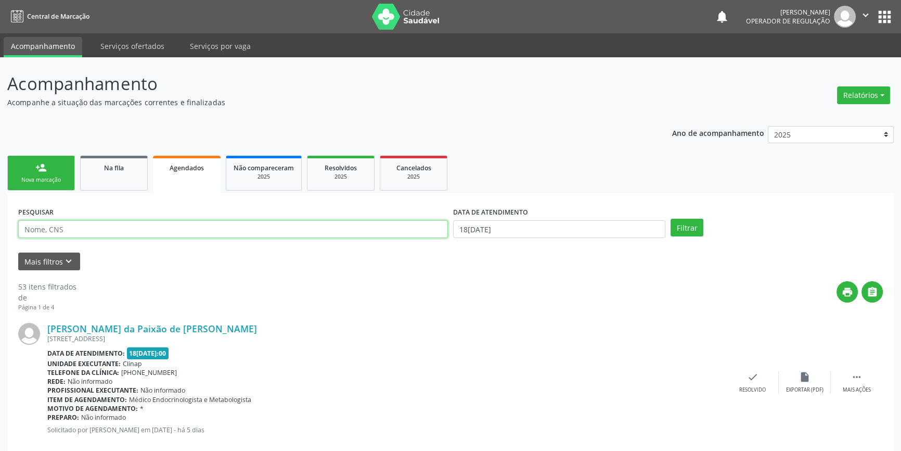
click at [133, 228] on input "text" at bounding box center [233, 229] width 430 height 18
paste input "702 4025 8895 2620"
type input "702 4025 8895 2620"
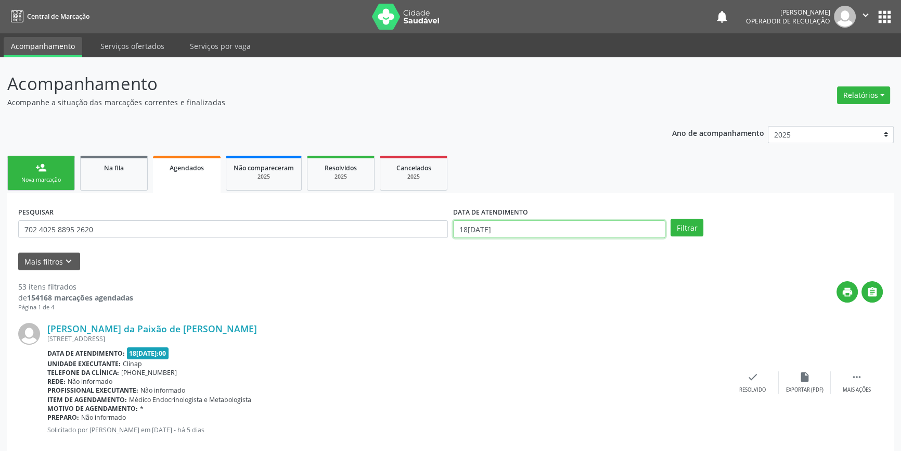
click at [539, 235] on body "Central de Marcação notifications Italo Souza Coelho Operador de regulação  Co…" at bounding box center [450, 225] width 901 height 451
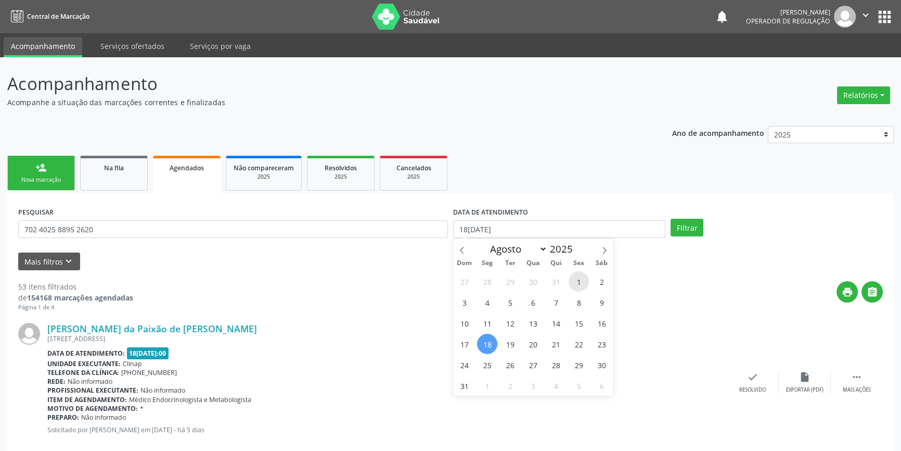
click at [575, 284] on span "1" at bounding box center [579, 281] width 20 height 20
type input "01/08/2025"
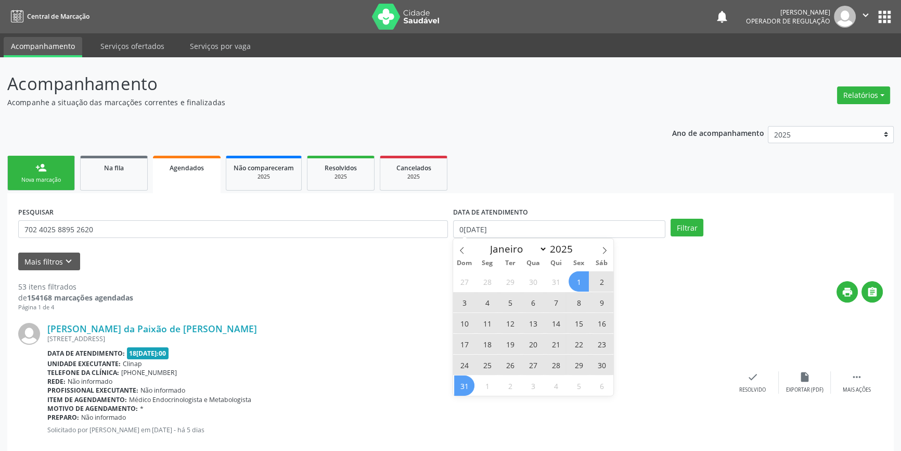
click at [473, 381] on span "31" at bounding box center [464, 385] width 20 height 20
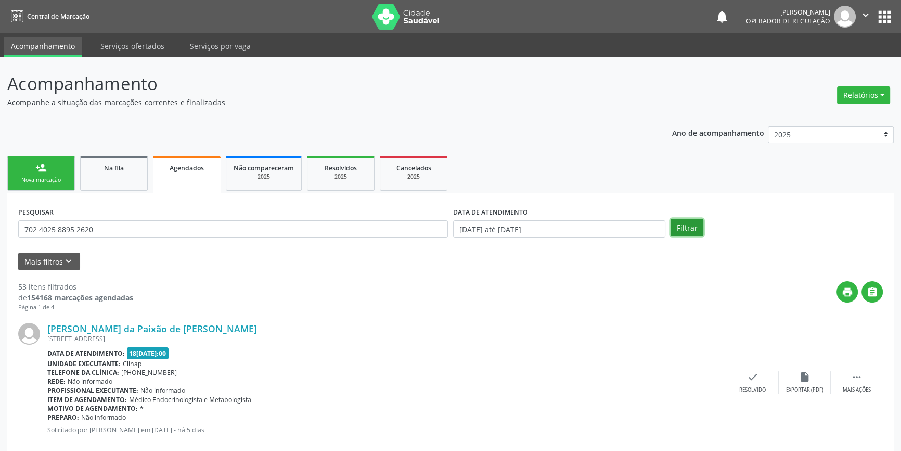
click at [694, 229] on button "Filtrar" at bounding box center [687, 228] width 33 height 18
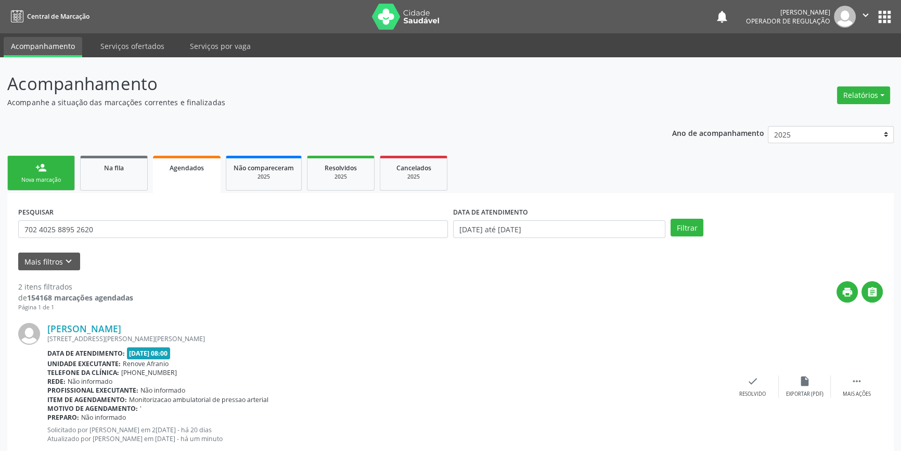
click at [56, 167] on link "person_add Nova marcação" at bounding box center [41, 173] width 68 height 35
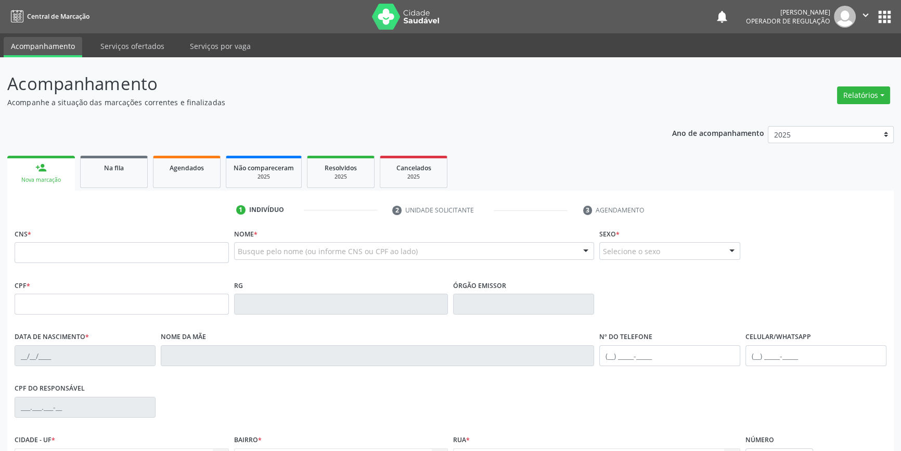
click at [77, 264] on fieldset "CNS *" at bounding box center [122, 248] width 214 height 44
click at [96, 255] on input "text" at bounding box center [122, 252] width 214 height 21
type input "702 8071 6382 5262"
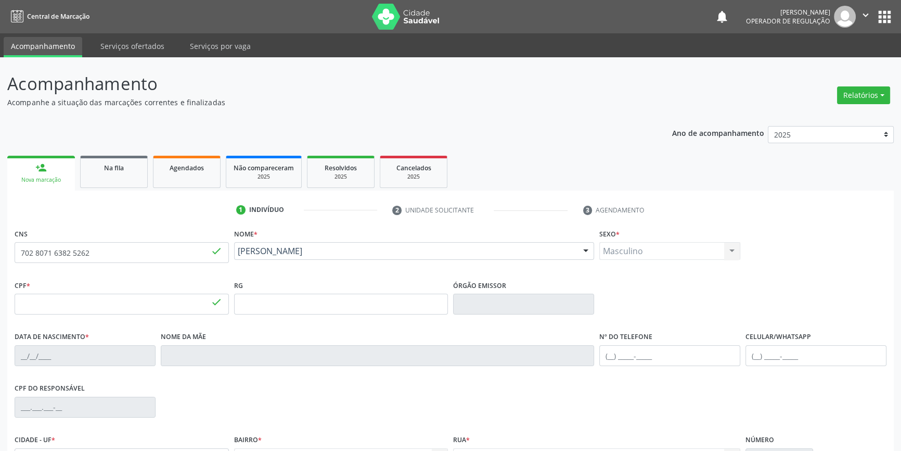
type input "174.133.504-32"
type input "29/10/2020"
type input "Maria de Lourdes Silva Pereira"
type input "(87) 98814-1026"
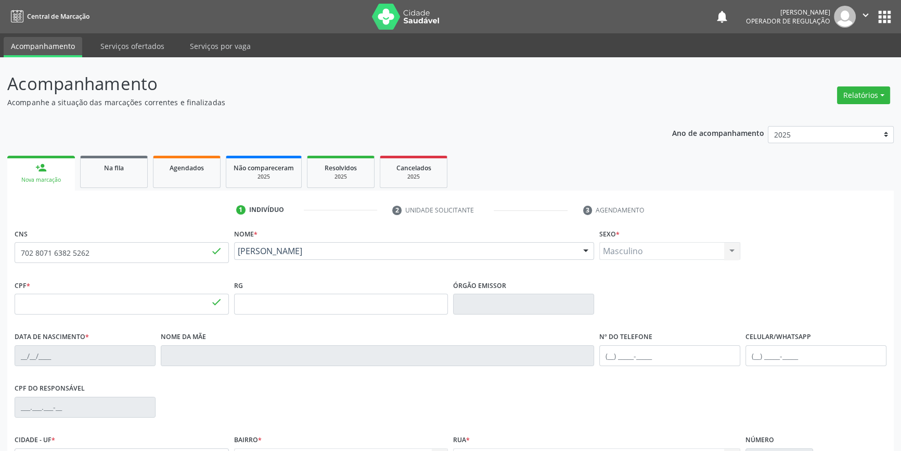
type input "084.997.944-75"
type input "S/N"
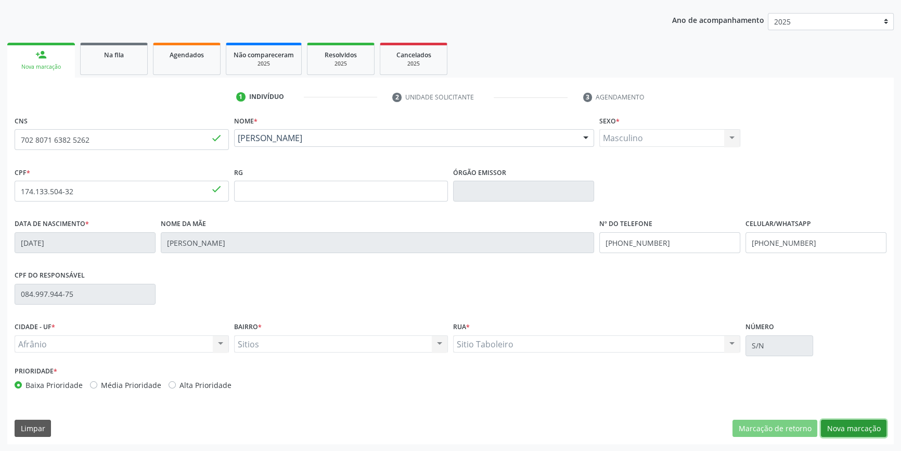
click at [840, 427] on button "Nova marcação" at bounding box center [854, 428] width 66 height 18
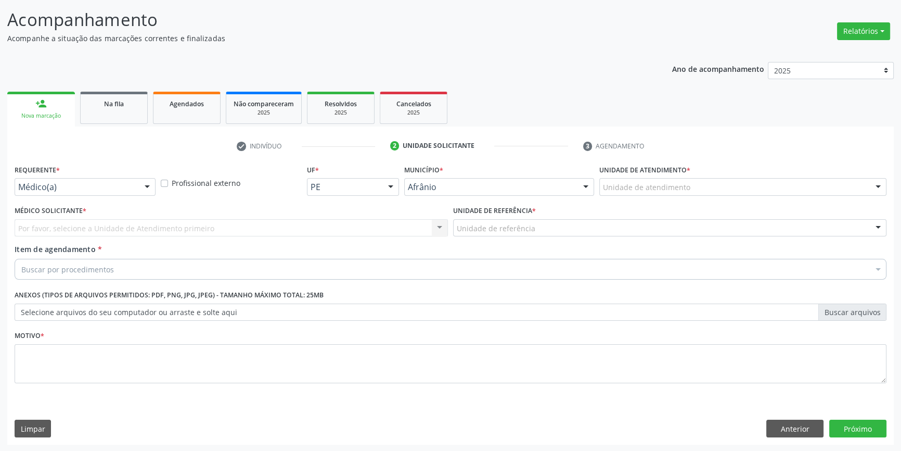
click at [695, 190] on div "Unidade de atendimento" at bounding box center [742, 187] width 287 height 18
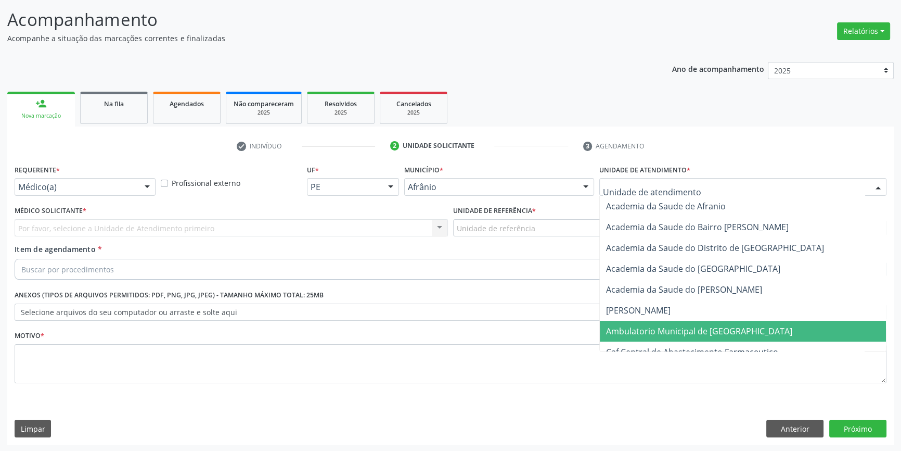
click at [693, 323] on span "Ambulatorio Municipal de [GEOGRAPHIC_DATA]" at bounding box center [743, 331] width 286 height 21
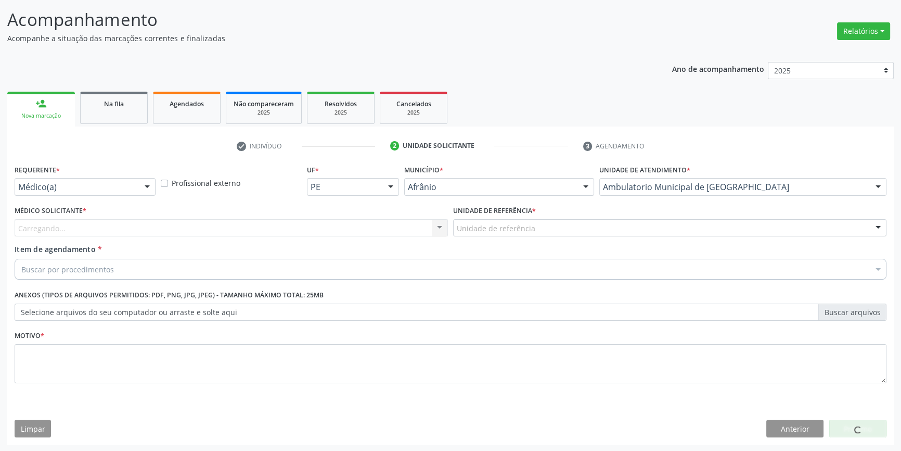
click at [543, 232] on div "Unidade de referência" at bounding box center [669, 228] width 433 height 18
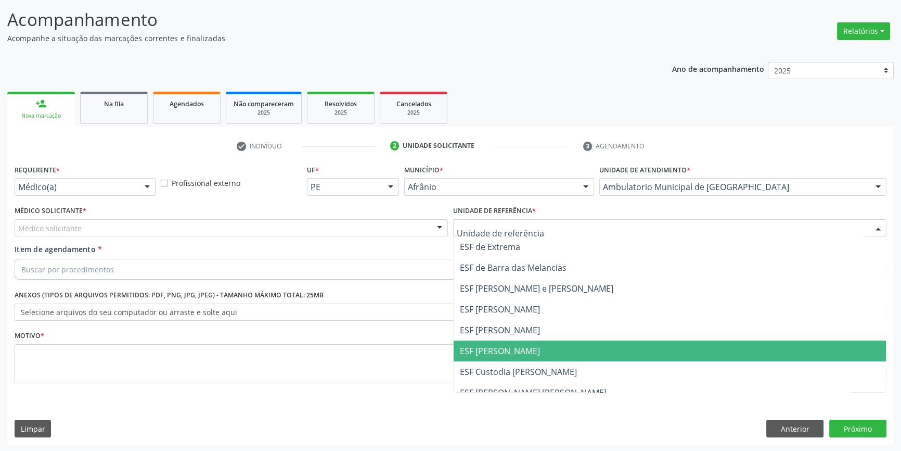
click at [521, 346] on span "ESF [PERSON_NAME]" at bounding box center [670, 350] width 432 height 21
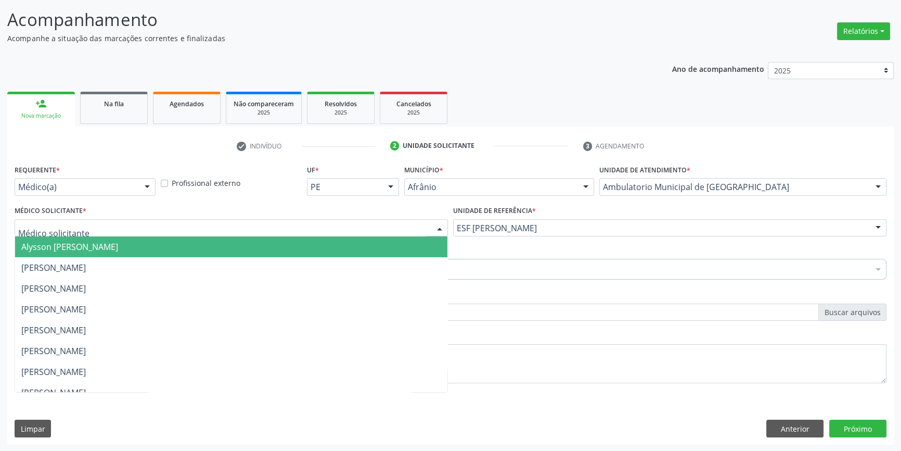
click at [276, 224] on div at bounding box center [231, 228] width 433 height 18
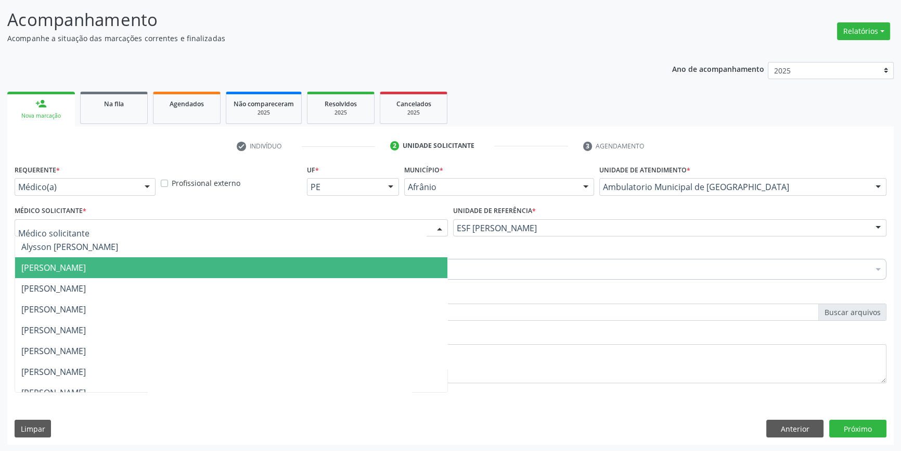
click at [86, 262] on span "[PERSON_NAME]" at bounding box center [53, 267] width 65 height 11
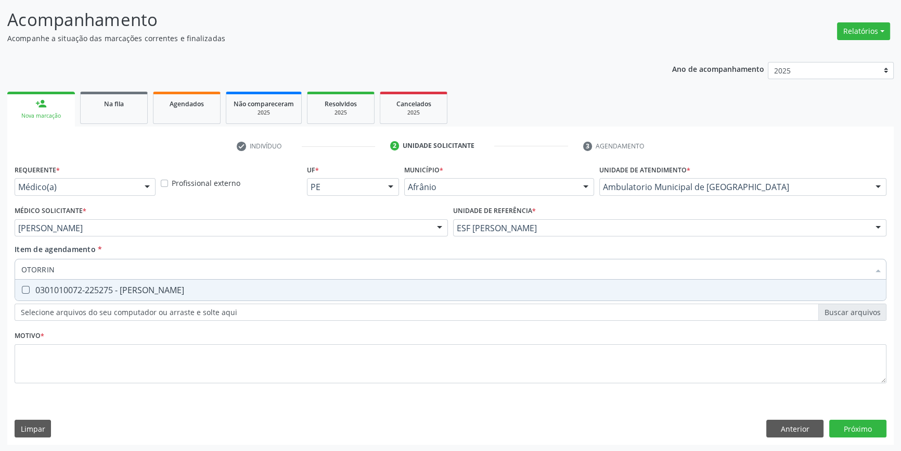
type input "OTORRINO"
click at [94, 286] on div "0301010072-225275 - Médico Otorrinolaringologista" at bounding box center [450, 290] width 859 height 8
checkbox Otorrinolaringologista "true"
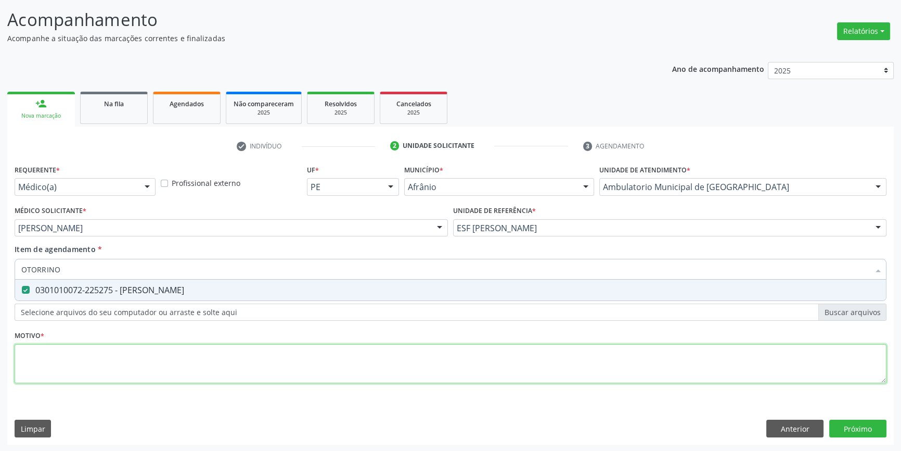
click at [98, 360] on div "Requerente * Médico(a) Médico(a) Enfermeiro(a) Paciente Nenhum resultado encont…" at bounding box center [451, 280] width 872 height 236
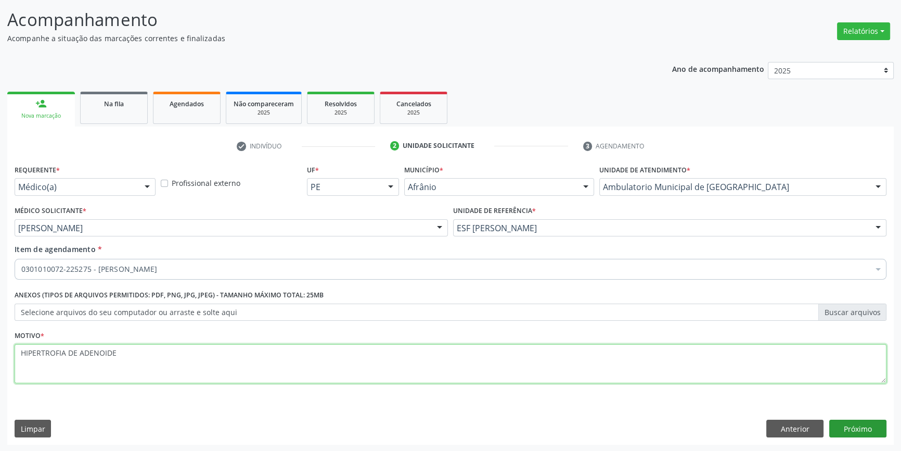
type textarea "HIPERTROFIA DE ADENOIDE"
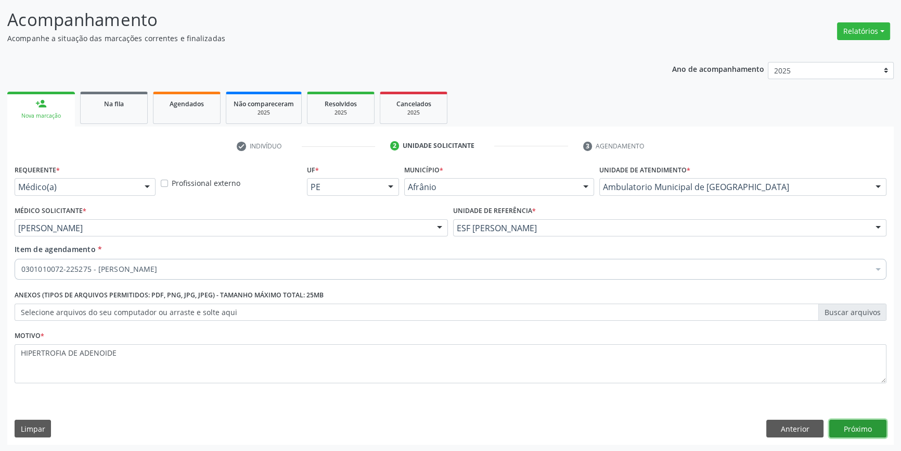
click at [846, 427] on button "Próximo" at bounding box center [857, 428] width 57 height 18
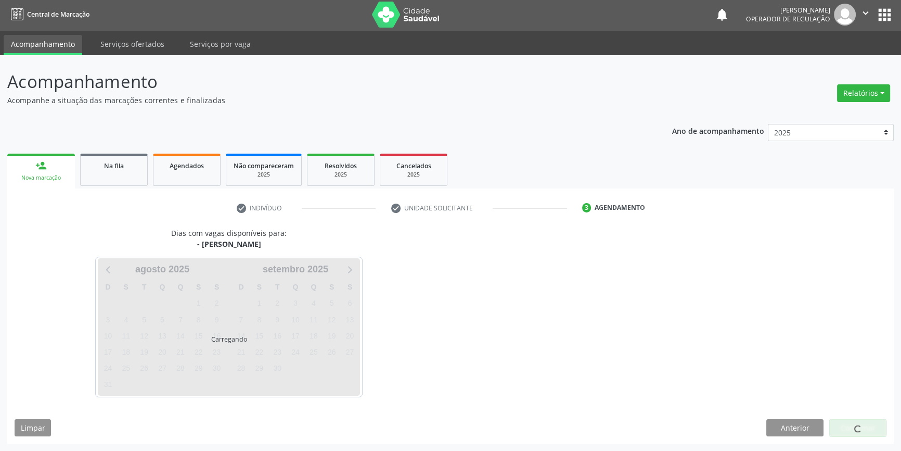
scroll to position [1, 0]
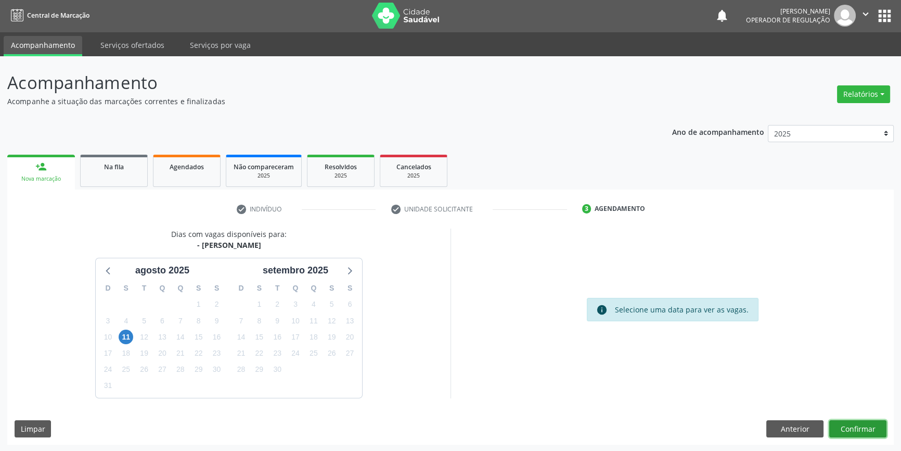
click at [846, 427] on button "Confirmar" at bounding box center [857, 429] width 57 height 18
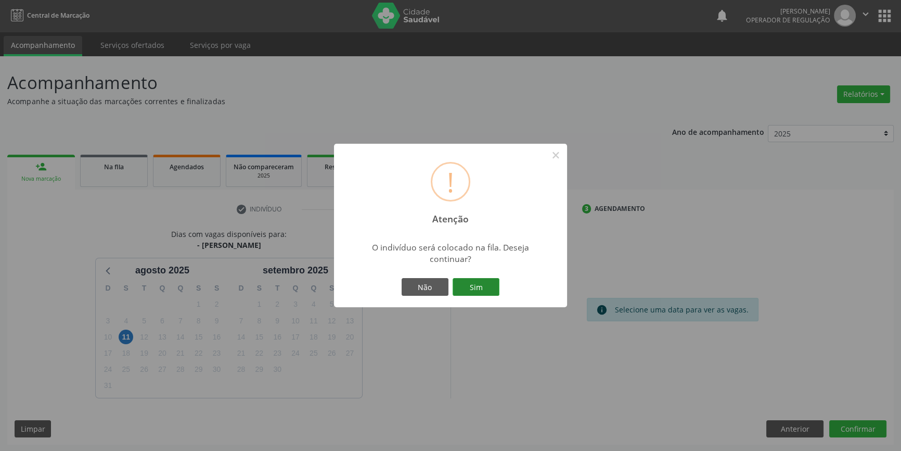
click at [493, 289] on button "Sim" at bounding box center [476, 287] width 47 height 18
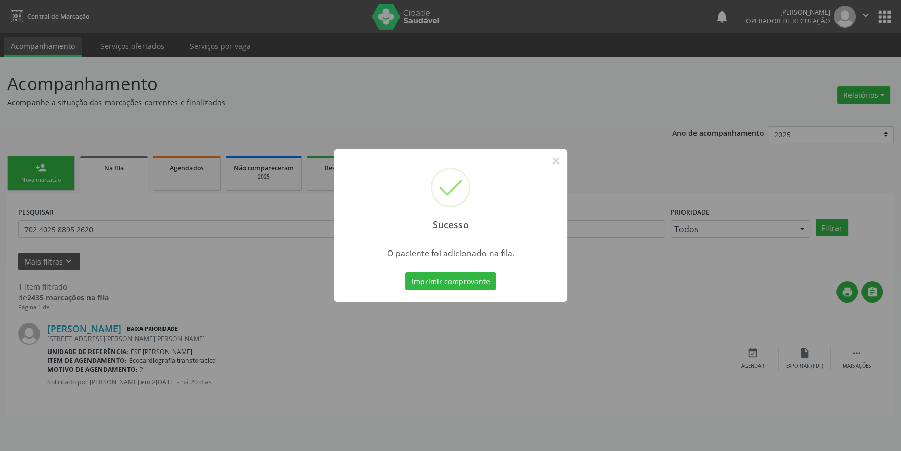
scroll to position [0, 0]
click at [560, 158] on button "×" at bounding box center [560, 161] width 18 height 18
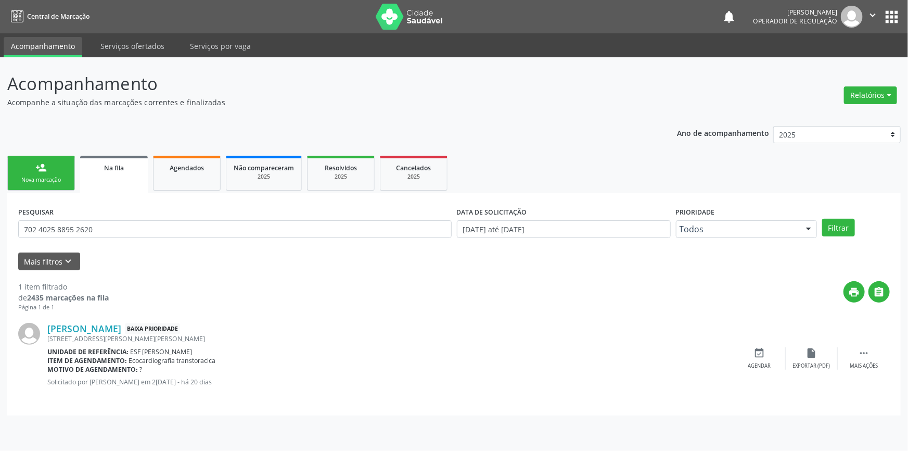
click at [46, 168] on div "person_add" at bounding box center [40, 167] width 11 height 11
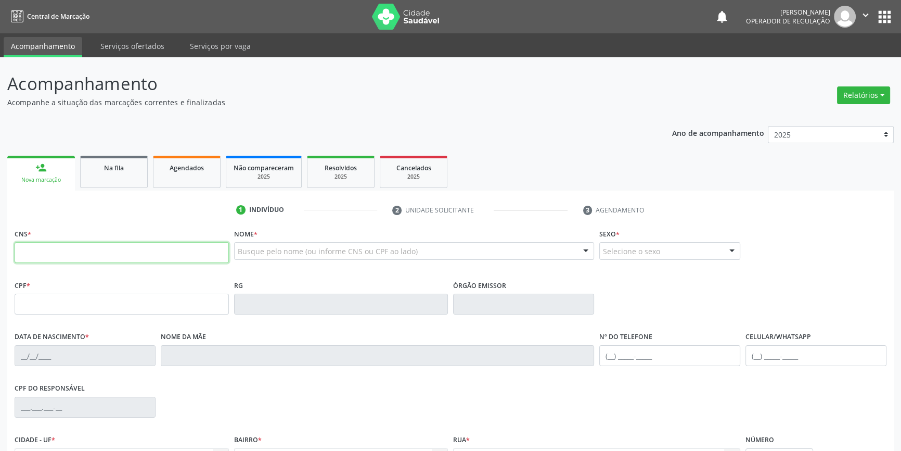
click at [74, 247] on input "text" at bounding box center [122, 252] width 214 height 21
type input "707 0098 4498 9436"
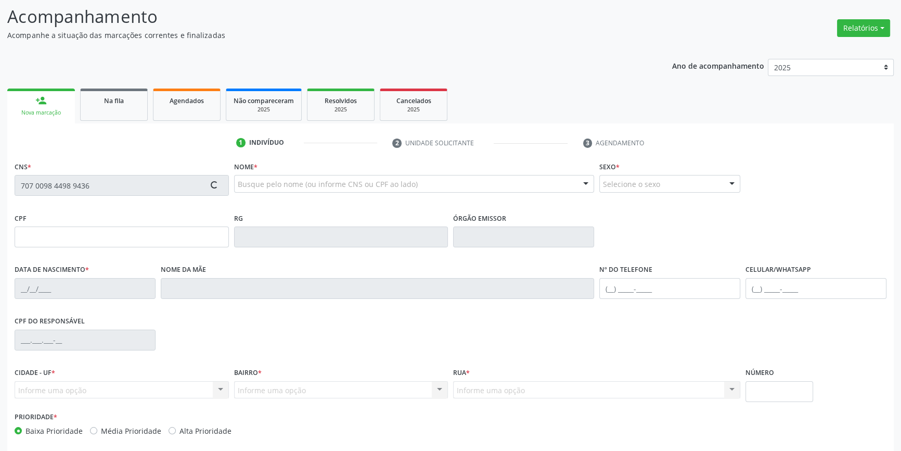
scroll to position [113, 0]
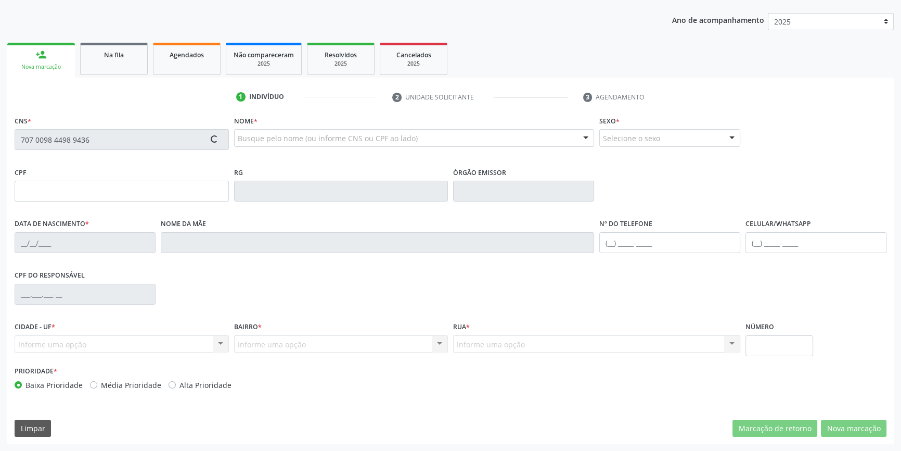
type input "151.682.624-81"
type input "29/12/2017"
type input "[PERSON_NAME]"
type input "[PHONE_NUMBER]"
type input "080.429.654-51"
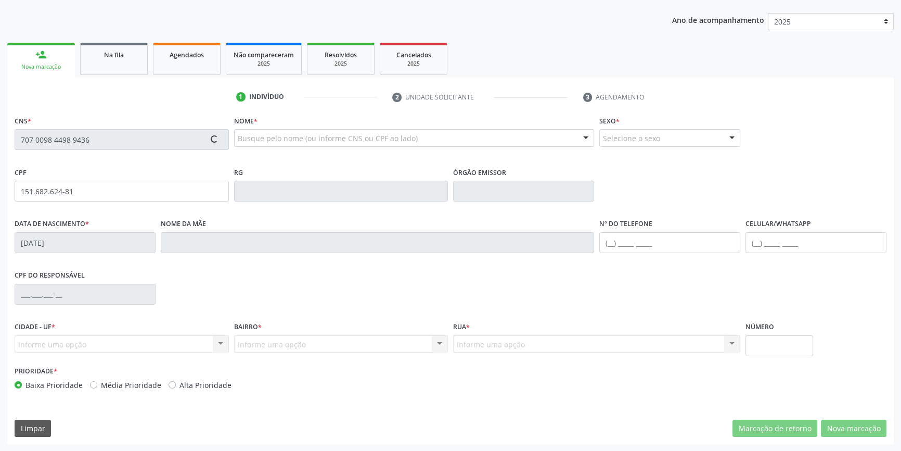
type input "S/N"
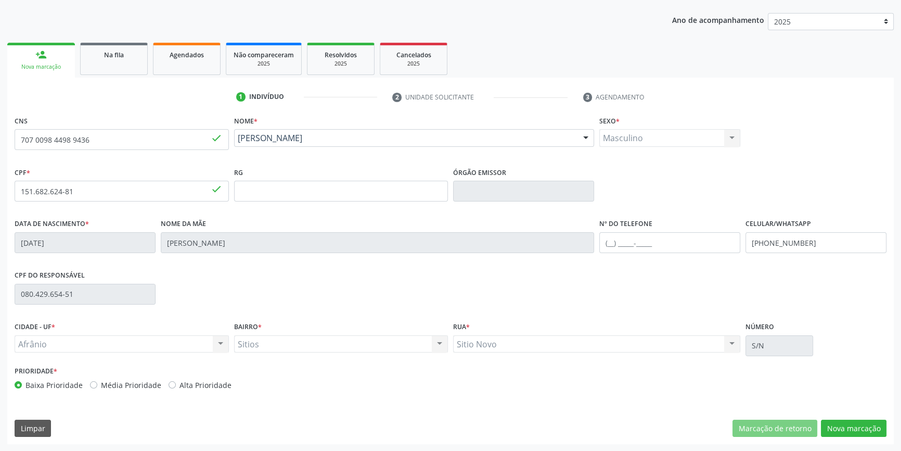
click at [871, 438] on div "CNS 707 0098 4498 9436 done Nome * Gabriel Lima de Sousa Gabriel Lima de Sousa …" at bounding box center [450, 278] width 887 height 331
click at [864, 424] on button "Nova marcação" at bounding box center [854, 428] width 66 height 18
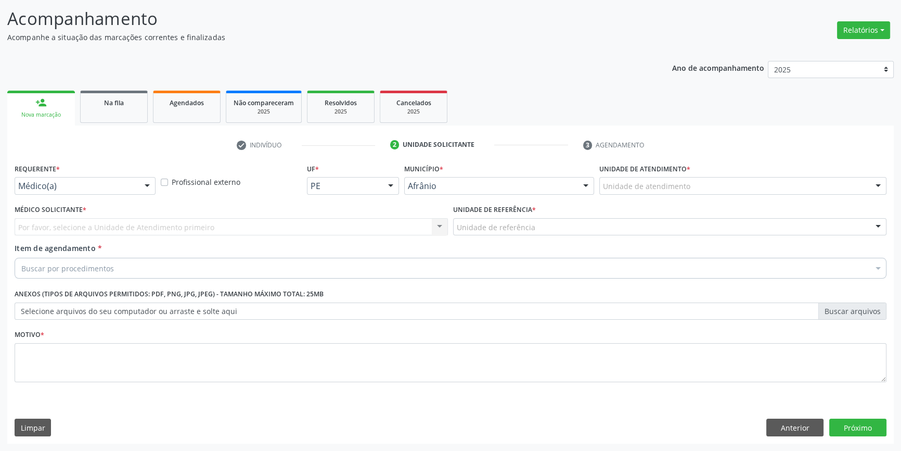
scroll to position [64, 0]
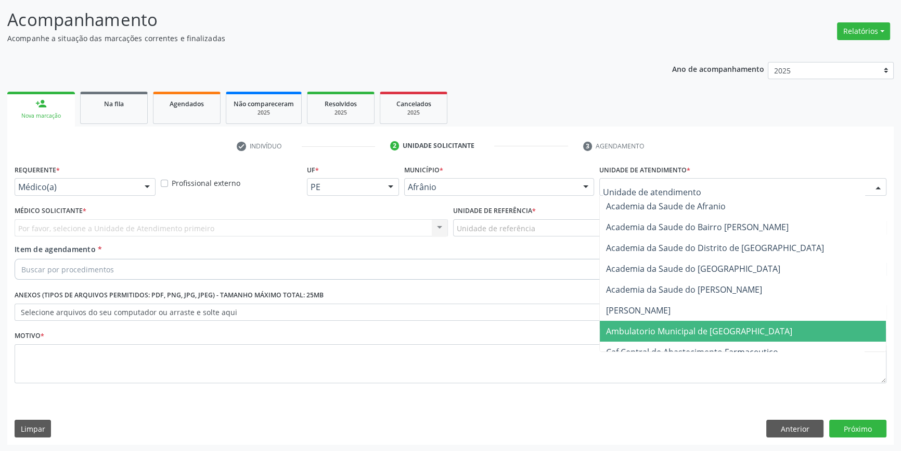
click at [658, 325] on span "Ambulatorio Municipal de [GEOGRAPHIC_DATA]" at bounding box center [699, 330] width 186 height 11
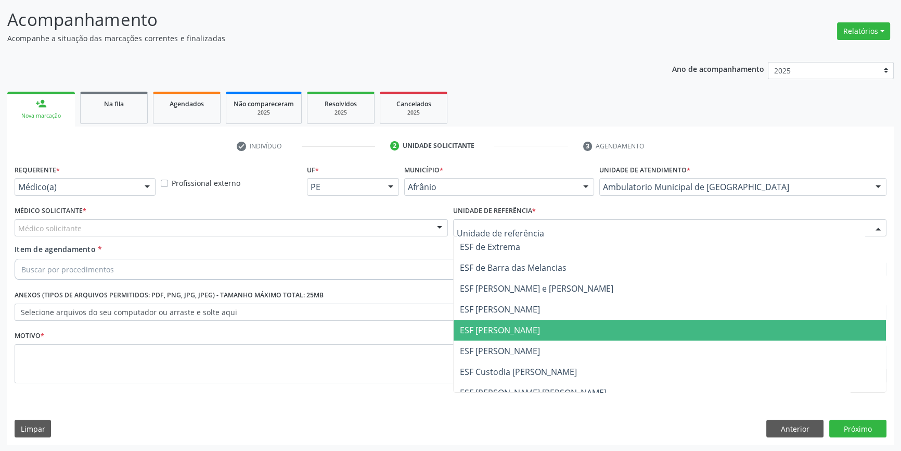
drag, startPoint x: 526, startPoint y: 337, endPoint x: 469, endPoint y: 308, distance: 63.8
click at [521, 335] on span "ESF [PERSON_NAME]" at bounding box center [670, 329] width 432 height 21
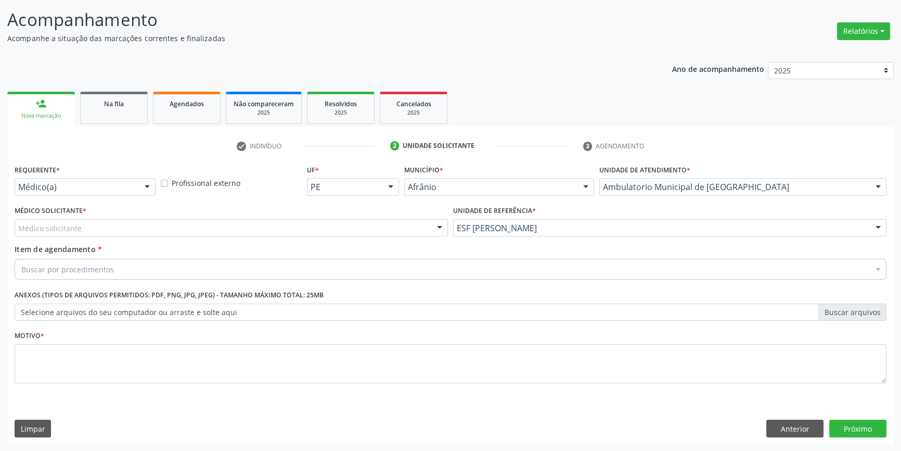
click at [289, 224] on div "Médico solicitante" at bounding box center [231, 228] width 433 height 18
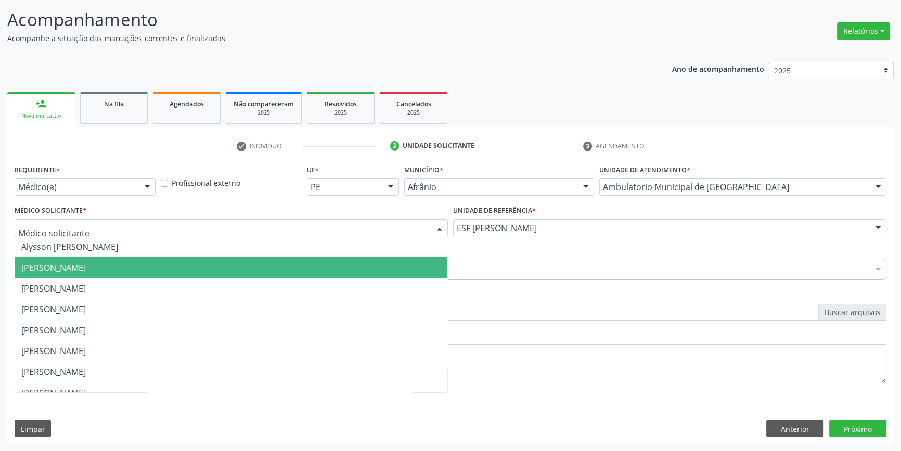
click at [86, 263] on span "[PERSON_NAME]" at bounding box center [53, 267] width 65 height 11
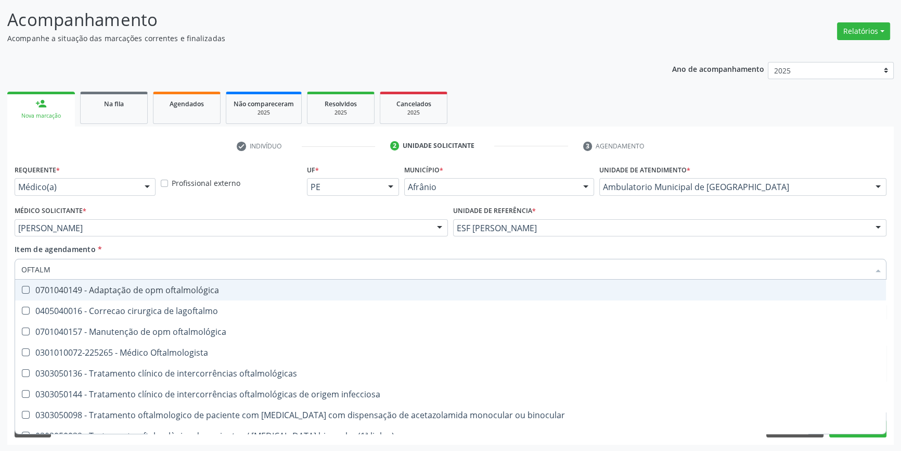
type input "OFTALMO"
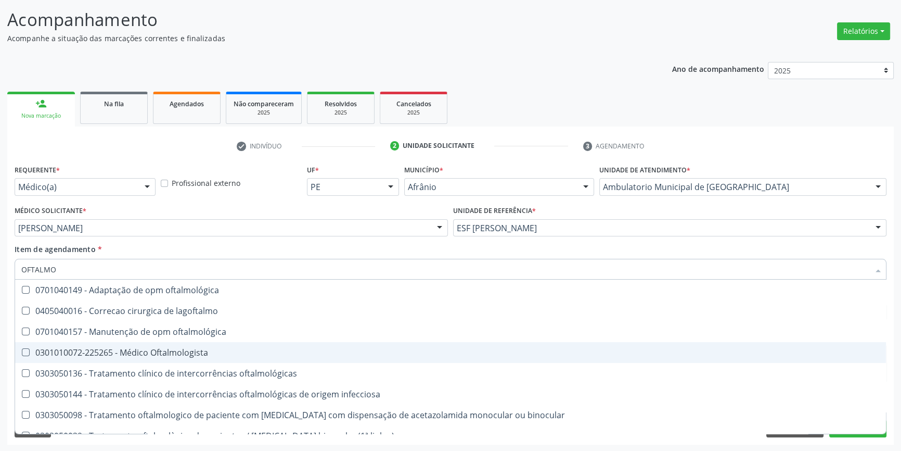
click at [184, 348] on div "0301010072-225265 - Médico Oftalmologista" at bounding box center [450, 352] width 859 height 8
checkbox Oftalmologista "true"
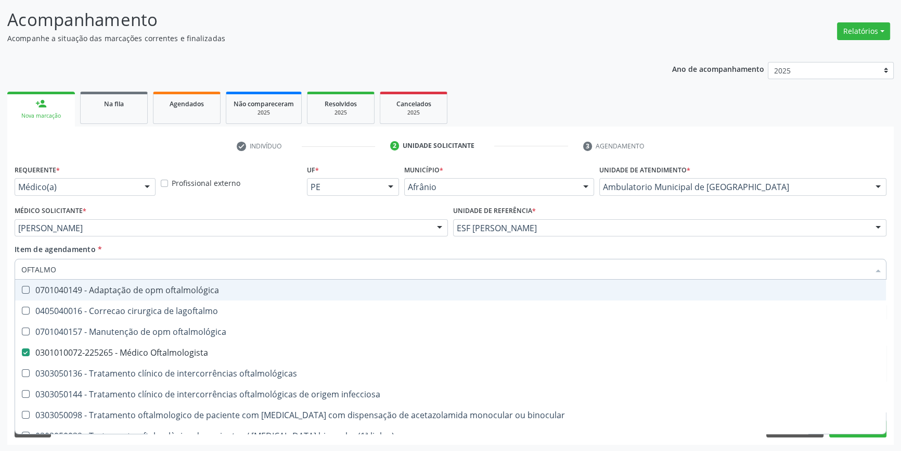
click at [192, 244] on div "Item de agendamento * OFTALMO Desfazer seleção 0701040149 - Adaptação de opm of…" at bounding box center [451, 260] width 872 height 33
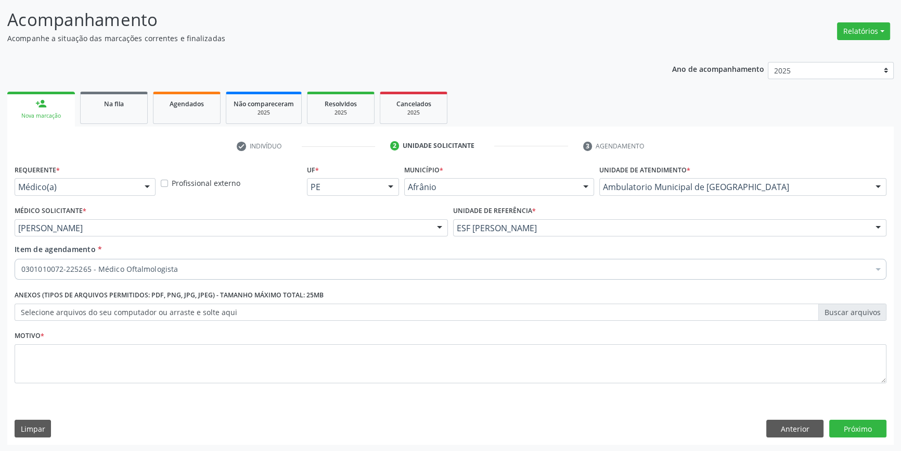
click at [136, 351] on div "Requerente * Médico(a) Médico(a) Enfermeiro(a) Paciente Nenhum resultado encont…" at bounding box center [451, 280] width 872 height 236
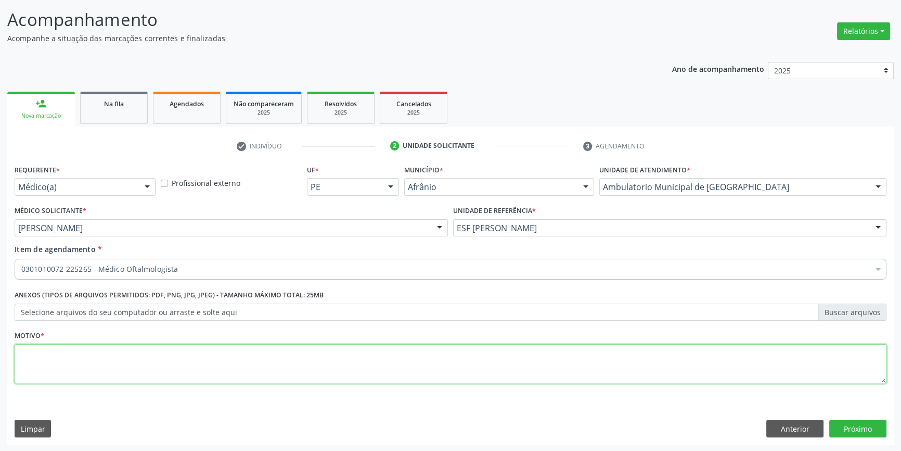
click at [136, 351] on textarea at bounding box center [451, 364] width 872 height 40
type textarea "AVALIAÇÃO DE REDUÇÃO DE ACUIDADO VISUAL"
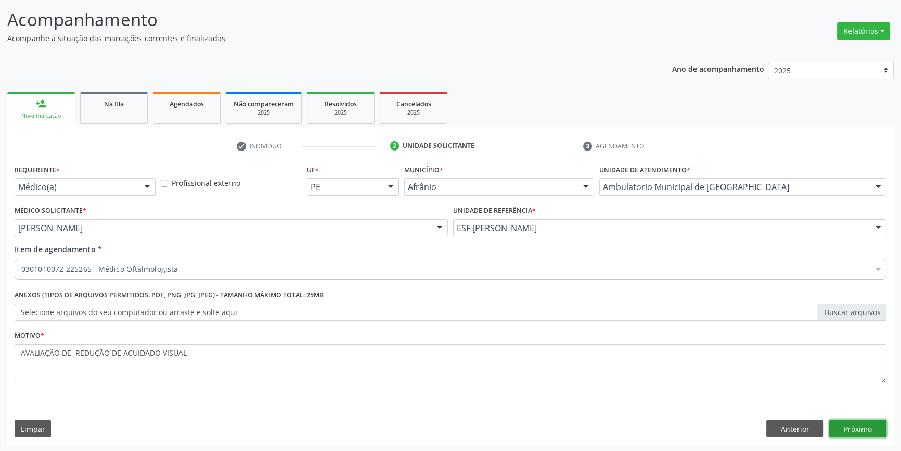
click at [856, 423] on button "Próximo" at bounding box center [857, 428] width 57 height 18
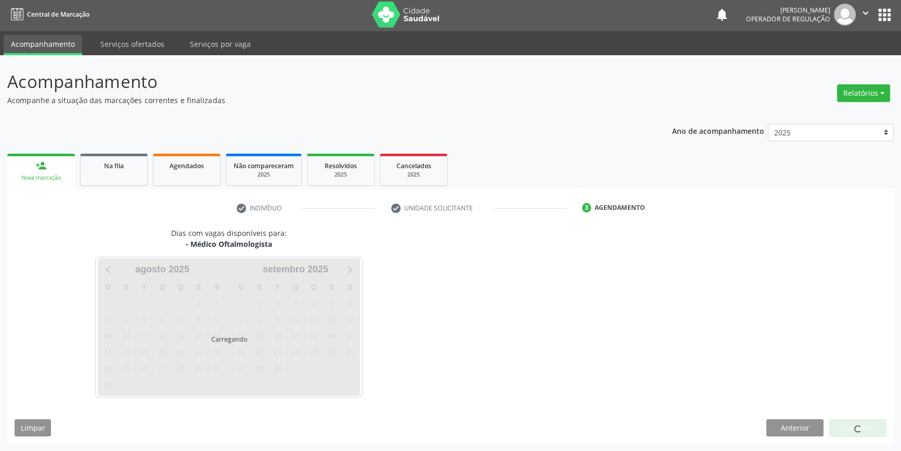
scroll to position [1, 0]
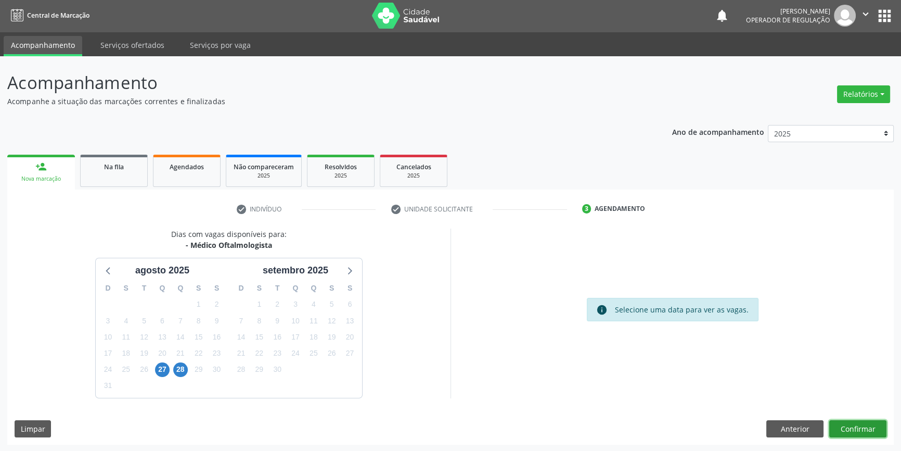
click at [848, 431] on button "Confirmar" at bounding box center [857, 429] width 57 height 18
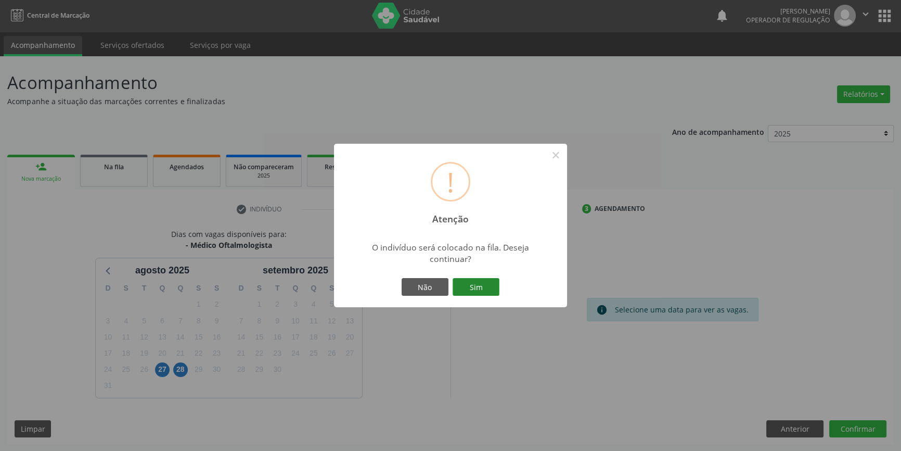
click at [471, 291] on button "Sim" at bounding box center [476, 287] width 47 height 18
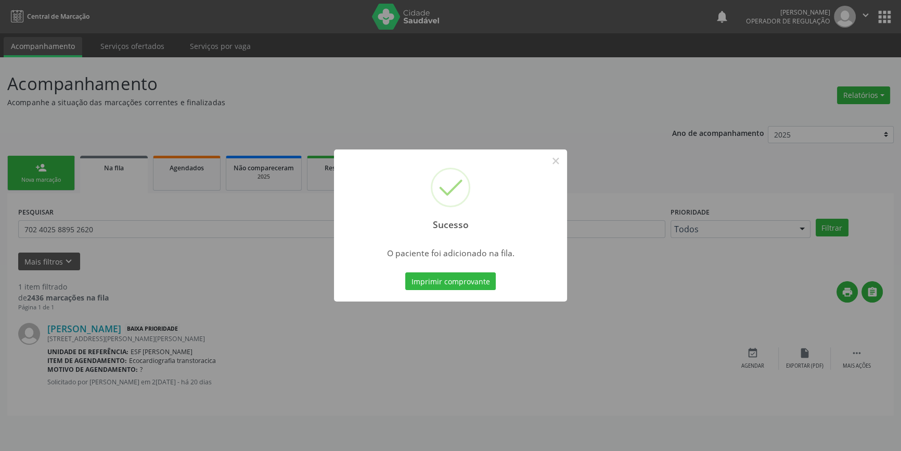
click at [559, 160] on button "×" at bounding box center [556, 161] width 18 height 18
click at [463, 97] on div "Sucesso × O paciente foi adicionado na fila. Imprimir comprovante Cancel" at bounding box center [450, 225] width 901 height 451
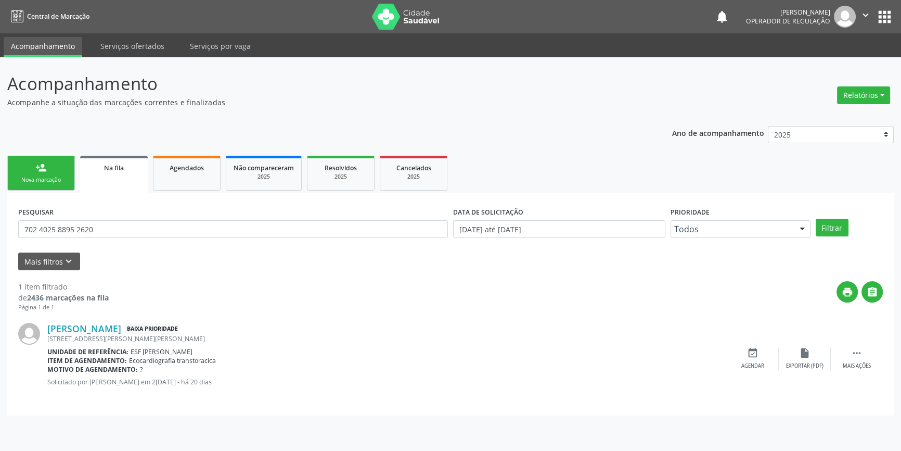
click at [45, 177] on div "Nova marcação" at bounding box center [41, 180] width 52 height 8
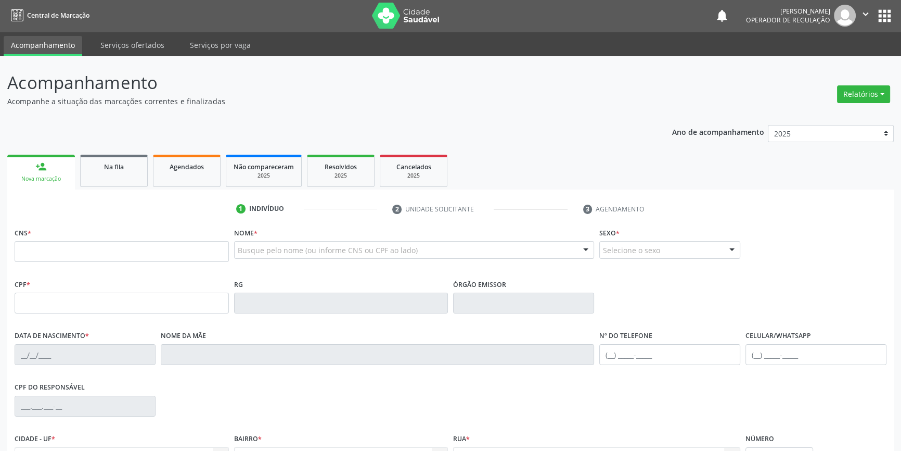
scroll to position [0, 0]
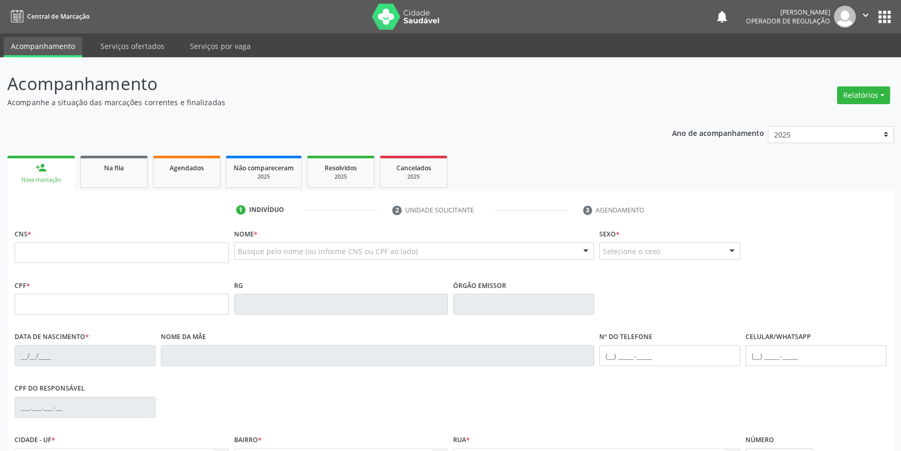
click at [81, 246] on input "text" at bounding box center [122, 252] width 214 height 21
click at [81, 247] on input "text" at bounding box center [122, 252] width 214 height 21
click at [92, 229] on div "CNS *" at bounding box center [122, 244] width 214 height 37
click at [81, 250] on input "text" at bounding box center [122, 252] width 214 height 21
type input "704 0083 2267 2761"
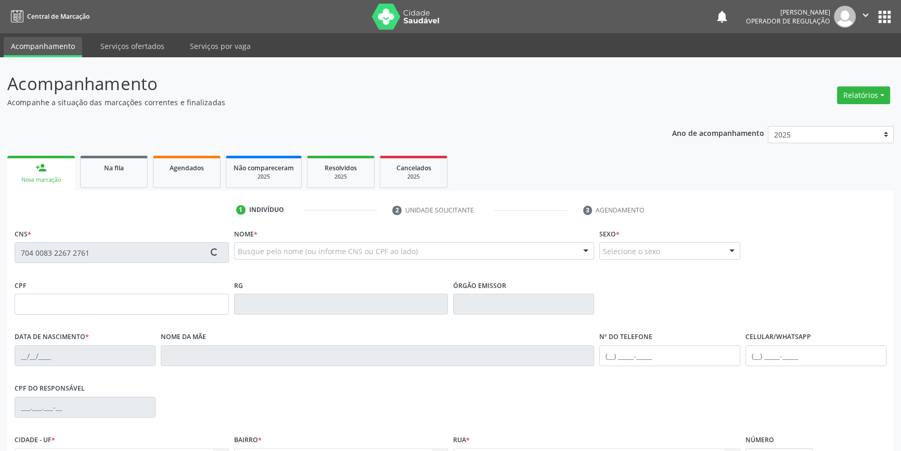
type input "080.429.654-51"
type input "[DATE]"
type input "[PERSON_NAME]"
type input "[PHONE_NUMBER]"
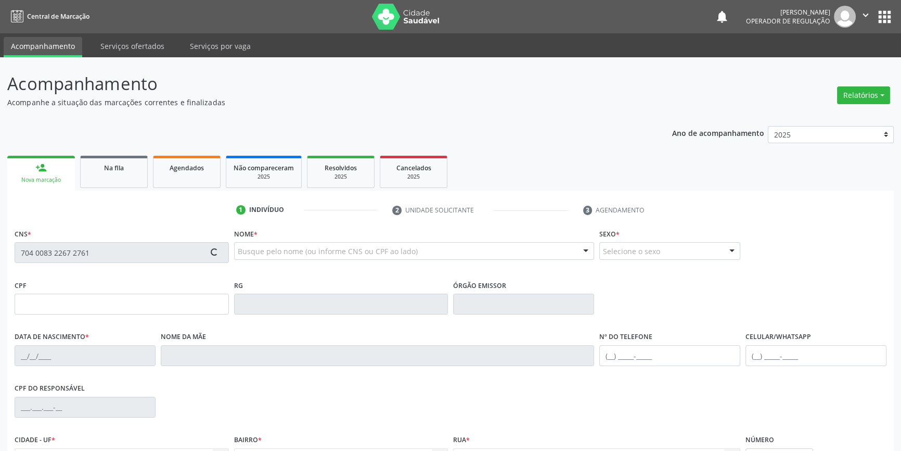
type input "S/N"
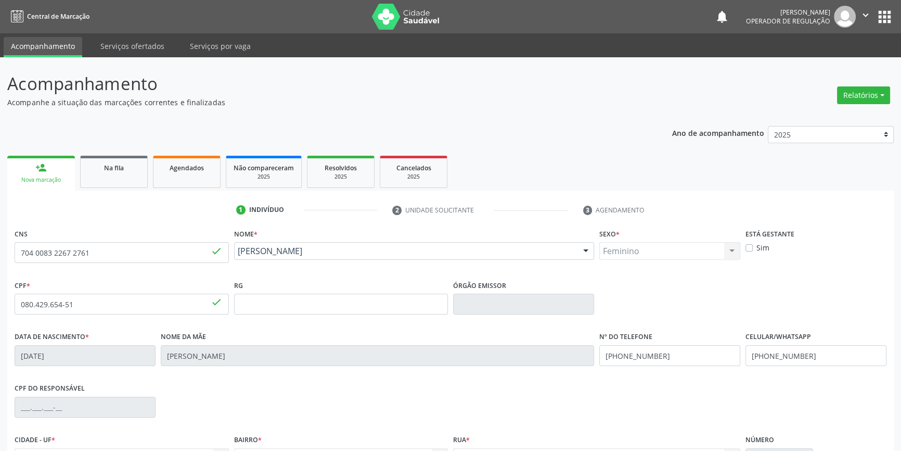
scroll to position [113, 0]
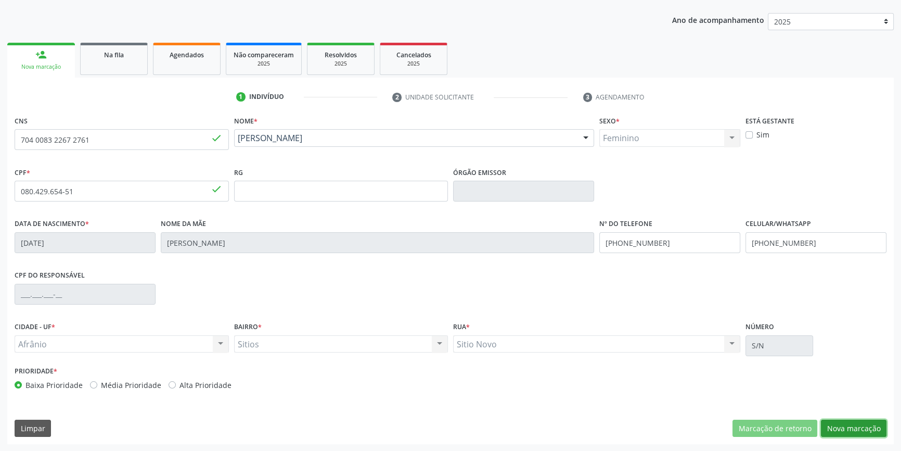
click at [853, 426] on button "Nova marcação" at bounding box center [854, 428] width 66 height 18
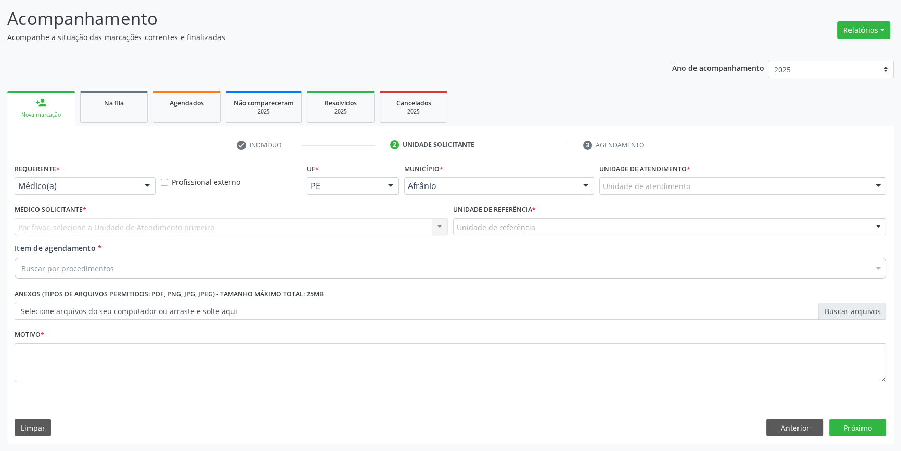
scroll to position [64, 0]
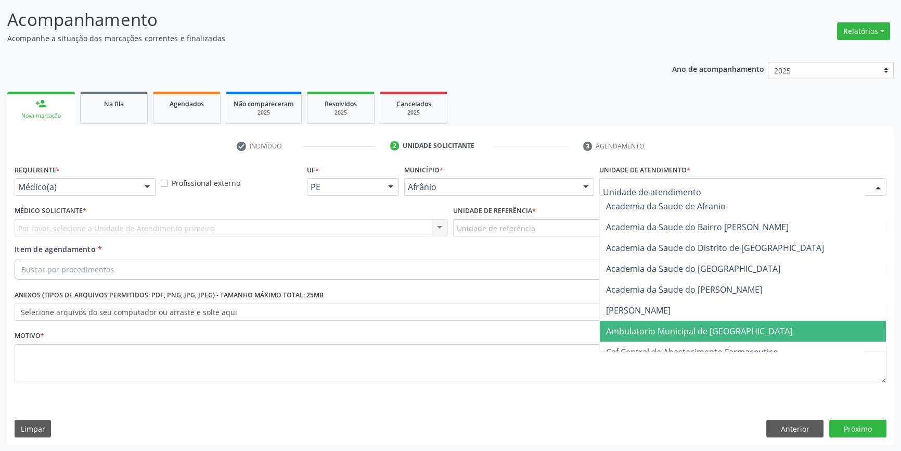
drag, startPoint x: 667, startPoint y: 331, endPoint x: 553, endPoint y: 261, distance: 134.0
click at [666, 331] on span "Ambulatorio Municipal de [GEOGRAPHIC_DATA]" at bounding box center [699, 330] width 186 height 11
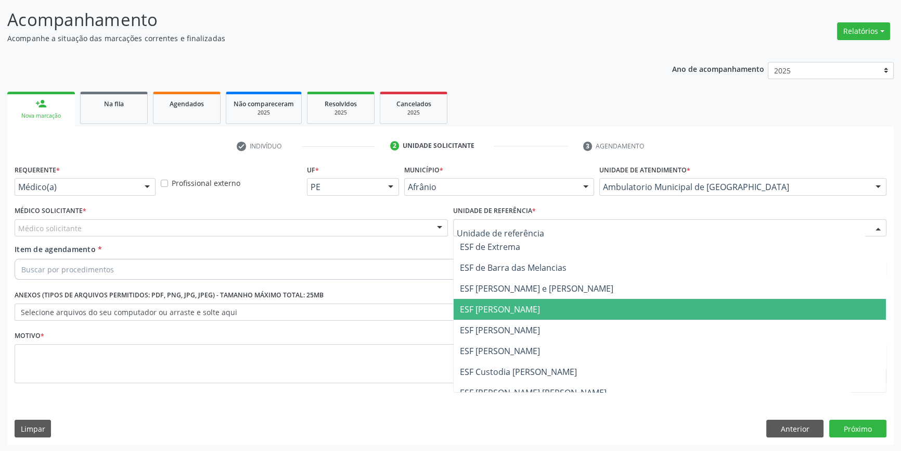
click at [513, 324] on span "ESF [PERSON_NAME]" at bounding box center [500, 329] width 80 height 11
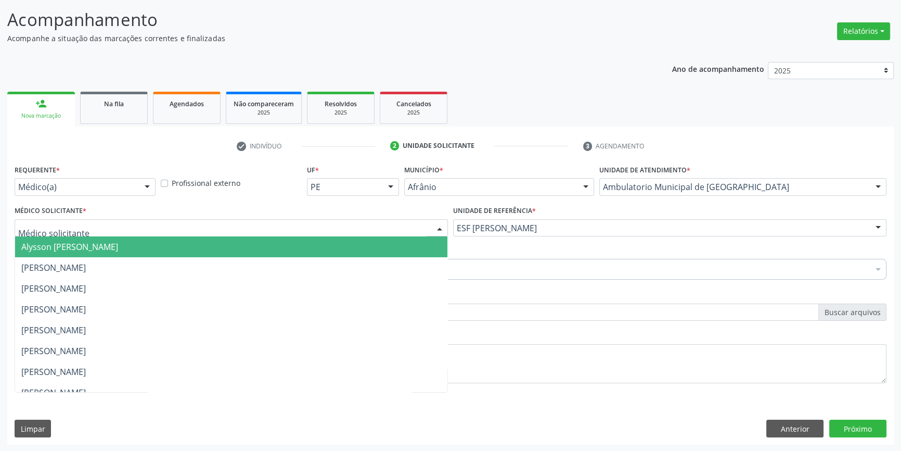
click at [255, 222] on div at bounding box center [231, 228] width 433 height 18
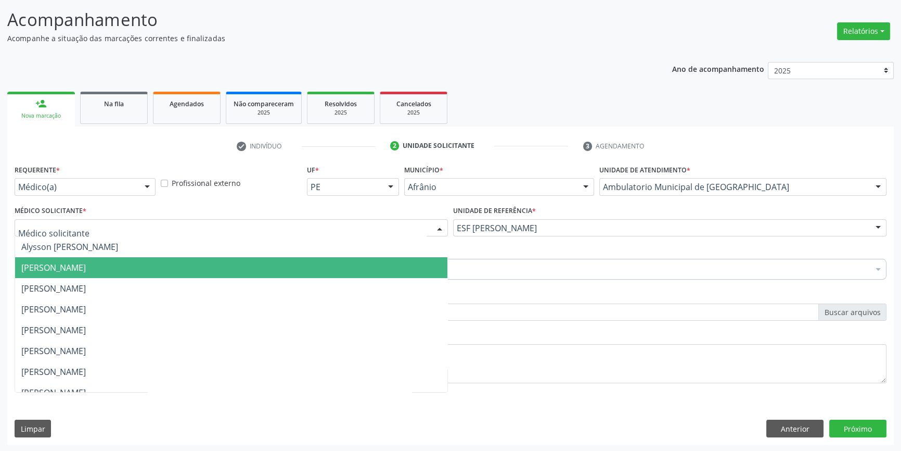
click at [86, 267] on span "[PERSON_NAME]" at bounding box center [53, 267] width 65 height 11
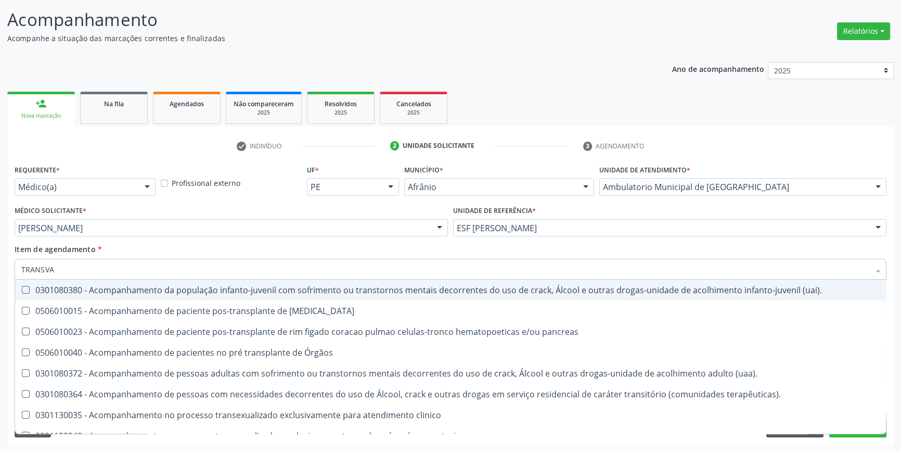
type input "TRANSVAG"
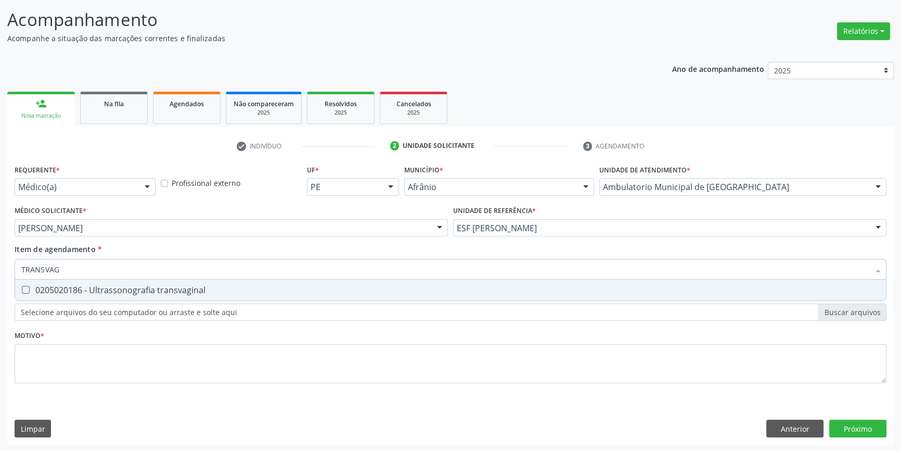
click at [205, 288] on div "0205020186 - Ultrassonografia transvaginal" at bounding box center [450, 290] width 859 height 8
checkbox transvaginal "true"
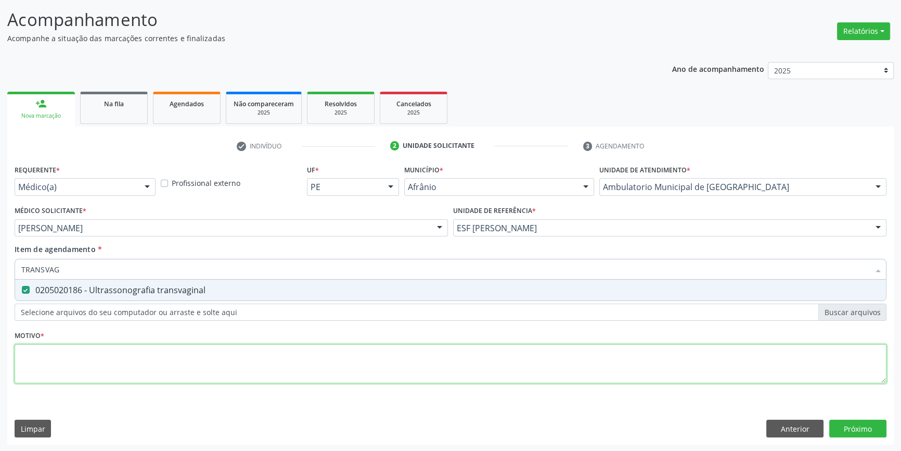
click at [170, 356] on div "Requerente * Médico(a) Médico(a) Enfermeiro(a) Paciente Nenhum resultado encont…" at bounding box center [451, 280] width 872 height 236
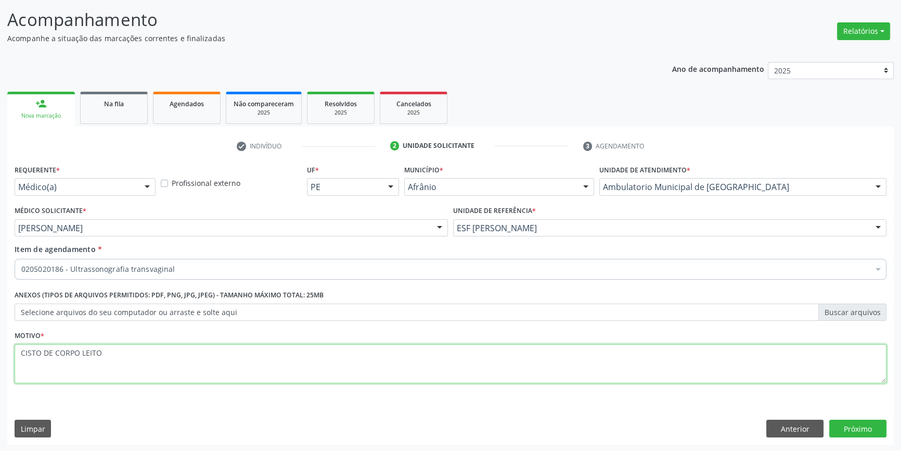
type textarea "CISTO DE CORPO LEITO"
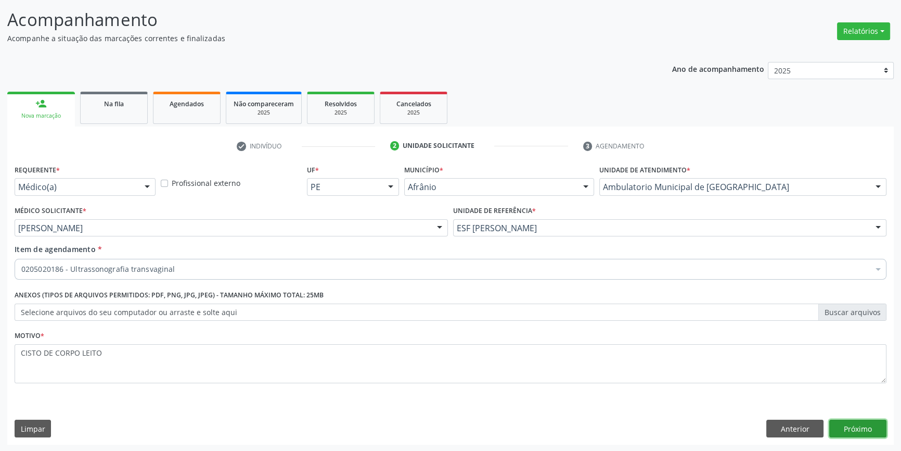
click at [870, 427] on button "Próximo" at bounding box center [857, 428] width 57 height 18
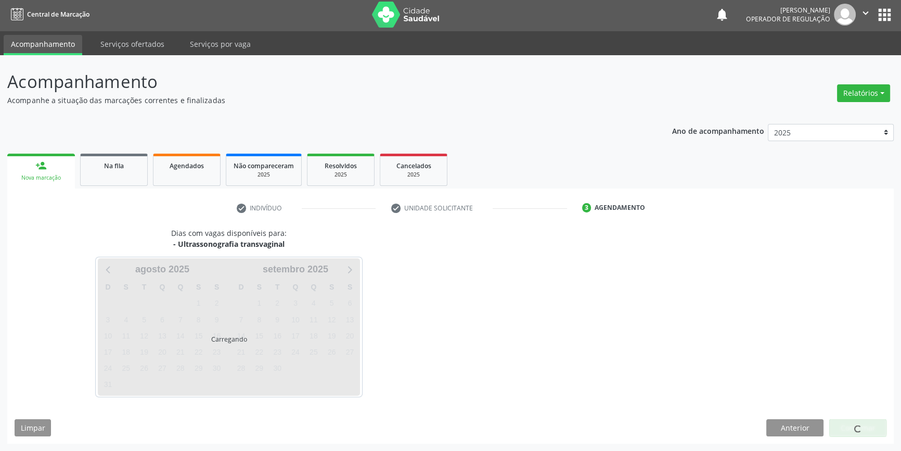
scroll to position [1, 0]
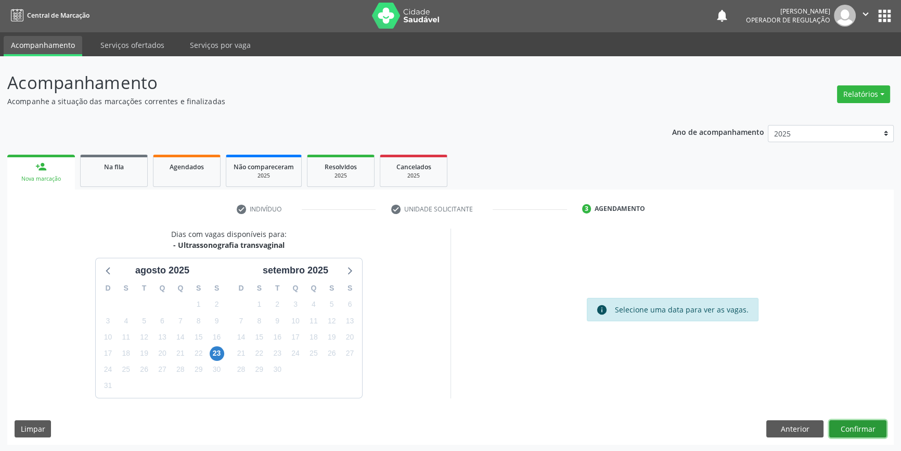
click at [839, 426] on button "Confirmar" at bounding box center [857, 429] width 57 height 18
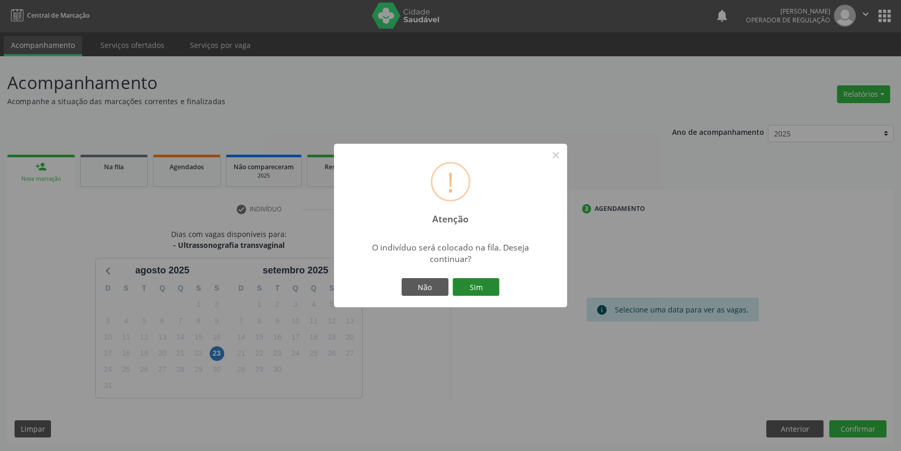
click at [482, 288] on button "Sim" at bounding box center [476, 287] width 47 height 18
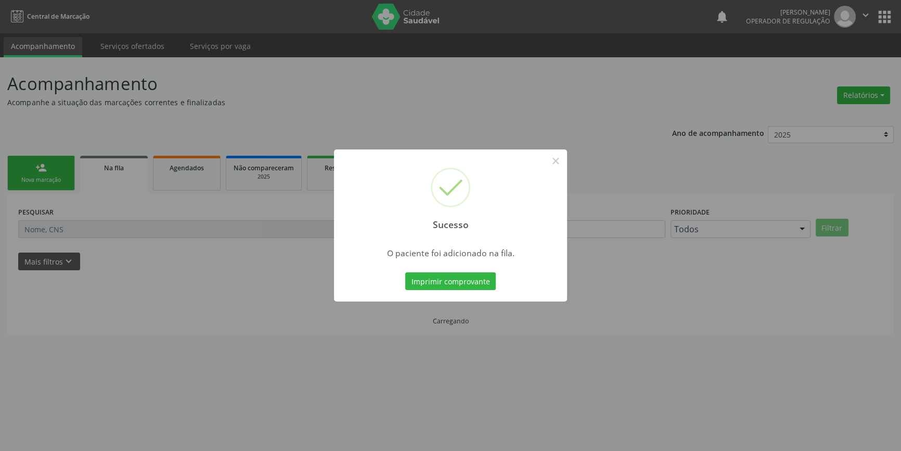
scroll to position [0, 0]
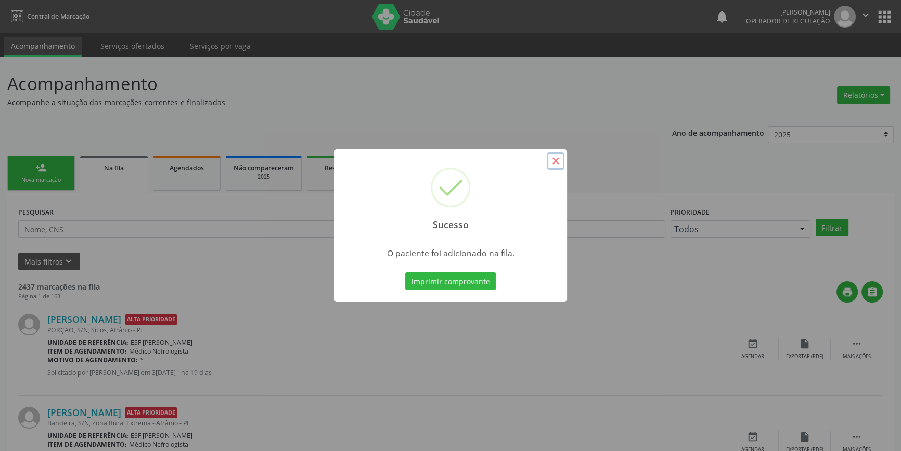
click at [560, 165] on button "×" at bounding box center [556, 161] width 18 height 18
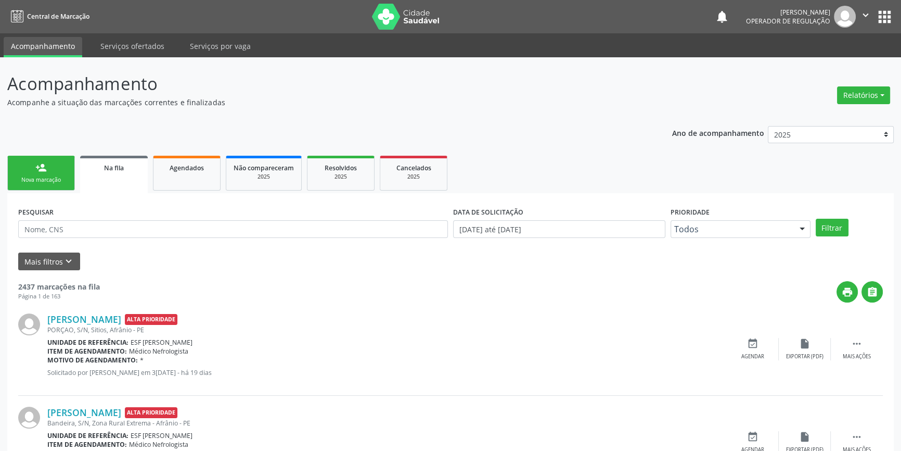
click at [49, 172] on link "person_add Nova marcação" at bounding box center [41, 173] width 68 height 35
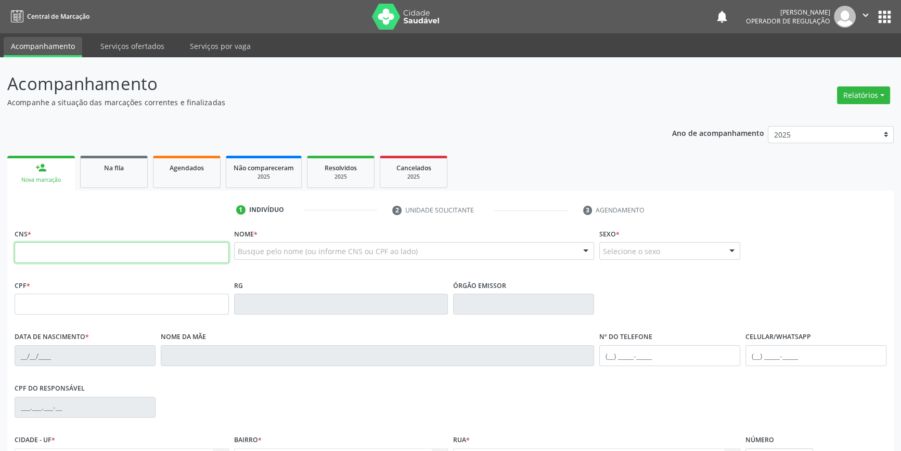
click at [92, 254] on input "text" at bounding box center [122, 252] width 214 height 21
type input "704 0083 2267 2761"
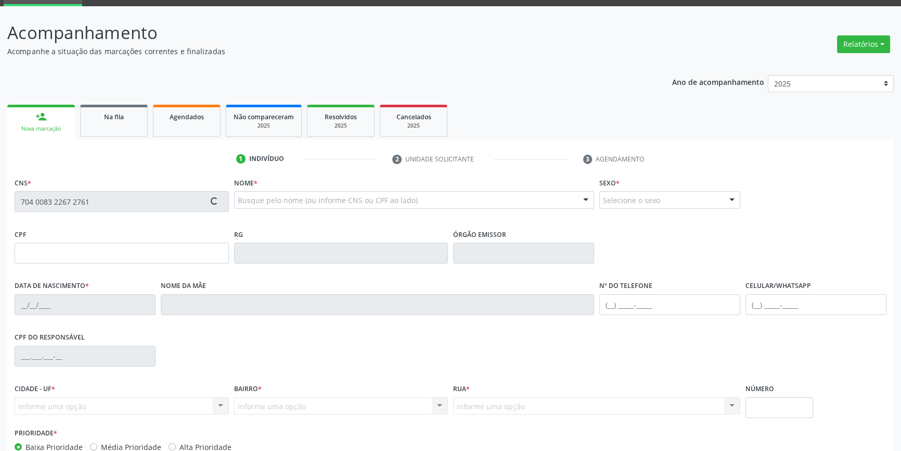
scroll to position [113, 0]
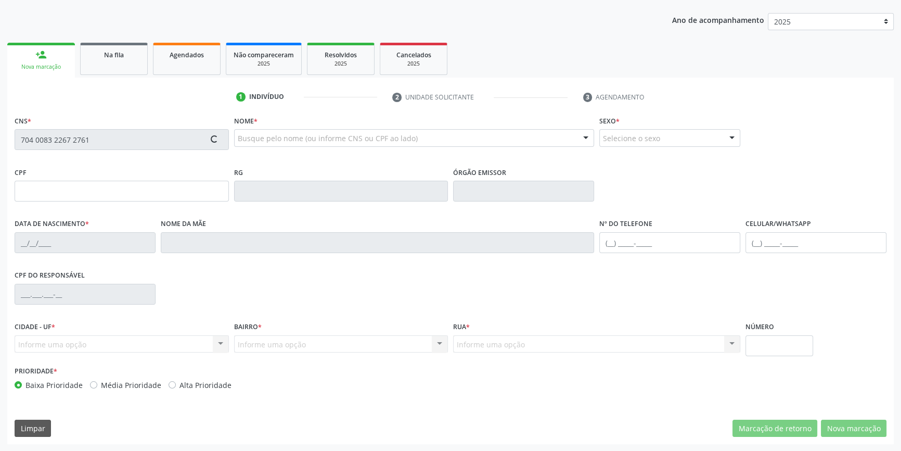
type input "080.429.654-51"
type input "[DATE]"
type input "[PERSON_NAME]"
type input "[PHONE_NUMBER]"
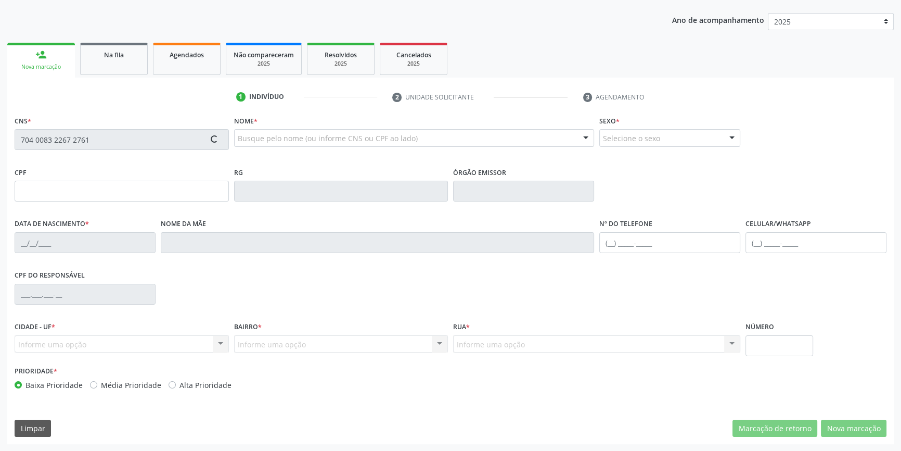
type input "S/N"
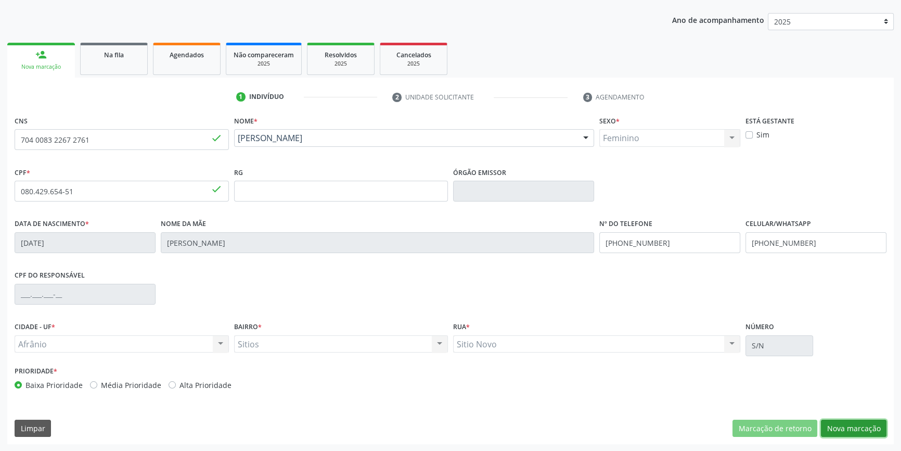
click at [833, 419] on button "Nova marcação" at bounding box center [854, 428] width 66 height 18
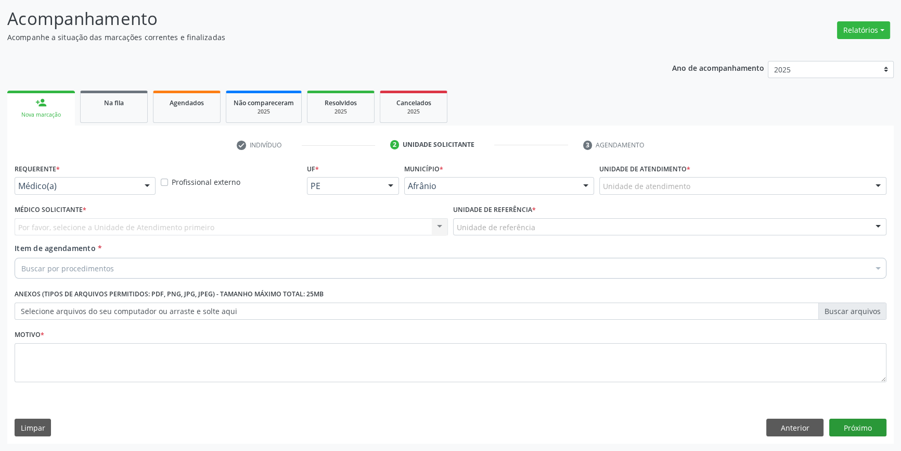
scroll to position [64, 0]
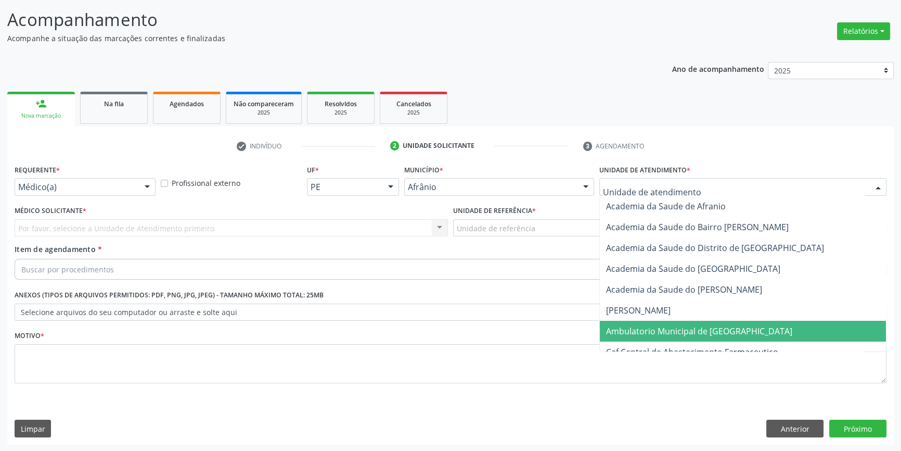
click at [677, 331] on span "Ambulatorio Municipal de [GEOGRAPHIC_DATA]" at bounding box center [699, 330] width 186 height 11
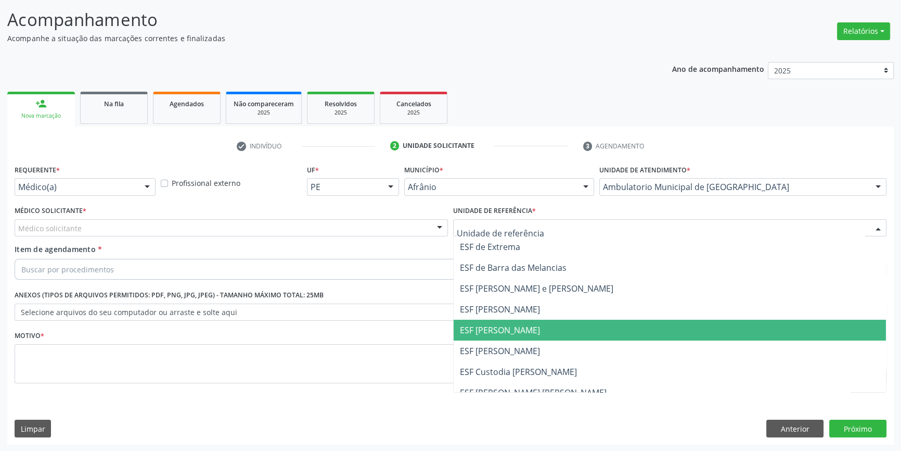
click at [514, 331] on span "ESF [PERSON_NAME]" at bounding box center [500, 329] width 80 height 11
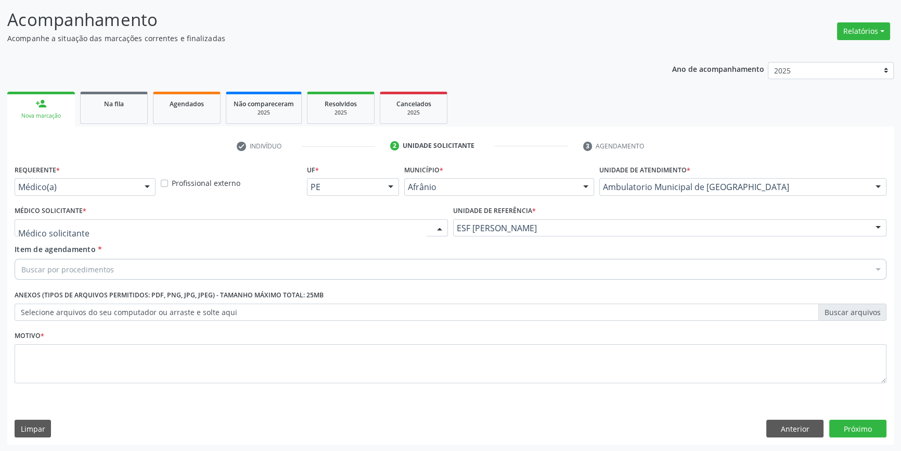
click at [237, 227] on div at bounding box center [231, 228] width 433 height 18
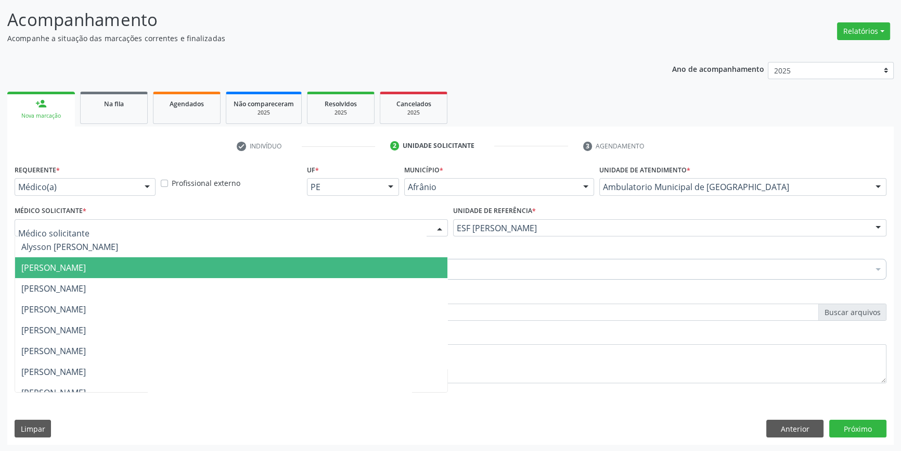
click at [167, 268] on span "[PERSON_NAME]" at bounding box center [231, 267] width 432 height 21
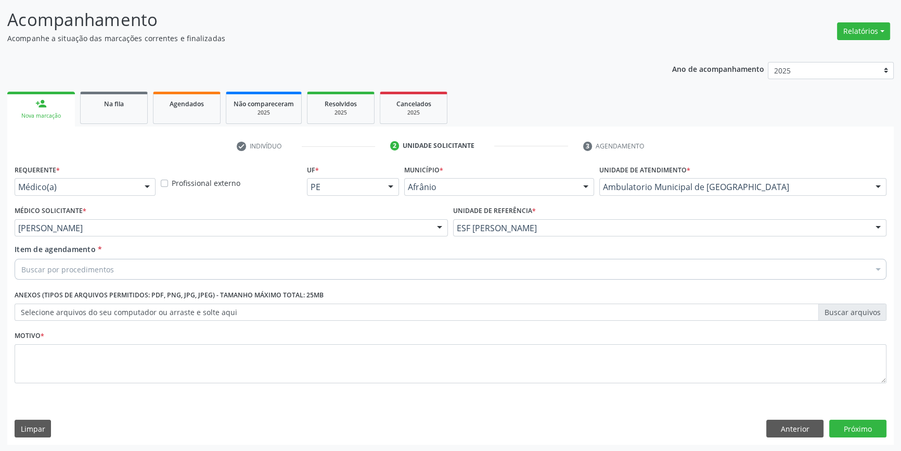
click at [167, 268] on div "Buscar por procedimentos" at bounding box center [451, 269] width 872 height 21
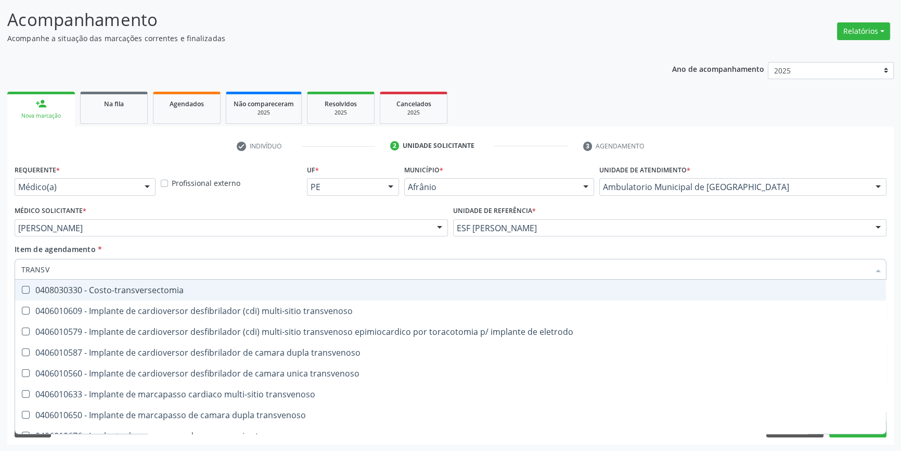
type input "TRANSVA"
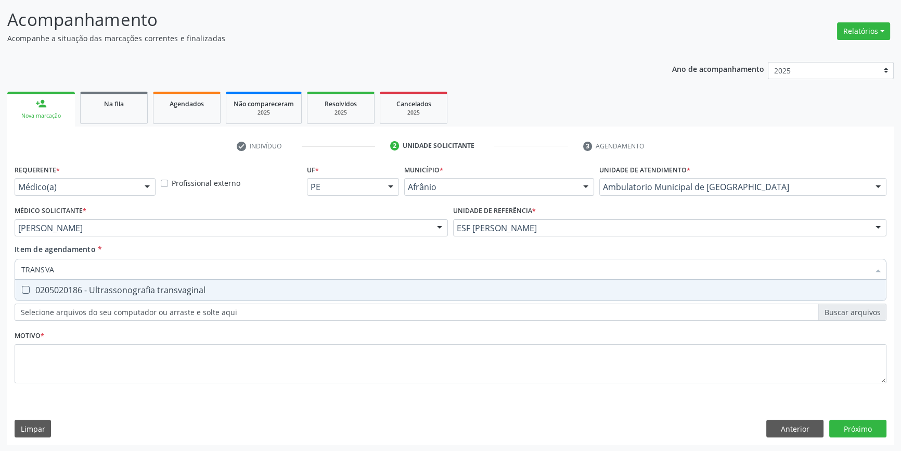
click at [170, 296] on span "0205020186 - Ultrassonografia transvaginal" at bounding box center [450, 289] width 871 height 21
checkbox transvaginal "true"
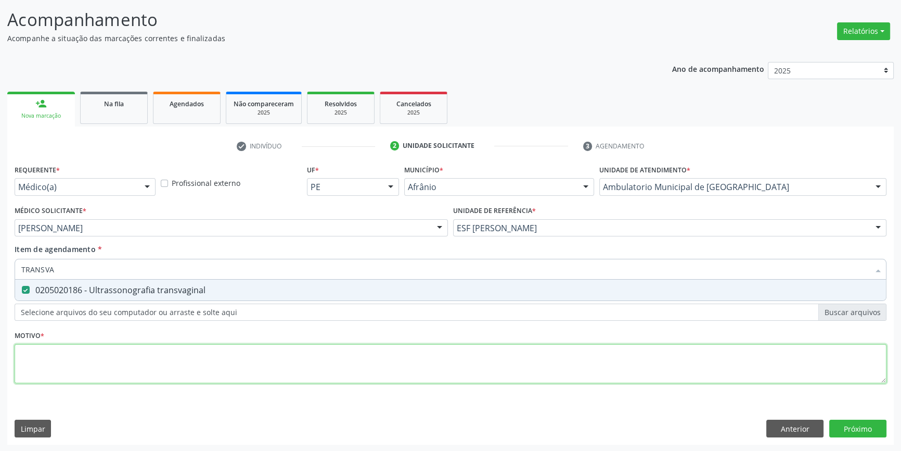
click at [149, 343] on div "Requerente * Médico(a) Médico(a) Enfermeiro(a) Paciente Nenhum resultado encont…" at bounding box center [451, 280] width 872 height 236
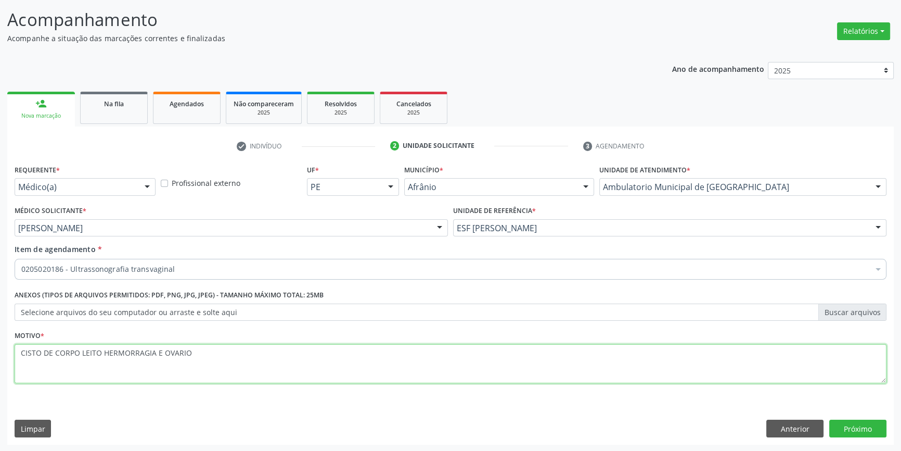
paste textarea "MORRÁGICO"
type textarea "CISTO DE CORPO LEITO HEMORRÁGICO E OVARIO"
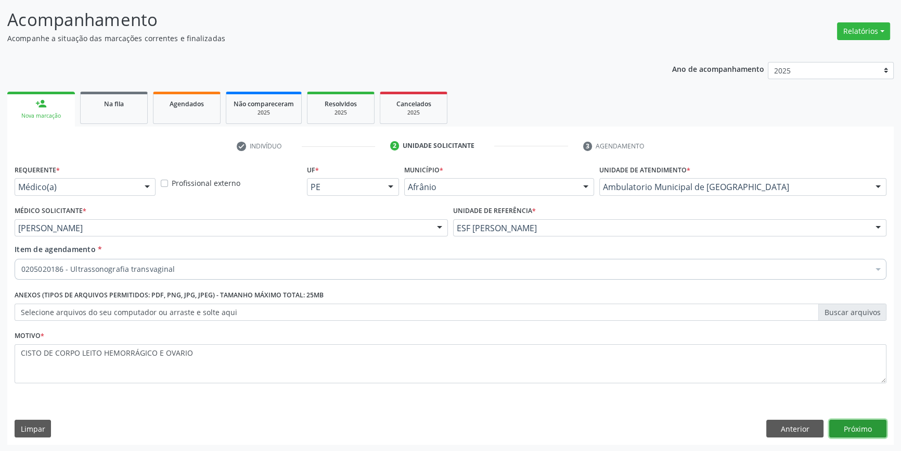
click at [885, 429] on button "Próximo" at bounding box center [857, 428] width 57 height 18
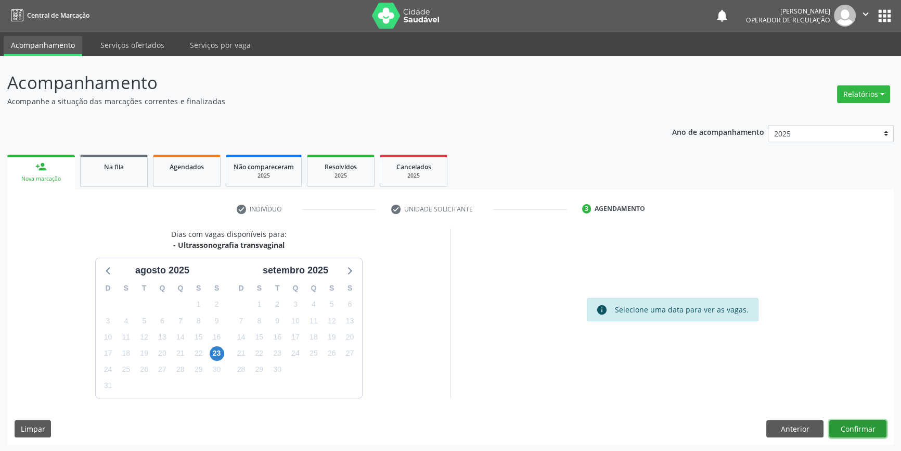
click at [865, 426] on button "Confirmar" at bounding box center [857, 429] width 57 height 18
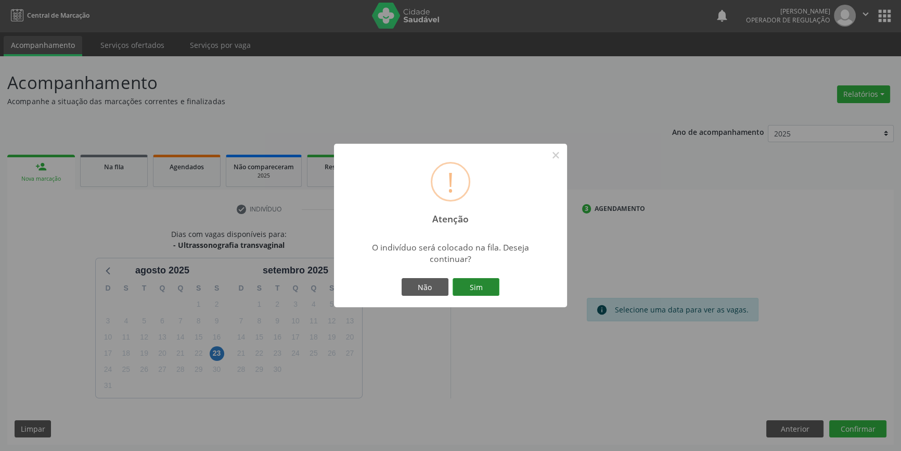
click at [478, 284] on button "Sim" at bounding box center [476, 287] width 47 height 18
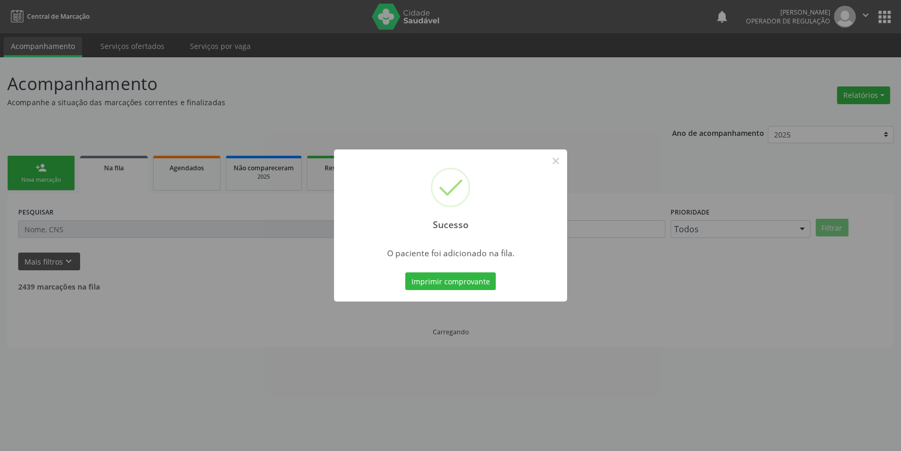
scroll to position [0, 0]
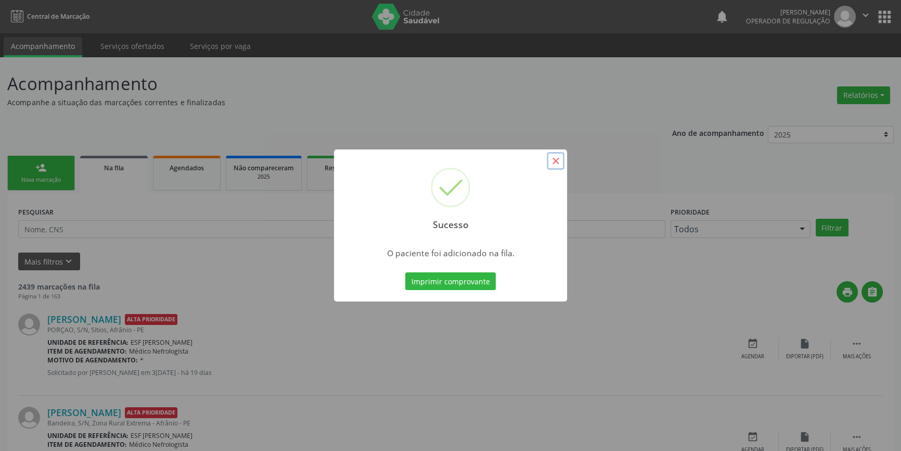
click at [559, 161] on button "×" at bounding box center [556, 161] width 18 height 18
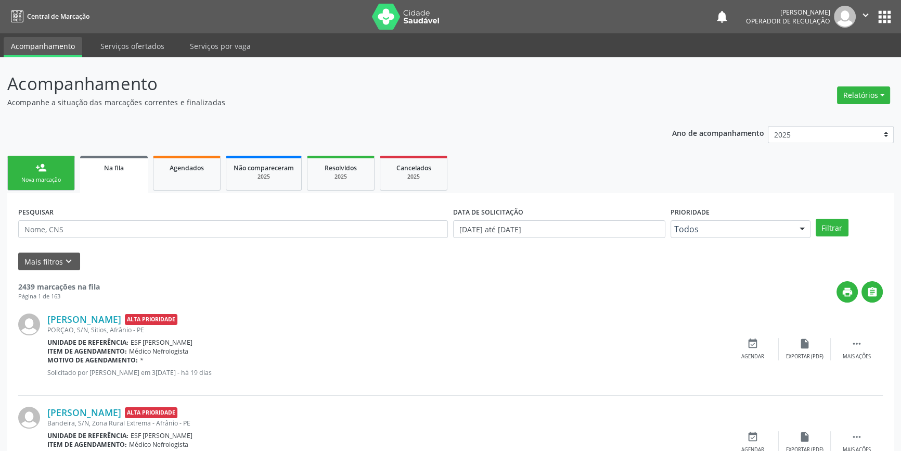
click at [50, 170] on link "person_add Nova marcação" at bounding box center [41, 173] width 68 height 35
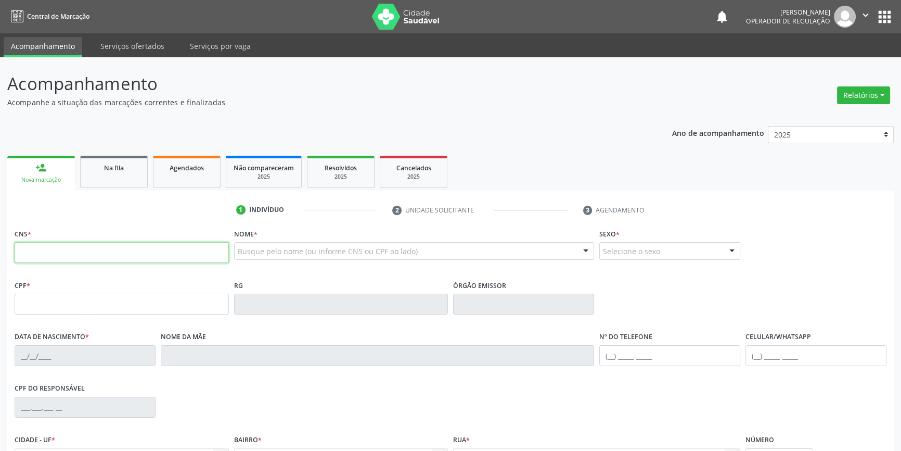
click at [49, 258] on input "text" at bounding box center [122, 252] width 214 height 21
type input "704 0083 2267 2761"
type input "080.429.654-51"
type input "[DATE]"
type input "[PERSON_NAME]"
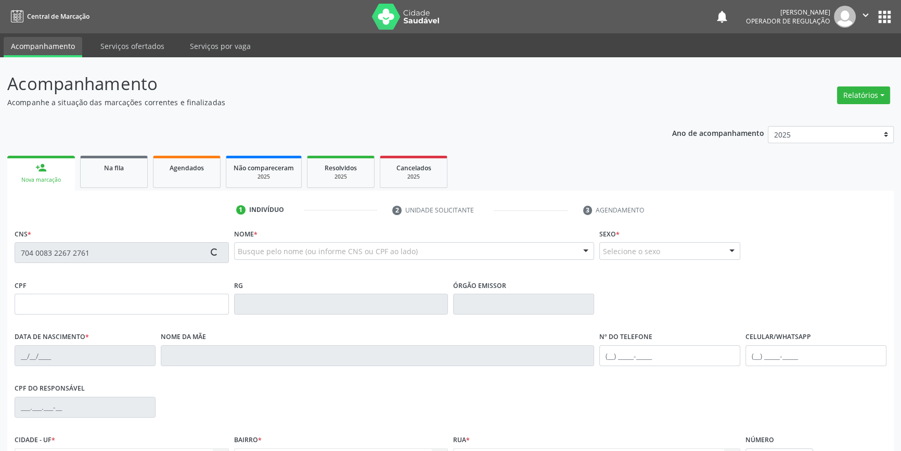
type input "[PHONE_NUMBER]"
type input "S/N"
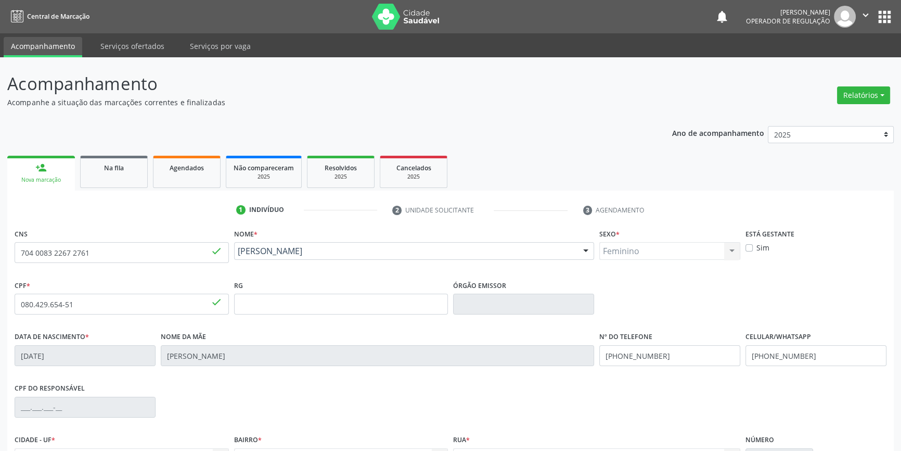
scroll to position [113, 0]
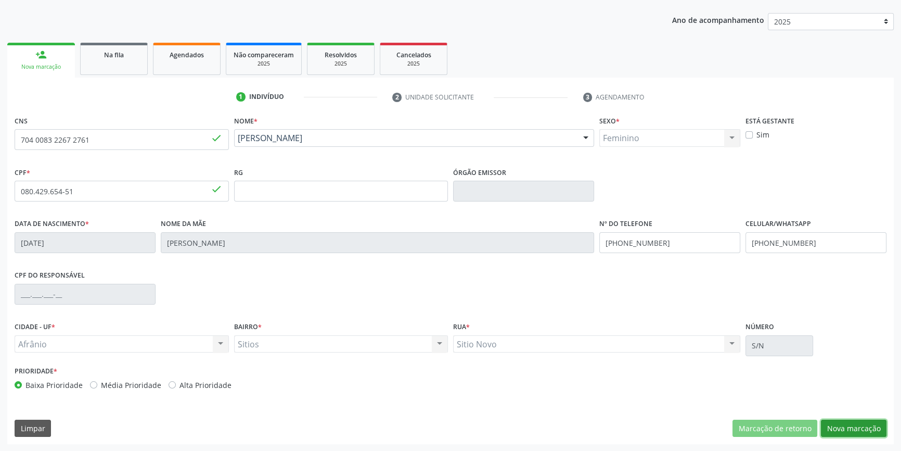
click at [856, 427] on button "Nova marcação" at bounding box center [854, 428] width 66 height 18
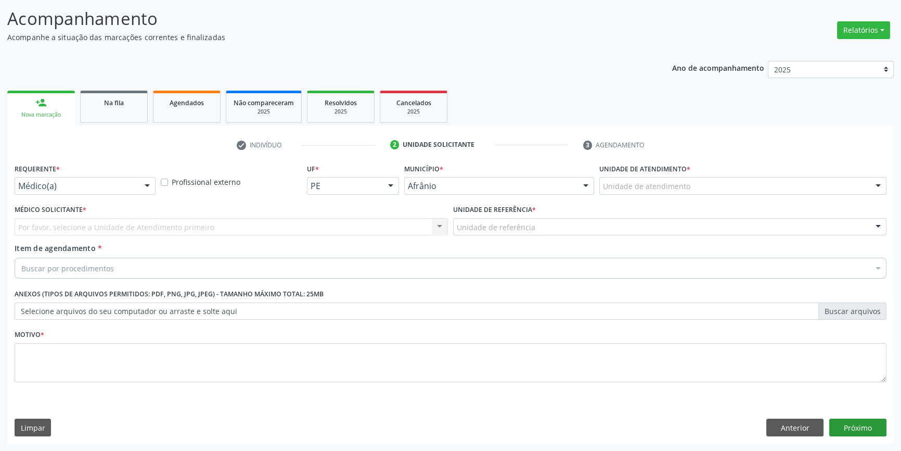
scroll to position [64, 0]
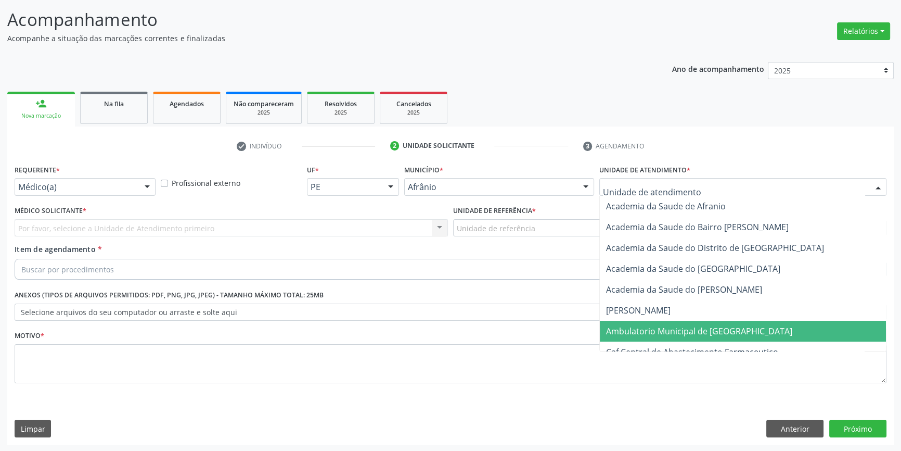
drag, startPoint x: 657, startPoint y: 327, endPoint x: 610, endPoint y: 293, distance: 57.3
click at [654, 326] on span "Ambulatorio Municipal de [GEOGRAPHIC_DATA]" at bounding box center [699, 330] width 186 height 11
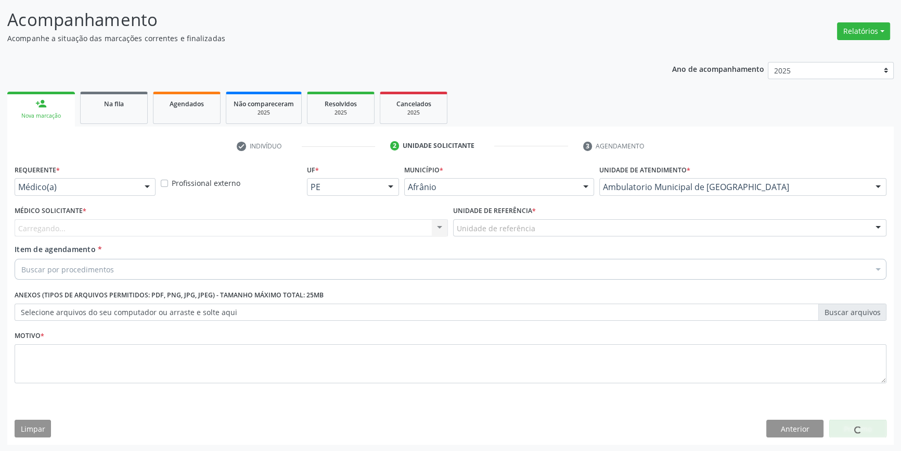
click at [539, 235] on div "Unidade de referência ESF de Extrema ESF de Barra das Melancias ESF [PERSON_NAM…" at bounding box center [669, 228] width 433 height 18
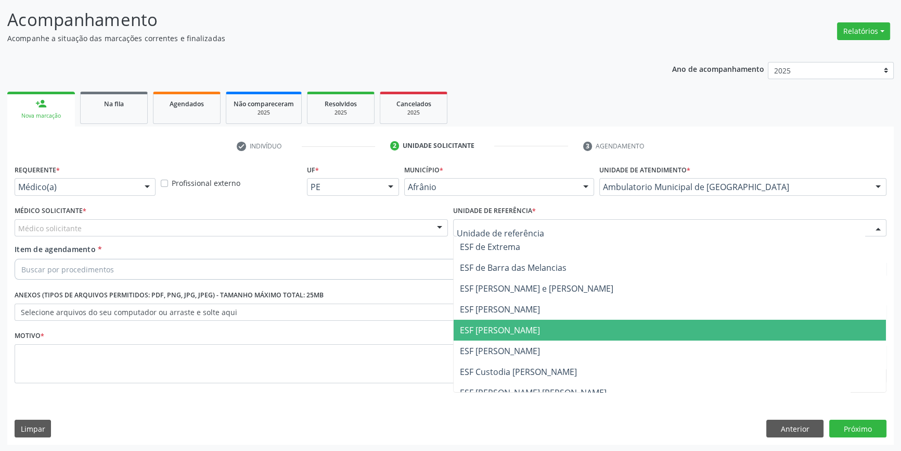
click at [525, 335] on span "ESF [PERSON_NAME]" at bounding box center [670, 329] width 432 height 21
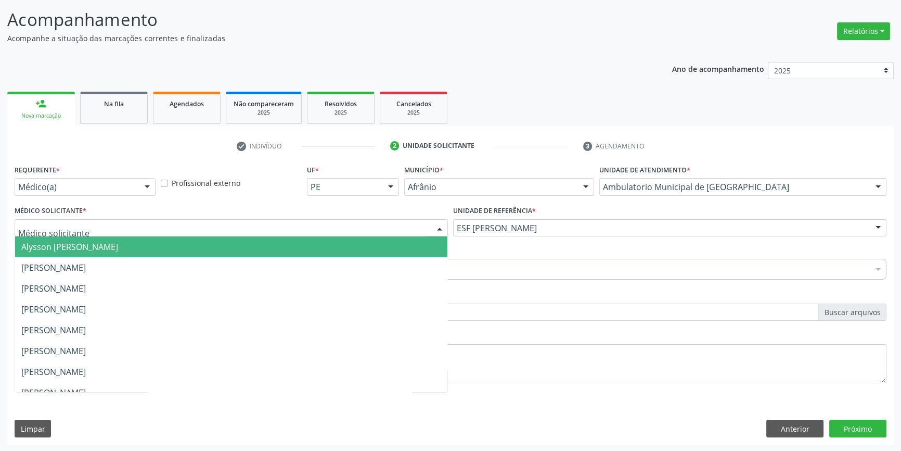
click at [297, 224] on div at bounding box center [231, 228] width 433 height 18
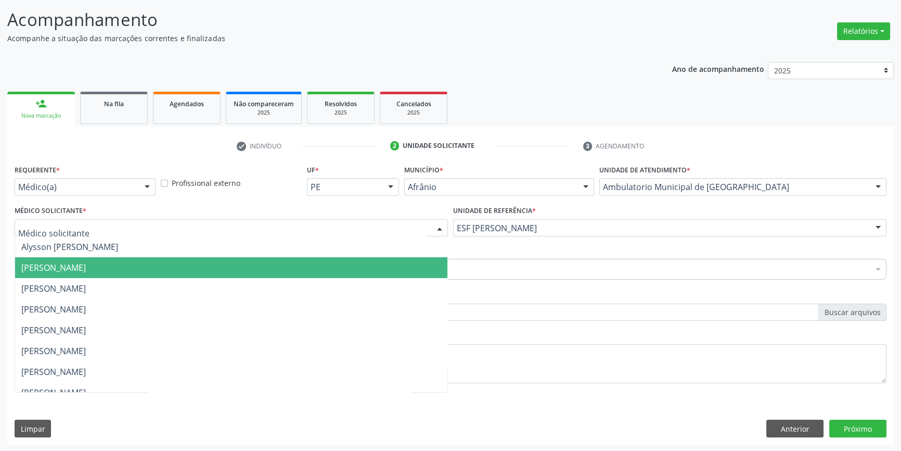
click at [146, 266] on span "[PERSON_NAME]" at bounding box center [231, 267] width 432 height 21
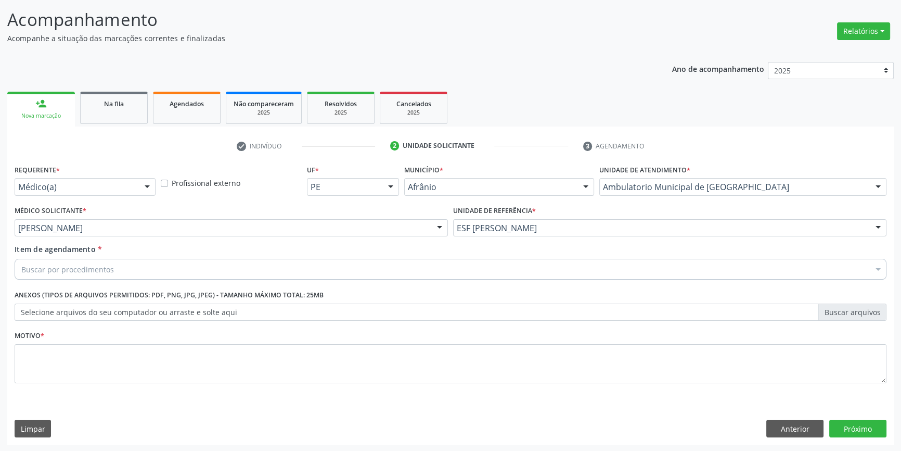
click at [118, 272] on div "Buscar por procedimentos" at bounding box center [451, 269] width 872 height 21
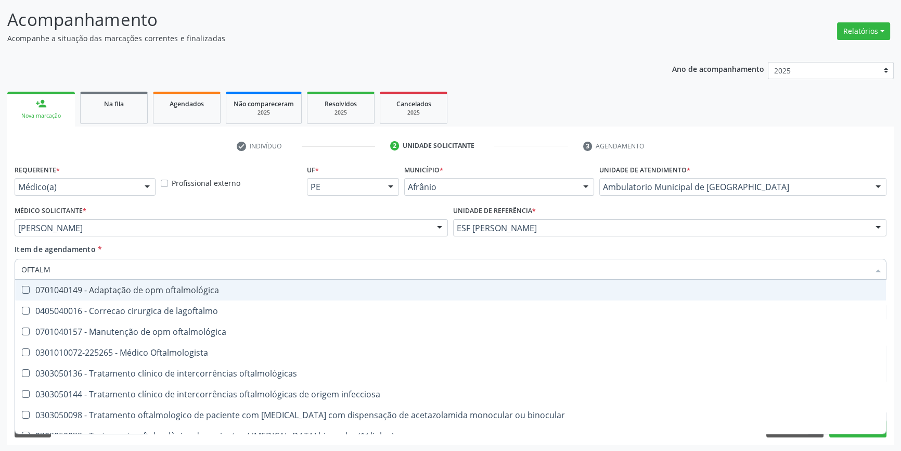
type input "OFTALMO"
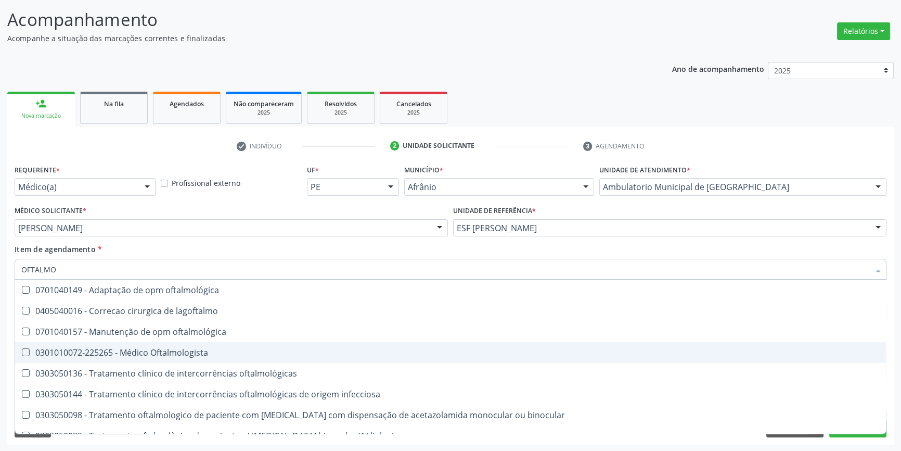
click at [151, 349] on div "0301010072-225265 - Médico Oftalmologista" at bounding box center [450, 352] width 859 height 8
checkbox Oftalmologista "true"
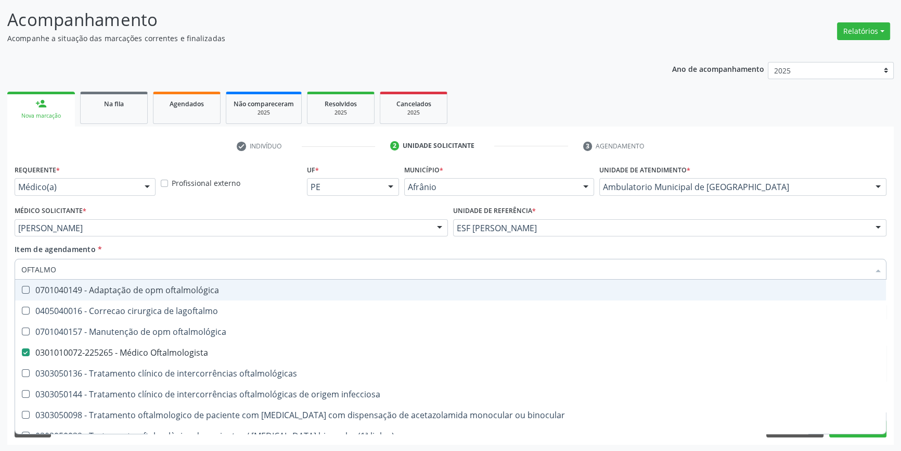
click at [153, 250] on div "Item de agendamento * OFTALMO Desfazer seleção 0701040149 - Adaptação de opm of…" at bounding box center [451, 260] width 872 height 33
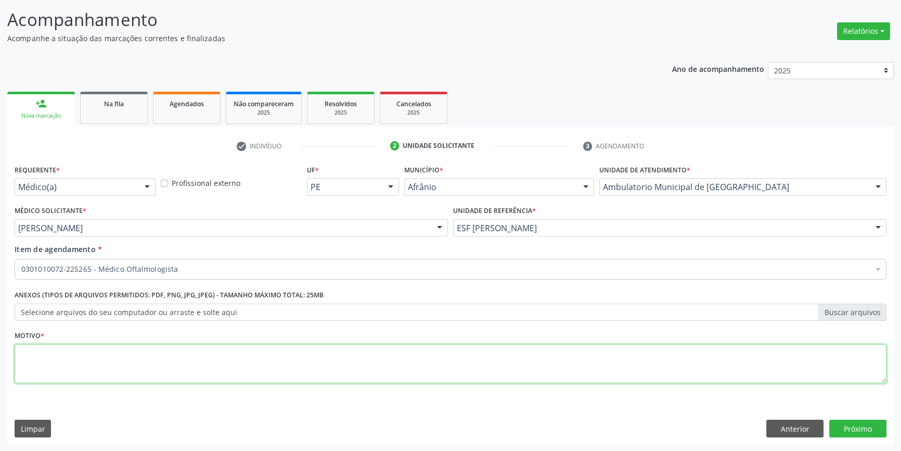
click at [133, 350] on textarea at bounding box center [451, 364] width 872 height 40
type textarea "REDUÇÃO DA ACUIDADO VISUAL"
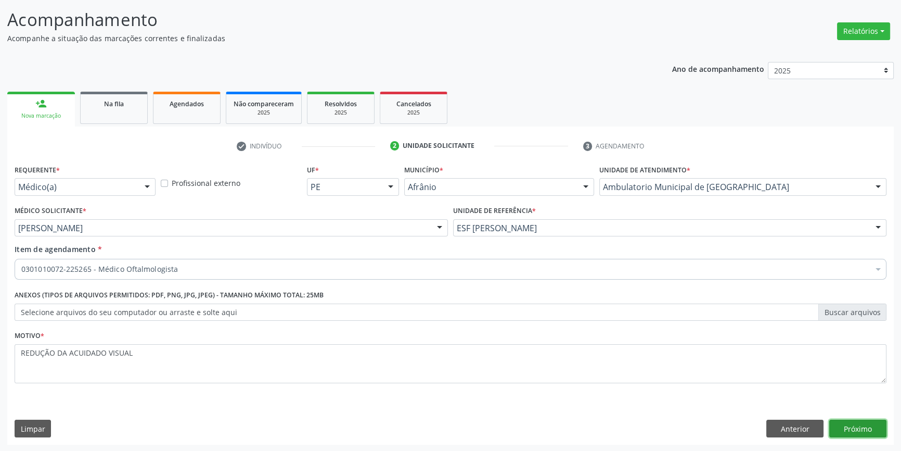
click at [858, 422] on button "Próximo" at bounding box center [857, 428] width 57 height 18
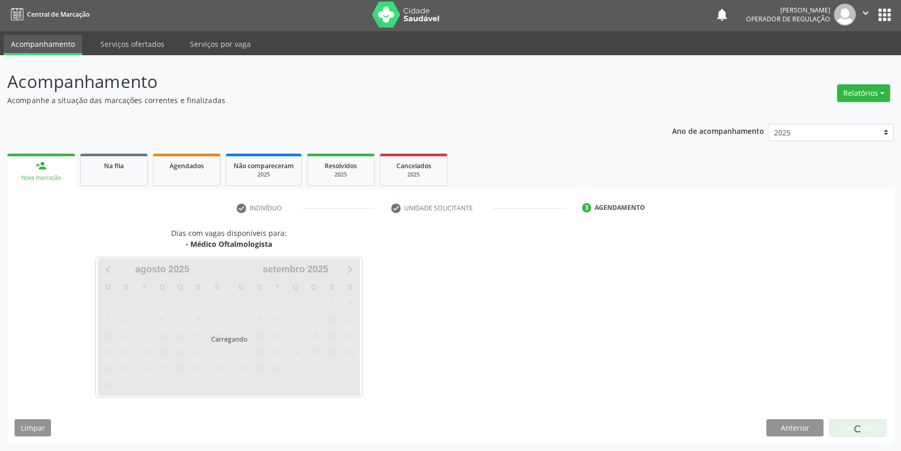
scroll to position [1, 0]
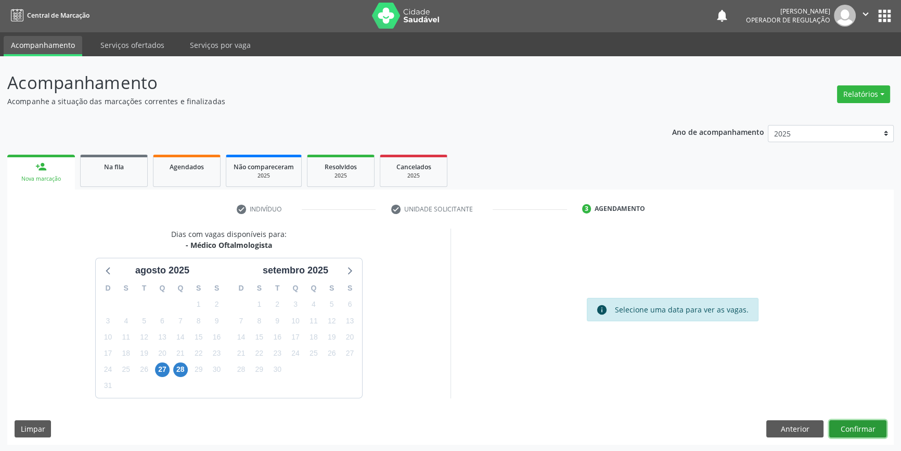
click at [852, 425] on button "Confirmar" at bounding box center [857, 429] width 57 height 18
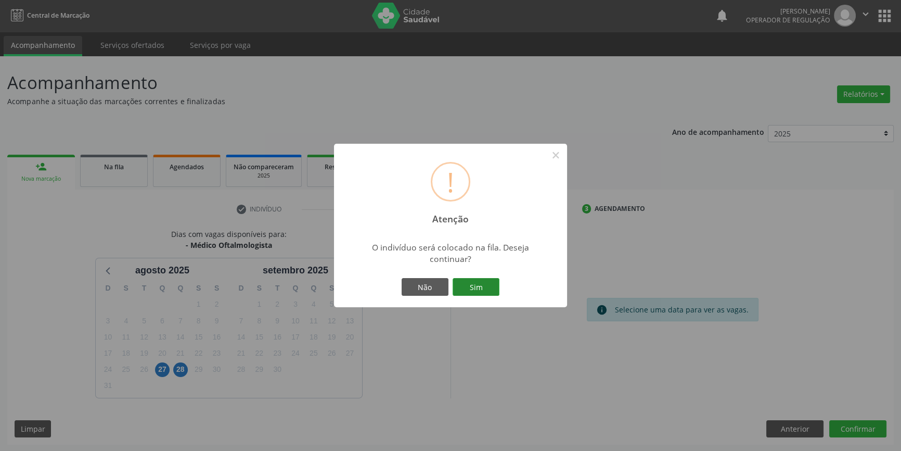
click at [482, 293] on button "Sim" at bounding box center [476, 287] width 47 height 18
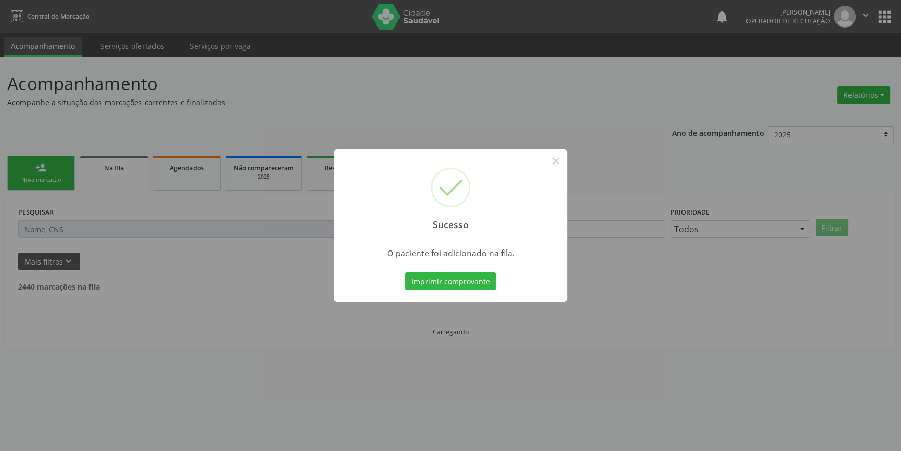
scroll to position [0, 0]
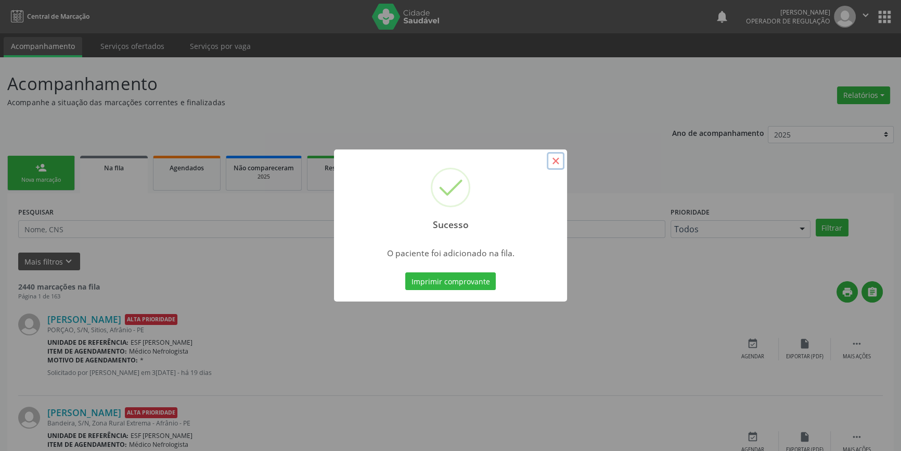
click at [554, 157] on button "×" at bounding box center [556, 161] width 18 height 18
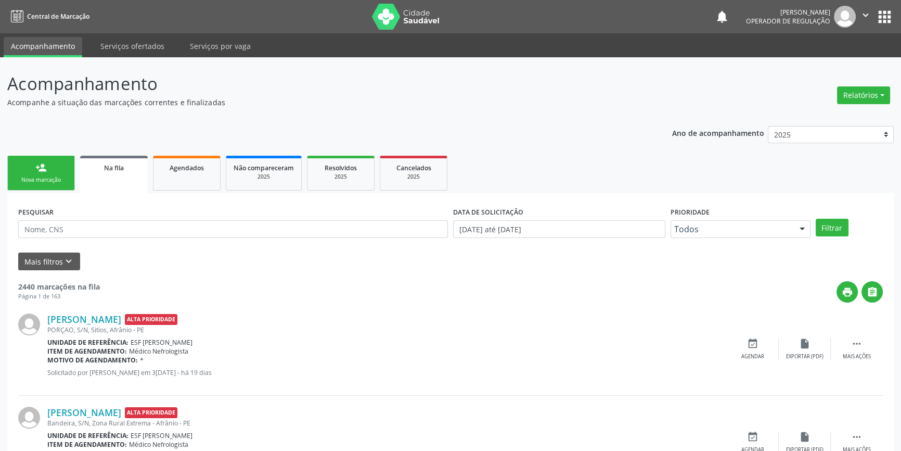
click at [59, 177] on div "Nova marcação" at bounding box center [41, 180] width 52 height 8
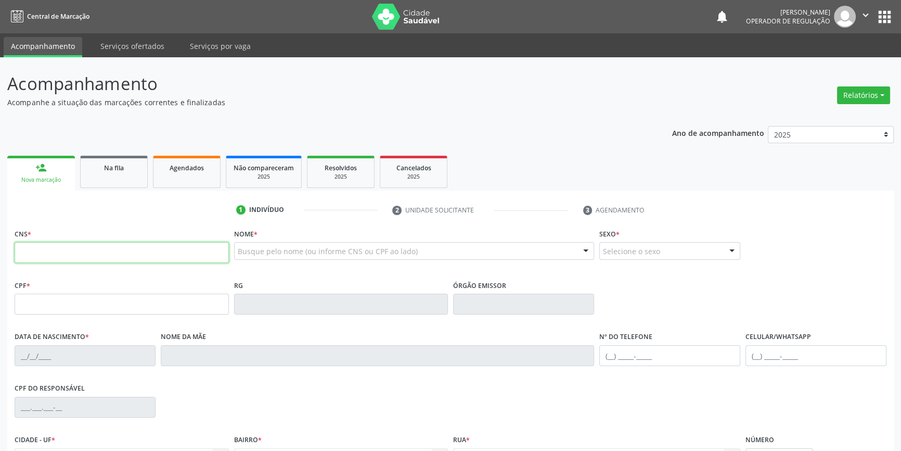
click at [57, 242] on input "text" at bounding box center [122, 252] width 214 height 21
type input "704 0083 2267 2761"
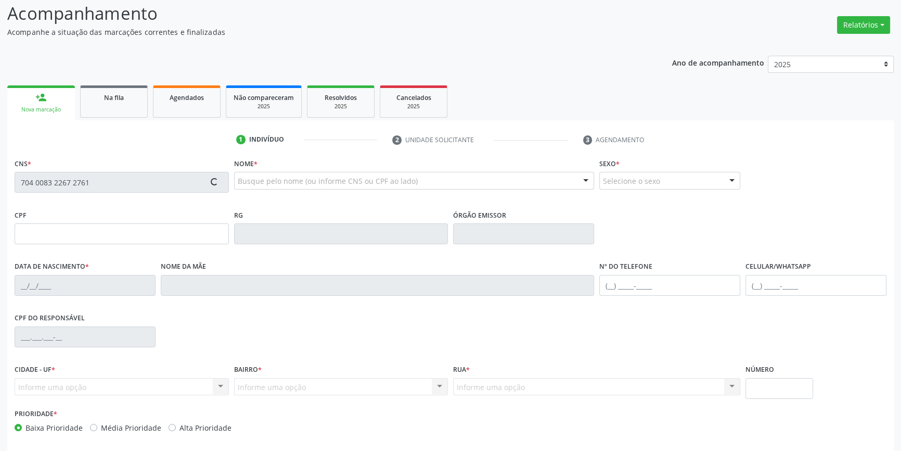
scroll to position [113, 0]
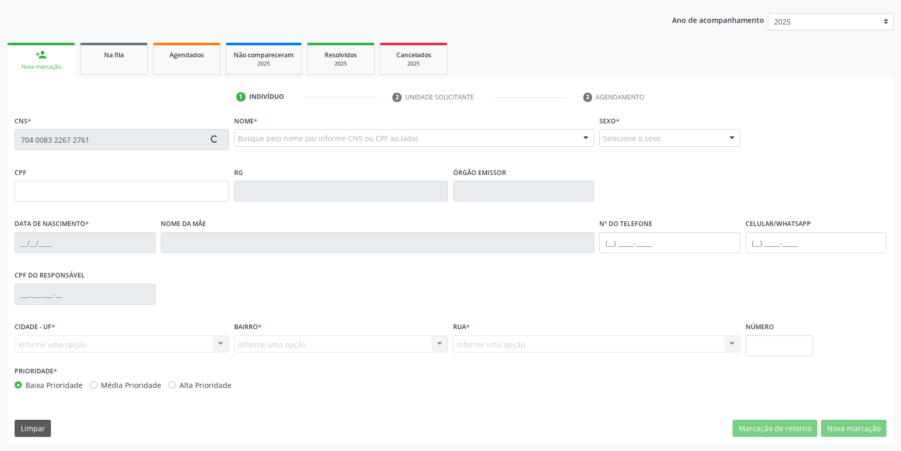
type input "080.429.654-51"
type input "[DATE]"
type input "[PERSON_NAME]"
type input "[PHONE_NUMBER]"
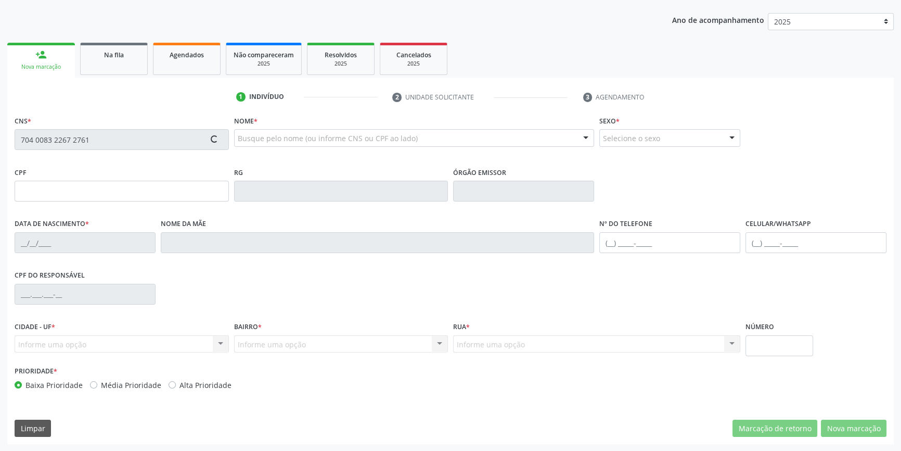
type input "S/N"
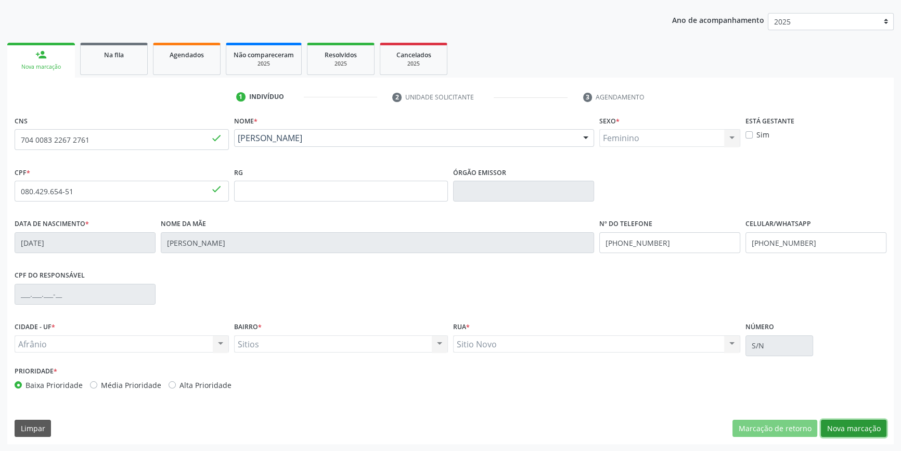
click at [828, 422] on button "Nova marcação" at bounding box center [854, 428] width 66 height 18
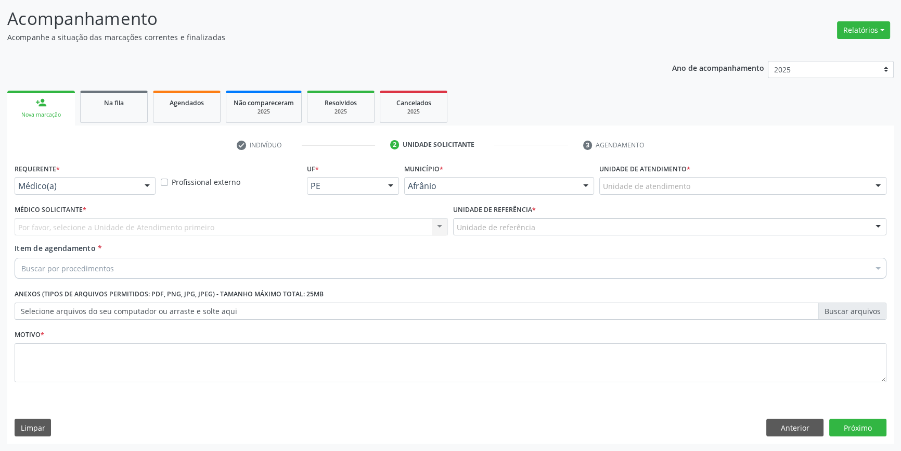
scroll to position [64, 0]
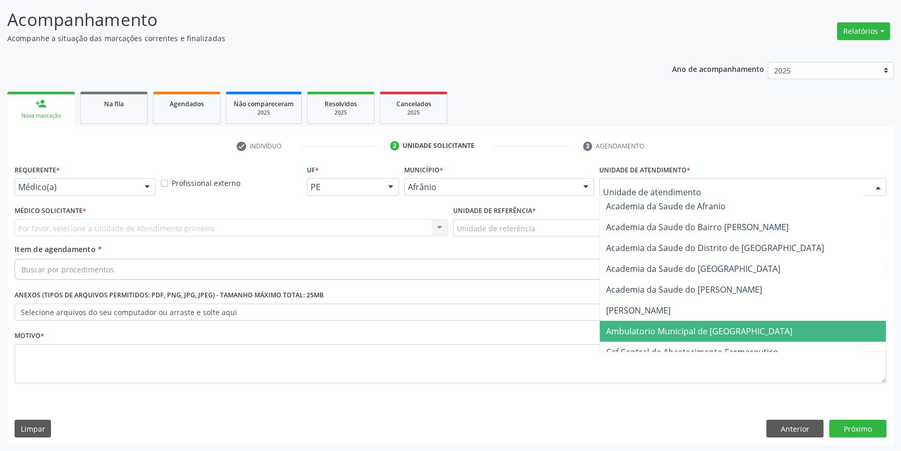
click at [674, 326] on span "Ambulatorio Municipal de [GEOGRAPHIC_DATA]" at bounding box center [699, 330] width 186 height 11
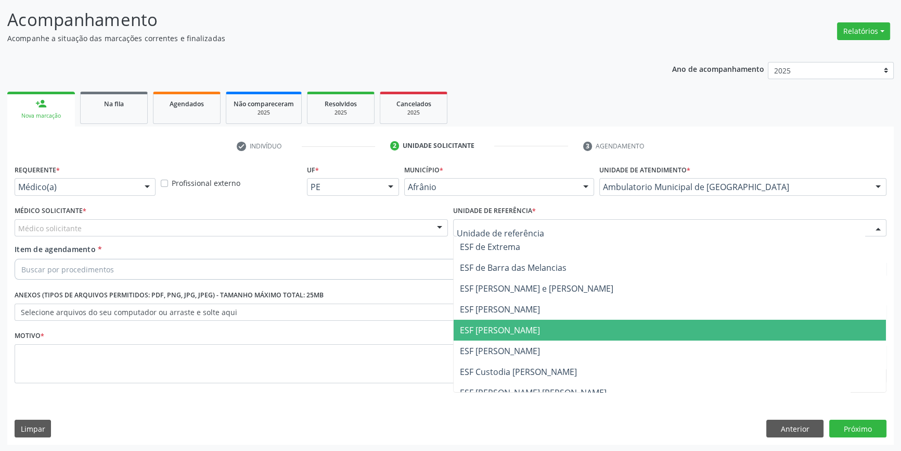
click at [503, 328] on span "ESF [PERSON_NAME]" at bounding box center [500, 329] width 80 height 11
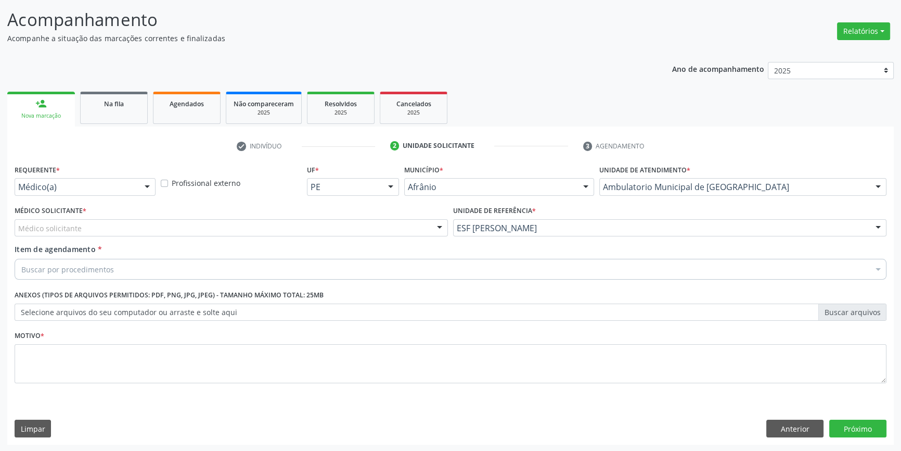
click at [266, 217] on div "Médico Solicitante * Médico solicitante [PERSON_NAME] [PERSON_NAME] [PERSON_NAM…" at bounding box center [231, 219] width 433 height 33
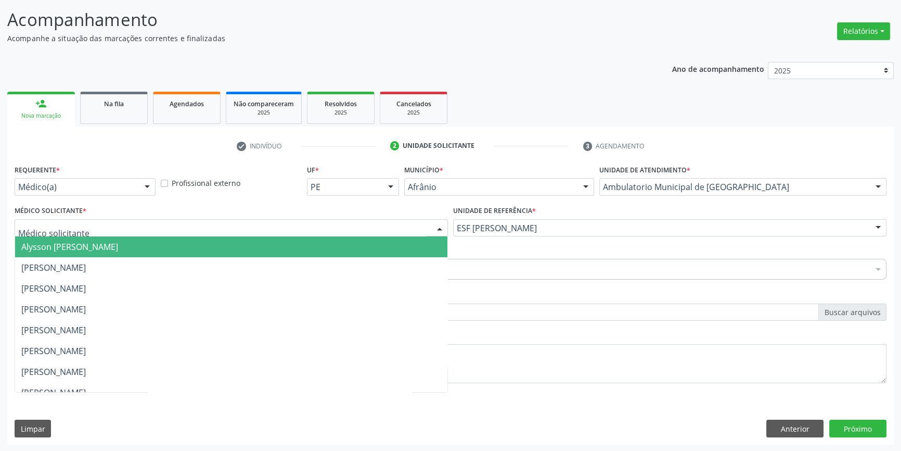
click at [137, 222] on div at bounding box center [231, 228] width 433 height 18
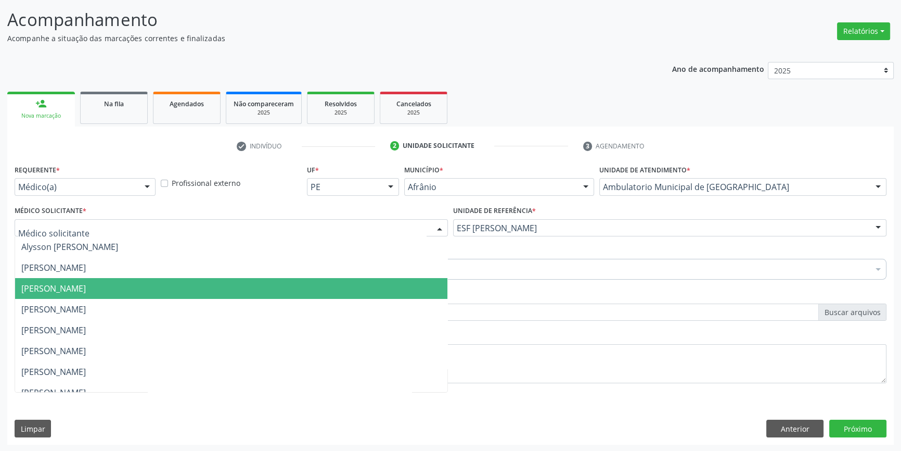
click at [71, 279] on span "[PERSON_NAME]" at bounding box center [231, 288] width 432 height 21
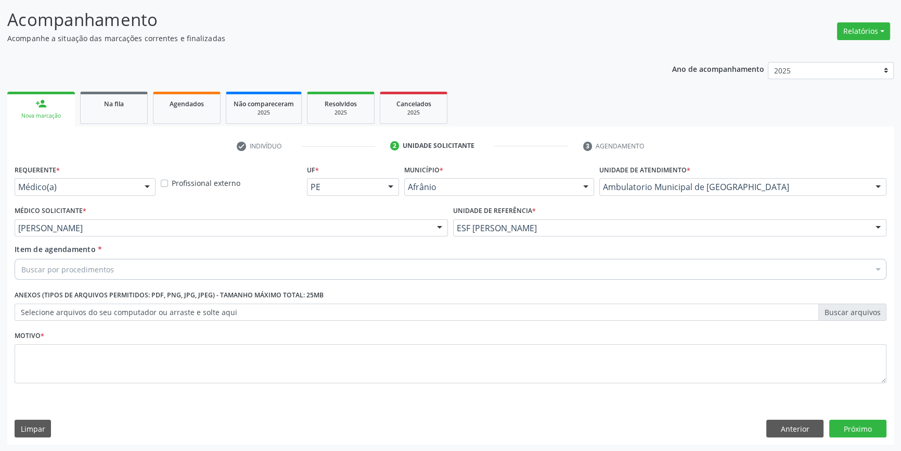
click at [78, 235] on div "Médico Solicitante * [PERSON_NAME] [PERSON_NAME] [PERSON_NAME] [PERSON_NAME] Re…" at bounding box center [231, 223] width 439 height 41
click at [80, 238] on div "Médico Solicitante * [PERSON_NAME] [PERSON_NAME] [PERSON_NAME] [PERSON_NAME] Re…" at bounding box center [231, 223] width 439 height 41
click at [85, 233] on div "[PERSON_NAME]" at bounding box center [231, 228] width 433 height 18
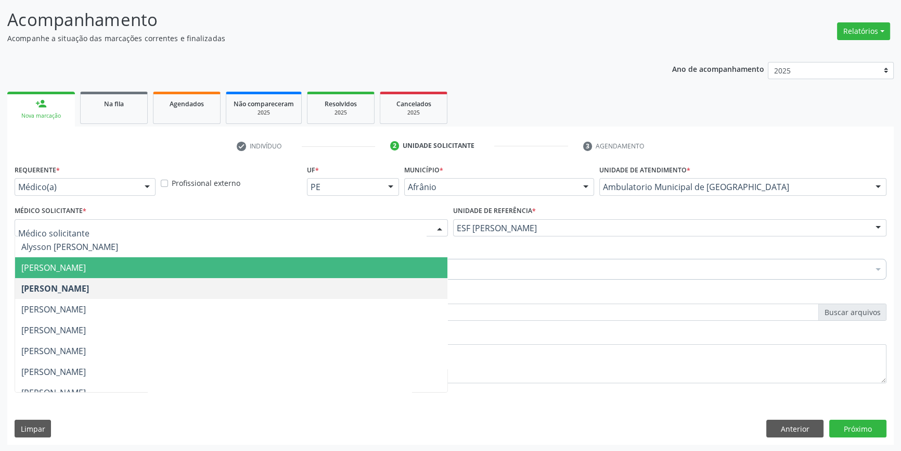
click at [78, 259] on span "[PERSON_NAME]" at bounding box center [231, 267] width 432 height 21
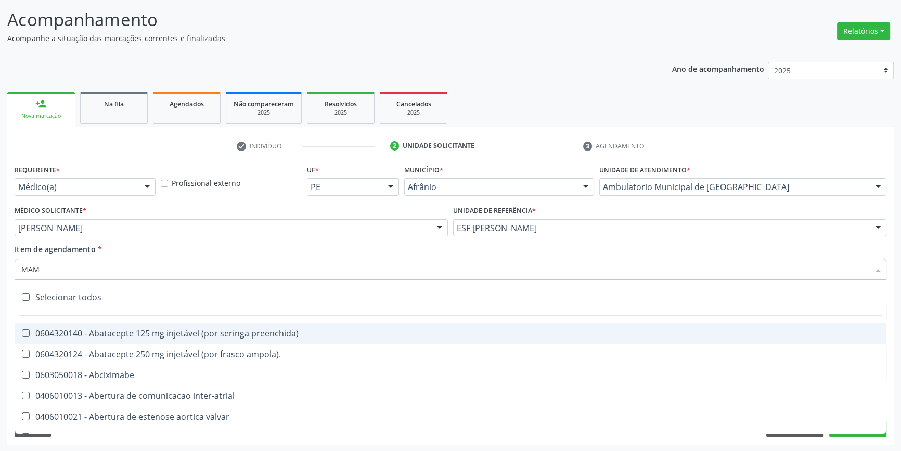
type input "MAMA"
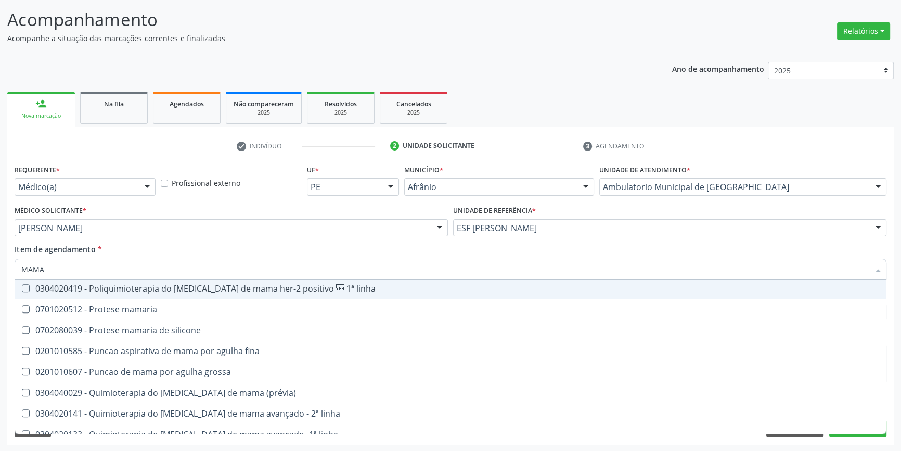
scroll to position [865, 0]
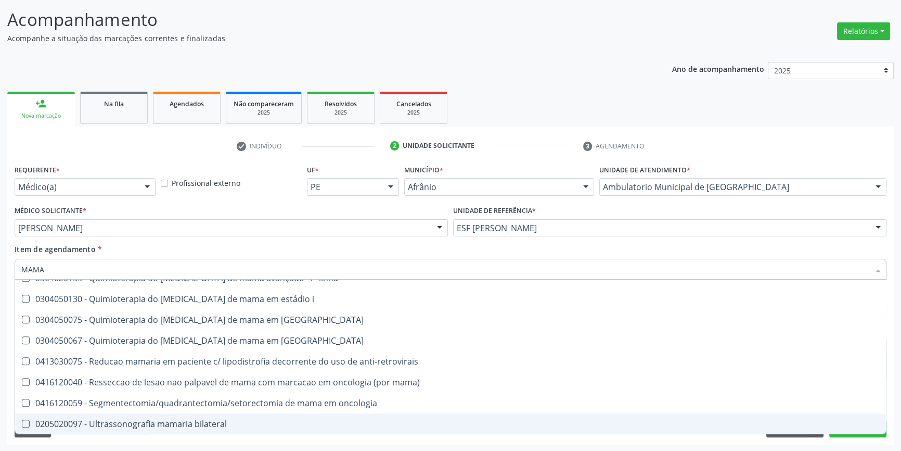
click at [178, 419] on div "0205020097 - Ultrassonografia mamaria bilateral" at bounding box center [450, 423] width 859 height 8
checkbox bilateral "true"
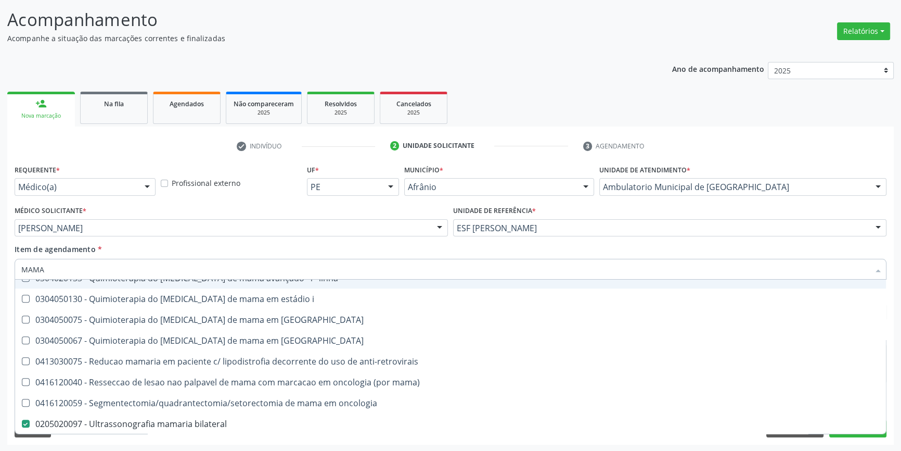
click at [198, 253] on div "Item de agendamento * MAMA Desfazer seleção 0201010569 - Biopsia/exerese de nod…" at bounding box center [451, 260] width 872 height 33
checkbox mama "true"
checkbox bilateral "false"
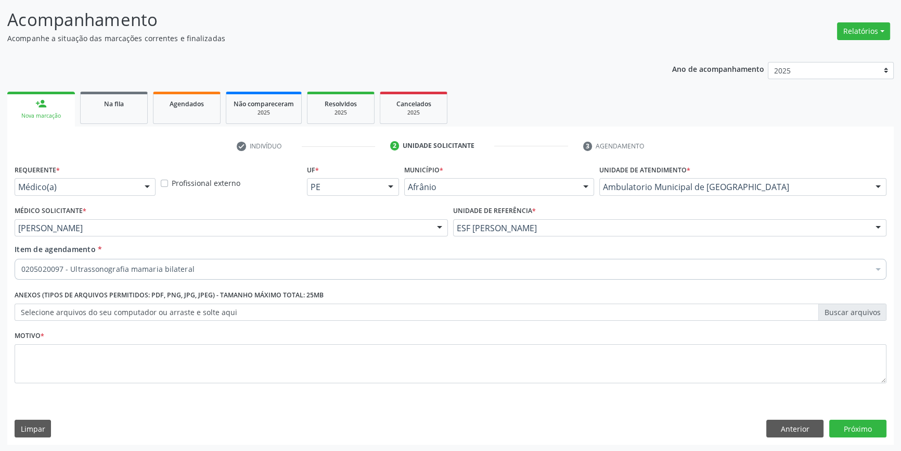
scroll to position [0, 0]
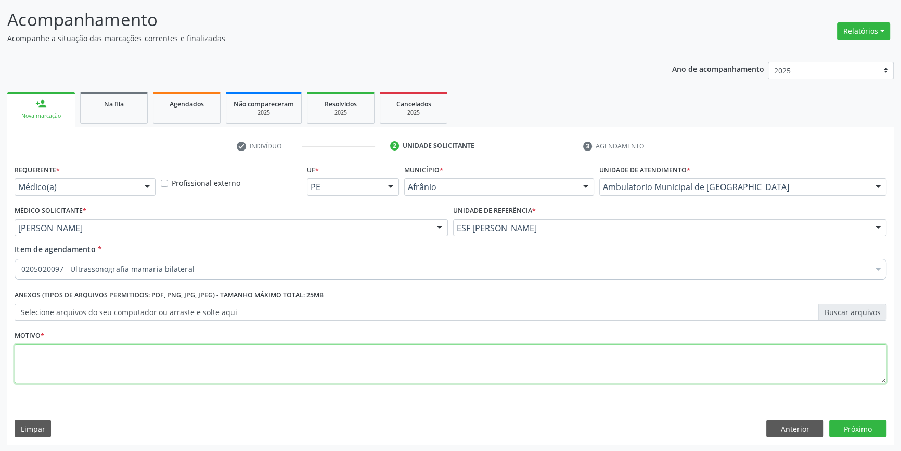
click at [154, 363] on textarea at bounding box center [451, 364] width 872 height 40
type textarea "PUBLICO ALVO"
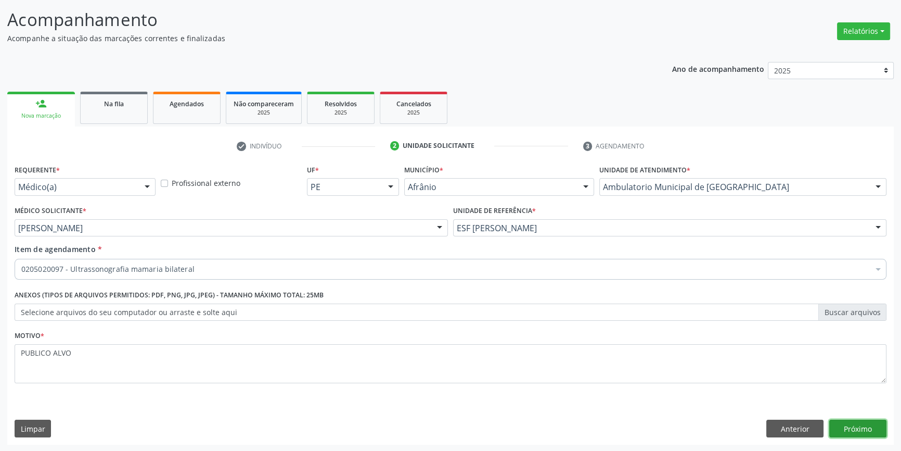
click at [874, 420] on button "Próximo" at bounding box center [857, 428] width 57 height 18
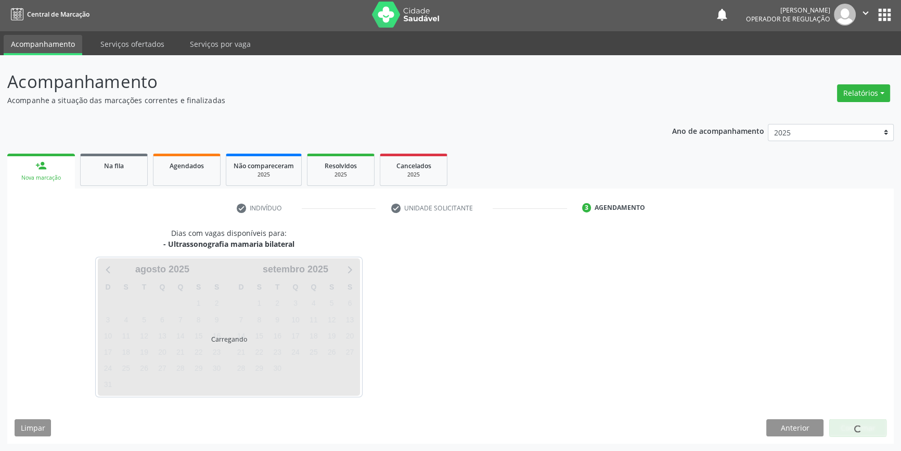
scroll to position [1, 0]
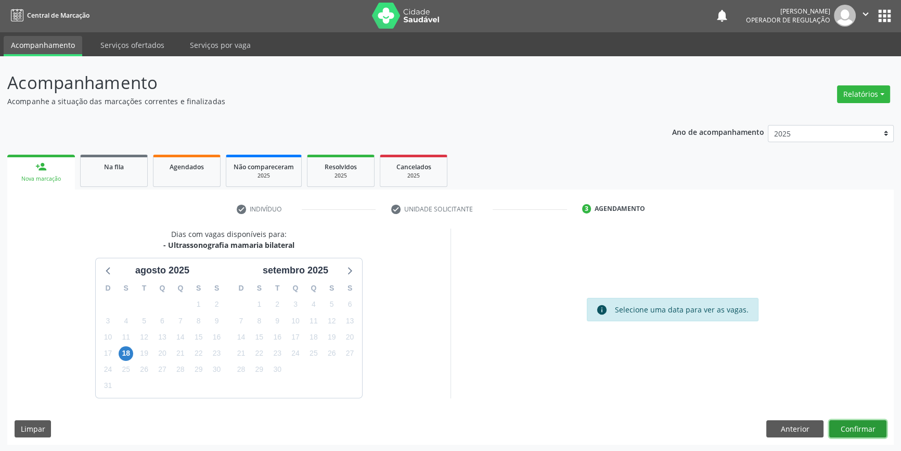
click at [870, 421] on button "Confirmar" at bounding box center [857, 429] width 57 height 18
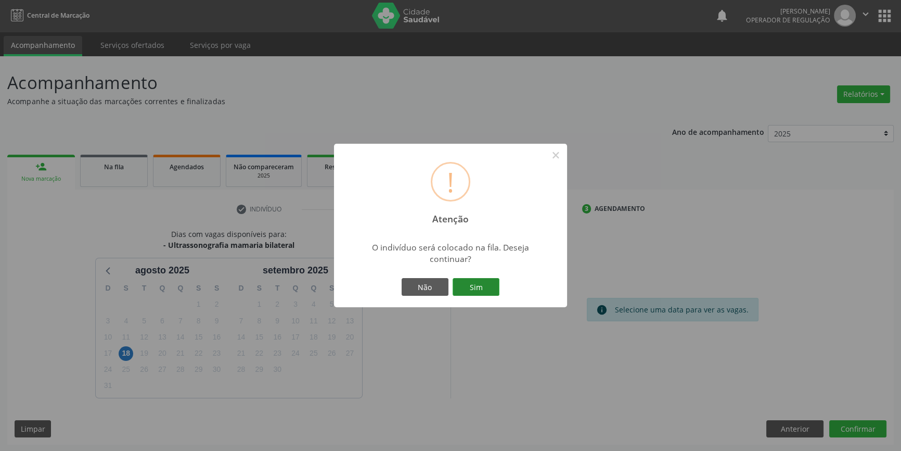
click at [483, 287] on button "Sim" at bounding box center [476, 287] width 47 height 18
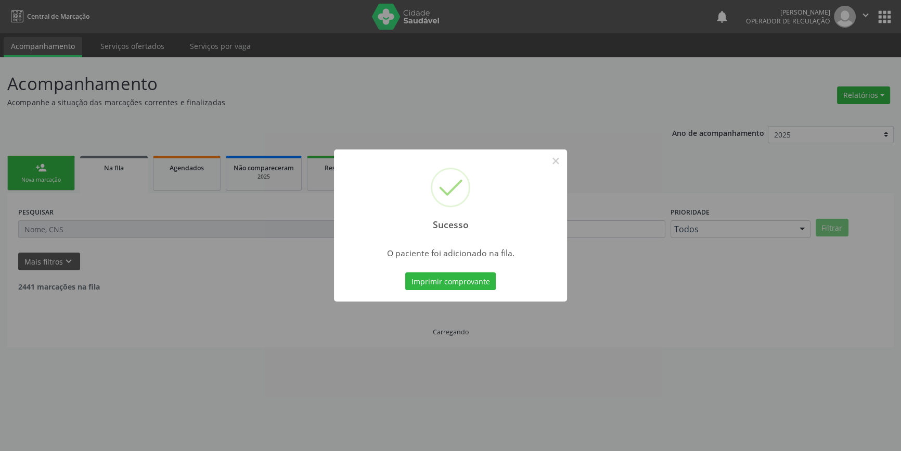
scroll to position [0, 0]
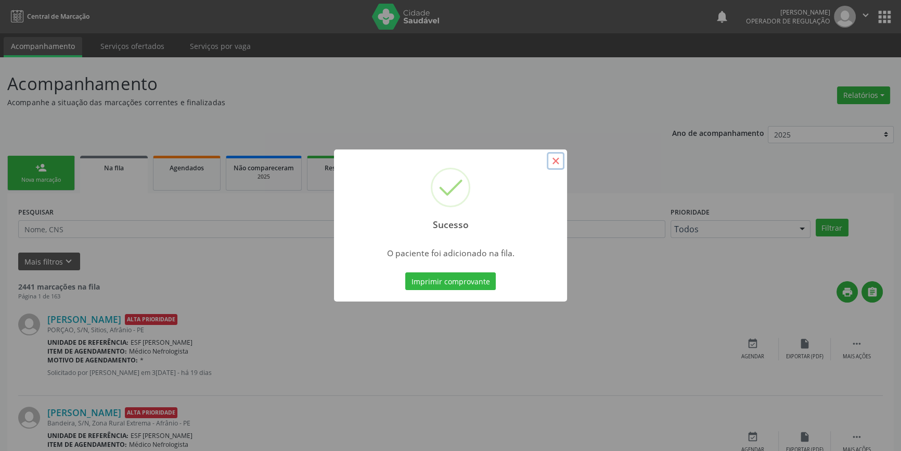
click at [561, 166] on button "×" at bounding box center [556, 161] width 18 height 18
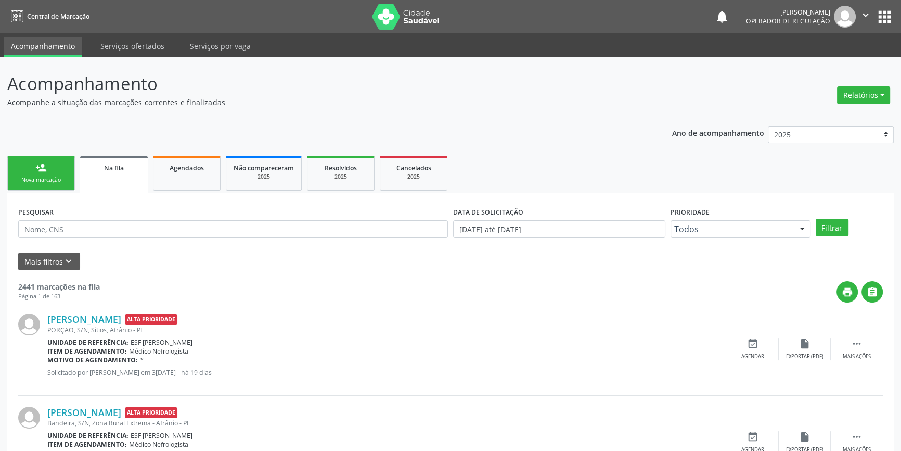
click at [56, 171] on link "person_add Nova marcação" at bounding box center [41, 173] width 68 height 35
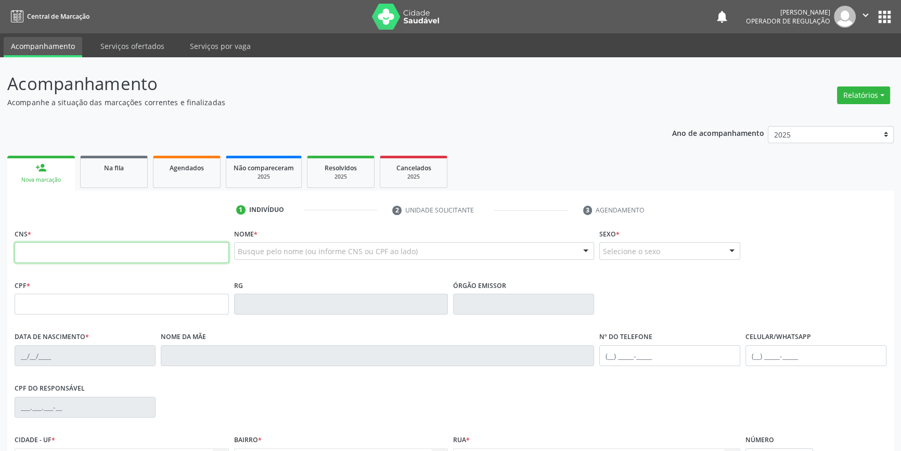
click at [55, 251] on input "text" at bounding box center [122, 252] width 214 height 21
type input "700 1028 9974 5690"
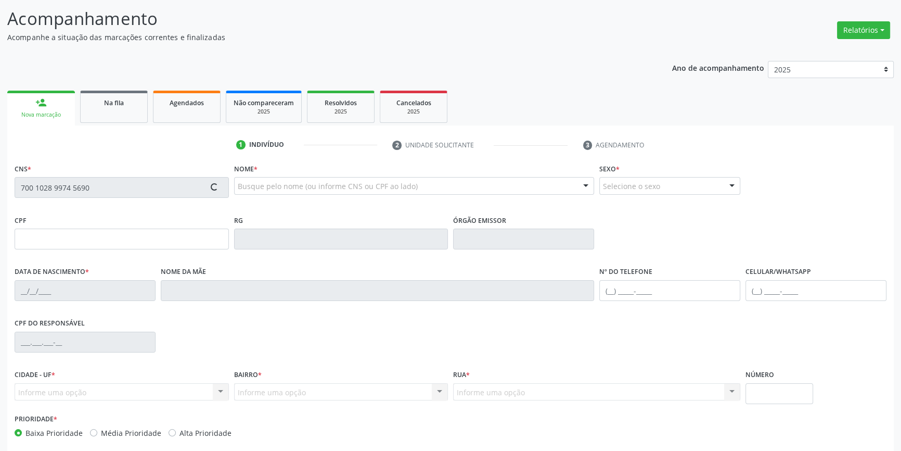
scroll to position [113, 0]
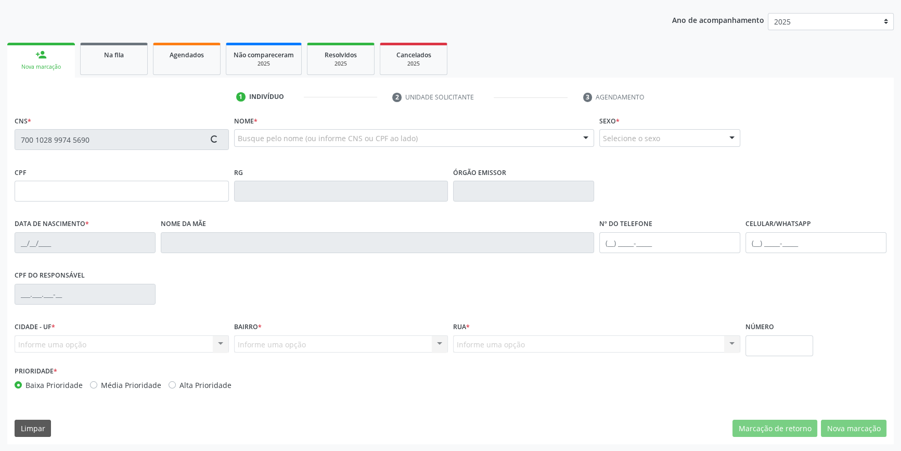
type input "139.439.504-33"
type input "2[DATE]"
type input "[PERSON_NAME]"
type input "[PHONE_NUMBER]"
type input "080.429.654-51"
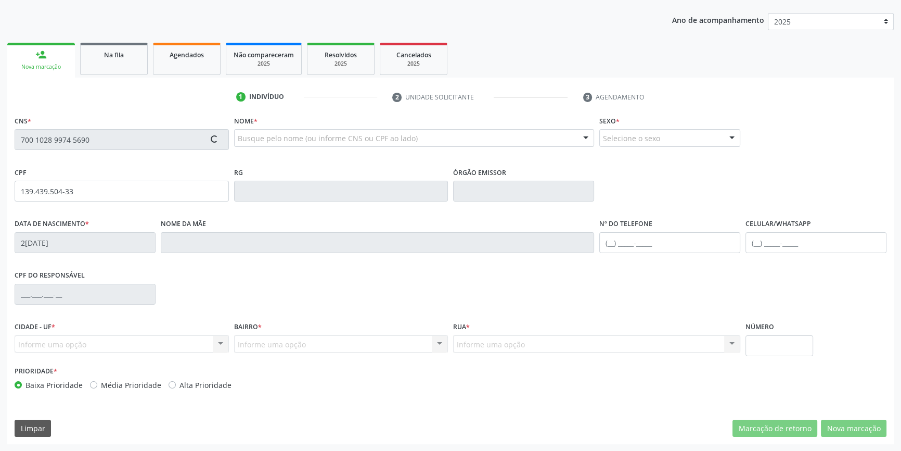
type input "S/N"
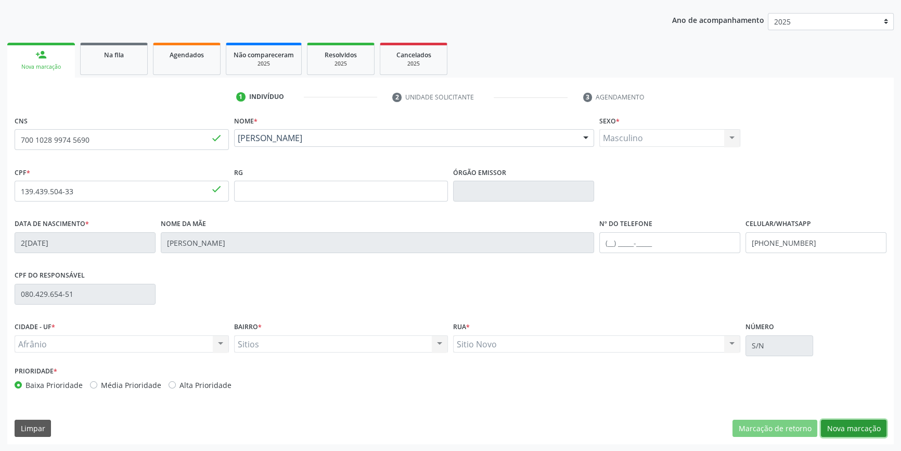
click at [833, 430] on button "Nova marcação" at bounding box center [854, 428] width 66 height 18
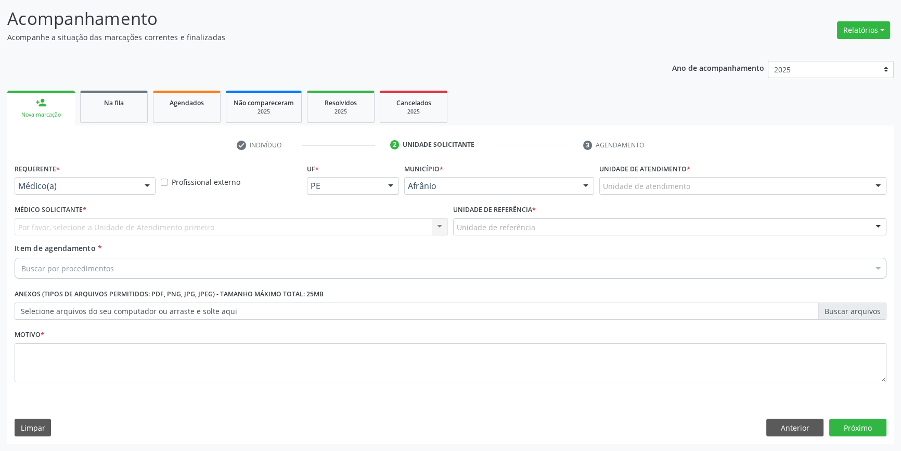
scroll to position [64, 0]
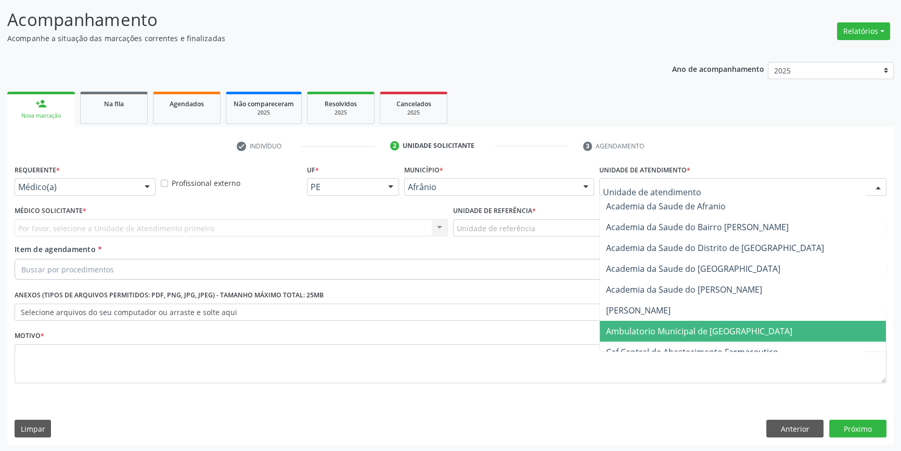
click at [646, 329] on span "Ambulatorio Municipal de [GEOGRAPHIC_DATA]" at bounding box center [699, 330] width 186 height 11
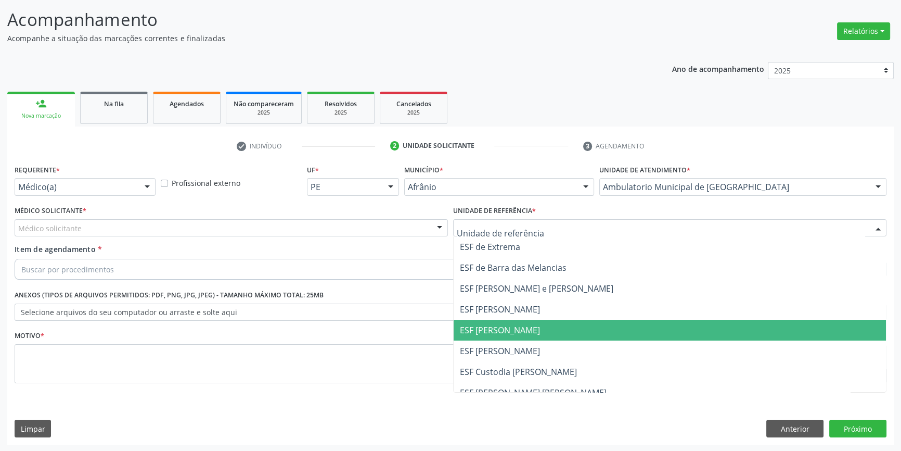
click at [483, 327] on span "ESF [PERSON_NAME]" at bounding box center [500, 329] width 80 height 11
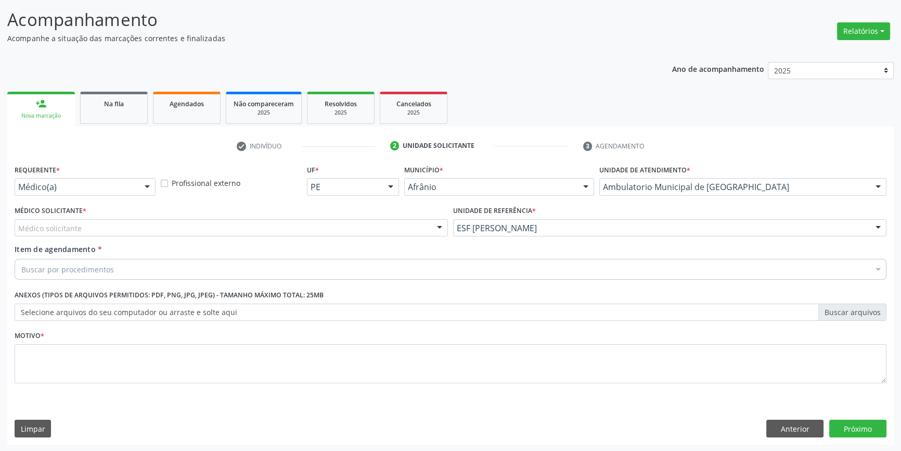
click at [227, 232] on div "Médico solicitante" at bounding box center [231, 228] width 433 height 18
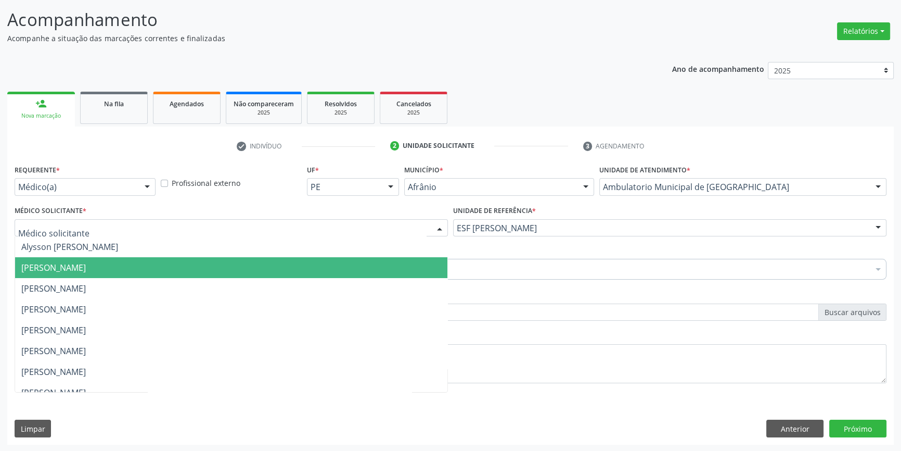
click at [130, 272] on span "[PERSON_NAME]" at bounding box center [231, 267] width 432 height 21
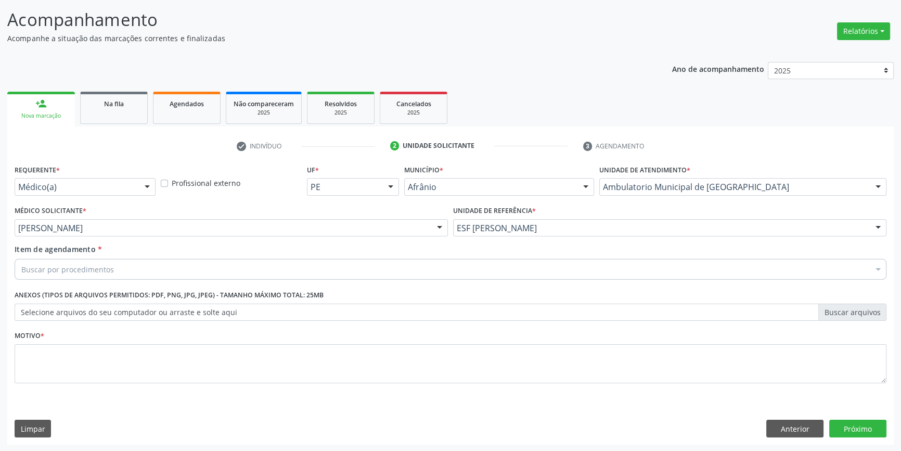
click at [114, 272] on div "Buscar por procedimentos" at bounding box center [451, 269] width 872 height 21
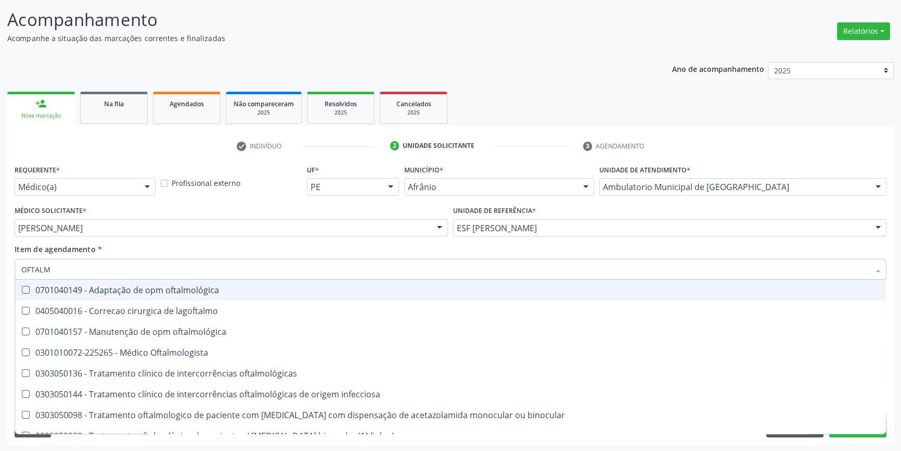
type input "OFTALMO"
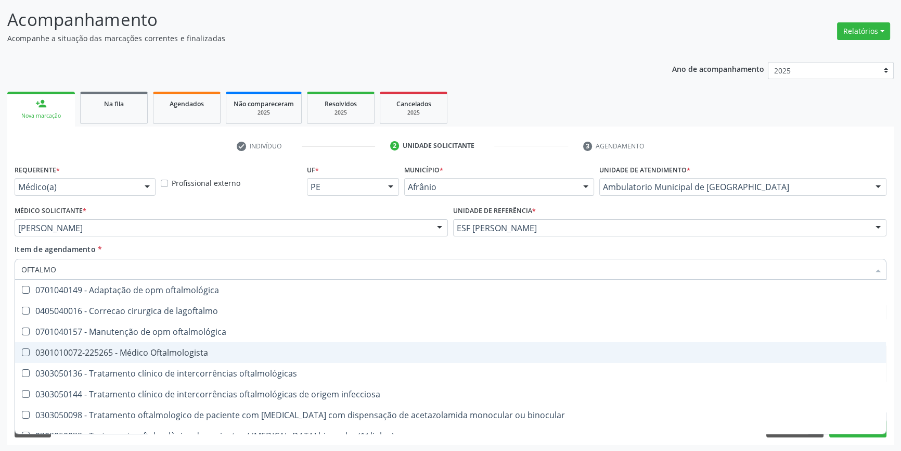
click at [209, 360] on span "0301010072-225265 - Médico Oftalmologista" at bounding box center [450, 352] width 871 height 21
checkbox Oftalmologista "true"
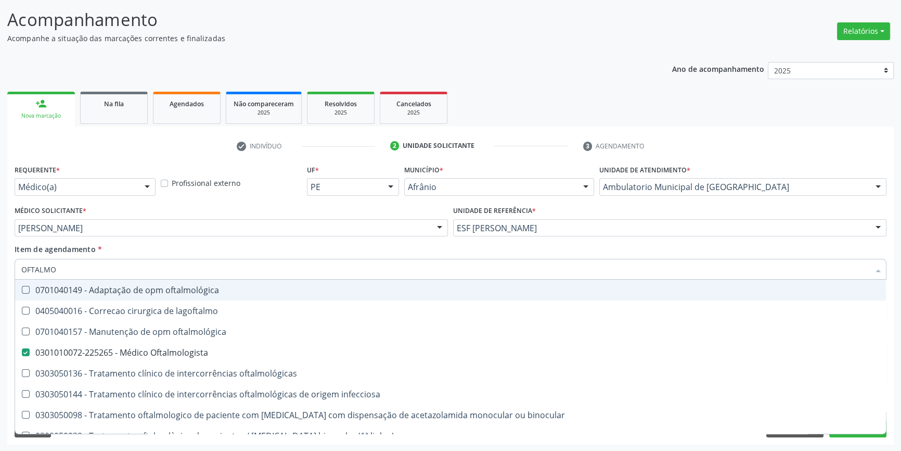
click at [185, 254] on div "Item de agendamento * OFTALMO Desfazer seleção 0701040149 - Adaptação de opm of…" at bounding box center [451, 260] width 872 height 33
checkbox lagoftalmo "true"
checkbox Oftalmologista "false"
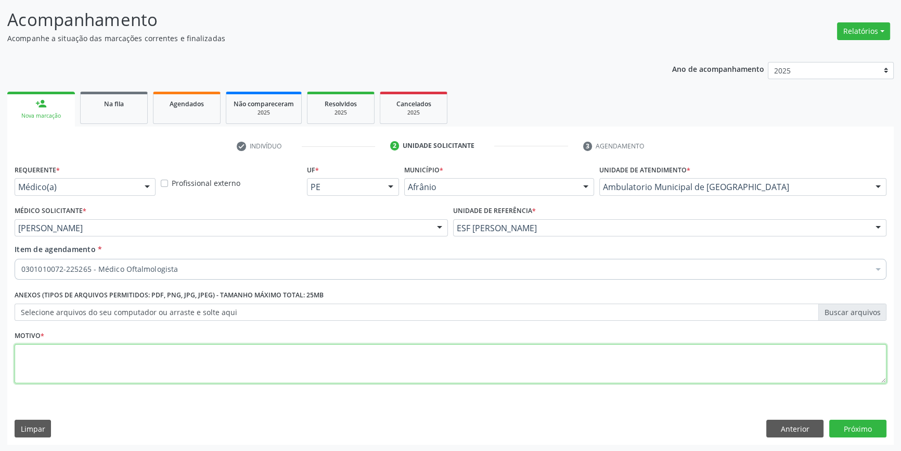
click at [137, 348] on textarea at bounding box center [451, 364] width 872 height 40
type textarea "AVALIAÇÃO DE REDUÇÃO DE ACUIDADE VISUAL"
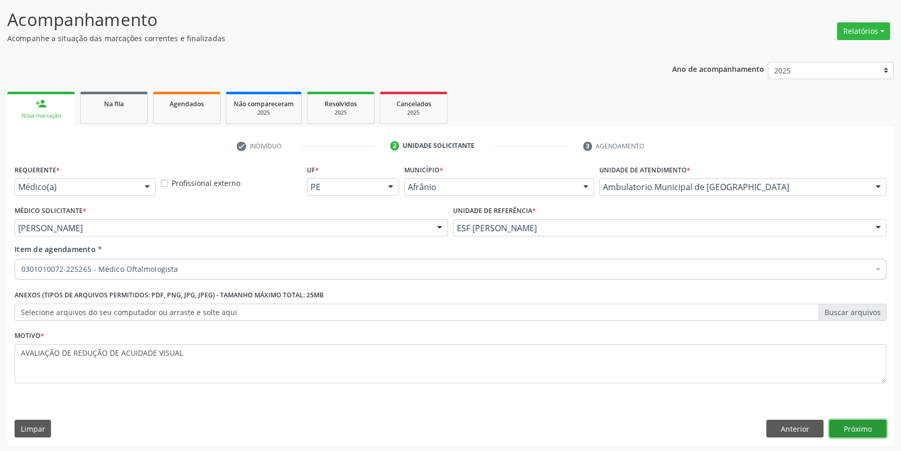
click at [870, 429] on button "Próximo" at bounding box center [857, 428] width 57 height 18
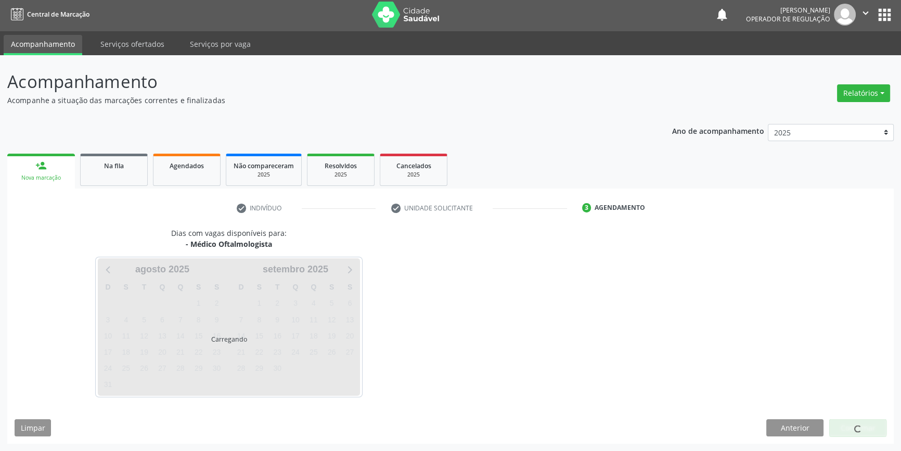
scroll to position [1, 0]
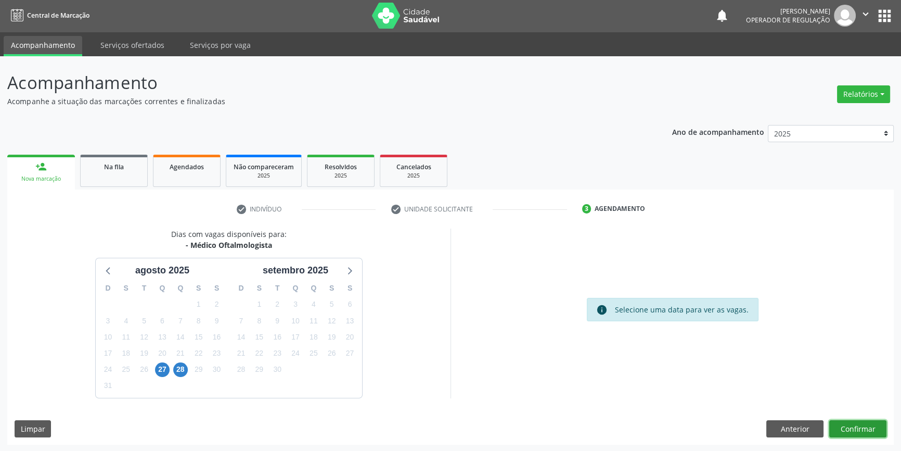
click at [870, 429] on button "Confirmar" at bounding box center [857, 429] width 57 height 18
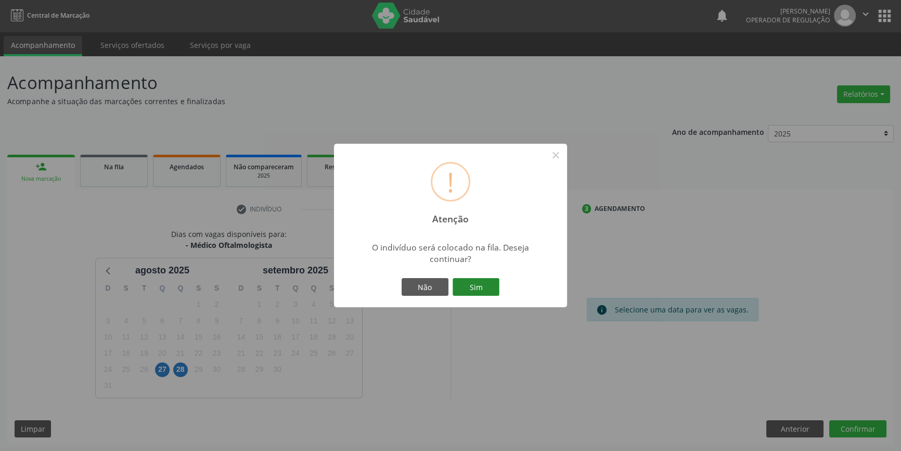
click at [491, 286] on button "Sim" at bounding box center [476, 287] width 47 height 18
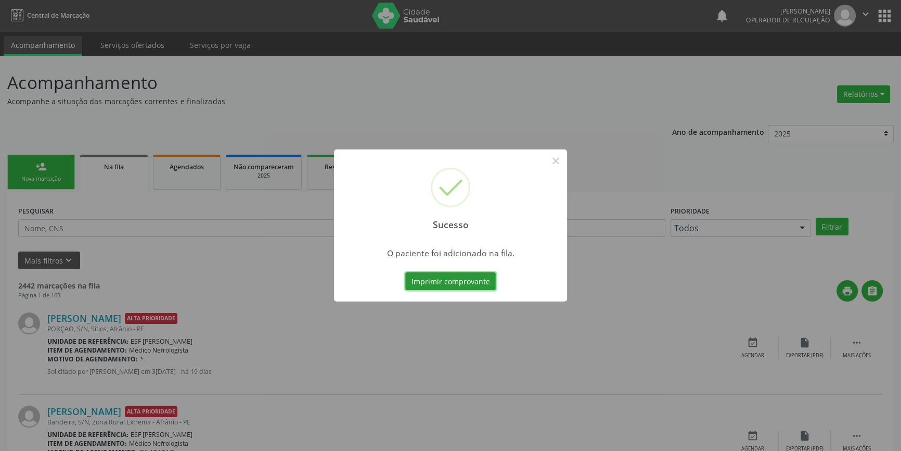
scroll to position [0, 0]
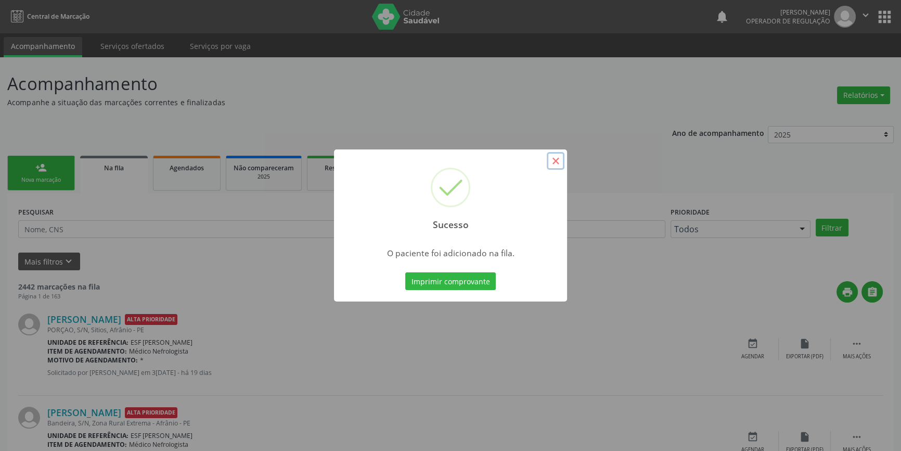
click at [554, 159] on button "×" at bounding box center [556, 161] width 18 height 18
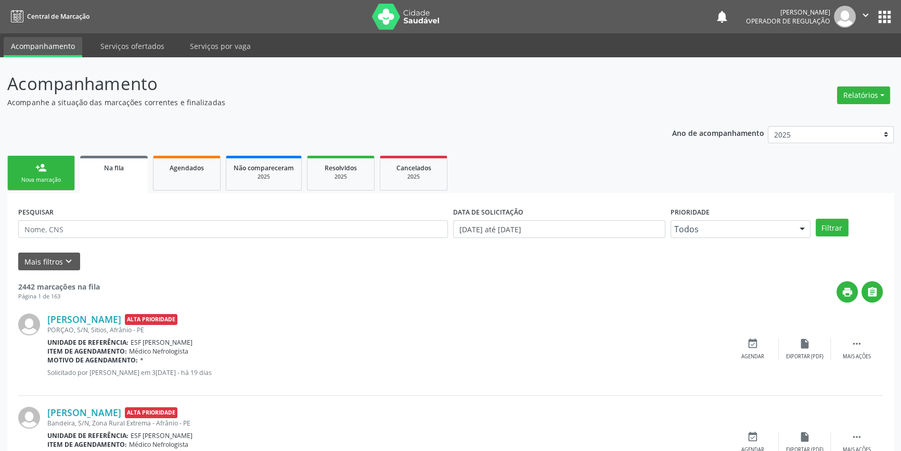
click at [50, 168] on link "person_add Nova marcação" at bounding box center [41, 173] width 68 height 35
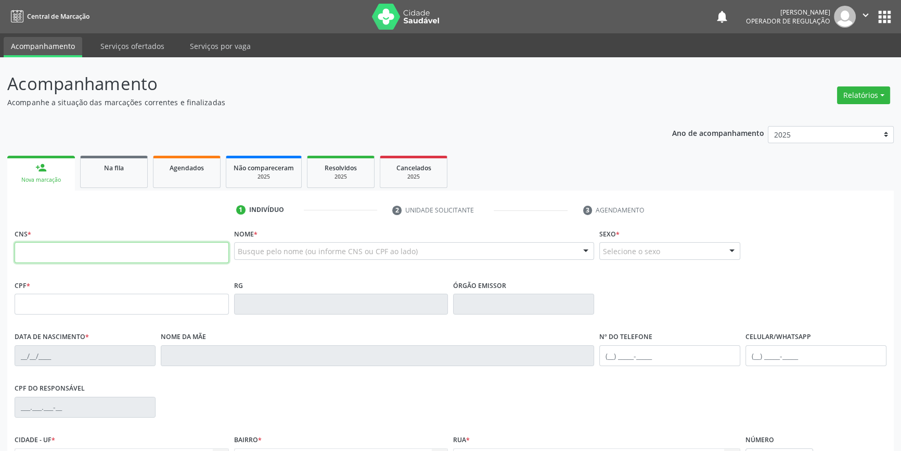
click at [69, 248] on input "text" at bounding box center [122, 252] width 214 height 21
type input "702 1008 6191 1970"
type input "[DATE]"
type input "[PERSON_NAME] da Conceição"
type input "[PHONE_NUMBER]"
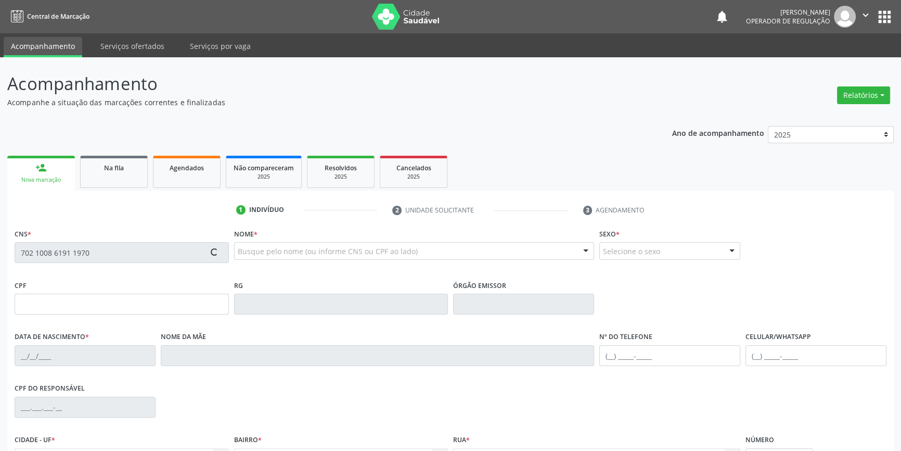
type input "S/N"
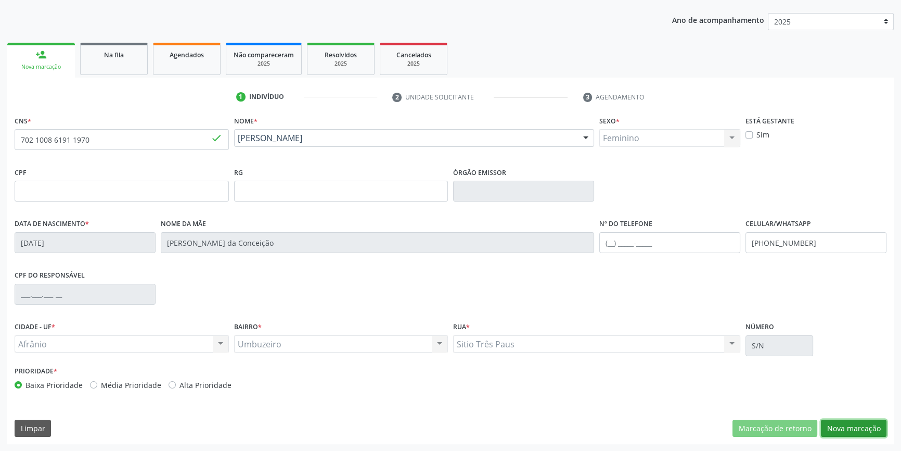
click at [848, 425] on button "Nova marcação" at bounding box center [854, 428] width 66 height 18
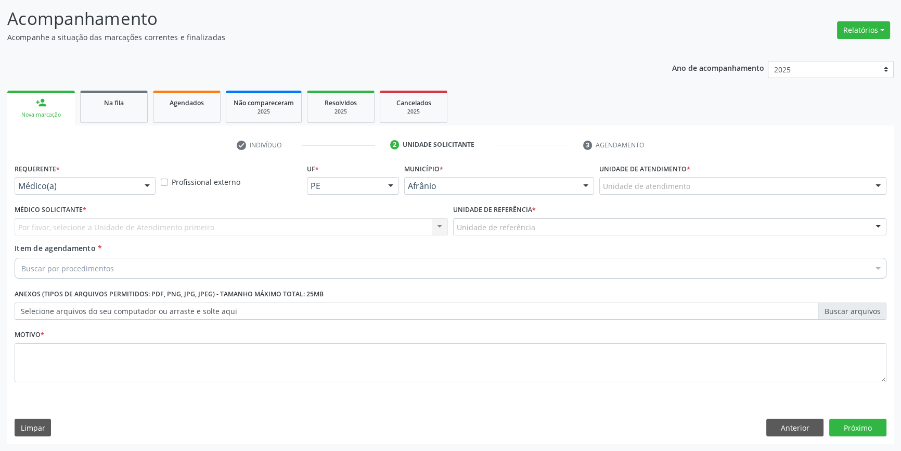
scroll to position [64, 0]
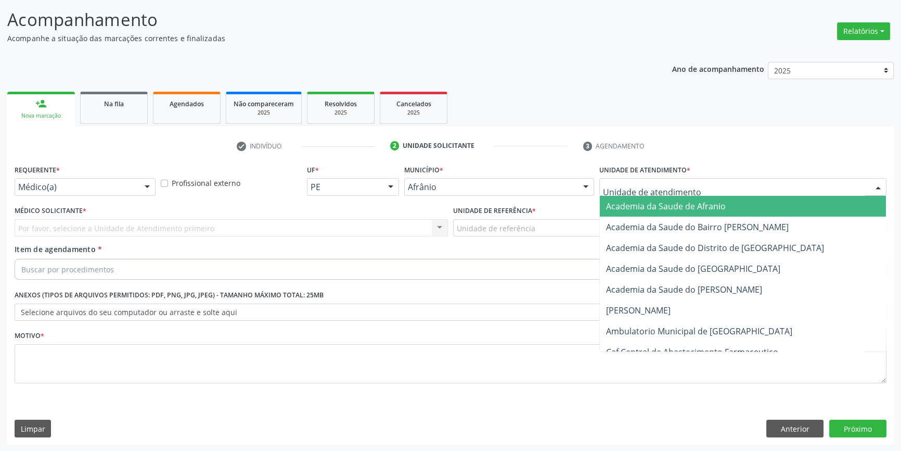
click at [666, 178] on div at bounding box center [742, 187] width 287 height 18
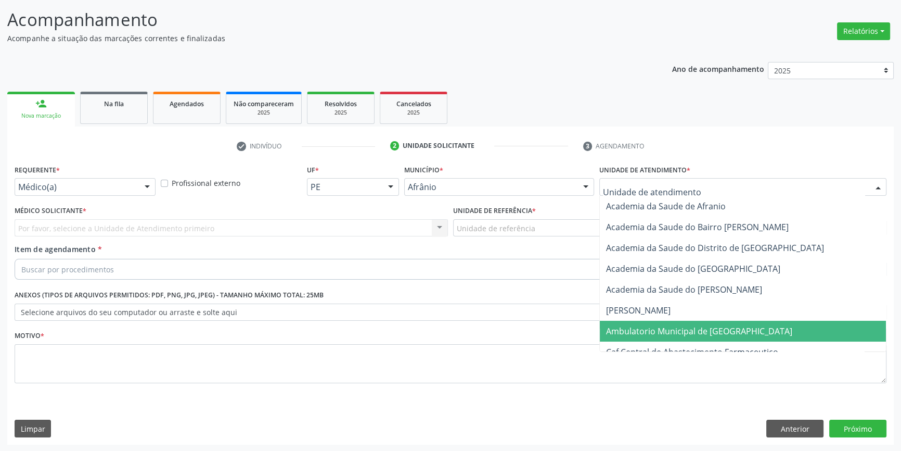
click at [680, 334] on span "Ambulatorio Municipal de [GEOGRAPHIC_DATA]" at bounding box center [699, 330] width 186 height 11
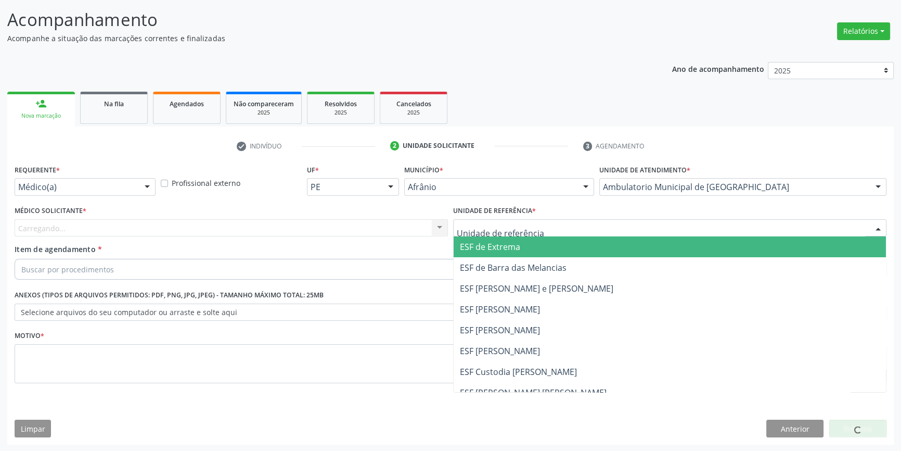
click at [523, 234] on div at bounding box center [669, 228] width 433 height 18
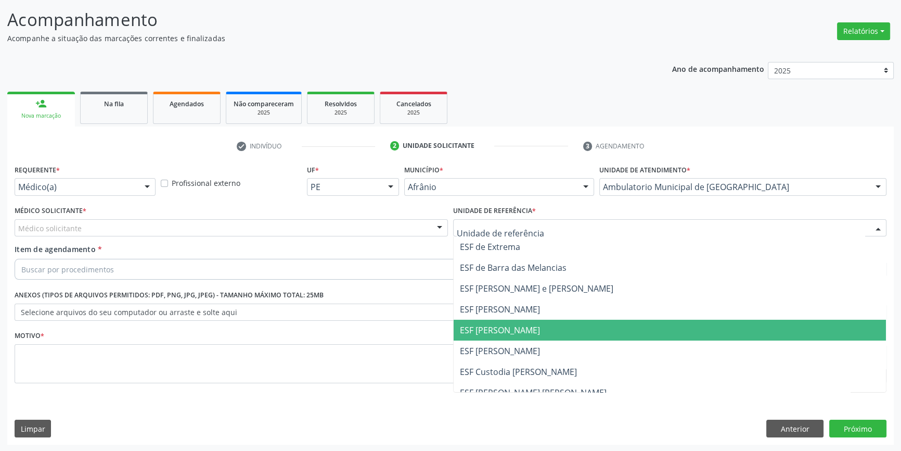
drag, startPoint x: 509, startPoint y: 331, endPoint x: 467, endPoint y: 313, distance: 46.4
click at [506, 331] on span "ESF [PERSON_NAME]" at bounding box center [500, 329] width 80 height 11
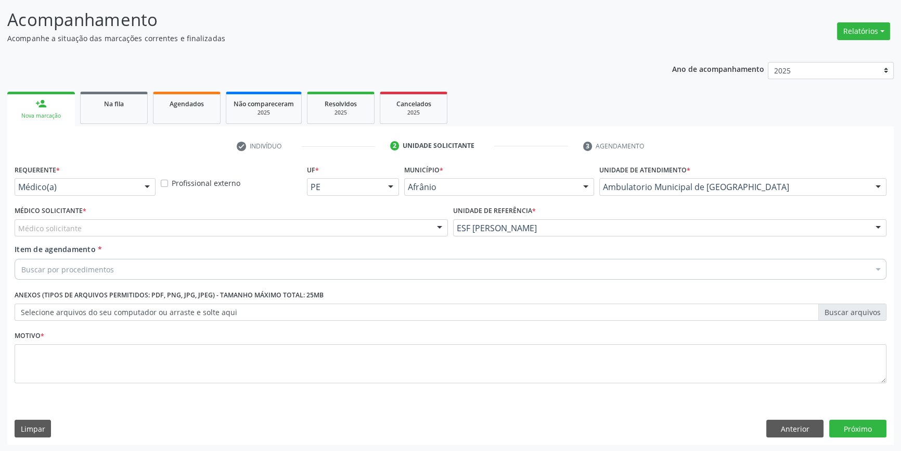
click at [272, 224] on div "Médico solicitante" at bounding box center [231, 228] width 433 height 18
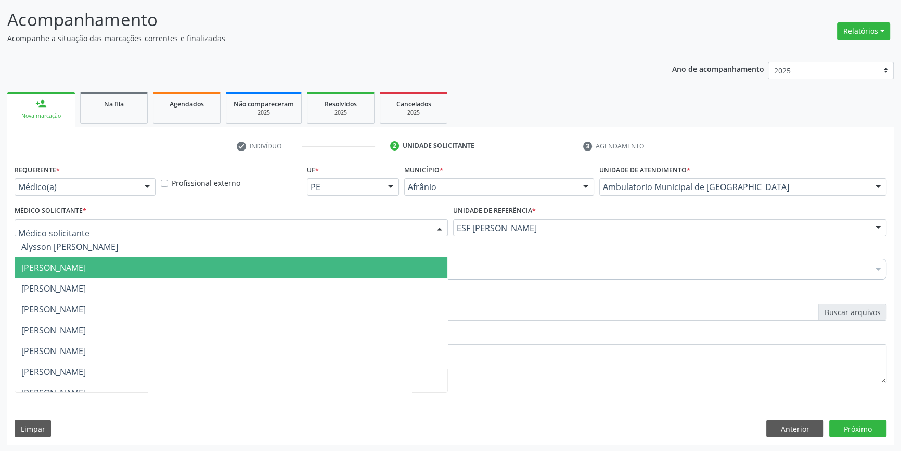
click at [164, 268] on span "[PERSON_NAME]" at bounding box center [231, 267] width 432 height 21
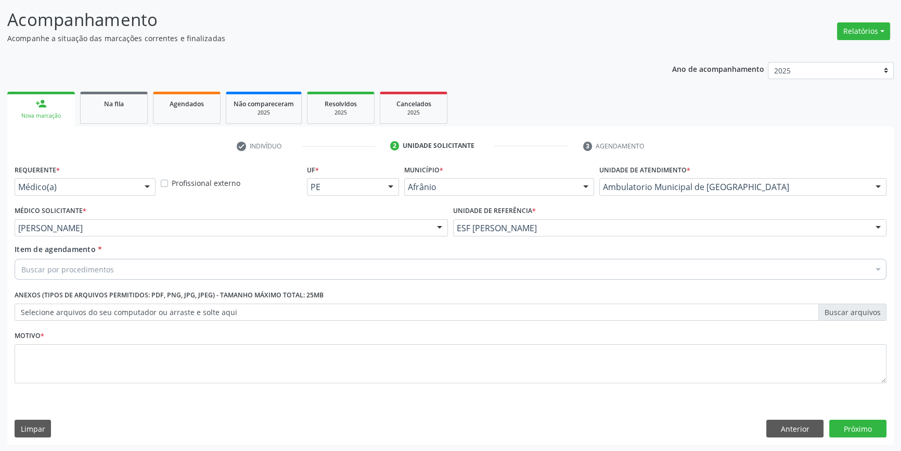
click at [130, 273] on div "Buscar por procedimentos" at bounding box center [451, 269] width 872 height 21
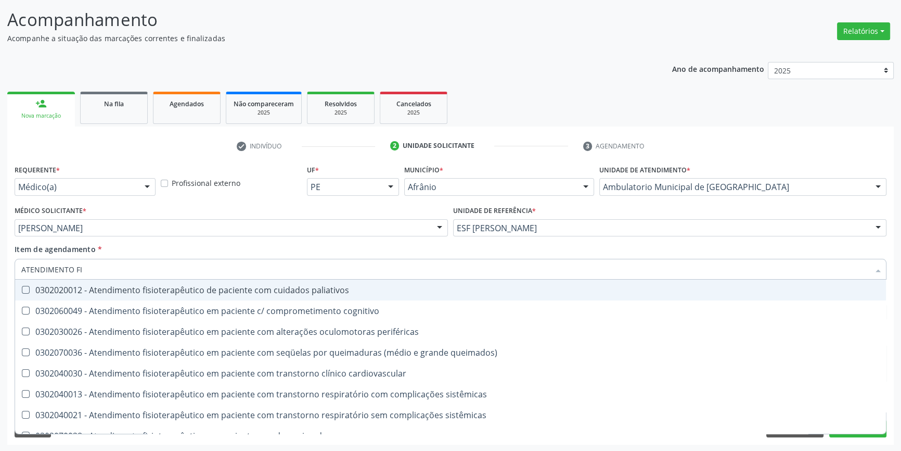
type input "ATENDIMENTO FIS"
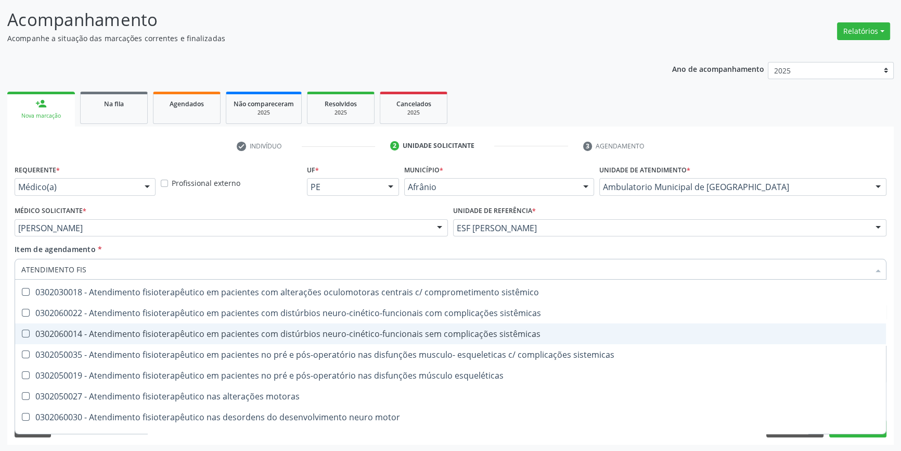
scroll to position [345, 0]
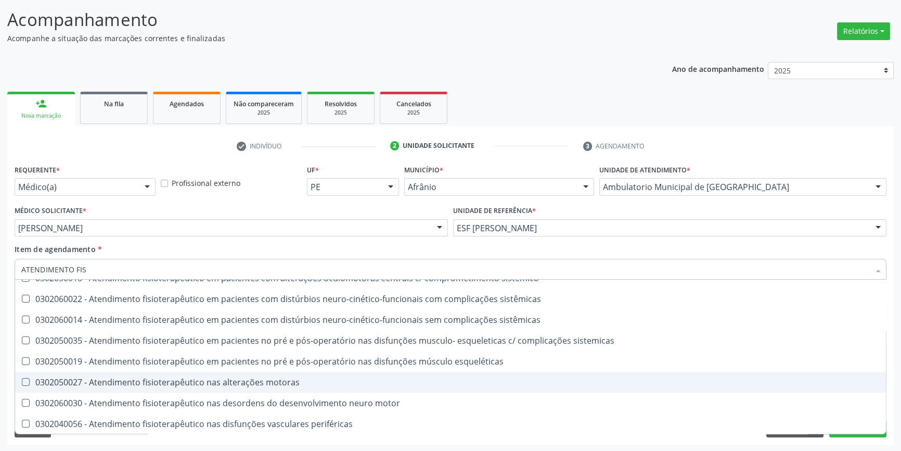
click at [212, 378] on div "0302050027 - Atendimento fisioterapêutico nas alterações motoras" at bounding box center [450, 382] width 859 height 8
checkbox motoras "true"
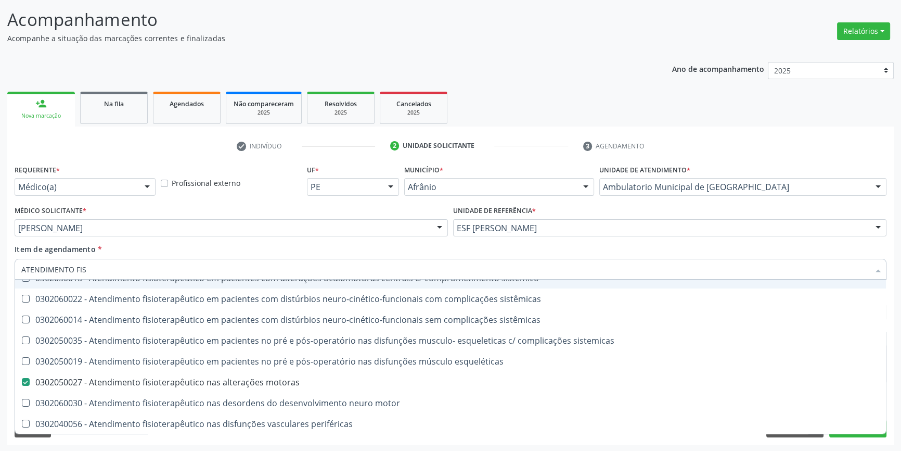
click at [291, 249] on div "Item de agendamento * ATENDIMENTO FIS Desfazer seleção 0302020012 - Atendimento…" at bounding box center [451, 260] width 872 height 33
checkbox cognitivo "true"
checkbox motoras "false"
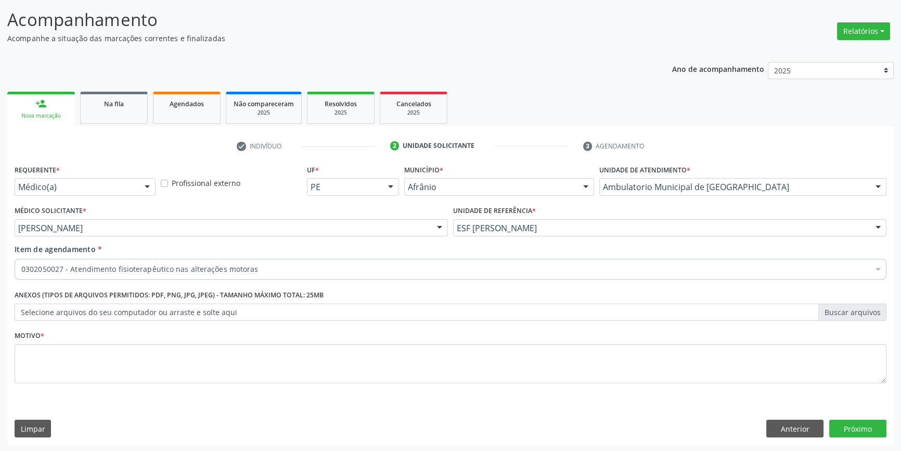
scroll to position [0, 0]
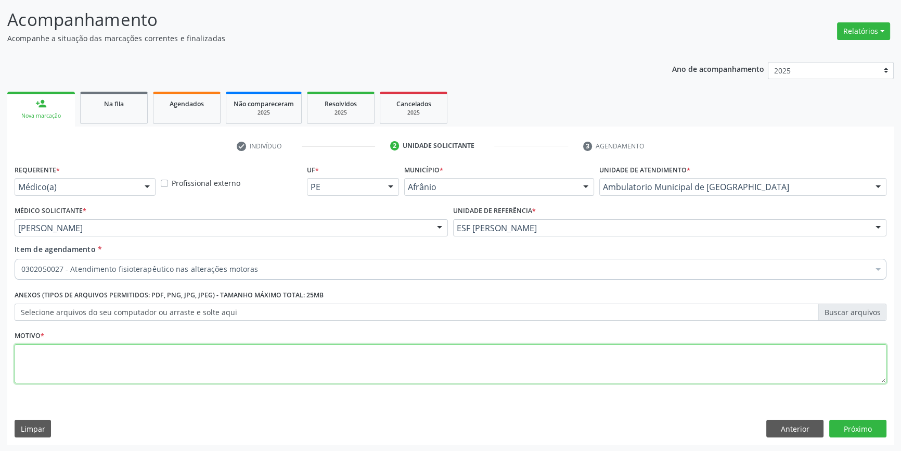
click at [230, 366] on textarea at bounding box center [451, 364] width 872 height 40
type textarea "ARTROSE EM OMBRO E E [PERSON_NAME] BILATERAL"
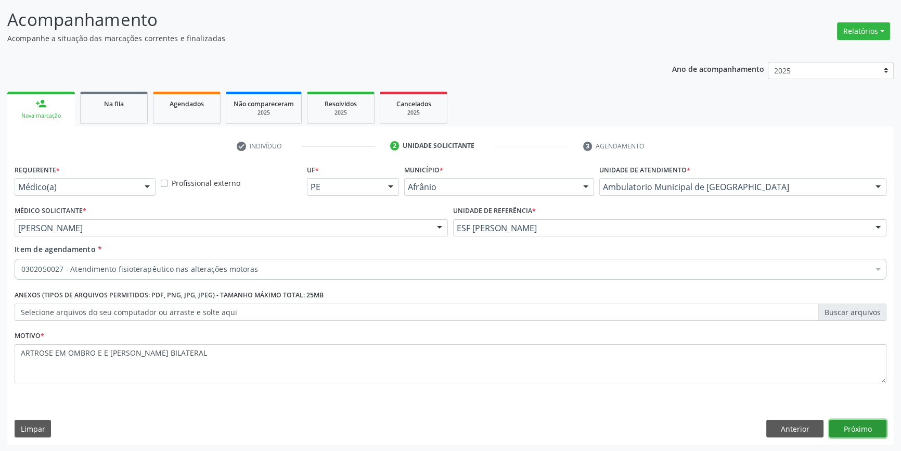
click at [860, 423] on button "Próximo" at bounding box center [857, 428] width 57 height 18
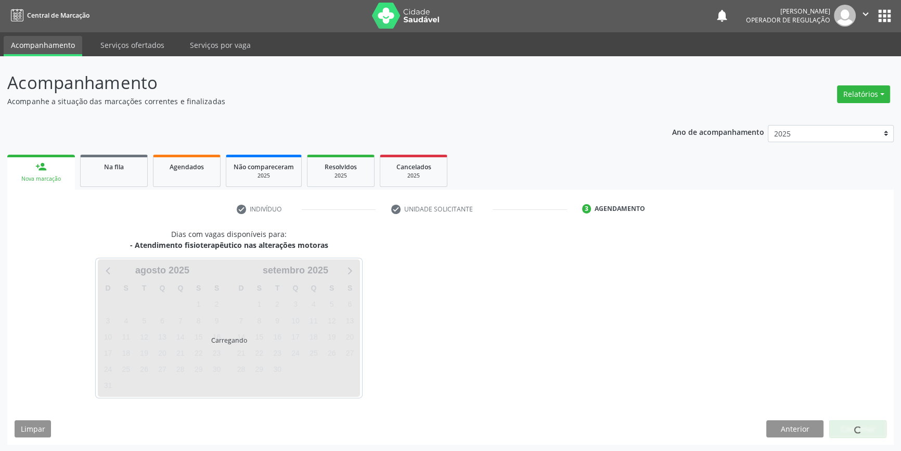
scroll to position [32, 0]
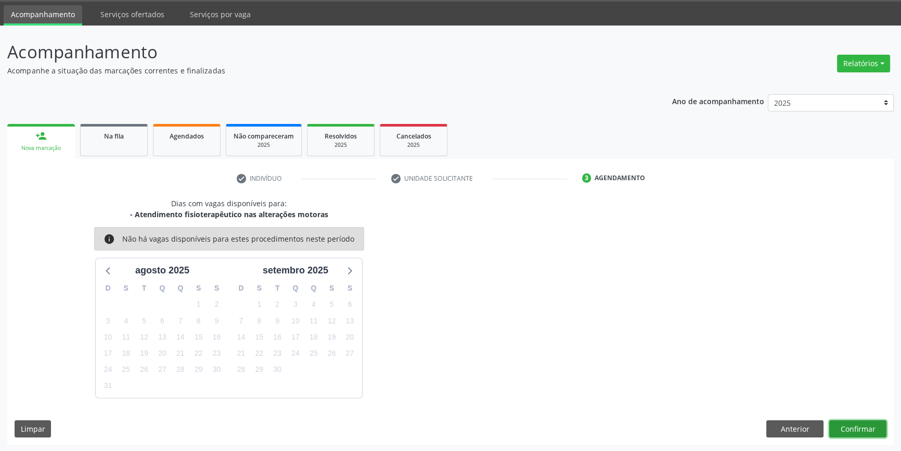
click at [873, 425] on button "Confirmar" at bounding box center [857, 429] width 57 height 18
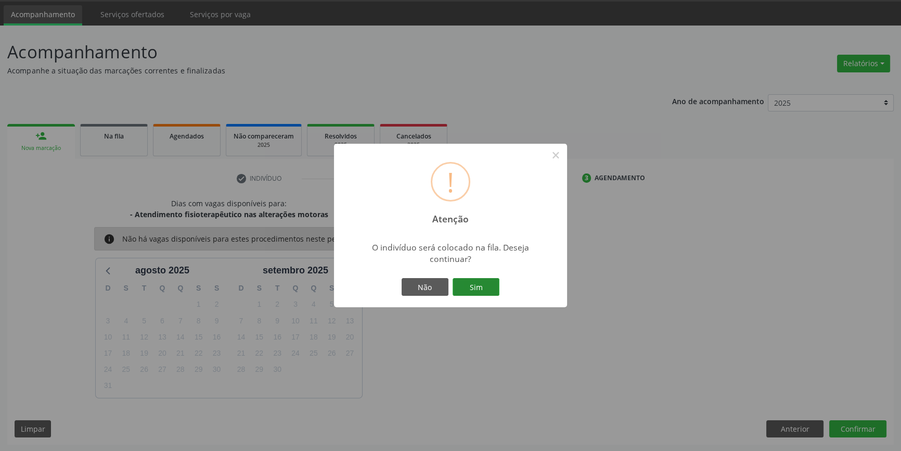
click at [493, 287] on button "Sim" at bounding box center [476, 287] width 47 height 18
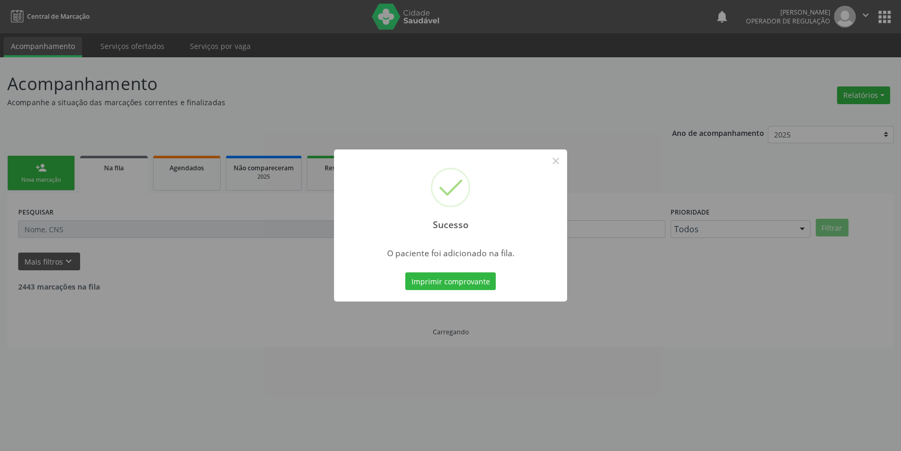
scroll to position [0, 0]
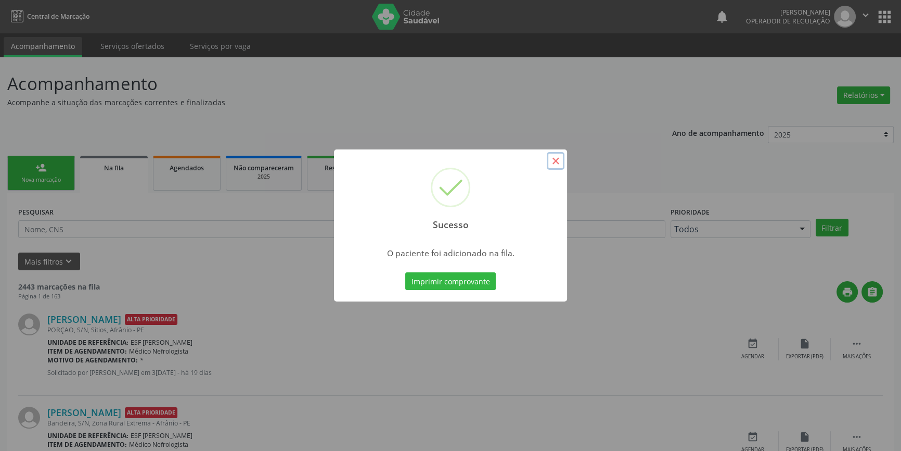
click at [559, 162] on button "×" at bounding box center [556, 161] width 18 height 18
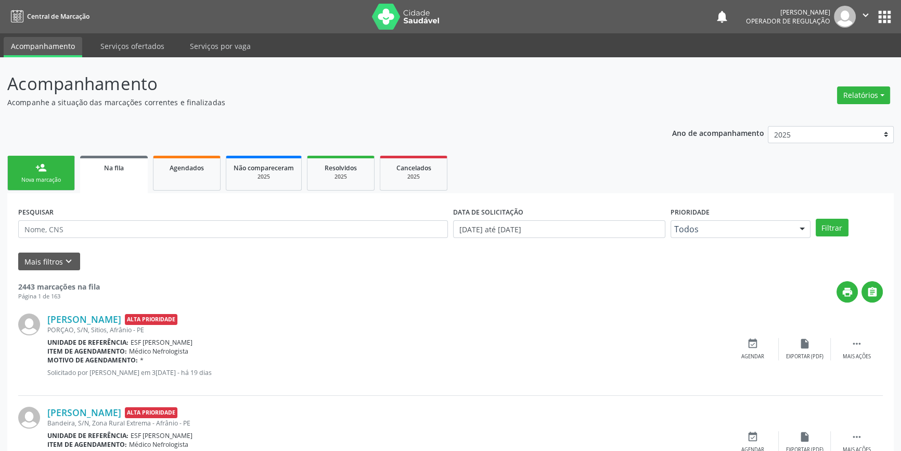
click at [51, 171] on link "person_add Nova marcação" at bounding box center [41, 173] width 68 height 35
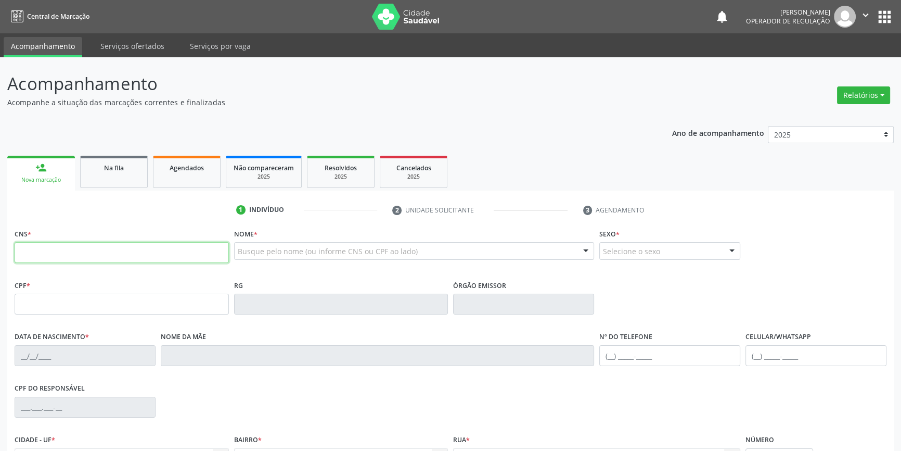
click at [75, 253] on input "text" at bounding box center [122, 252] width 214 height 21
type input "707 0008 4270 0236"
type input "745.323.674-68"
type input "0[DATE]"
type input "[PERSON_NAME]"
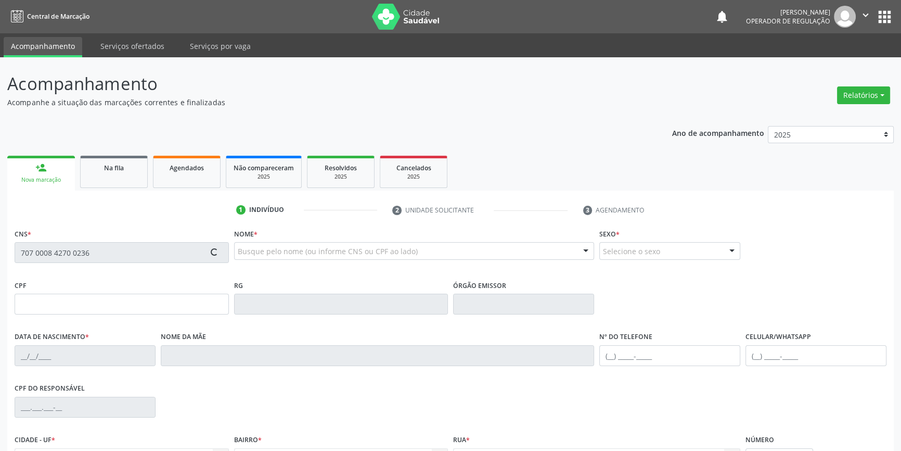
type input "[PHONE_NUMBER]"
type input "32"
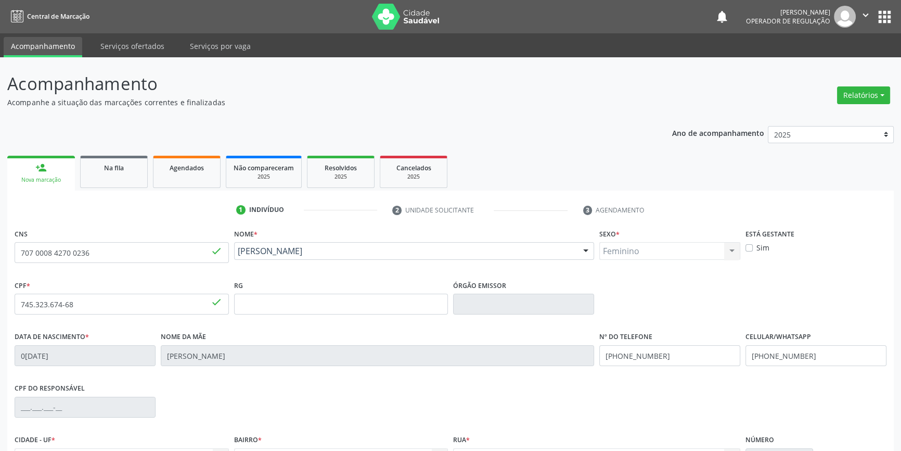
scroll to position [113, 0]
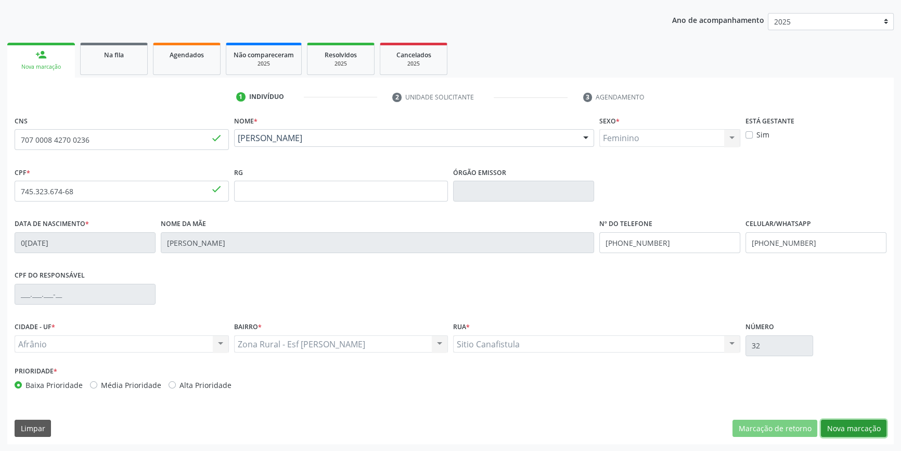
click at [859, 423] on button "Nova marcação" at bounding box center [854, 428] width 66 height 18
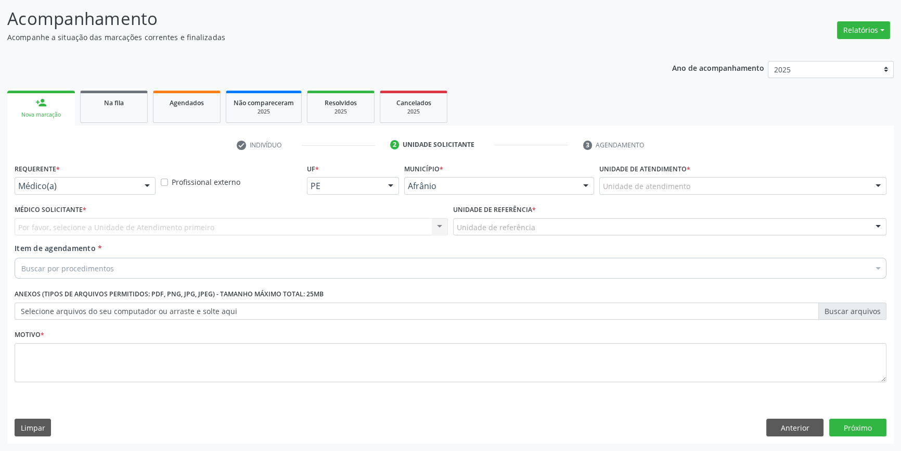
scroll to position [64, 0]
click at [704, 195] on div "Unidade de atendimento * Unidade de atendimento Academia da Saude de Afranio Ac…" at bounding box center [743, 182] width 292 height 41
click at [702, 190] on div "Unidade de atendimento" at bounding box center [742, 187] width 287 height 18
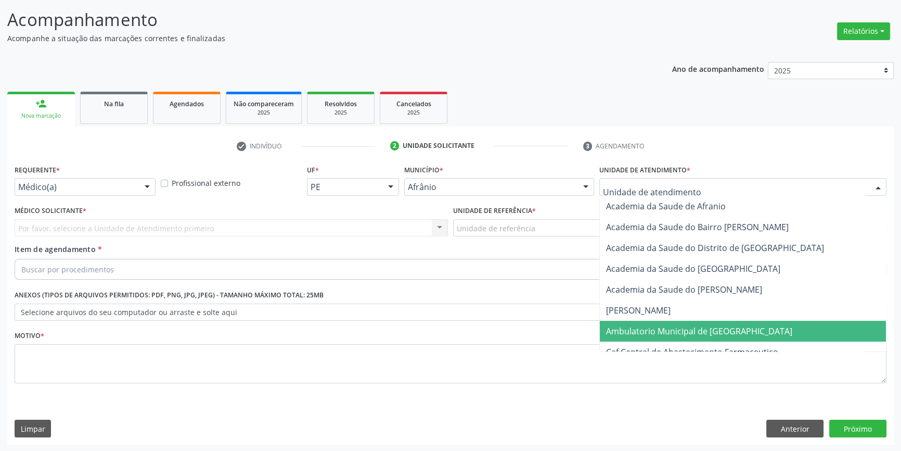
drag, startPoint x: 703, startPoint y: 328, endPoint x: 540, endPoint y: 234, distance: 188.6
click at [698, 327] on span "Ambulatorio Municipal de [GEOGRAPHIC_DATA]" at bounding box center [699, 330] width 186 height 11
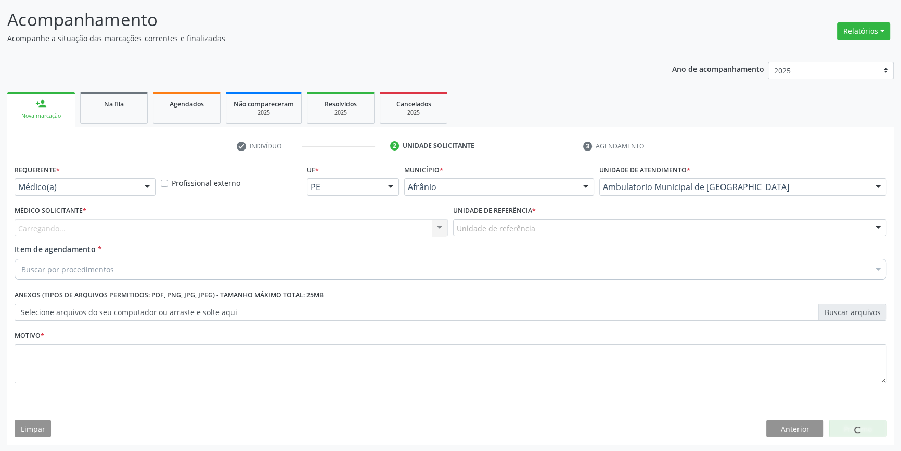
click at [514, 210] on label "Unidade de referência *" at bounding box center [494, 211] width 83 height 16
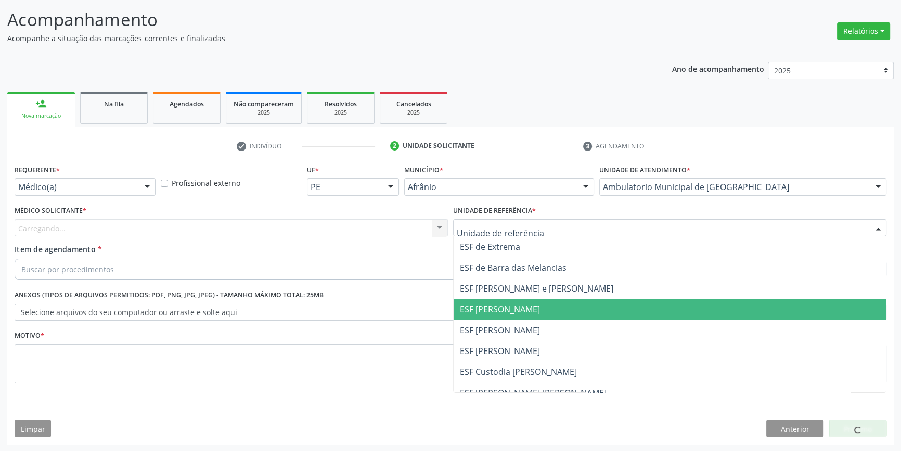
click at [499, 323] on span "ESF [PERSON_NAME]" at bounding box center [670, 329] width 432 height 21
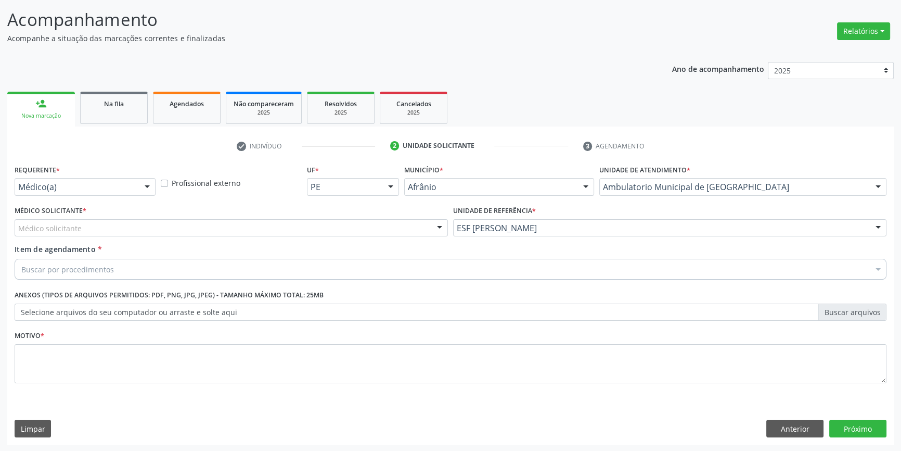
click at [294, 228] on div "Médico solicitante" at bounding box center [231, 228] width 433 height 18
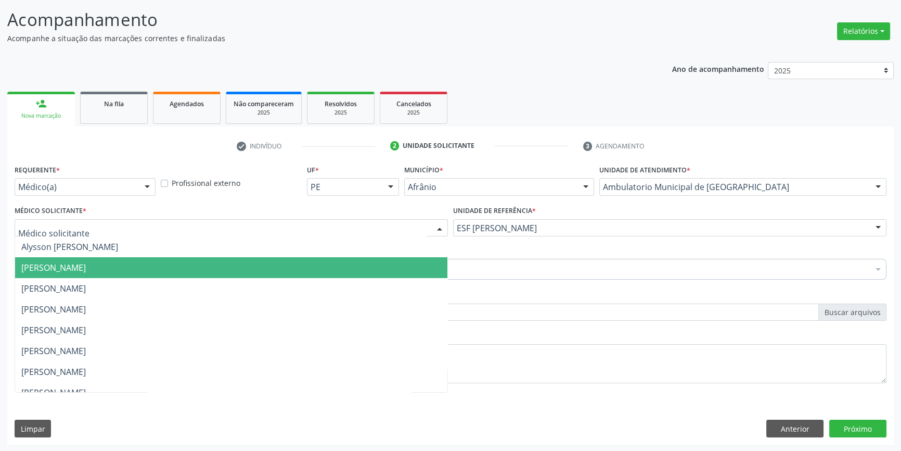
click at [86, 268] on span "[PERSON_NAME]" at bounding box center [53, 267] width 65 height 11
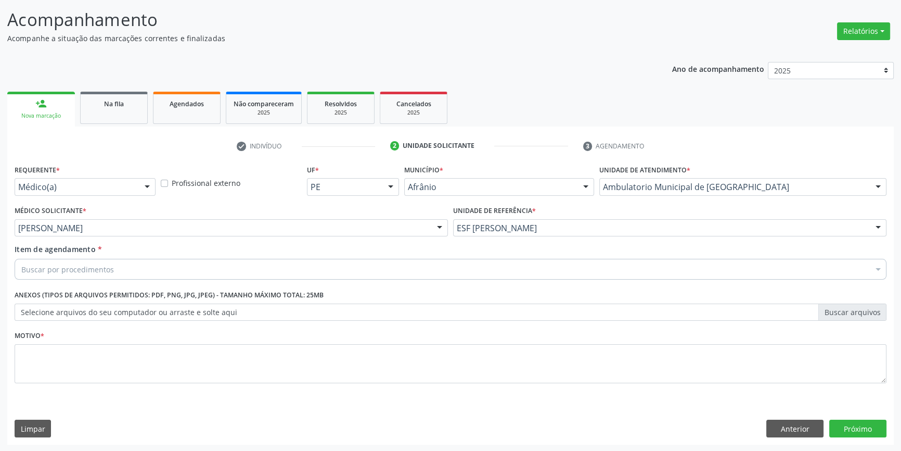
click at [119, 265] on div "Buscar por procedimentos" at bounding box center [451, 269] width 872 height 21
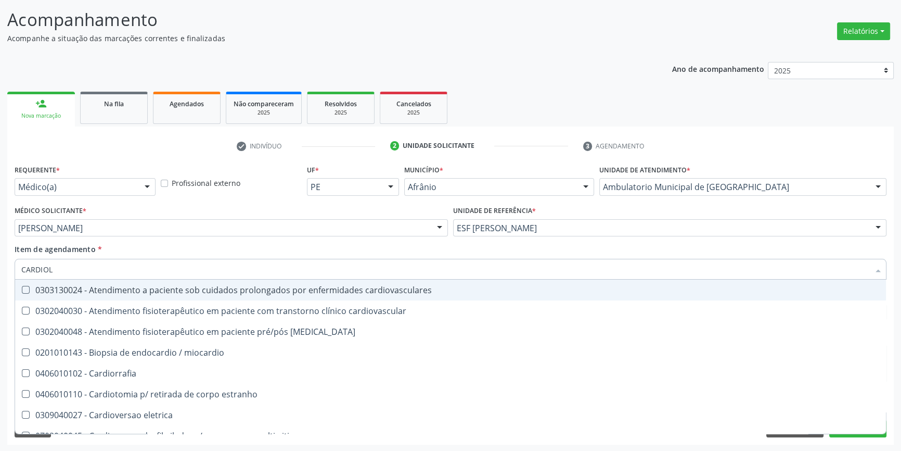
type input "CARDIOLO"
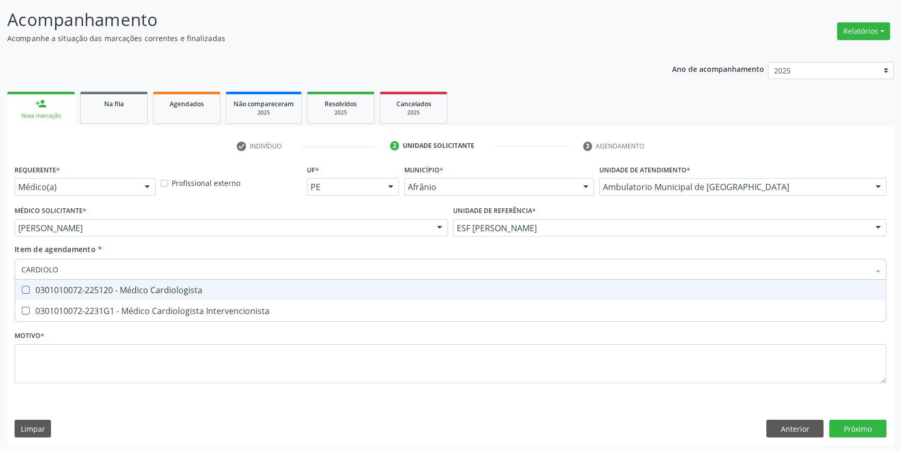
click at [170, 290] on div "0301010072-225120 - Médico Cardiologista" at bounding box center [450, 290] width 859 height 8
checkbox Cardiologista "true"
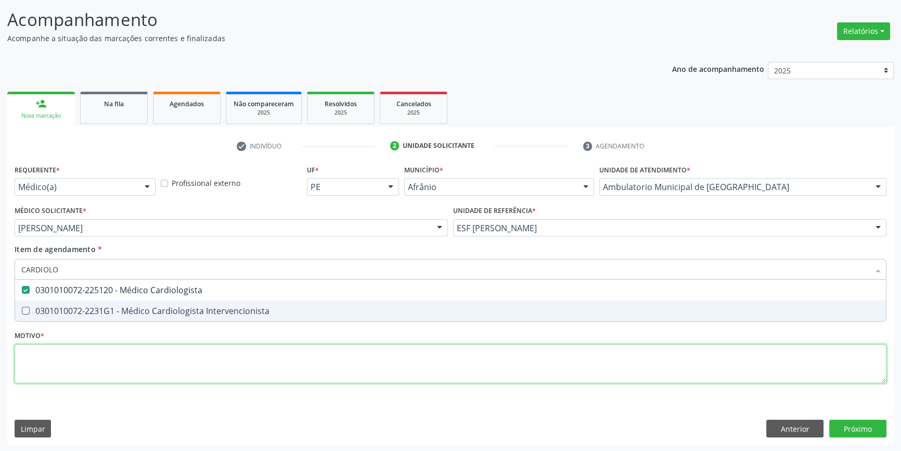
click at [135, 369] on div "Requerente * Médico(a) Médico(a) Enfermeiro(a) Paciente Nenhum resultado encont…" at bounding box center [451, 280] width 872 height 236
checkbox Intervencionista "true"
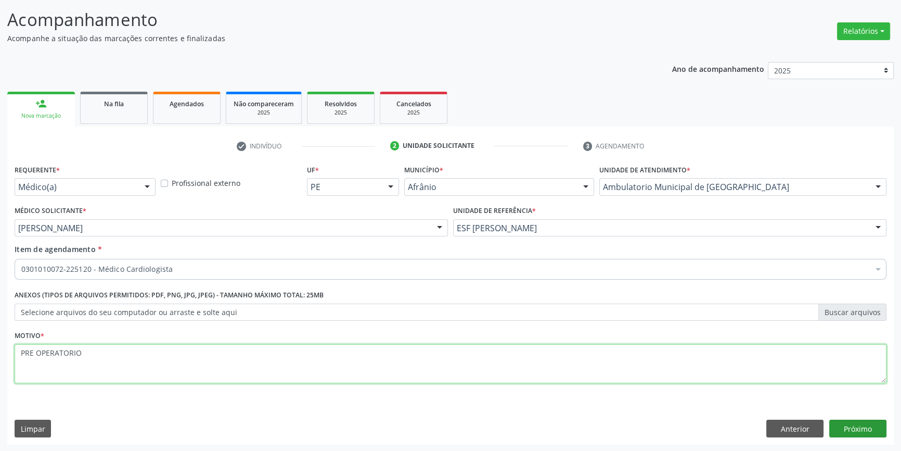
type textarea "PRE OPERATORIO"
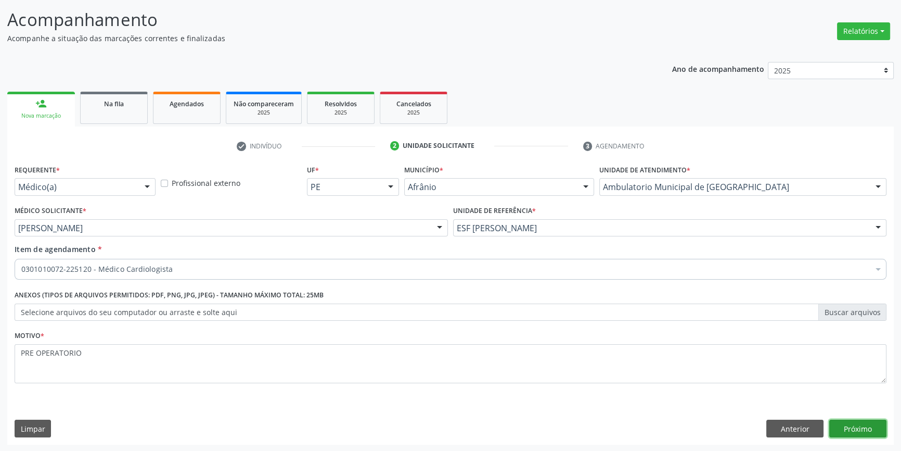
click at [863, 429] on button "Próximo" at bounding box center [857, 428] width 57 height 18
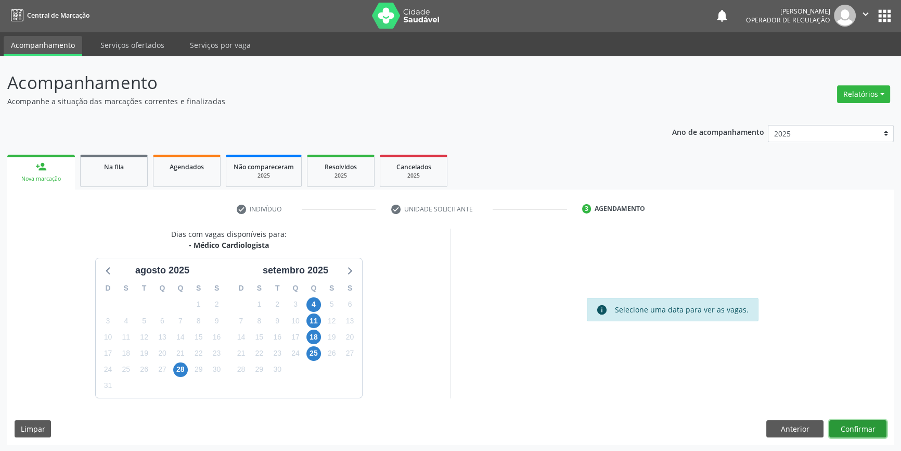
click at [858, 423] on button "Confirmar" at bounding box center [857, 429] width 57 height 18
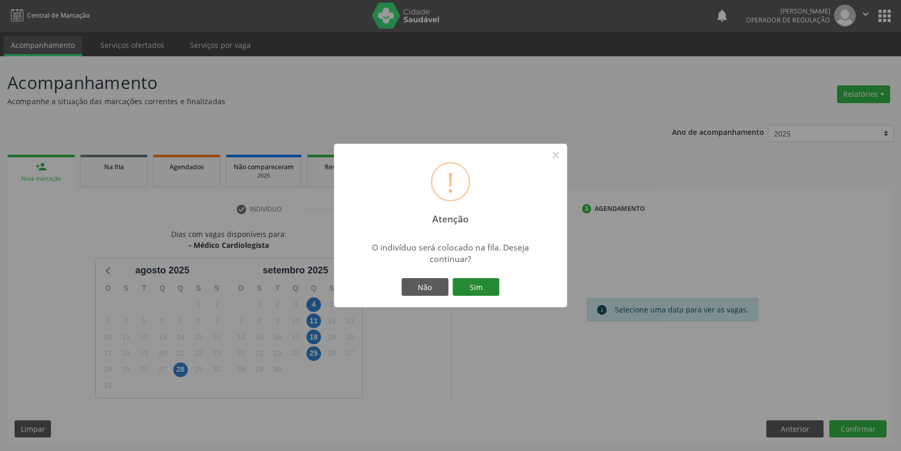
click at [474, 289] on button "Sim" at bounding box center [476, 287] width 47 height 18
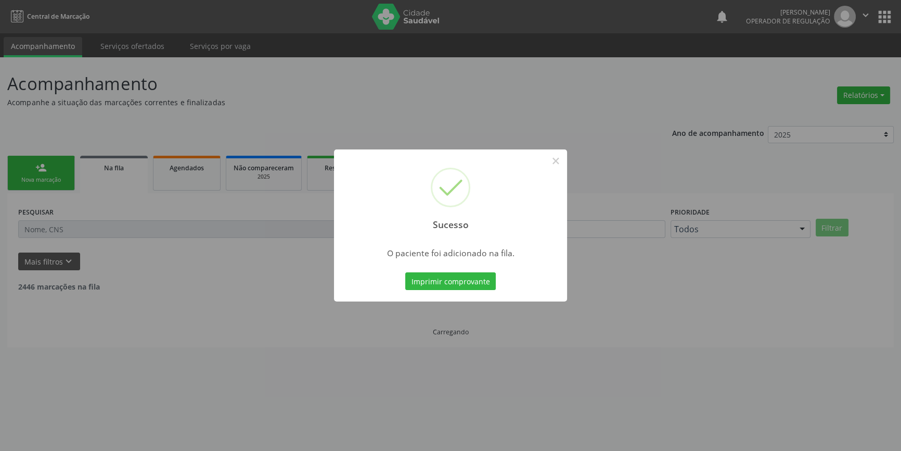
scroll to position [0, 0]
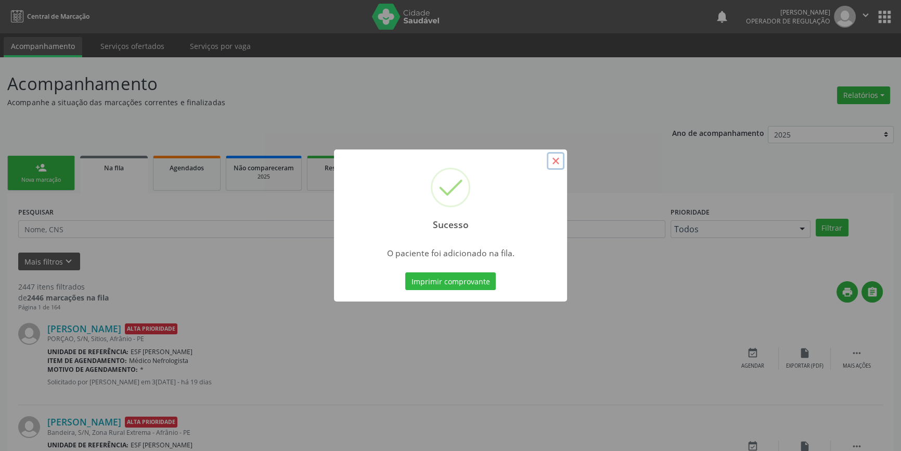
click at [558, 163] on button "×" at bounding box center [556, 161] width 18 height 18
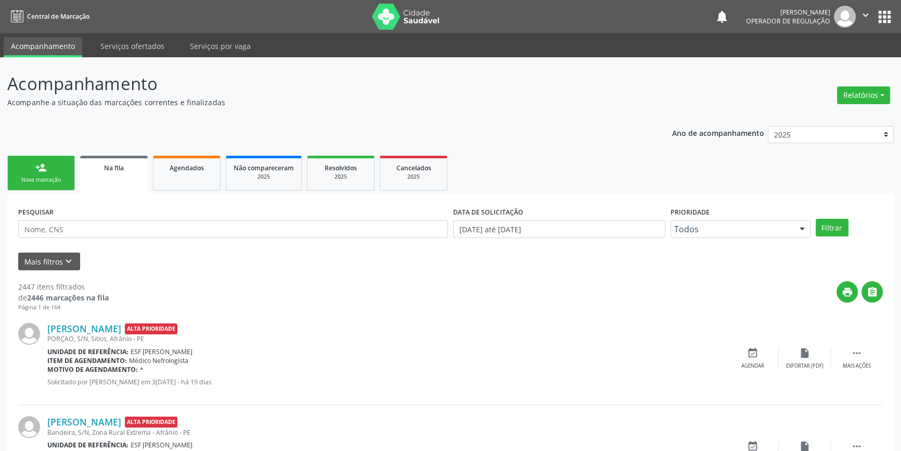
click at [38, 163] on div "person_add" at bounding box center [40, 167] width 11 height 11
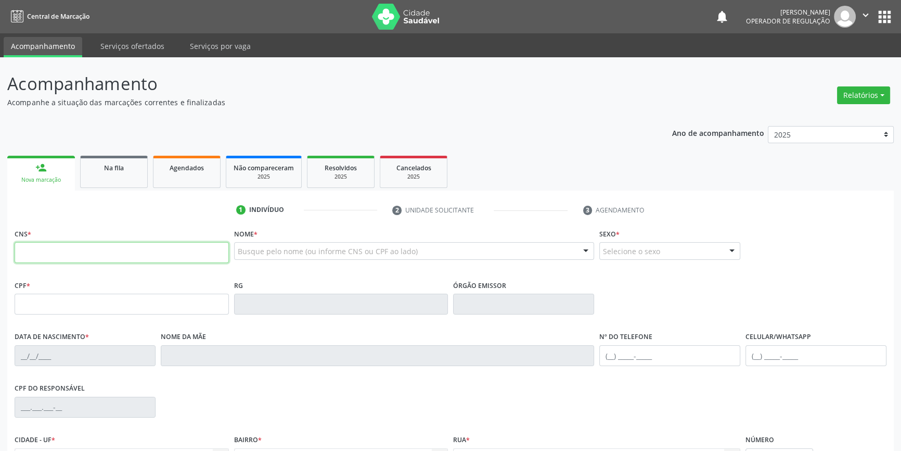
click at [29, 251] on input "text" at bounding box center [122, 252] width 214 height 21
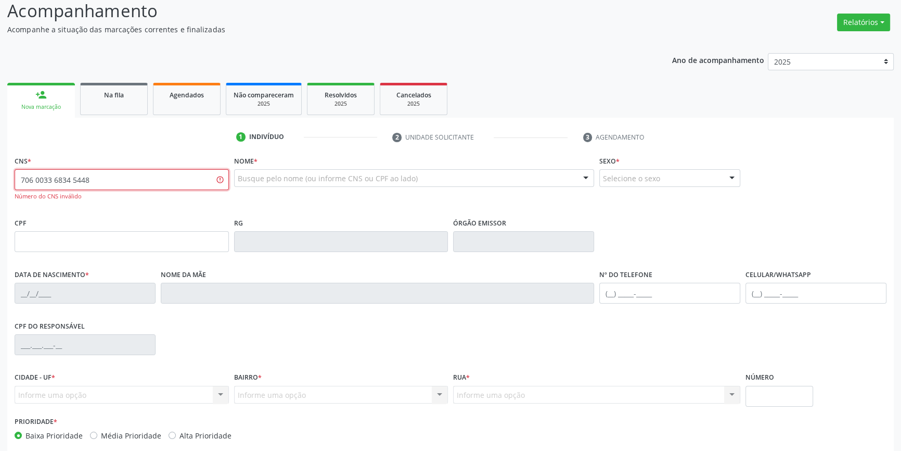
scroll to position [123, 0]
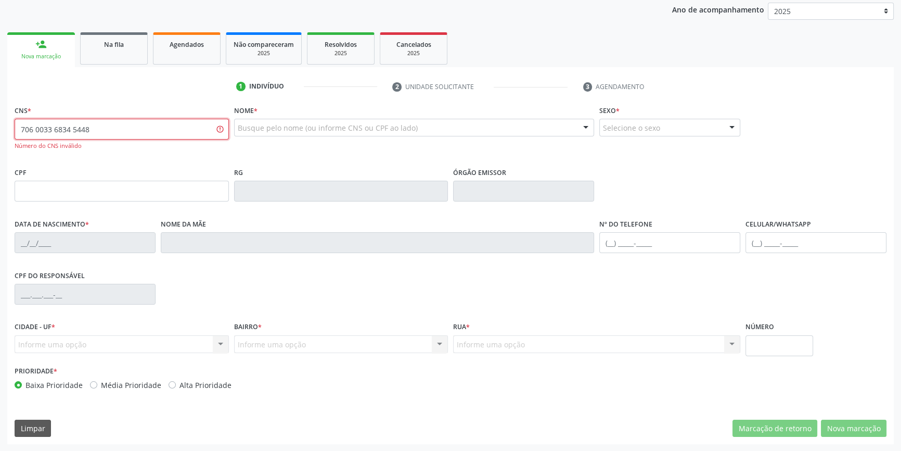
drag, startPoint x: 103, startPoint y: 124, endPoint x: 0, endPoint y: 129, distance: 102.6
click at [0, 129] on div "Acompanhamento Acompanhe a situação das marcações correntes e finalizadas Relat…" at bounding box center [450, 192] width 901 height 517
type input "706 0033 6834 5048"
